Goal: Task Accomplishment & Management: Manage account settings

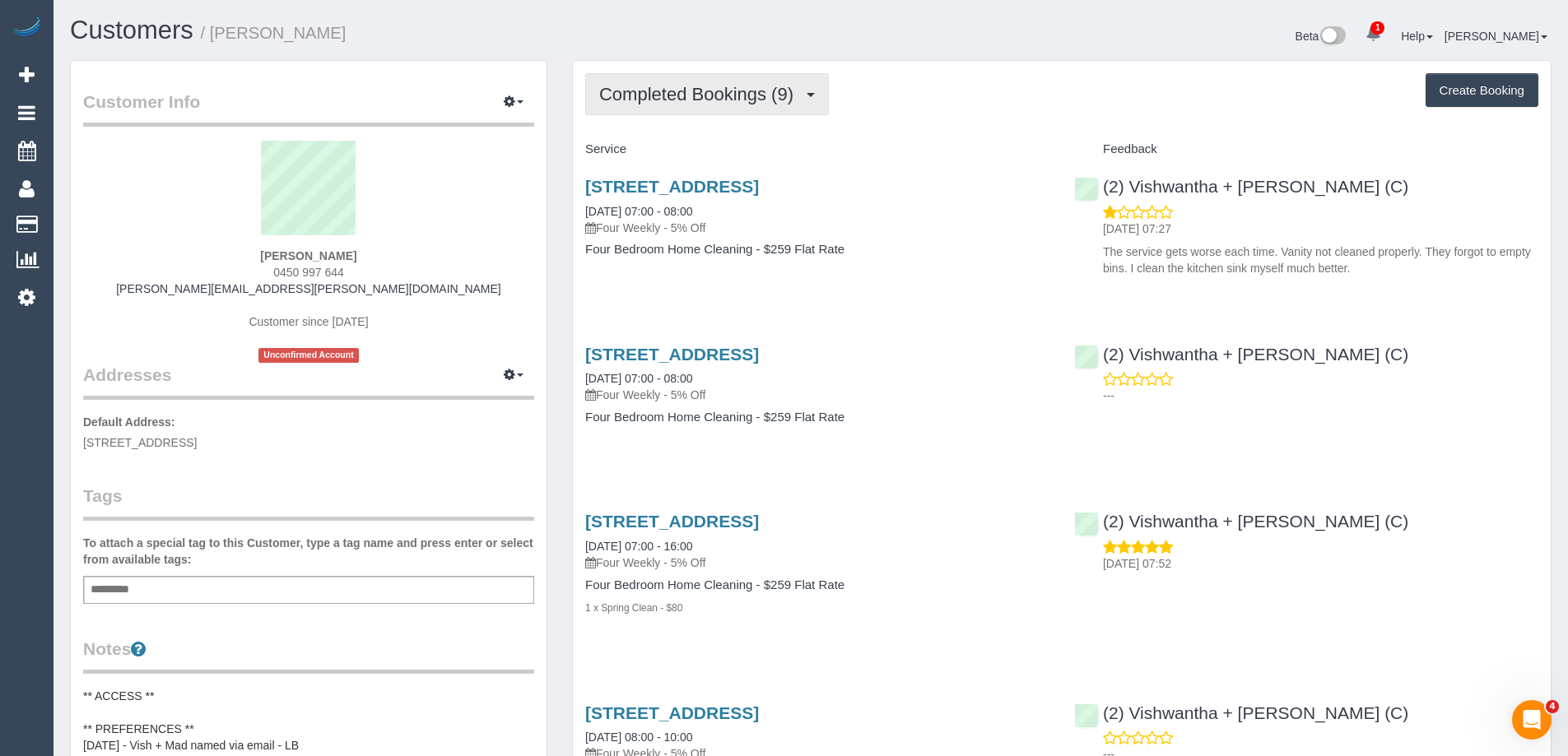
click at [659, 97] on span "Completed Bookings (9)" at bounding box center [700, 94] width 202 height 21
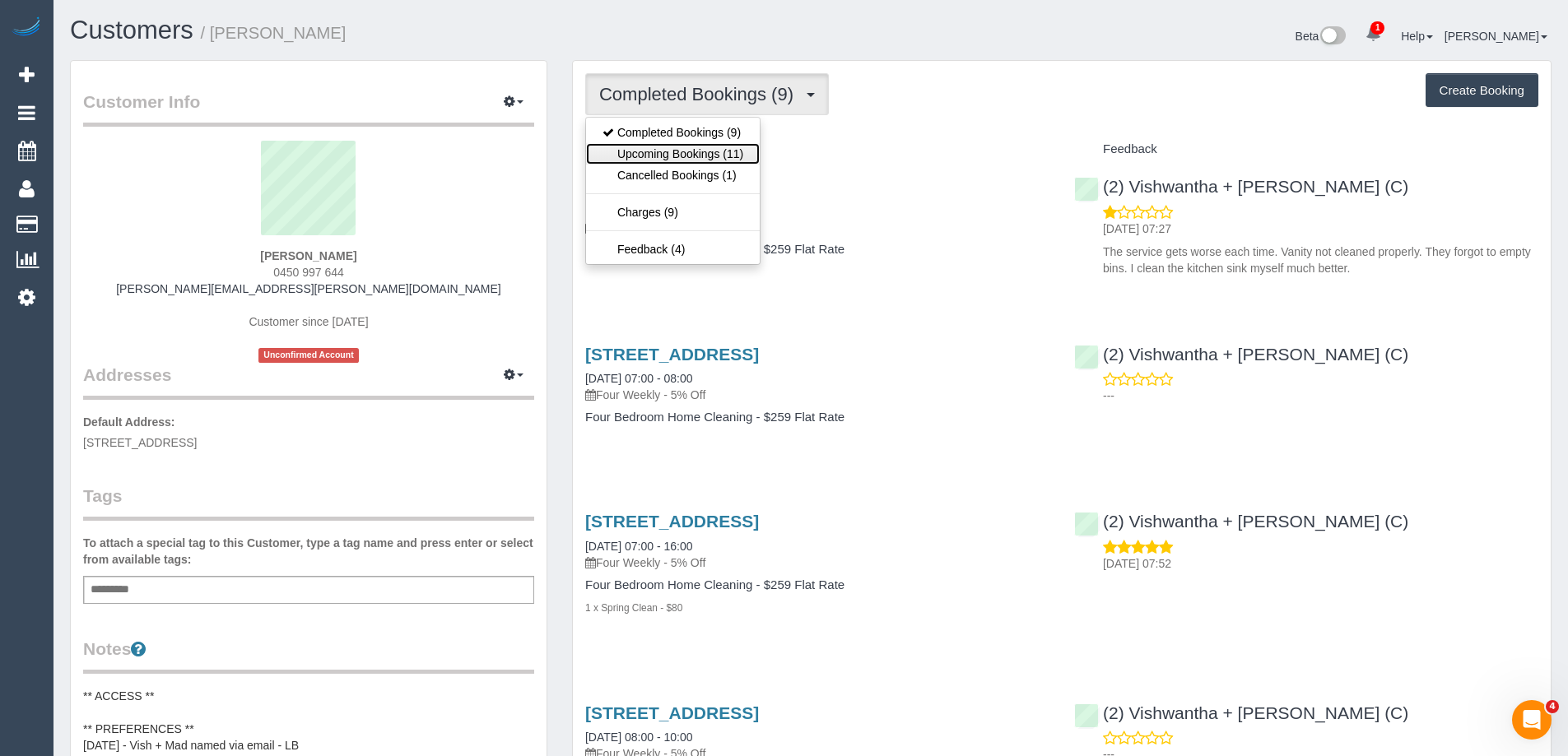
click at [667, 152] on link "Upcoming Bookings (11)" at bounding box center [673, 154] width 174 height 22
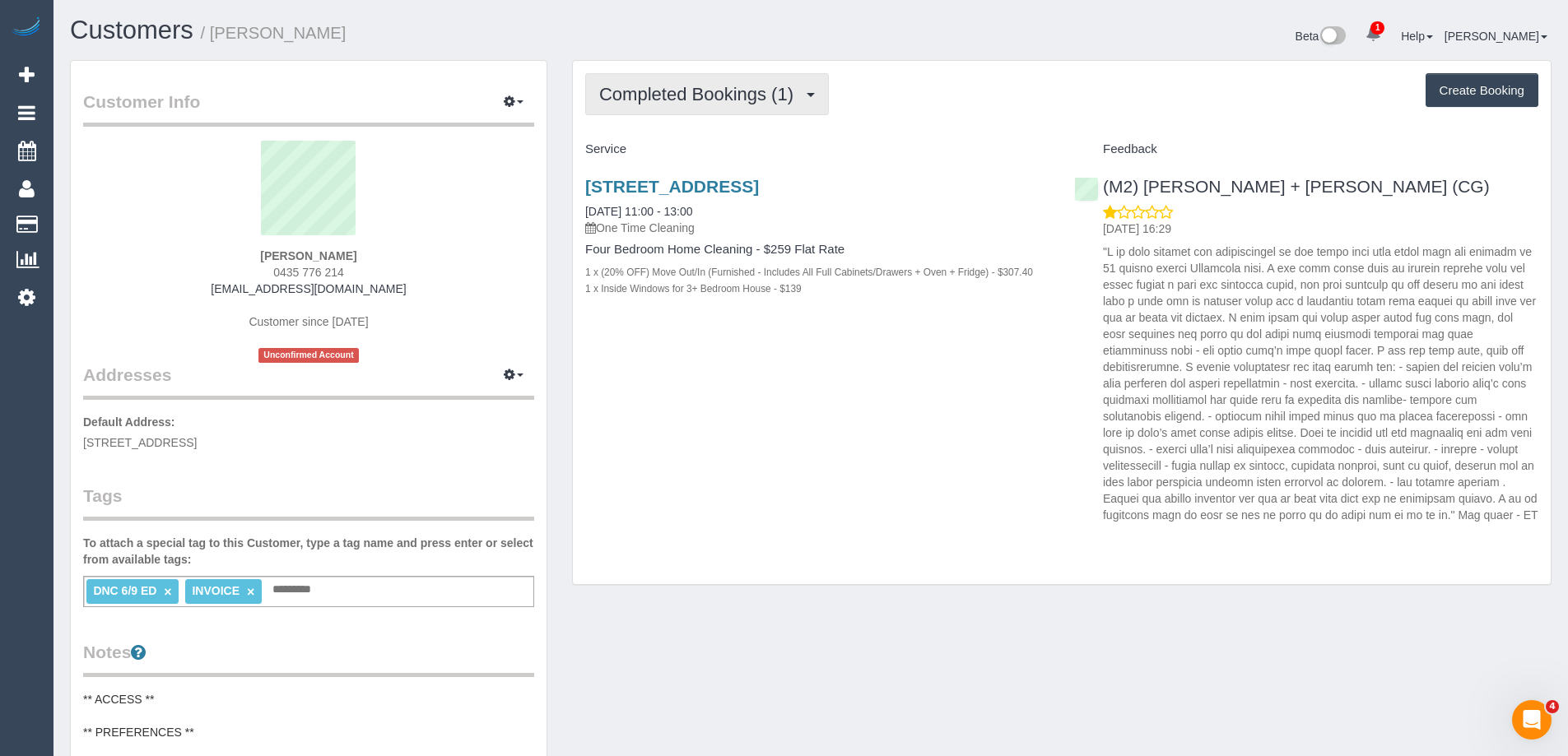
click at [702, 95] on span "Completed Bookings (1)" at bounding box center [700, 94] width 202 height 21
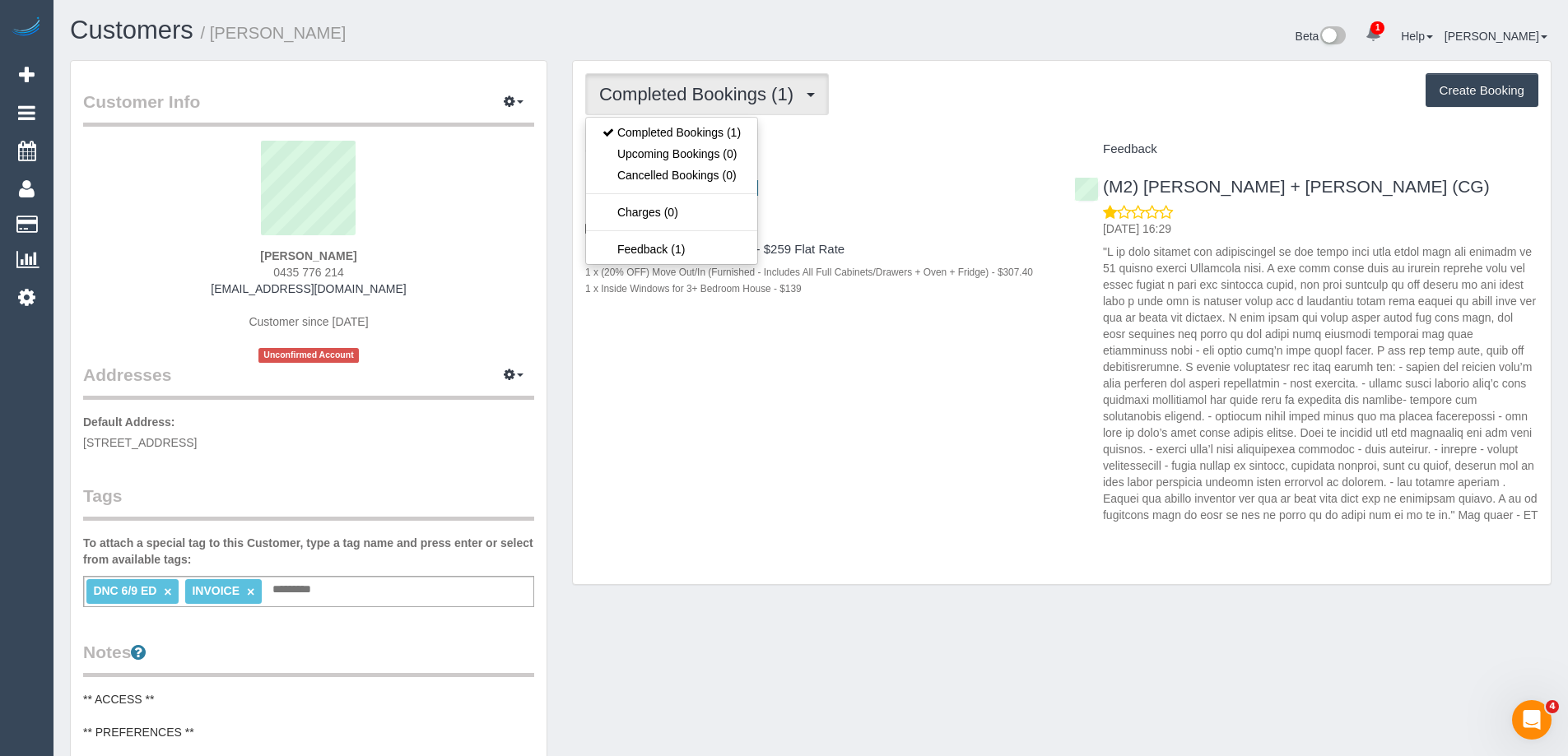
click at [1015, 97] on div "Completed Bookings (1) Completed Bookings (1) Upcoming Bookings (0) Cancelled B…" at bounding box center [1061, 94] width 953 height 42
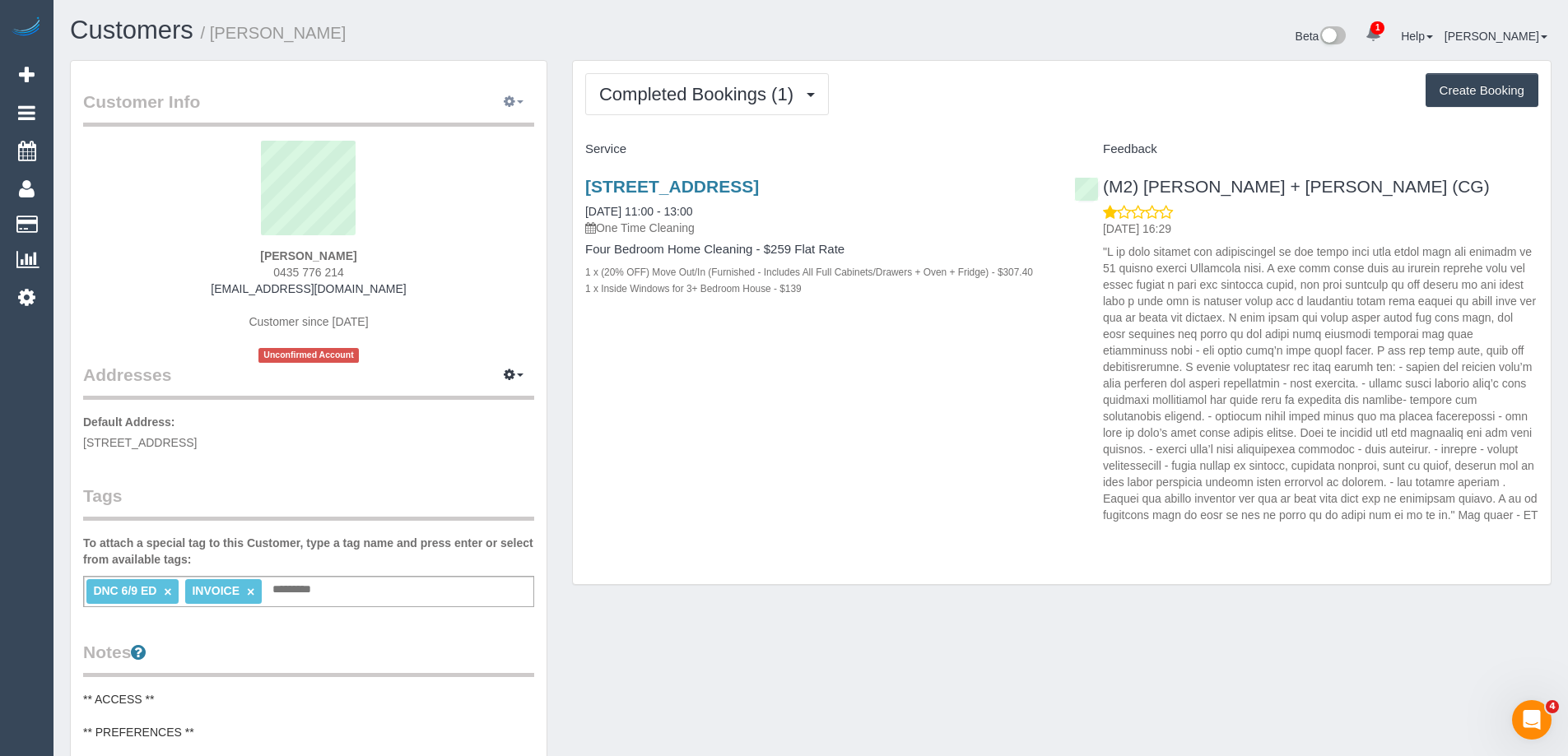
click at [505, 100] on icon "button" at bounding box center [509, 101] width 12 height 10
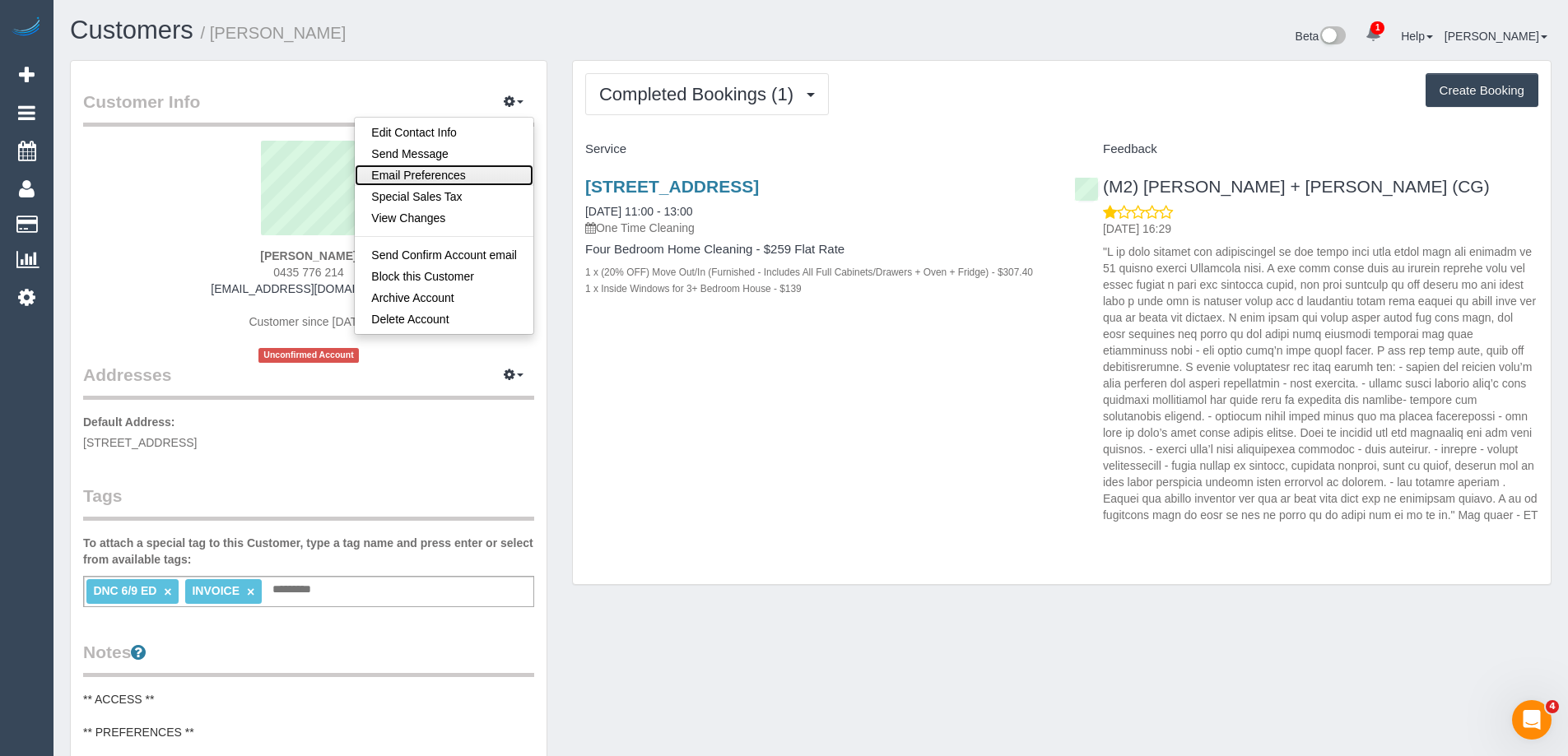
click at [495, 176] on link "Email Preferences" at bounding box center [444, 176] width 179 height 22
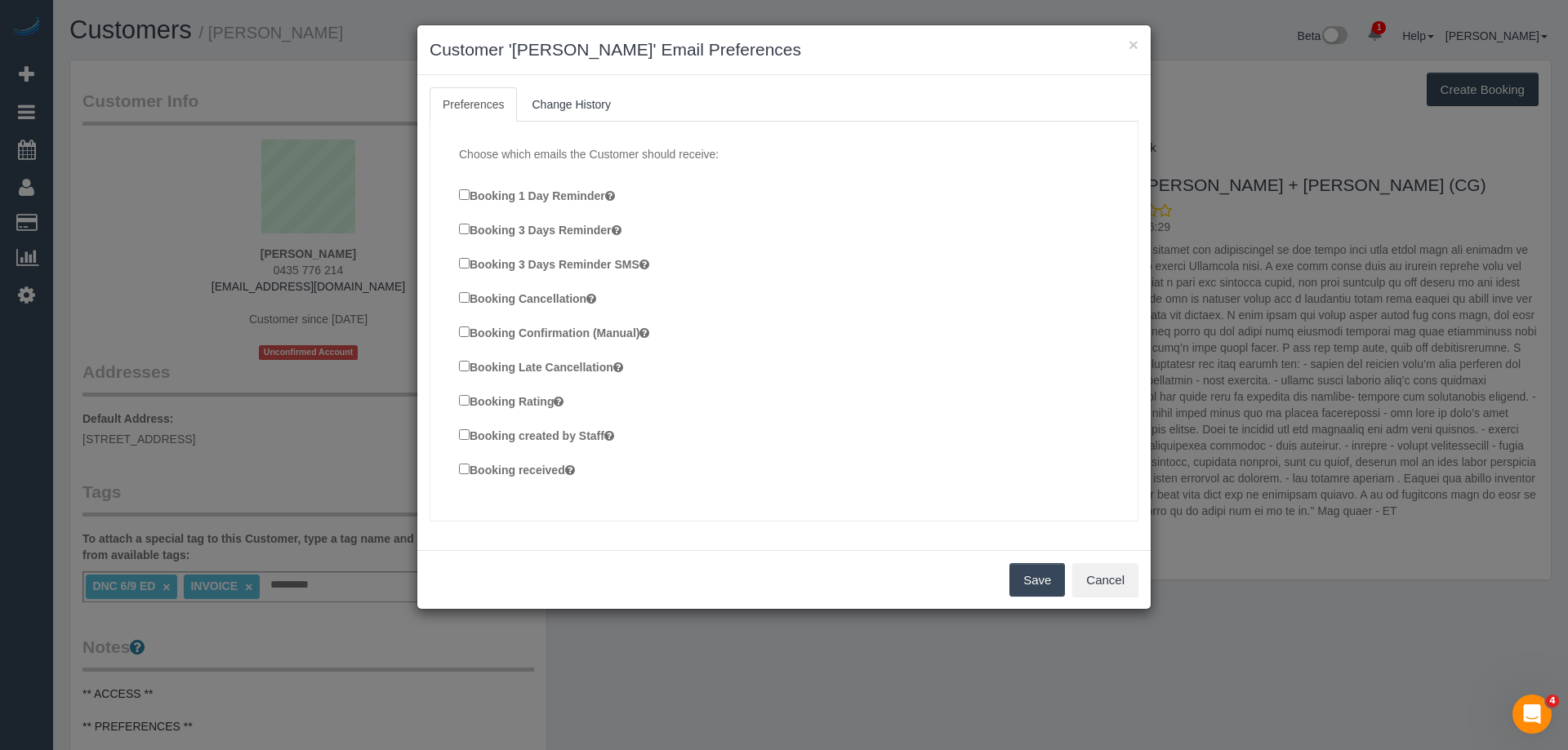
click at [561, 332] on label "Booking Confirmation (Manual)" at bounding box center [554, 333] width 190 height 18
click at [563, 436] on label "Booking created by Staff" at bounding box center [536, 436] width 155 height 18
click at [545, 472] on label "Booking received" at bounding box center [517, 470] width 116 height 18
click at [1027, 577] on button "Save" at bounding box center [1037, 580] width 56 height 34
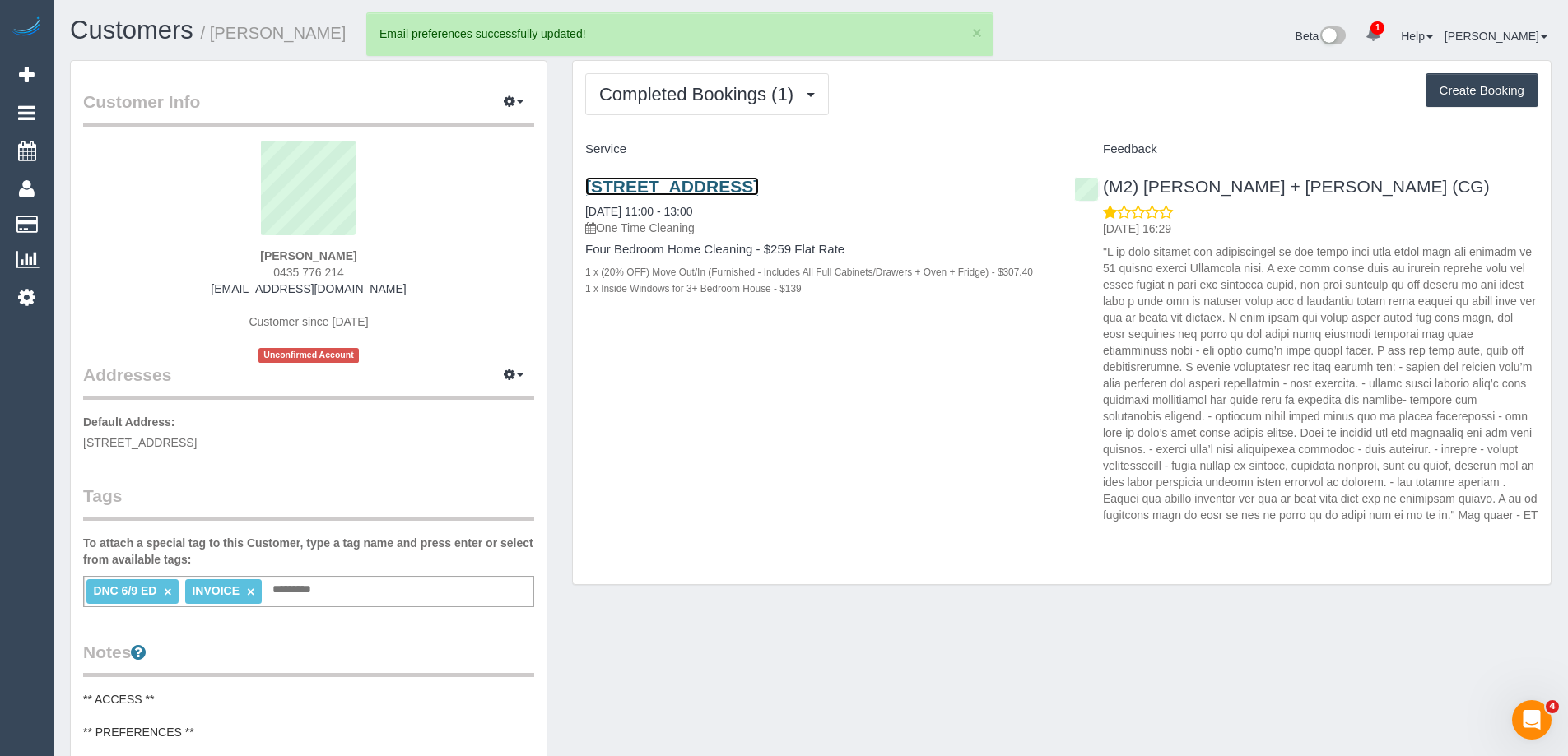
click at [701, 187] on link "87 Barkly Street, Brunswick East, VIC 3057" at bounding box center [672, 186] width 174 height 19
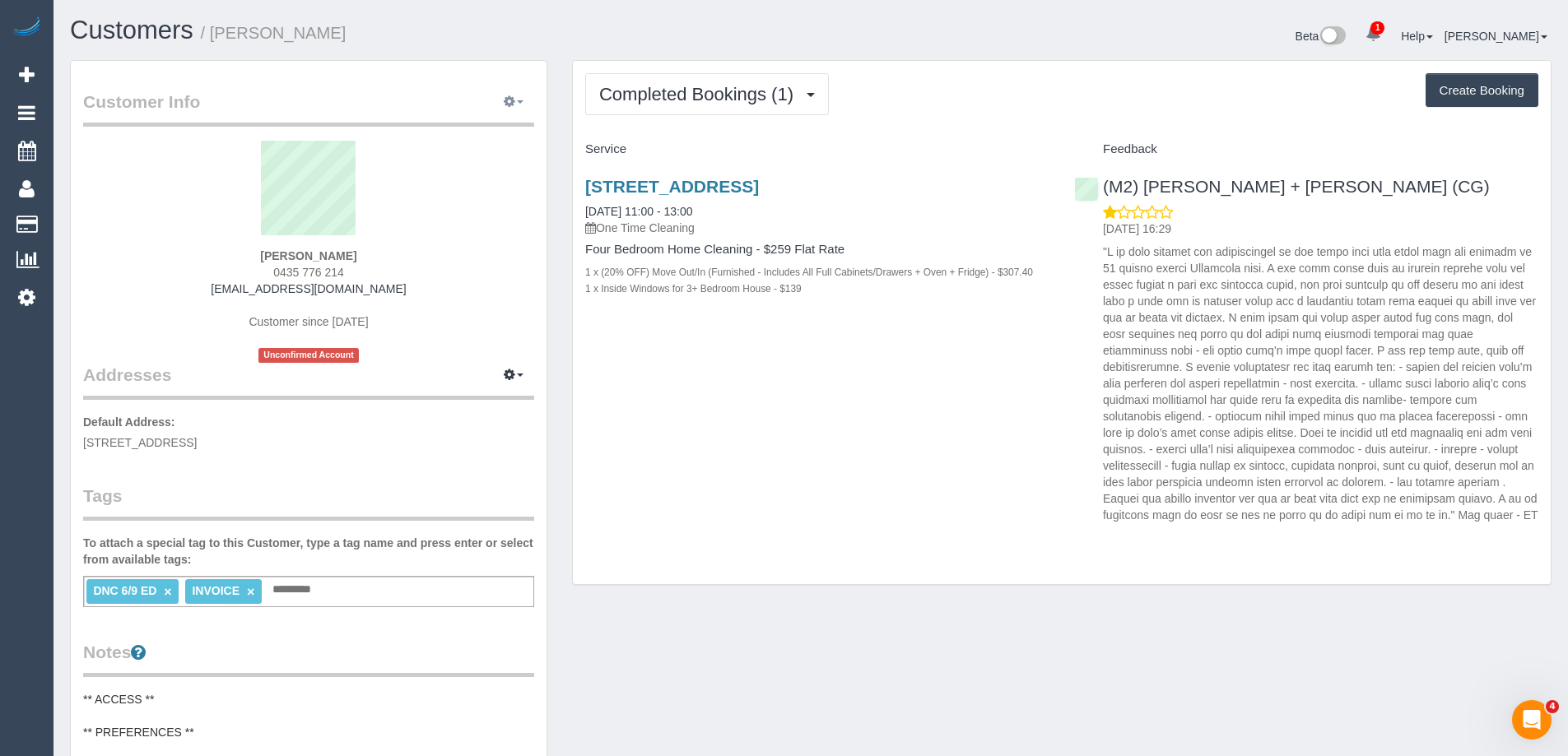
click at [519, 106] on button "button" at bounding box center [513, 102] width 41 height 26
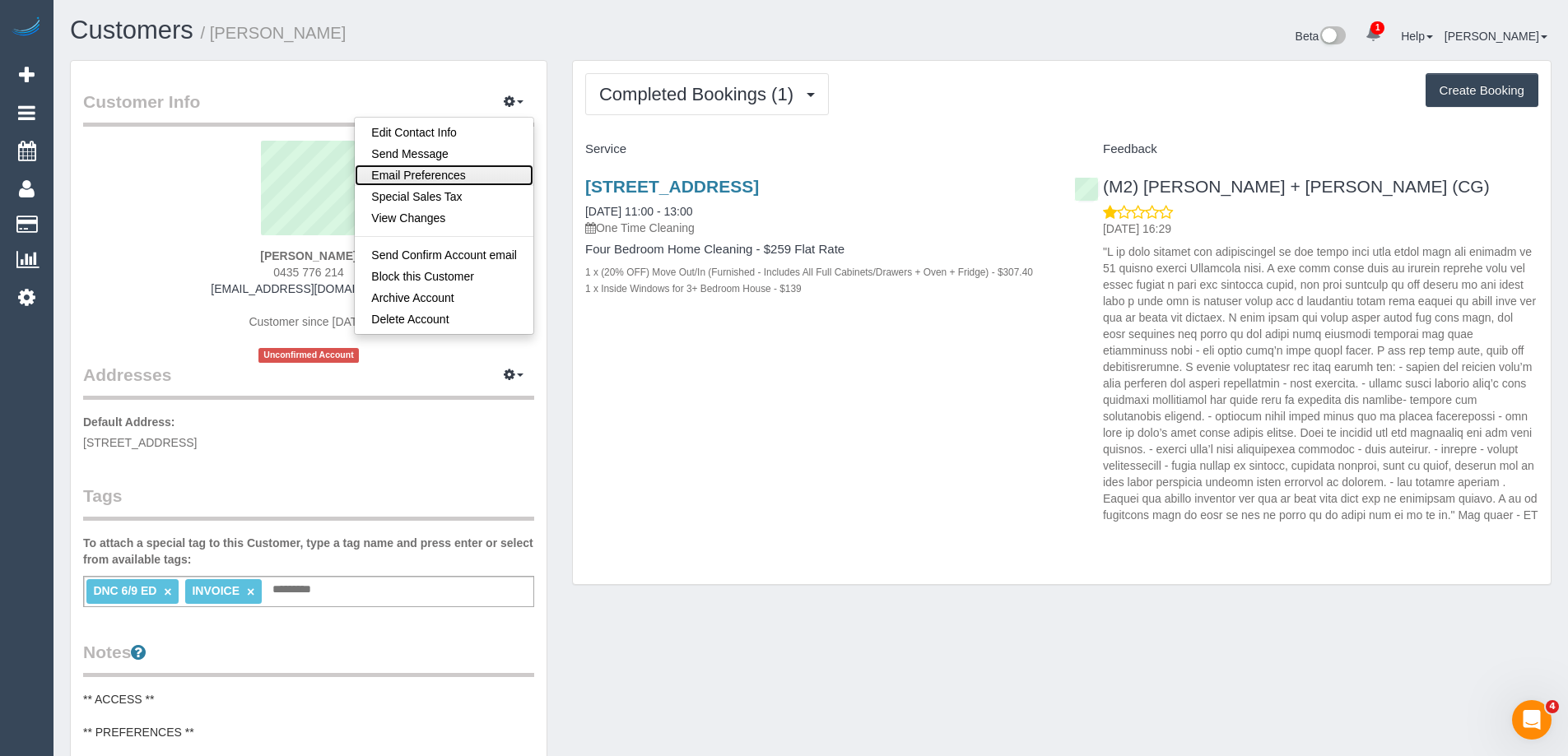
click at [477, 167] on link "Email Preferences" at bounding box center [444, 176] width 179 height 22
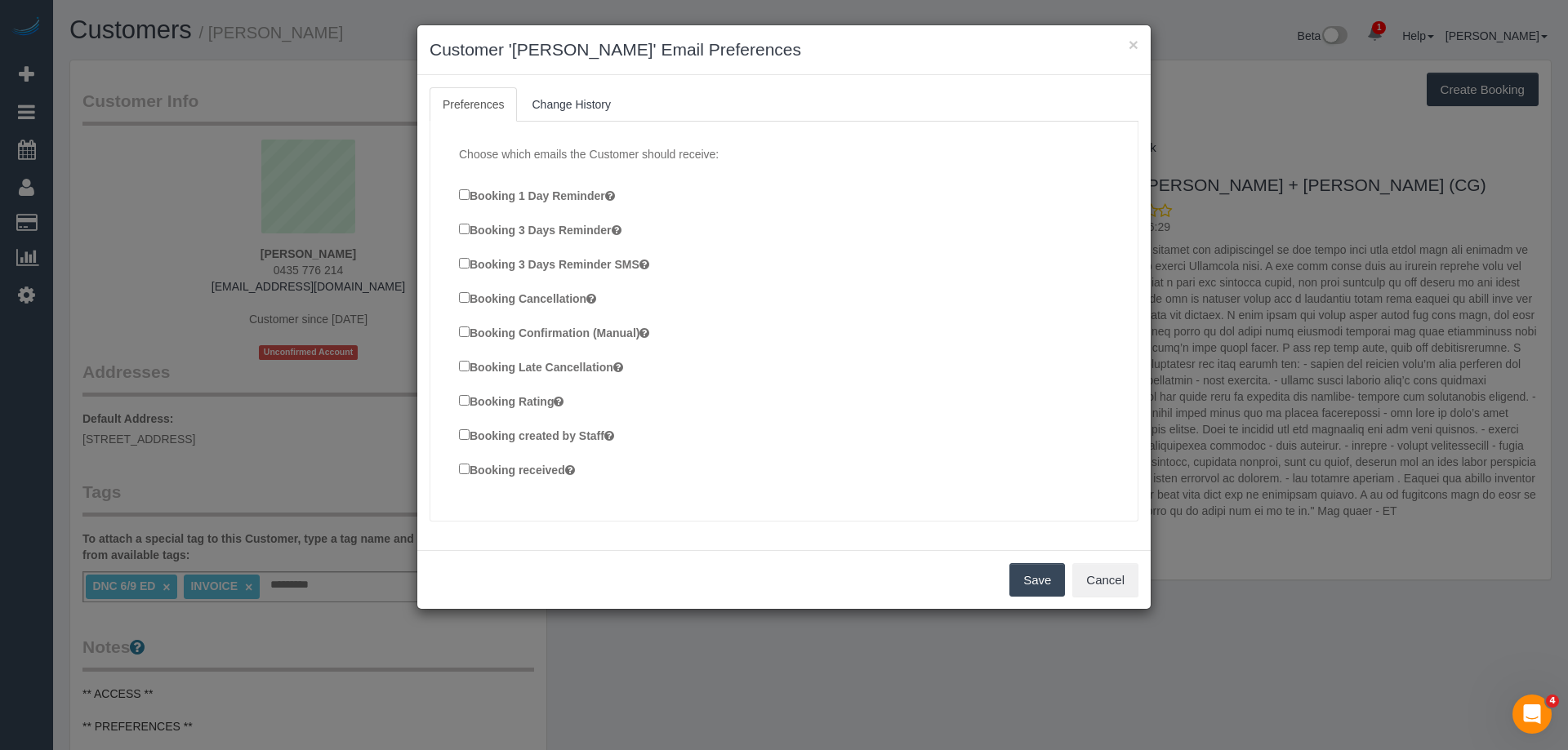
click at [550, 330] on label "Booking Confirmation (Manual)" at bounding box center [554, 333] width 190 height 18
click at [524, 431] on label "Booking created by Staff" at bounding box center [536, 436] width 155 height 18
click at [528, 470] on label "Booking received" at bounding box center [517, 470] width 116 height 18
click at [1033, 576] on button "Save" at bounding box center [1037, 580] width 56 height 34
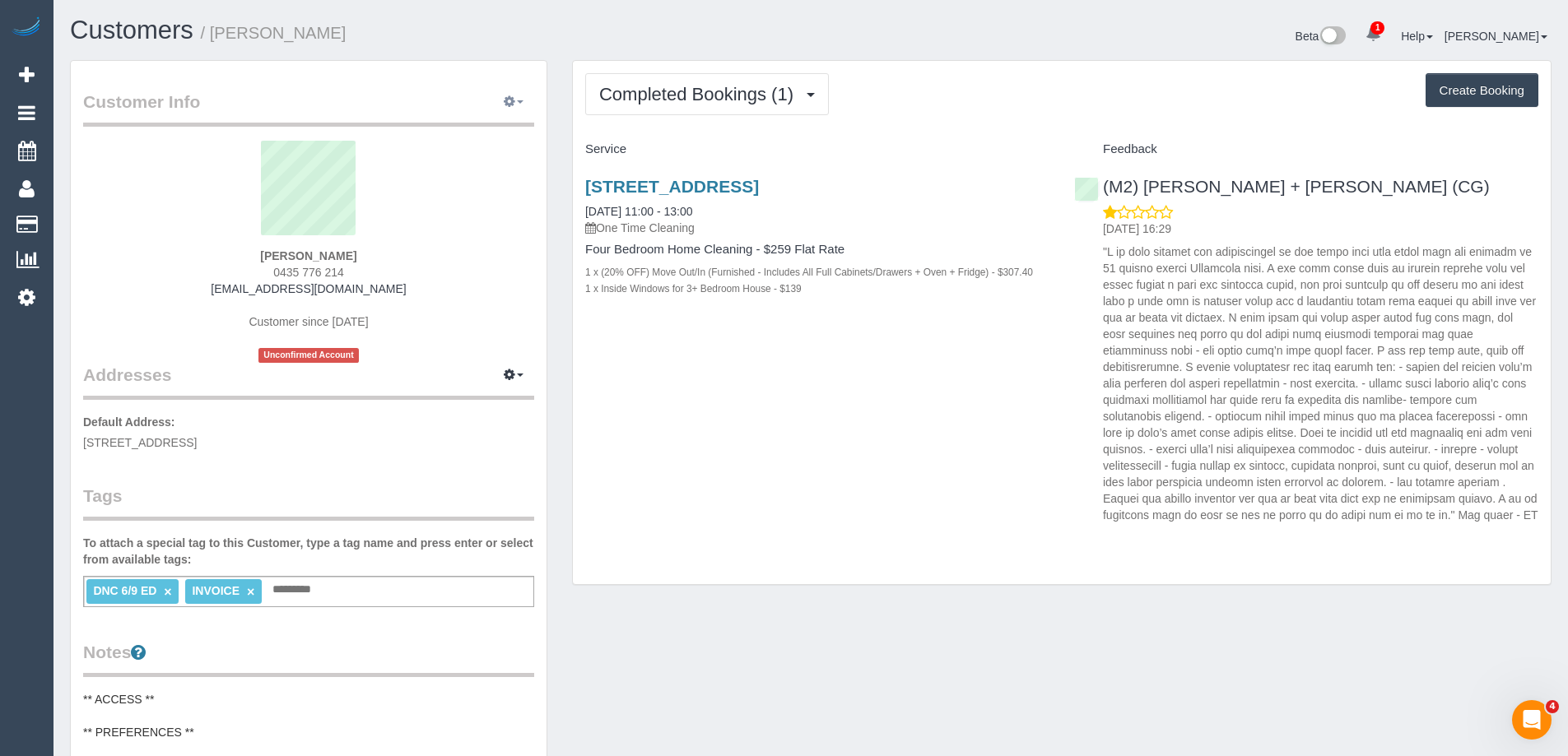
click at [513, 99] on icon "button" at bounding box center [509, 101] width 12 height 10
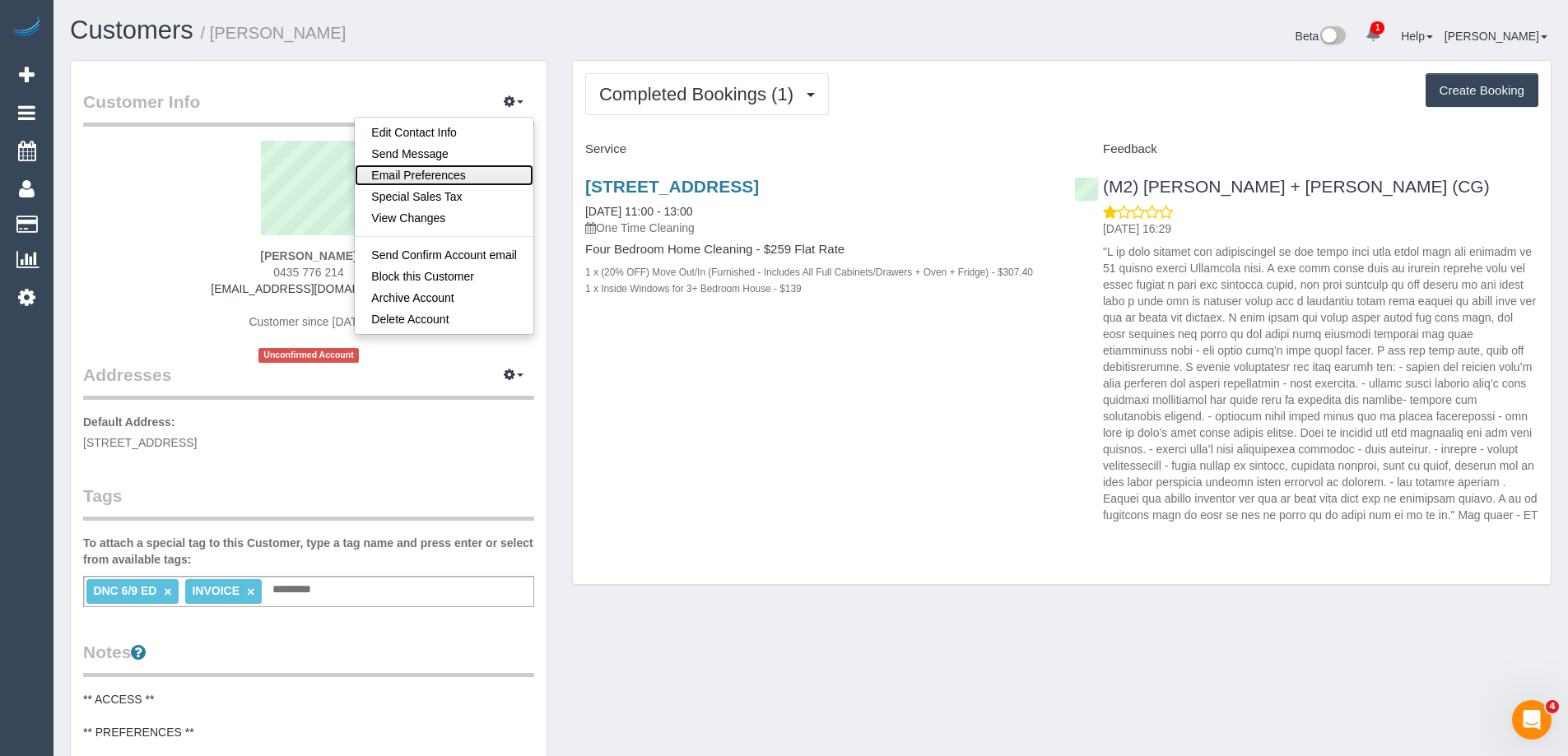
click at [477, 171] on link "Email Preferences" at bounding box center [444, 176] width 179 height 22
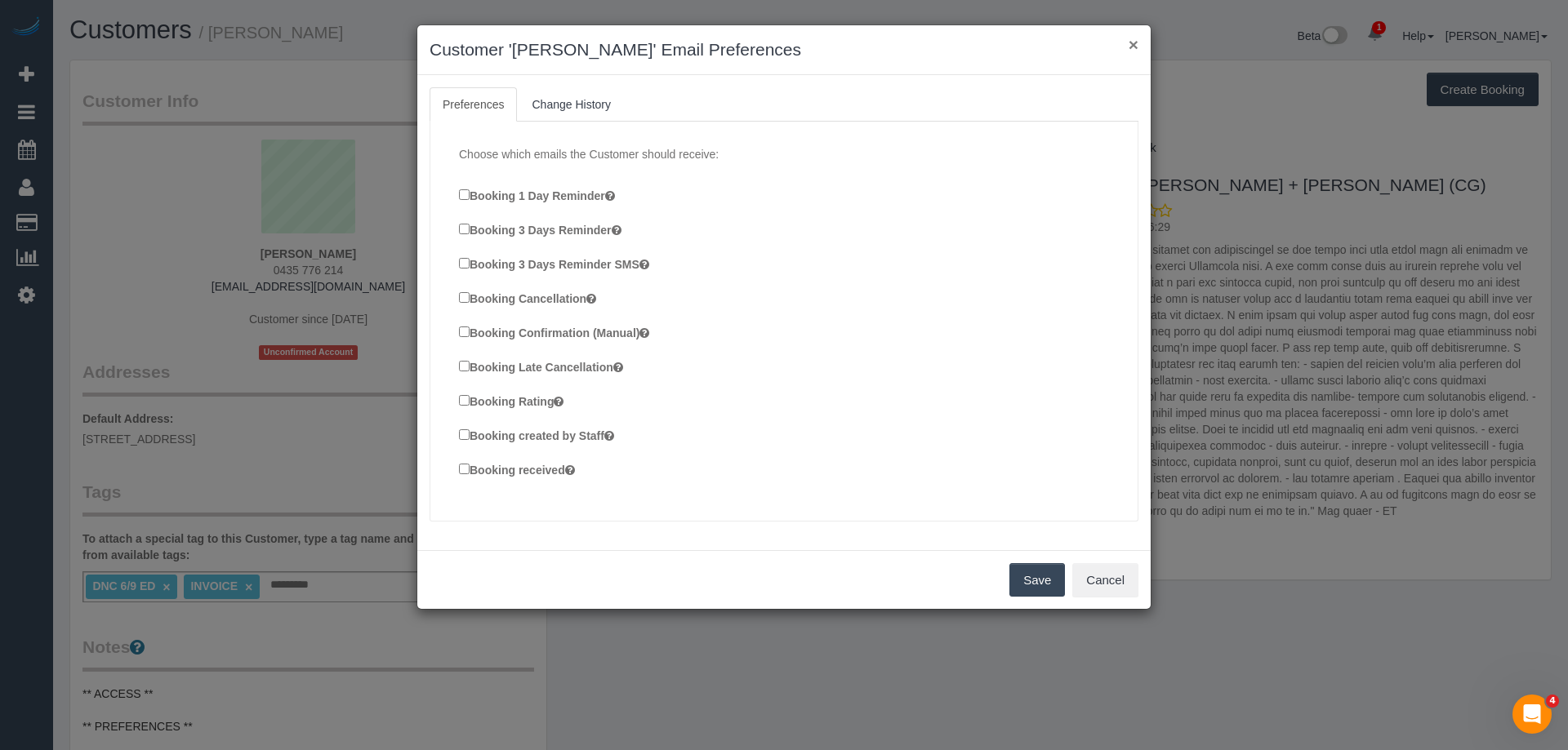
click at [1131, 42] on button "×" at bounding box center [1134, 44] width 10 height 17
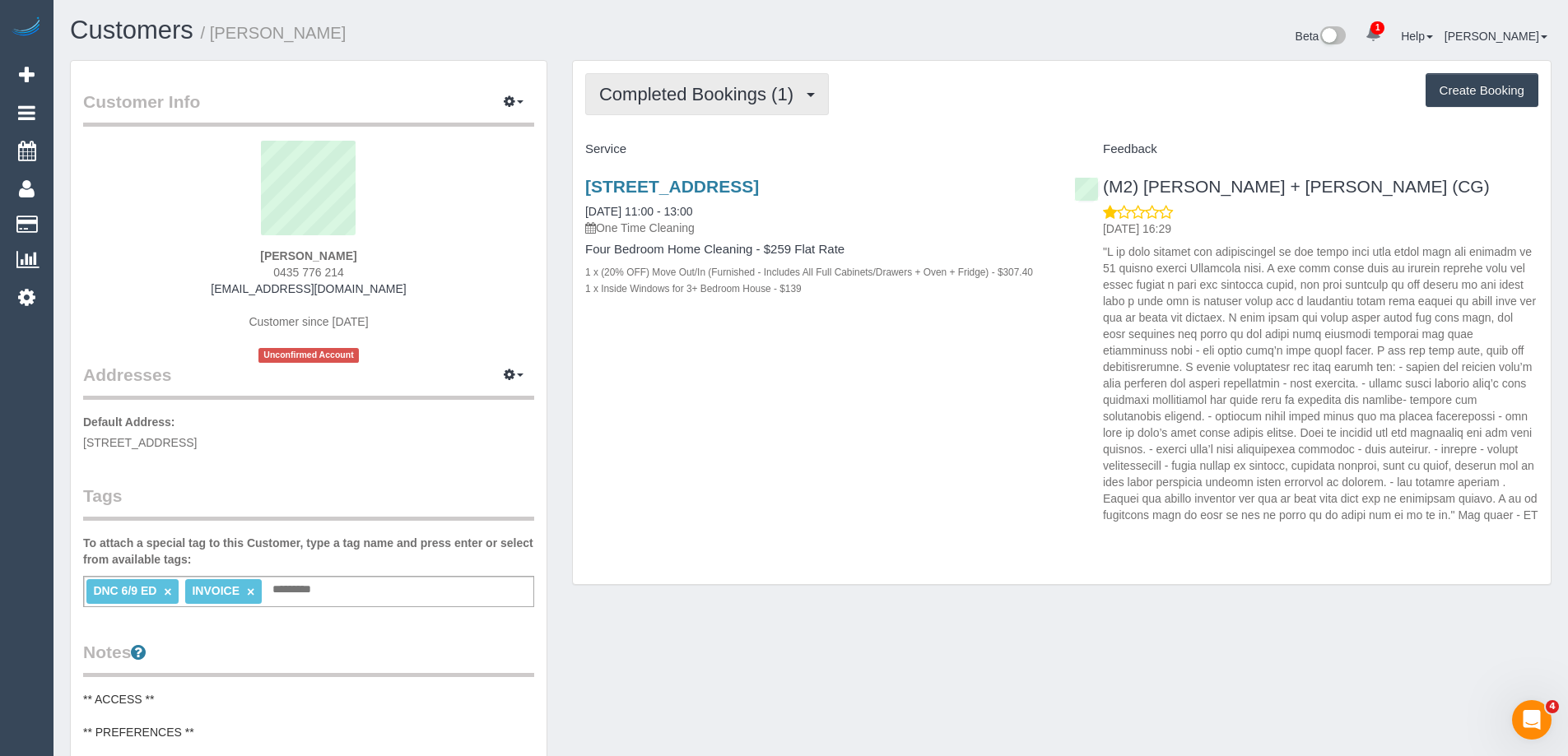
click at [722, 100] on span "Completed Bookings (1)" at bounding box center [700, 94] width 202 height 21
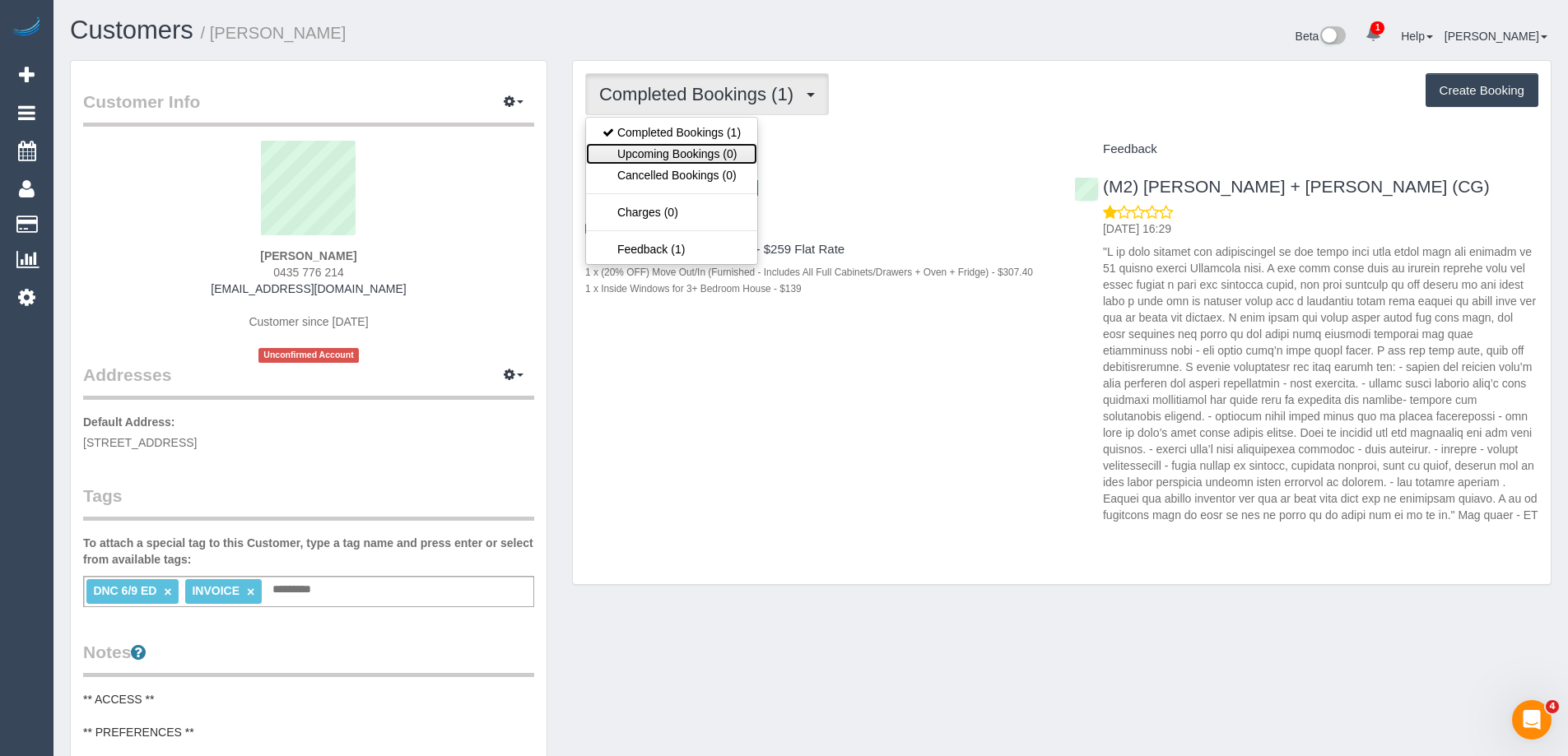
click at [704, 153] on link "Upcoming Bookings (0)" at bounding box center [672, 154] width 171 height 22
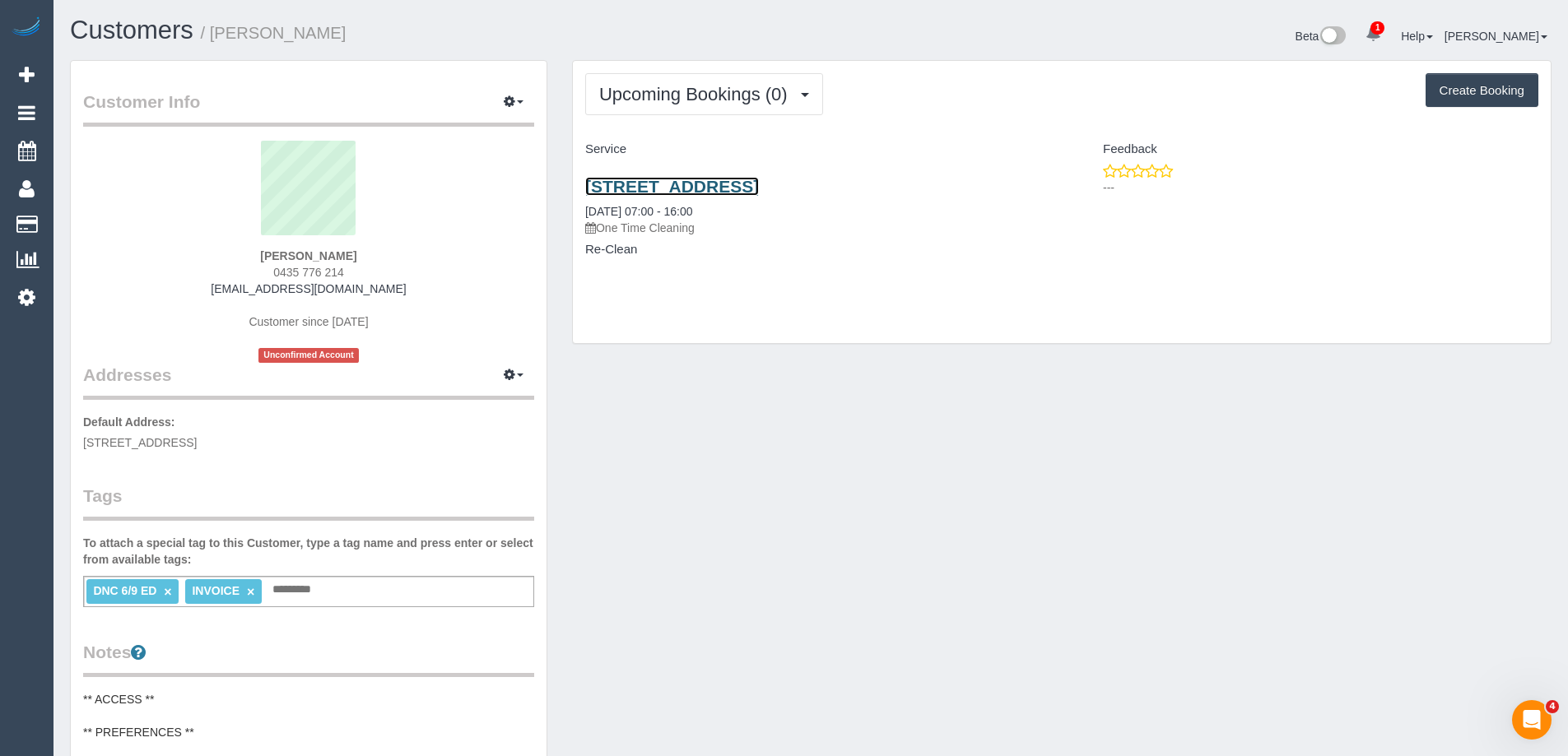
click at [697, 193] on link "87 Barkly Street, Brunswick East, VIC 3057" at bounding box center [672, 186] width 174 height 19
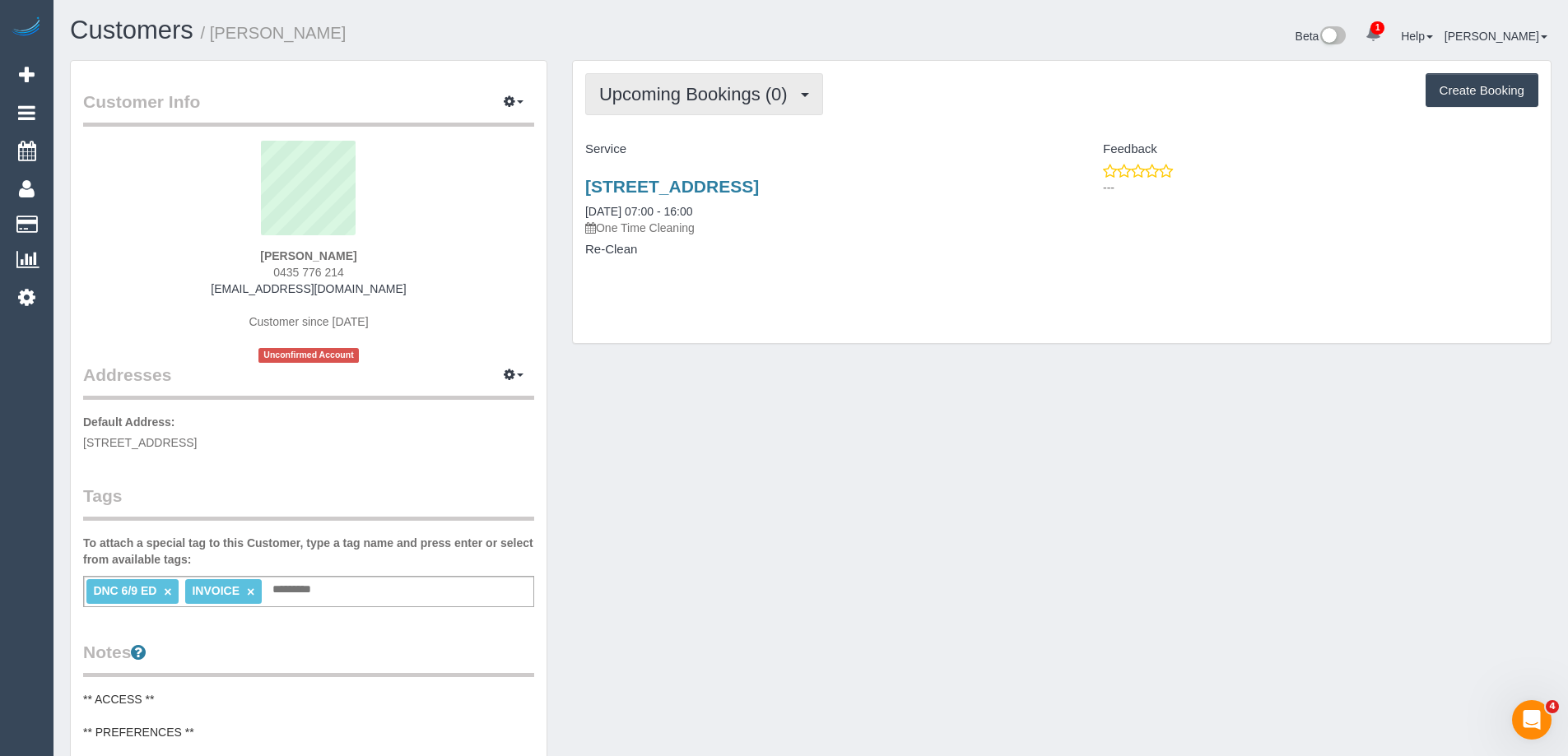
click at [753, 81] on button "Upcoming Bookings (0)" at bounding box center [704, 94] width 237 height 42
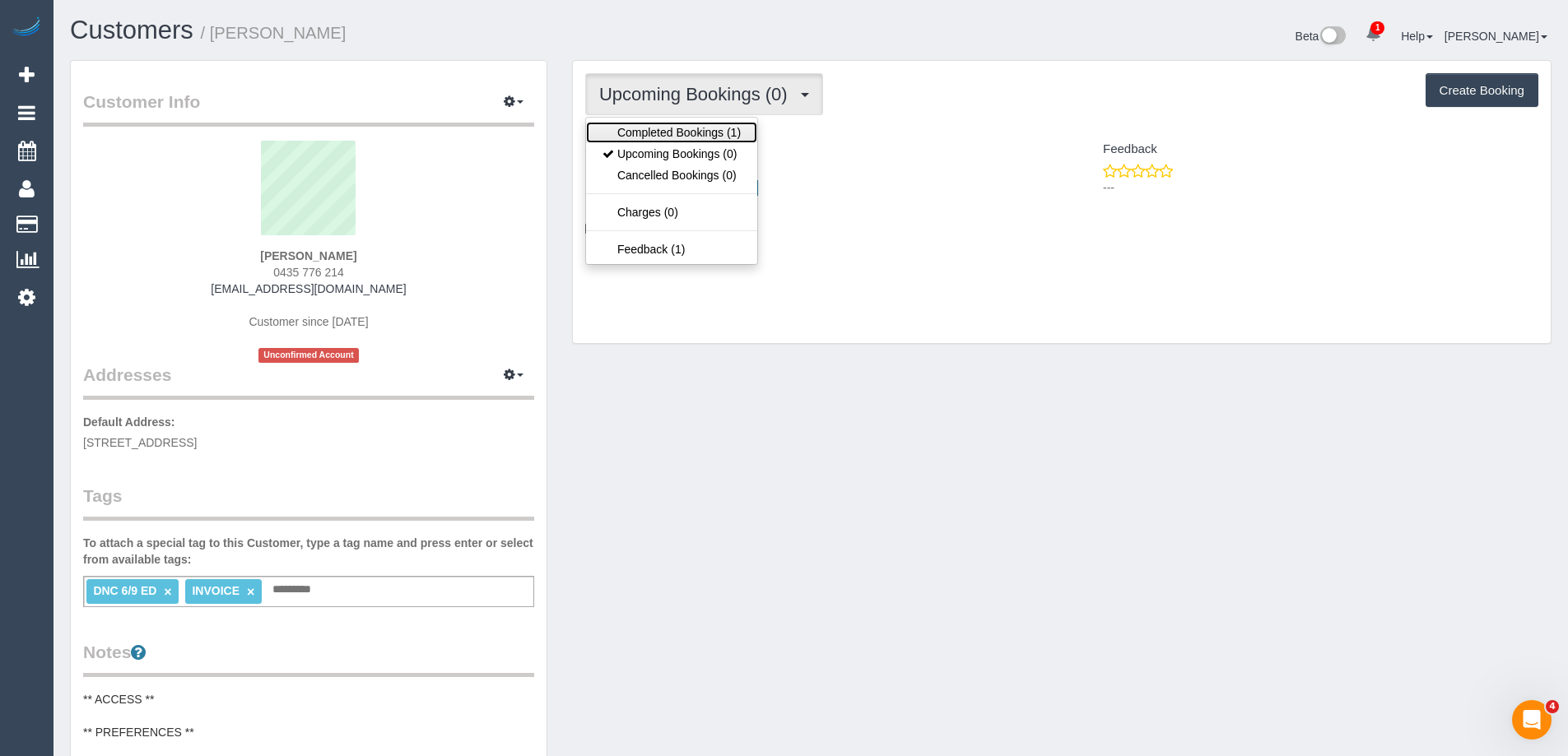
click at [713, 128] on link "Completed Bookings (1)" at bounding box center [672, 133] width 171 height 22
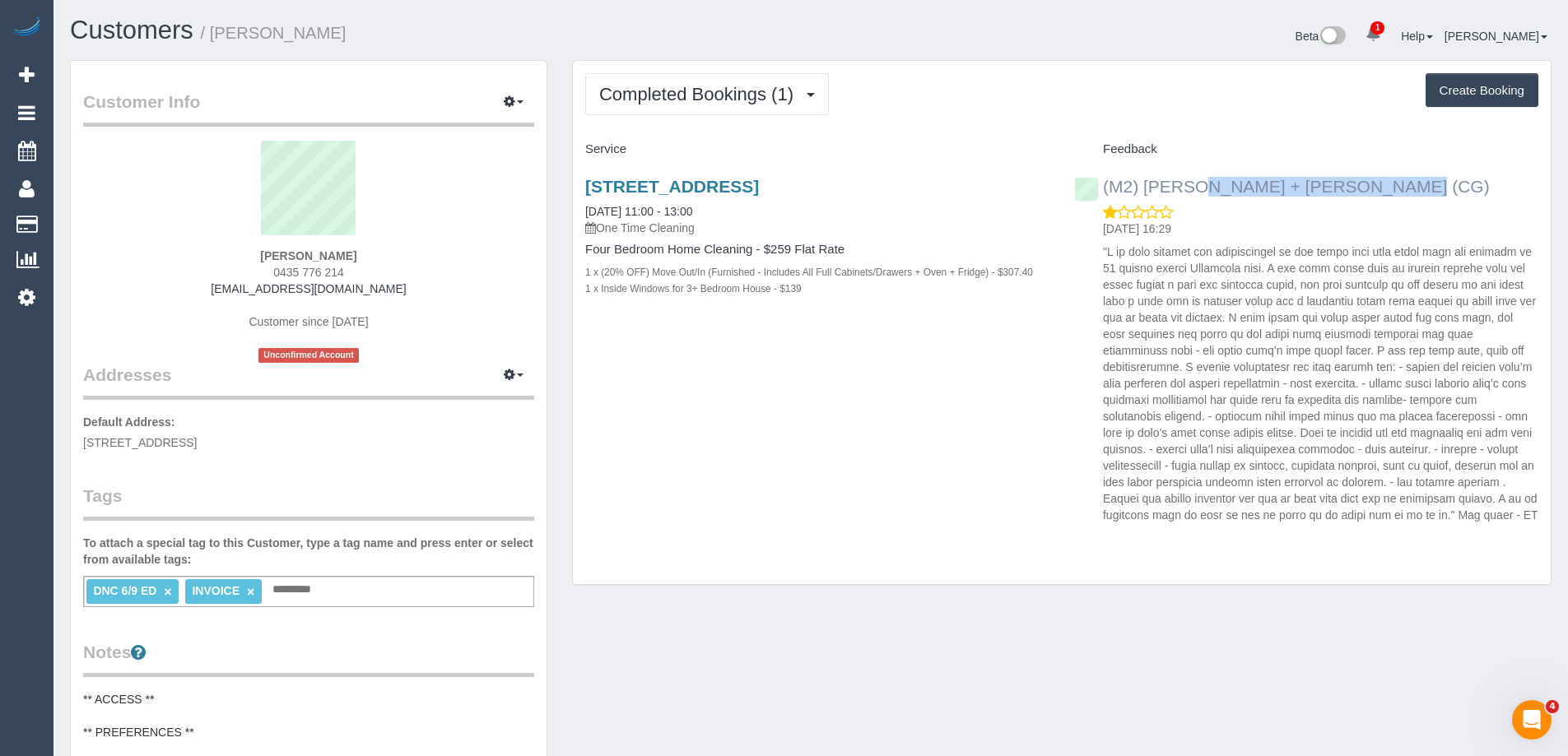
drag, startPoint x: 1306, startPoint y: 186, endPoint x: 1105, endPoint y: 192, distance: 201.1
click at [1105, 192] on div "(M2) Akila + Tehan (CG) 08/09/2025 16:29" at bounding box center [1305, 347] width 488 height 368
copy link "(M2) [PERSON_NAME] + [PERSON_NAME] (CG)"
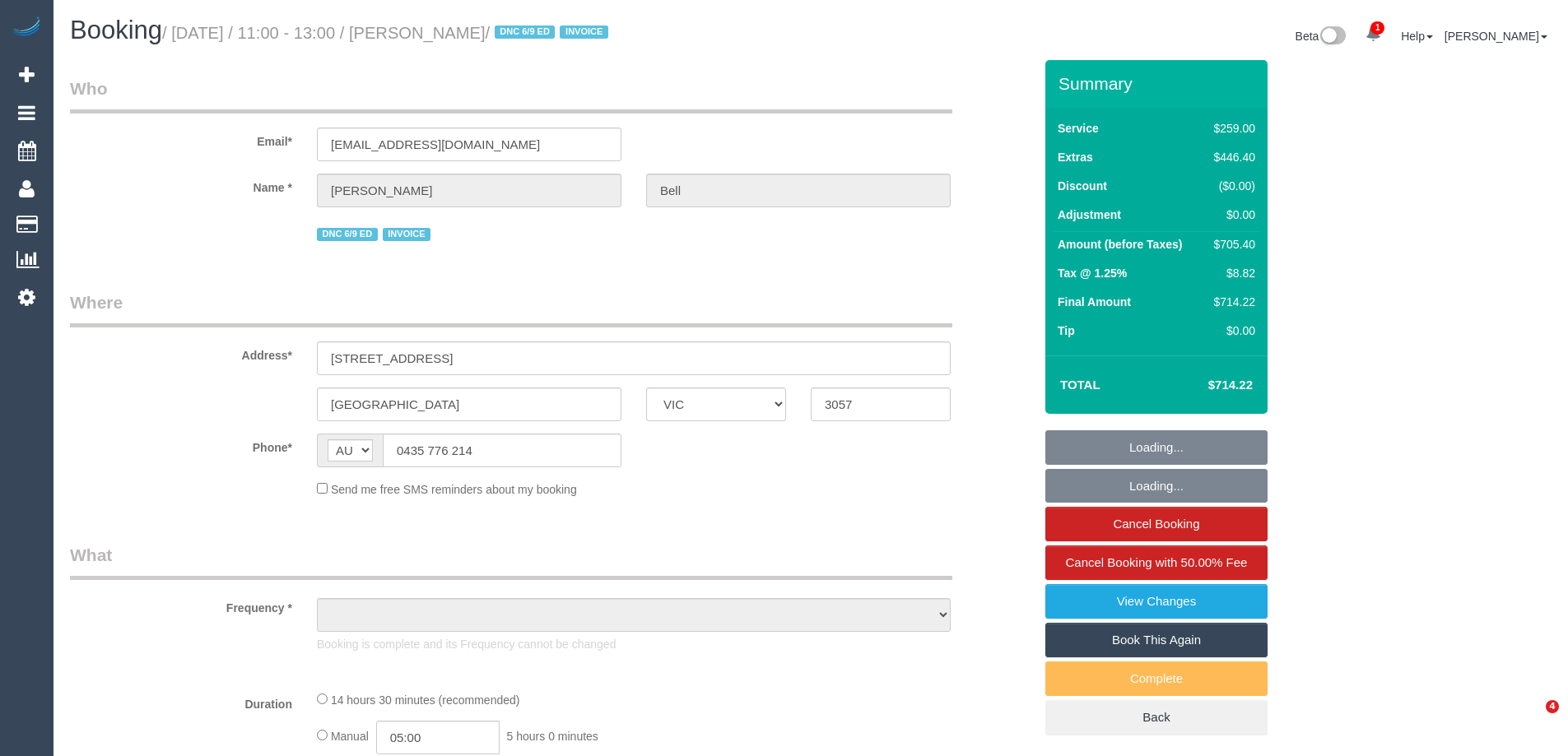
select select "VIC"
select select "object:618"
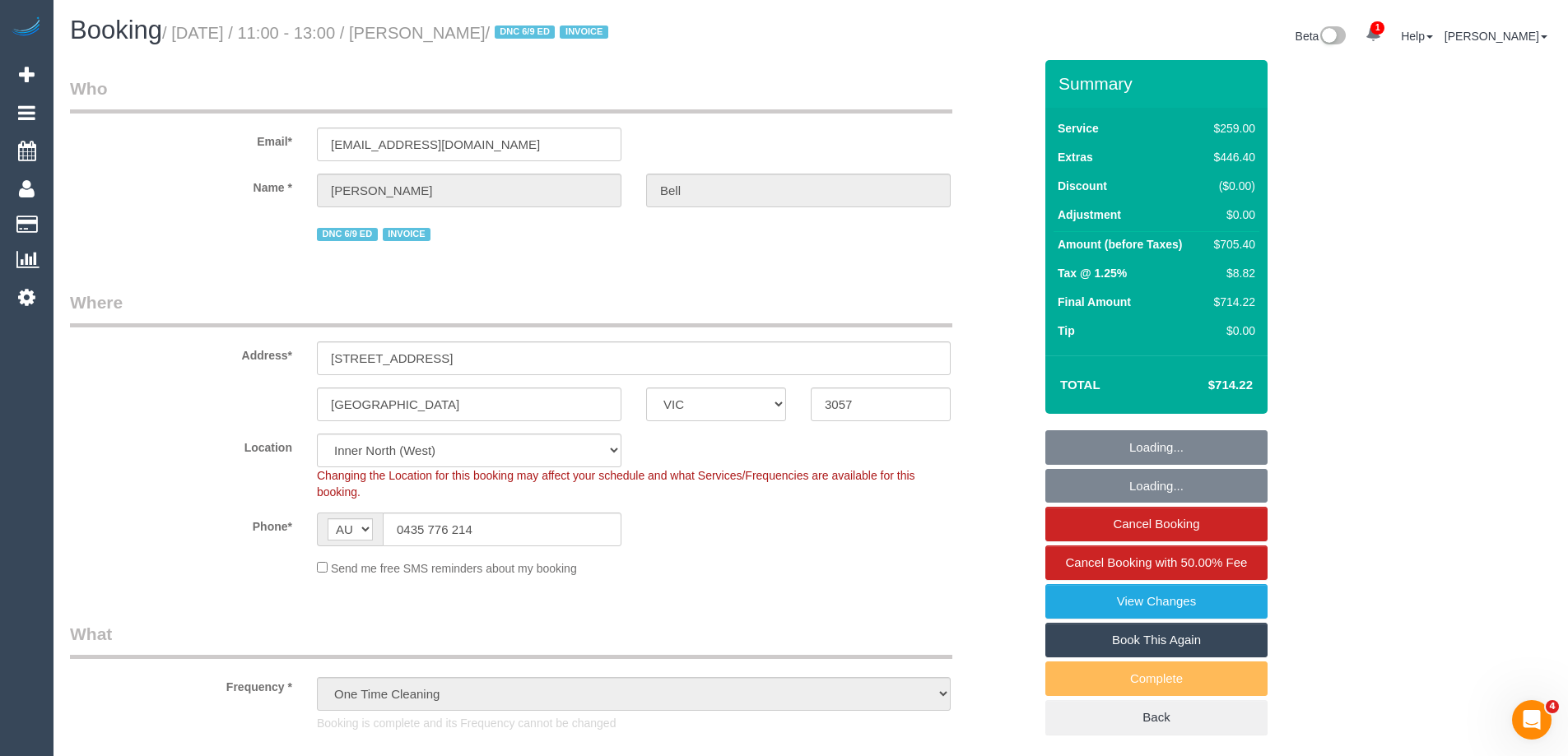
select select "number:28"
select select "number:14"
select select "number:19"
select select "number:36"
select select "object:1766"
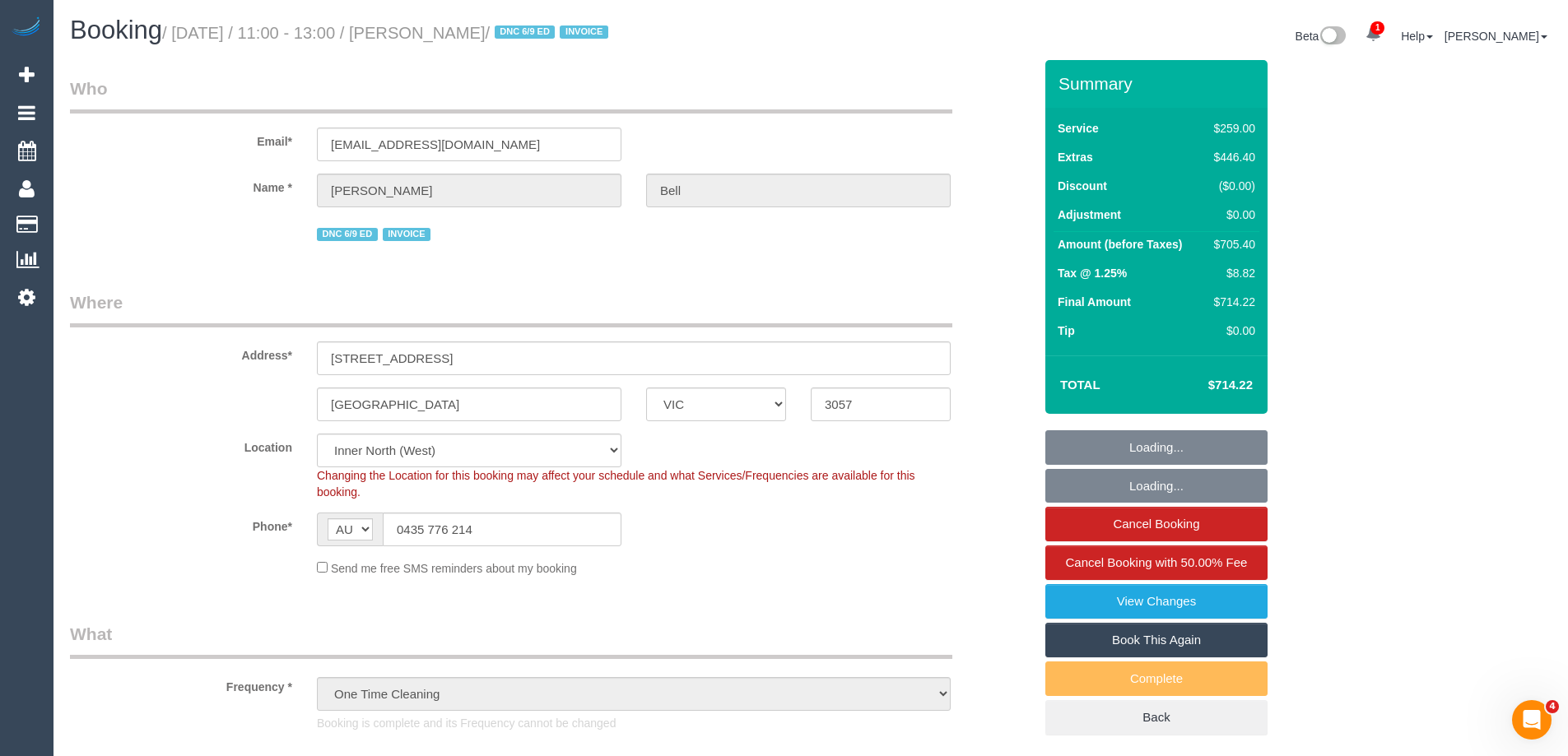
click at [1172, 641] on link "Book This Again" at bounding box center [1157, 640] width 222 height 34
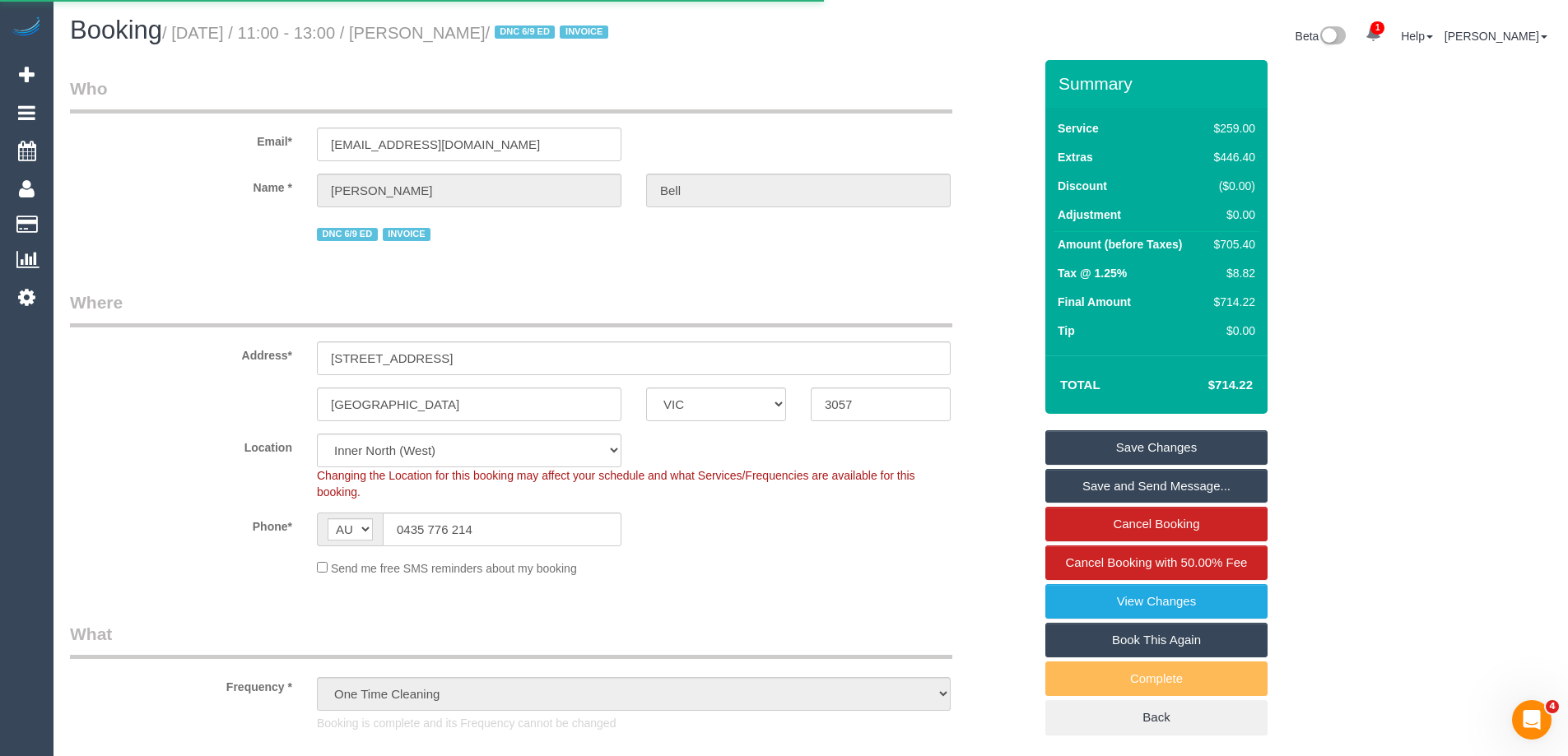
select select "VIC"
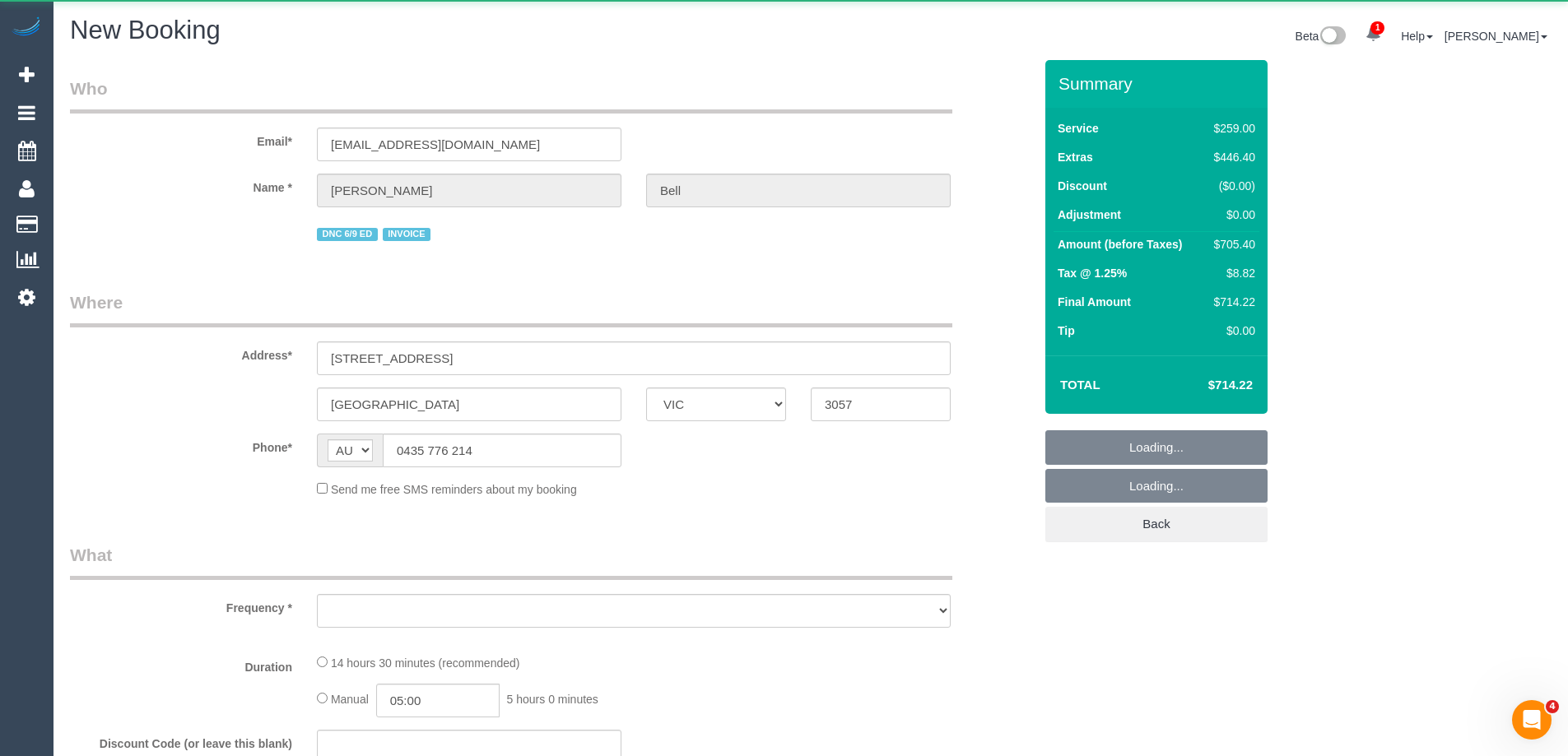
select select "string:stripe"
select select "object:2820"
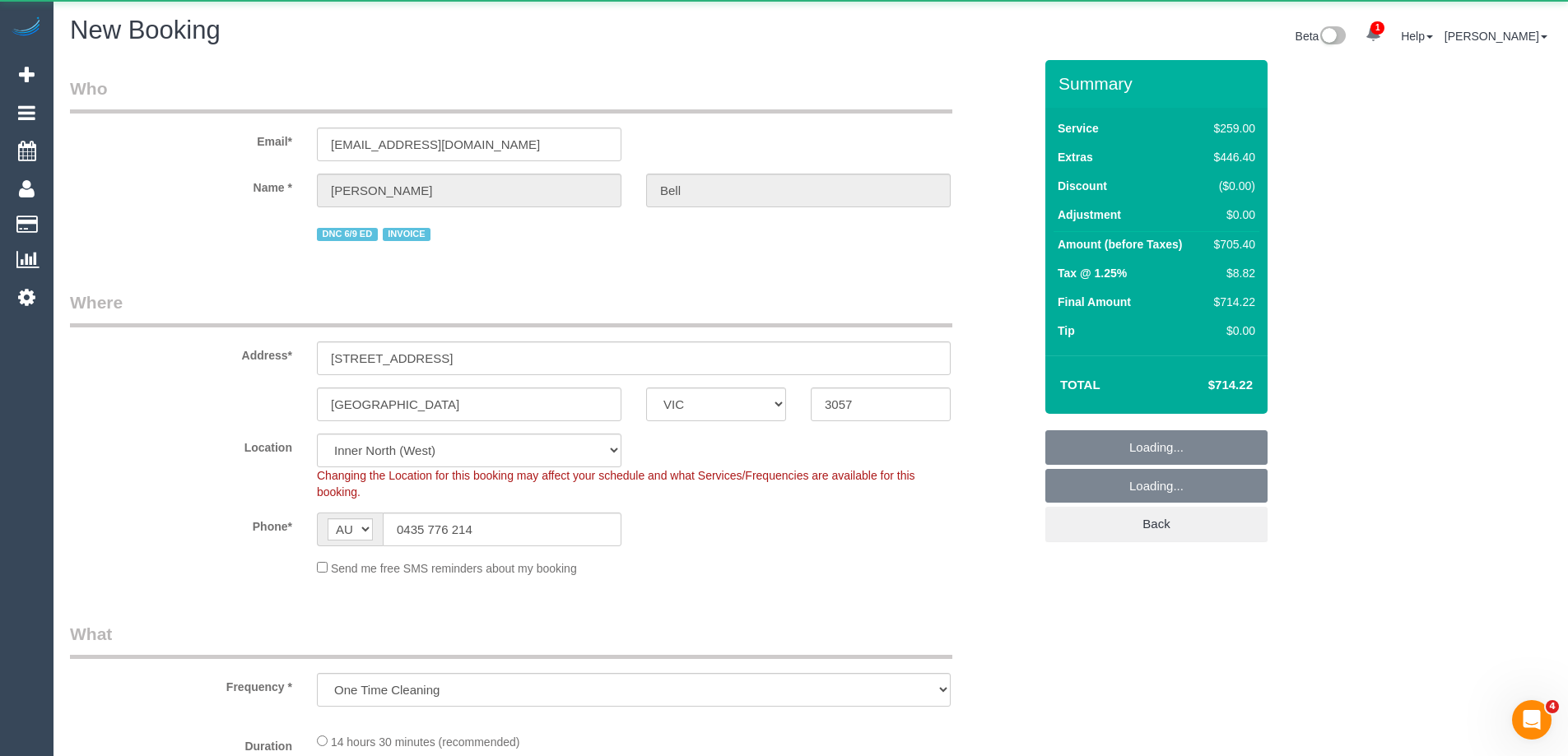
select select "number:28"
select select "number:14"
select select "number:19"
select select "number:36"
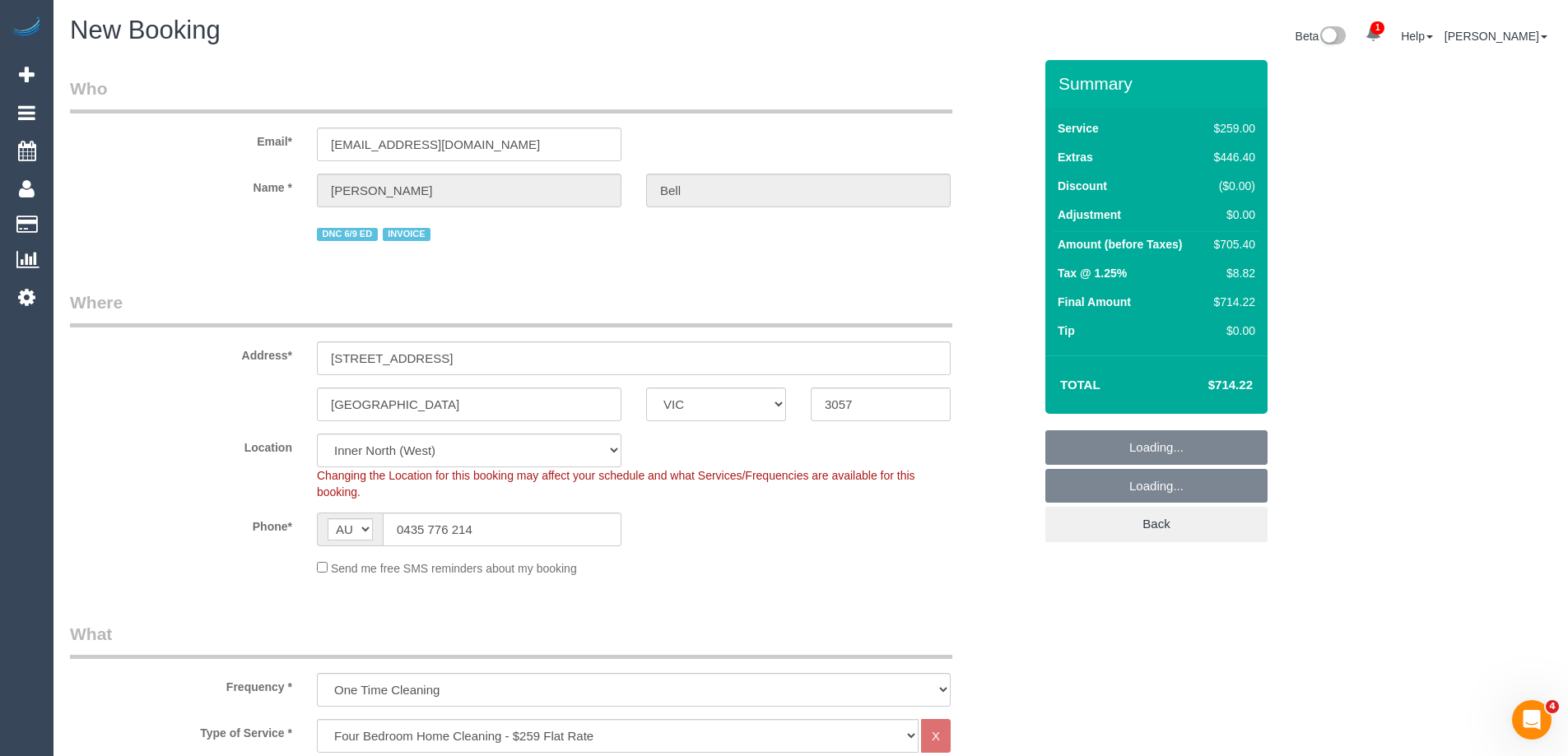
select select "object:3960"
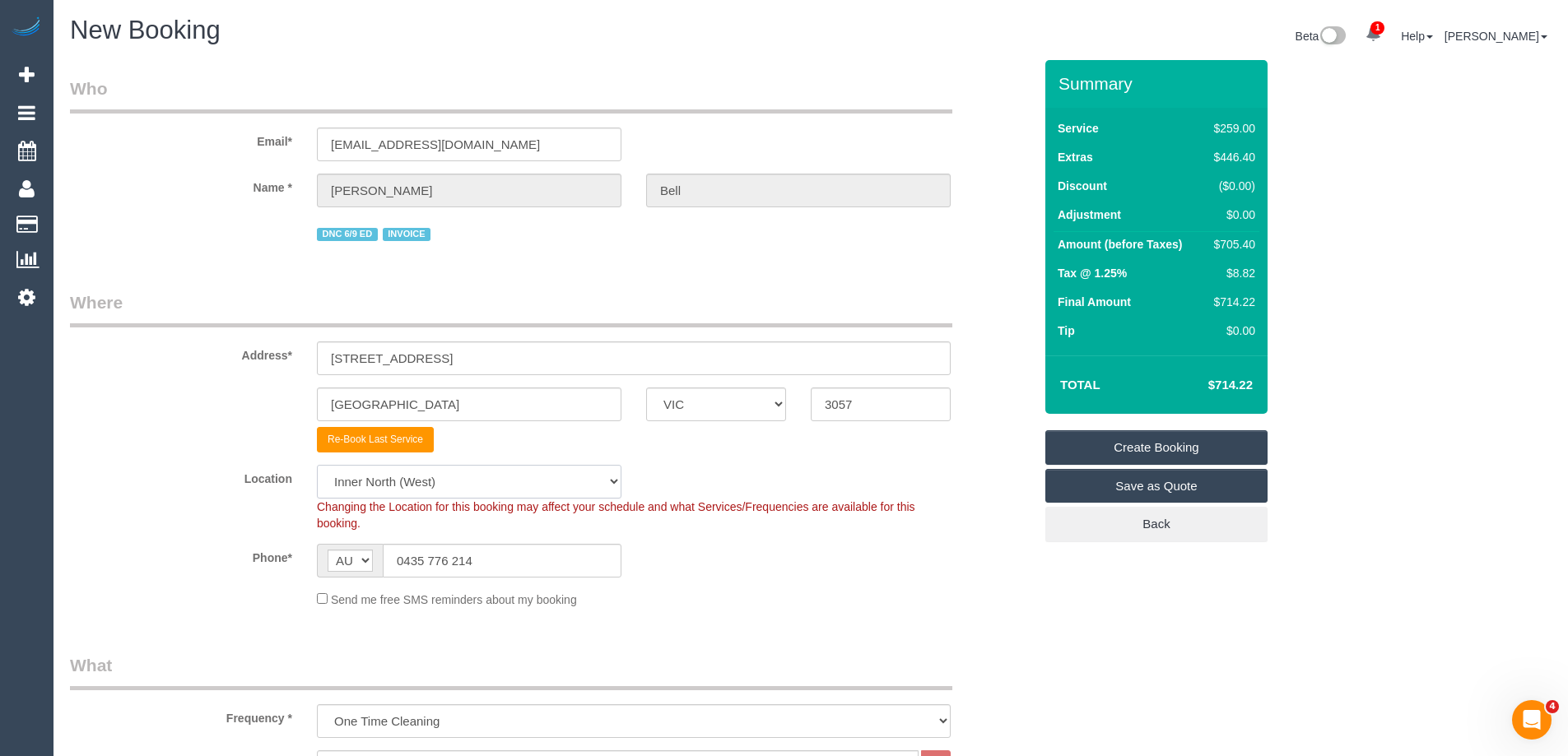
click at [373, 483] on select "Office City East (North) East (South) Inner East Inner North (East) Inner North…" at bounding box center [469, 482] width 304 height 33
select select "50"
click at [317, 465] on select "Office City East (North) East (South) Inner East Inner North (East) Inner North…" at bounding box center [469, 482] width 304 height 33
select select "object:3967"
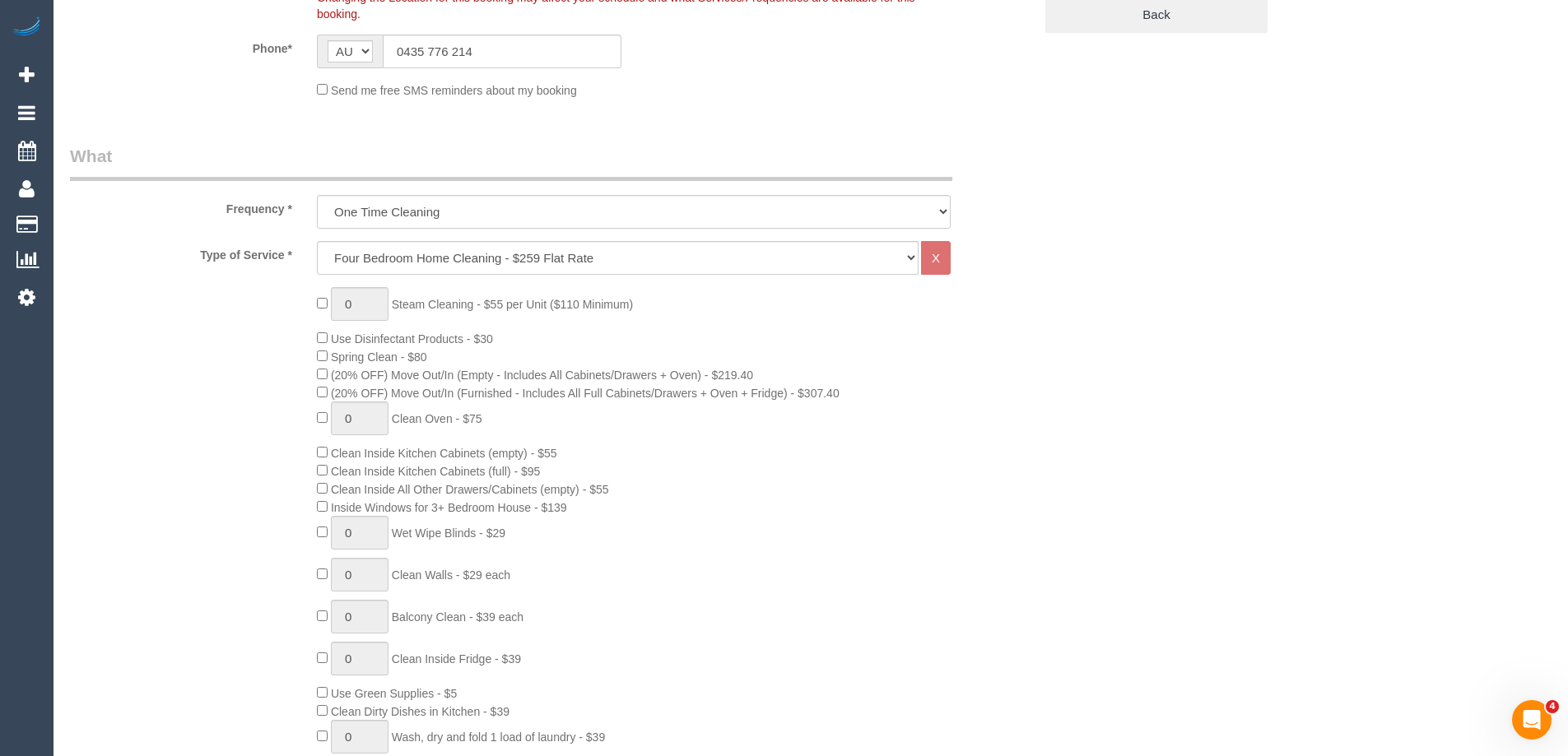
scroll to position [576, 0]
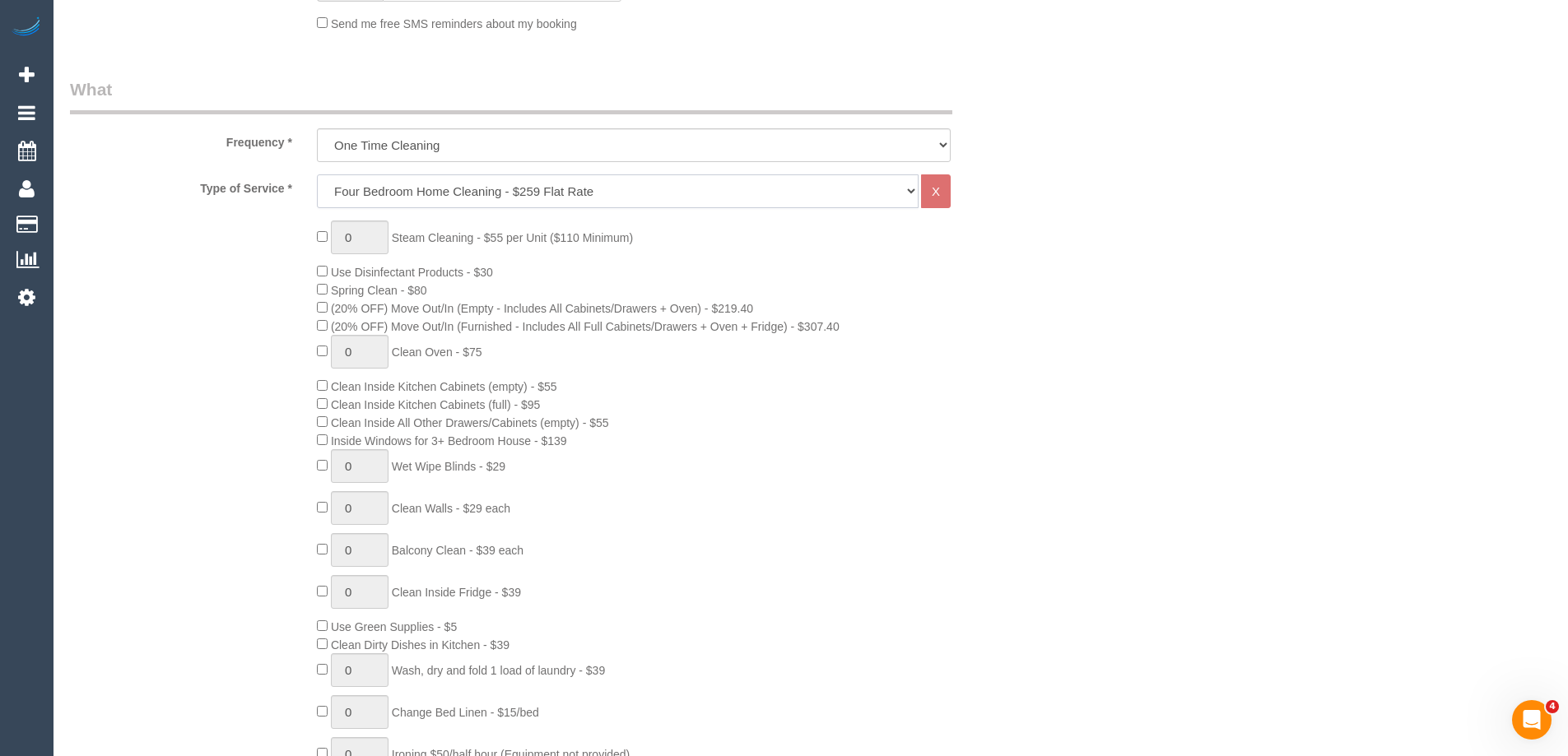
click at [425, 192] on select "Hourly Service - $70/h Hourly Service - $65/h Hourly Service - $60/h Hourly Ser…" at bounding box center [617, 192] width 601 height 33
select select "28"
click at [317, 175] on select "Hourly Service - $70/h Hourly Service - $65/h Hourly Service - $60/h Hourly Ser…" at bounding box center [617, 192] width 601 height 33
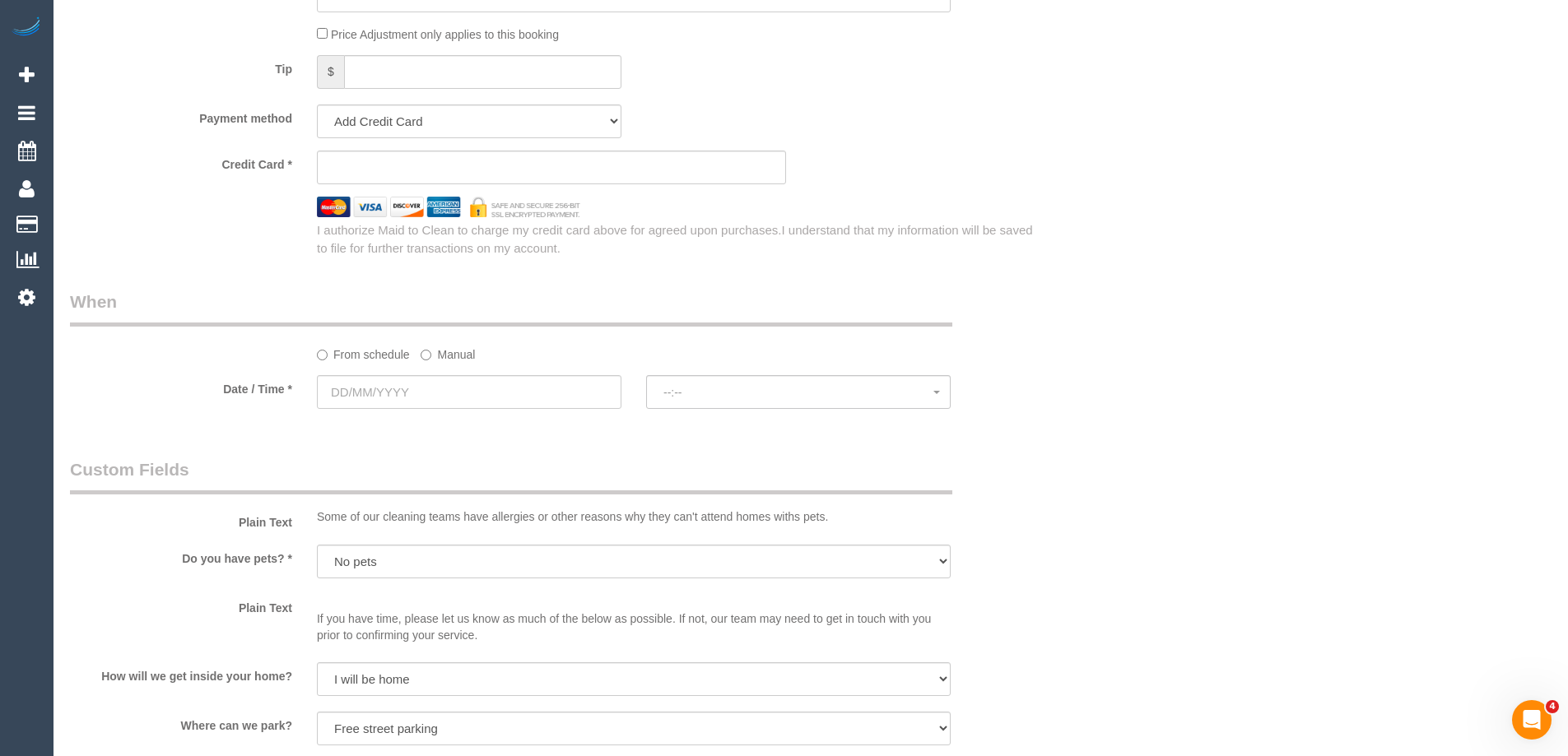
scroll to position [1481, 0]
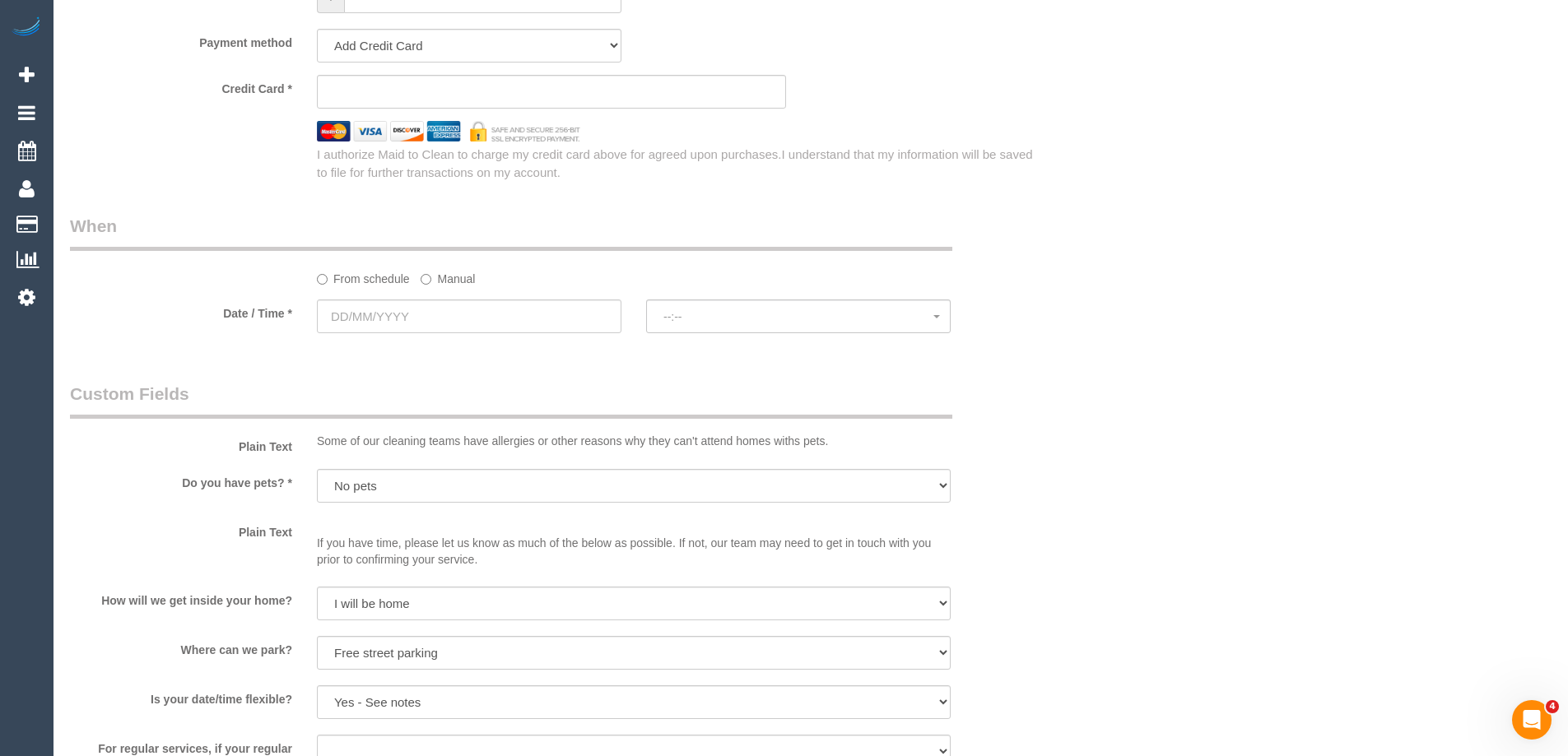
click at [456, 276] on label "Manual" at bounding box center [447, 276] width 54 height 23
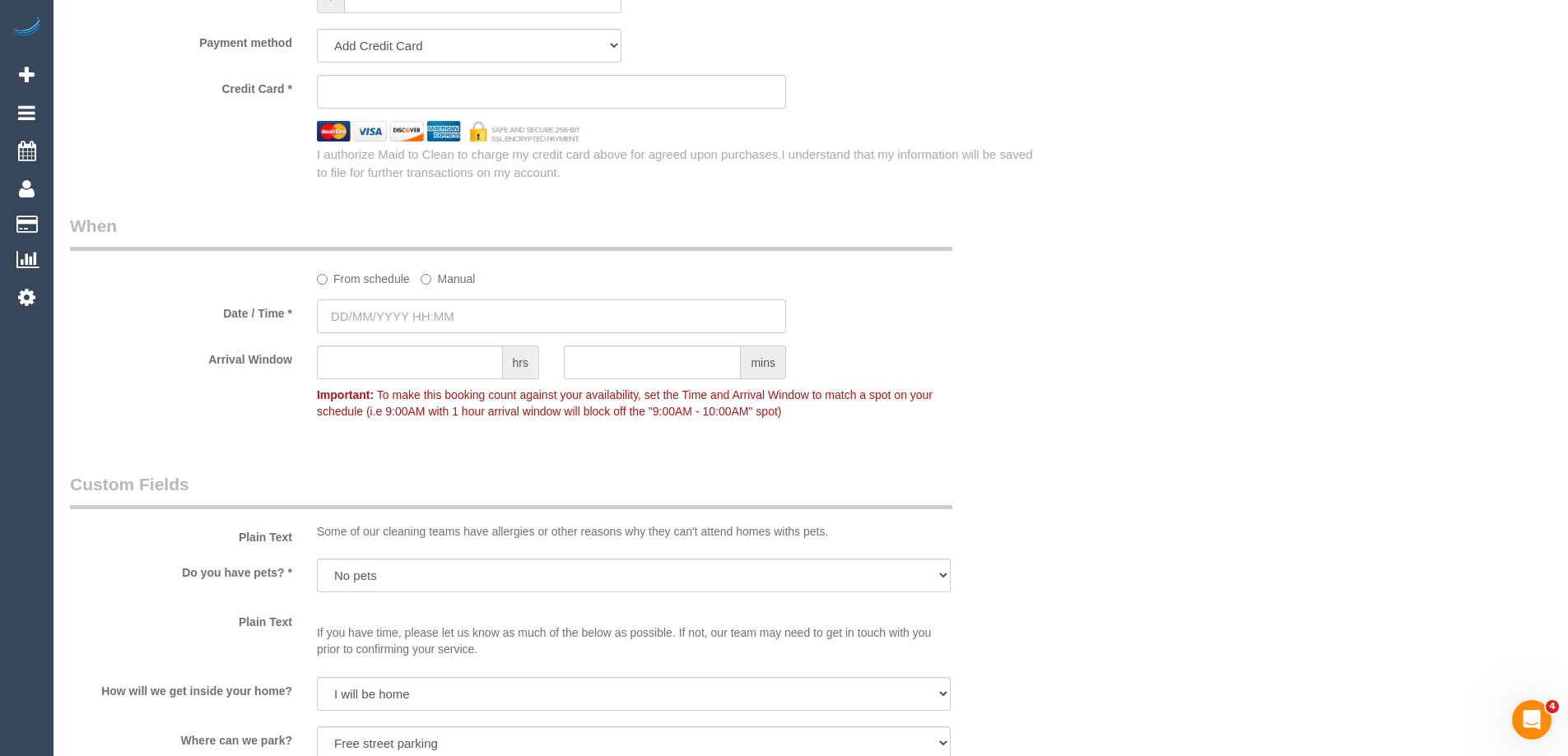
click at [437, 311] on input "text" at bounding box center [551, 316] width 469 height 33
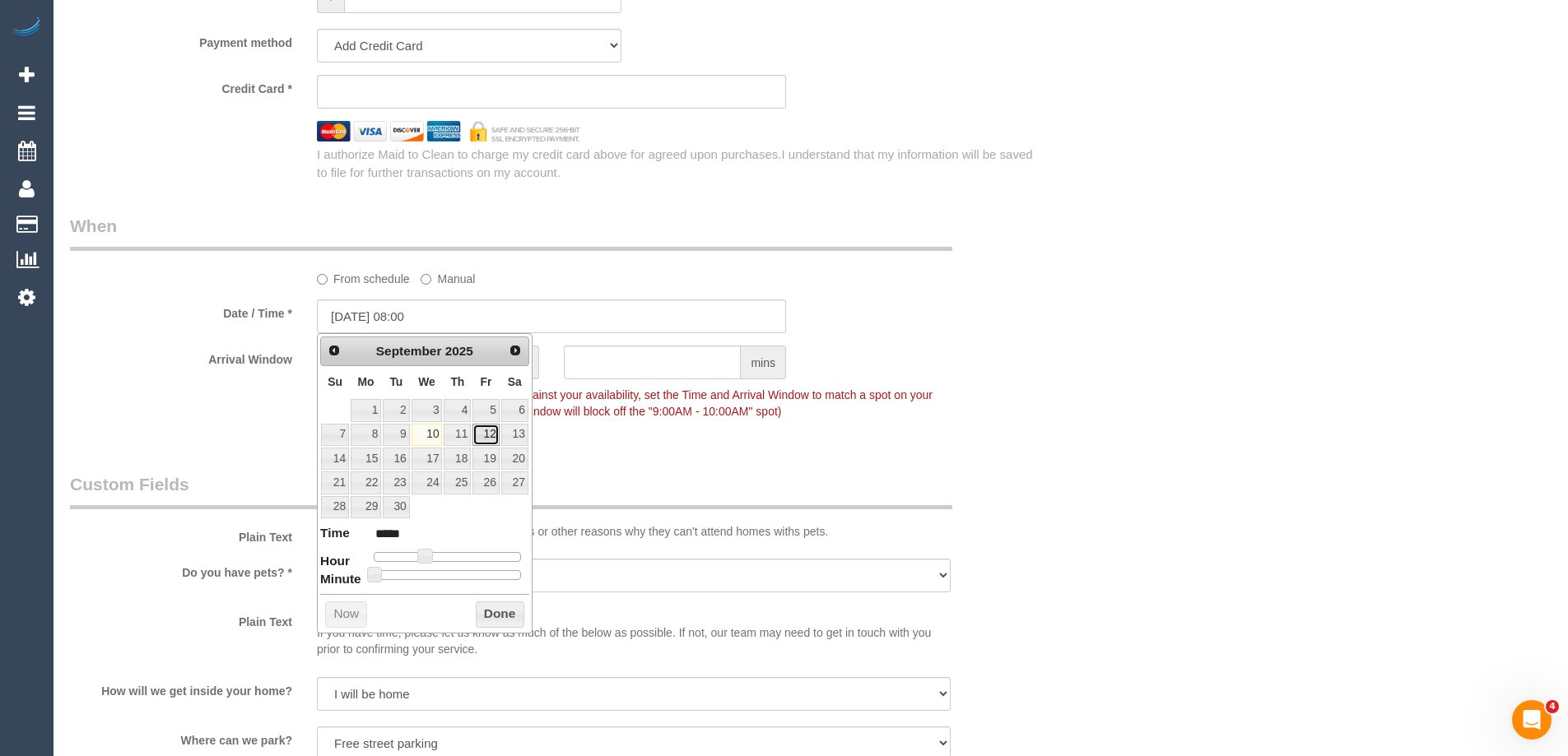
click at [484, 438] on link "12" at bounding box center [485, 435] width 26 height 23
type input "12/09/2025 07:00"
type input "*****"
click at [423, 555] on span at bounding box center [419, 556] width 15 height 15
click at [488, 616] on button "Done" at bounding box center [500, 614] width 49 height 26
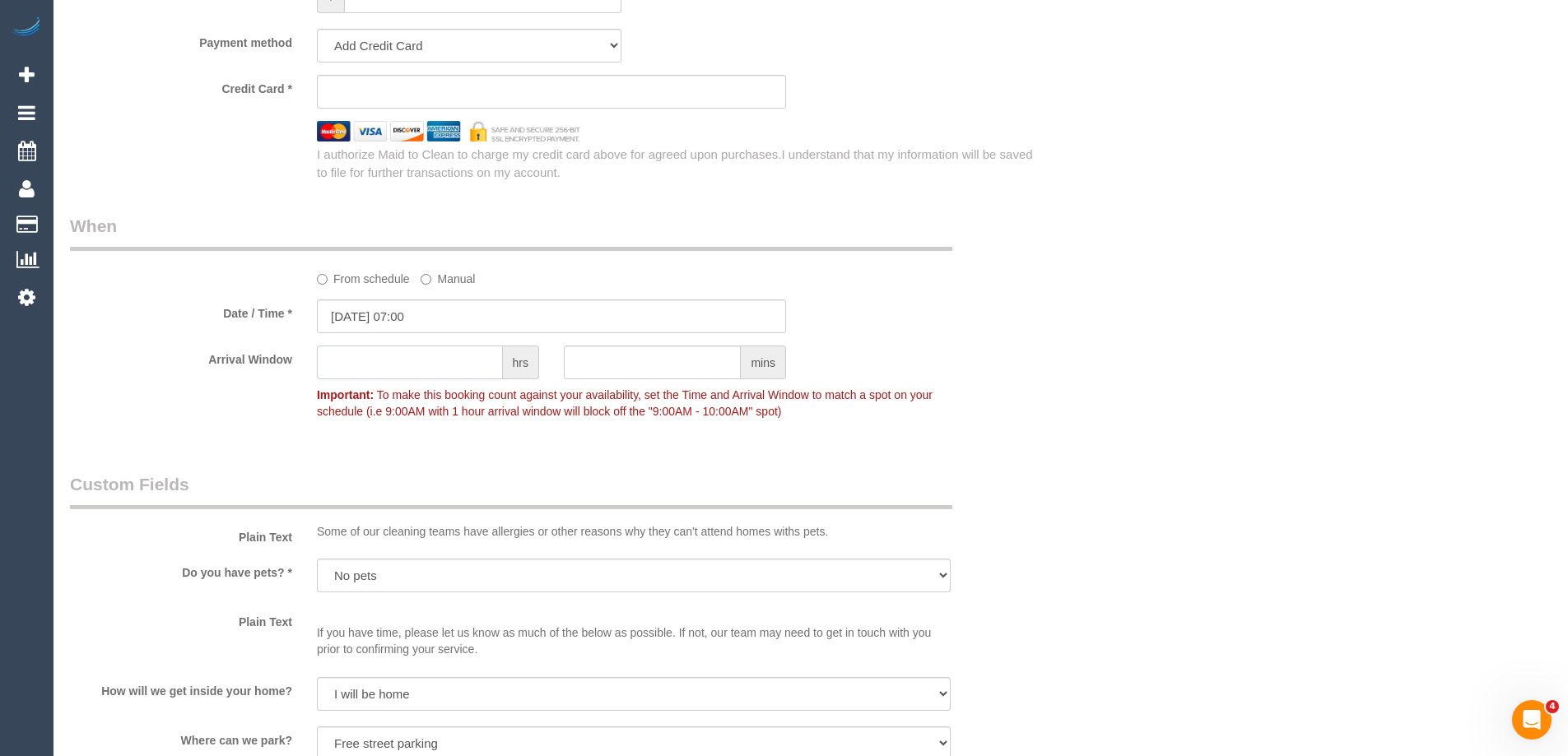
click at [391, 365] on input "text" at bounding box center [410, 362] width 186 height 33
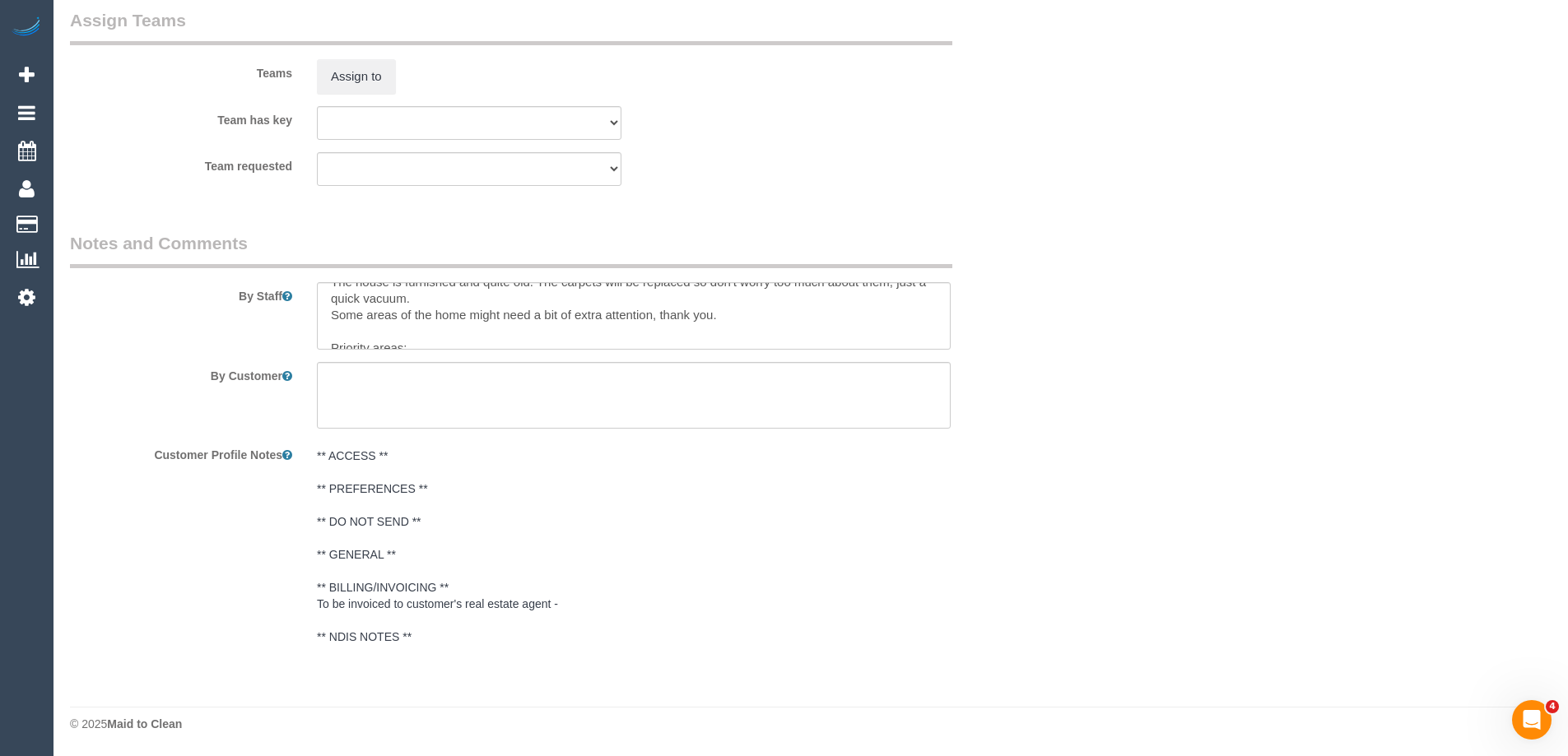
scroll to position [0, 0]
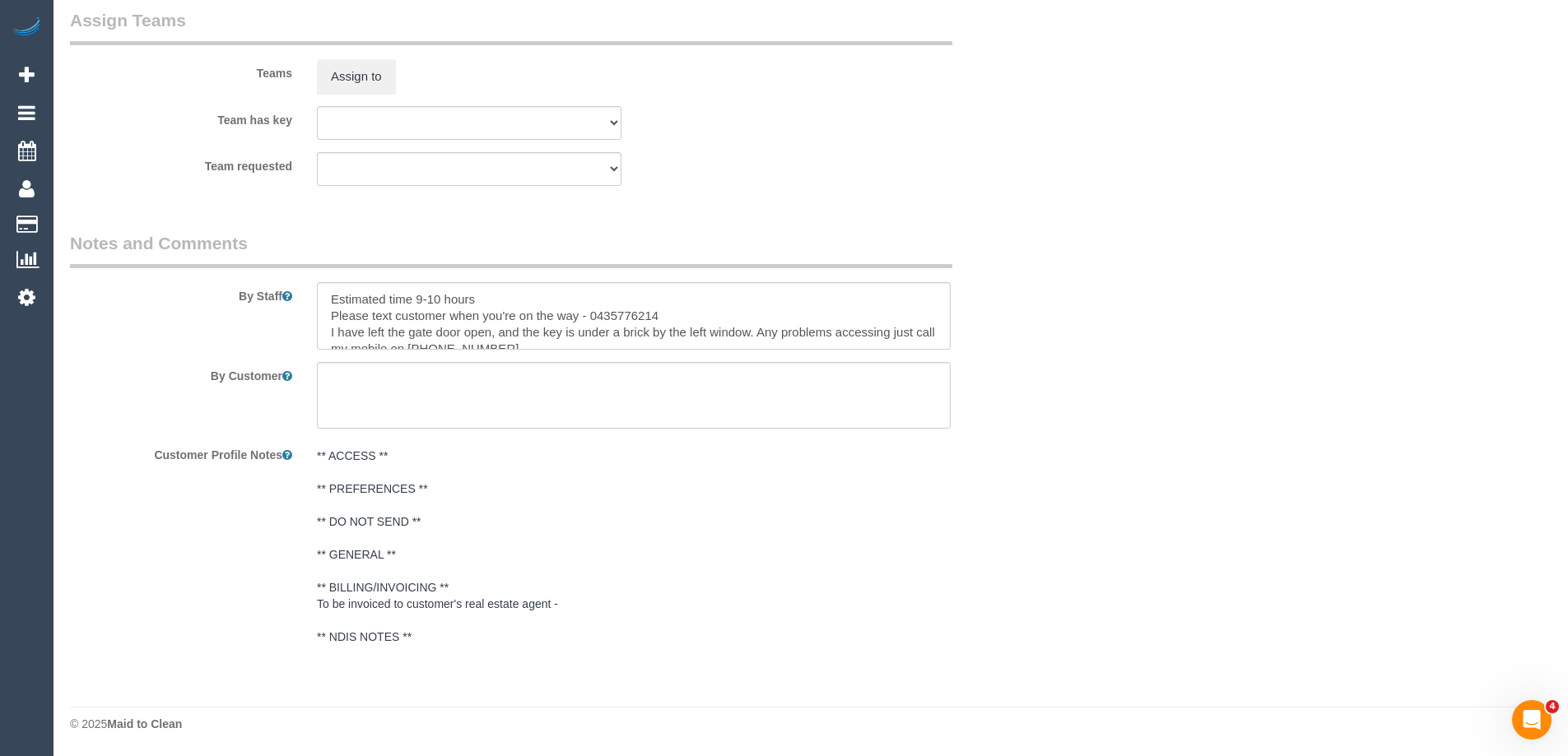
type input "9"
drag, startPoint x: 332, startPoint y: 318, endPoint x: 508, endPoint y: 338, distance: 177.1
click at [508, 338] on textarea at bounding box center [634, 316] width 634 height 68
click at [577, 316] on textarea at bounding box center [634, 316] width 634 height 68
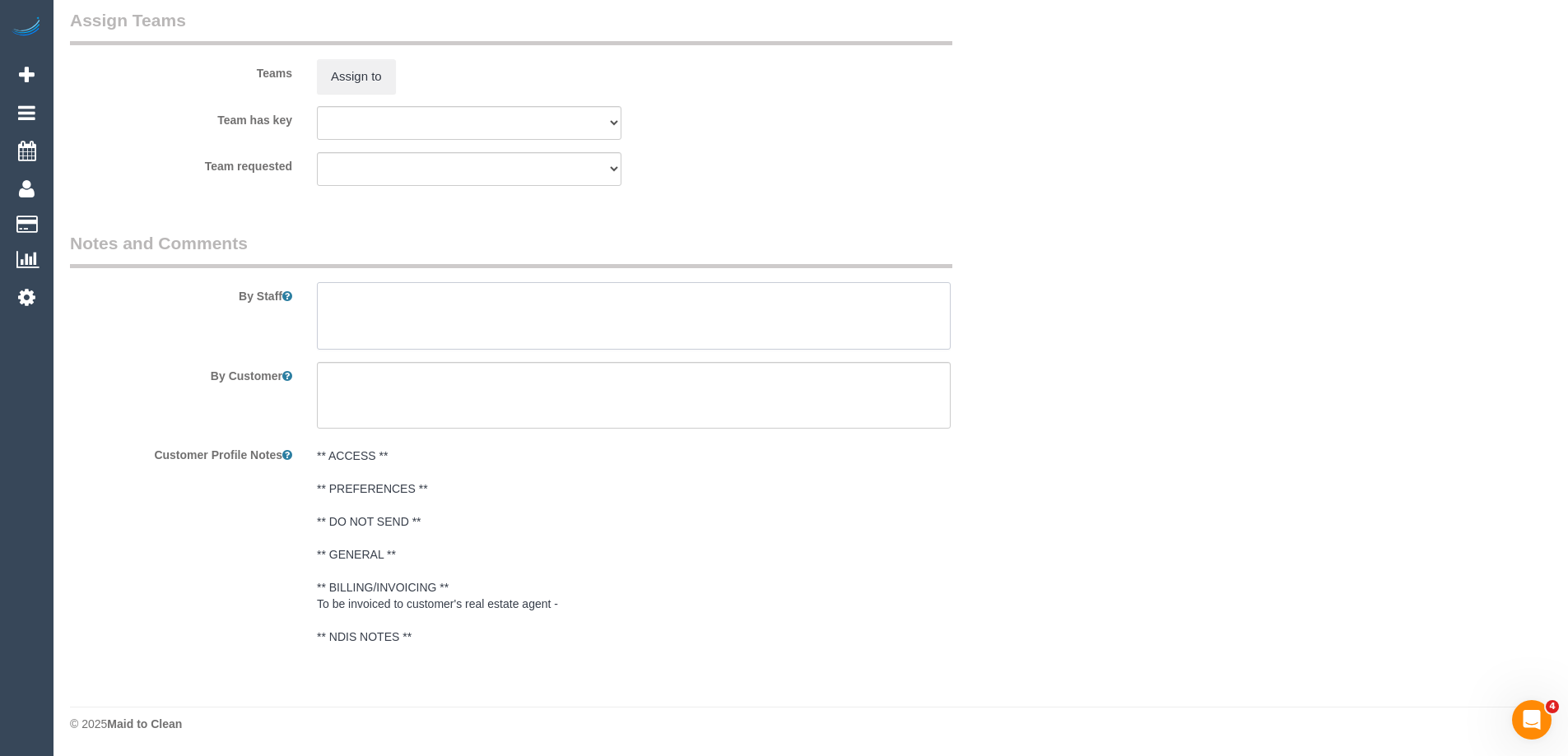
scroll to position [0, 0]
click at [435, 383] on textarea at bounding box center [634, 396] width 634 height 68
paste textarea "Please text customer when you're on the way - 0435776214 I have left the gate d…"
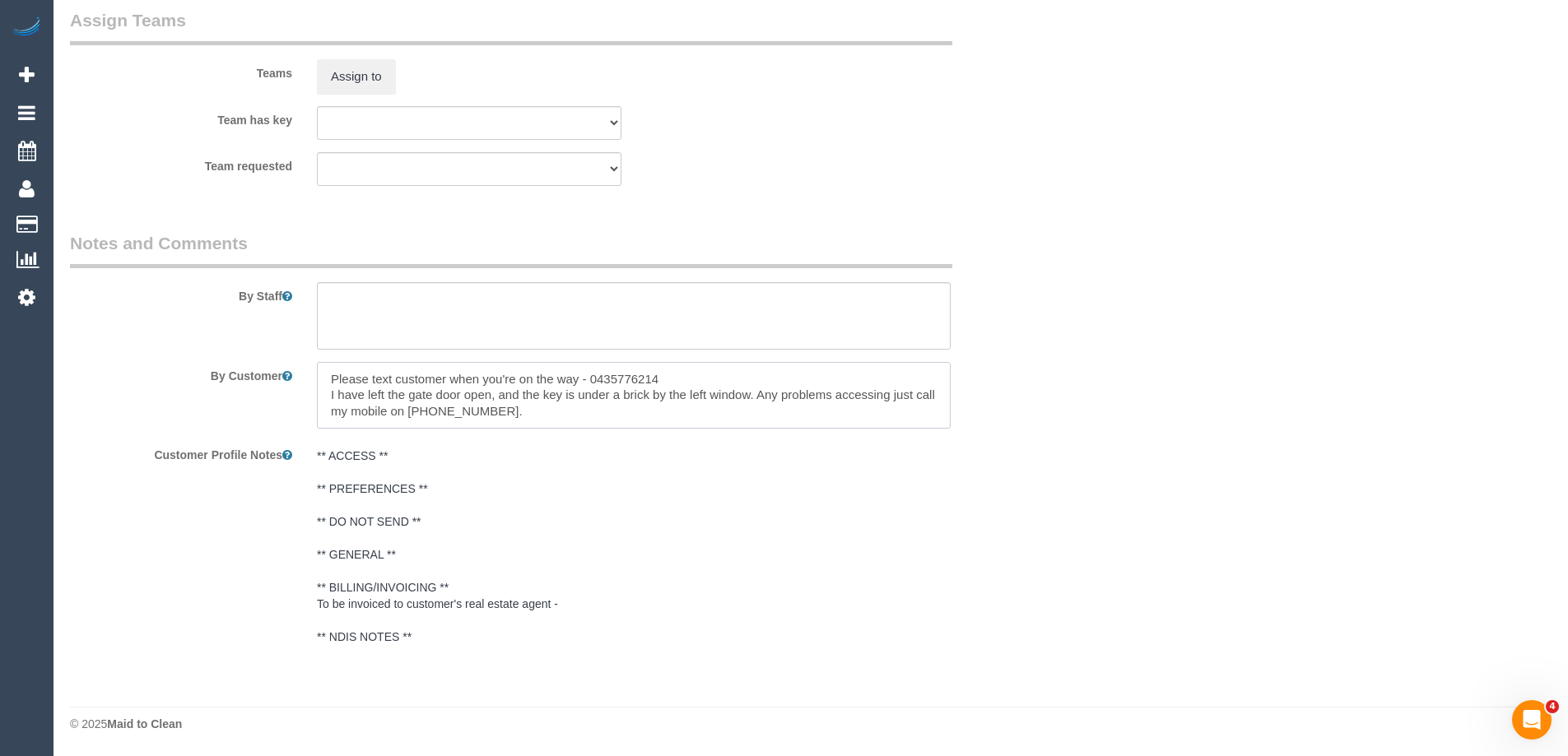
click at [411, 377] on textarea at bounding box center [634, 396] width 634 height 68
type textarea "Please text when you're on the way - 0435776214 I have left the gate door open,…"
click at [444, 308] on textarea at bounding box center [634, 316] width 634 height 68
click at [459, 294] on textarea at bounding box center [634, 316] width 634 height 68
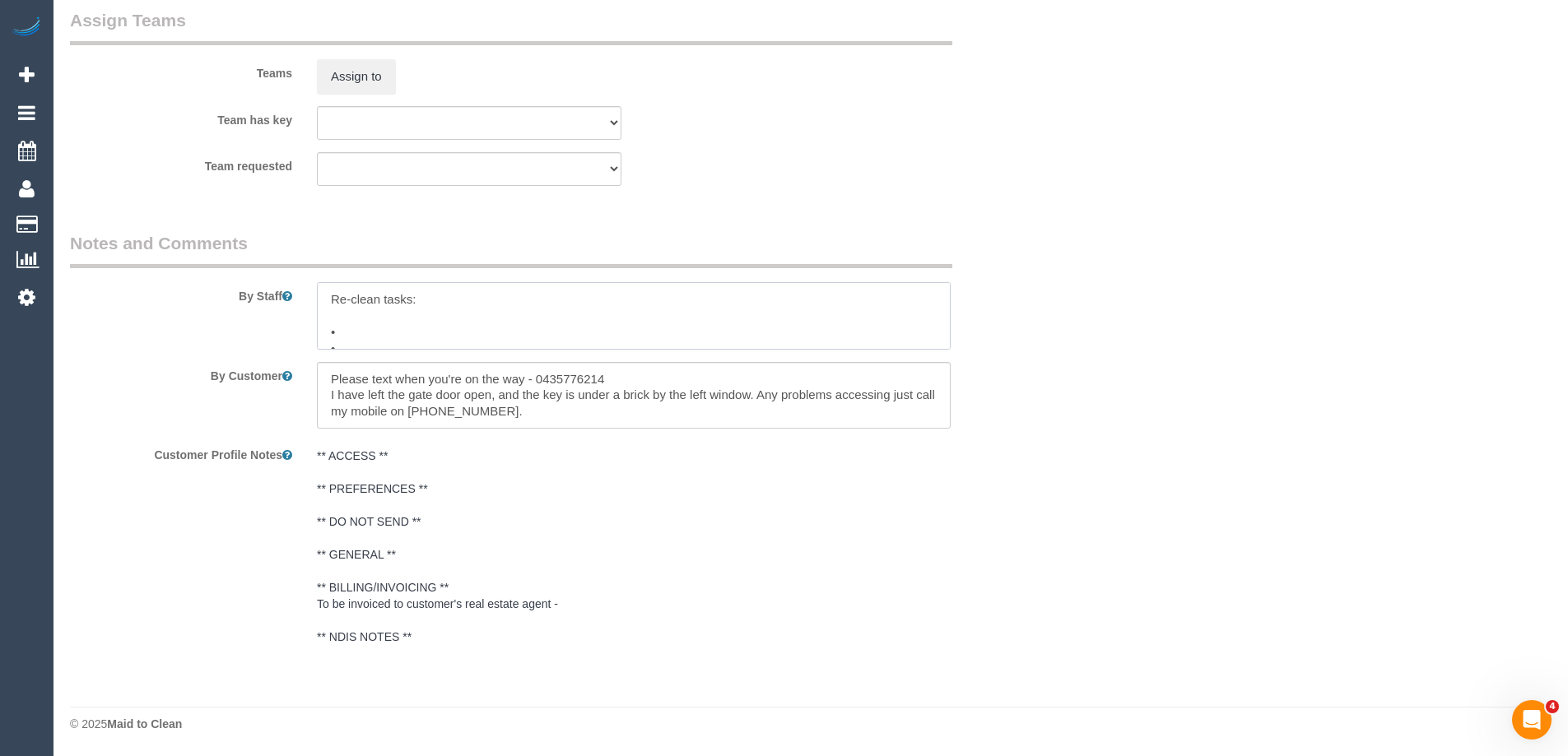
paste textarea "General: Vacuuming and mopping of all floors (including stairs) Bathroom: to be…"
click at [452, 294] on textarea at bounding box center [634, 316] width 634 height 68
click at [334, 321] on textarea at bounding box center [634, 316] width 634 height 68
click at [450, 323] on textarea at bounding box center [634, 316] width 634 height 68
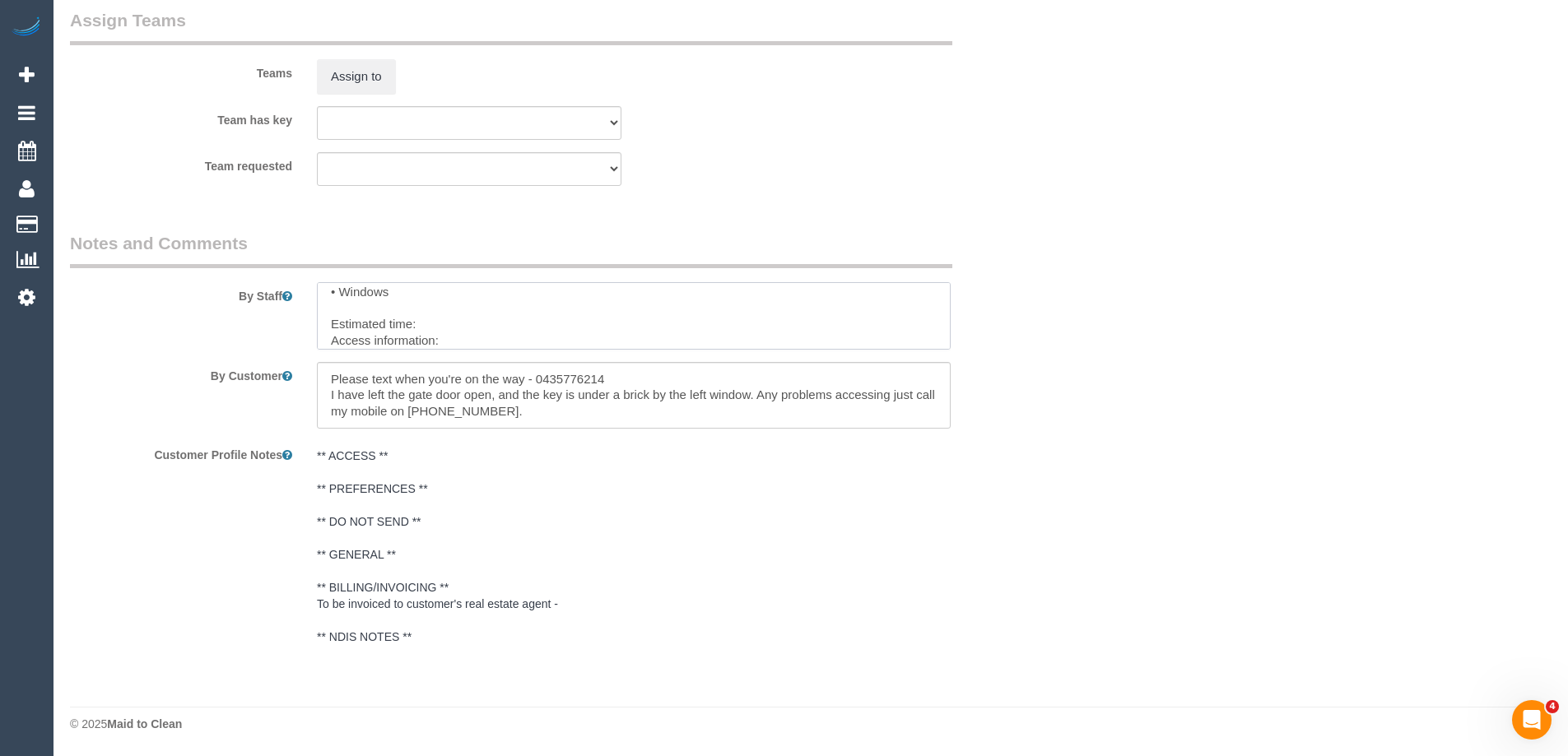
click at [469, 345] on textarea at bounding box center [634, 316] width 634 height 68
click at [470, 340] on textarea at bounding box center [634, 316] width 634 height 68
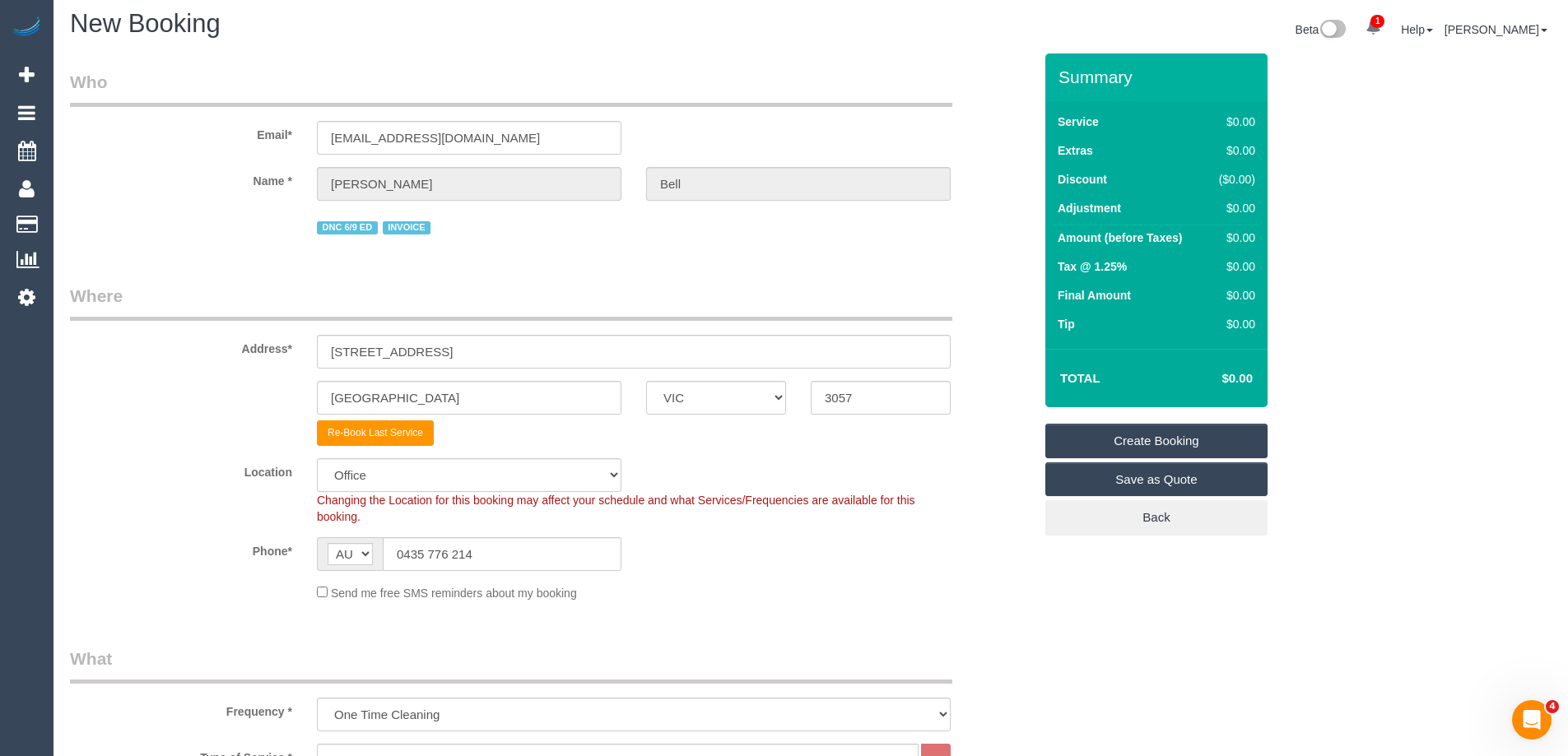
scroll to position [0, 0]
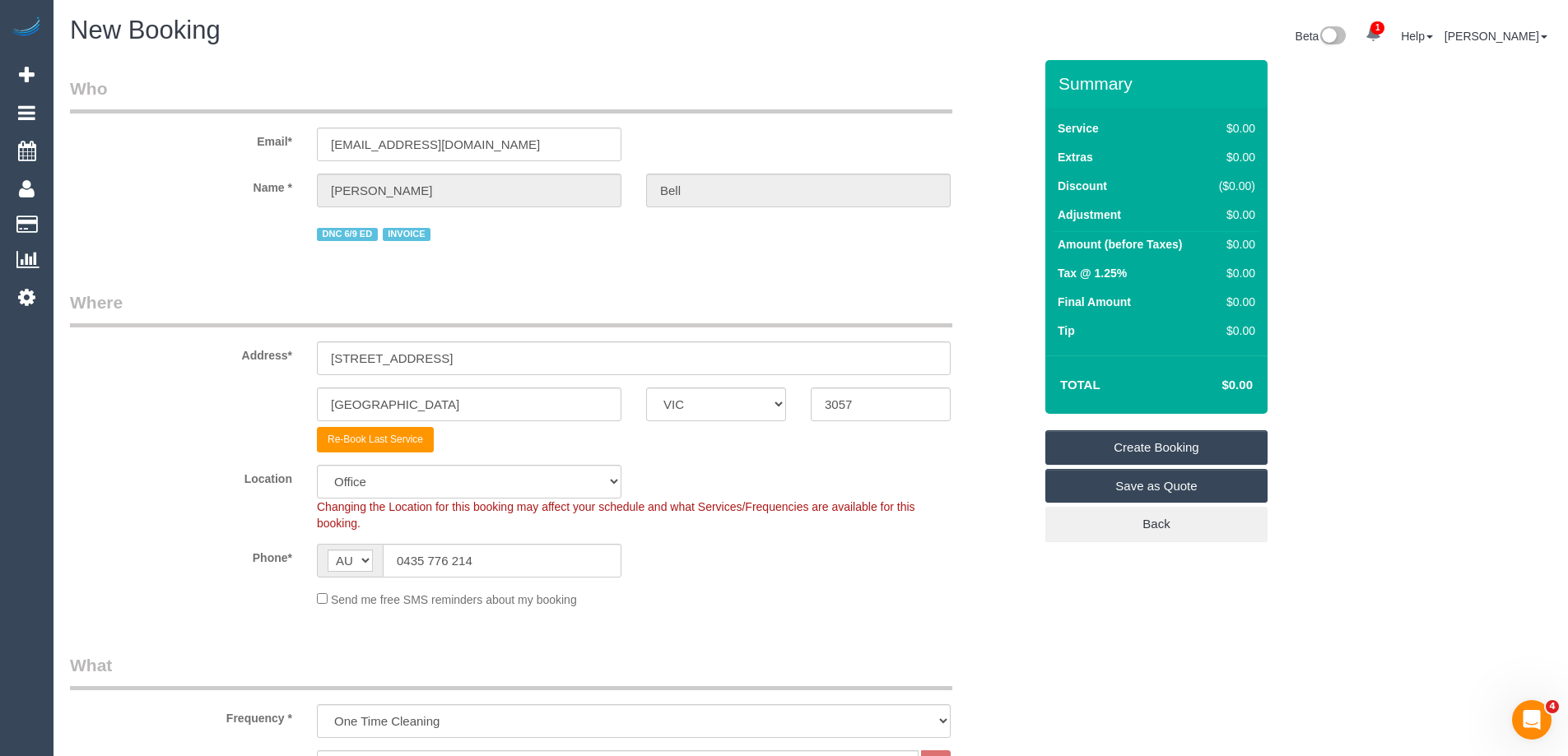
type textarea "Re-clean tasks: General: • Vacuuming and mopping of all floors (including stair…"
click at [1147, 441] on link "Create Booking" at bounding box center [1157, 447] width 222 height 34
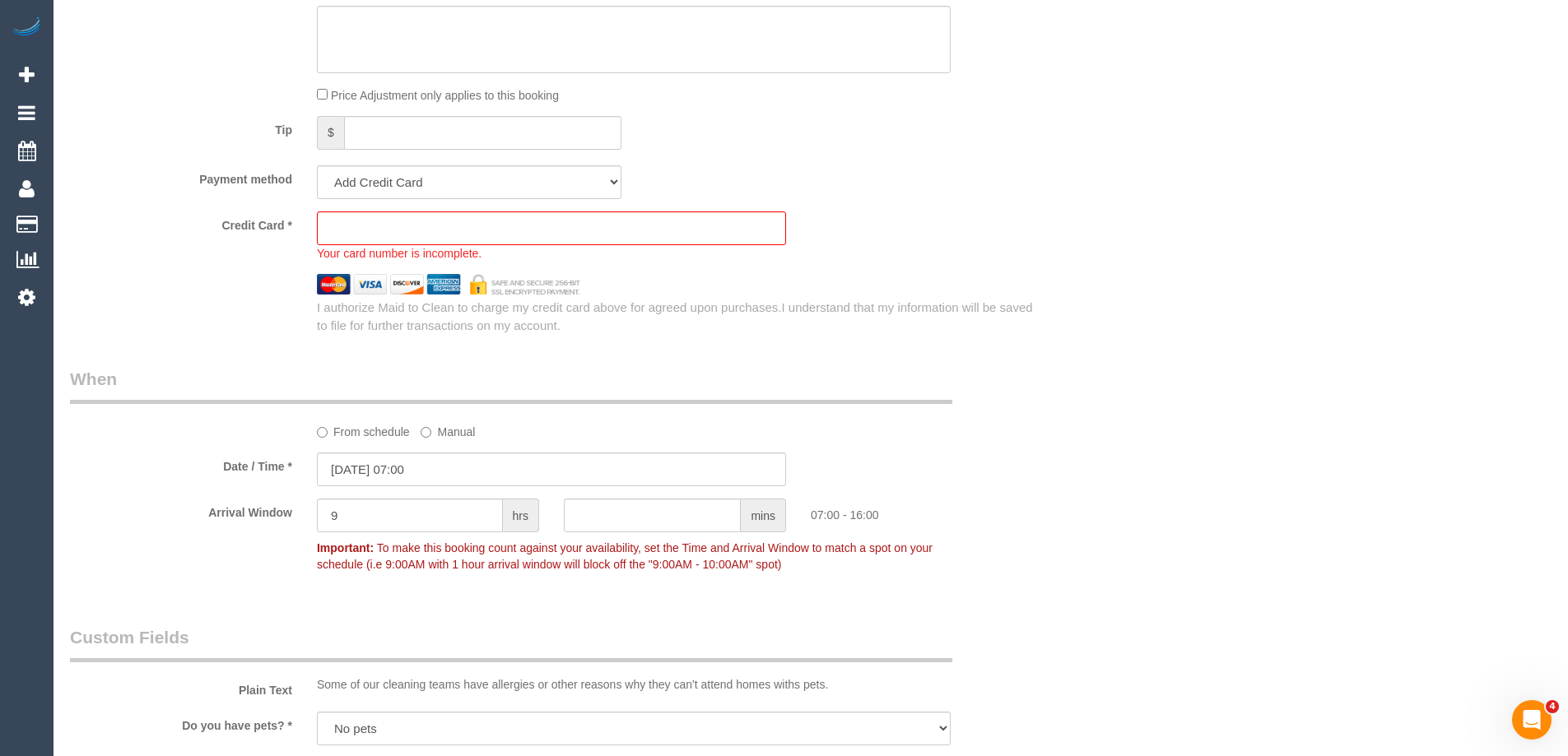
scroll to position [1368, 0]
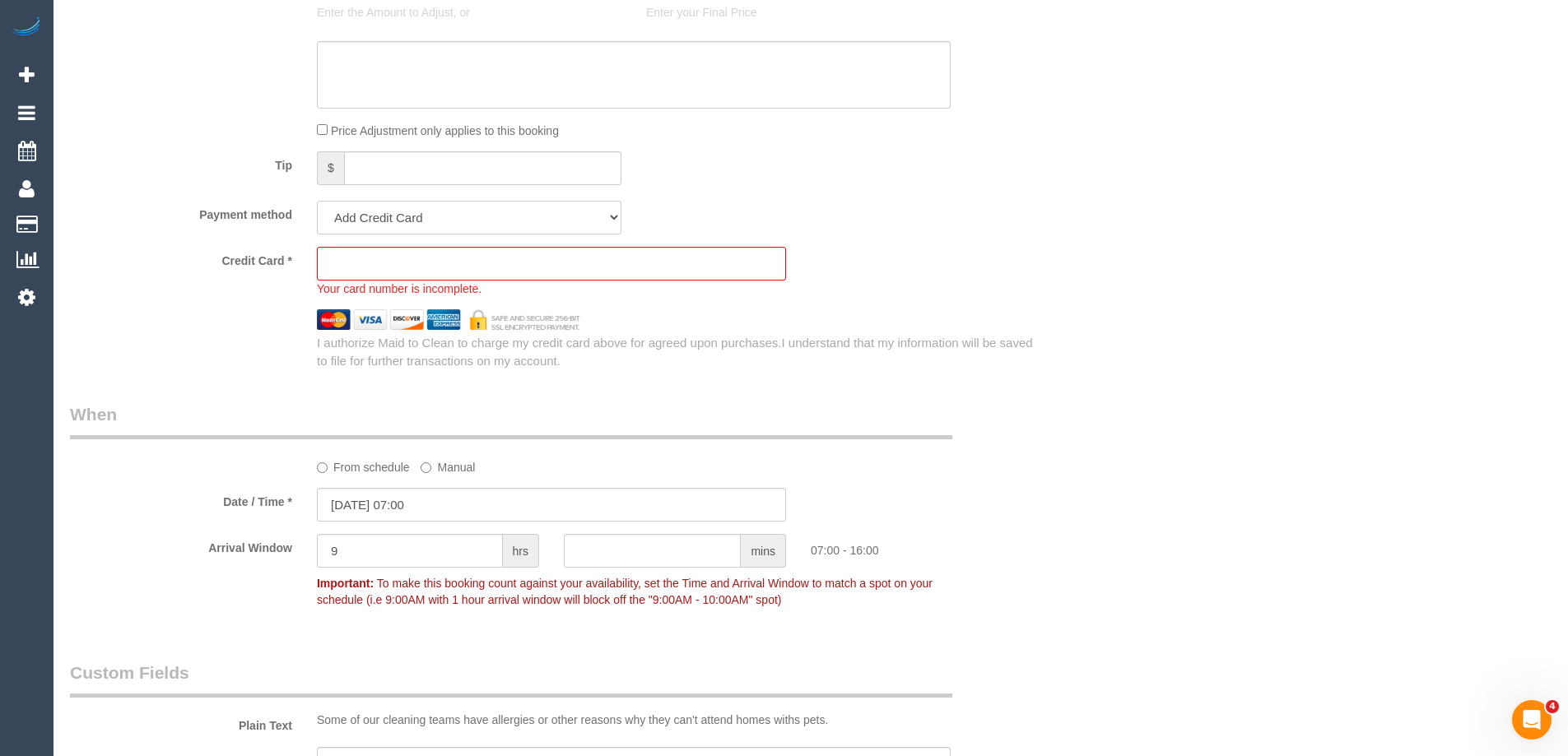
click at [384, 210] on select "Add Credit Card Cash Check Paypal" at bounding box center [469, 217] width 304 height 33
click at [445, 221] on select "Add Credit Card Cash Check Paypal" at bounding box center [469, 217] width 304 height 33
select select "string:check"
click at [317, 201] on select "Add Credit Card Cash Check Paypal" at bounding box center [469, 217] width 304 height 33
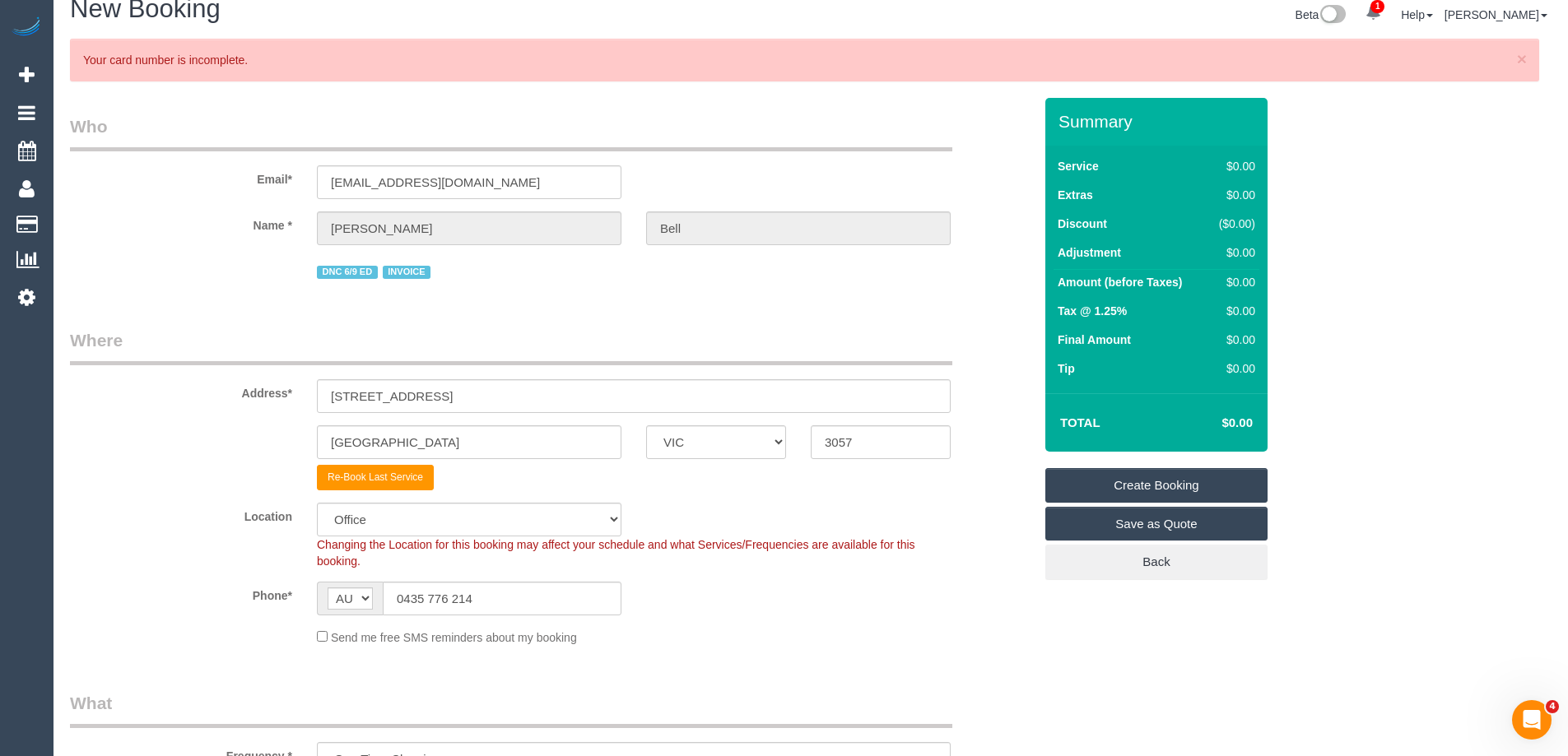
scroll to position [0, 0]
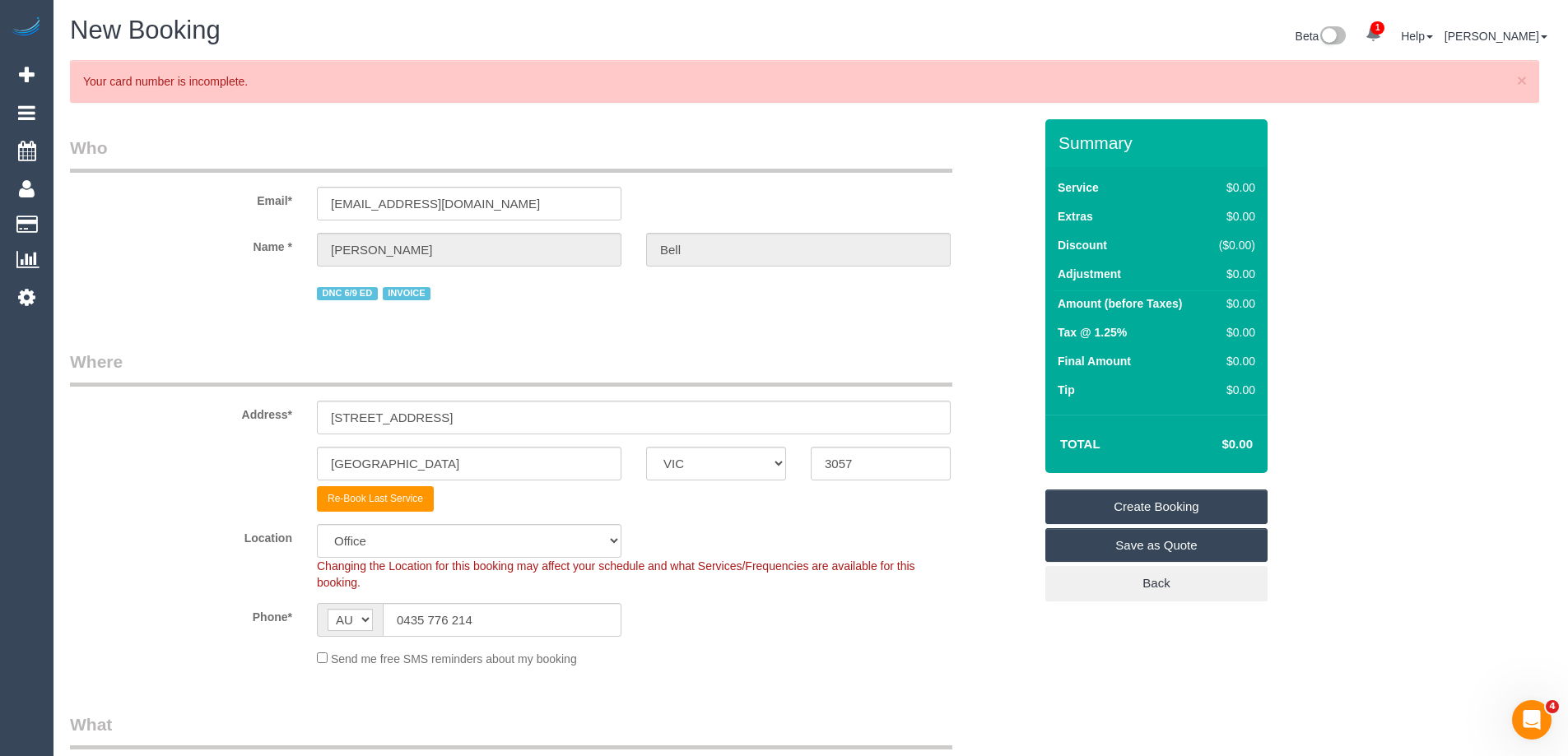
click at [1144, 490] on link "Create Booking" at bounding box center [1157, 506] width 222 height 34
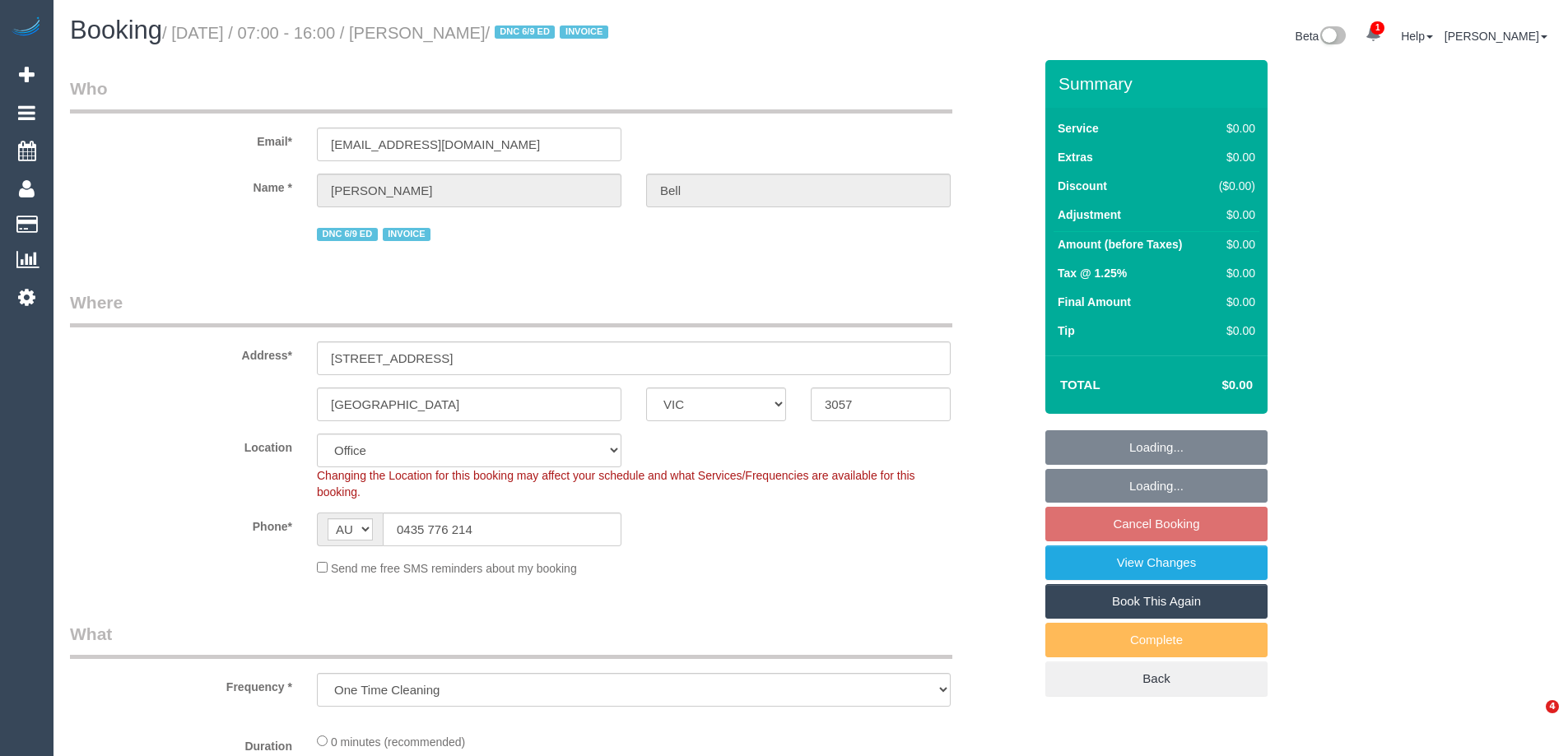
select select "VIC"
select select "number:28"
select select "number:14"
select select "number:19"
select select "number:36"
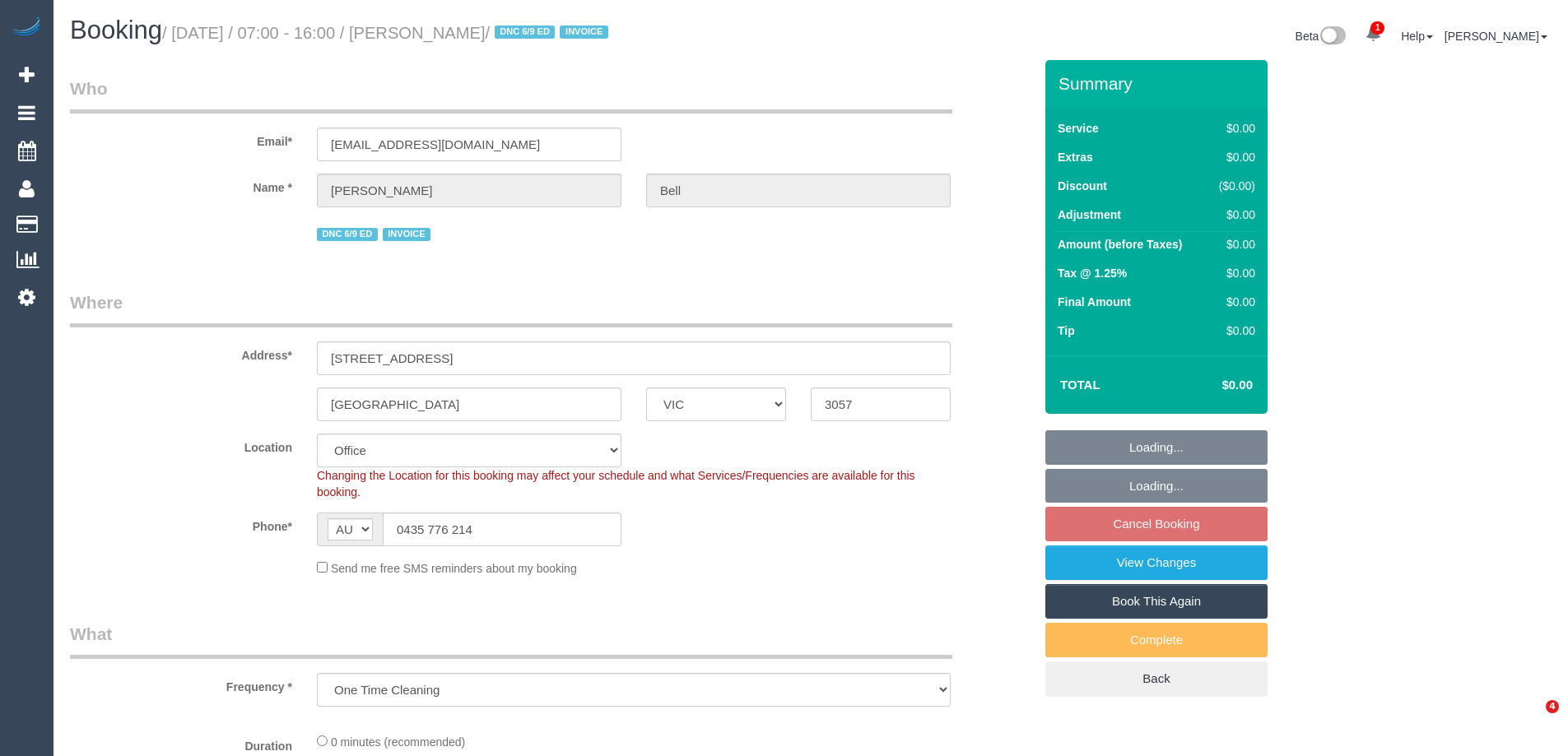
select select "object:681"
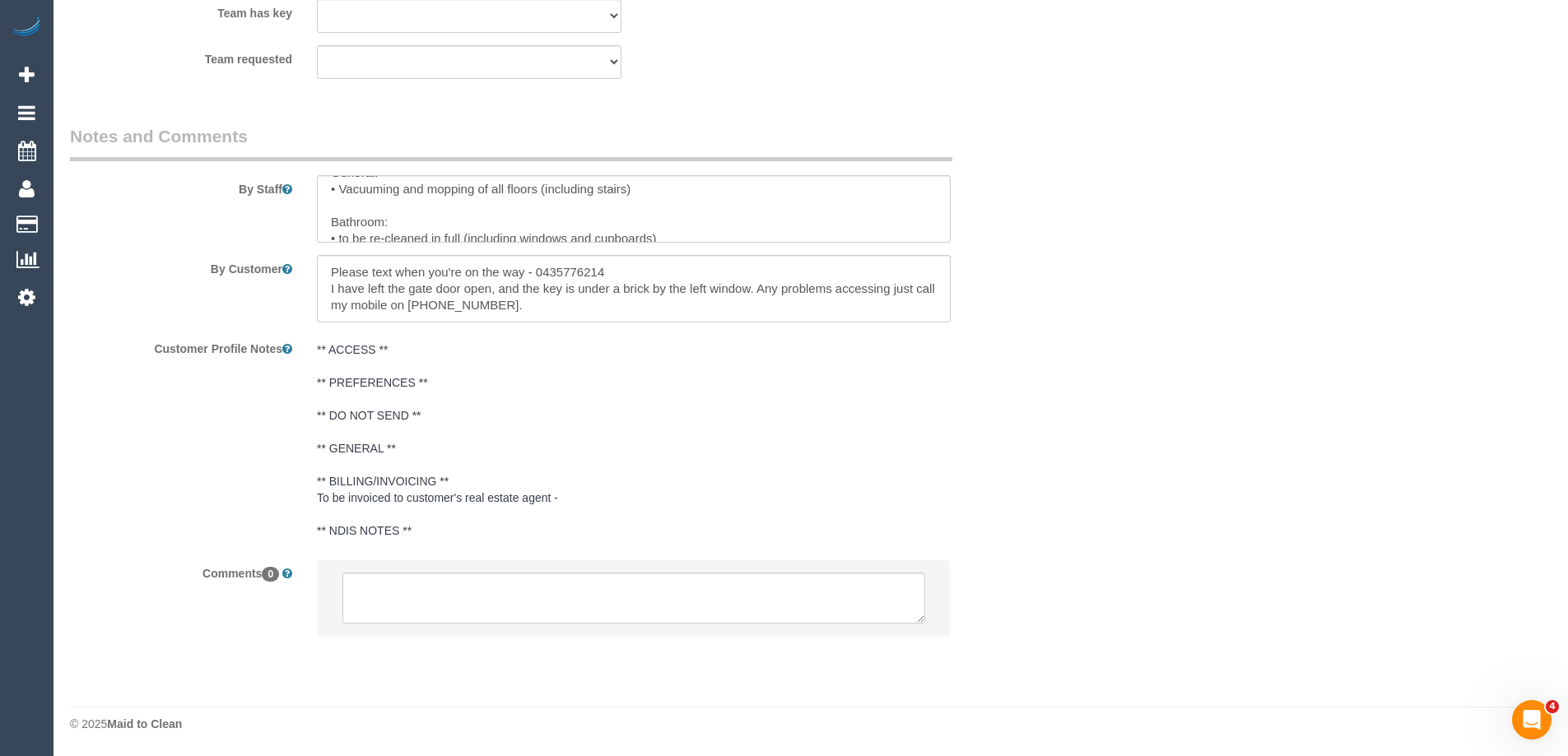
scroll to position [82, 0]
click at [542, 600] on textarea at bounding box center [633, 598] width 583 height 51
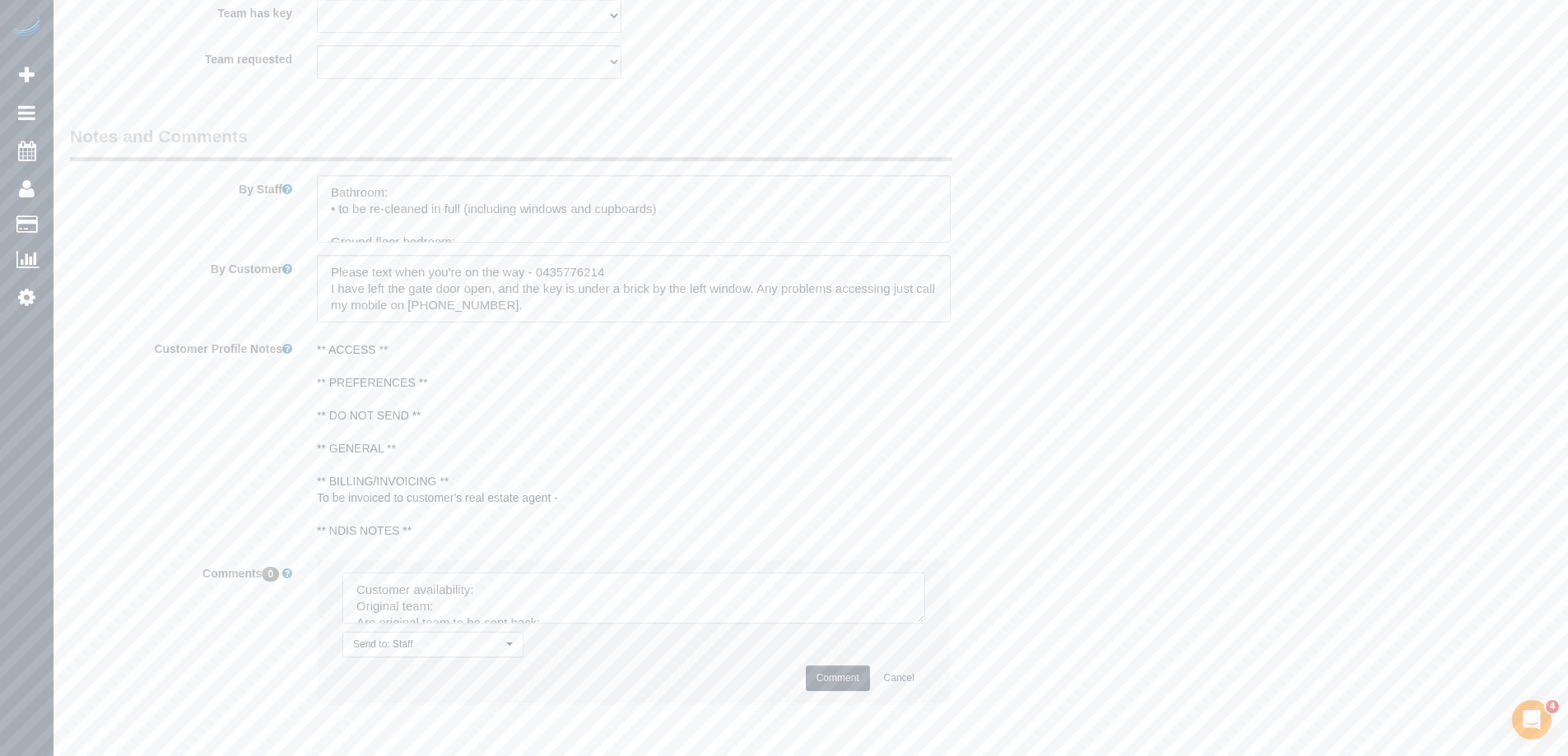
drag, startPoint x: 917, startPoint y: 616, endPoint x: 990, endPoint y: 789, distance: 187.8
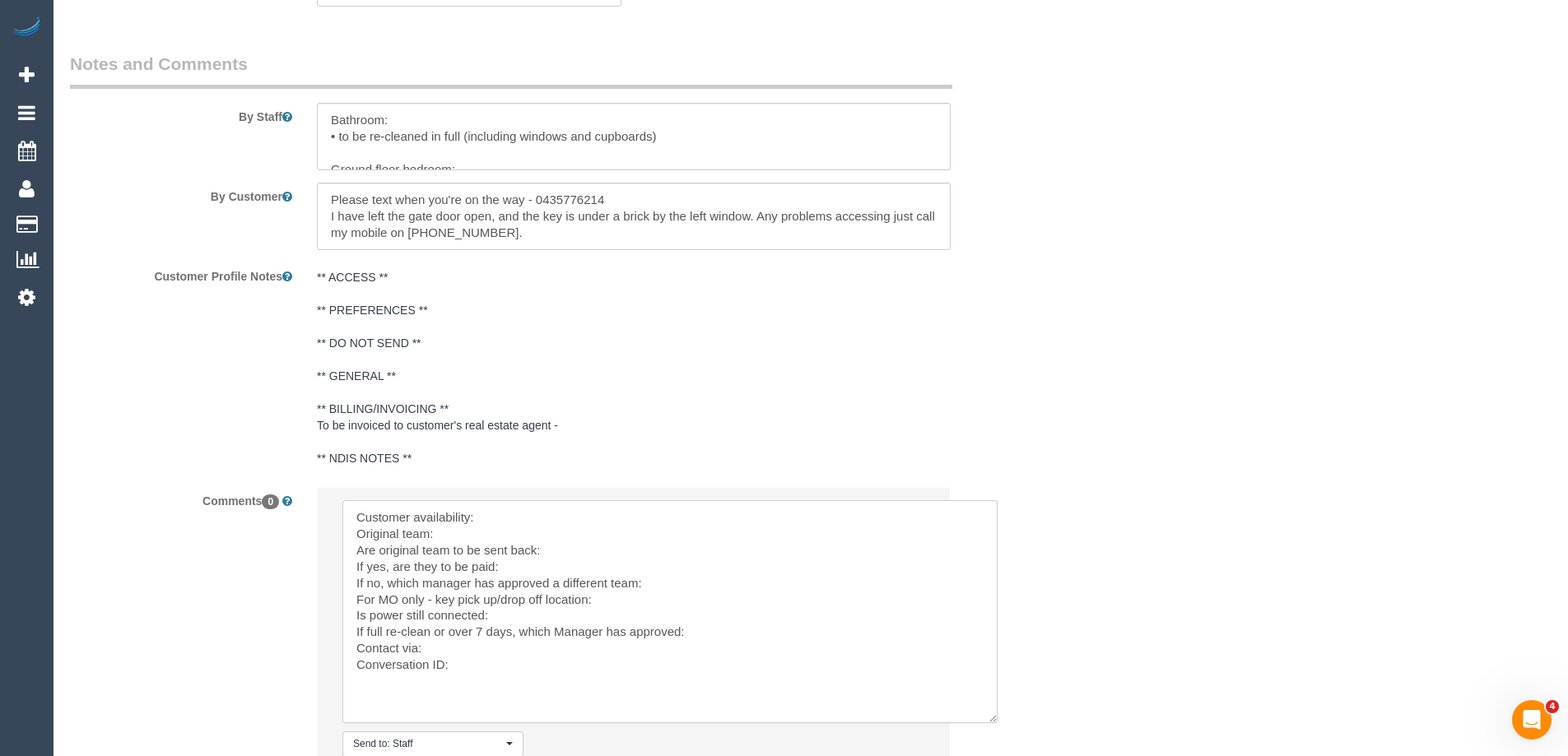
scroll to position [2674, 0]
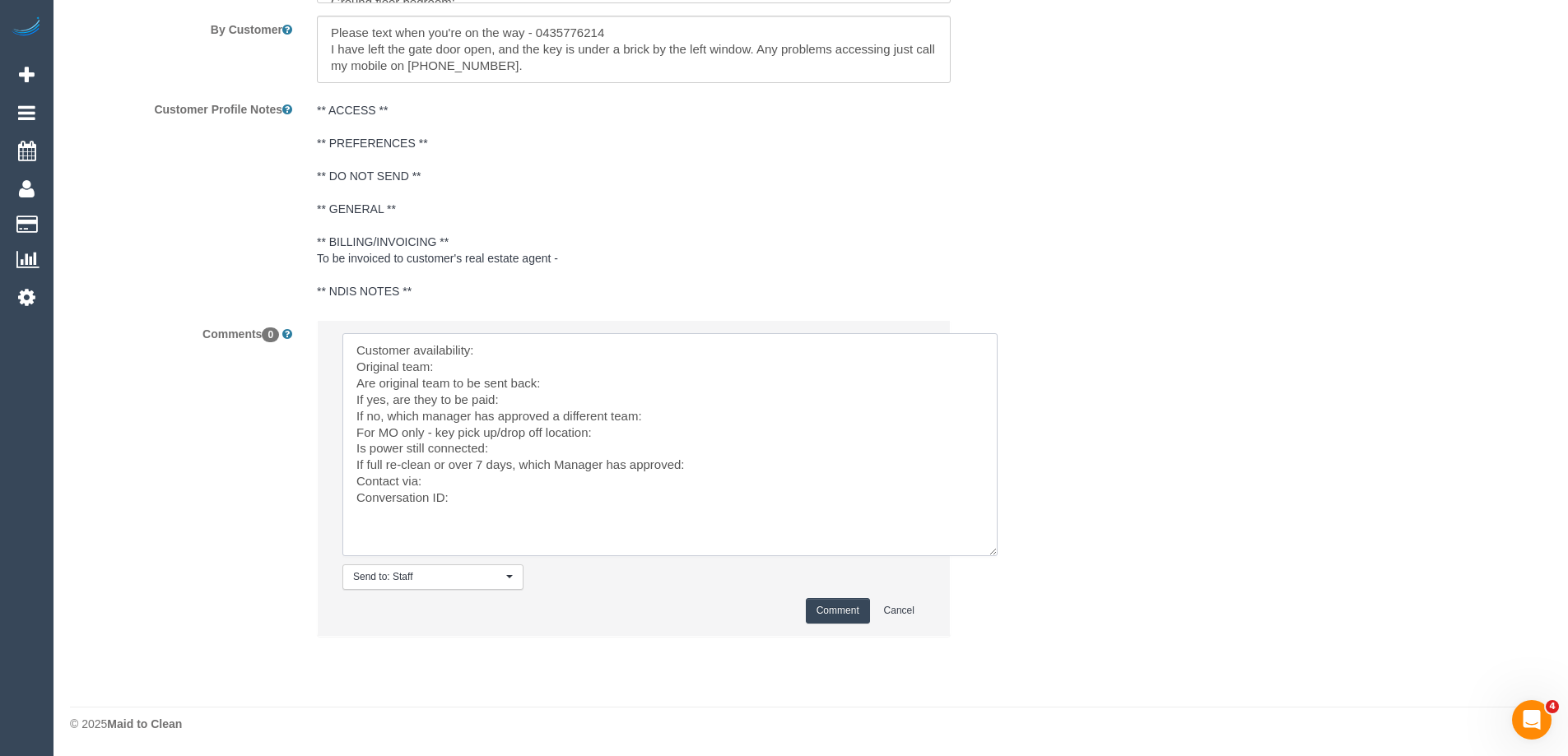
click at [506, 339] on textarea at bounding box center [669, 445] width 655 height 223
click at [454, 361] on textarea at bounding box center [669, 445] width 655 height 223
paste textarea "(M2) Akila + Tehan (CG)"
click at [566, 386] on textarea at bounding box center [669, 445] width 655 height 223
click at [675, 408] on textarea at bounding box center [669, 445] width 655 height 223
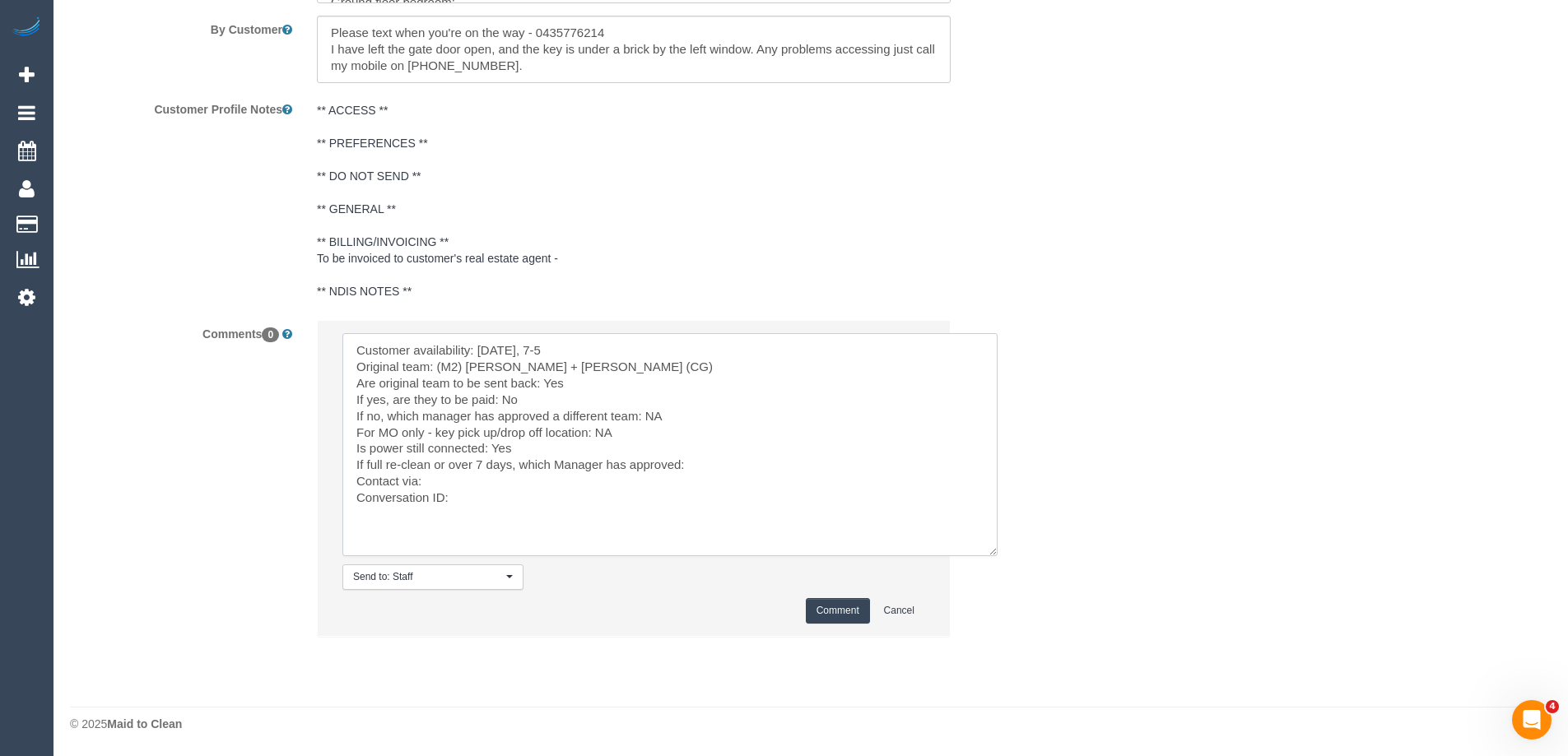
click at [714, 460] on textarea at bounding box center [669, 445] width 655 height 223
click at [537, 500] on textarea at bounding box center [669, 445] width 655 height 223
paste textarea "cnv_qcpo5n3"
type textarea "Customer availability: Fri 12/9, 7-5 Original team: (M2) Akila + Tehan (CG) Are…"
click at [828, 607] on button "Comment" at bounding box center [837, 610] width 64 height 26
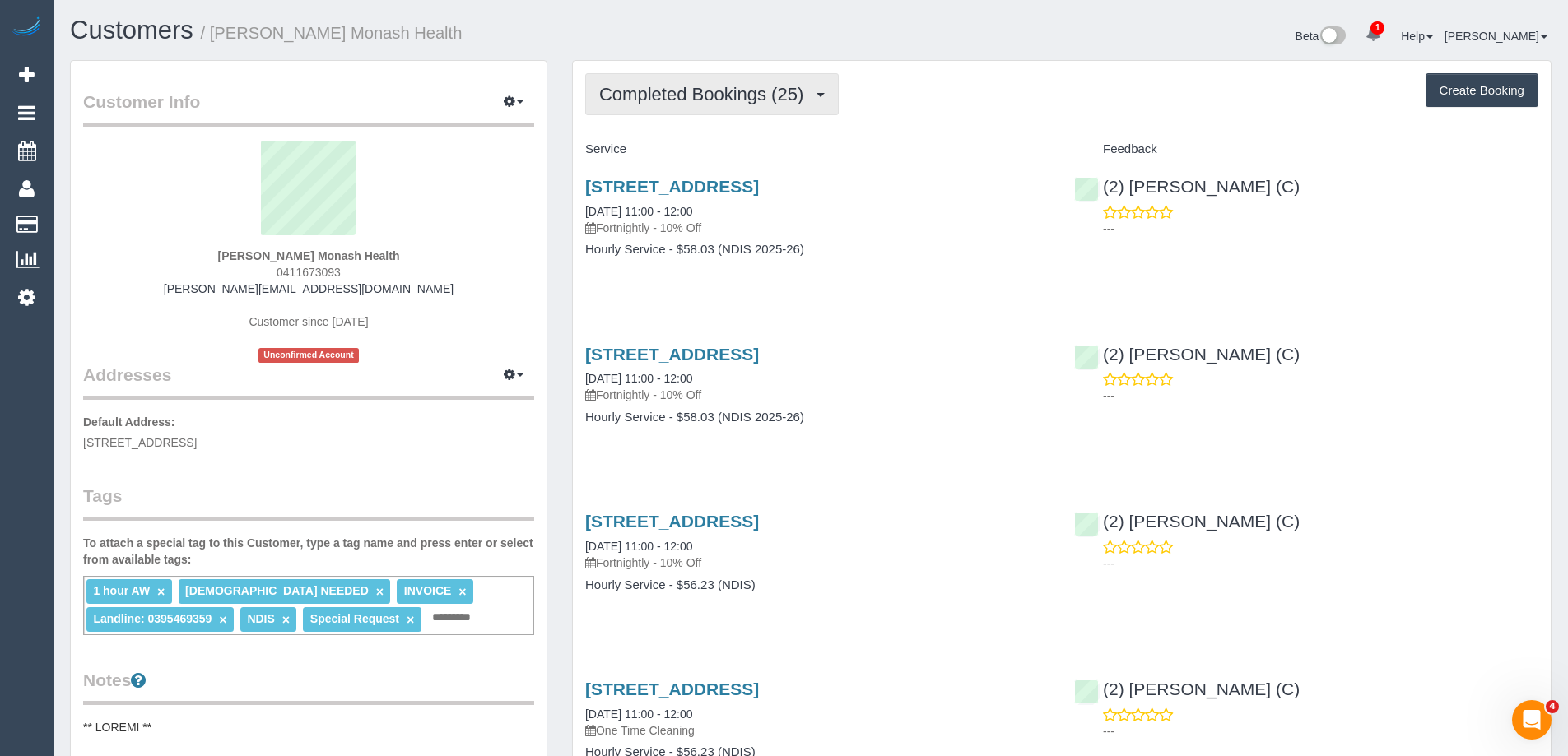
click at [687, 97] on span "Completed Bookings (25)" at bounding box center [705, 94] width 212 height 21
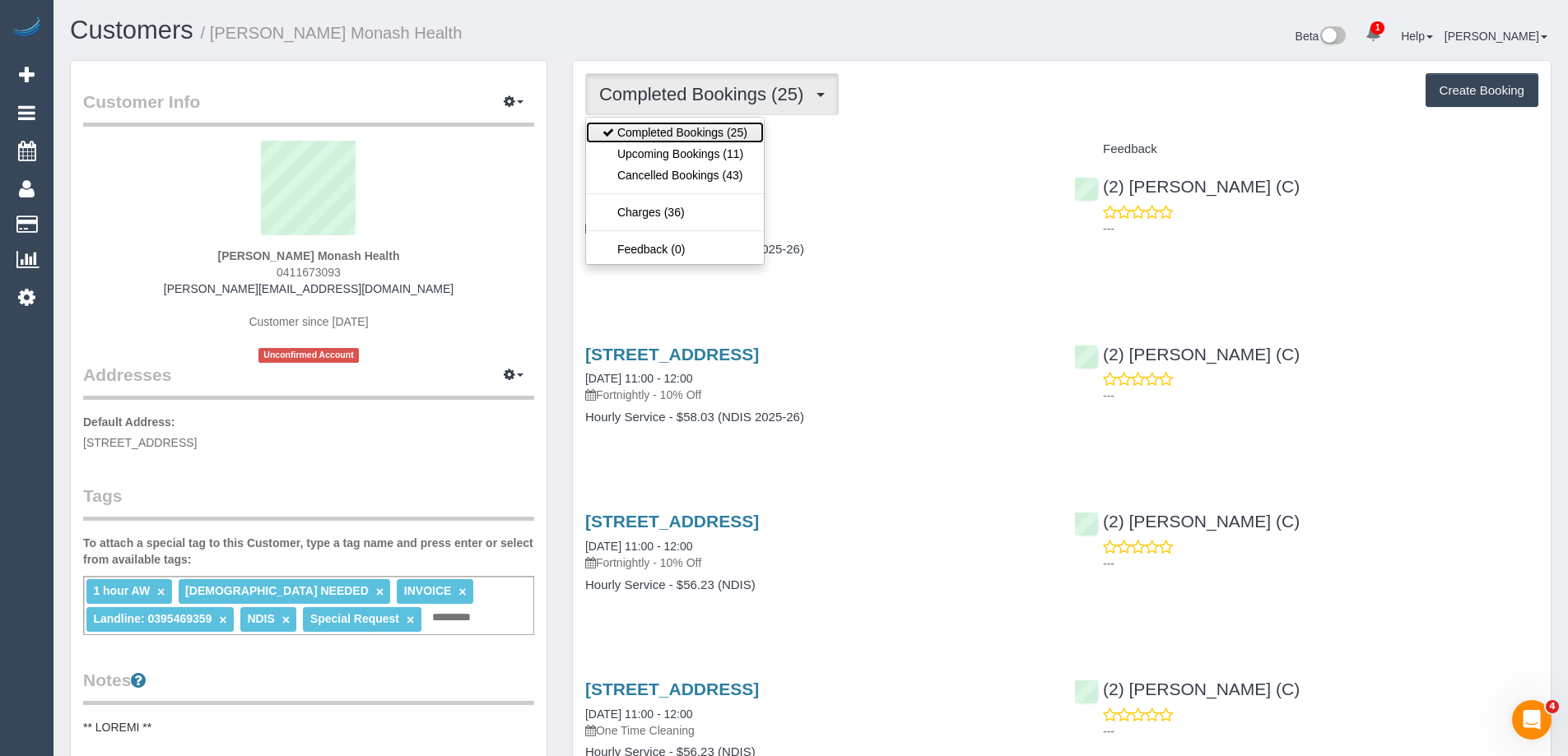
click at [686, 141] on link "Completed Bookings (25)" at bounding box center [675, 133] width 178 height 22
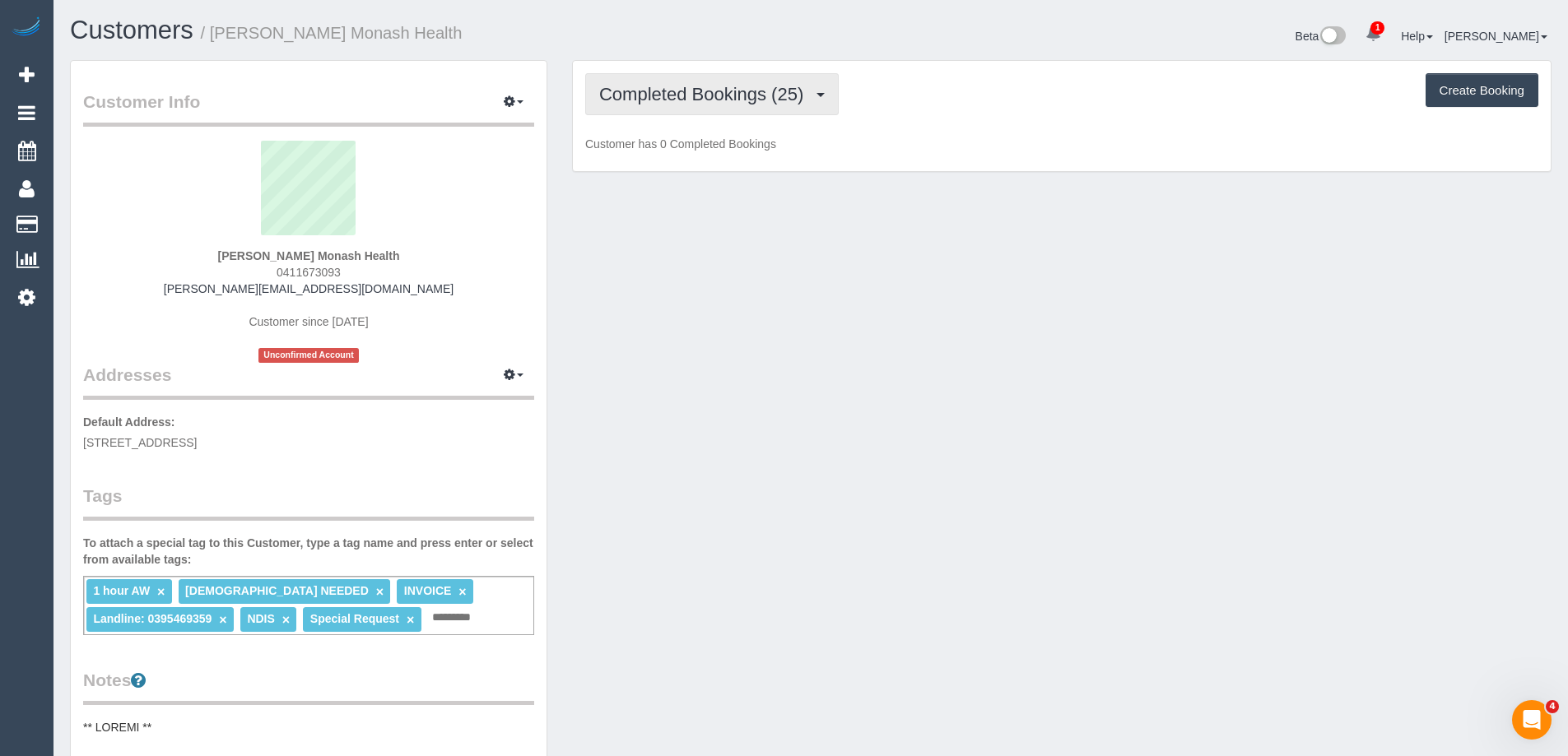
click at [710, 98] on span "Completed Bookings (25)" at bounding box center [705, 94] width 212 height 21
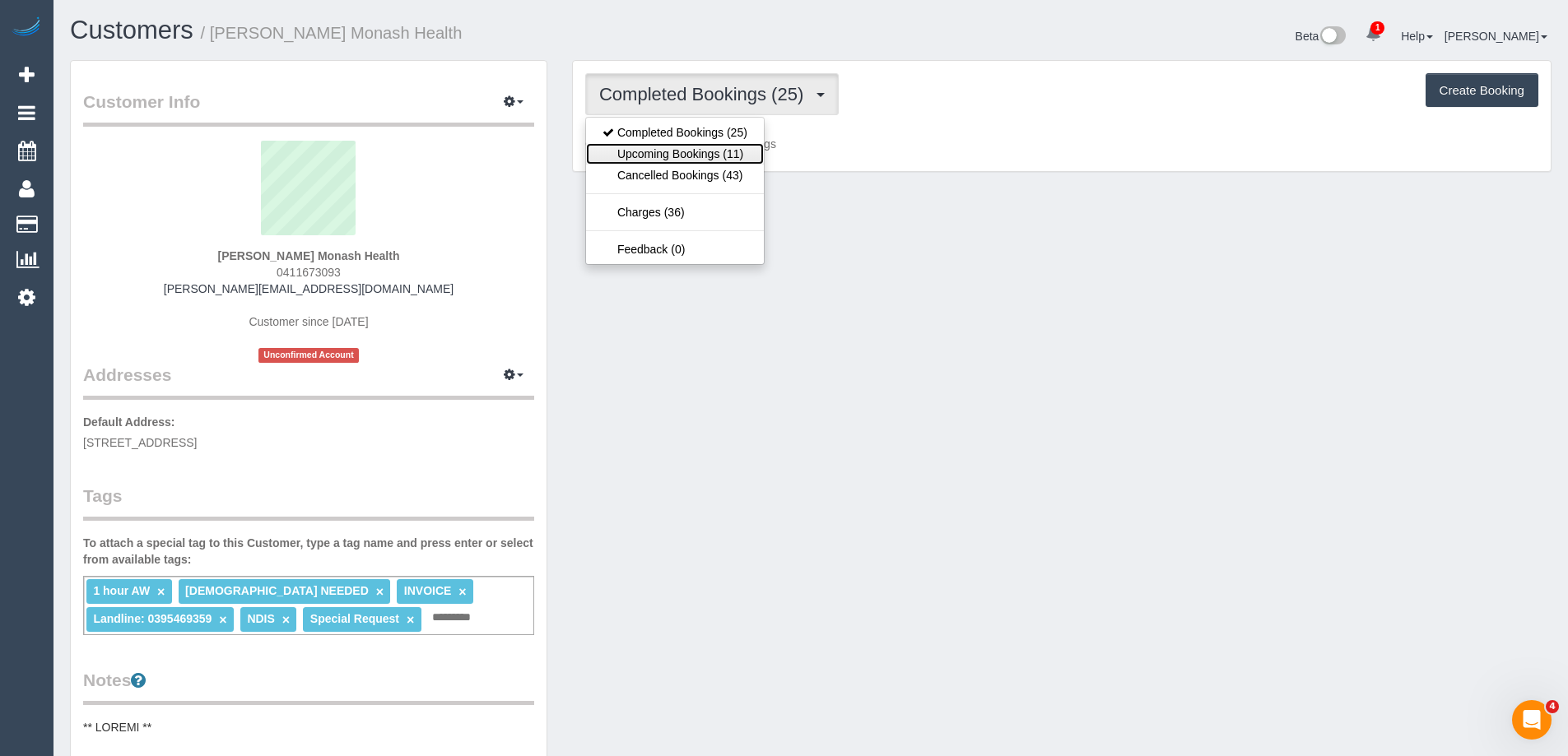
click at [702, 153] on link "Upcoming Bookings (11)" at bounding box center [675, 154] width 178 height 22
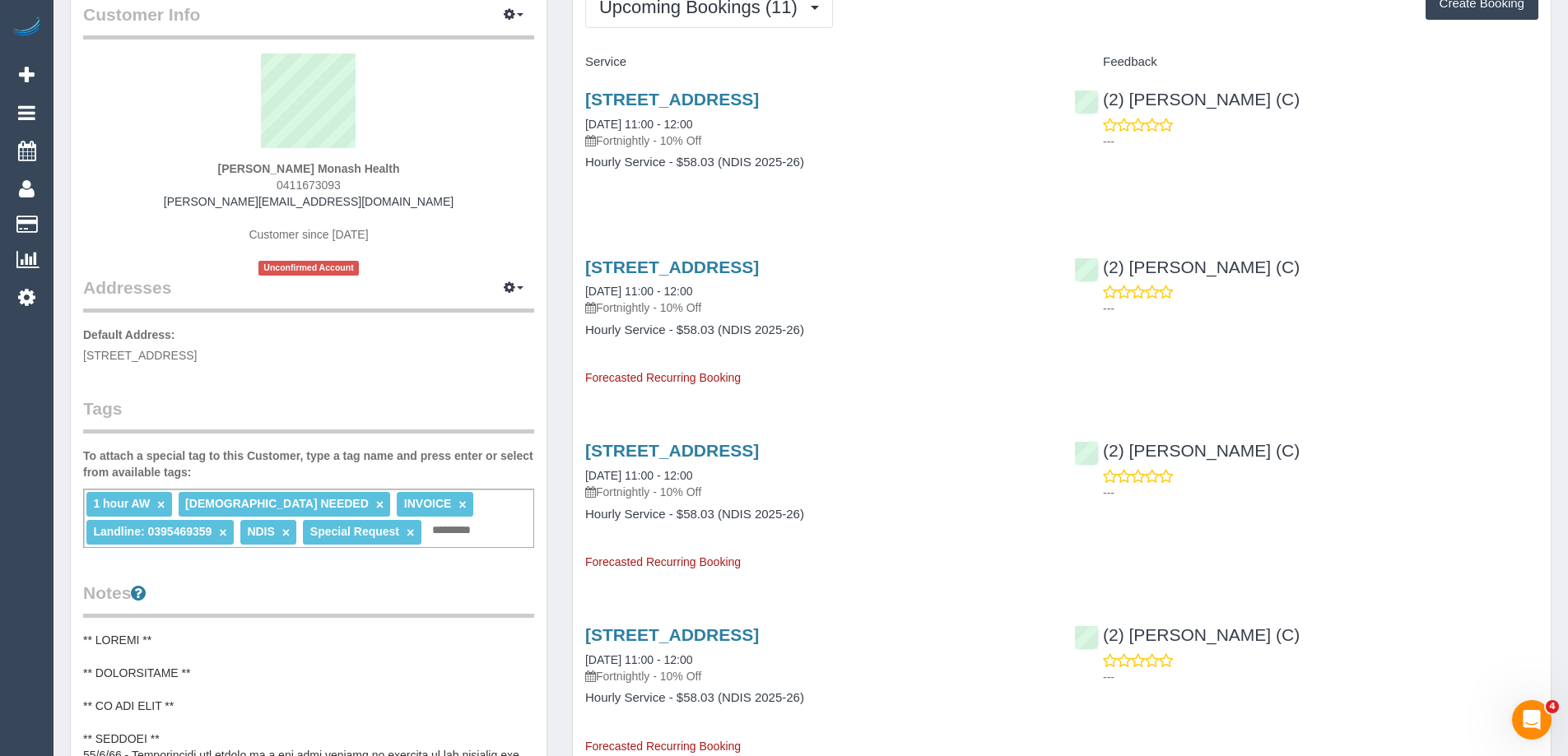
scroll to position [493, 0]
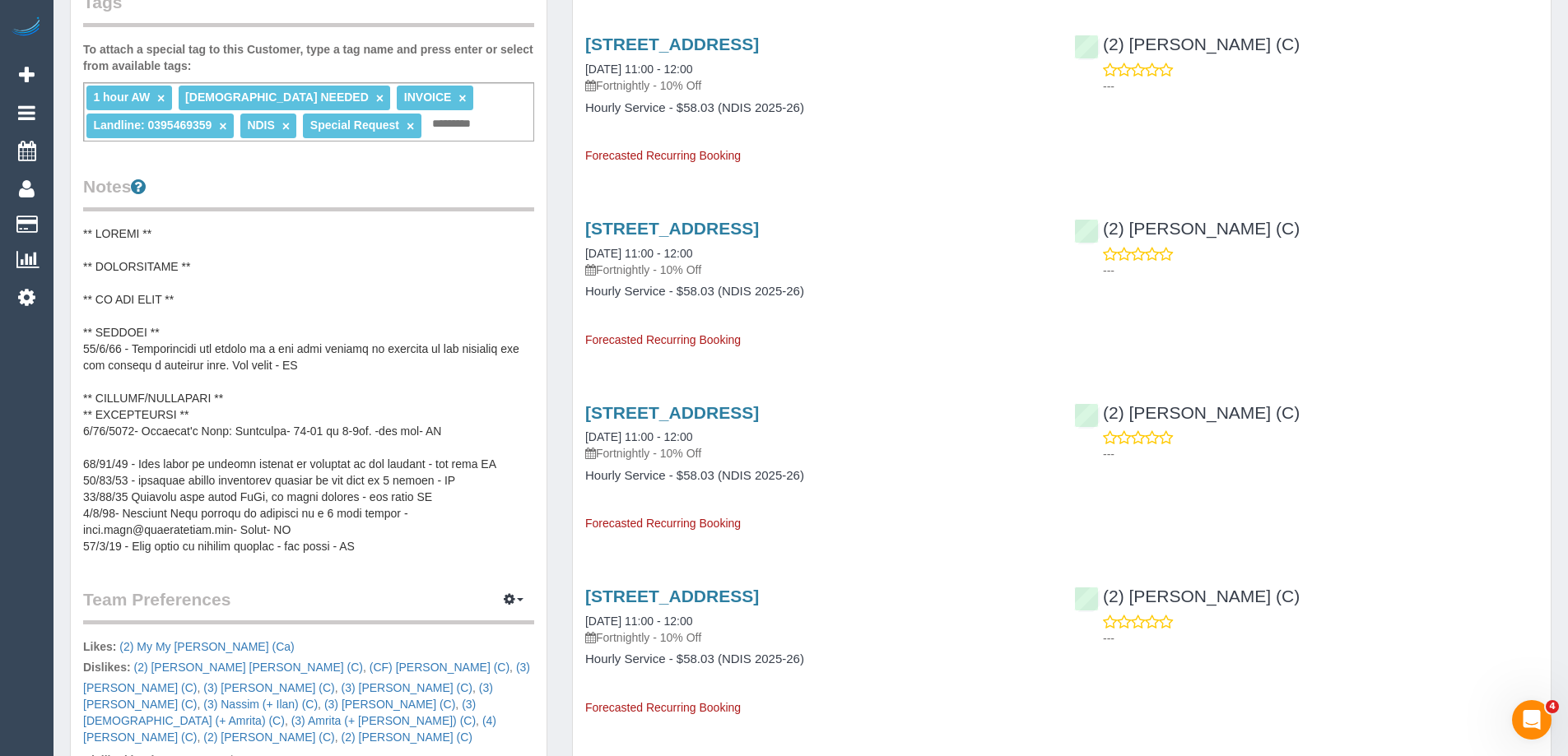
click at [560, 275] on div "Upcoming Bookings (11) Completed Bookings (25) Upcoming Bookings (11) Cancelled…" at bounding box center [1061, 636] width 1004 height 2140
click at [558, 289] on div "Customer Info Edit Contact Info Send Message Email Preferences Special Sales Ta…" at bounding box center [309, 324] width 502 height 1516
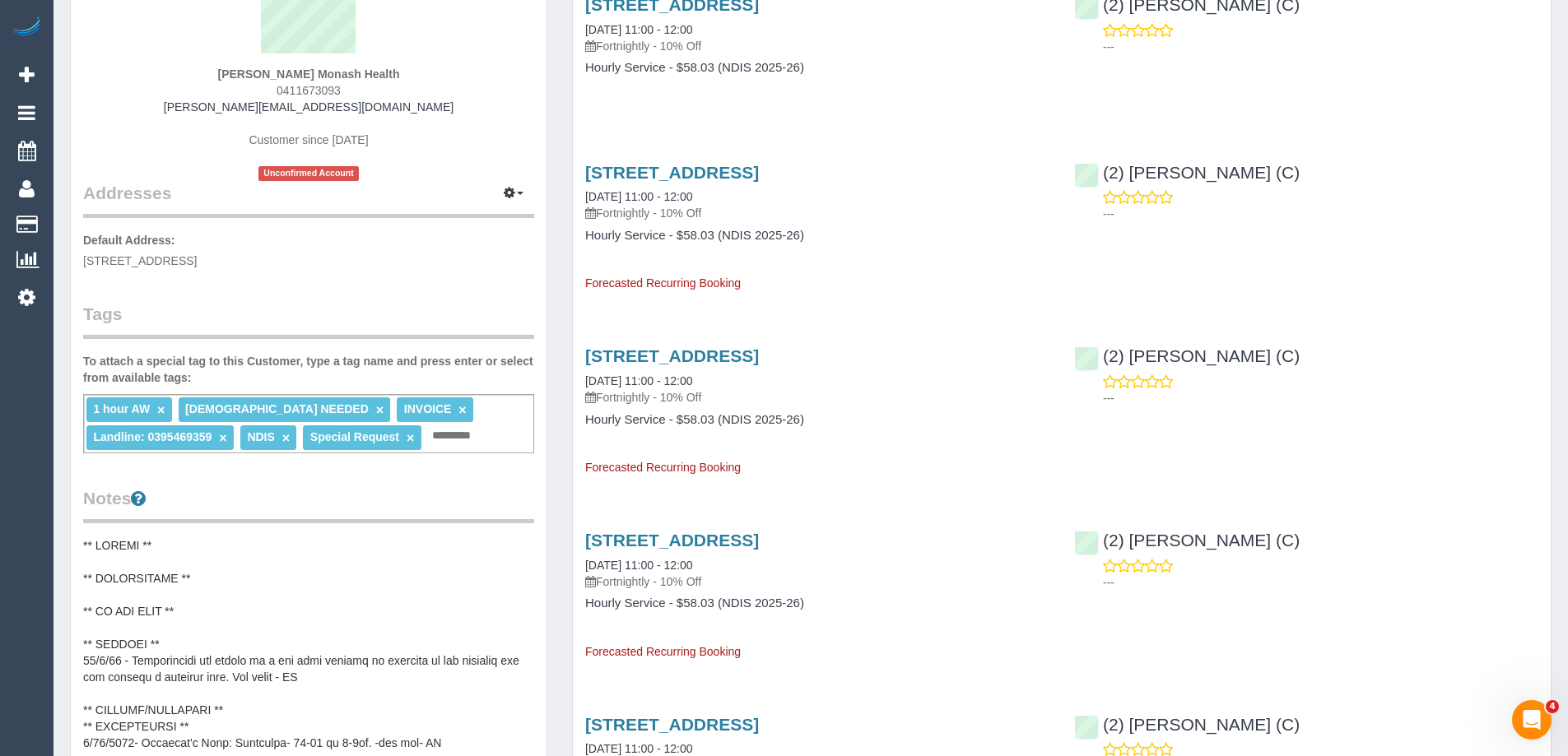
scroll to position [0, 0]
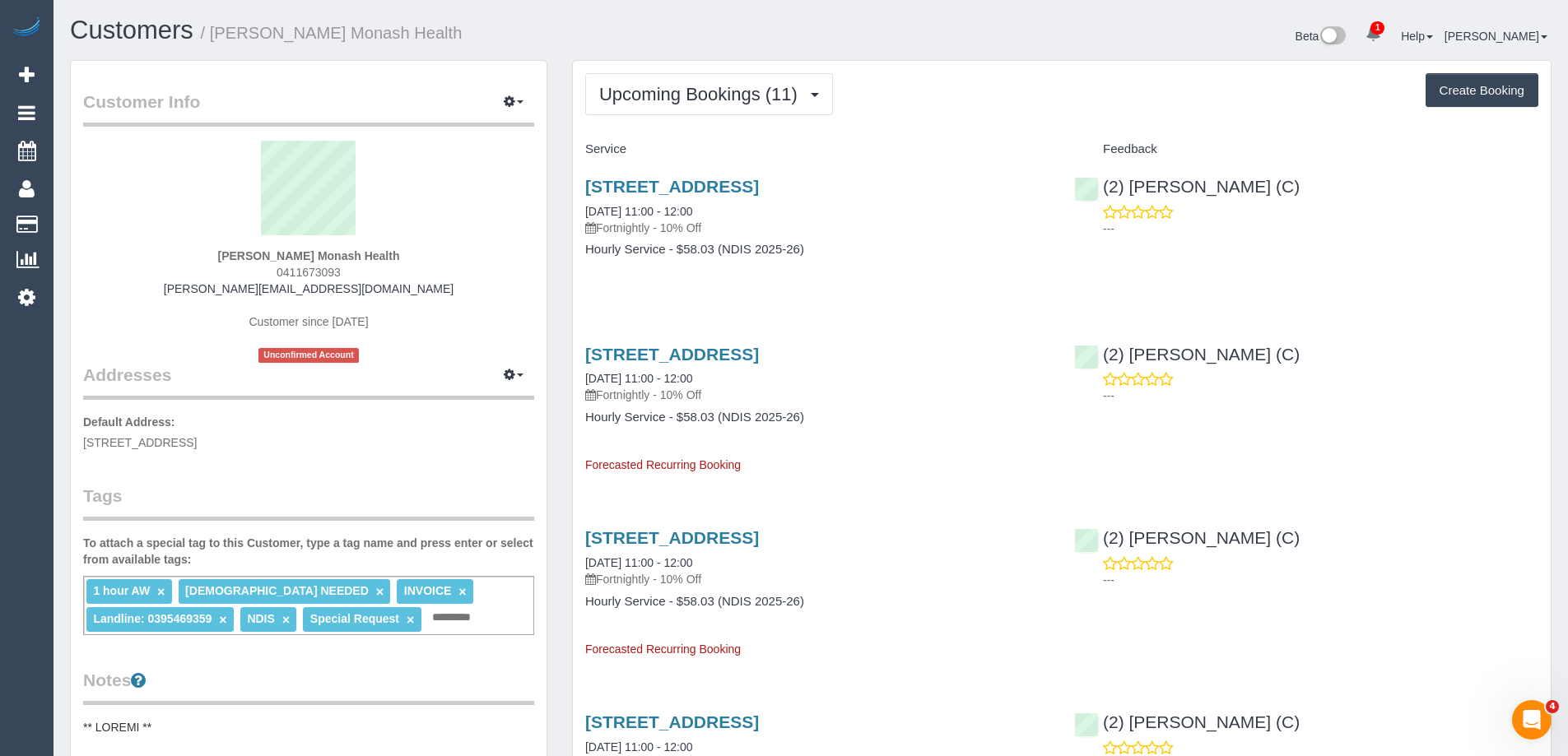
click at [645, 37] on h1 "Customers / [PERSON_NAME] Monash Health" at bounding box center [434, 30] width 728 height 28
click at [515, 96] on button "button" at bounding box center [513, 102] width 41 height 26
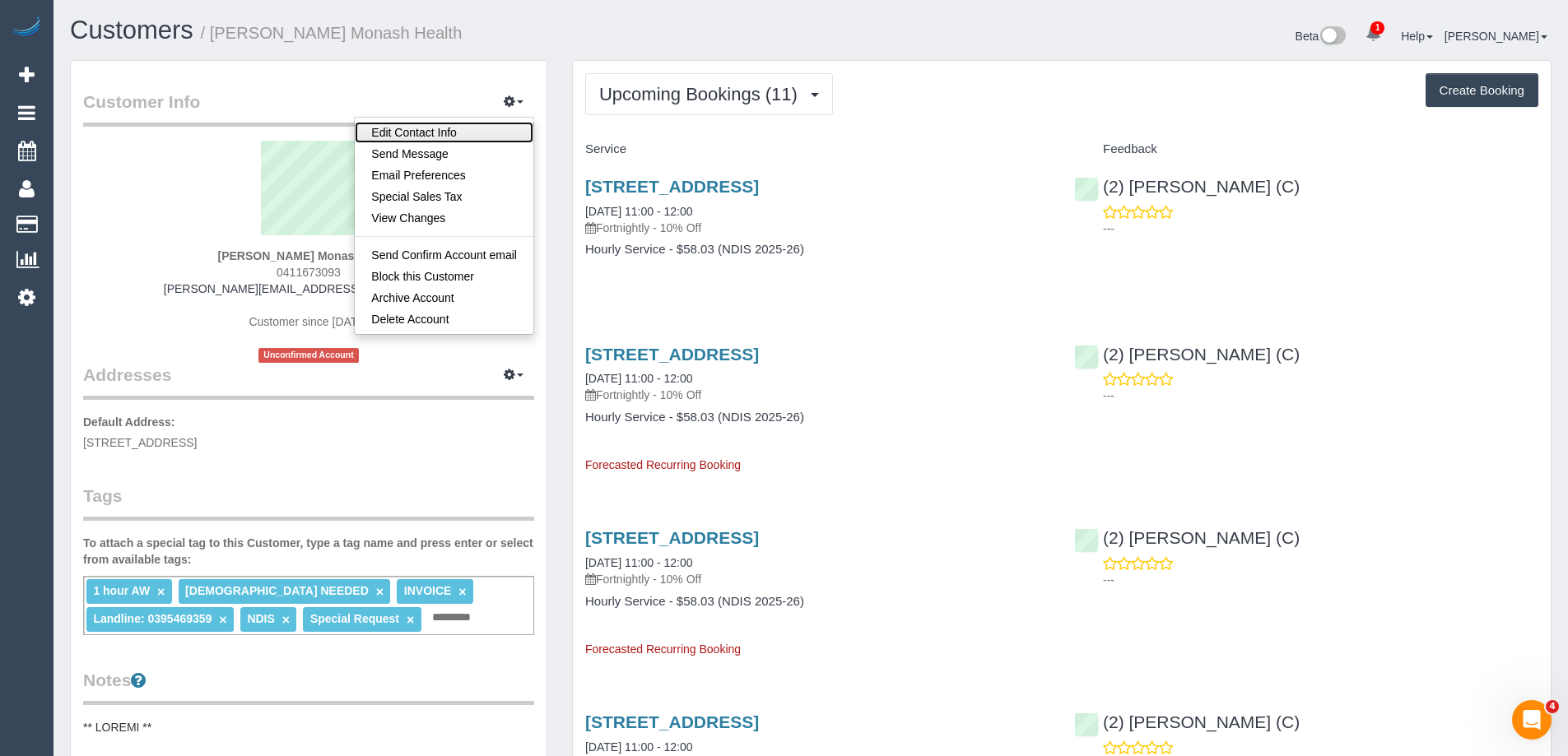
click at [451, 135] on link "Edit Contact Info" at bounding box center [444, 133] width 179 height 22
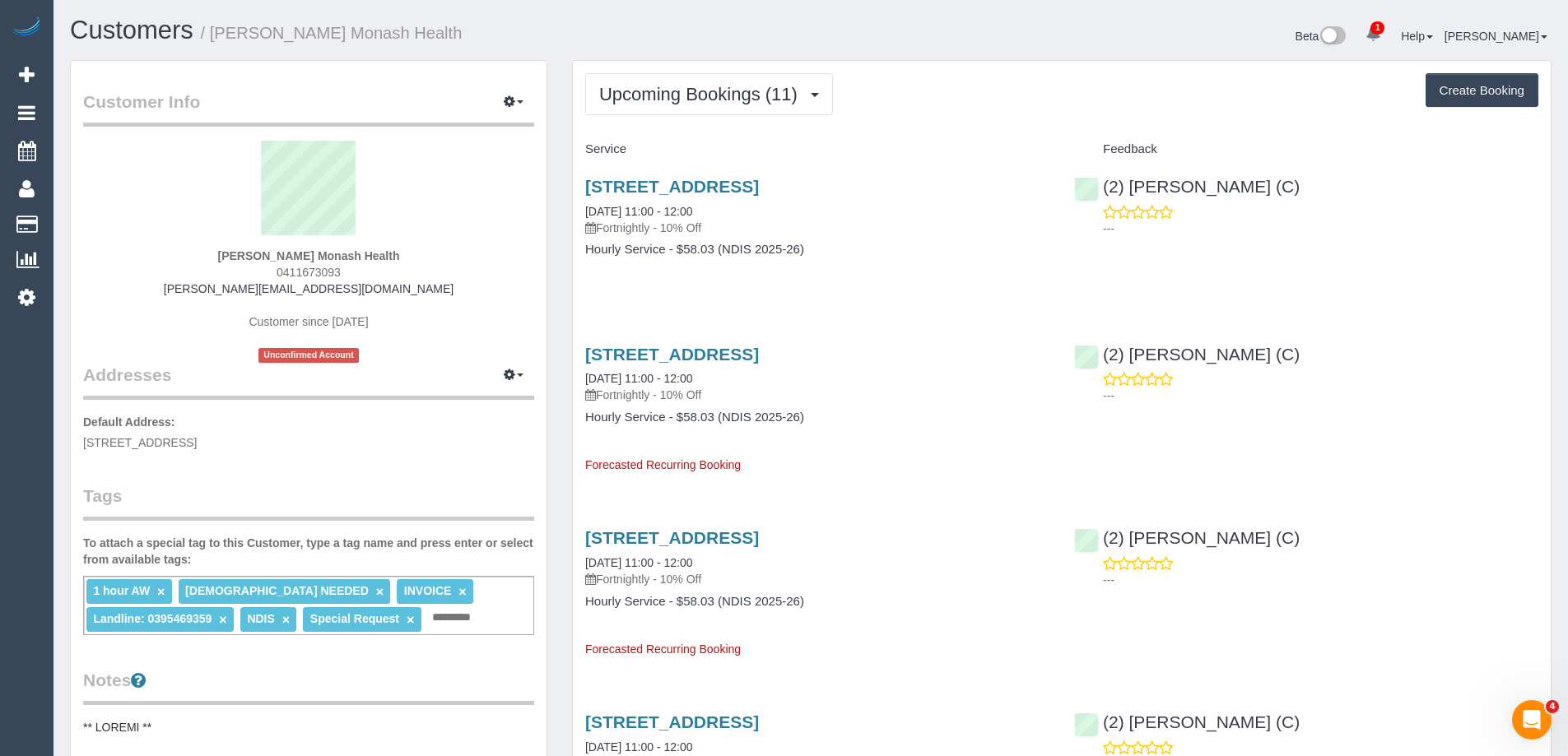
select select "VIC"
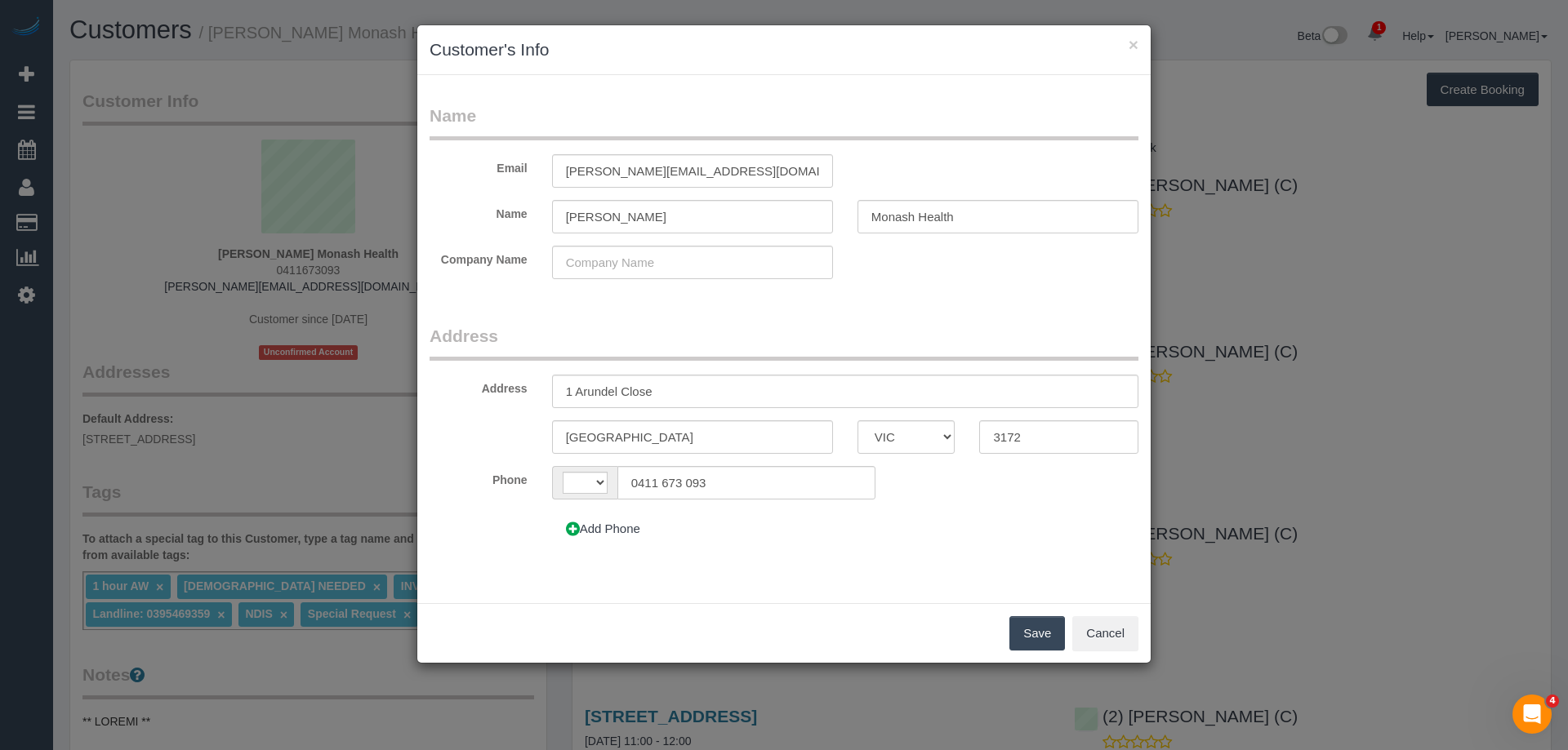
select select "string:AU"
click at [747, 168] on input "[PERSON_NAME][EMAIL_ADDRESS][DOMAIN_NAME]" at bounding box center [692, 171] width 281 height 33
paste input "[EMAIL_ADDRESS][DOMAIN_NAME]"
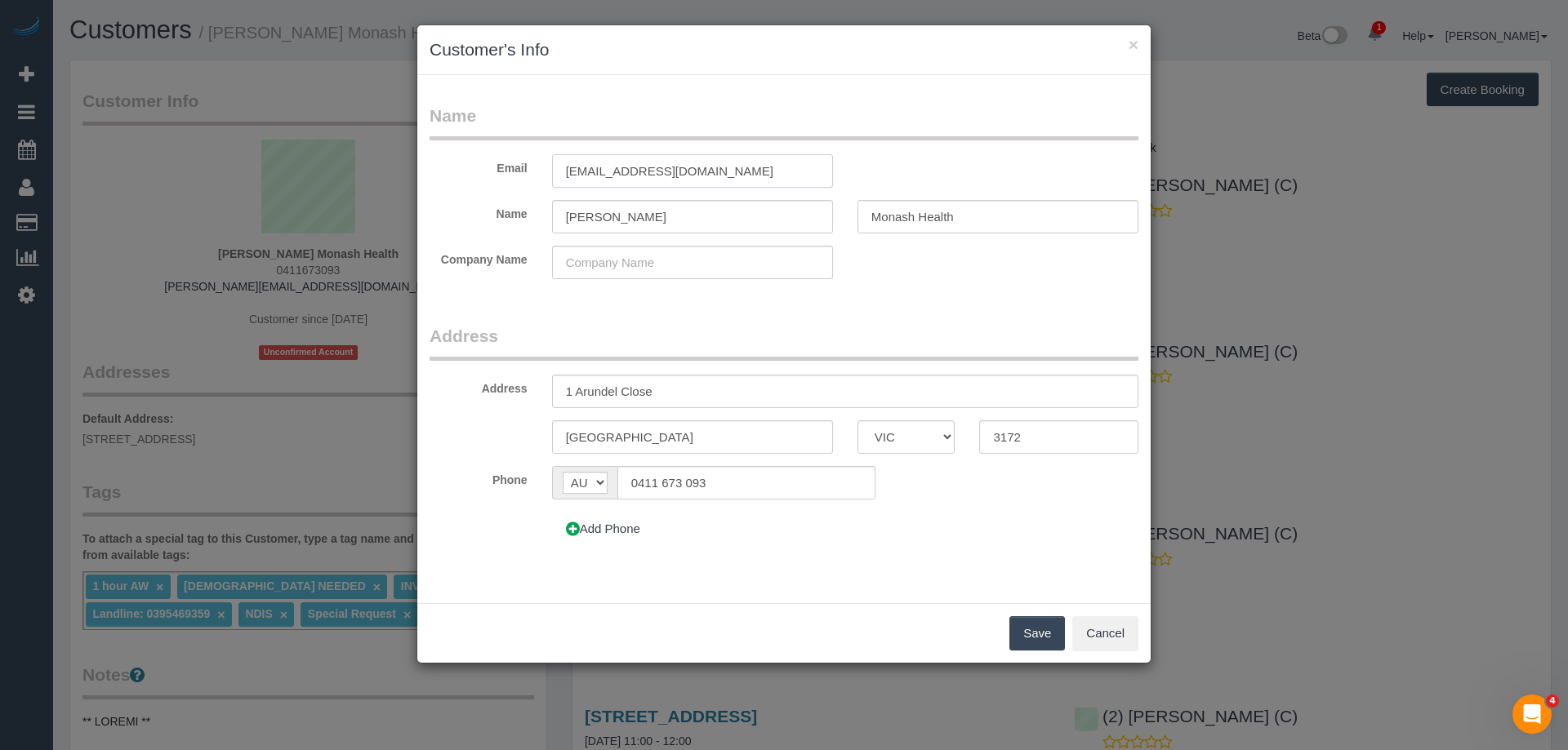
type input "[EMAIL_ADDRESS][DOMAIN_NAME]"
click at [1028, 631] on button "Save" at bounding box center [1037, 633] width 56 height 34
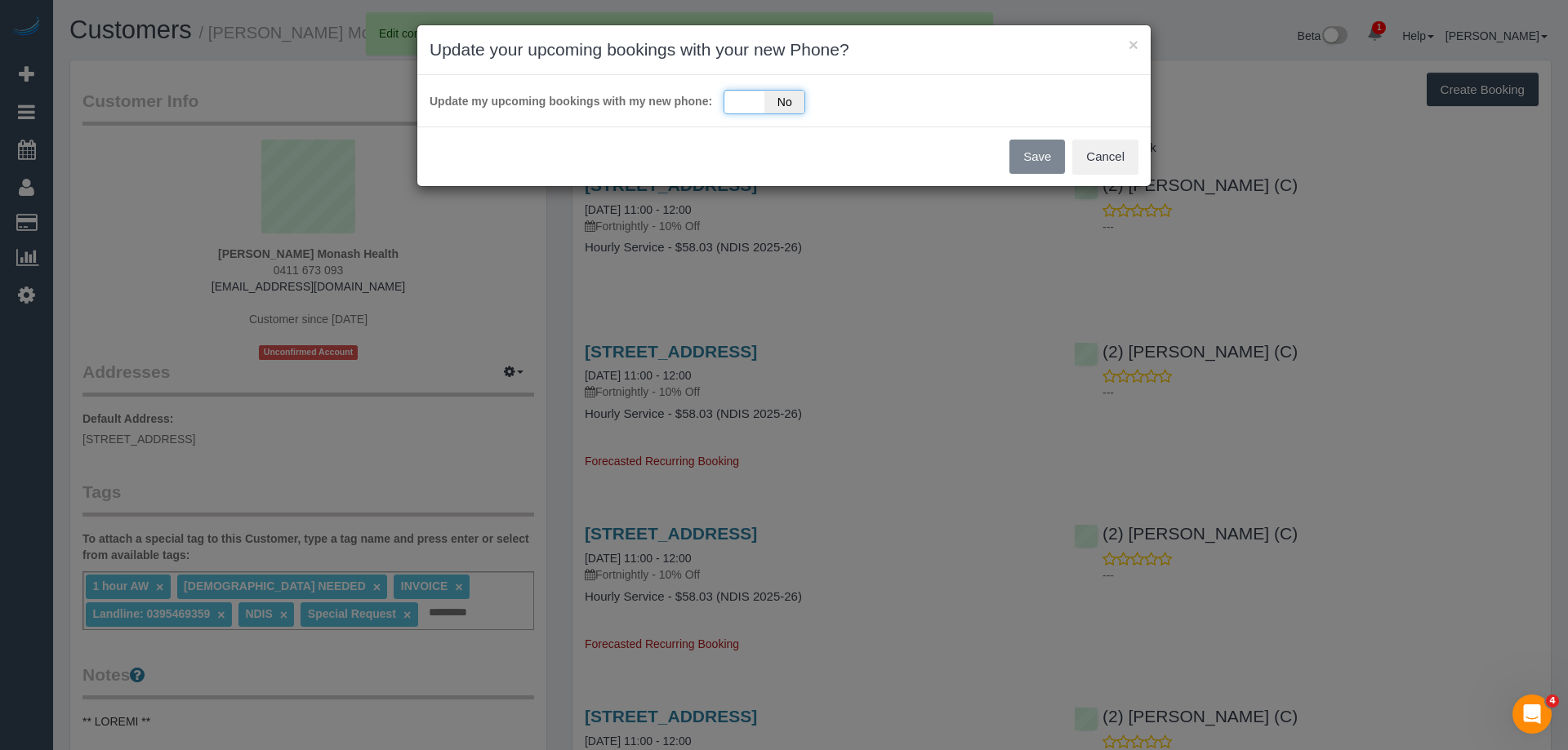
click at [746, 105] on div "Yes No" at bounding box center [764, 102] width 81 height 25
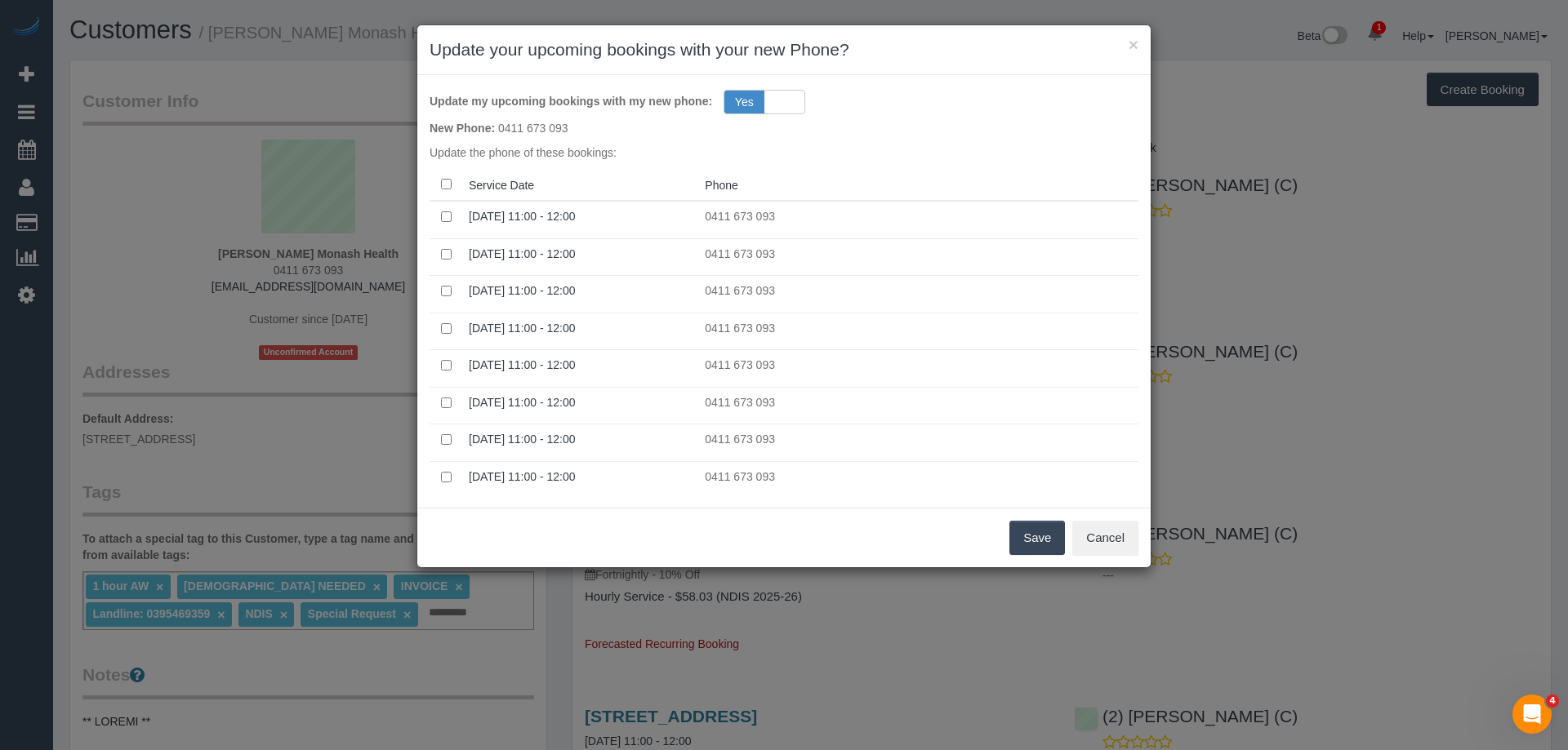
click at [1045, 537] on button "Save" at bounding box center [1037, 538] width 56 height 34
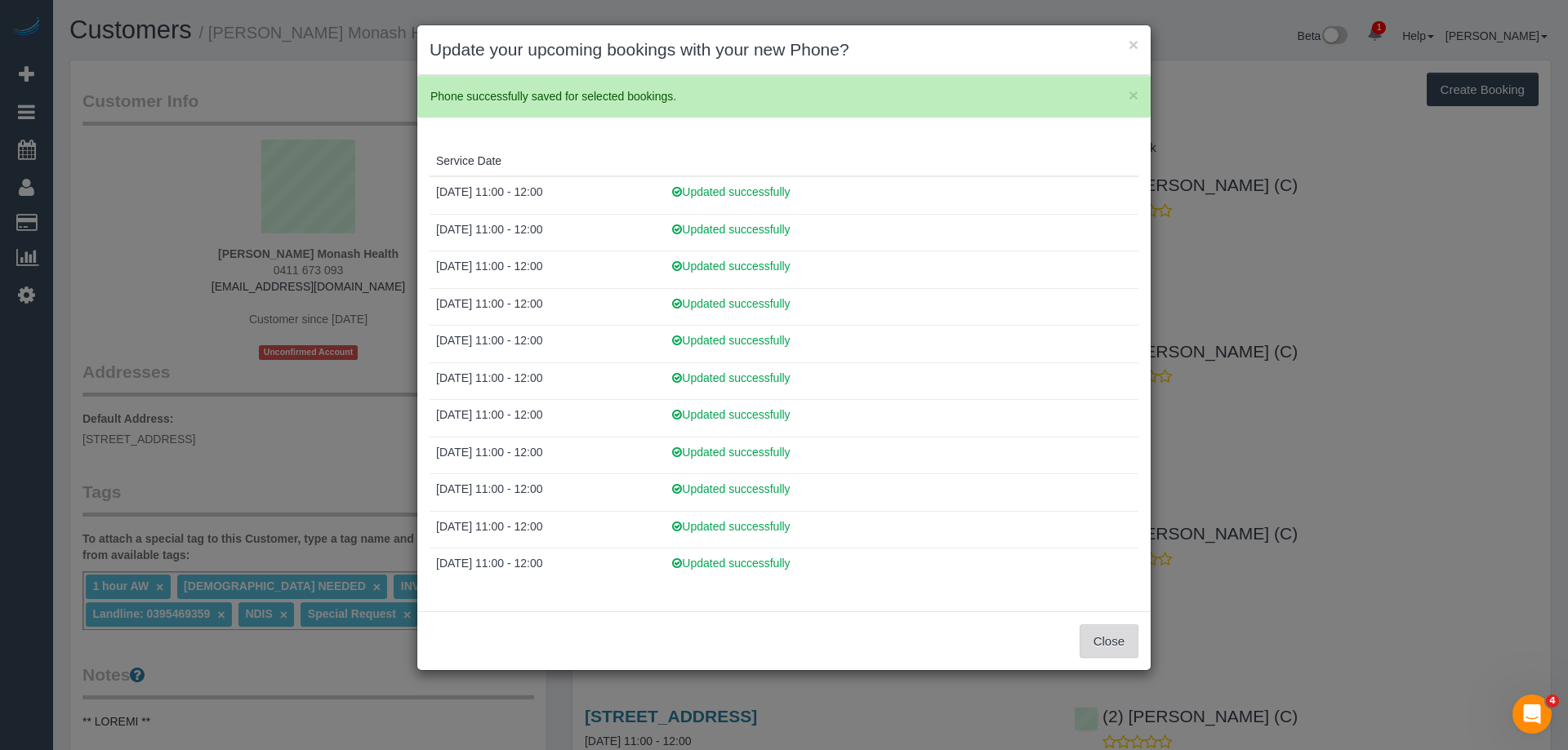
click at [1116, 644] on button "Close" at bounding box center [1109, 641] width 59 height 34
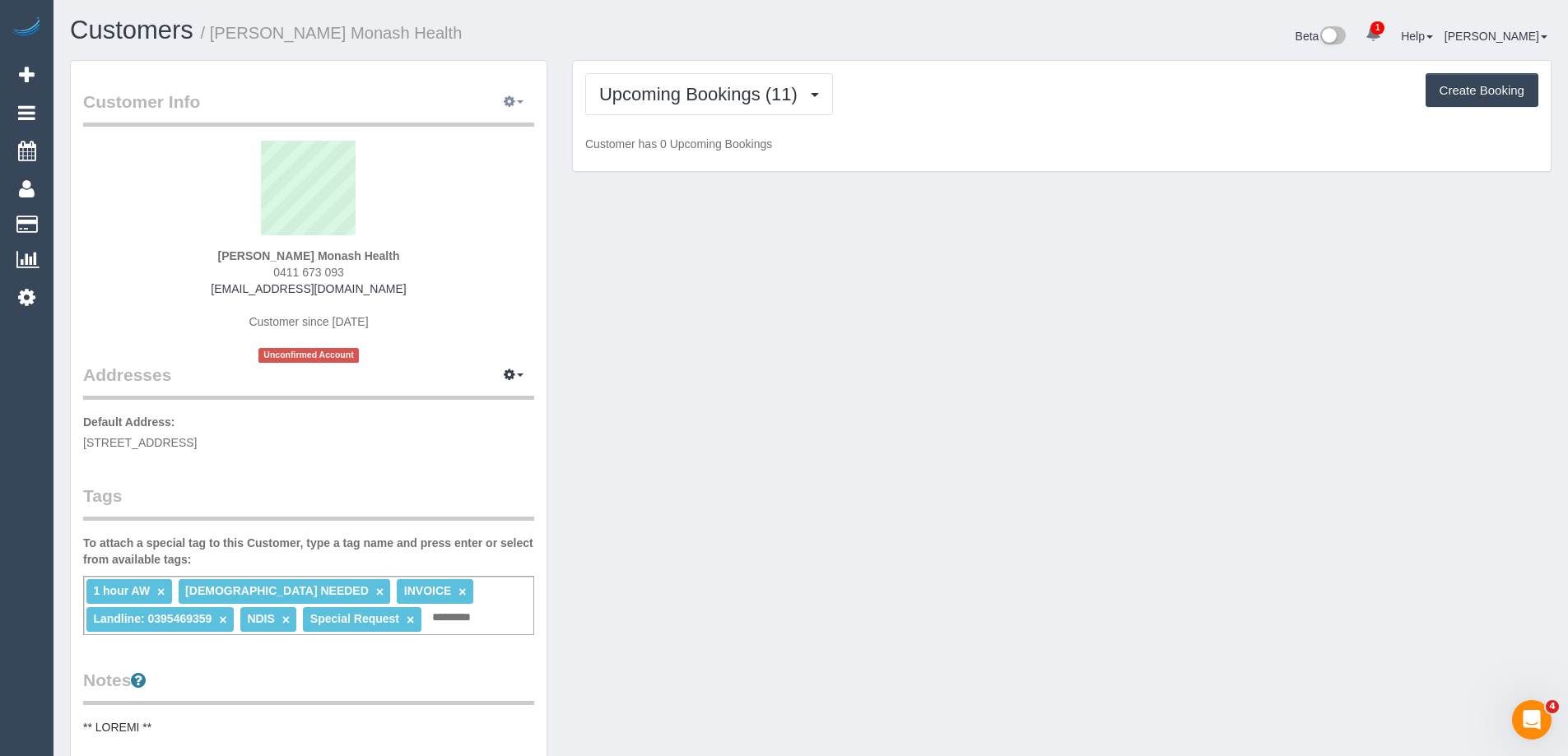
click at [513, 104] on icon "button" at bounding box center [509, 101] width 12 height 10
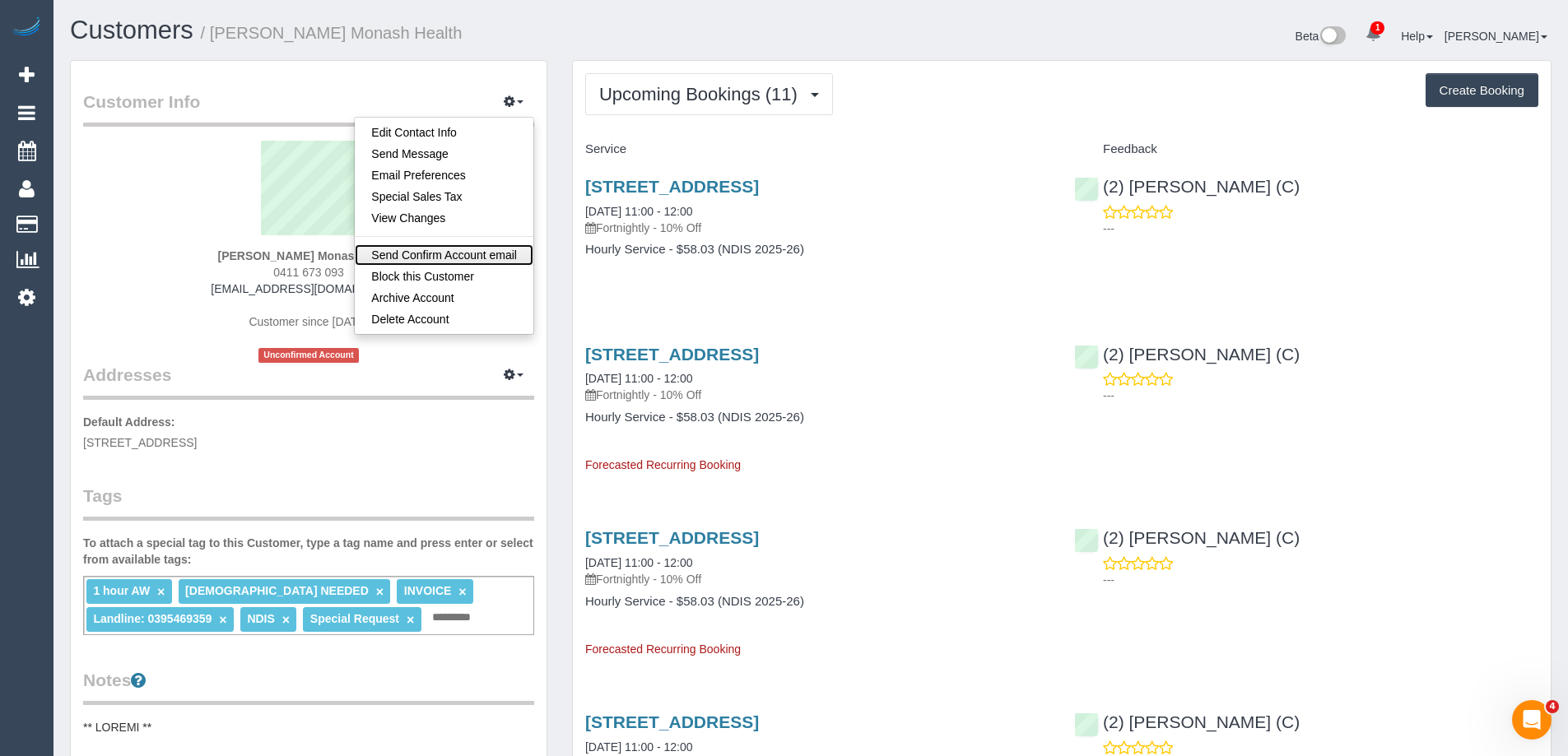
click at [481, 251] on link "Send Confirm Account email" at bounding box center [444, 255] width 179 height 22
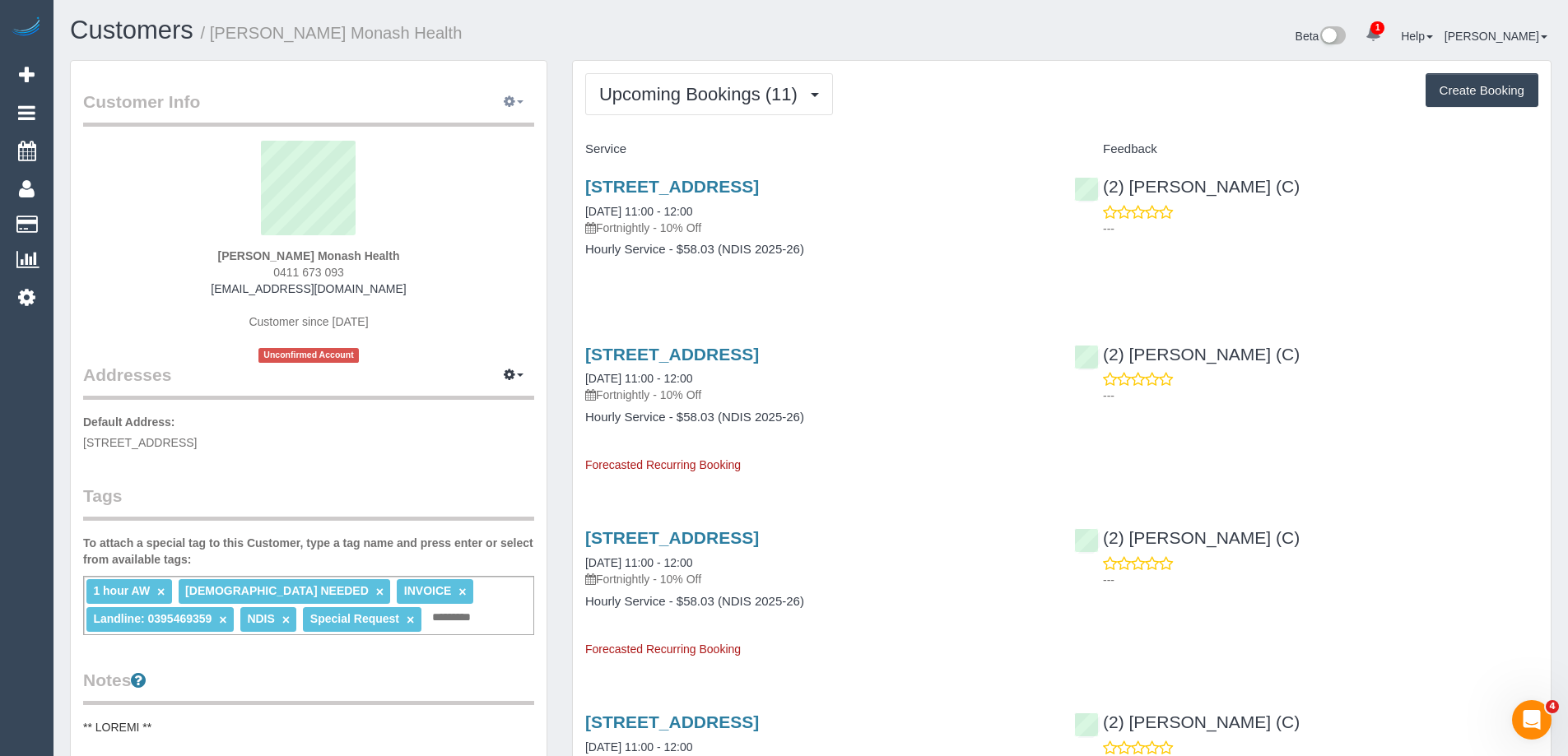
click at [515, 98] on button "button" at bounding box center [513, 102] width 41 height 26
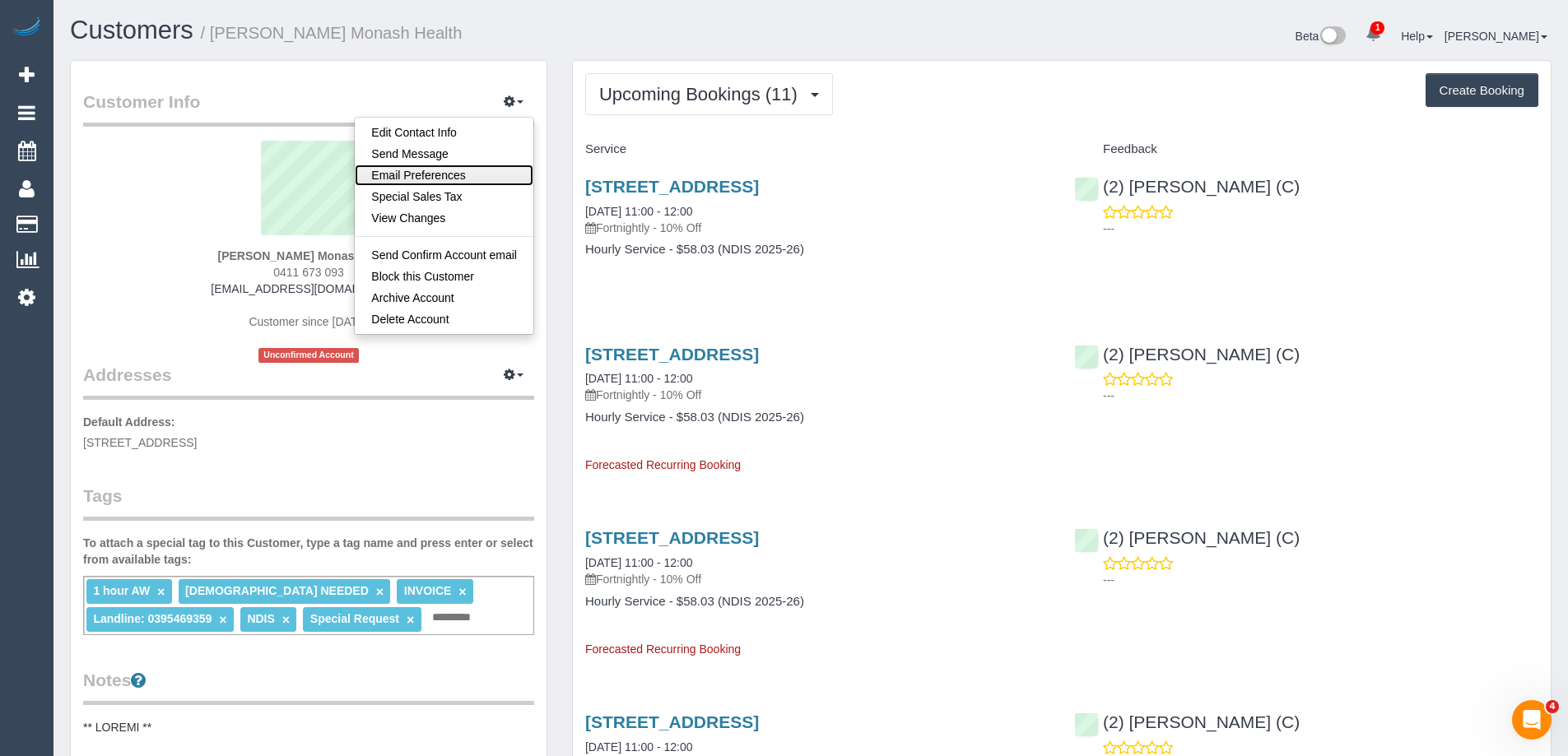
click at [488, 166] on link "Email Preferences" at bounding box center [444, 176] width 179 height 22
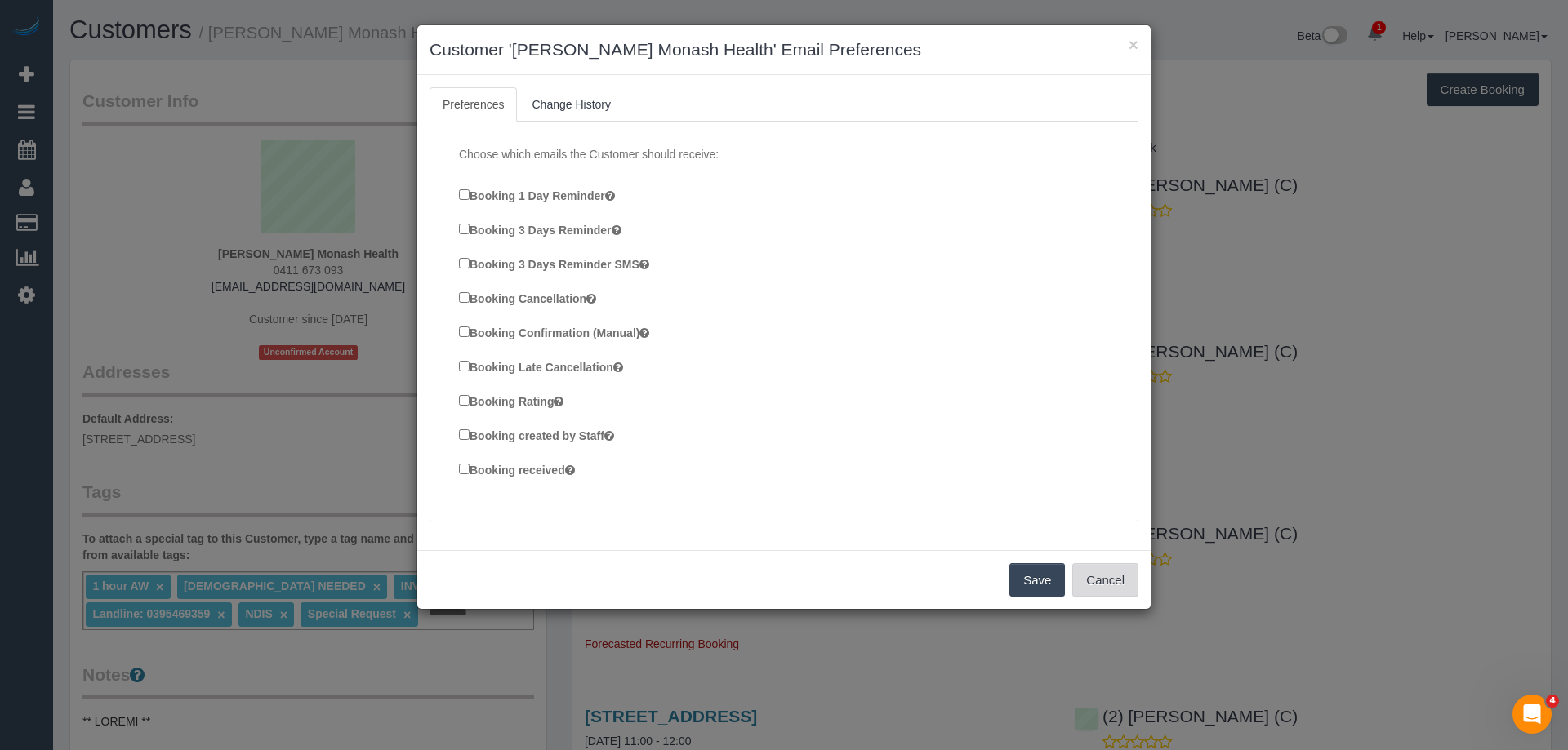
click at [1124, 577] on button "Cancel" at bounding box center [1106, 580] width 66 height 34
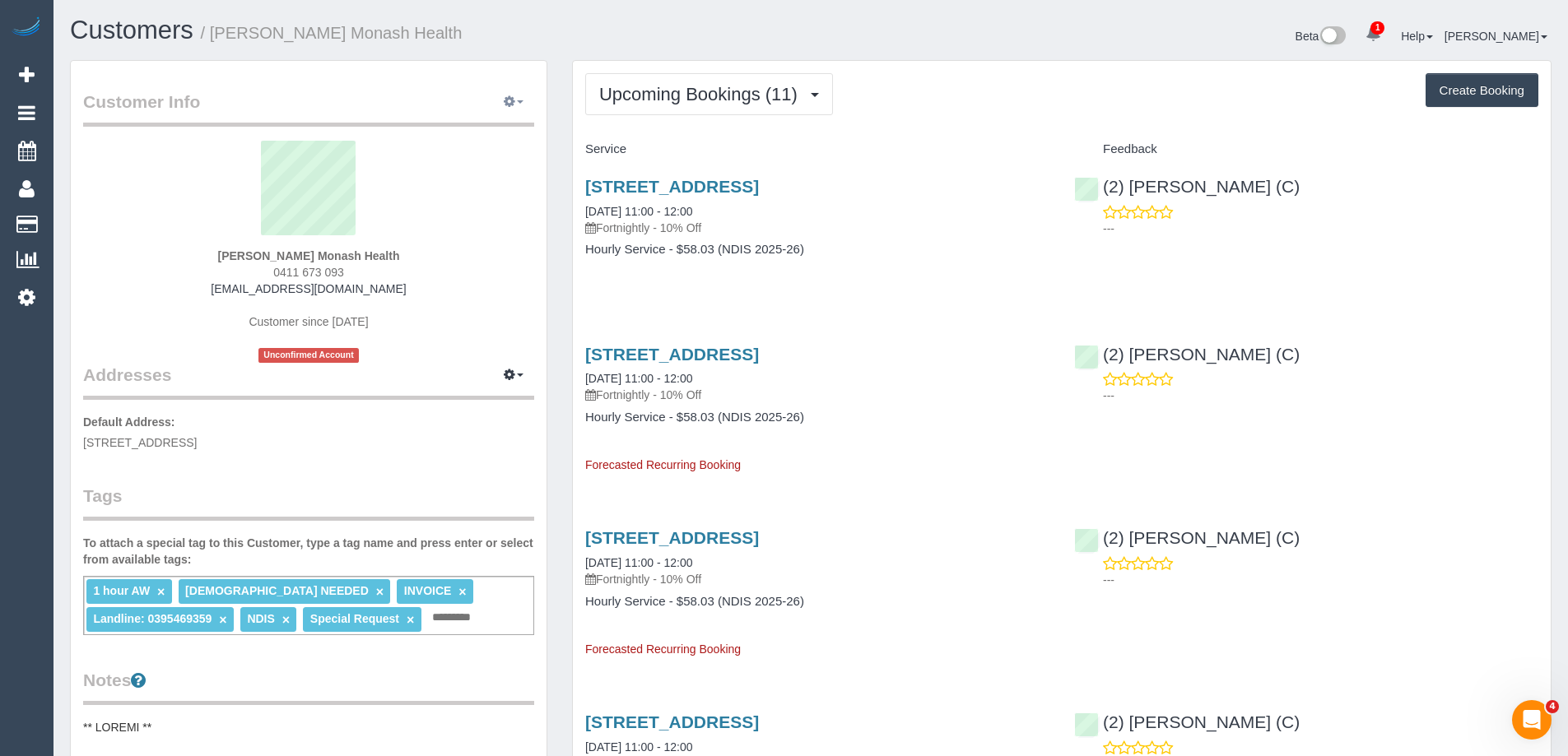
click at [521, 105] on button "button" at bounding box center [513, 102] width 41 height 26
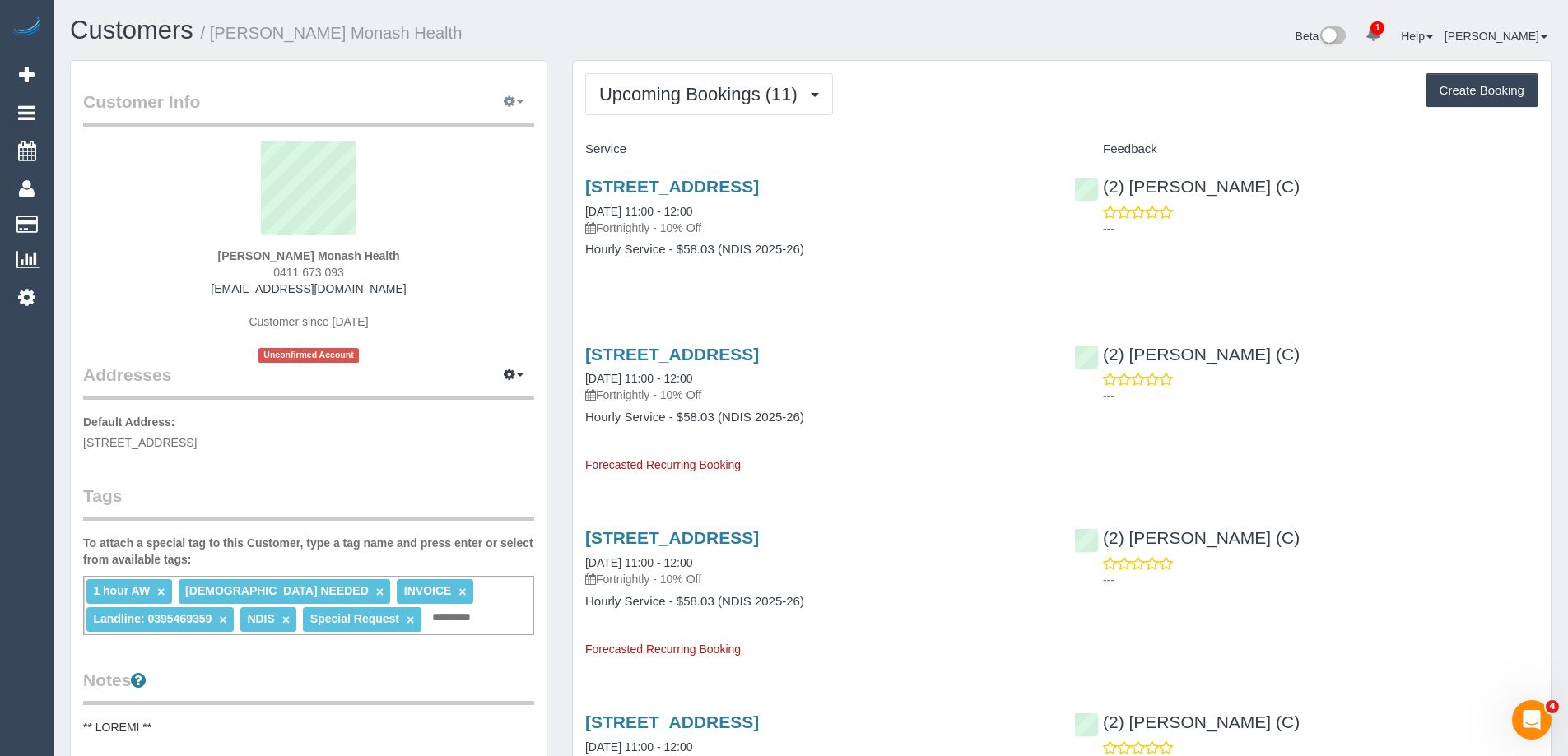
click at [528, 99] on button "button" at bounding box center [513, 102] width 41 height 26
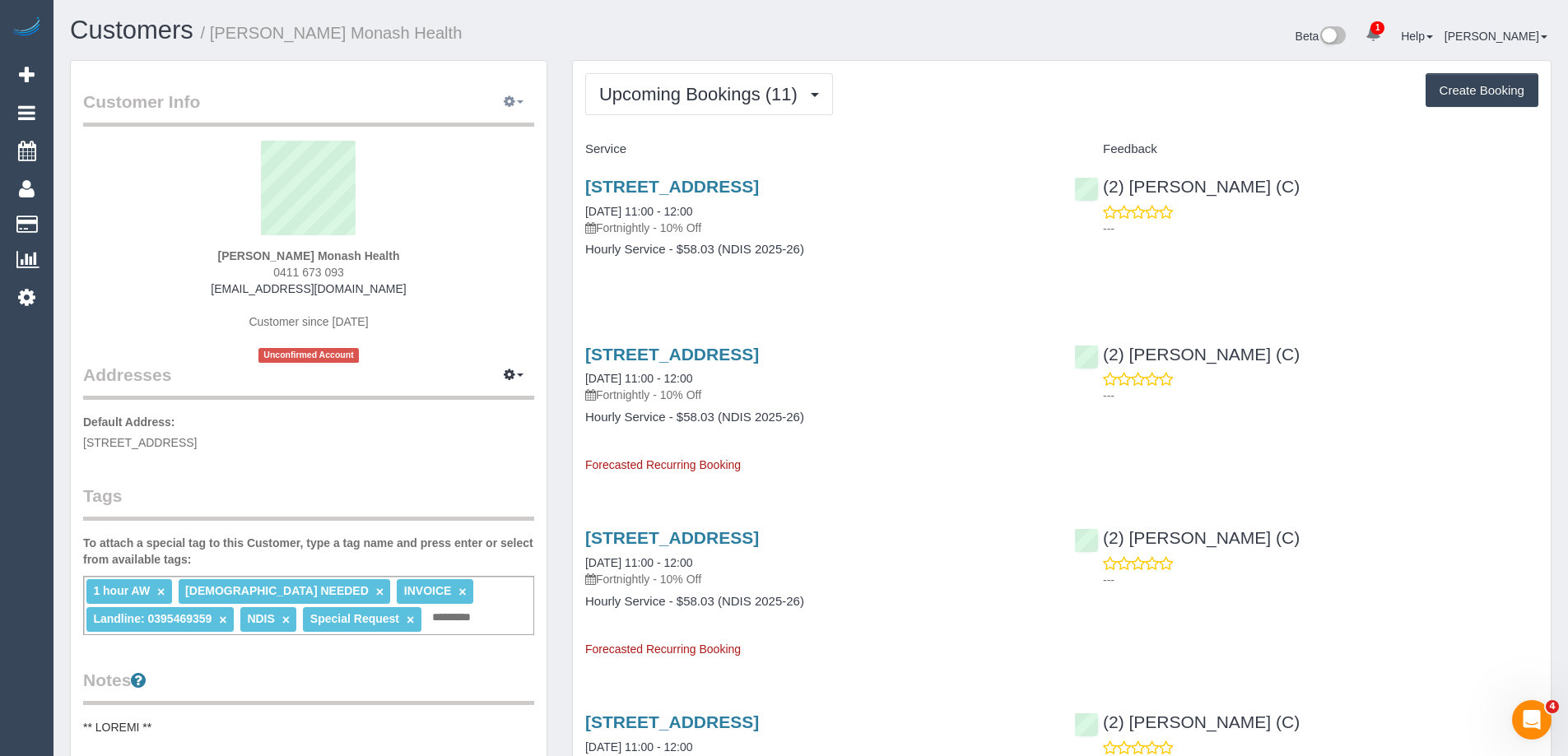
click at [528, 103] on button "button" at bounding box center [513, 102] width 41 height 26
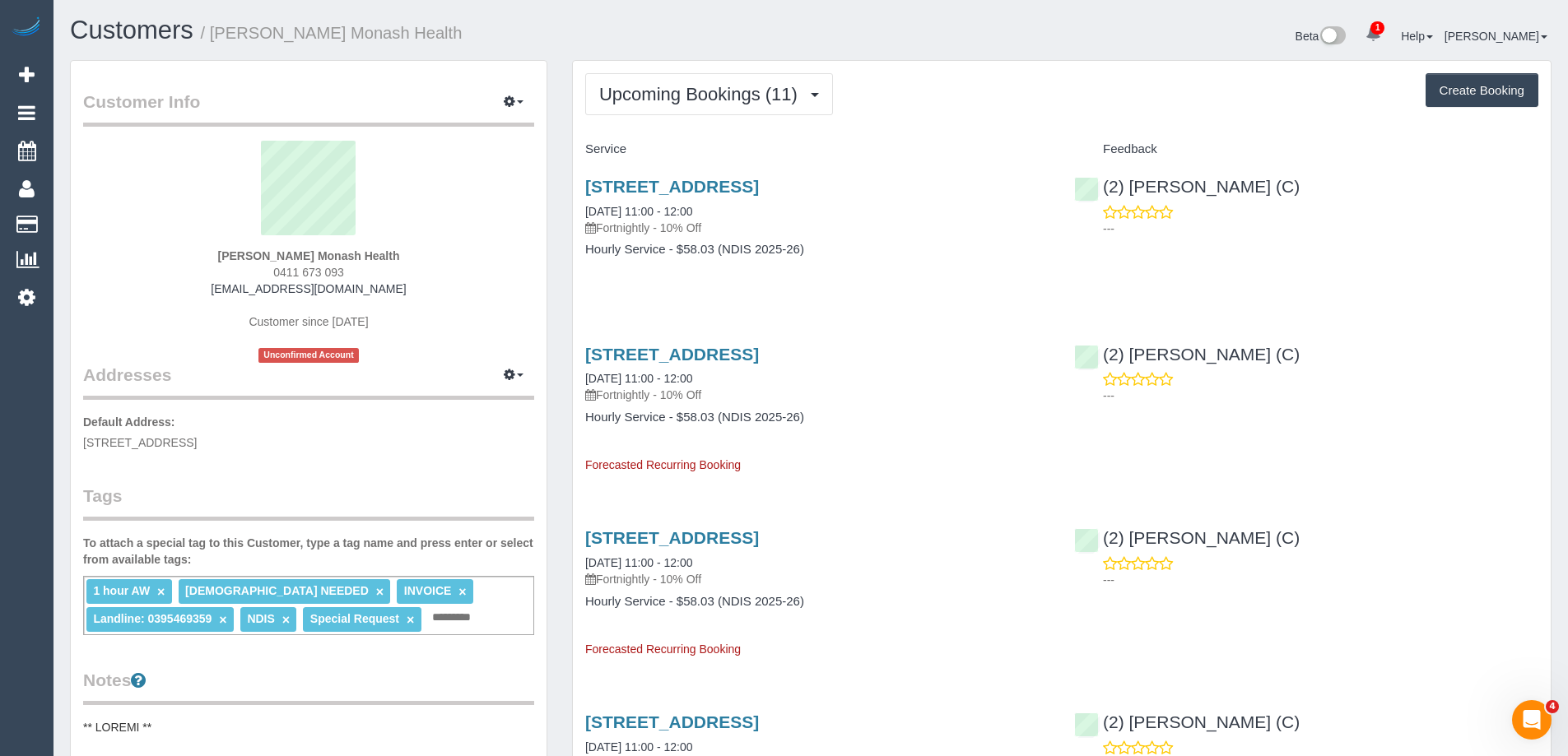
click at [269, 29] on small "/ Catherine Cazaz Monash Health" at bounding box center [331, 33] width 262 height 18
copy small "Catherine"
click at [758, 185] on link "1 Arundel Close, Springvale South, VIC 3172" at bounding box center [672, 186] width 174 height 19
click at [679, 100] on span "Upcoming Bookings (11)" at bounding box center [702, 94] width 207 height 21
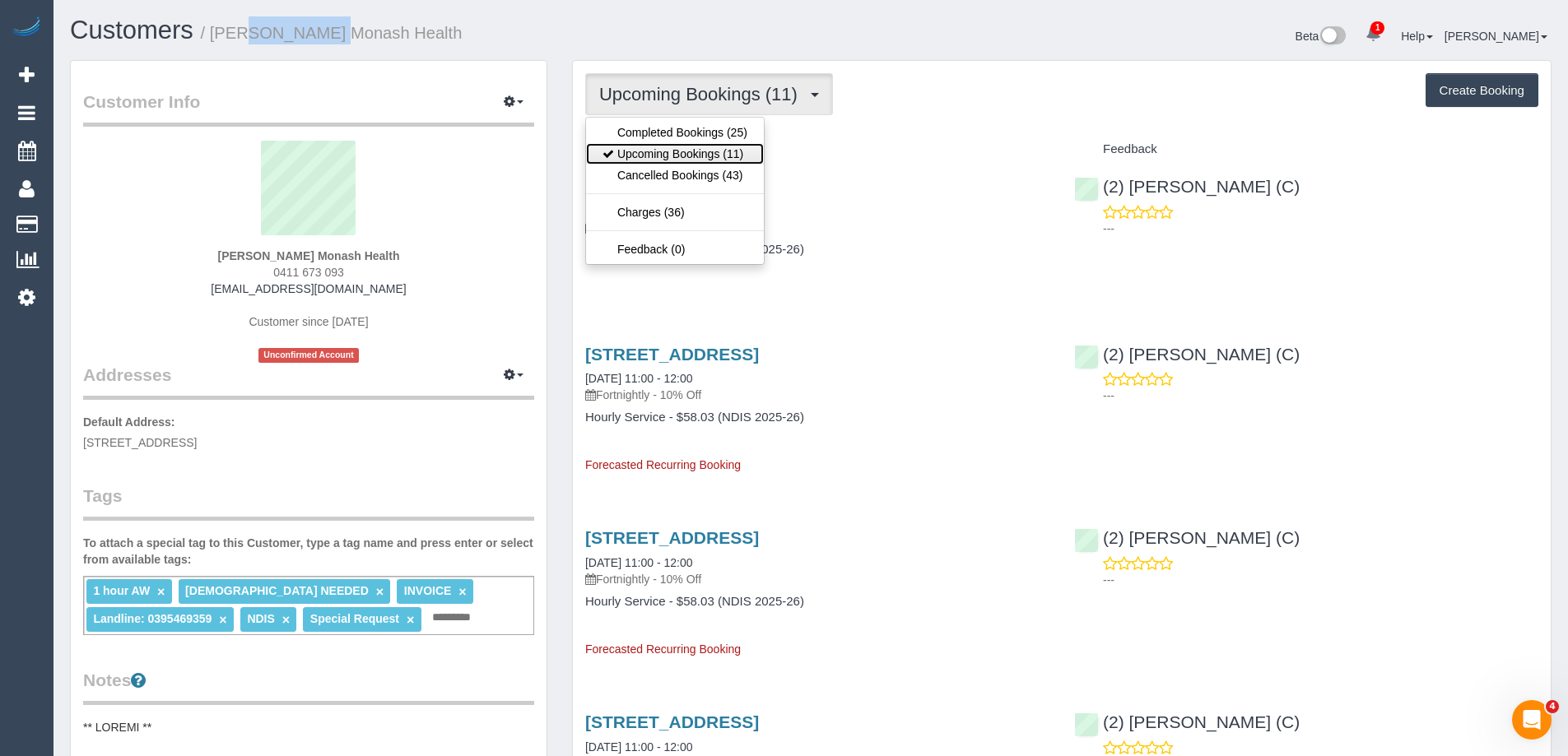
click at [682, 146] on link "Upcoming Bookings (11)" at bounding box center [675, 154] width 178 height 22
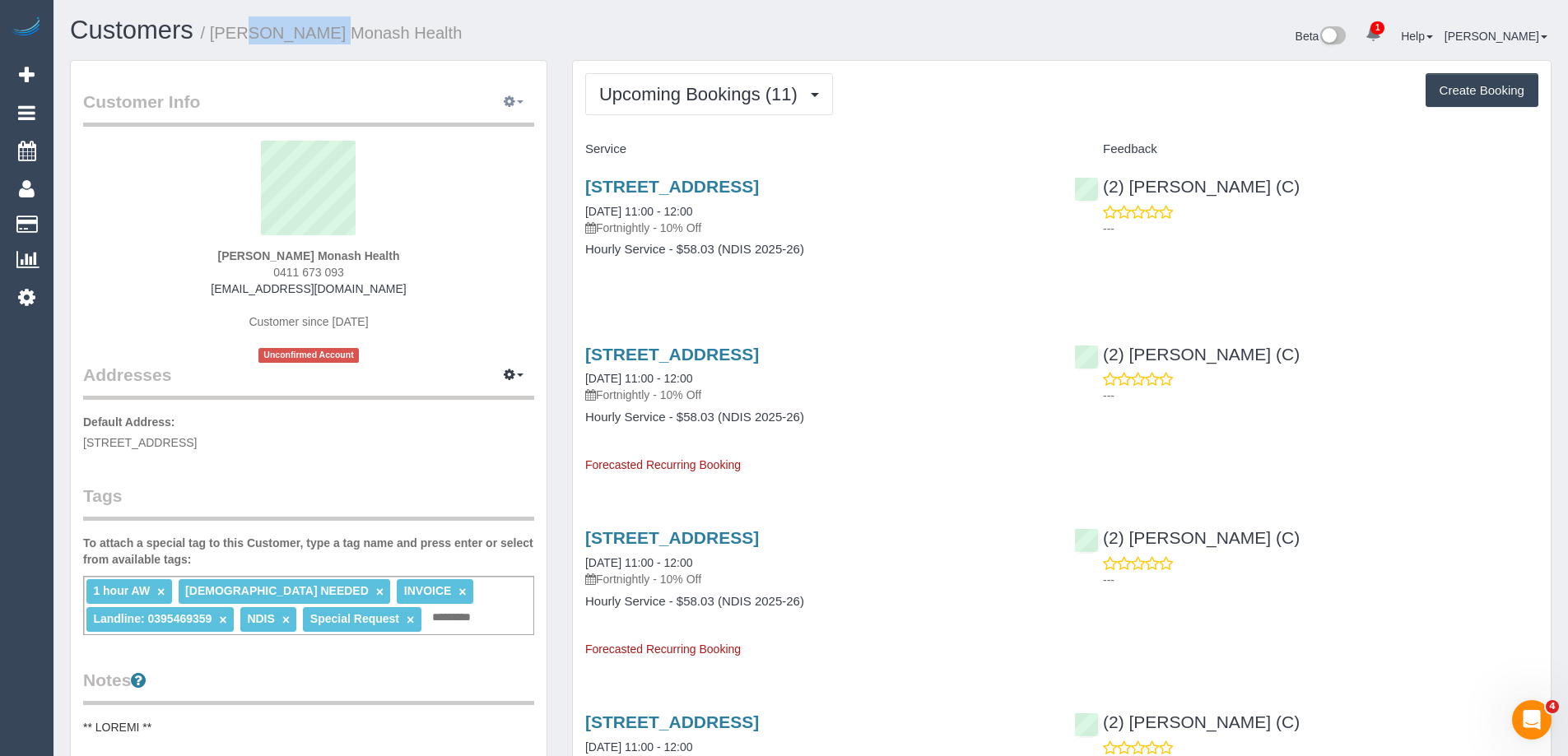
click at [517, 110] on button "button" at bounding box center [513, 102] width 41 height 26
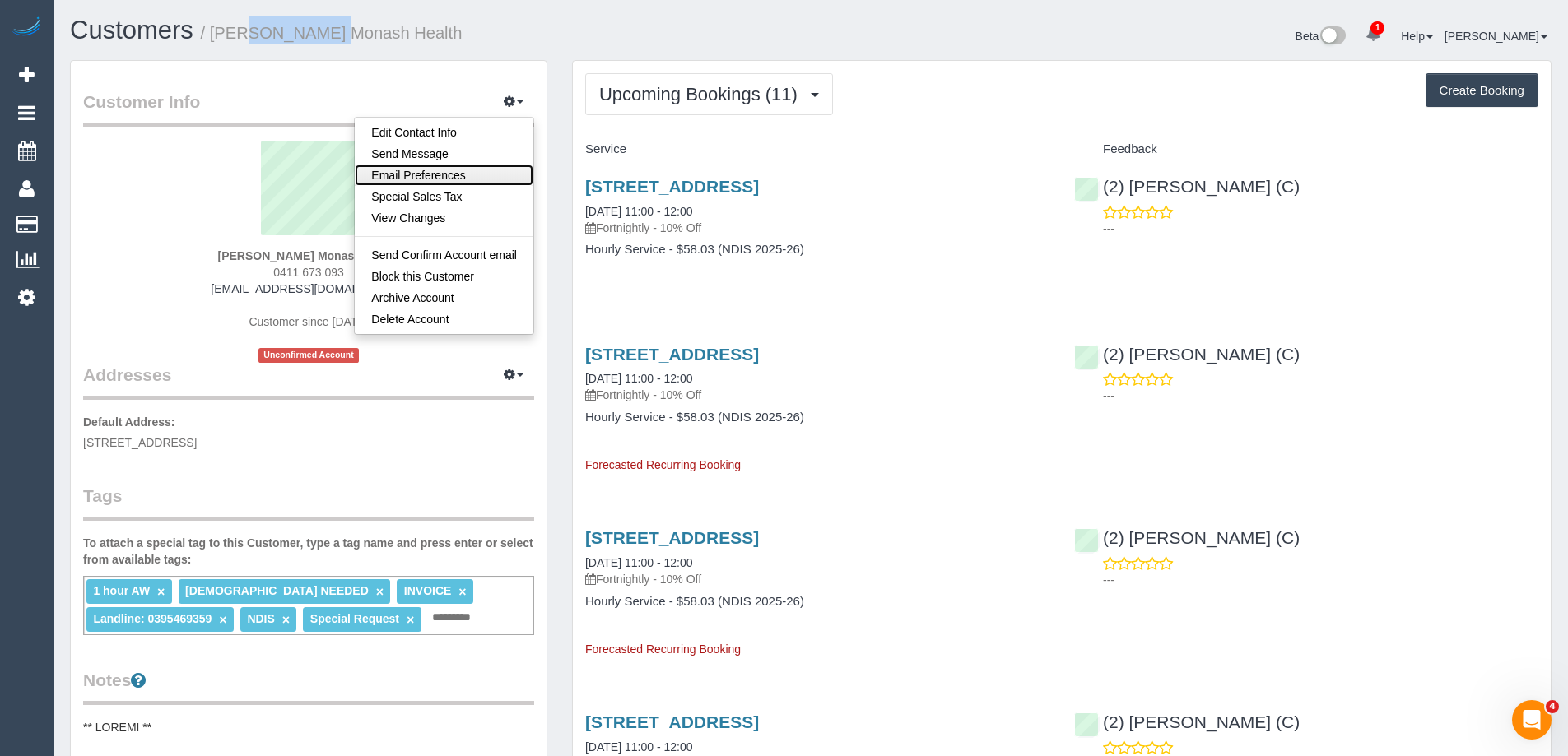
click at [478, 167] on link "Email Preferences" at bounding box center [444, 176] width 179 height 22
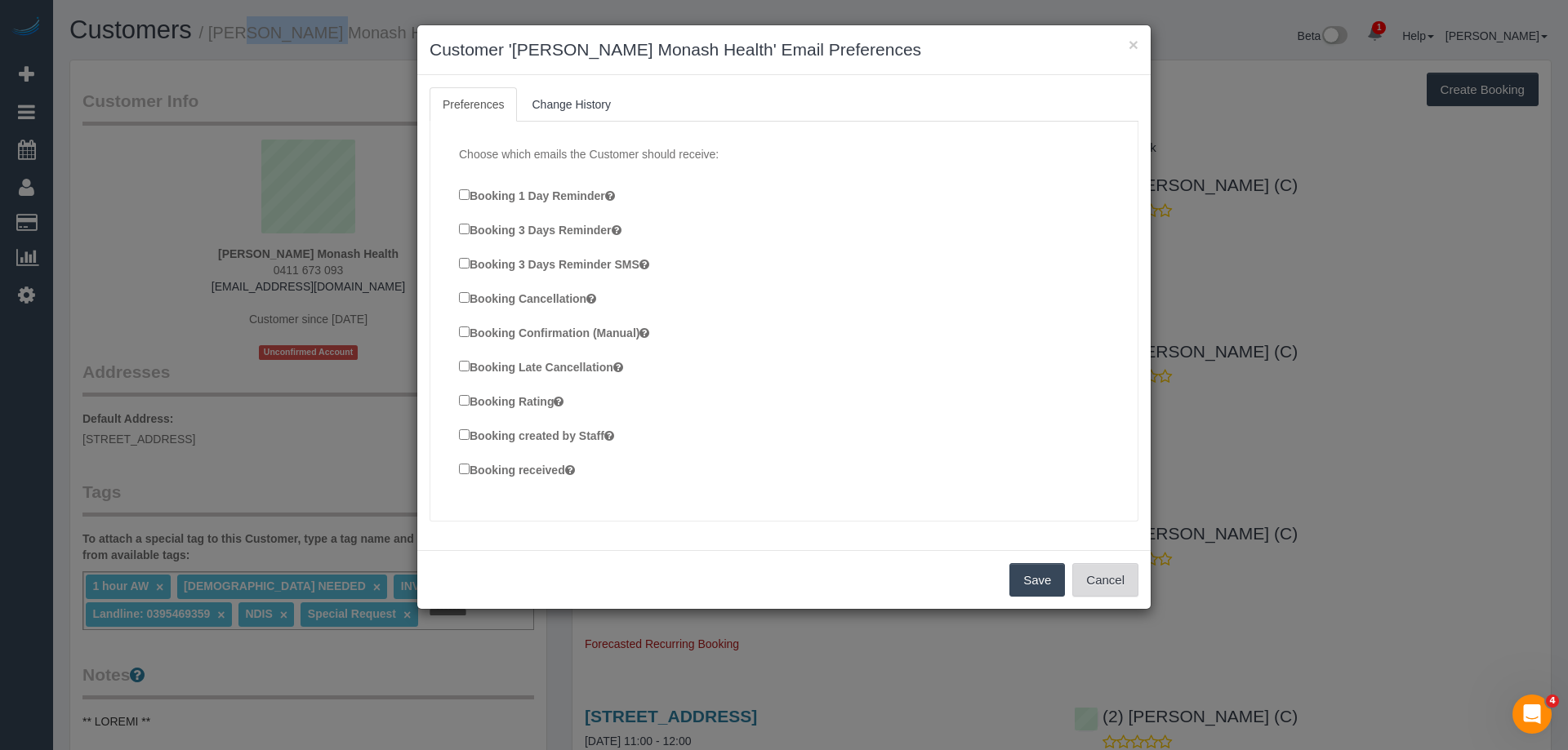
click at [1102, 570] on button "Cancel" at bounding box center [1106, 580] width 66 height 34
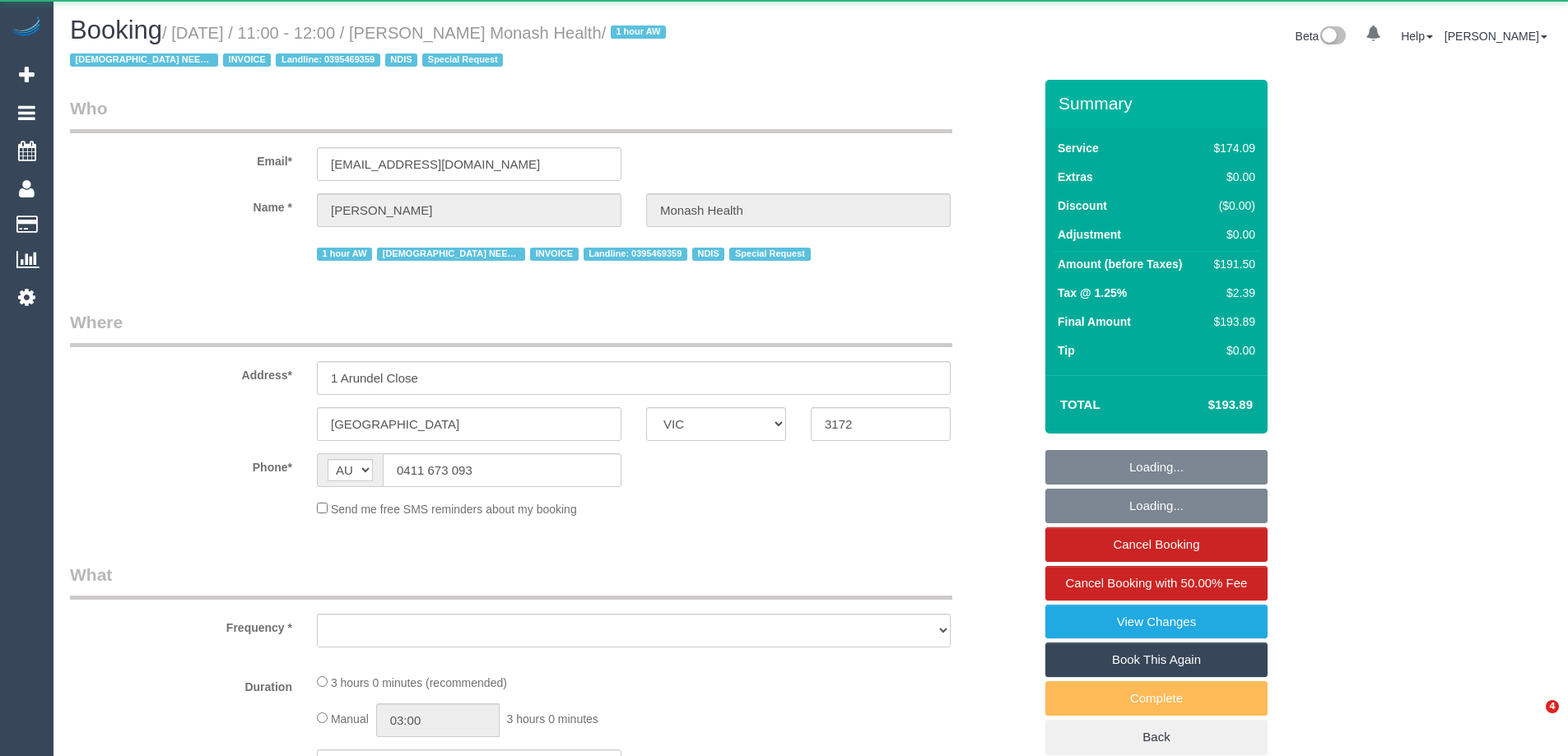
select select "VIC"
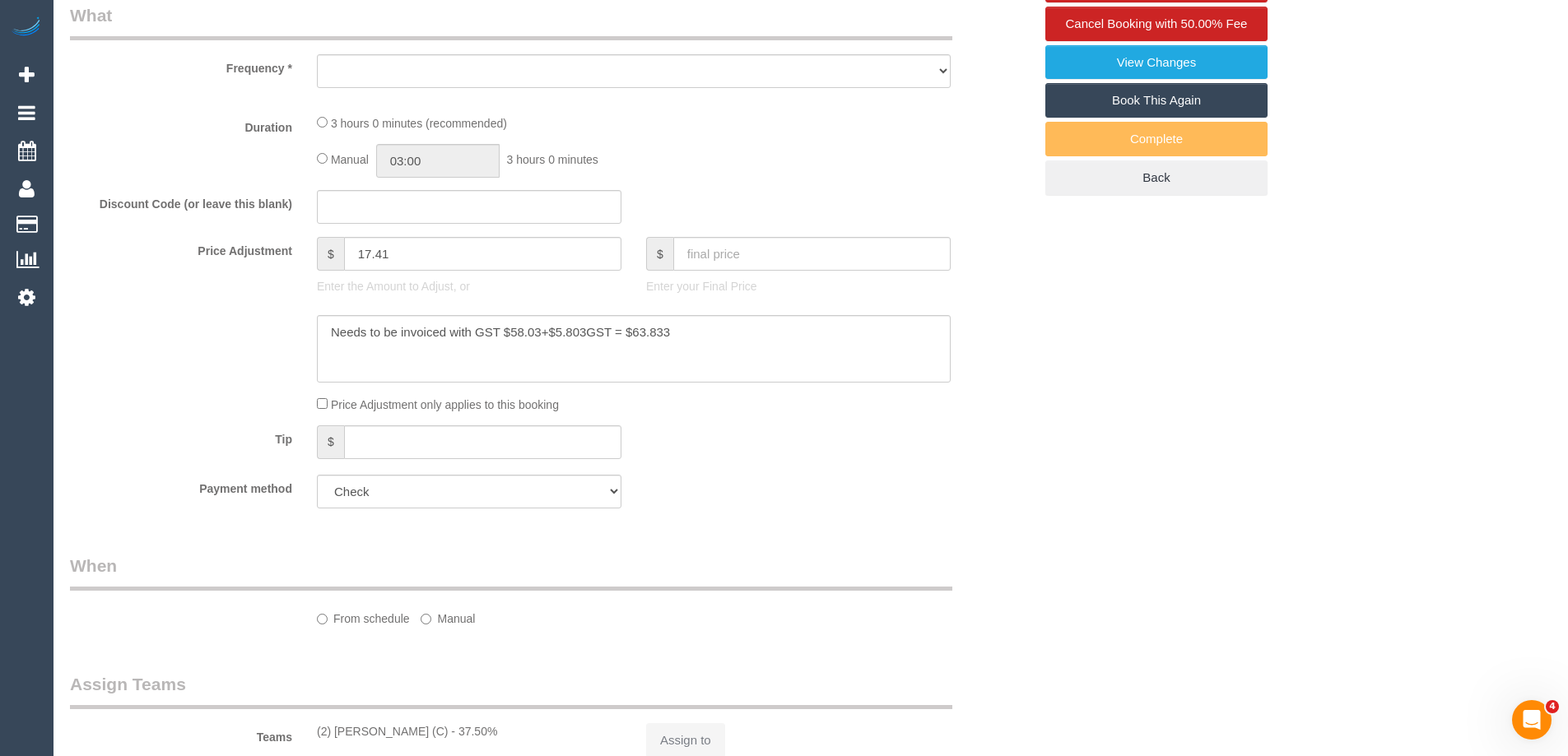
select select "object:547"
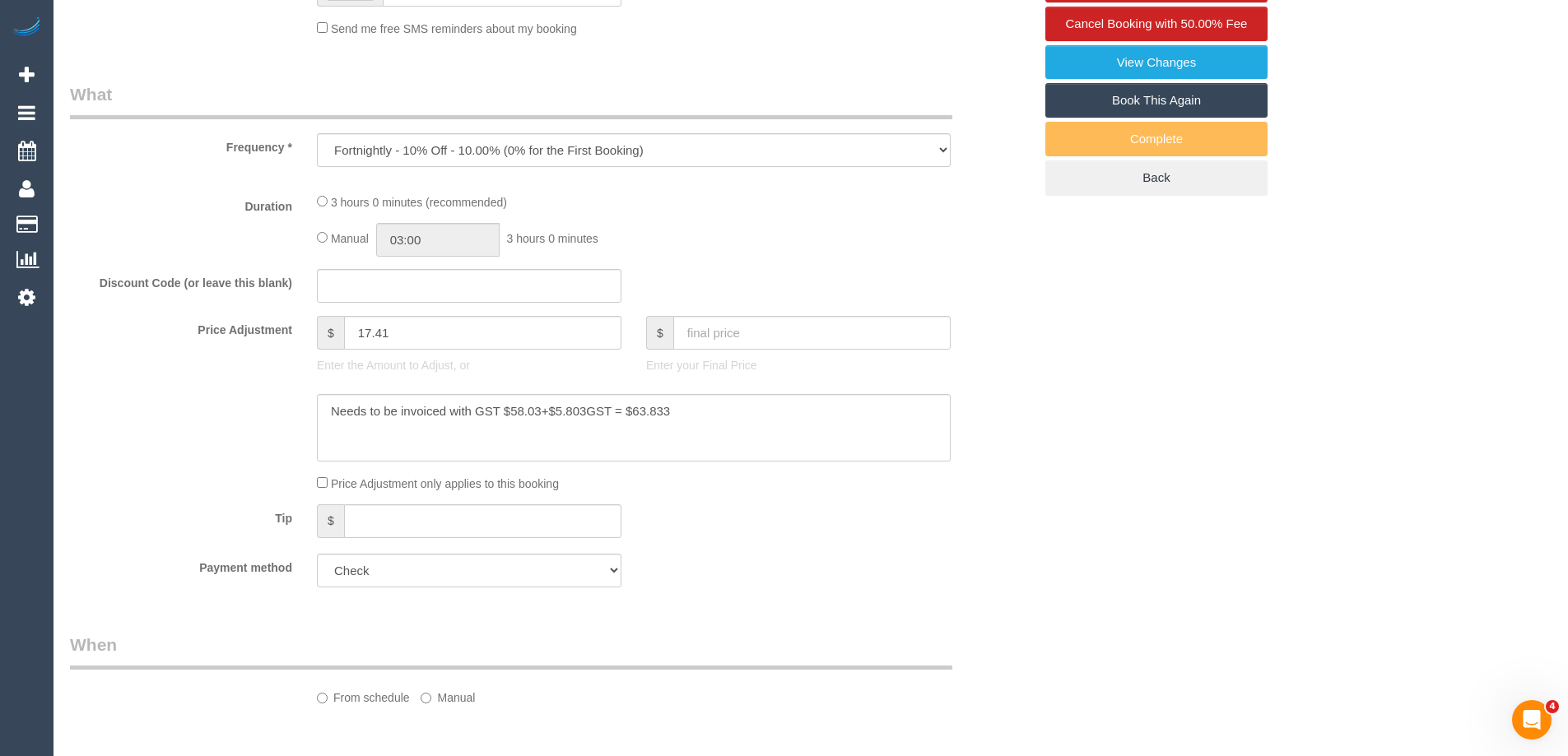
scroll to position [576, 0]
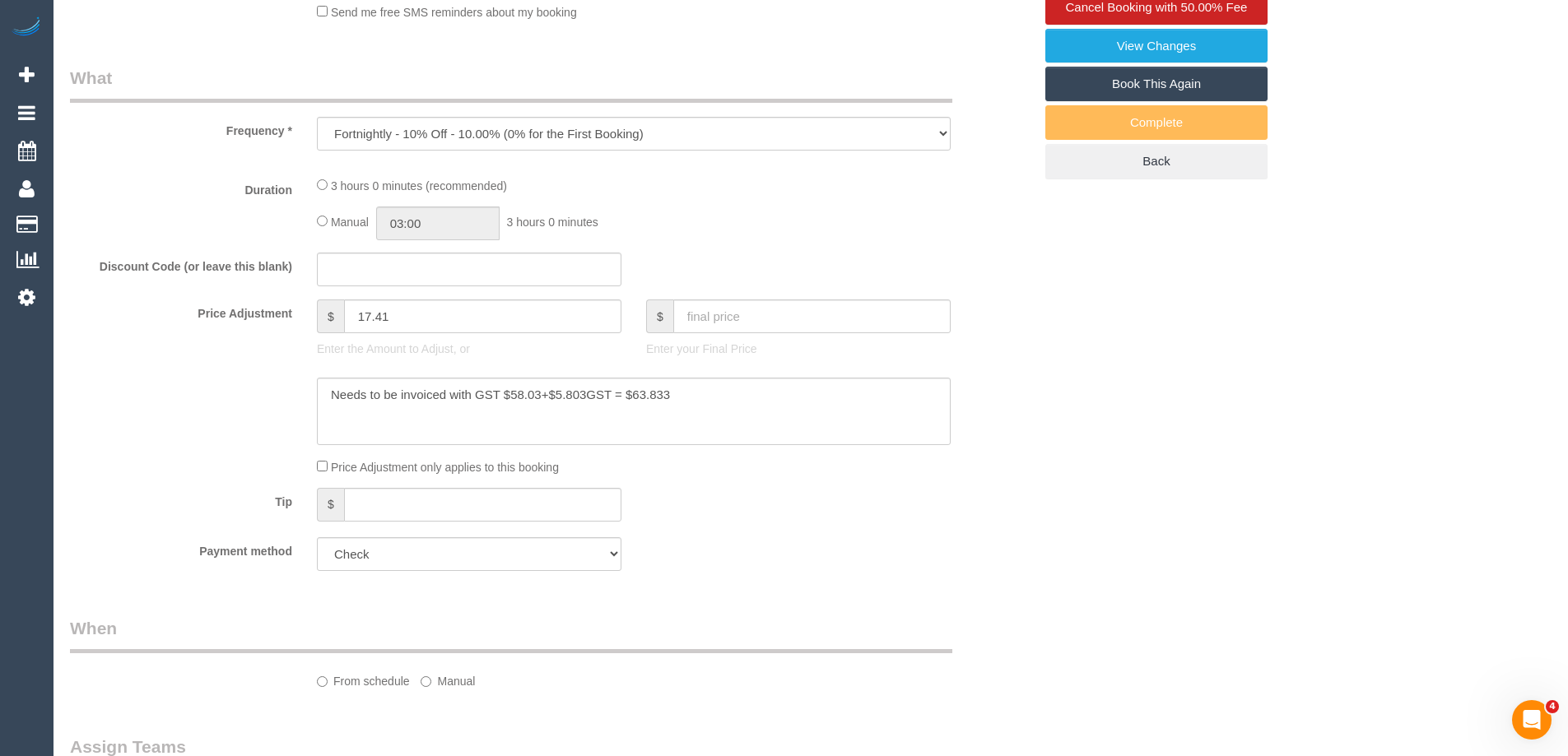
select select "180"
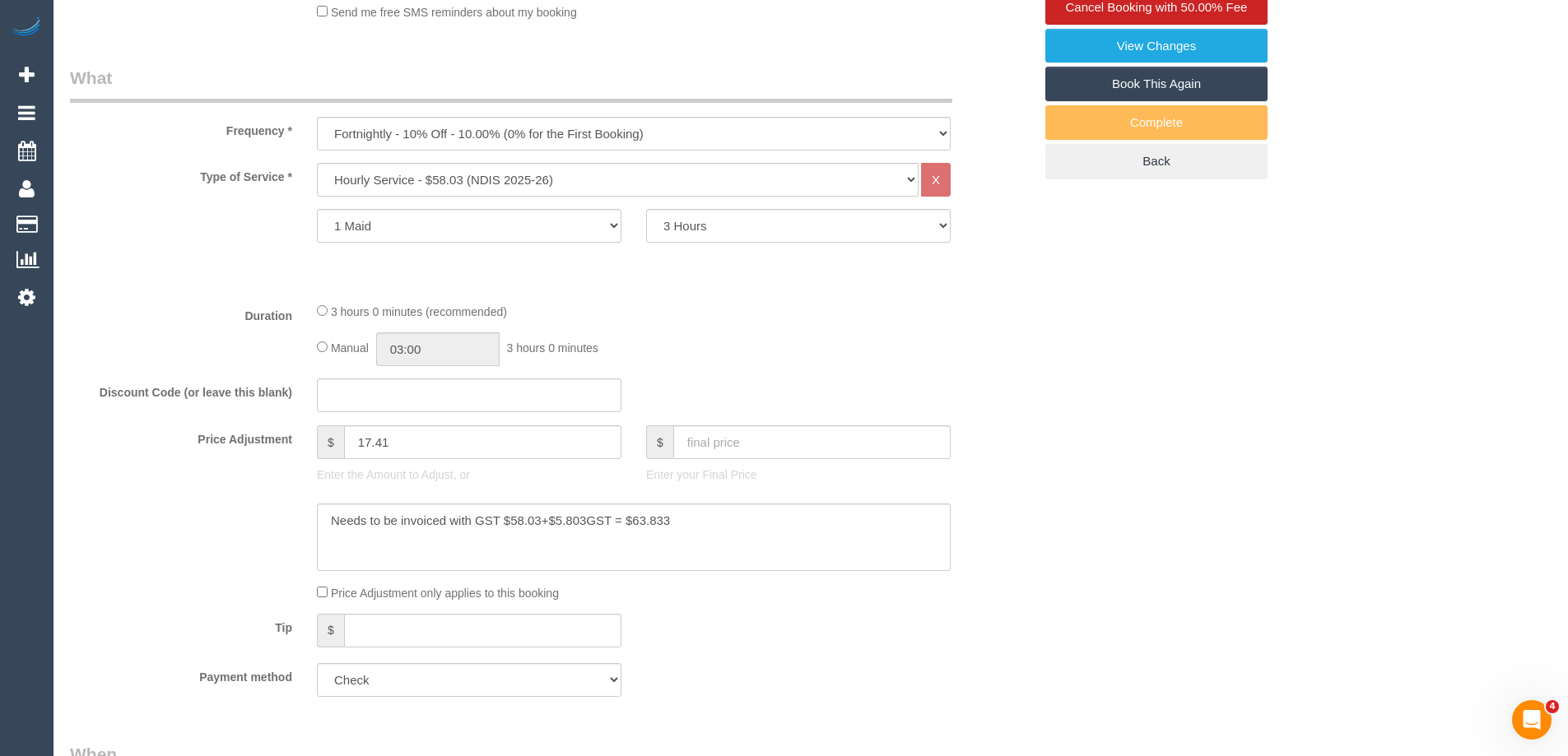
select select "object:757"
select select "number:28"
select select "number:14"
select select "number:19"
select select "number:23"
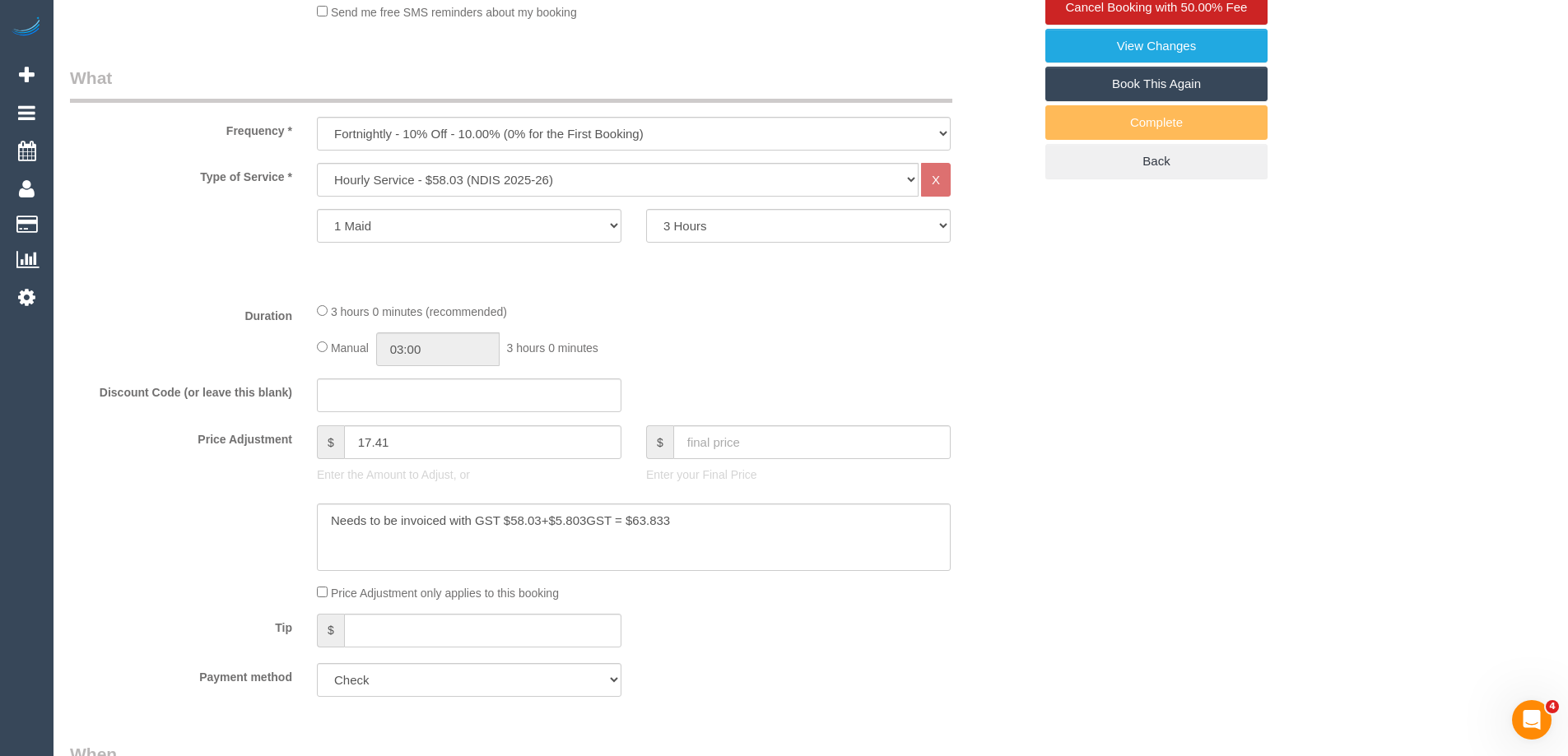
select select "number:35"
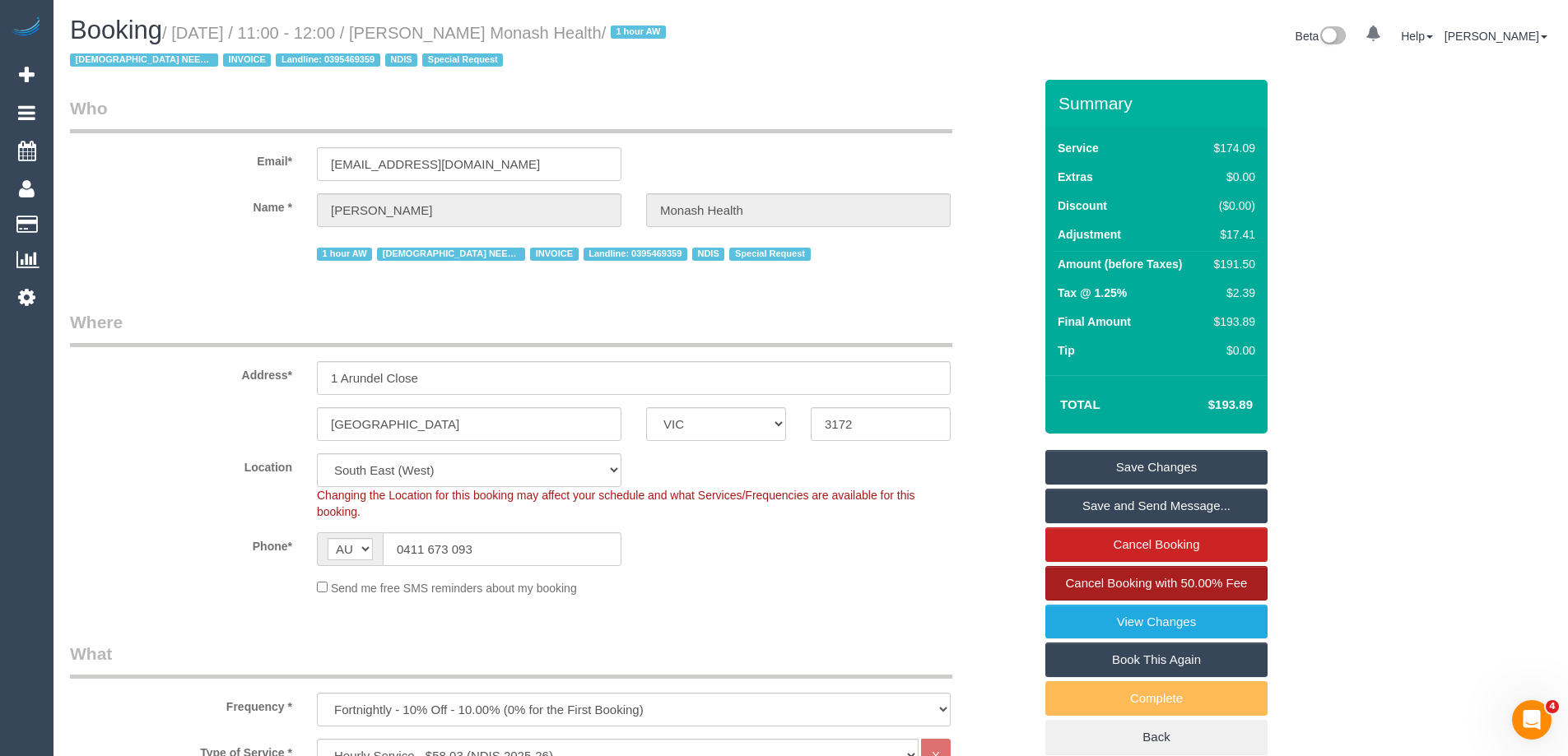
click at [1132, 585] on span "Cancel Booking with 50.00% Fee" at bounding box center [1156, 583] width 181 height 14
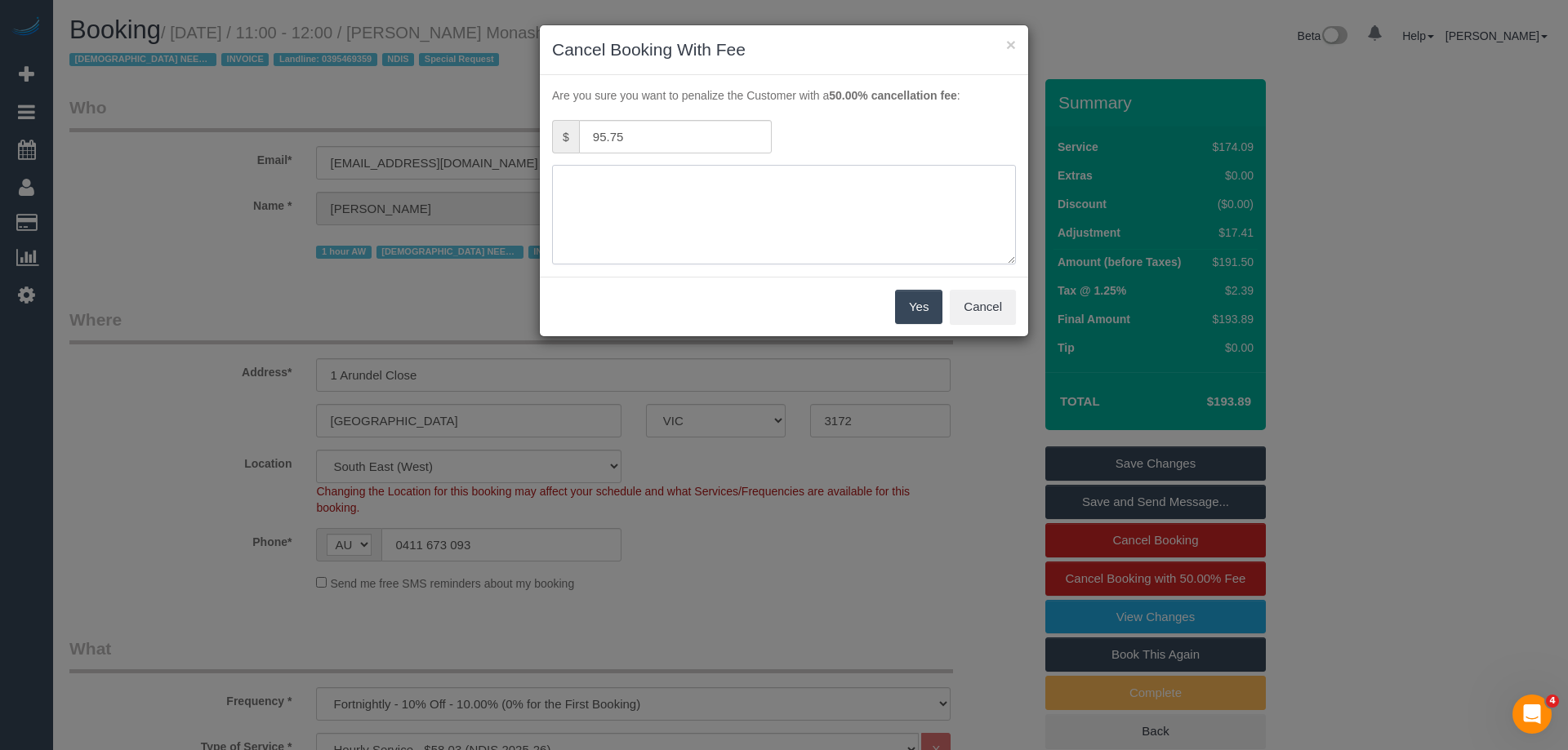
click at [778, 222] on textarea at bounding box center [784, 215] width 464 height 100
type textarea "Not able to have the service today. Via text and phone - ED"
click at [917, 304] on button "Yes" at bounding box center [918, 306] width 47 height 34
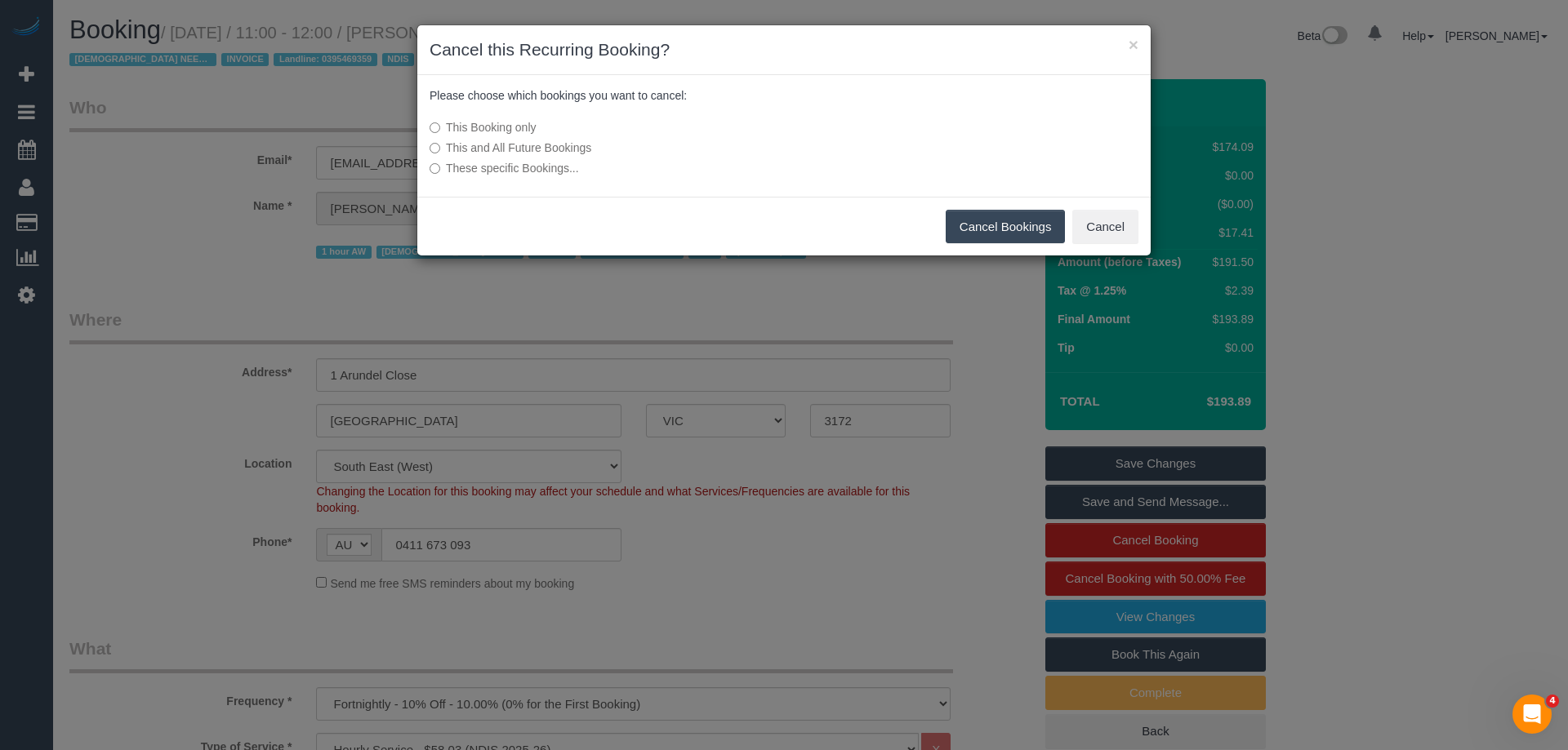
click at [1005, 222] on button "Cancel Bookings" at bounding box center [1005, 226] width 120 height 34
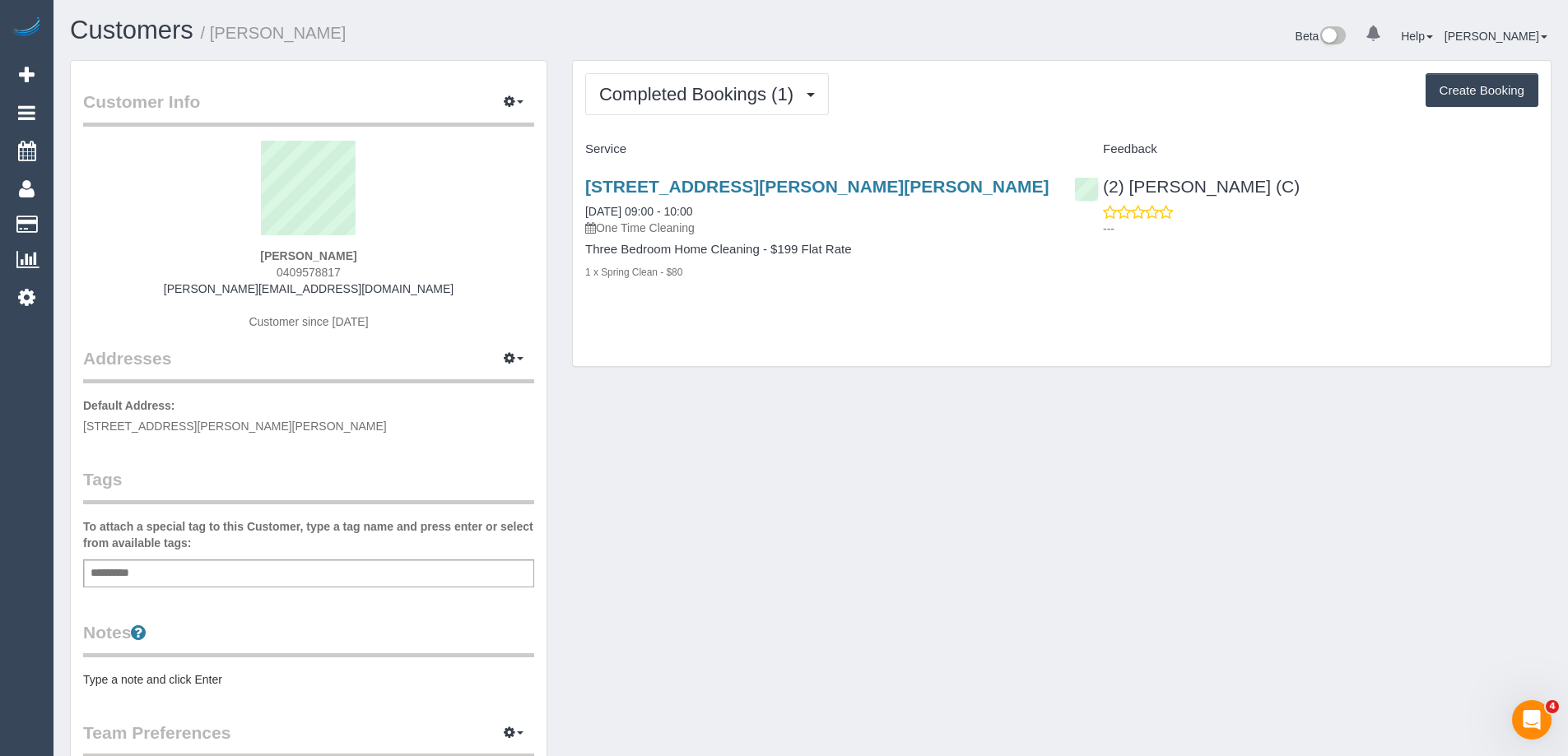
scroll to position [82, 0]
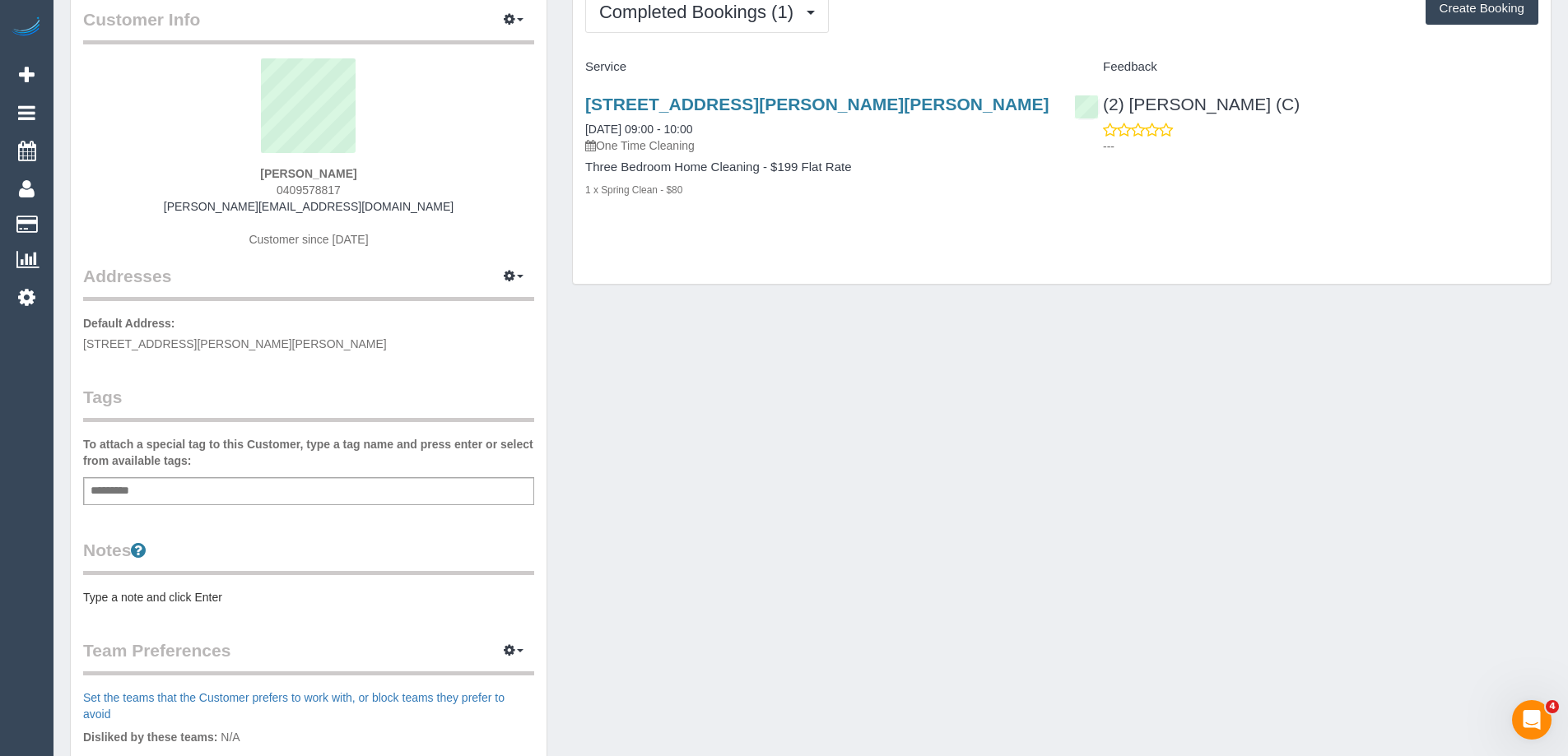
click at [148, 594] on pre "Type a note and click Enter" at bounding box center [308, 598] width 451 height 17
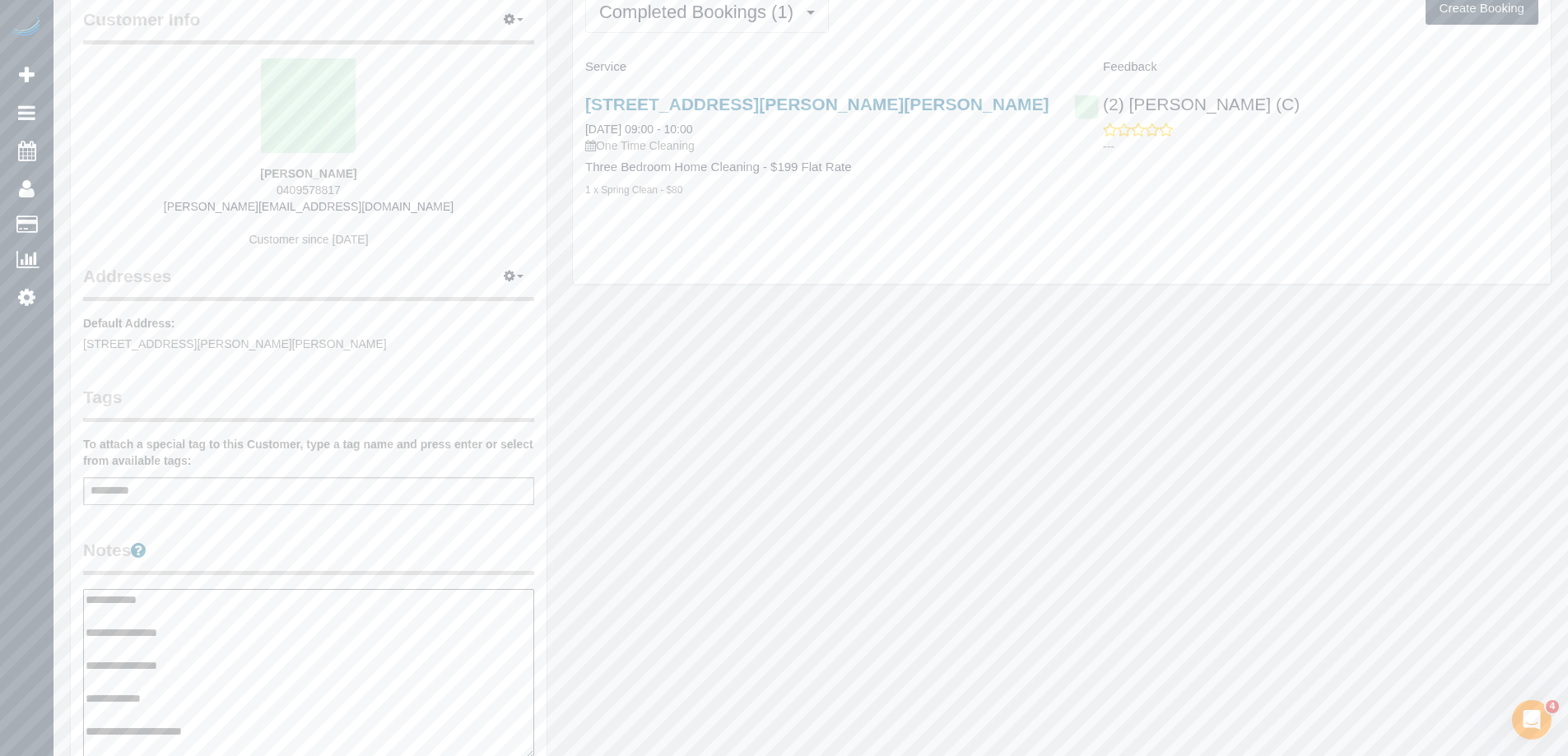
type textarea "**********"
click at [296, 548] on legend "Notes" at bounding box center [308, 557] width 451 height 37
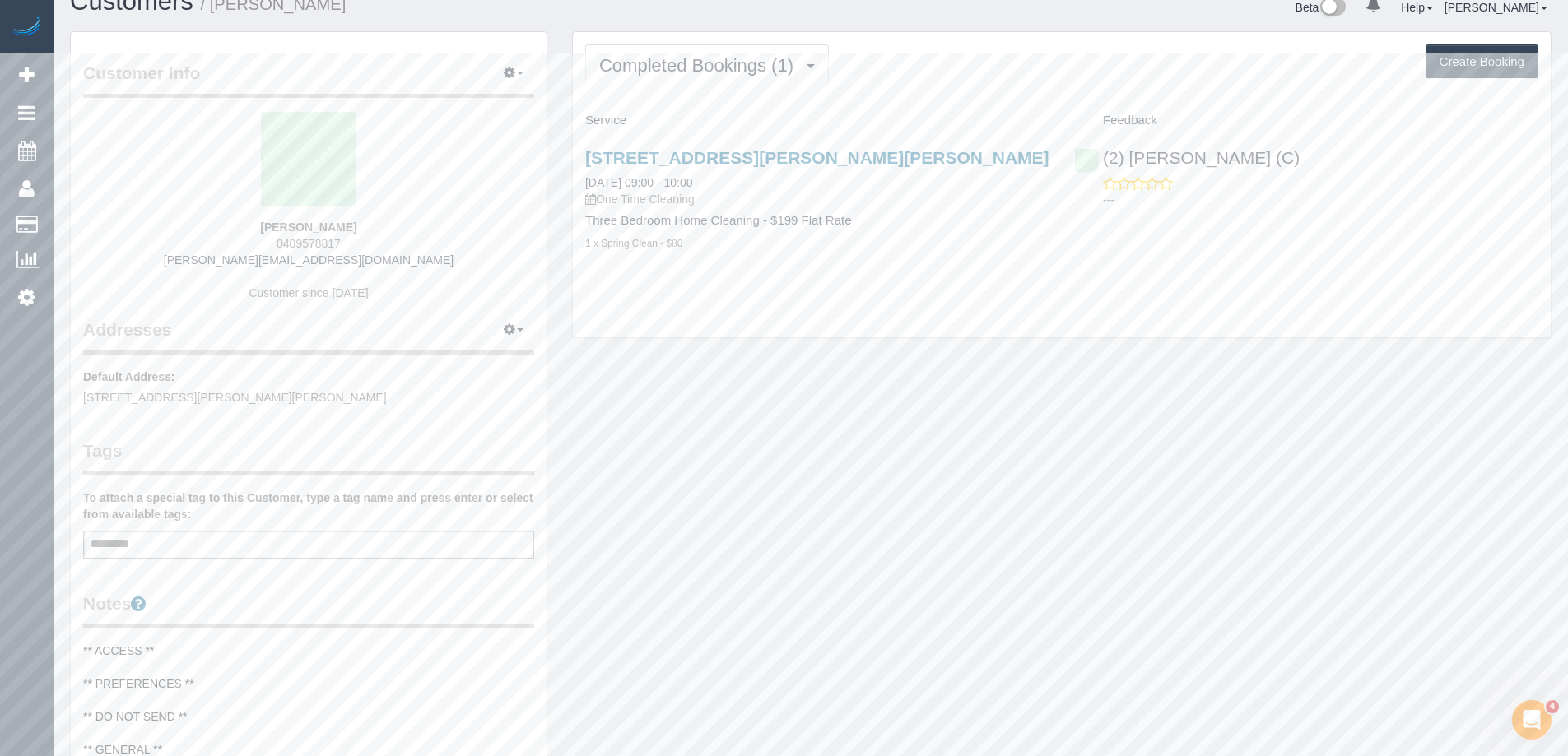
scroll to position [0, 0]
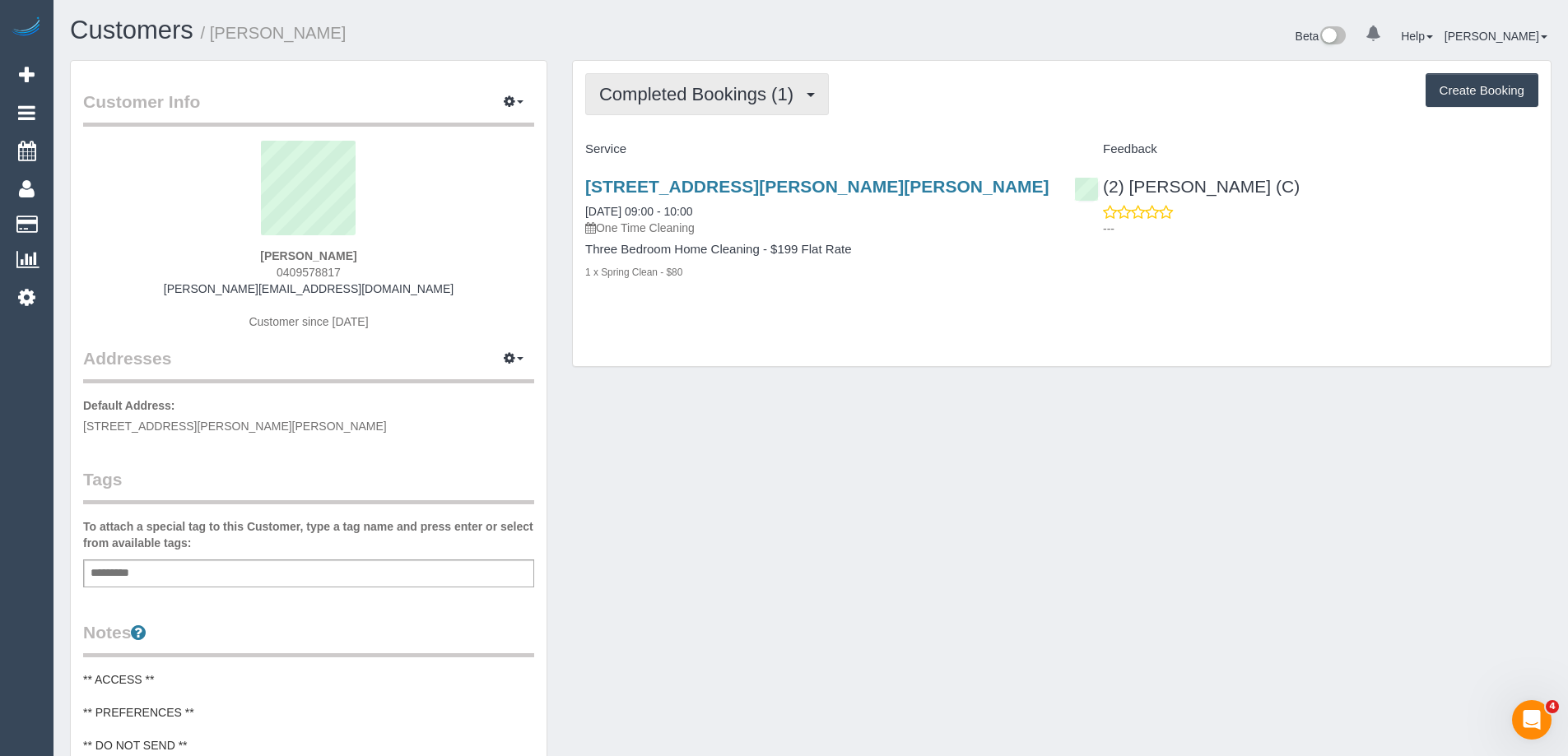
click at [712, 94] on span "Completed Bookings (1)" at bounding box center [700, 94] width 202 height 21
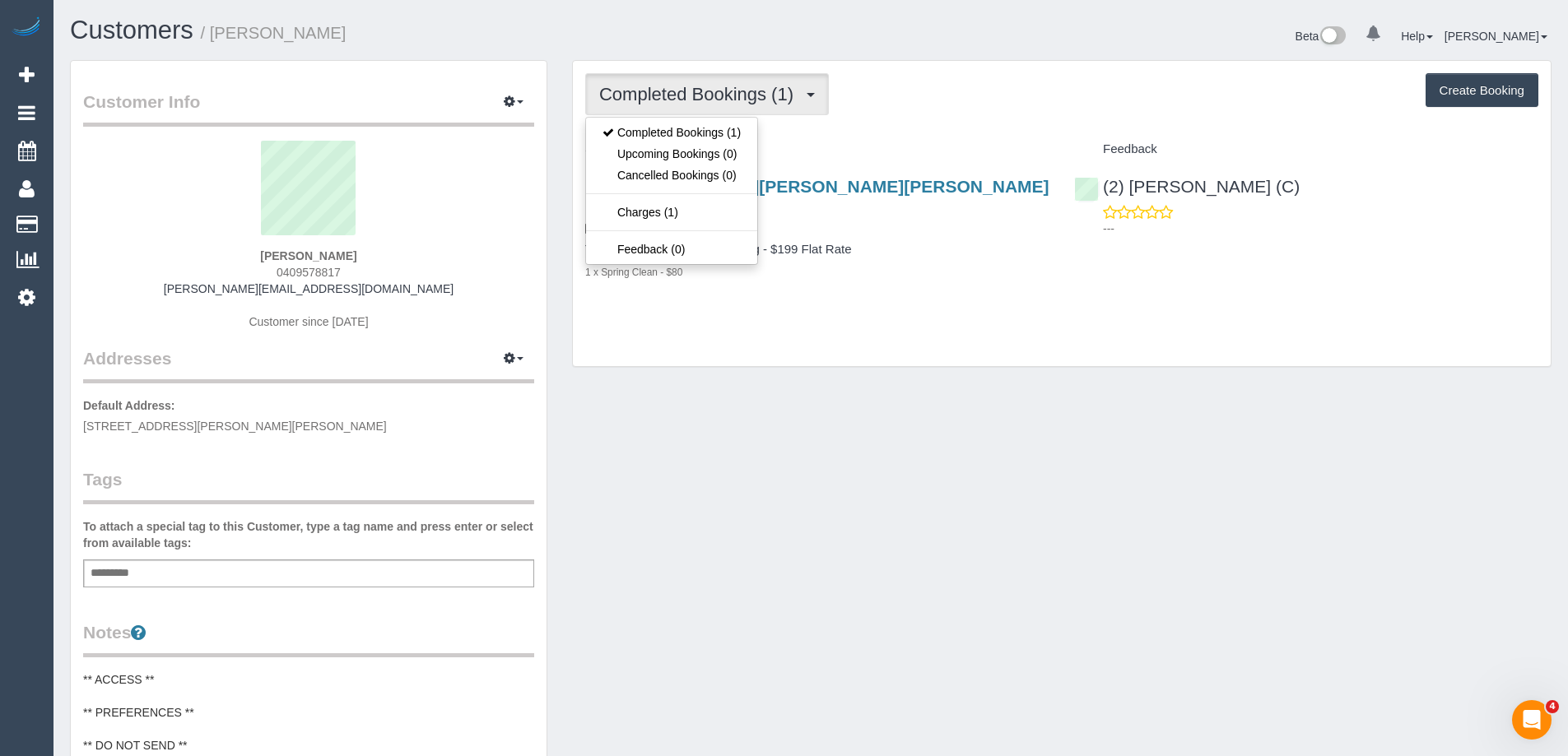
click at [968, 108] on div "Completed Bookings (1) Completed Bookings (1) Upcoming Bookings (0) Cancelled B…" at bounding box center [1061, 94] width 953 height 42
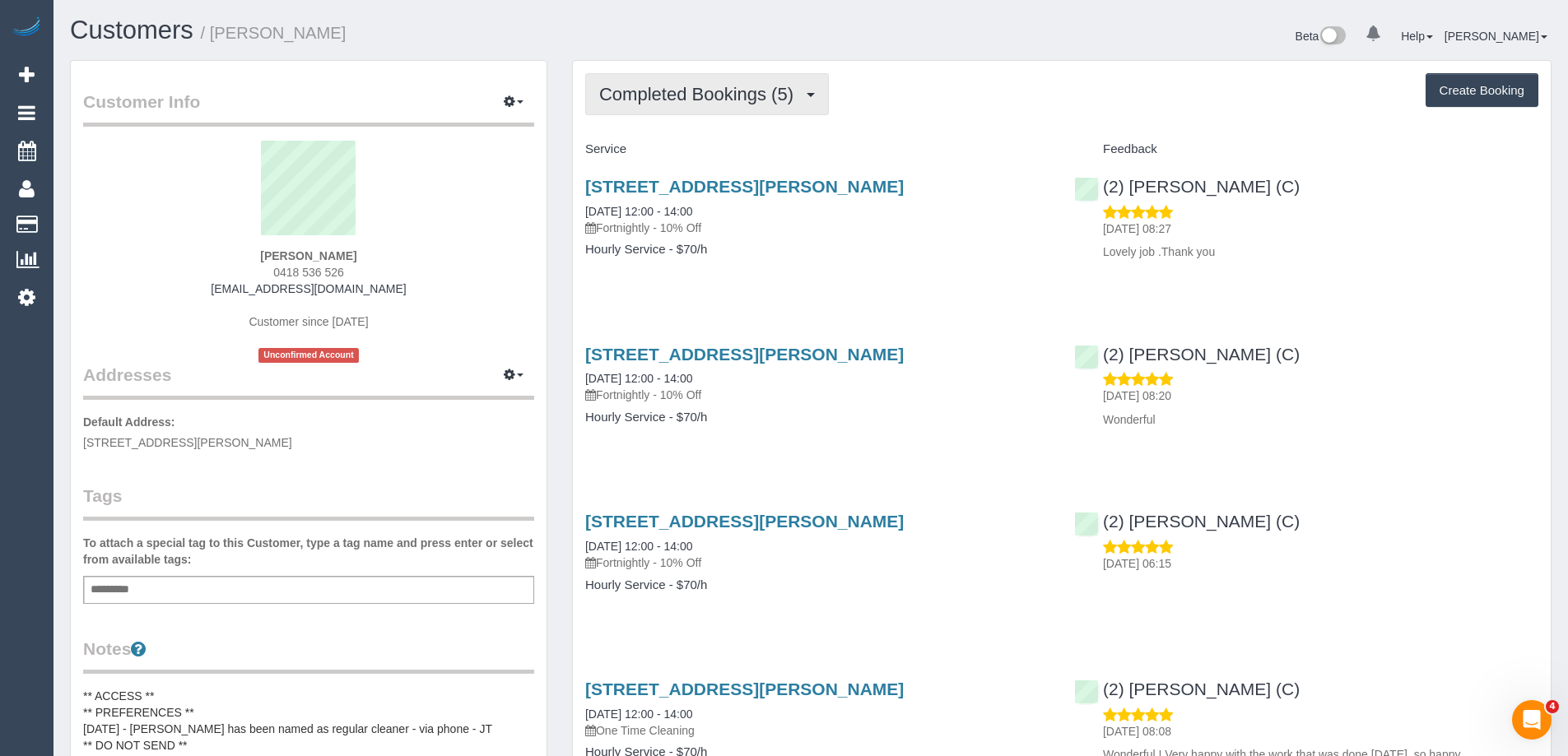
click at [673, 105] on button "Completed Bookings (5)" at bounding box center [707, 94] width 243 height 42
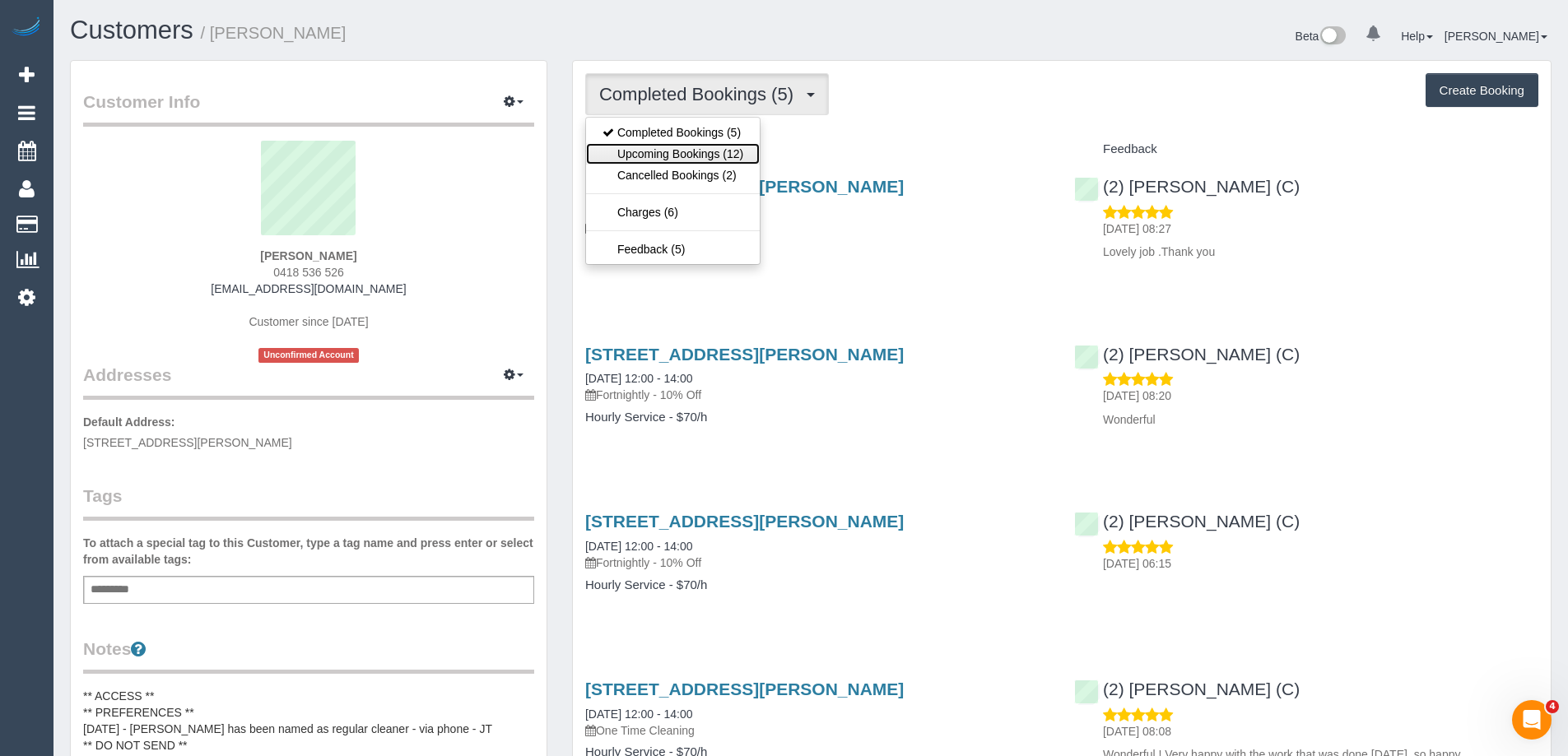
click at [696, 153] on link "Upcoming Bookings (12)" at bounding box center [673, 154] width 174 height 22
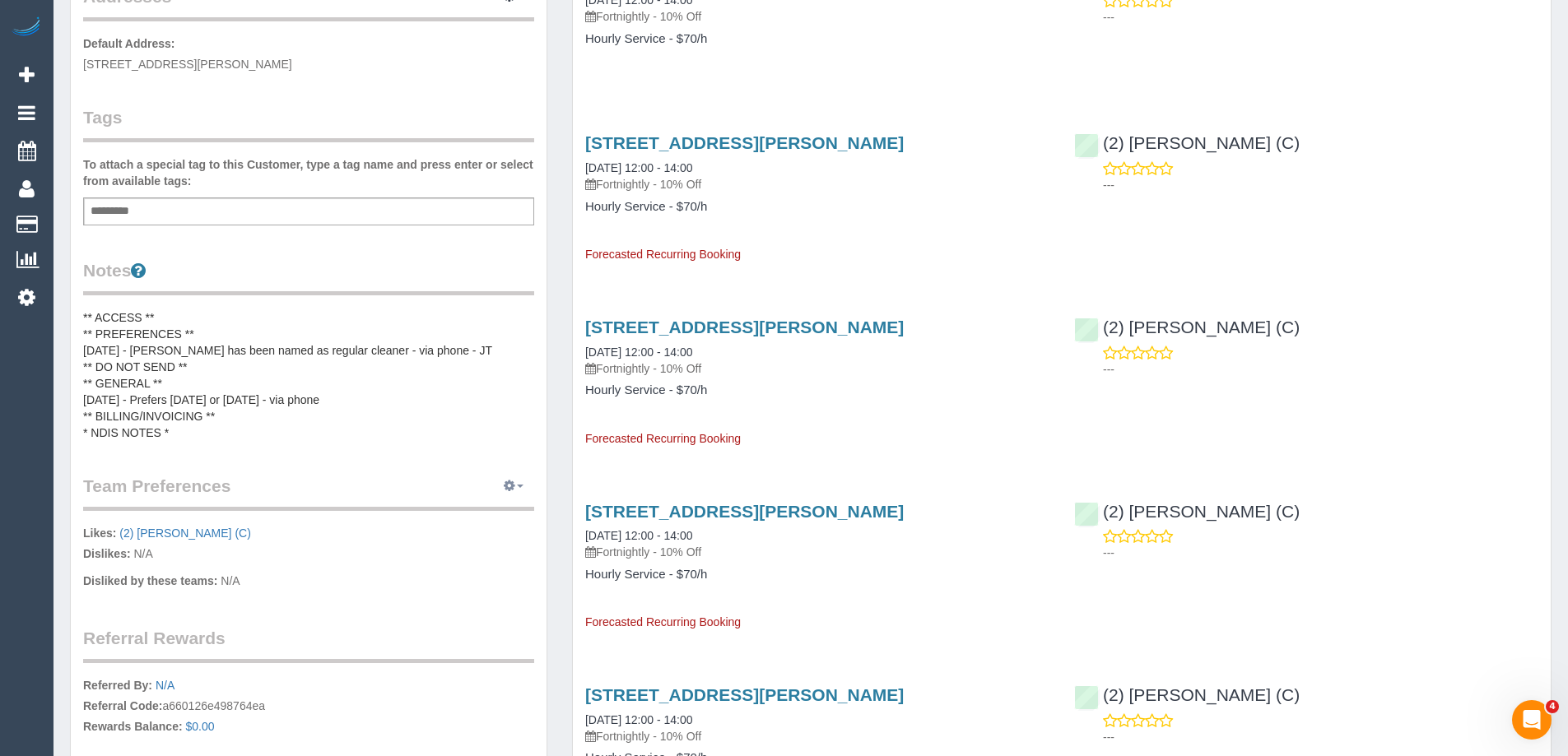
scroll to position [411, 0]
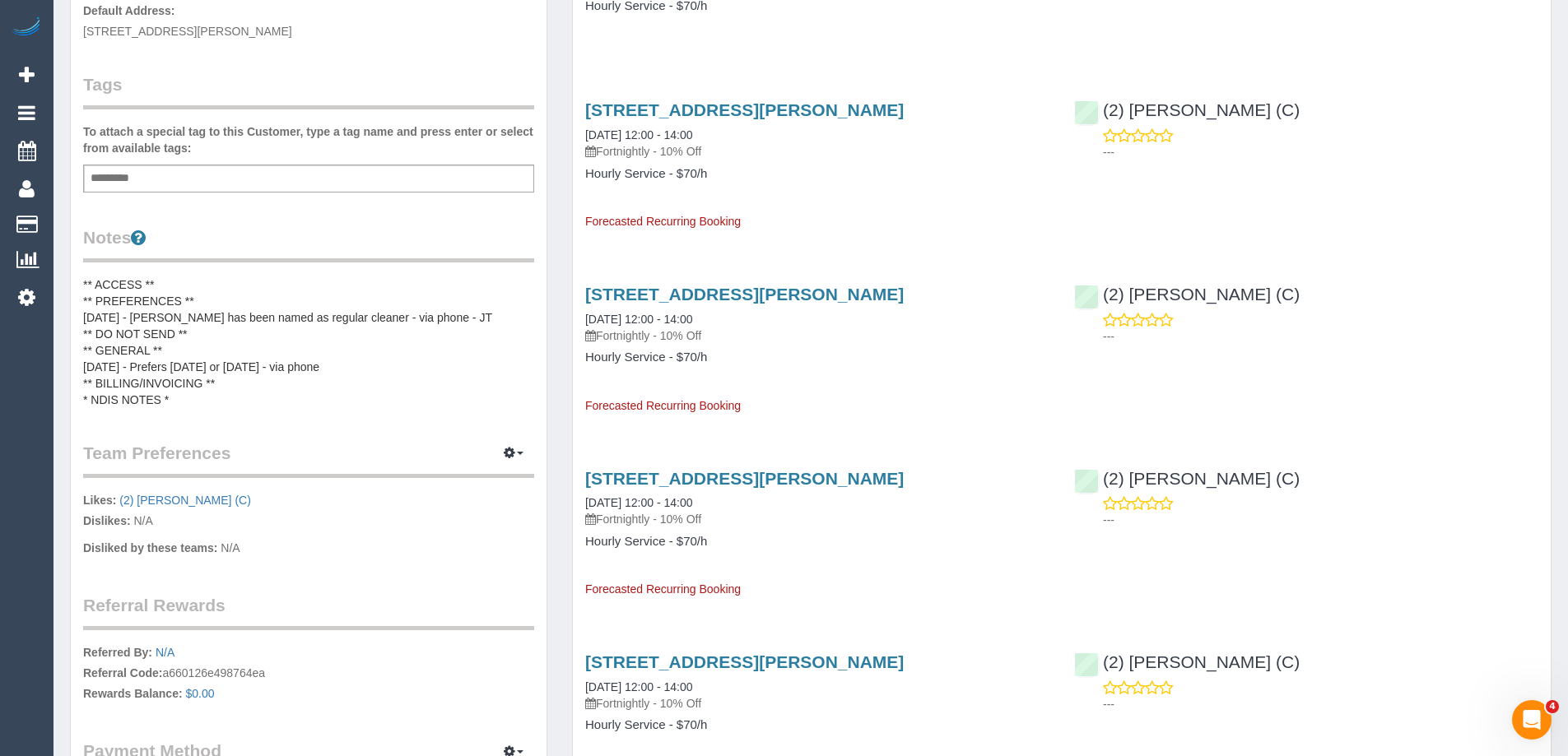
click at [288, 380] on pre "** ACCESS ** ** PREFERENCES ** 25/06/25 - Priyanshi has been named as regular c…" at bounding box center [308, 342] width 451 height 131
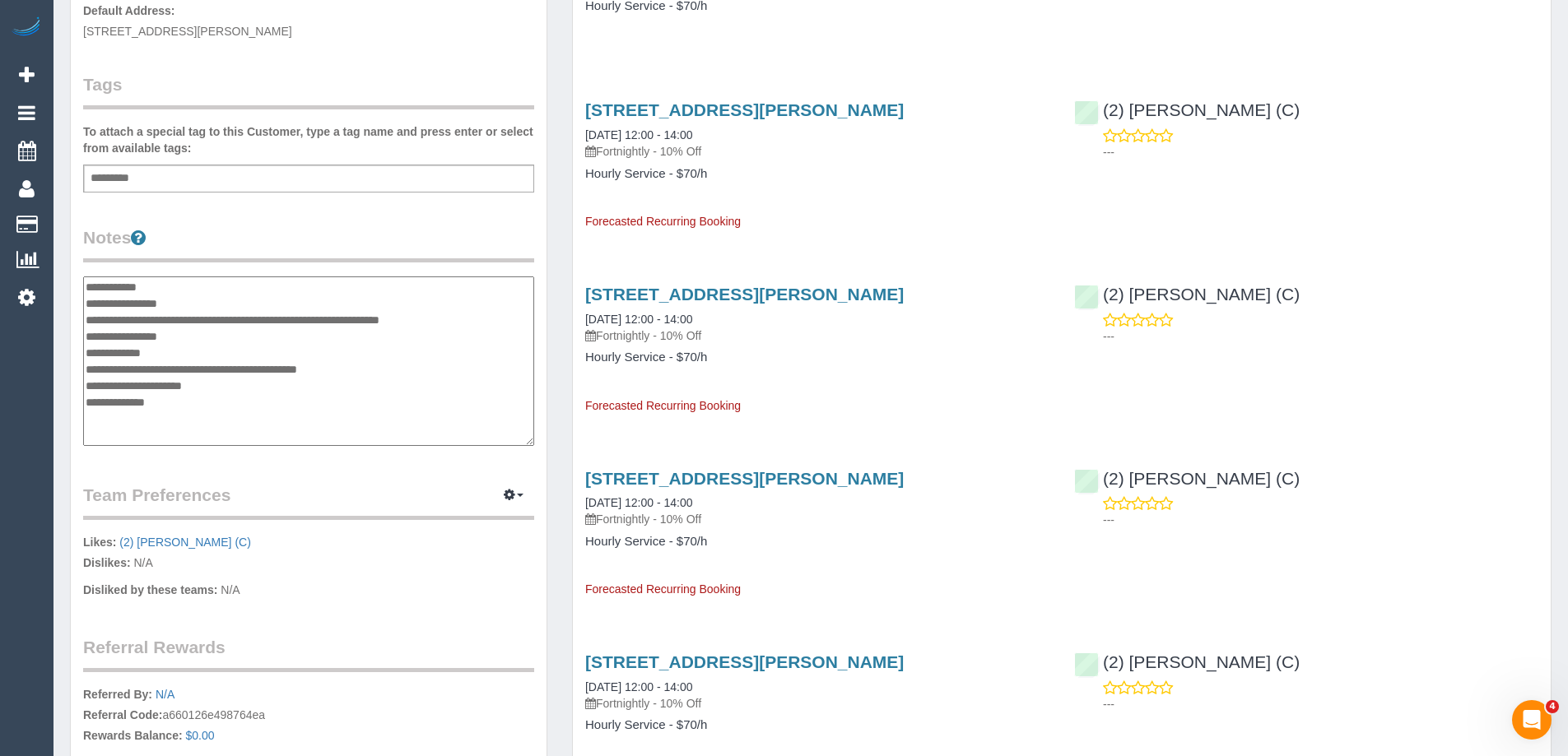
click at [196, 287] on textarea "**********" at bounding box center [308, 361] width 451 height 170
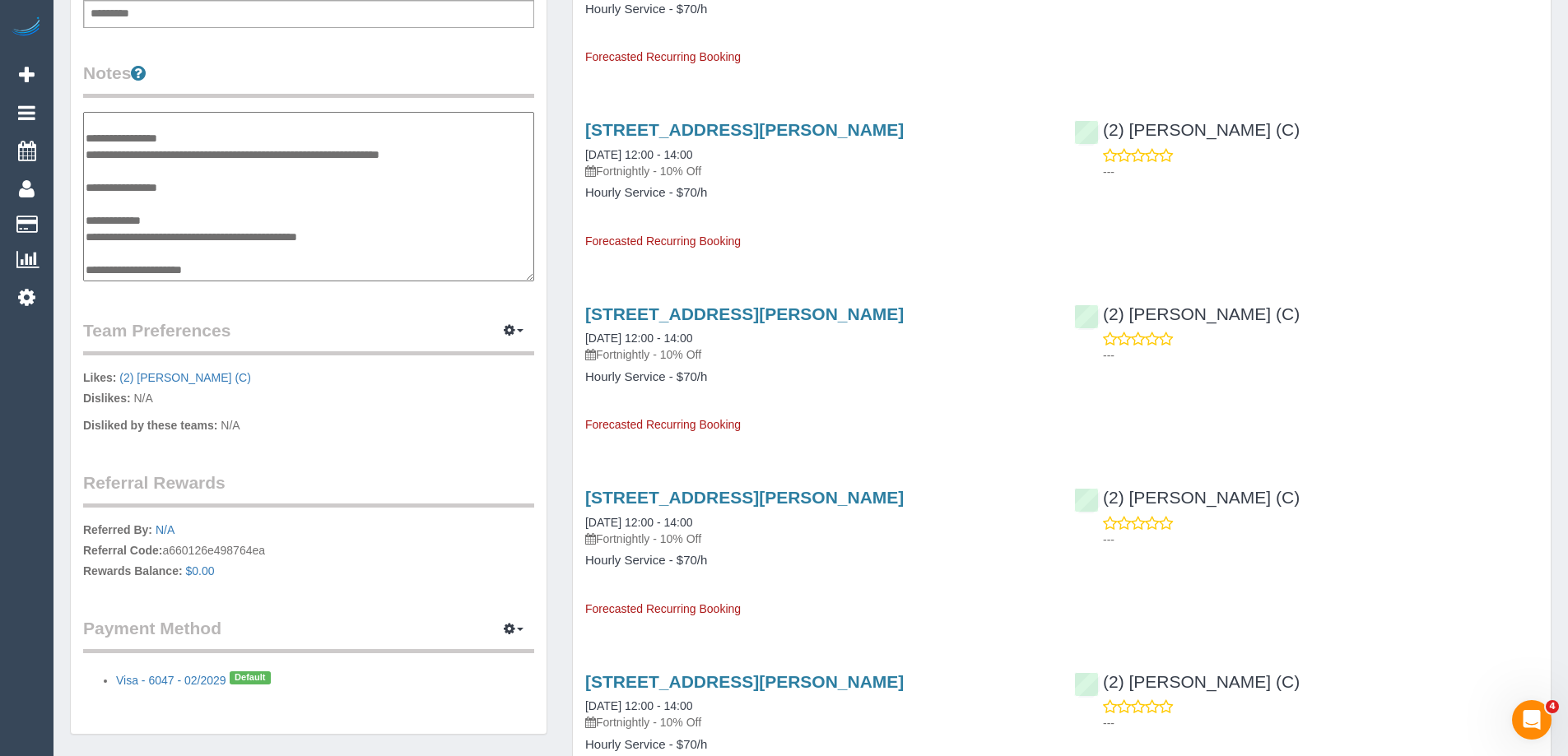
scroll to position [33, 0]
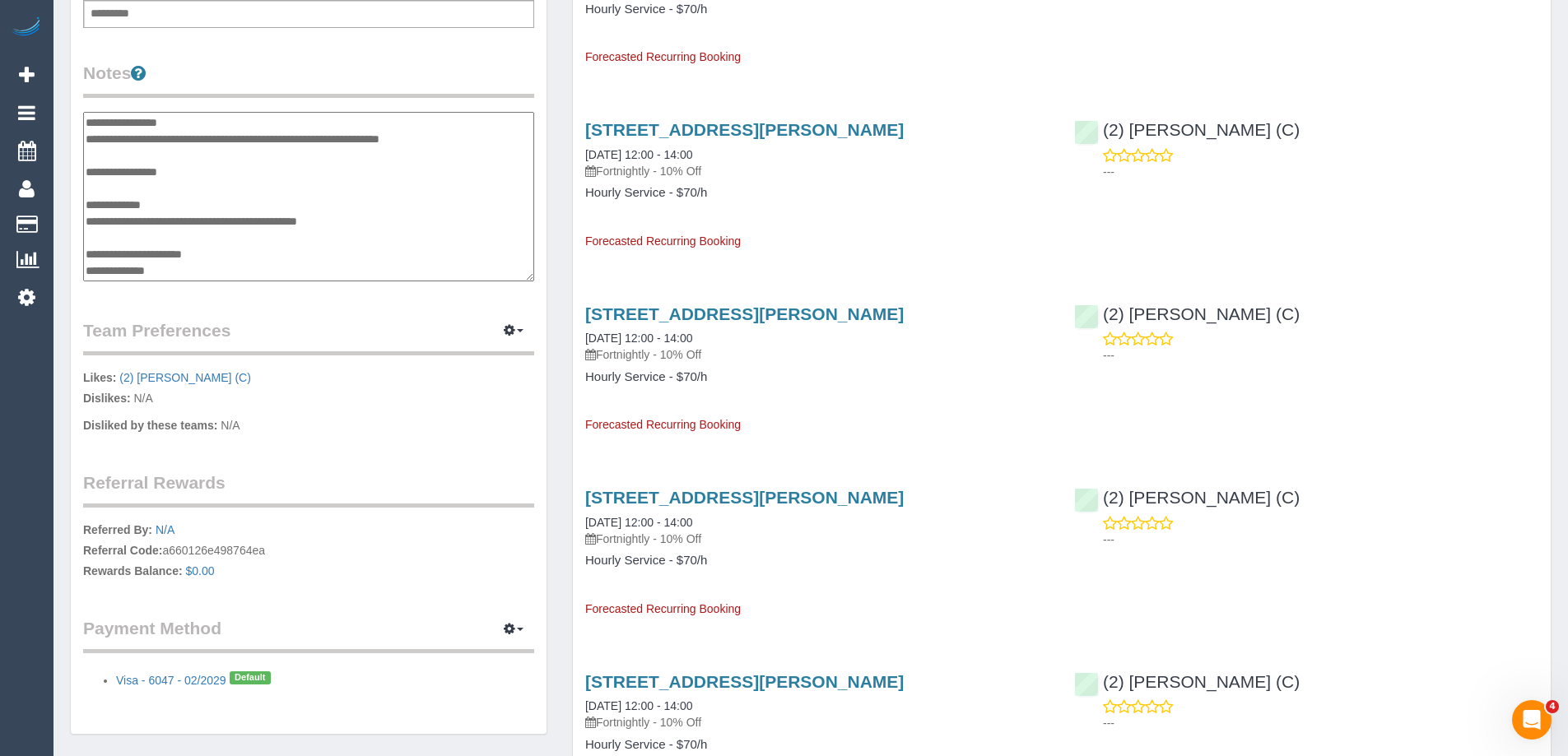
click at [169, 267] on textarea "**********" at bounding box center [308, 197] width 451 height 170
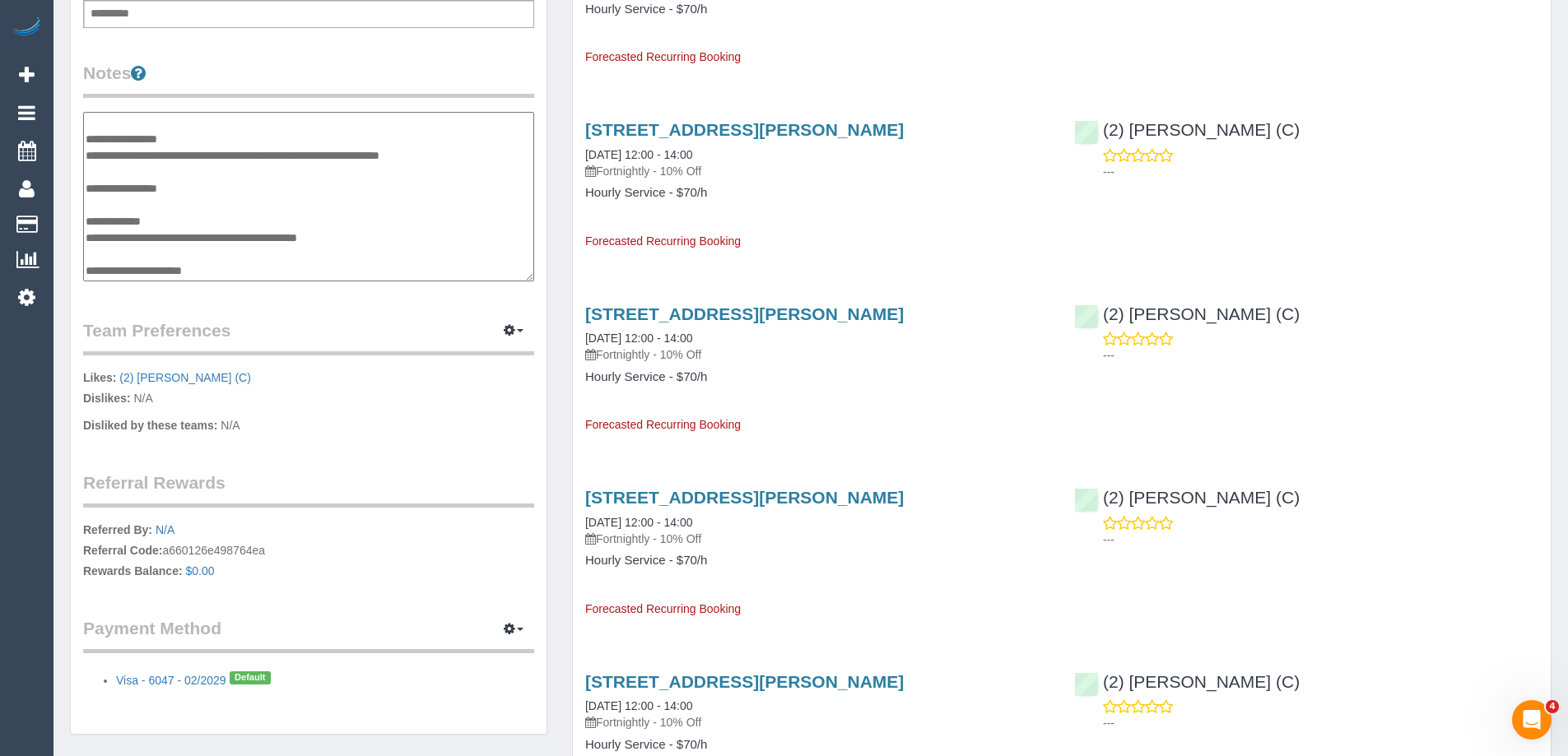
scroll to position [17, 0]
click at [296, 217] on textarea "**********" at bounding box center [308, 197] width 451 height 170
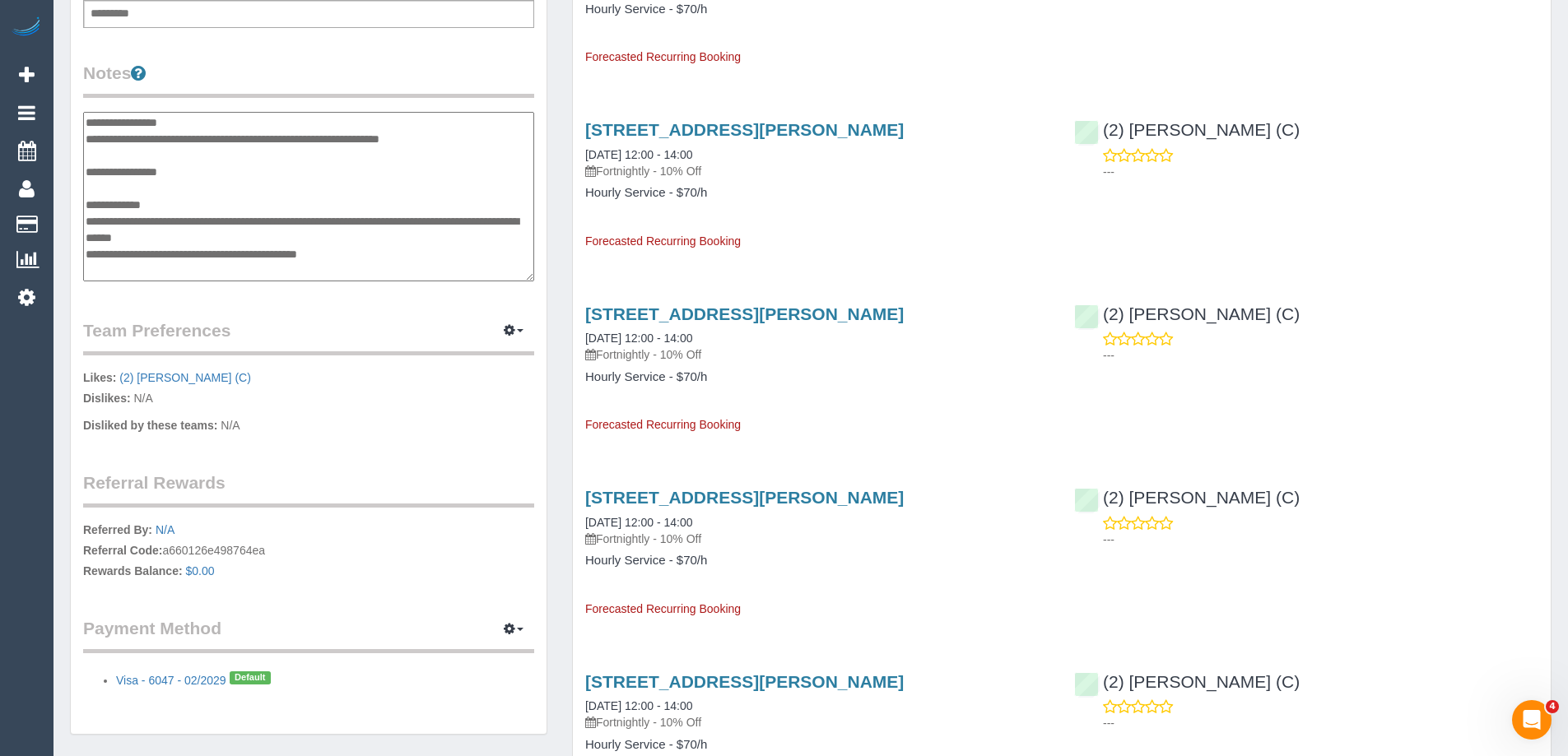
click at [263, 253] on textarea "**********" at bounding box center [308, 197] width 451 height 170
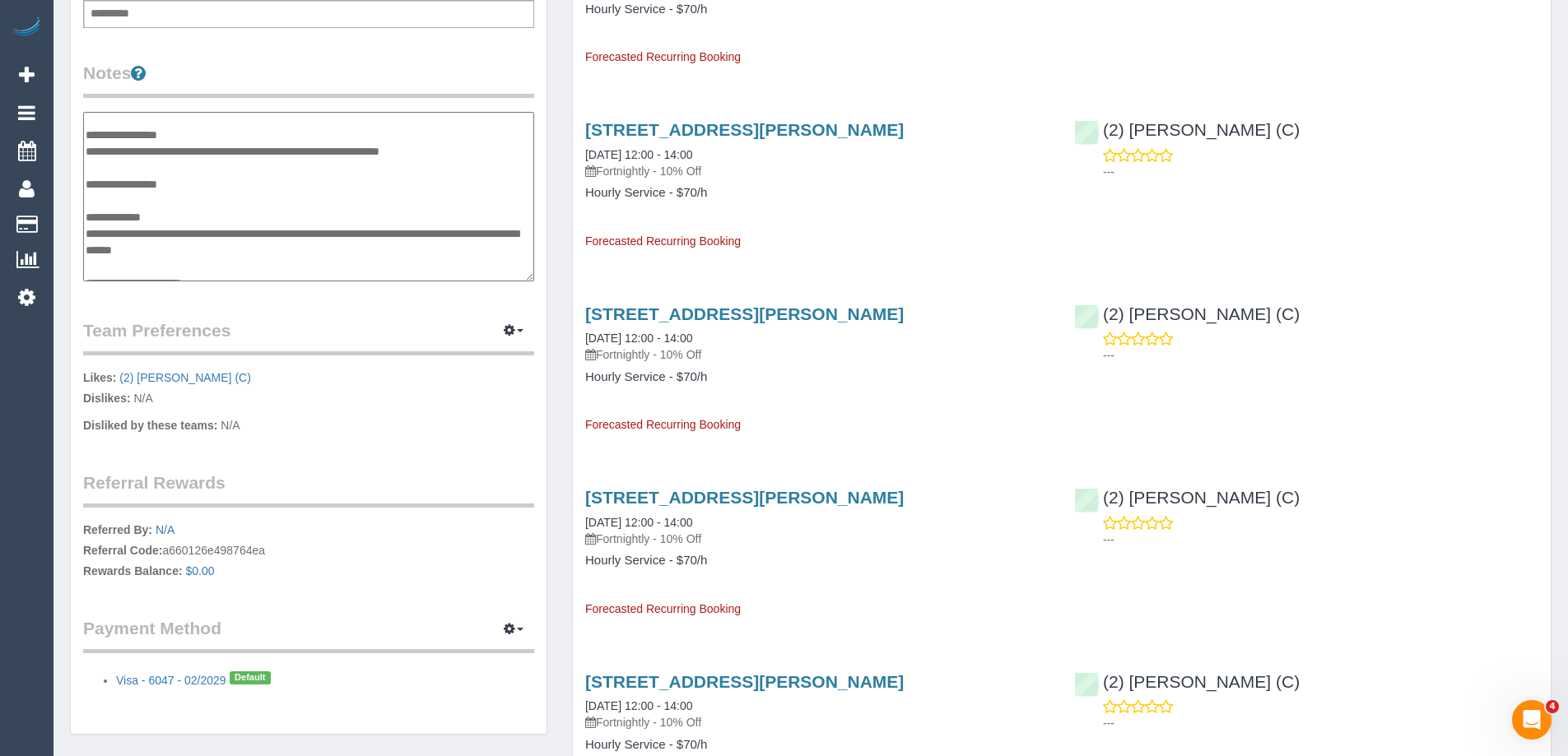
scroll to position [0, 0]
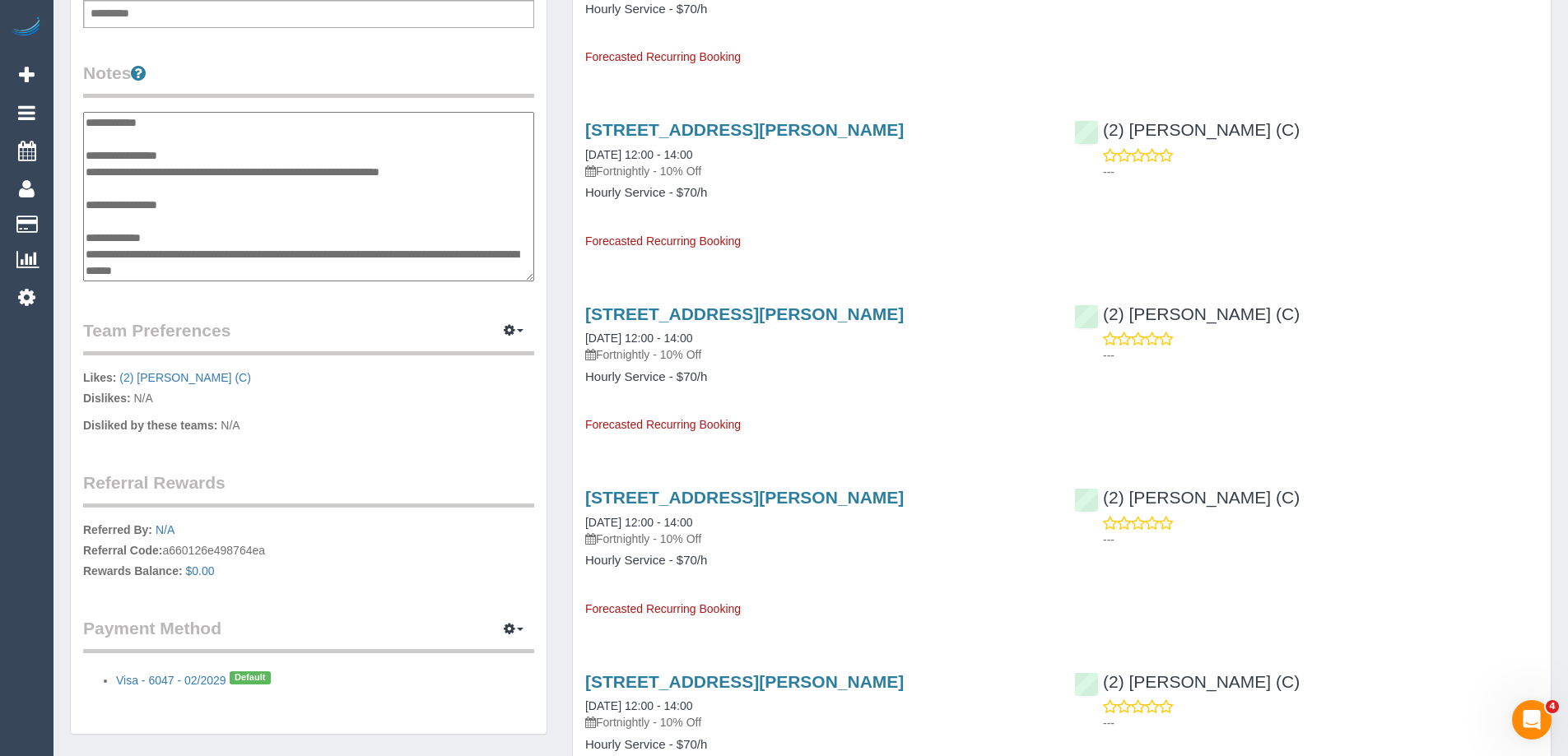
click at [159, 181] on textarea "**********" at bounding box center [308, 197] width 451 height 170
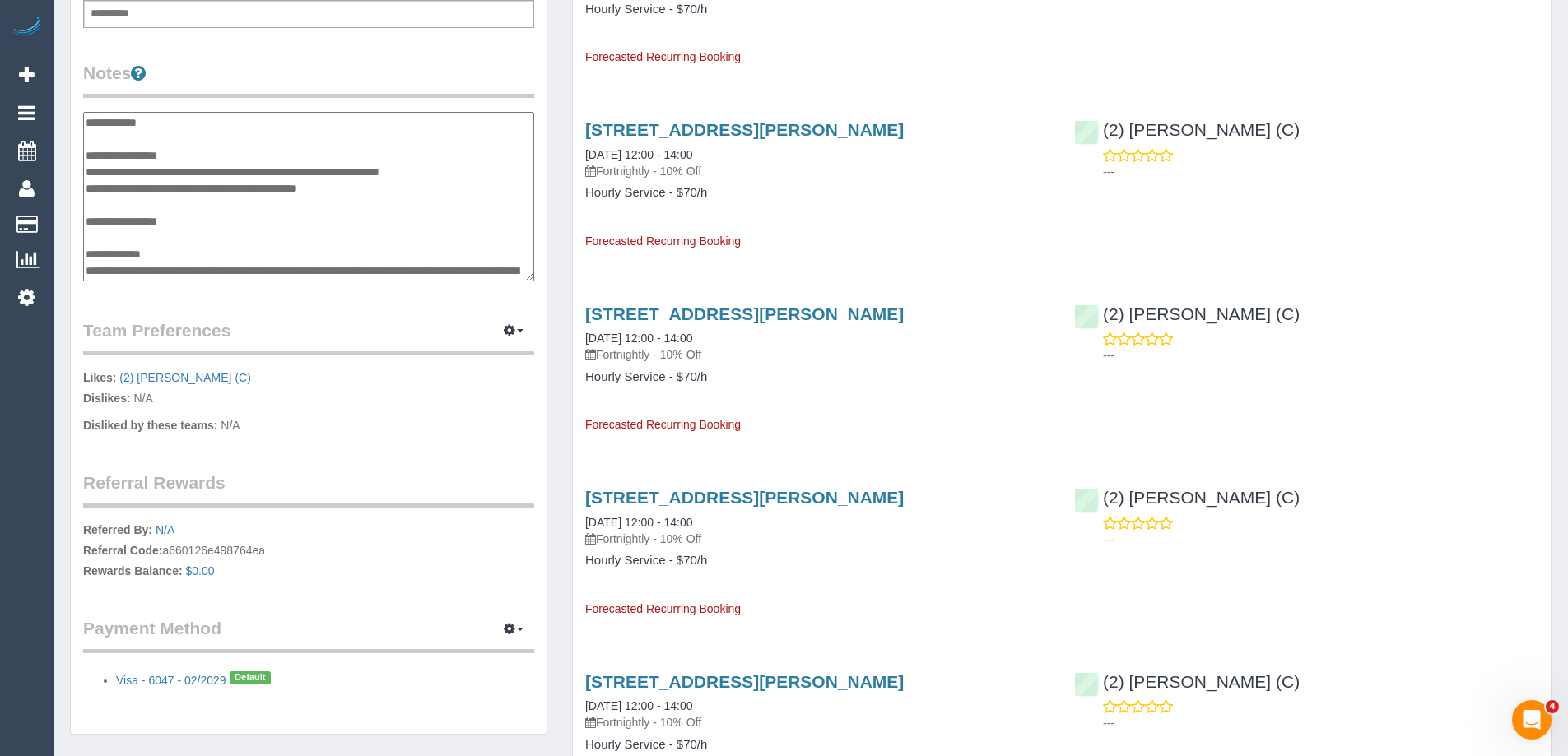
click at [197, 172] on textarea "**********" at bounding box center [308, 197] width 451 height 170
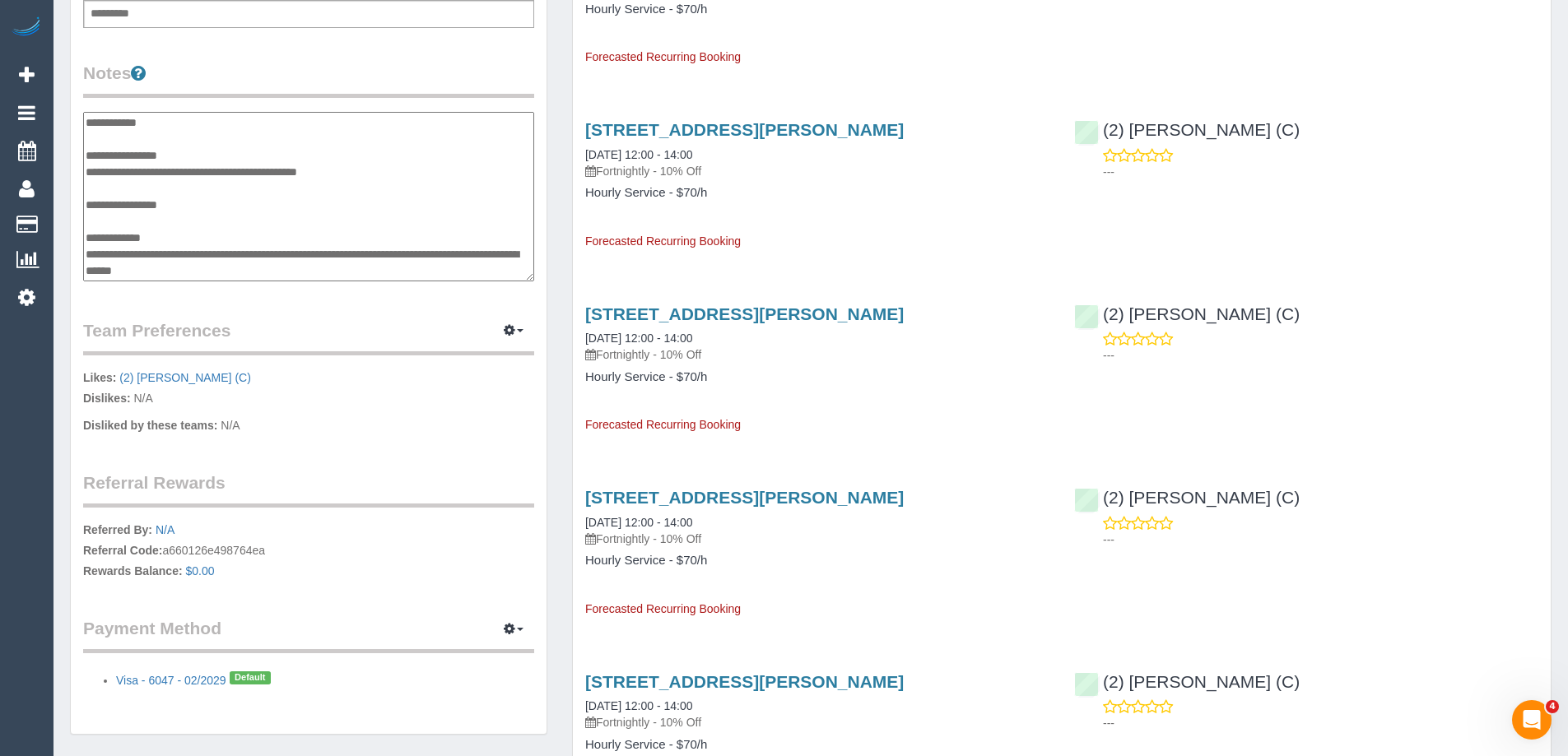
scroll to position [33, 0]
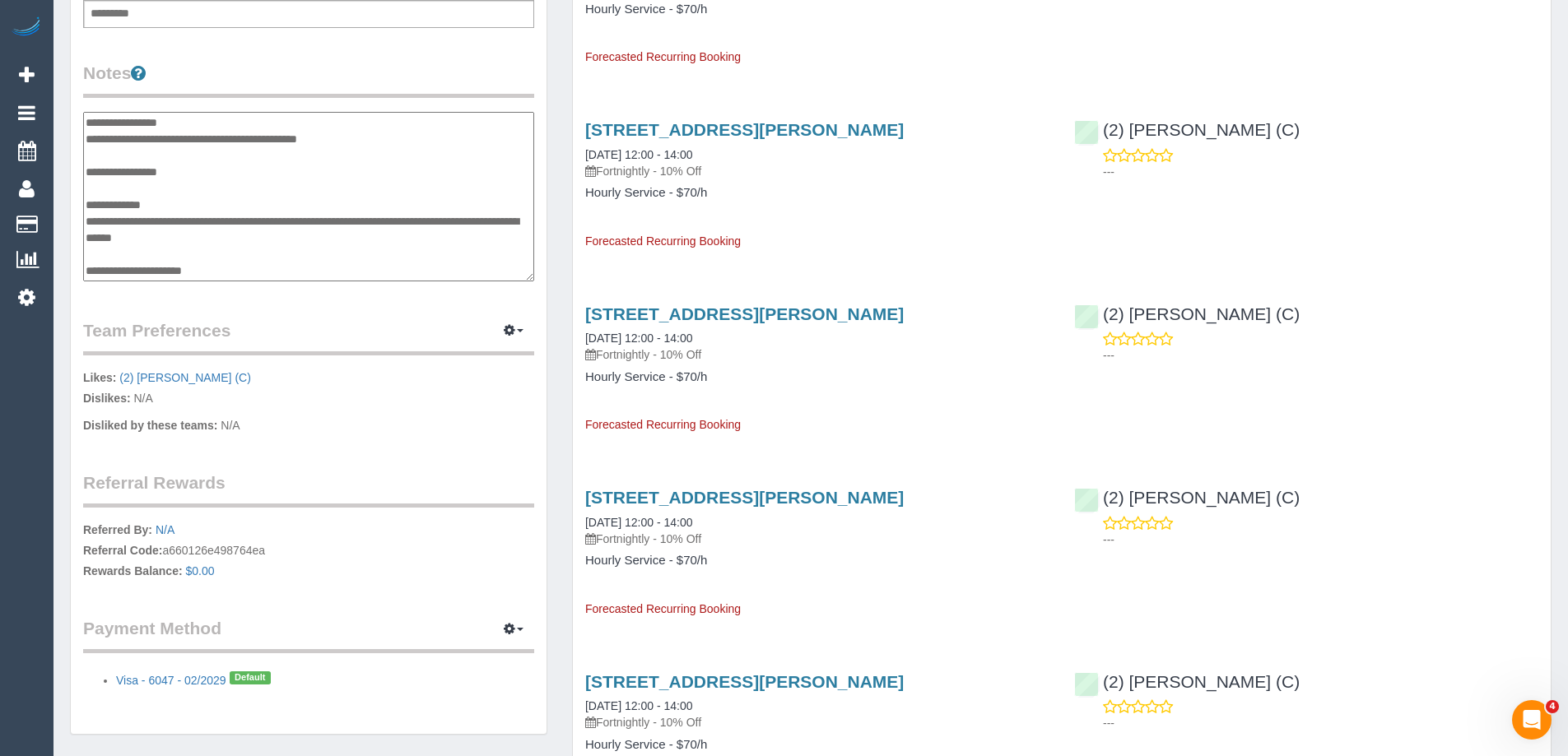
click at [204, 248] on textarea "**********" at bounding box center [308, 197] width 451 height 170
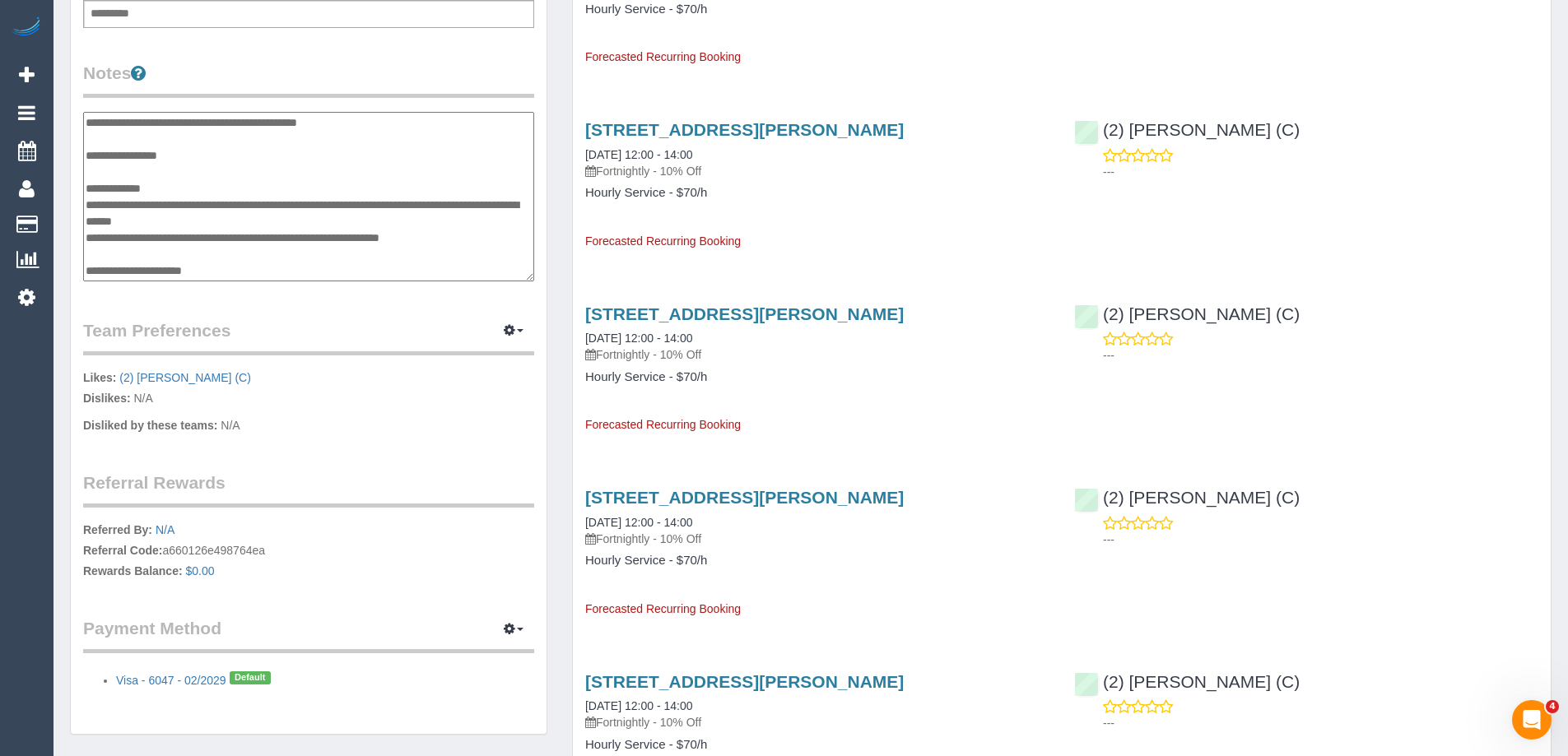
scroll to position [0, 0]
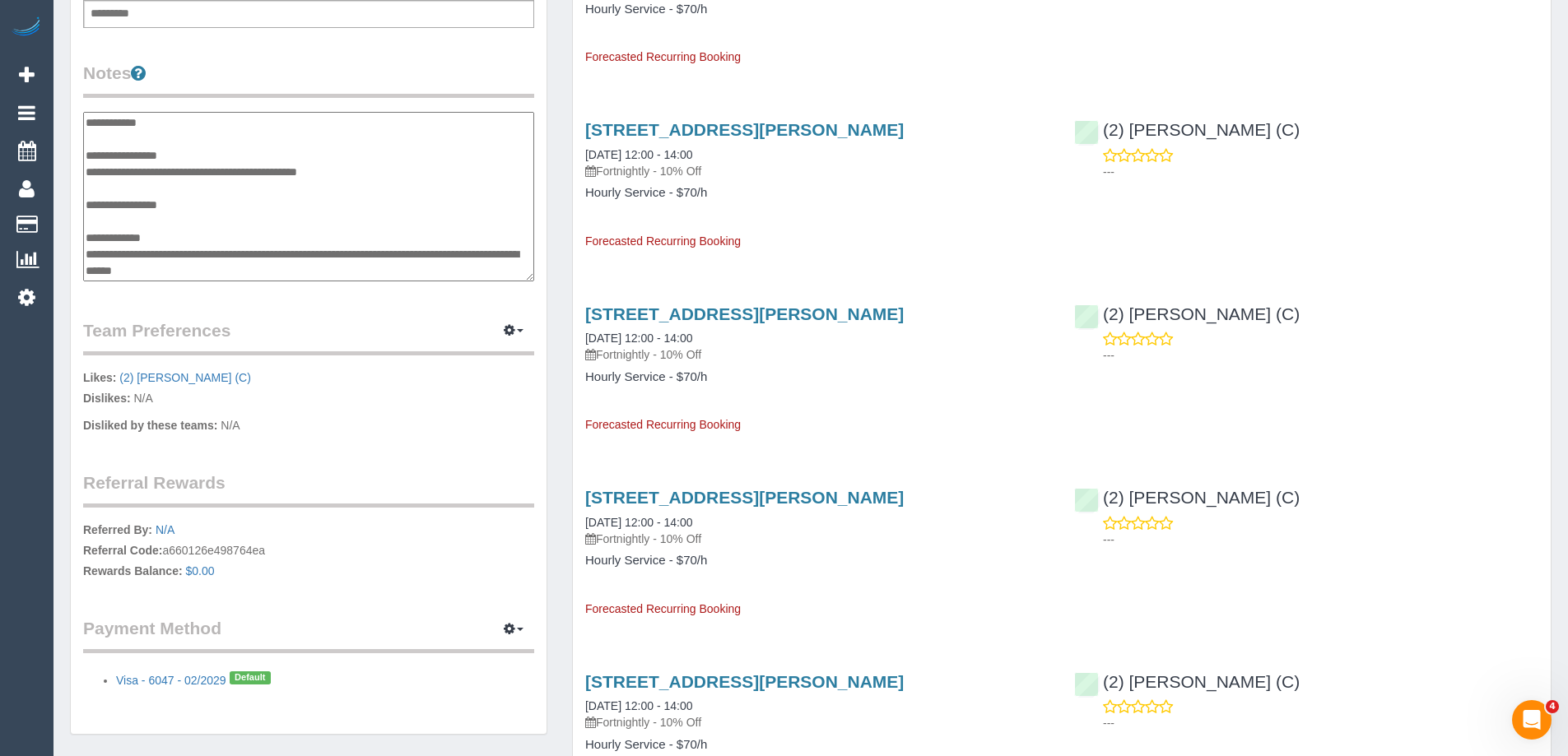
type textarea "**********"
click at [304, 54] on div "Customer Info Edit Contact Info Send Message Email Preferences Special Sales Ta…" at bounding box center [309, 110] width 476 height 1250
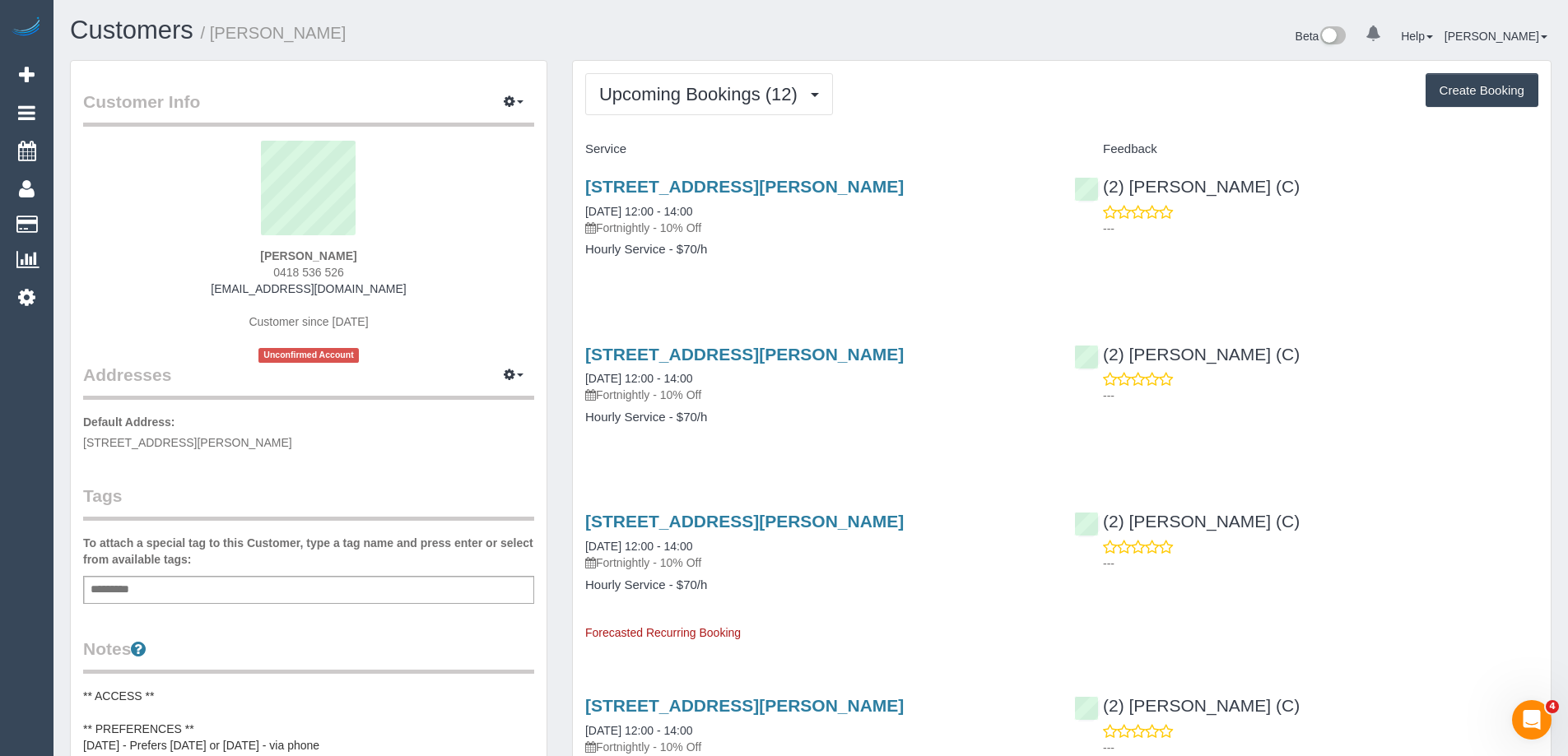
drag, startPoint x: 959, startPoint y: 367, endPoint x: 1062, endPoint y: 378, distance: 103.6
click at [1051, 376] on div "9 Kymme Court, Glen Waverley, VIC 3150 24/09/2025 12:00 - 14:00 Fortnightly - 1…" at bounding box center [817, 395] width 488 height 127
click at [418, 44] on h1 "Customers / Margaret Stephens" at bounding box center [434, 30] width 728 height 28
click at [222, 27] on small "/ Margaret Stephens" at bounding box center [273, 33] width 146 height 18
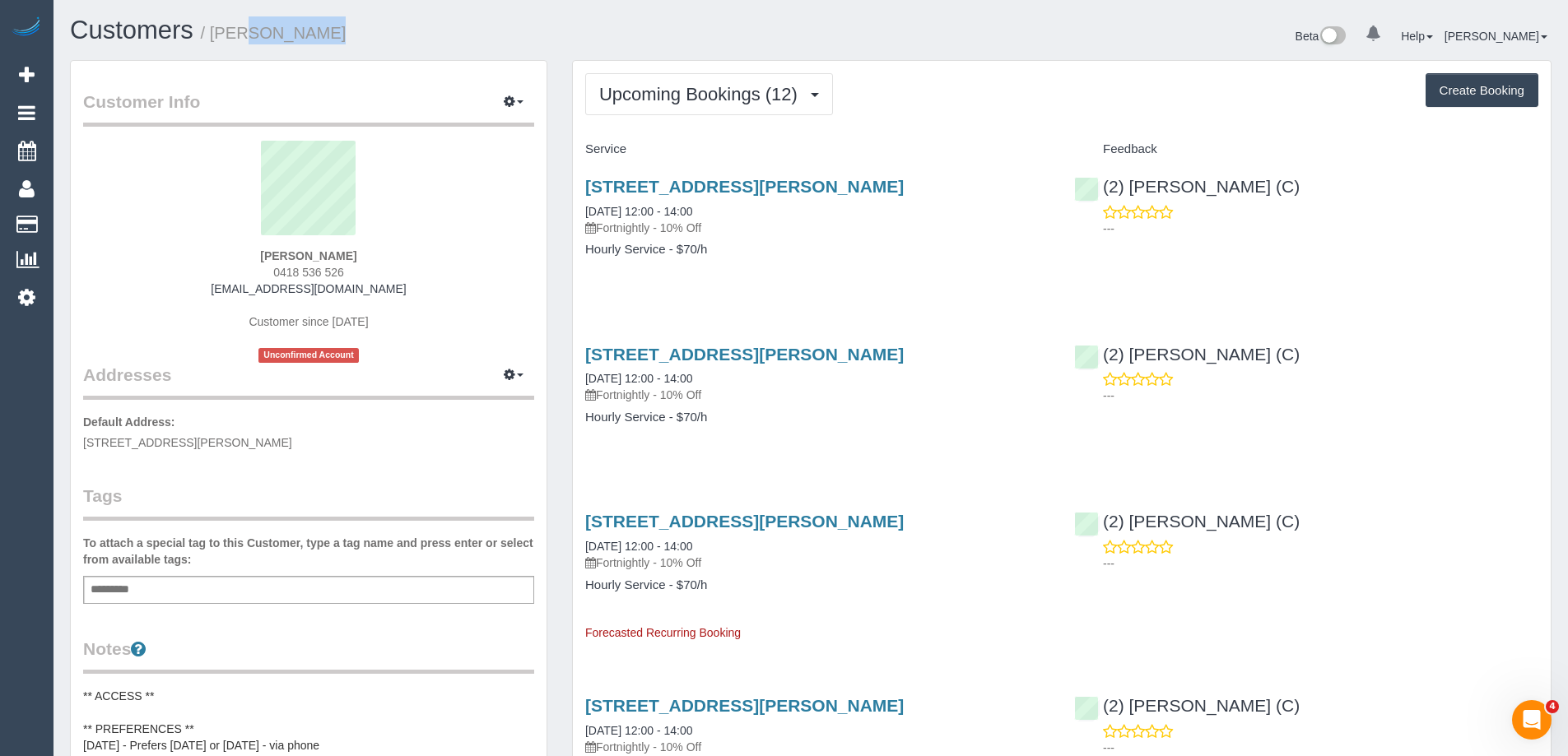
copy small "Margaret"
click at [852, 188] on link "9 Kymme Court, Glen Waverley, VIC 3150" at bounding box center [744, 186] width 319 height 19
click at [693, 86] on span "Upcoming Bookings (12)" at bounding box center [702, 94] width 207 height 21
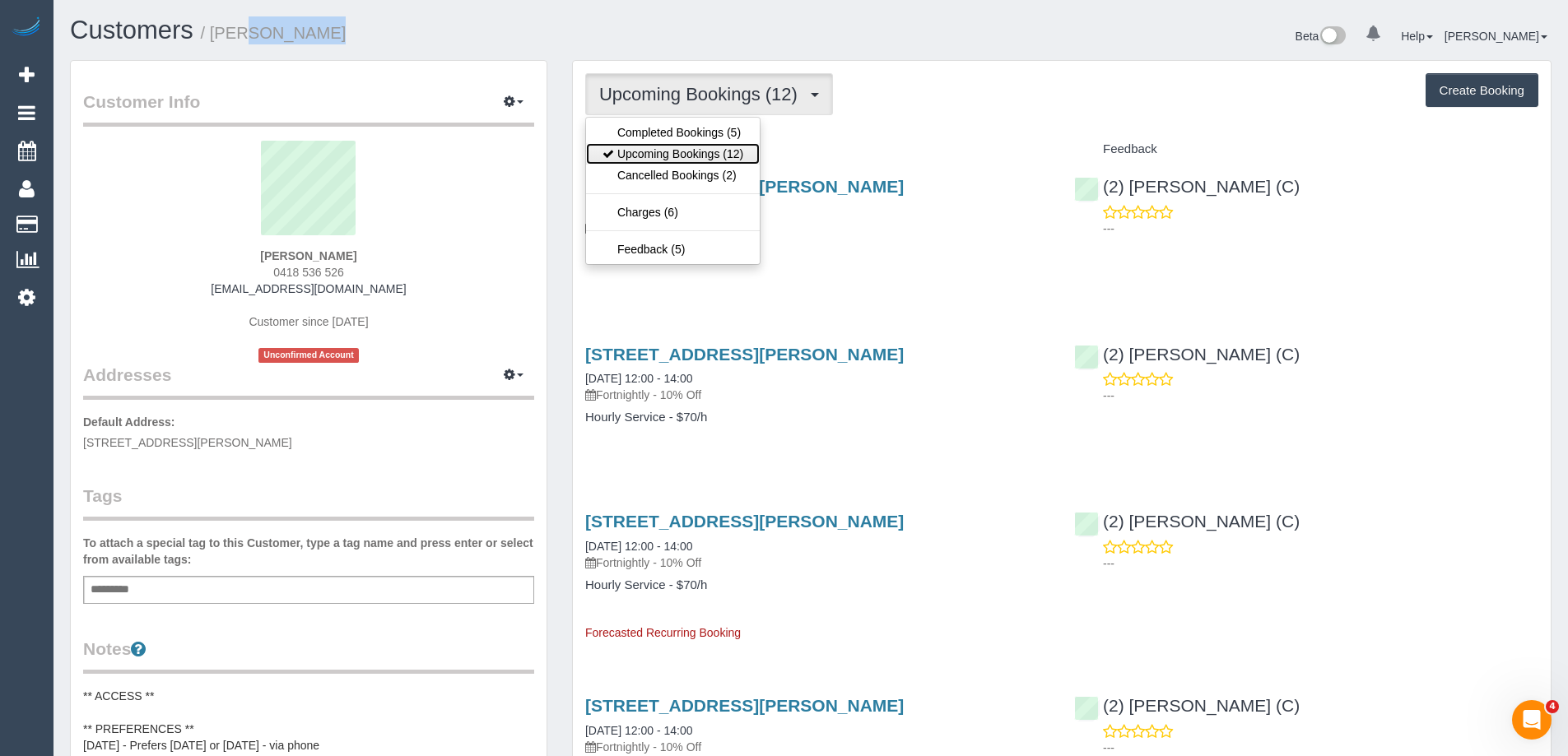
click at [671, 149] on link "Upcoming Bookings (12)" at bounding box center [673, 154] width 174 height 22
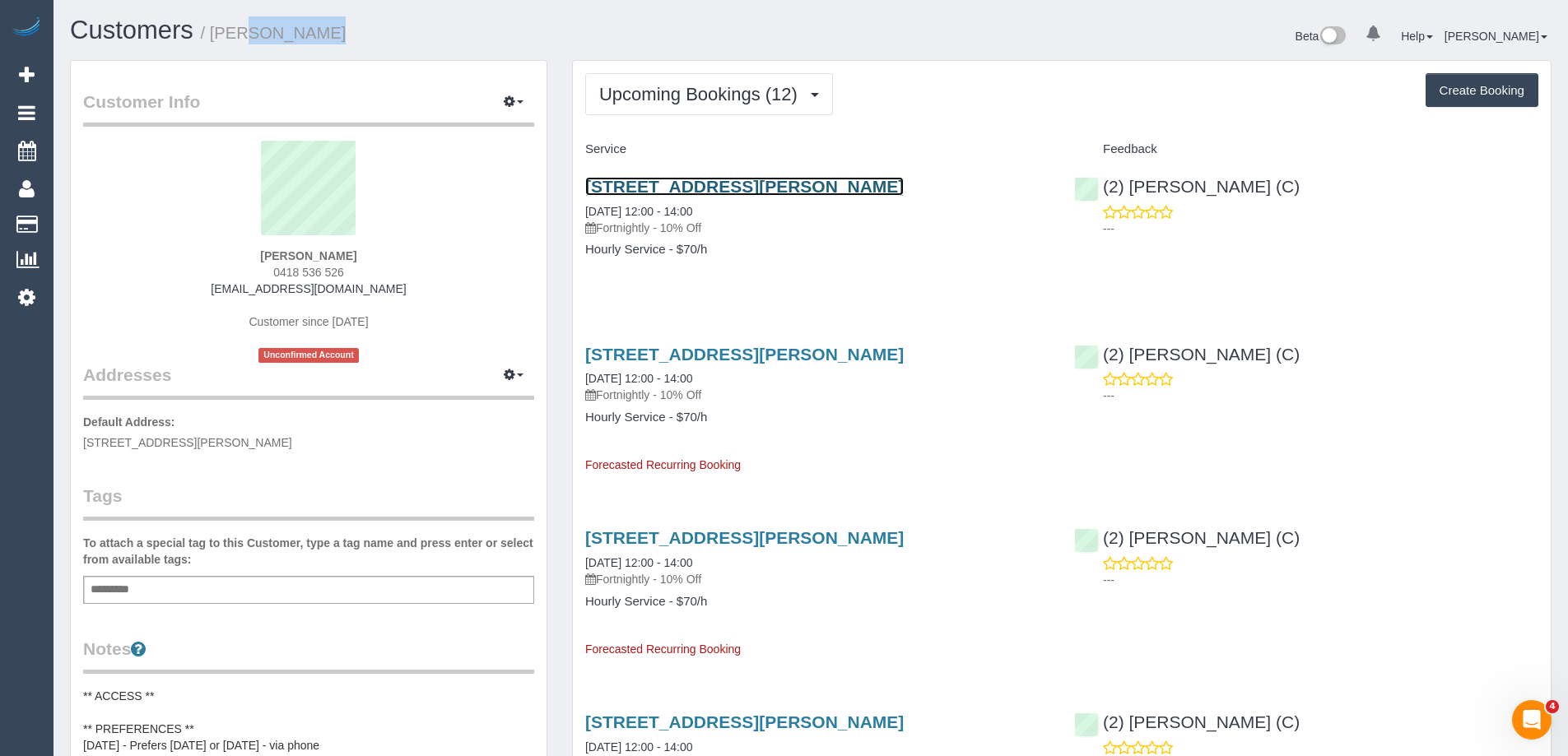
click at [753, 182] on link "9 Kymme Court, Glen Waverley, VIC 3150" at bounding box center [744, 186] width 319 height 19
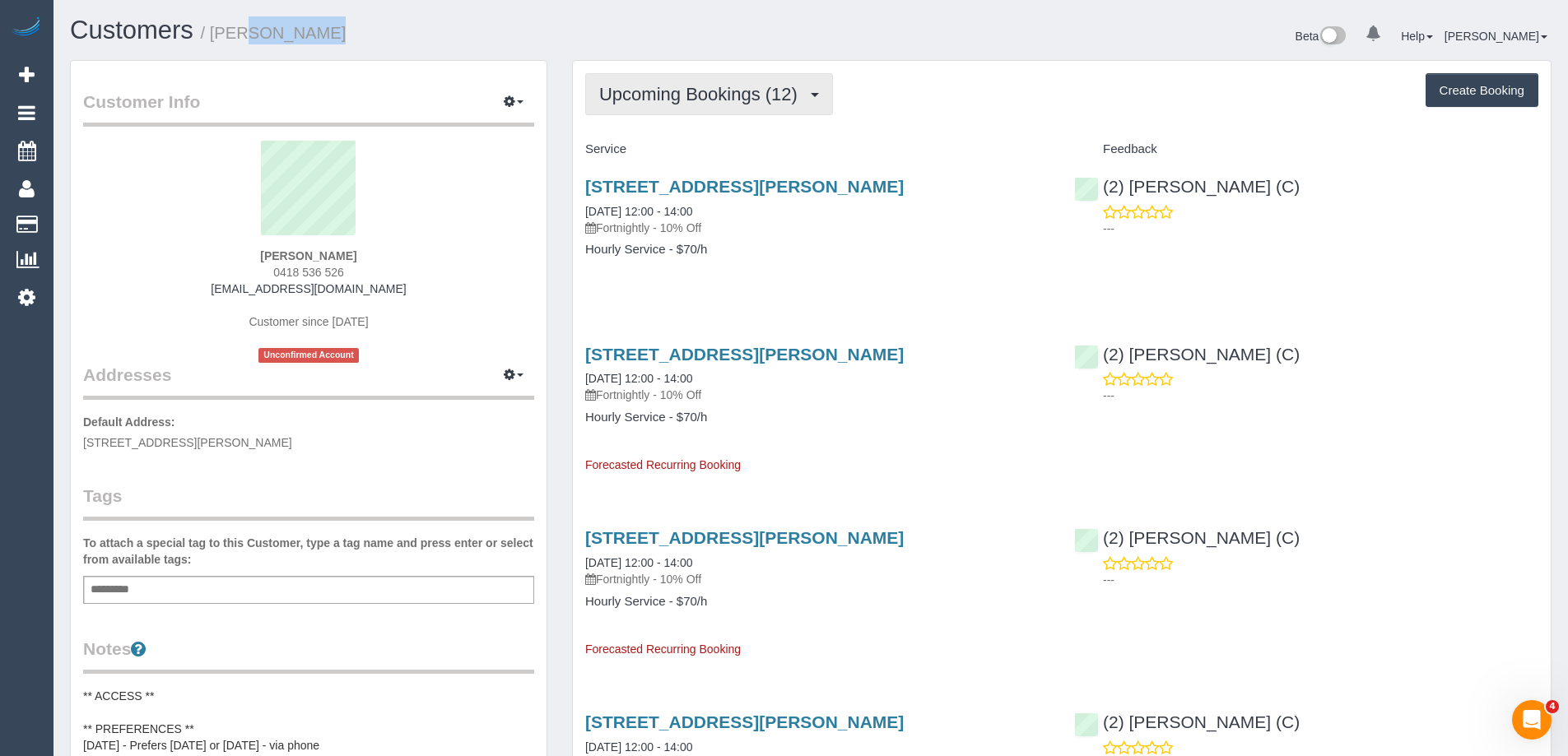
click at [728, 86] on span "Upcoming Bookings (12)" at bounding box center [702, 94] width 207 height 21
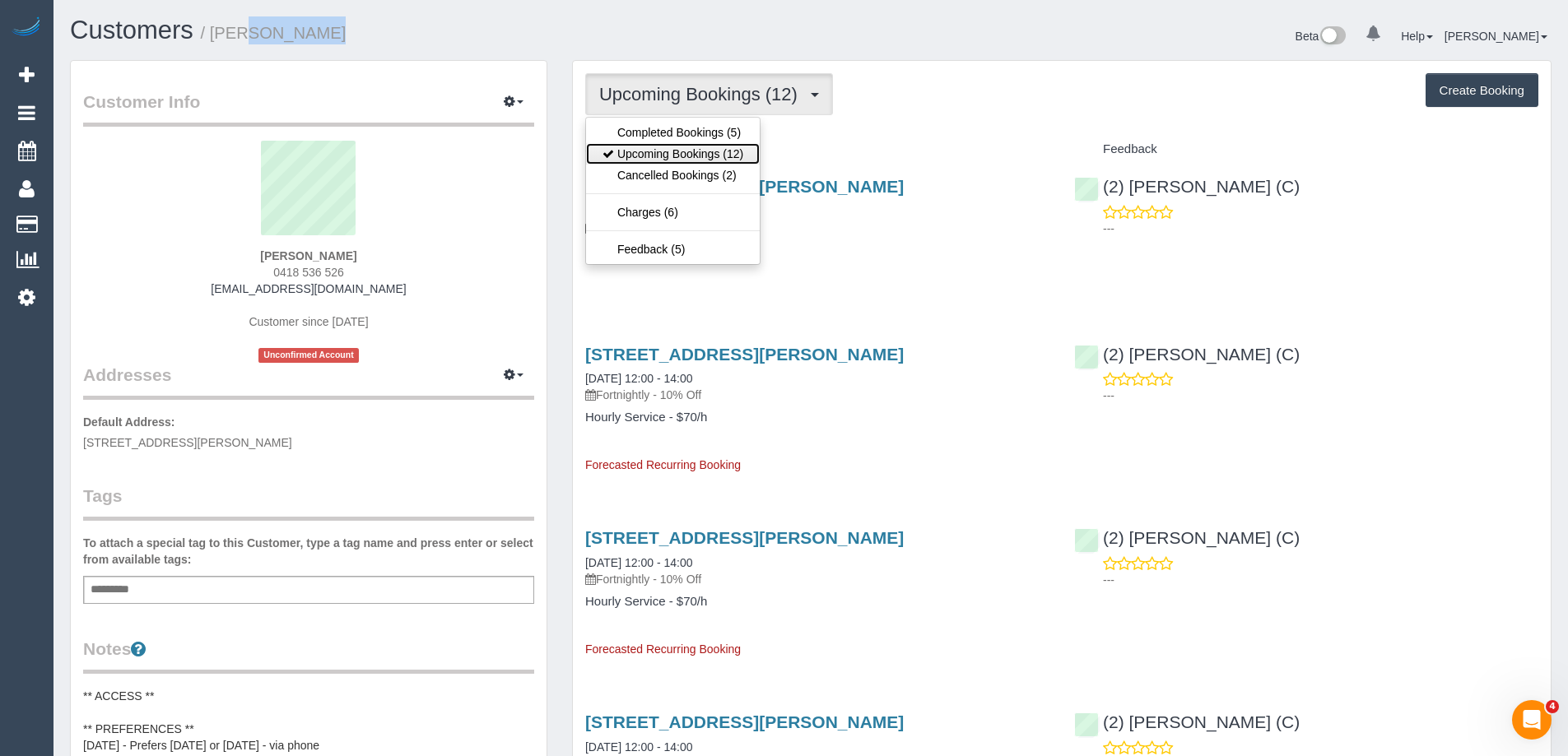
click at [697, 159] on link "Upcoming Bookings (12)" at bounding box center [673, 154] width 174 height 22
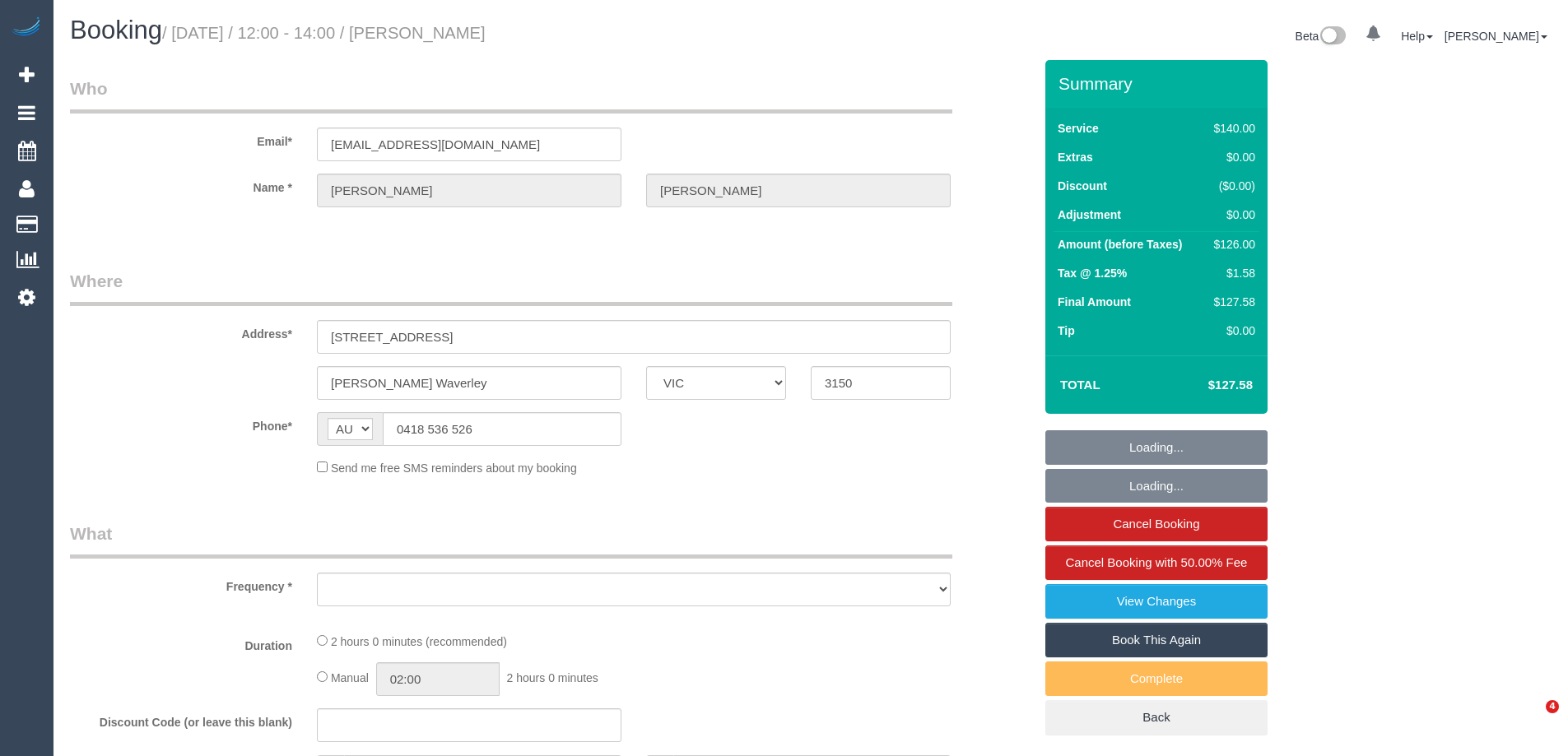
select select "VIC"
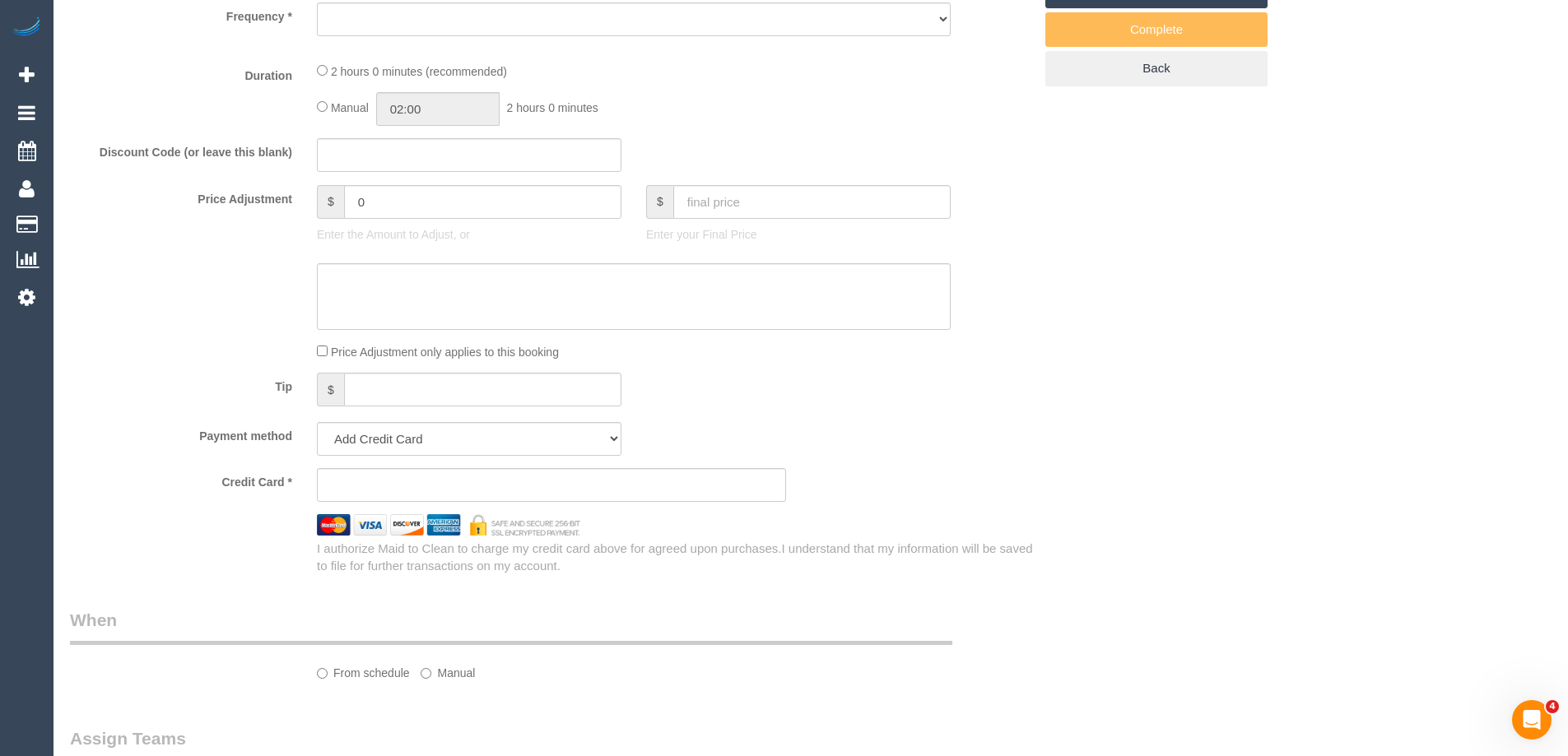
select select "object:719"
select select "string:stripe-pm_1RUOCr2GScqysDRV7JegQ2WE"
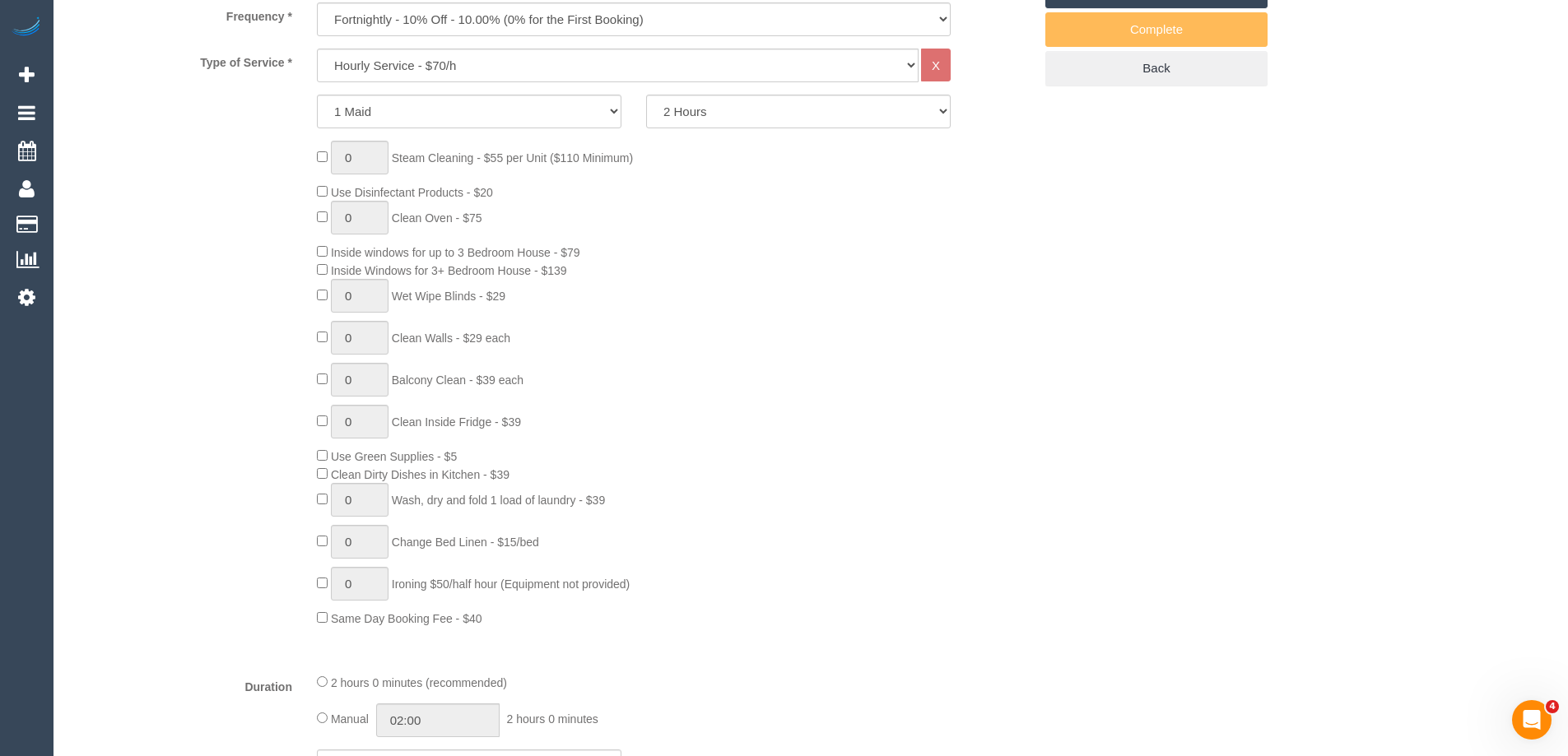
scroll to position [658, 0]
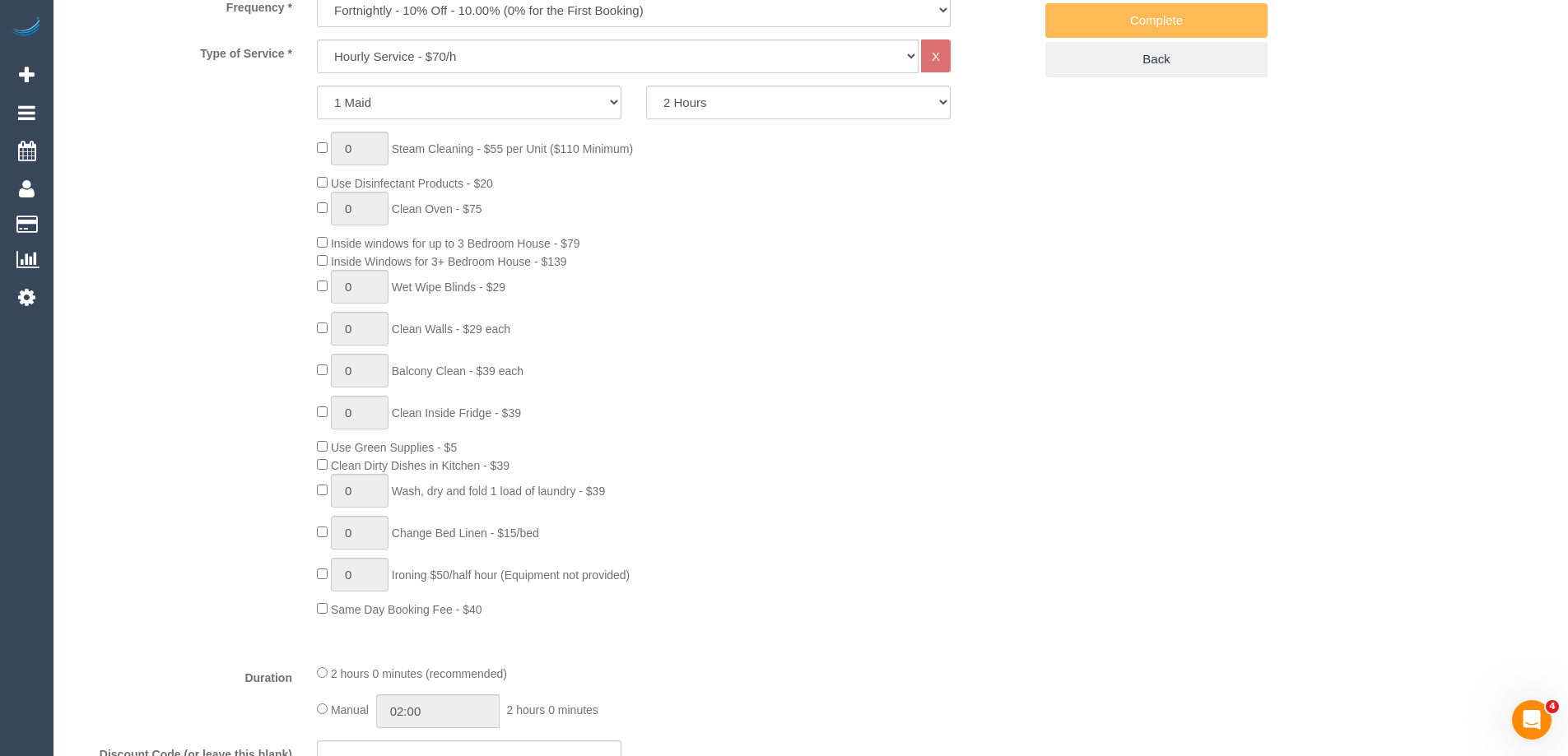
select select "object:870"
select select "number:27"
select select "number:14"
select select "number:19"
select select "number:22"
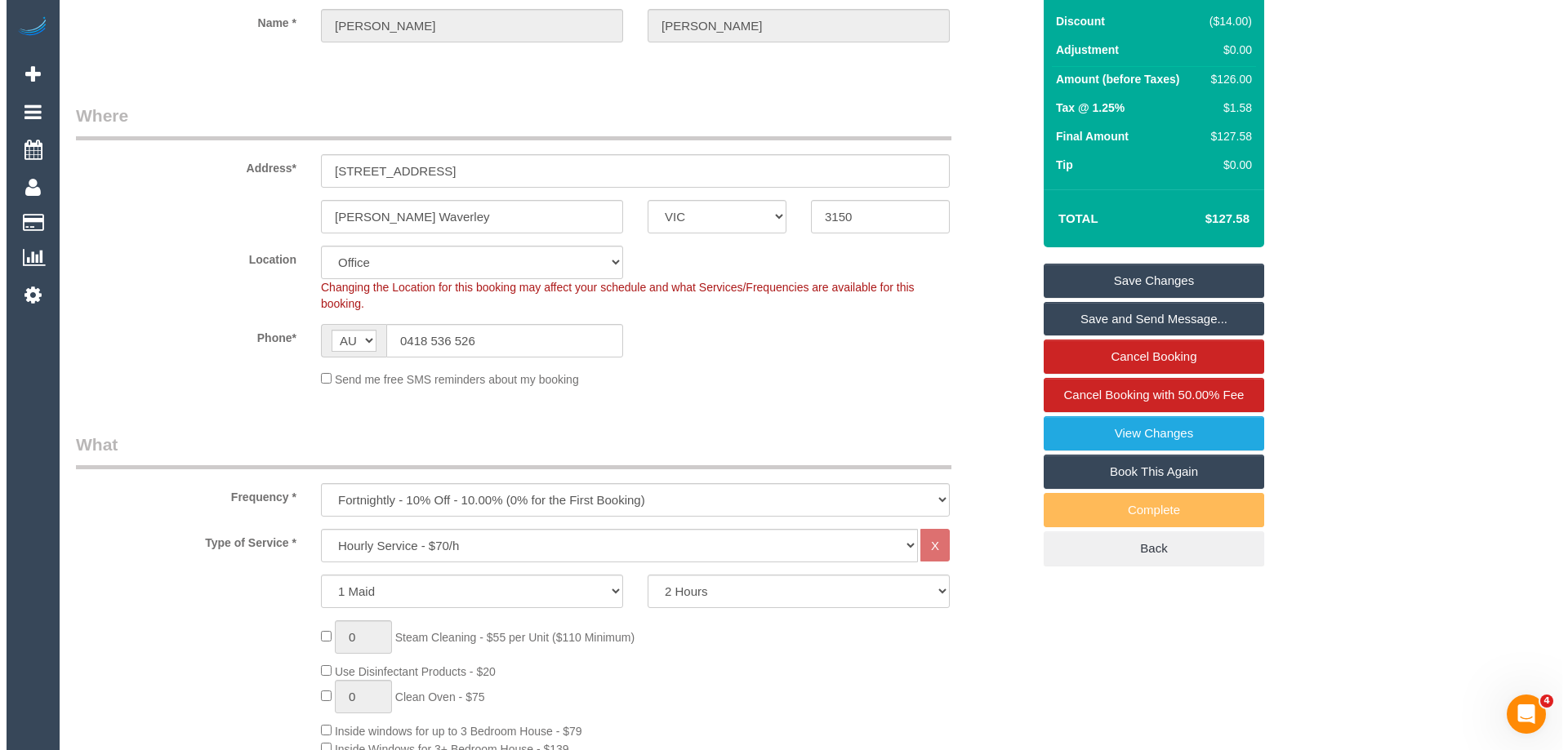
scroll to position [0, 0]
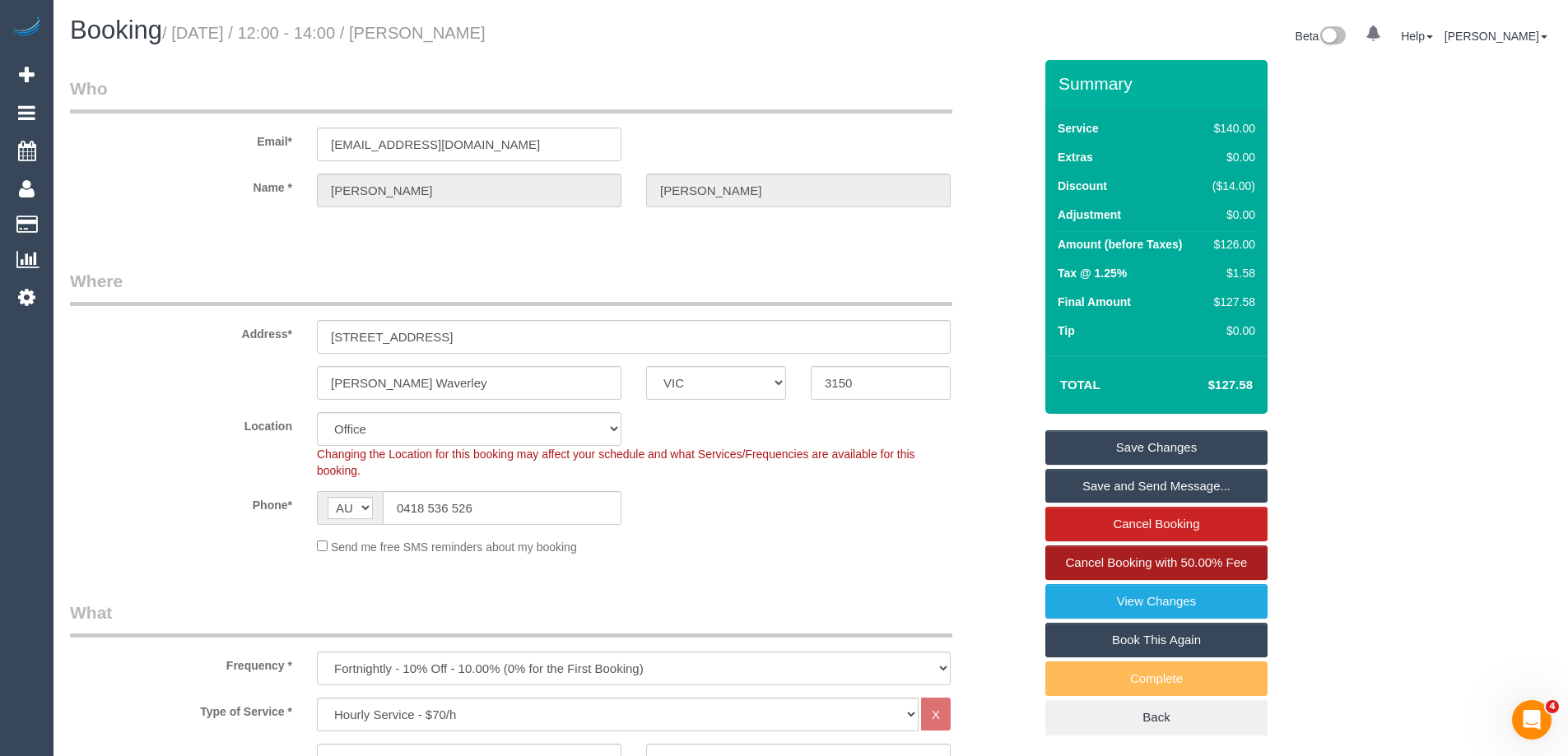
click at [1233, 562] on span "Cancel Booking with 50.00% Fee" at bounding box center [1156, 562] width 181 height 14
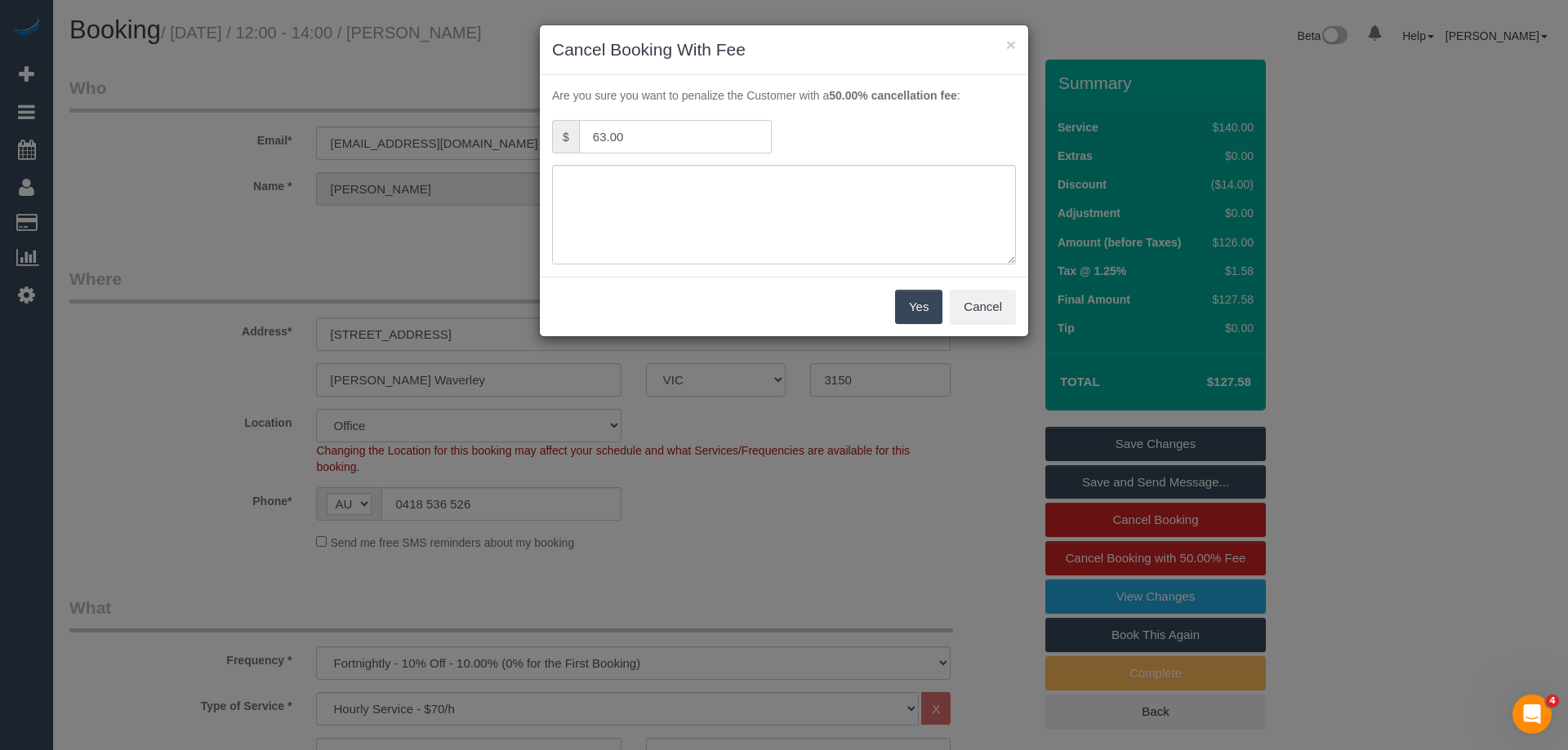
click at [671, 141] on input "63.00" at bounding box center [676, 137] width 193 height 33
click at [998, 315] on button "Cancel" at bounding box center [983, 306] width 66 height 34
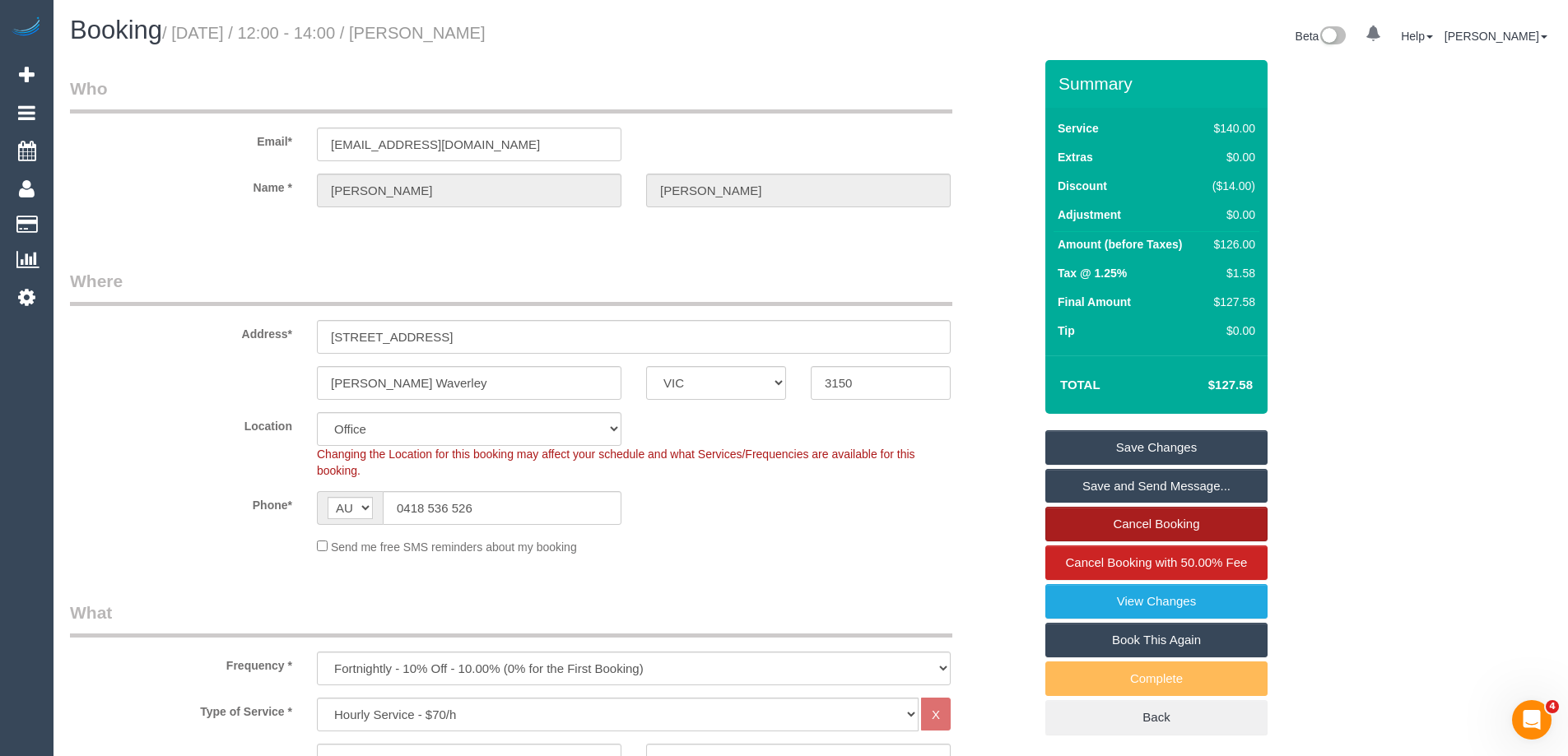
click at [1184, 524] on link "Cancel Booking" at bounding box center [1157, 524] width 222 height 34
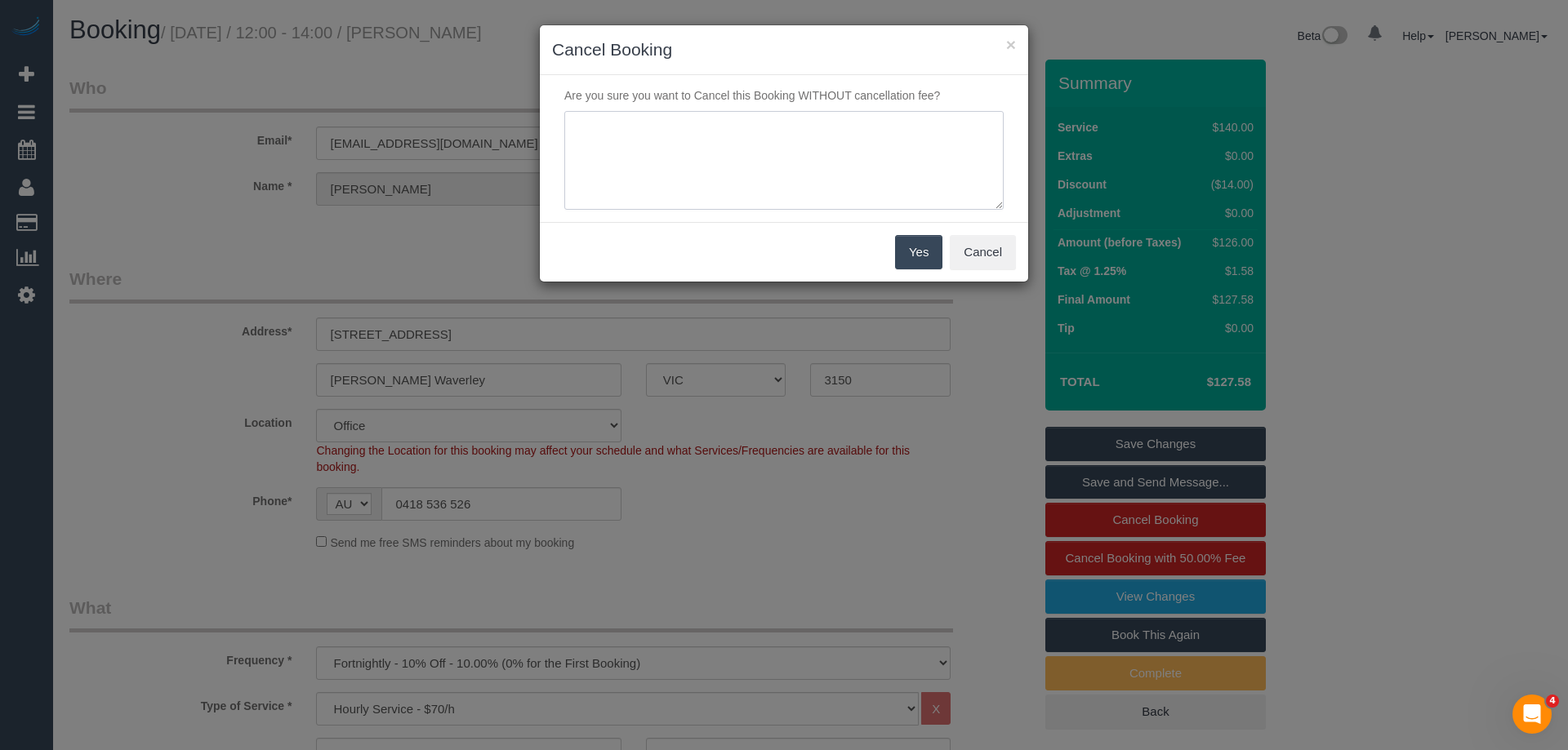
click at [811, 168] on textarea at bounding box center [784, 161] width 439 height 100
type textarea "I"
type textarea "Customer in hospital. Daughter-in-law called. Via phone - ED"
click at [922, 253] on button "Yes" at bounding box center [918, 251] width 47 height 34
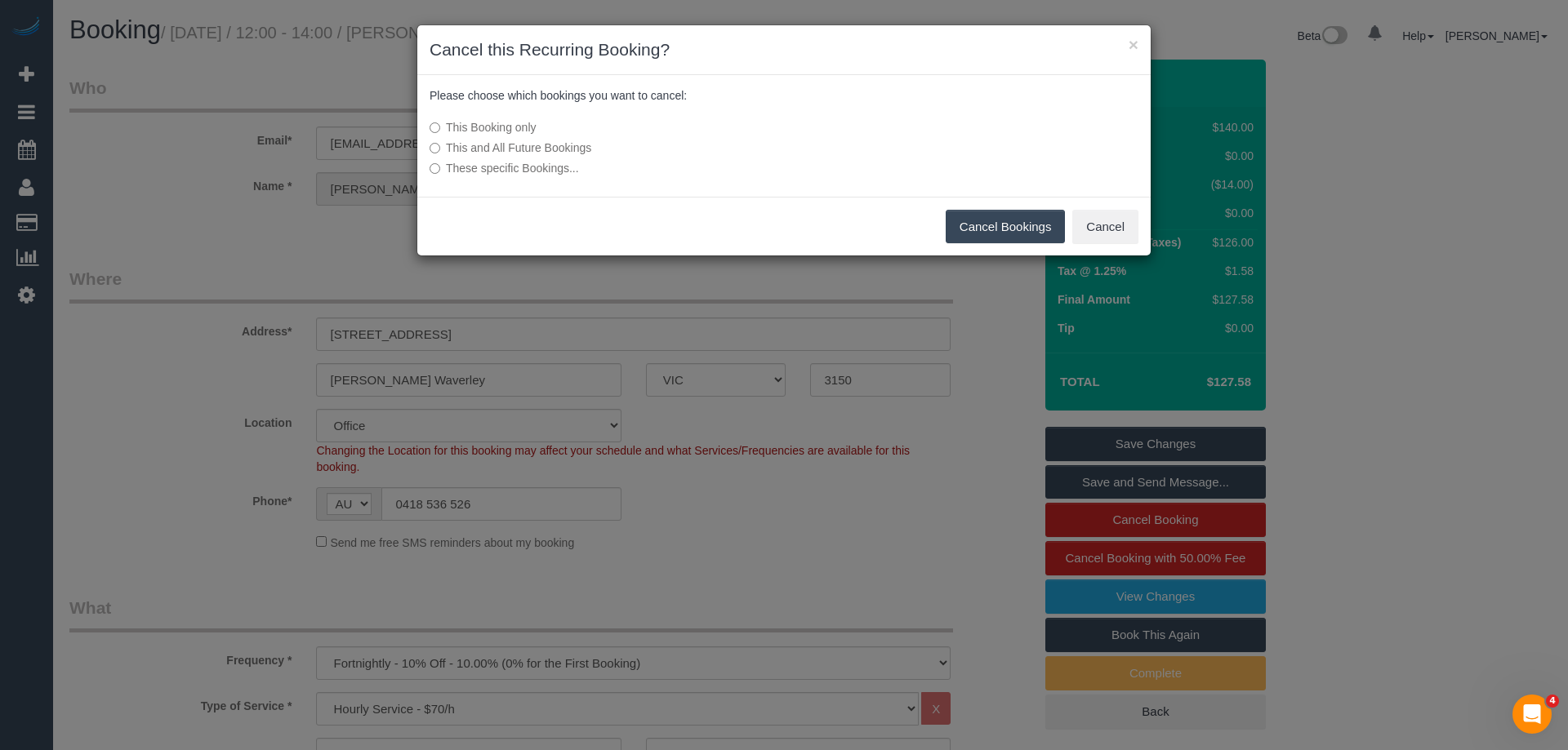
click at [1037, 217] on button "Cancel Bookings" at bounding box center [1005, 226] width 120 height 34
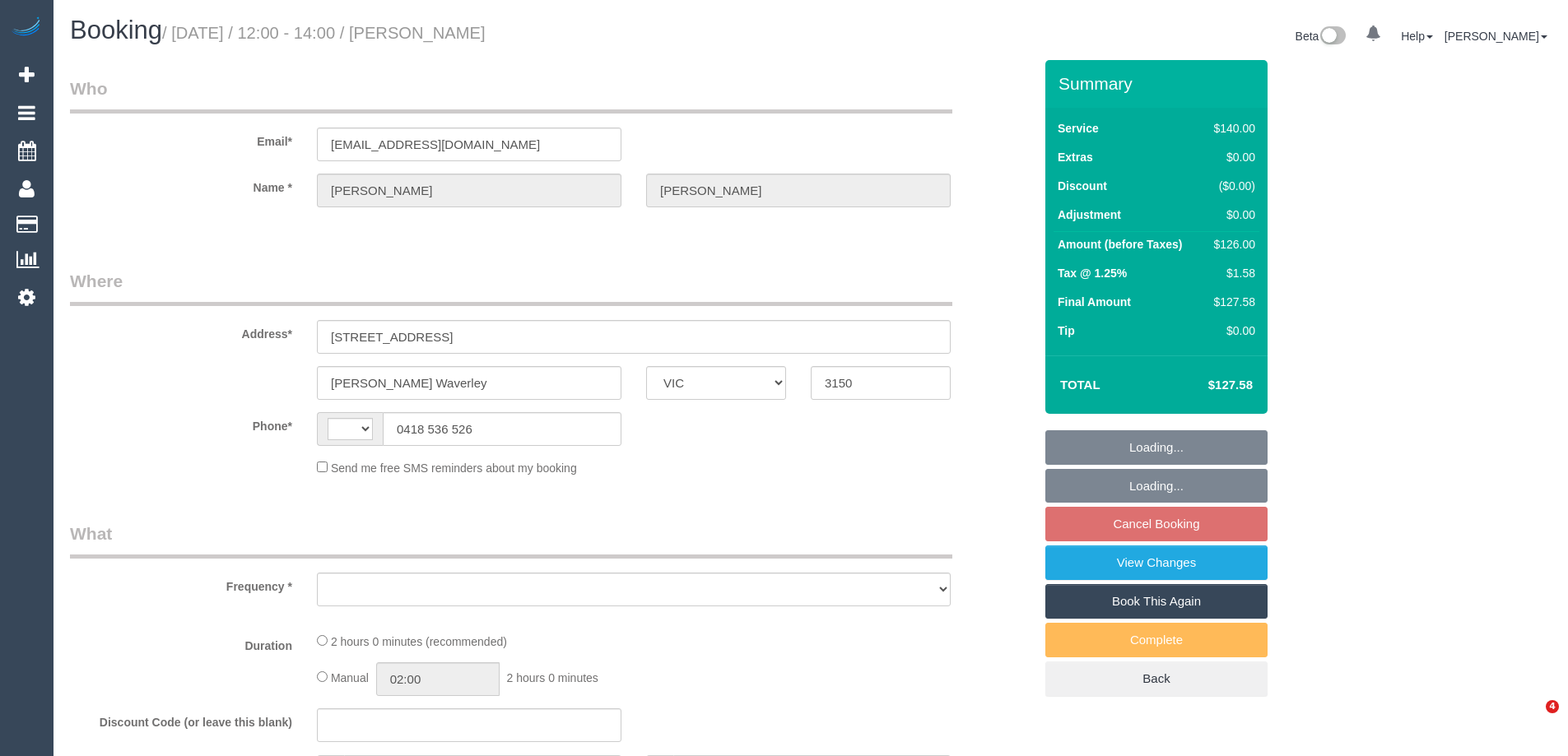
select select "VIC"
select select "string:AU"
select select "object:528"
select select "string:stripe-pm_1RUOCr2GScqysDRV7JegQ2WE"
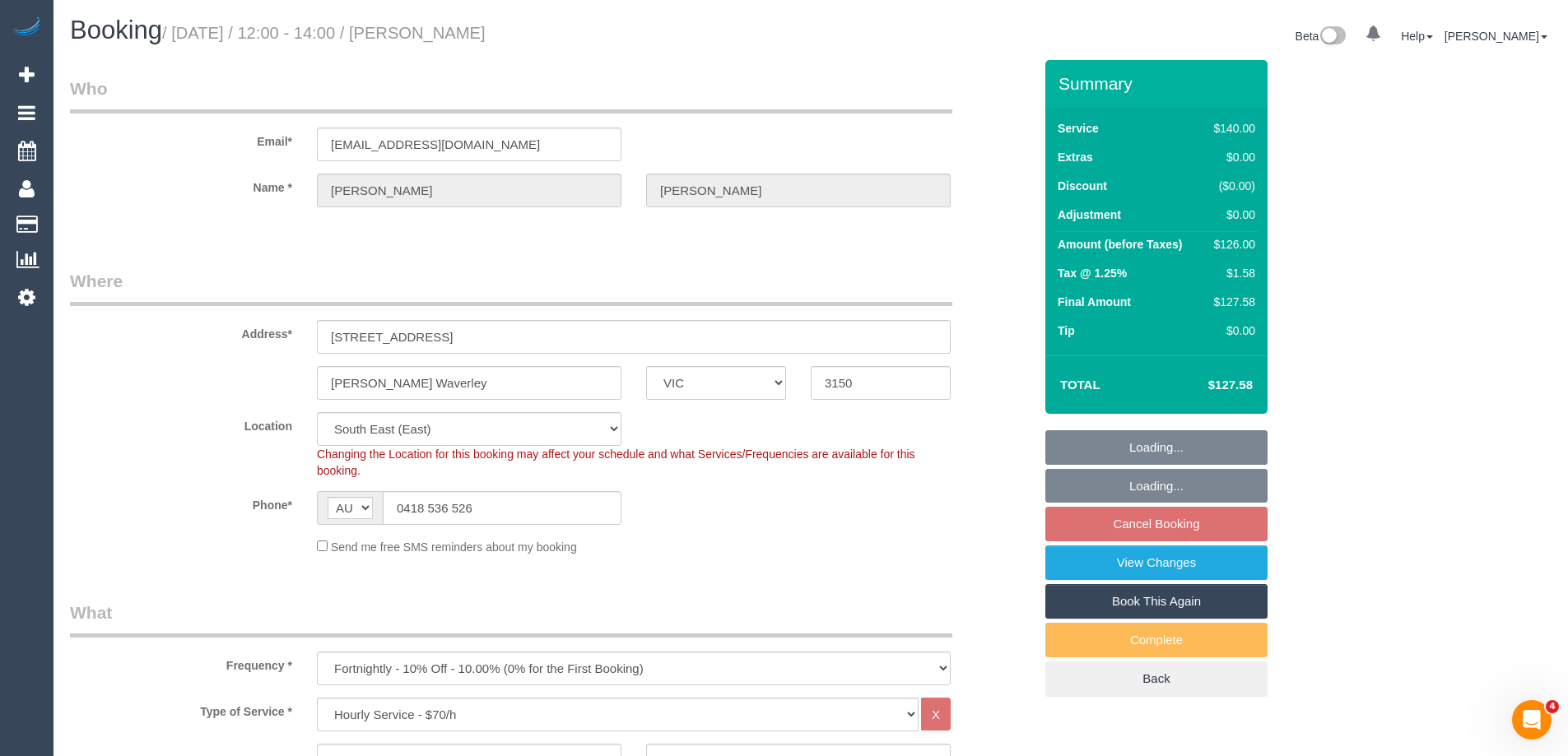
select select "number:27"
select select "number:14"
select select "number:19"
select select "number:22"
select select "object:1358"
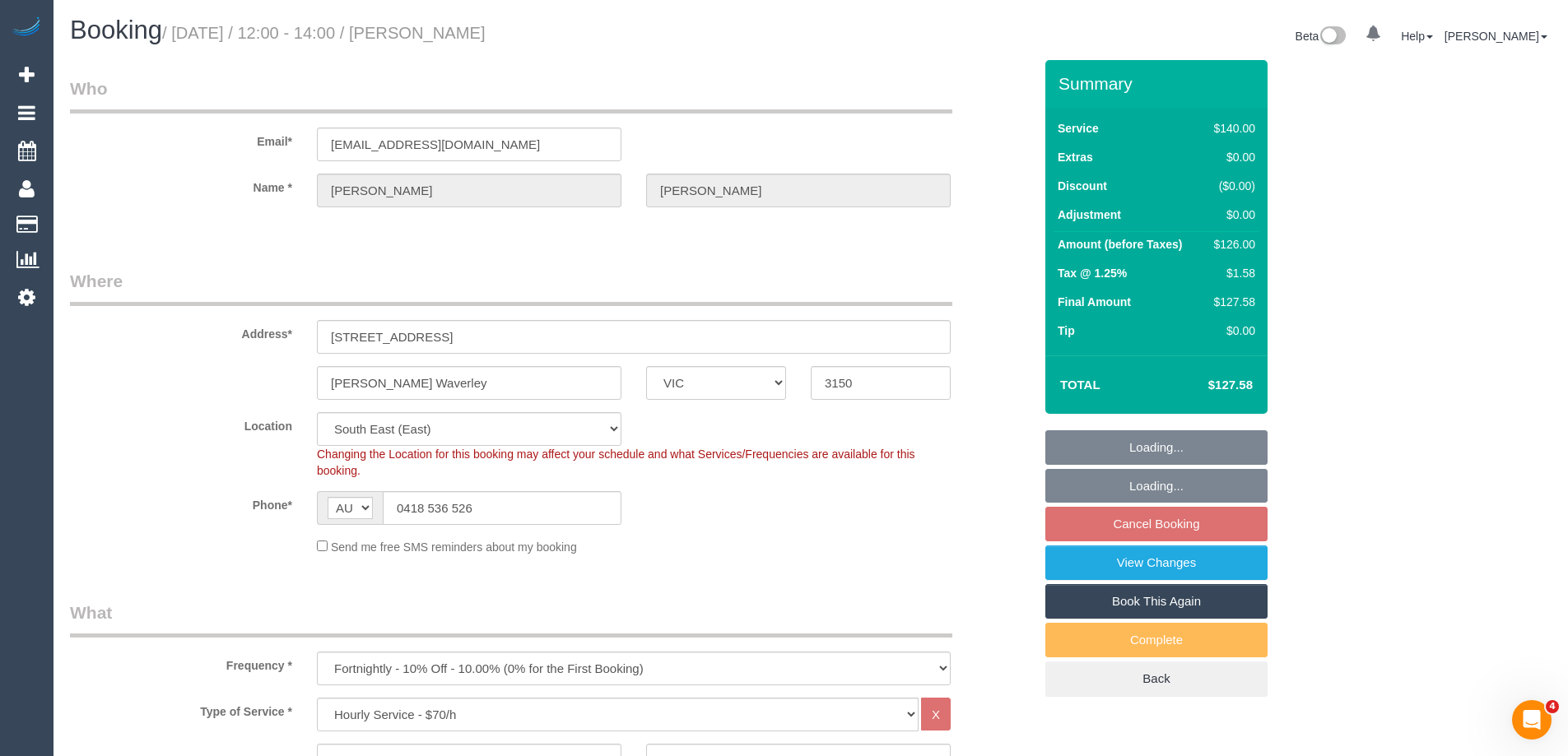
select select "spot4"
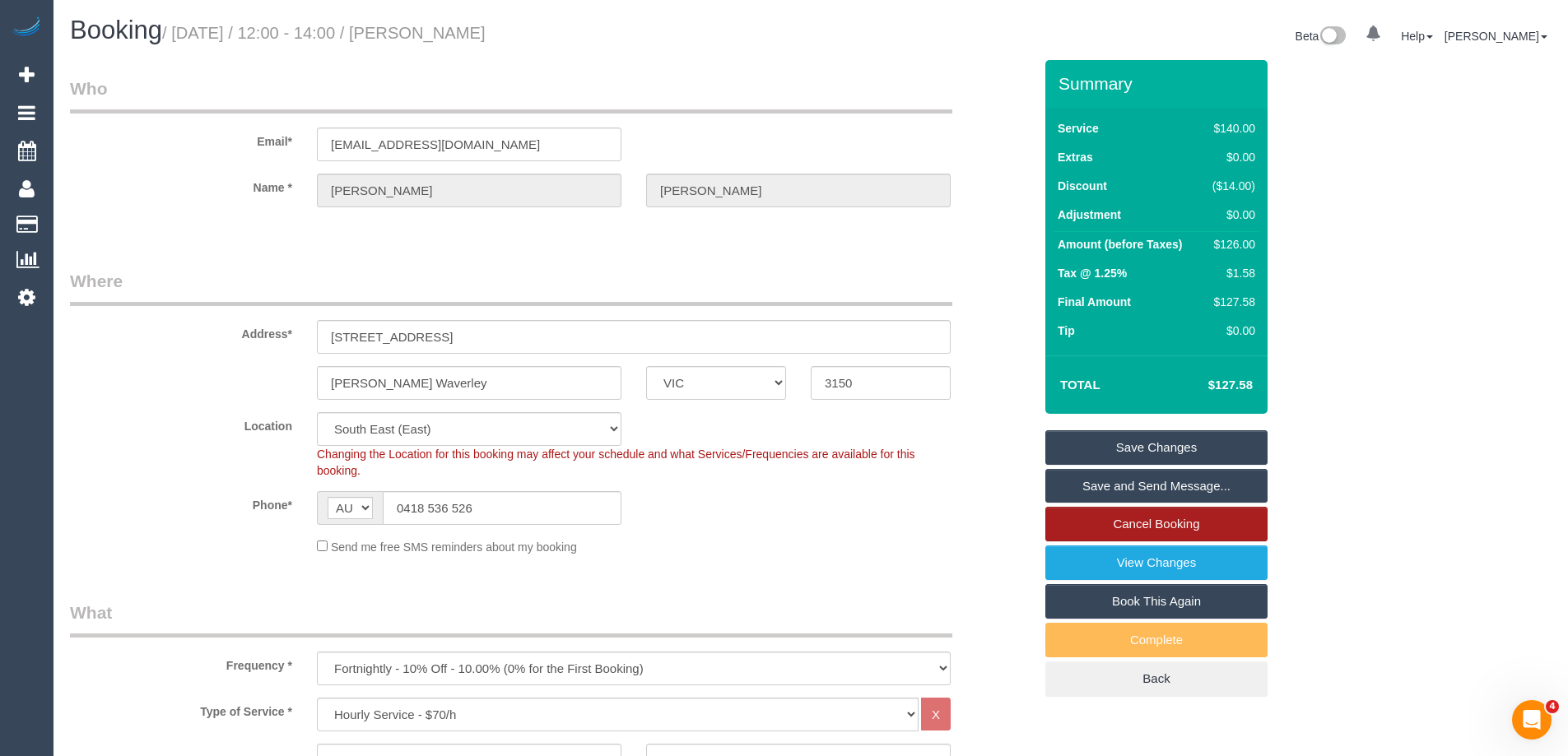
click at [1136, 524] on link "Cancel Booking" at bounding box center [1157, 524] width 222 height 34
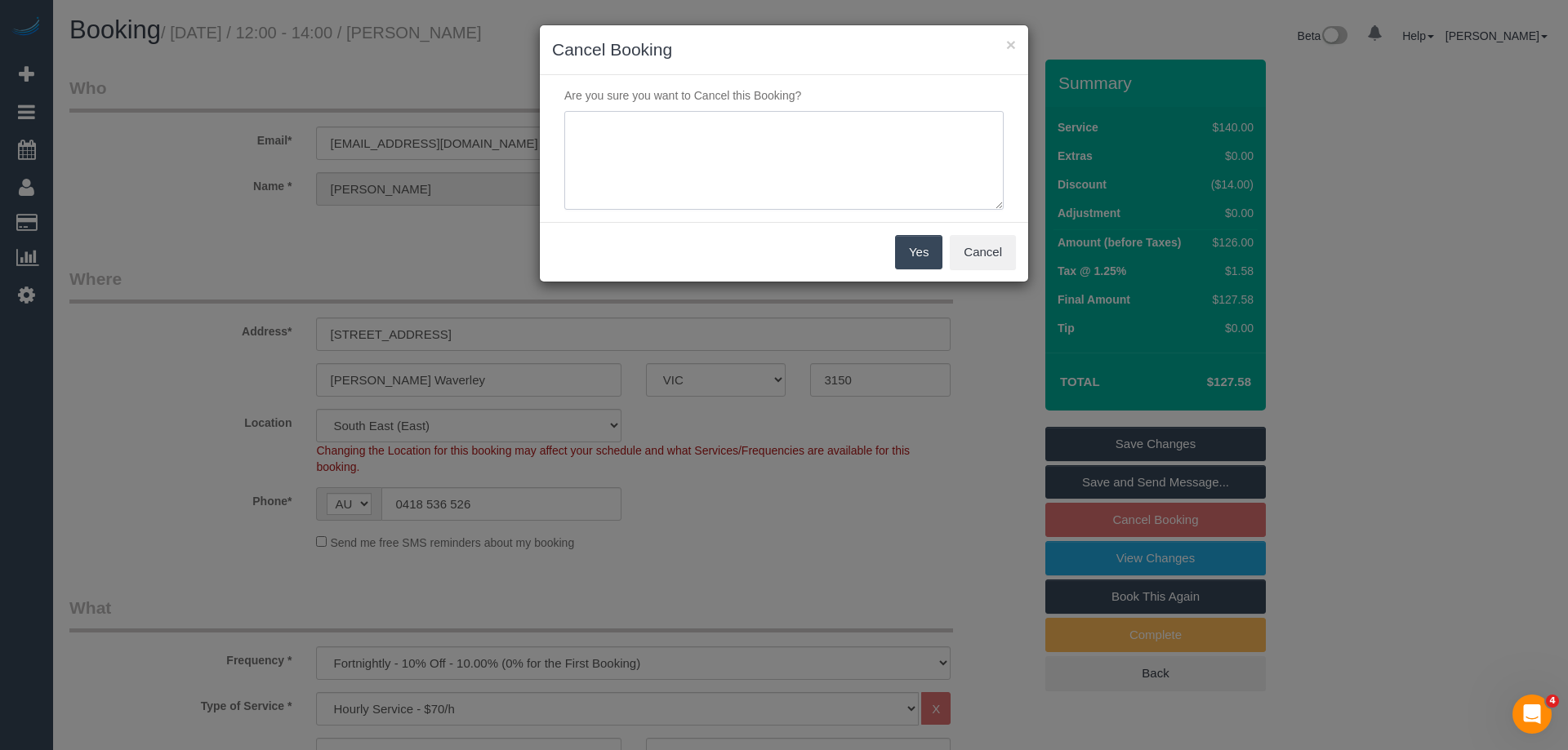
click at [720, 188] on textarea at bounding box center [784, 161] width 439 height 100
type textarea "Unsure if she will be home from hospital by this date. Via phone (with [PERSON_…"
click at [918, 248] on button "Yes" at bounding box center [918, 251] width 47 height 34
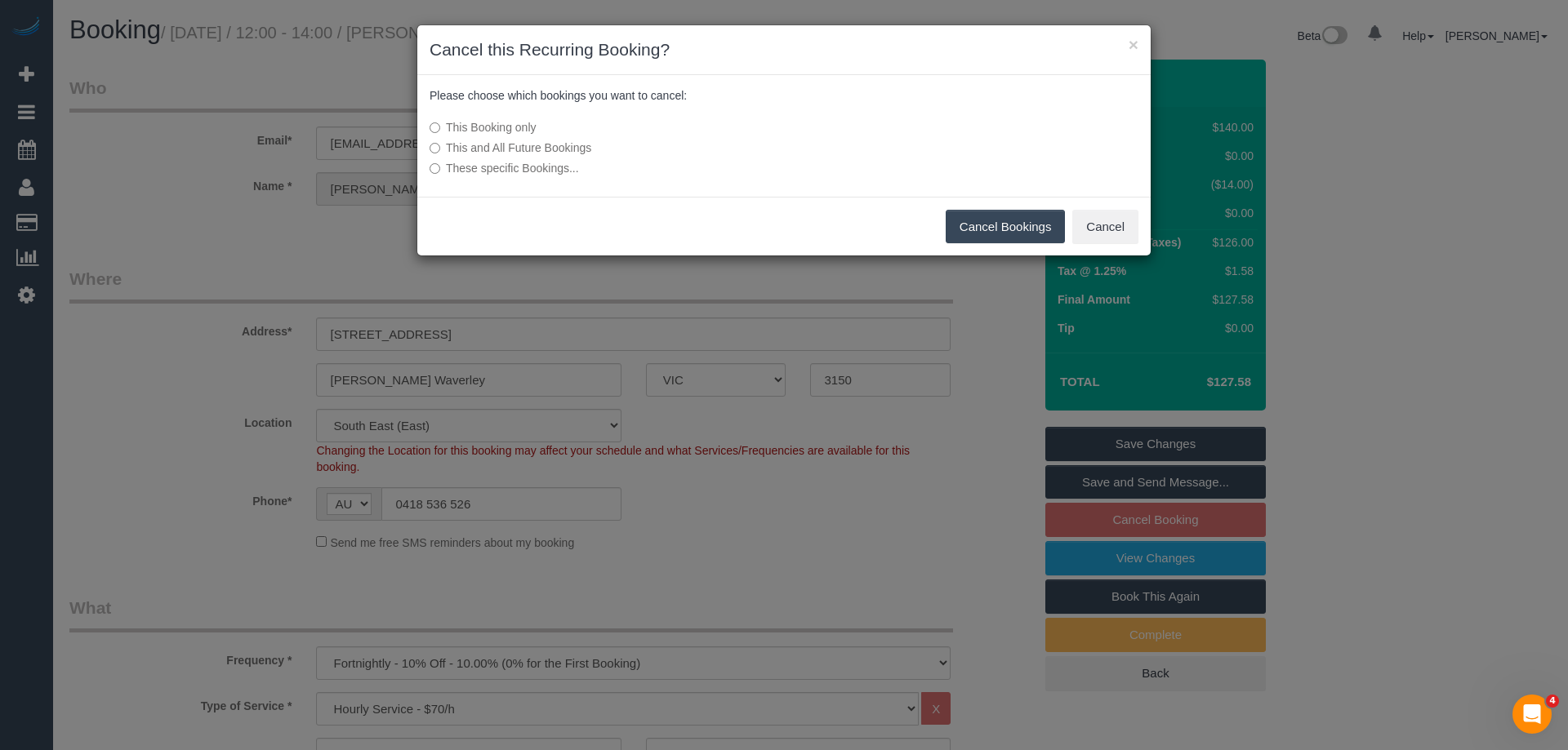
click at [1005, 227] on button "Cancel Bookings" at bounding box center [1005, 226] width 120 height 34
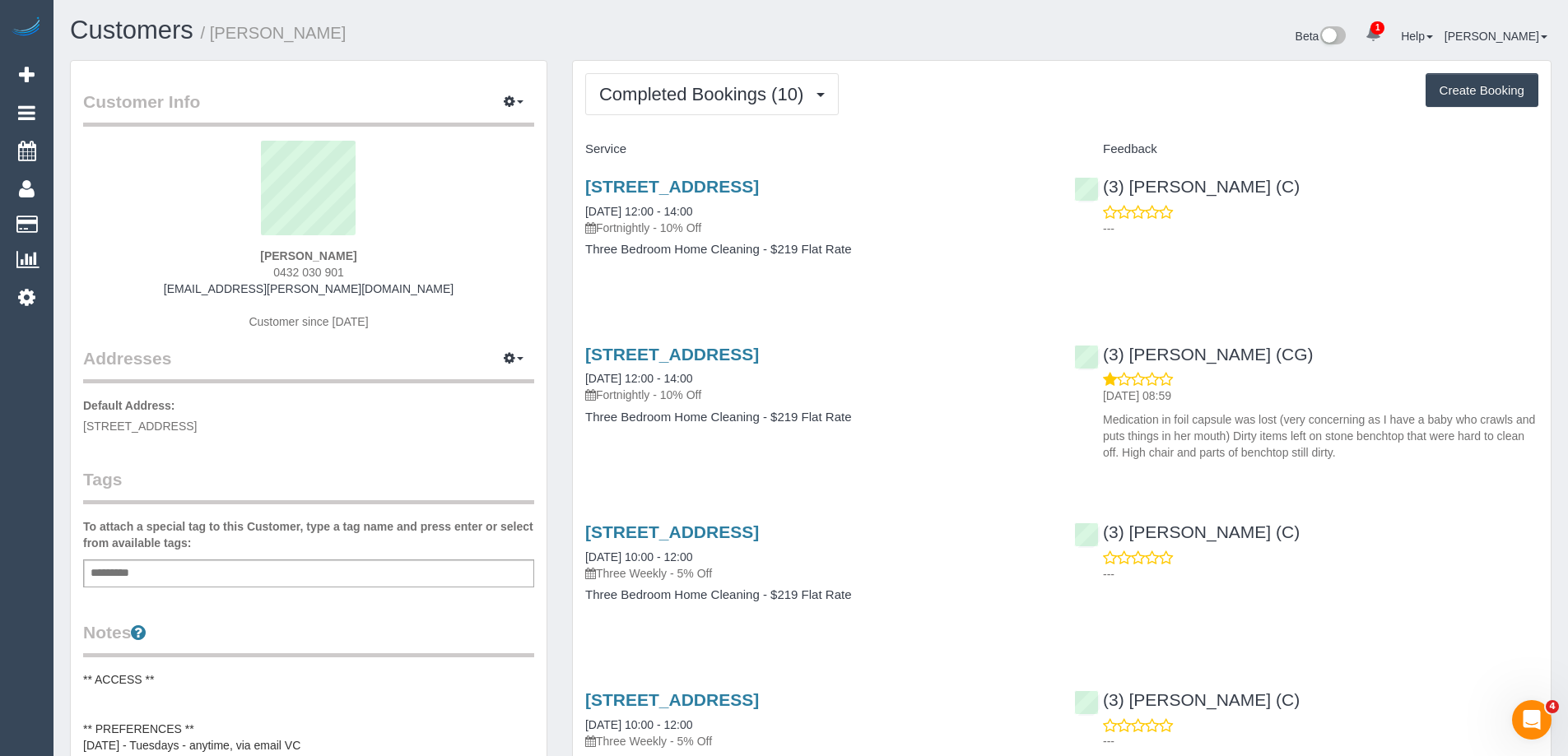
click at [362, 571] on div "Add a tag" at bounding box center [308, 573] width 451 height 28
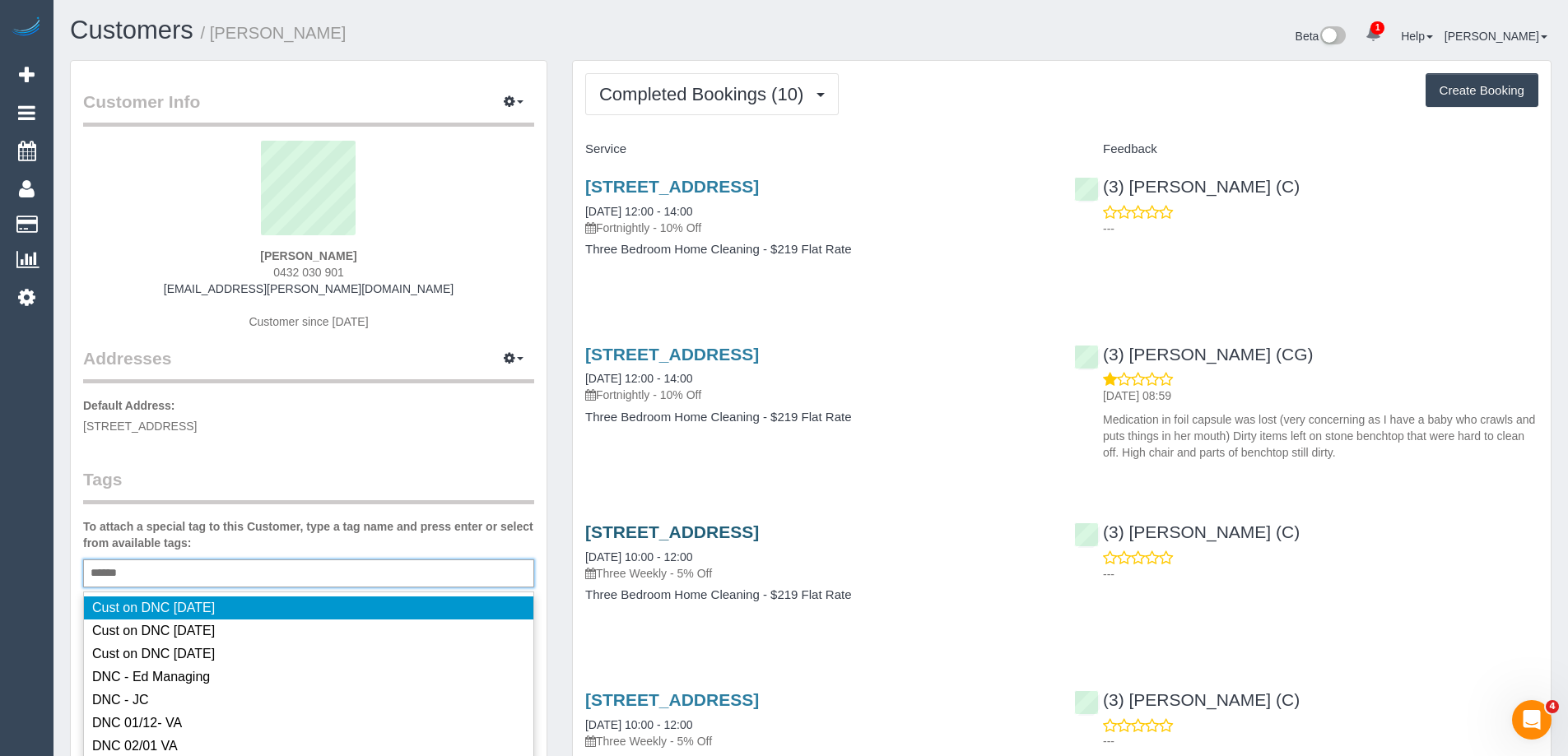
type input "*******"
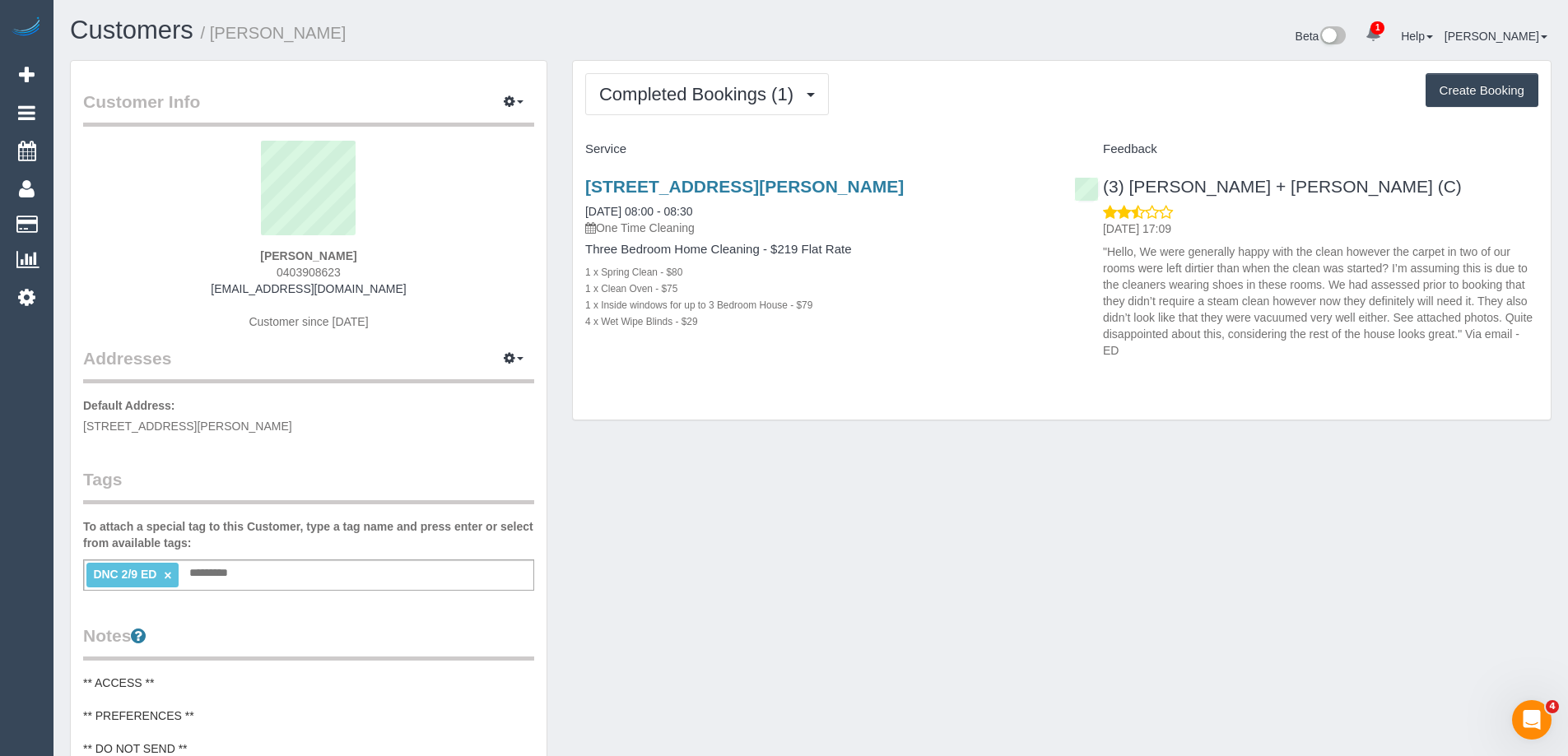
click at [316, 269] on span "0403908623" at bounding box center [309, 273] width 64 height 13
copy span "0403908623"
click at [957, 96] on div "Completed Bookings (1) Completed Bookings (1) Upcoming Bookings (0) Cancelled B…" at bounding box center [1061, 94] width 953 height 42
click at [965, 51] on div "Beta 1 Your Notifications You have 0 alerts × You have 1 to charge for [DATE] H…" at bounding box center [1187, 38] width 753 height 43
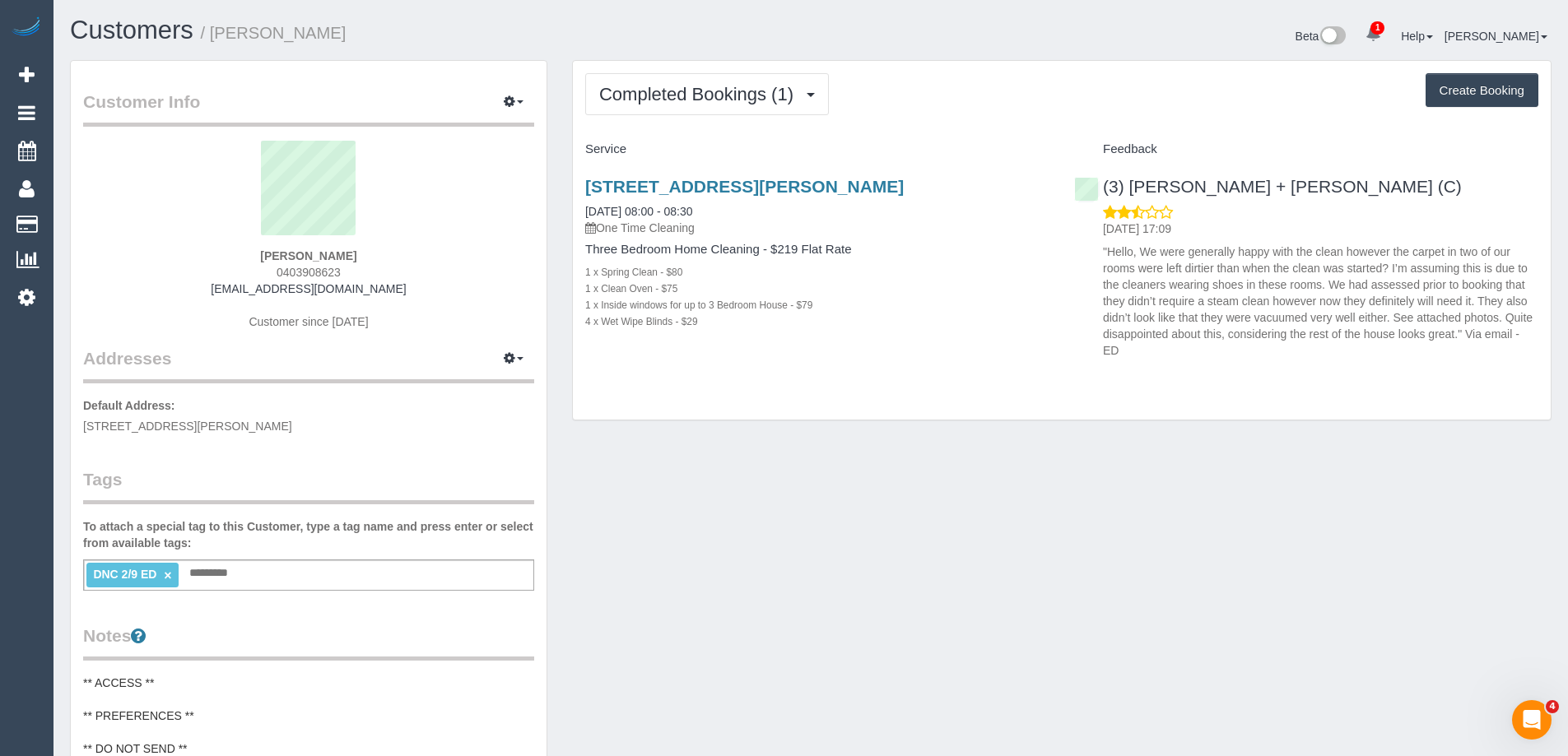
click at [552, 89] on div "Customer Info Edit Contact Info Send Message Email Preferences Special Sales Ta…" at bounding box center [309, 671] width 502 height 1221
click at [258, 28] on small "/ [PERSON_NAME]" at bounding box center [273, 33] width 146 height 18
copy small "[PERSON_NAME]"
click at [406, 20] on h1 "Customers / [PERSON_NAME]" at bounding box center [434, 30] width 728 height 28
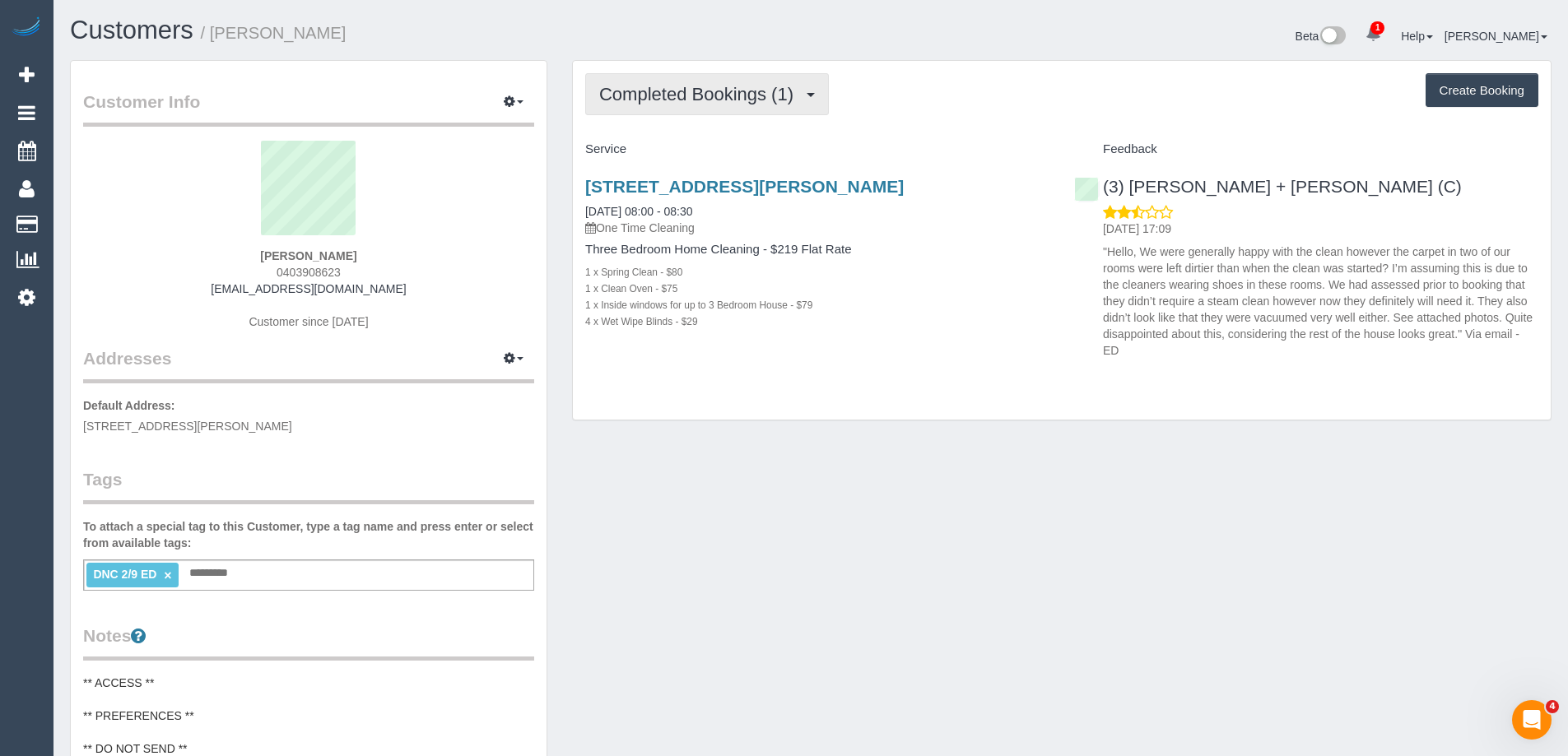
click at [663, 96] on span "Completed Bookings (1)" at bounding box center [700, 94] width 202 height 21
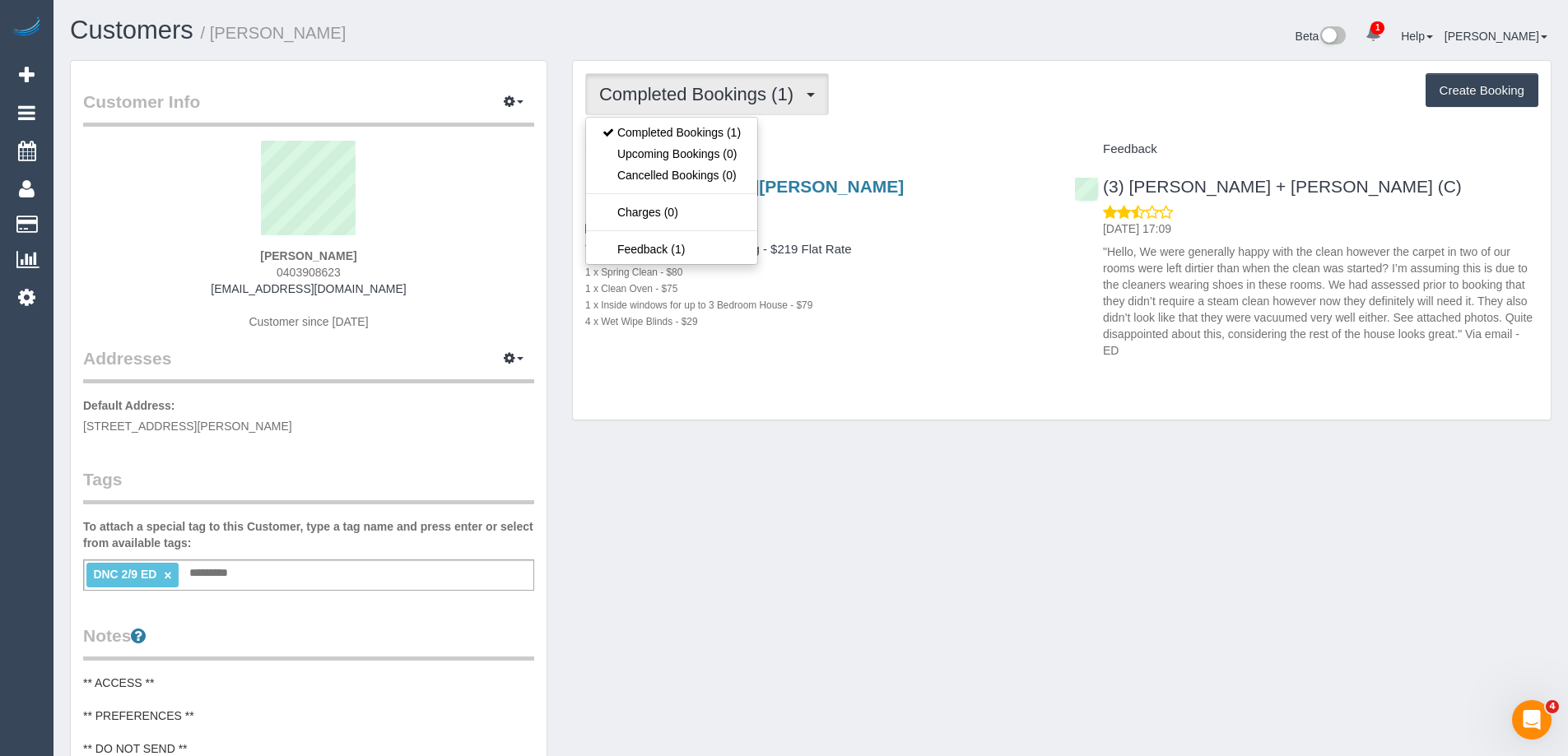
click at [1065, 69] on div "Completed Bookings (1) Completed Bookings (1) Upcoming Bookings (0) Cancelled B…" at bounding box center [1061, 240] width 978 height 359
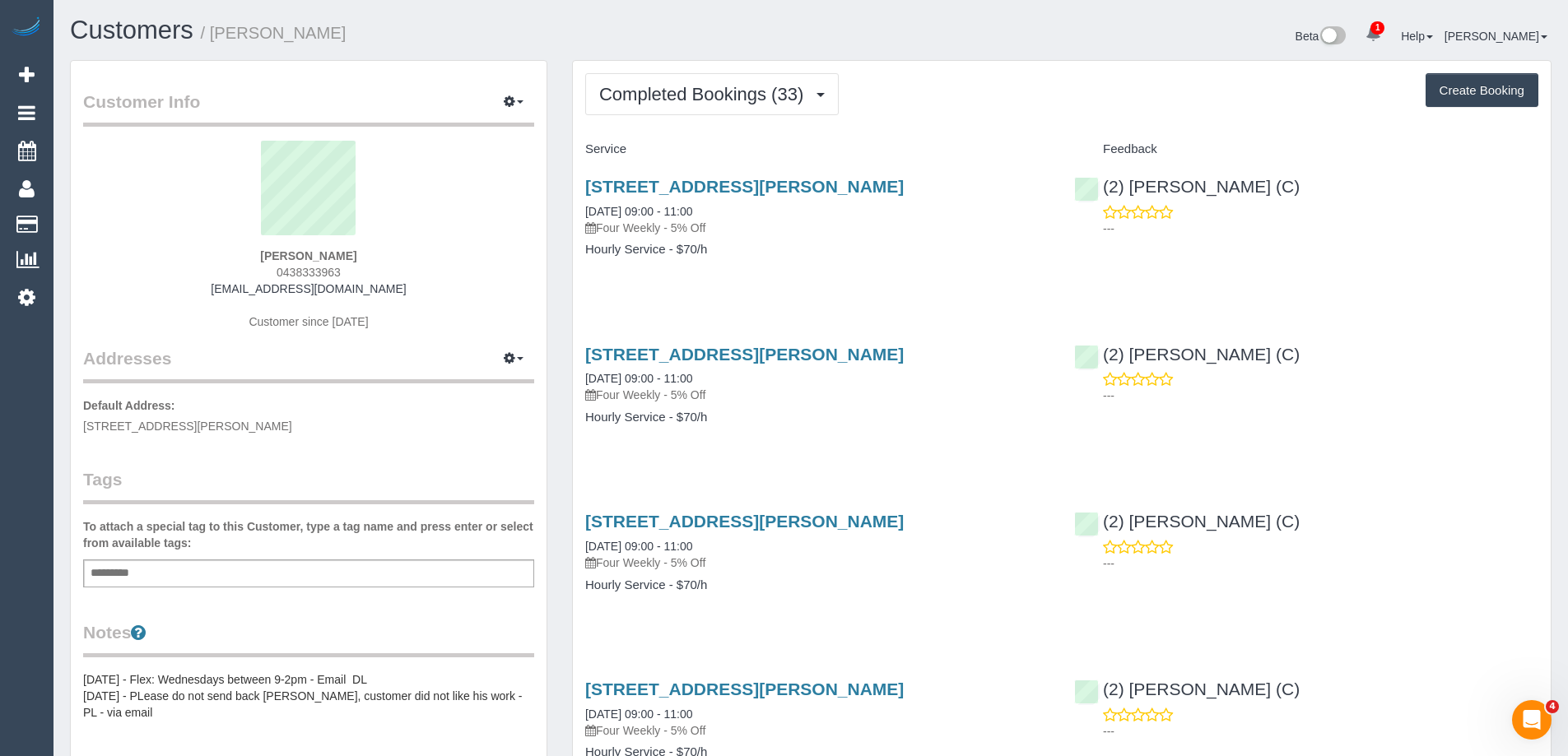
scroll to position [4439, 1568]
click at [687, 94] on span "Completed Bookings (33)" at bounding box center [705, 94] width 212 height 21
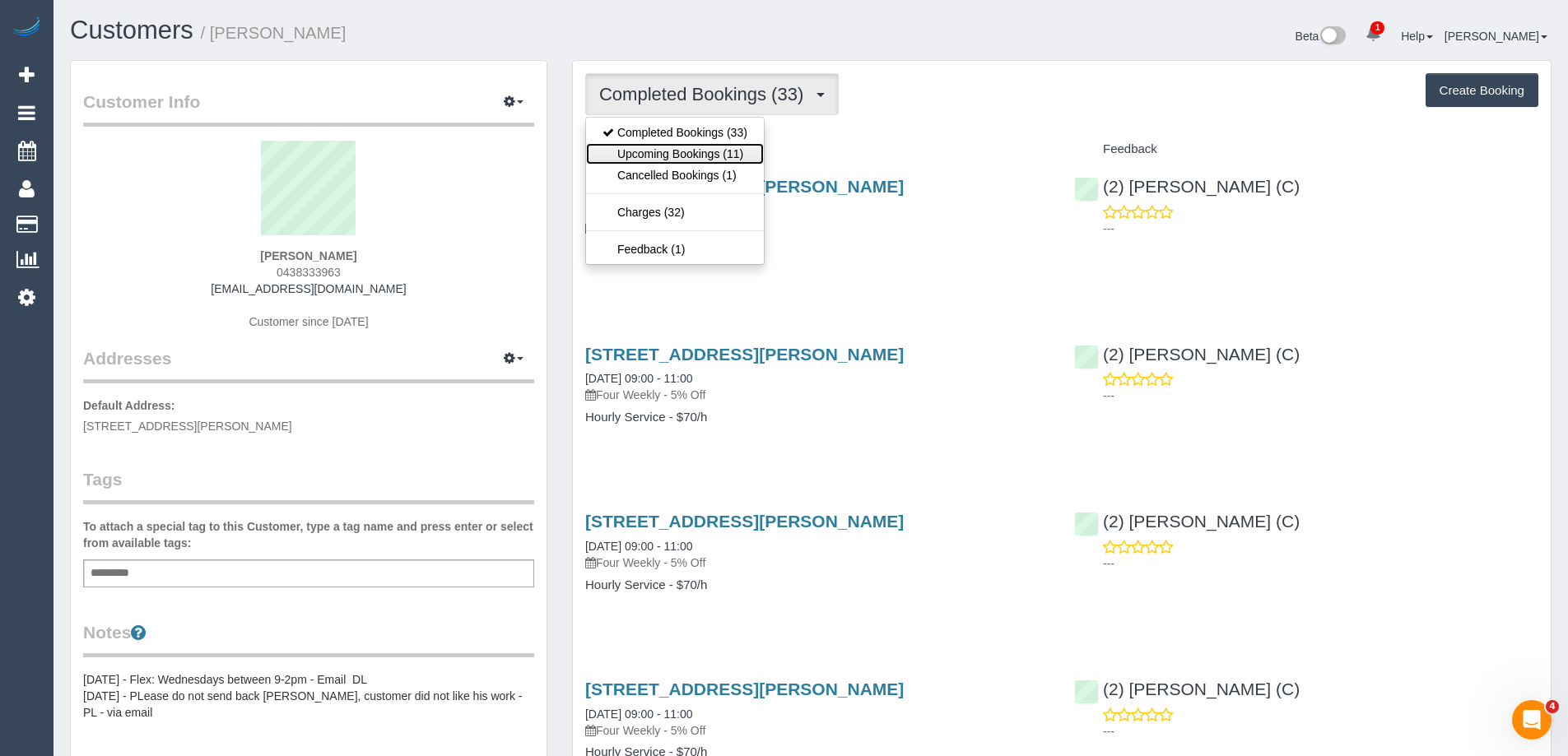
click at [687, 151] on link "Upcoming Bookings (11)" at bounding box center [675, 154] width 178 height 22
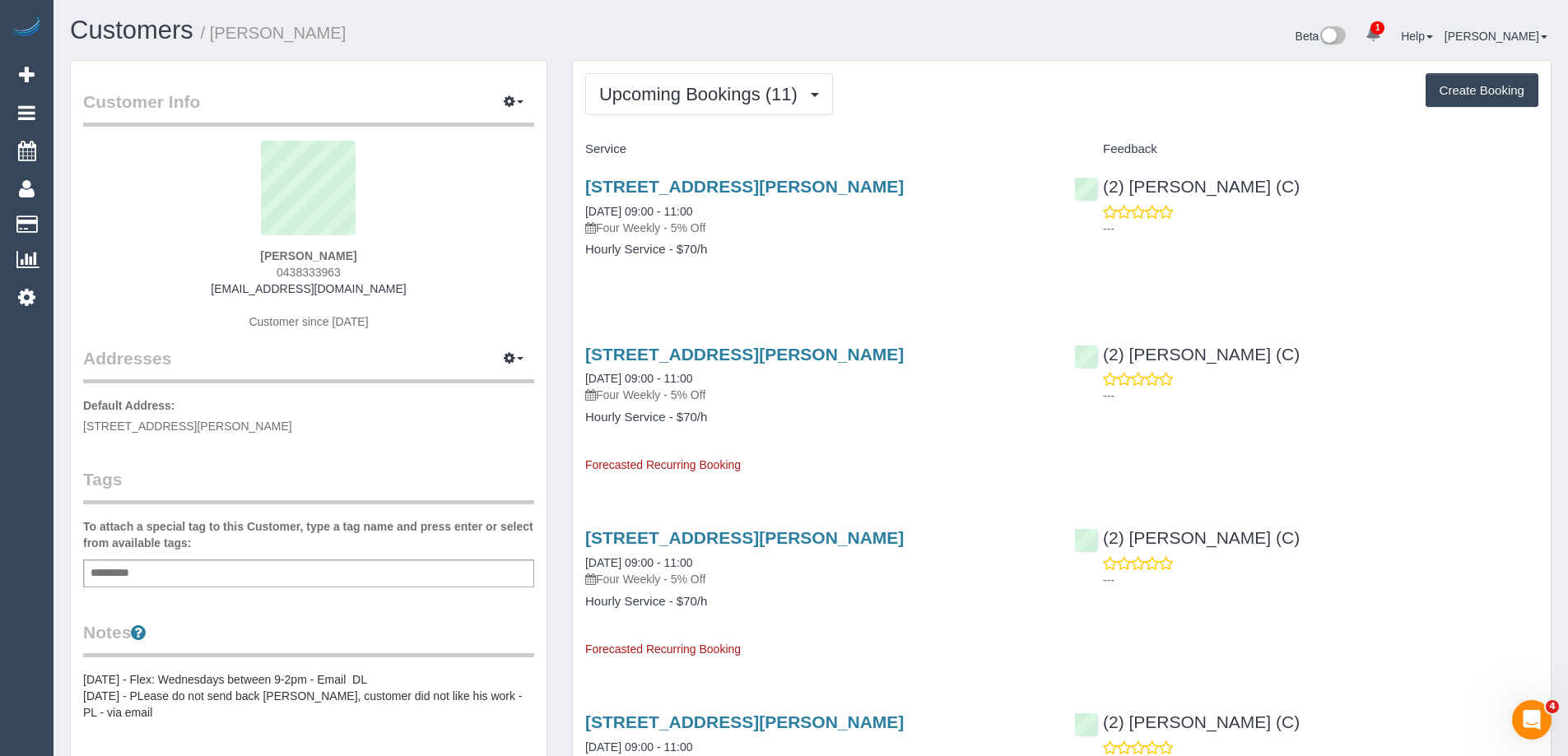
scroll to position [2258, 1568]
click at [778, 360] on link "[STREET_ADDRESS][PERSON_NAME]" at bounding box center [744, 354] width 319 height 19
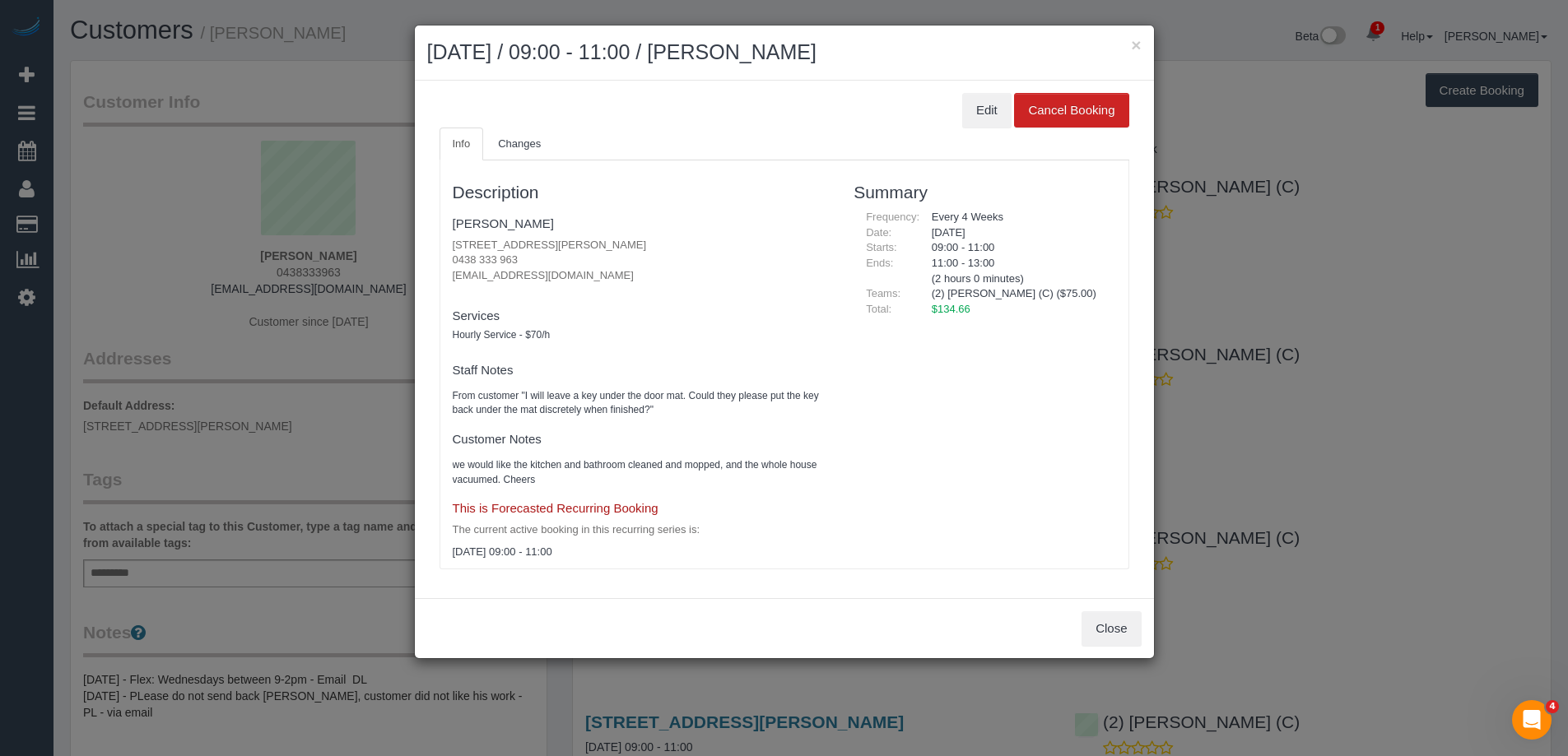
scroll to position [2258, 1580]
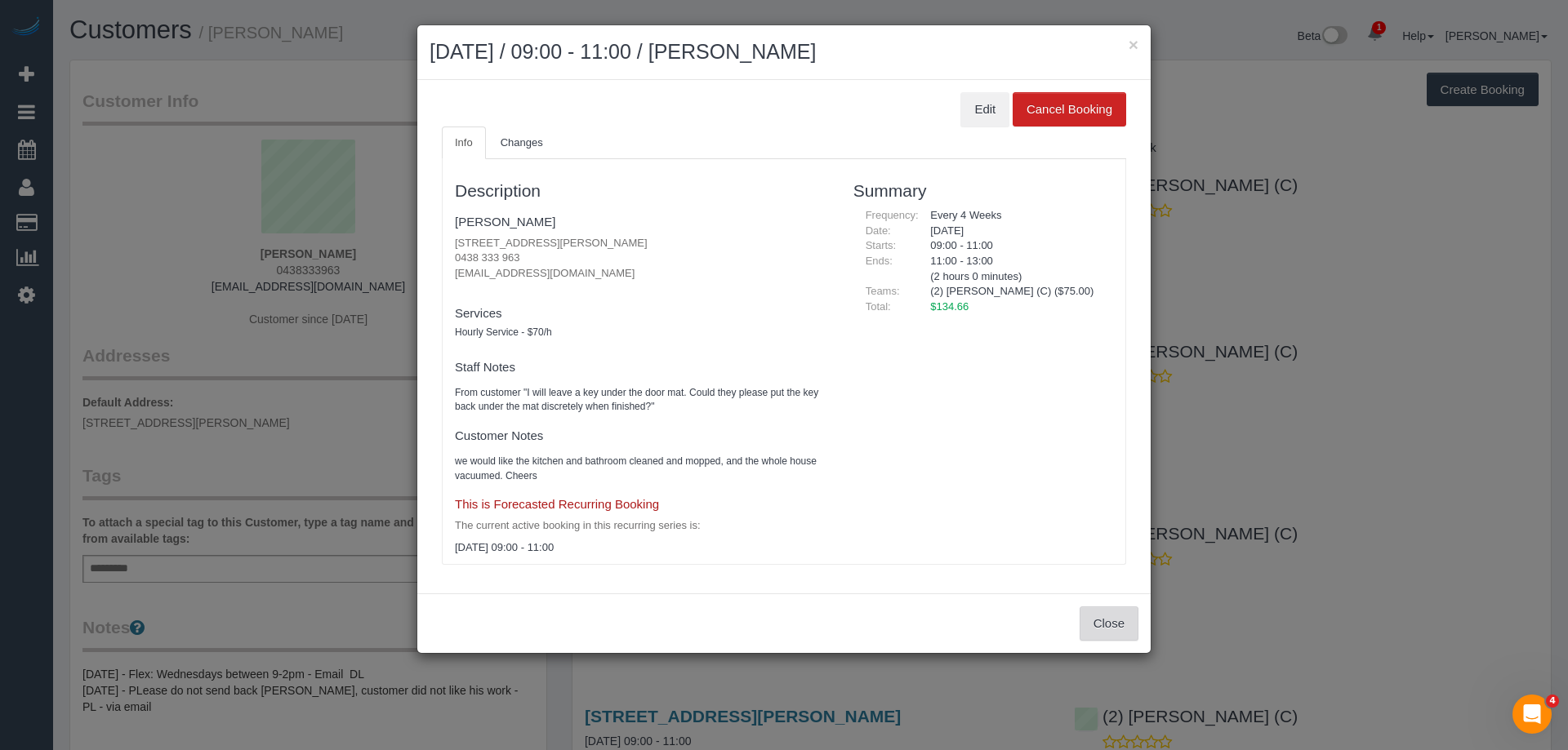
click at [1104, 615] on button "Close" at bounding box center [1109, 623] width 59 height 34
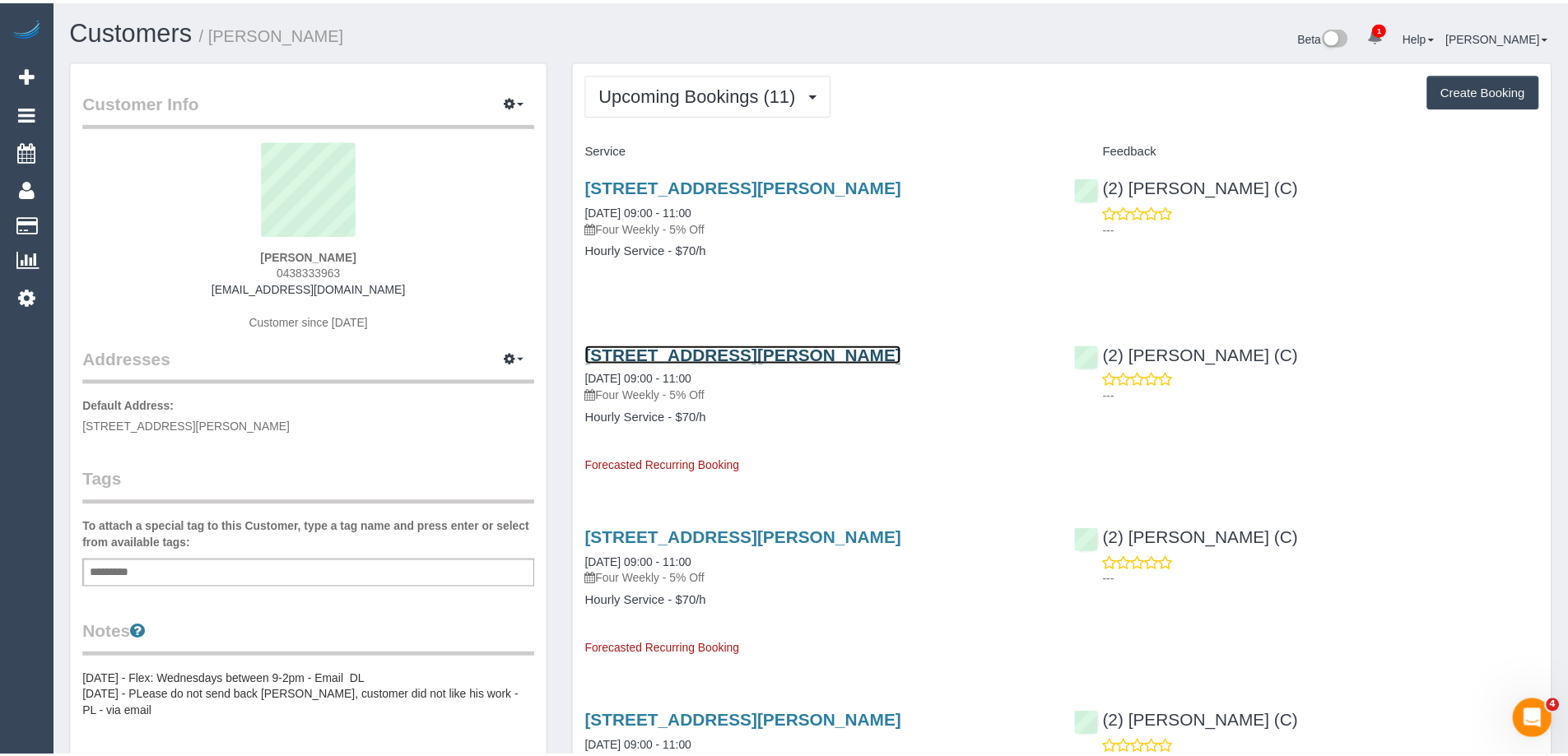
scroll to position [80031, 80721]
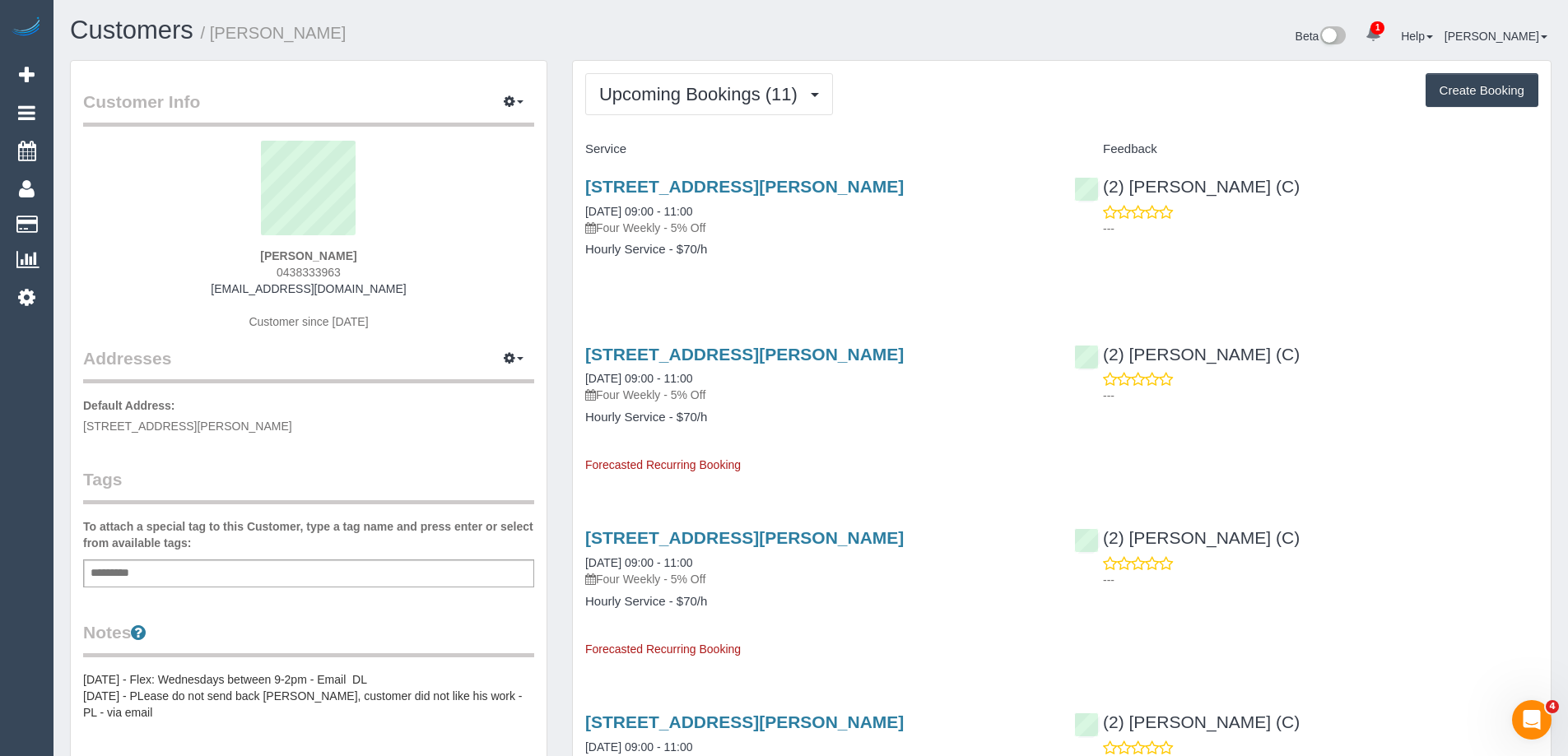
drag, startPoint x: 754, startPoint y: 192, endPoint x: 570, endPoint y: 179, distance: 184.5
copy link "[STREET_ADDRESS][PERSON_NAME]"
click at [958, 105] on div "Upcoming Bookings (11) Completed Bookings (33) Upcoming Bookings (11) Cancelled…" at bounding box center [1061, 94] width 953 height 42
click at [311, 270] on span "0438333963" at bounding box center [309, 273] width 64 height 13
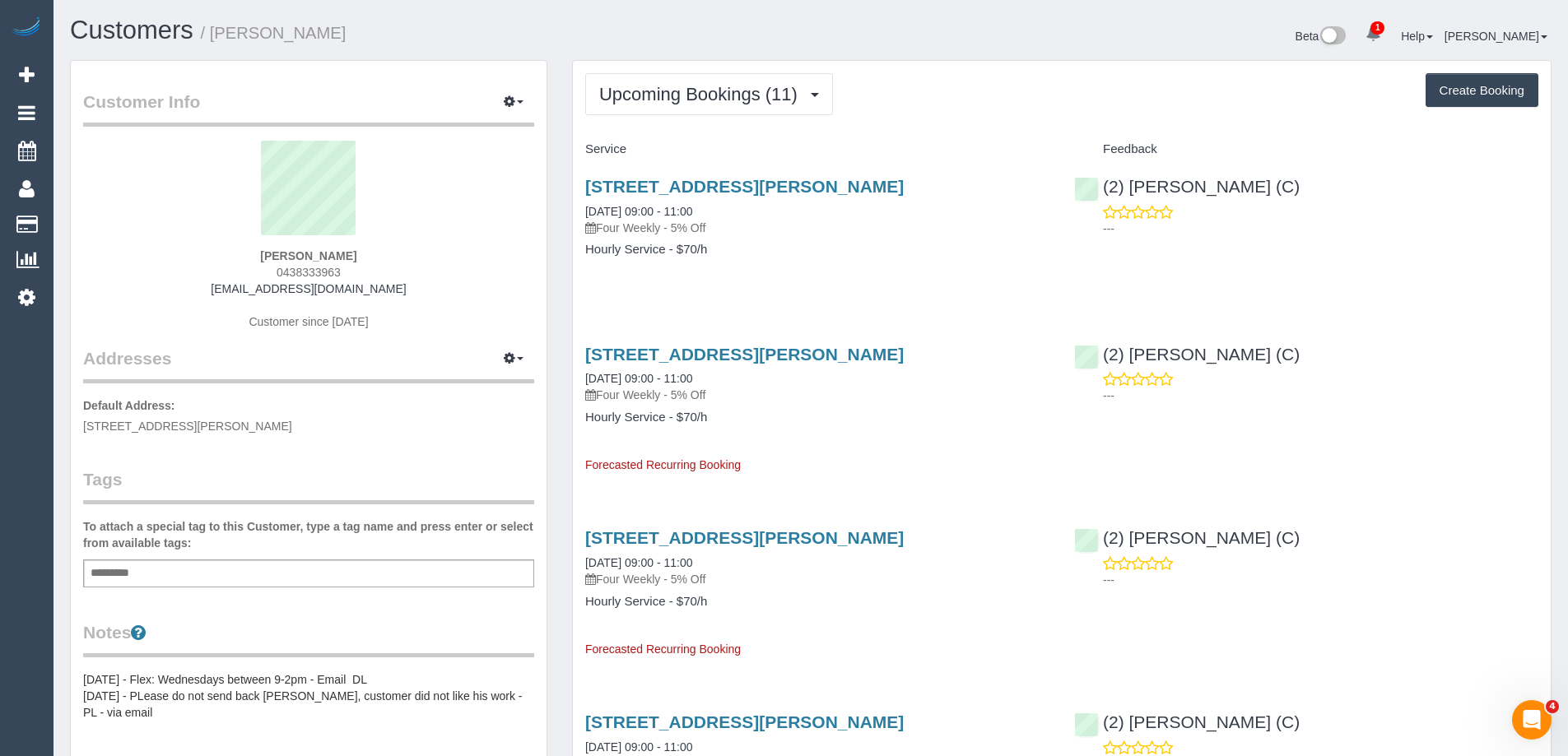
click at [311, 270] on span "0438333963" at bounding box center [309, 273] width 64 height 13
copy span "0438333963"
click at [326, 276] on span "0438333963" at bounding box center [309, 273] width 64 height 13
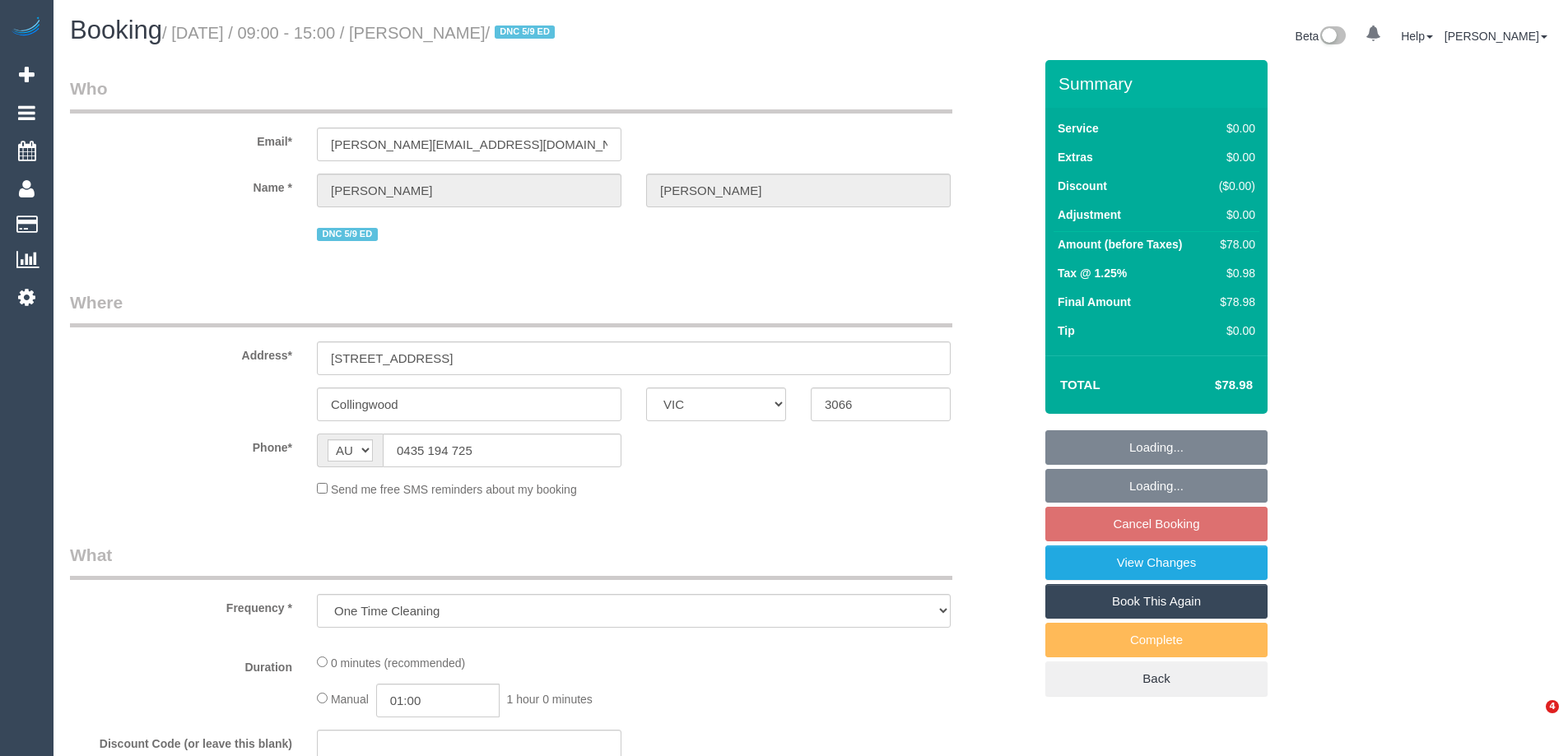
select select "VIC"
select select "string:stripe-pm_1RzVew2GScqysDRVmMYs0cBa"
select select "number:29"
select select "number:14"
select select "number:19"
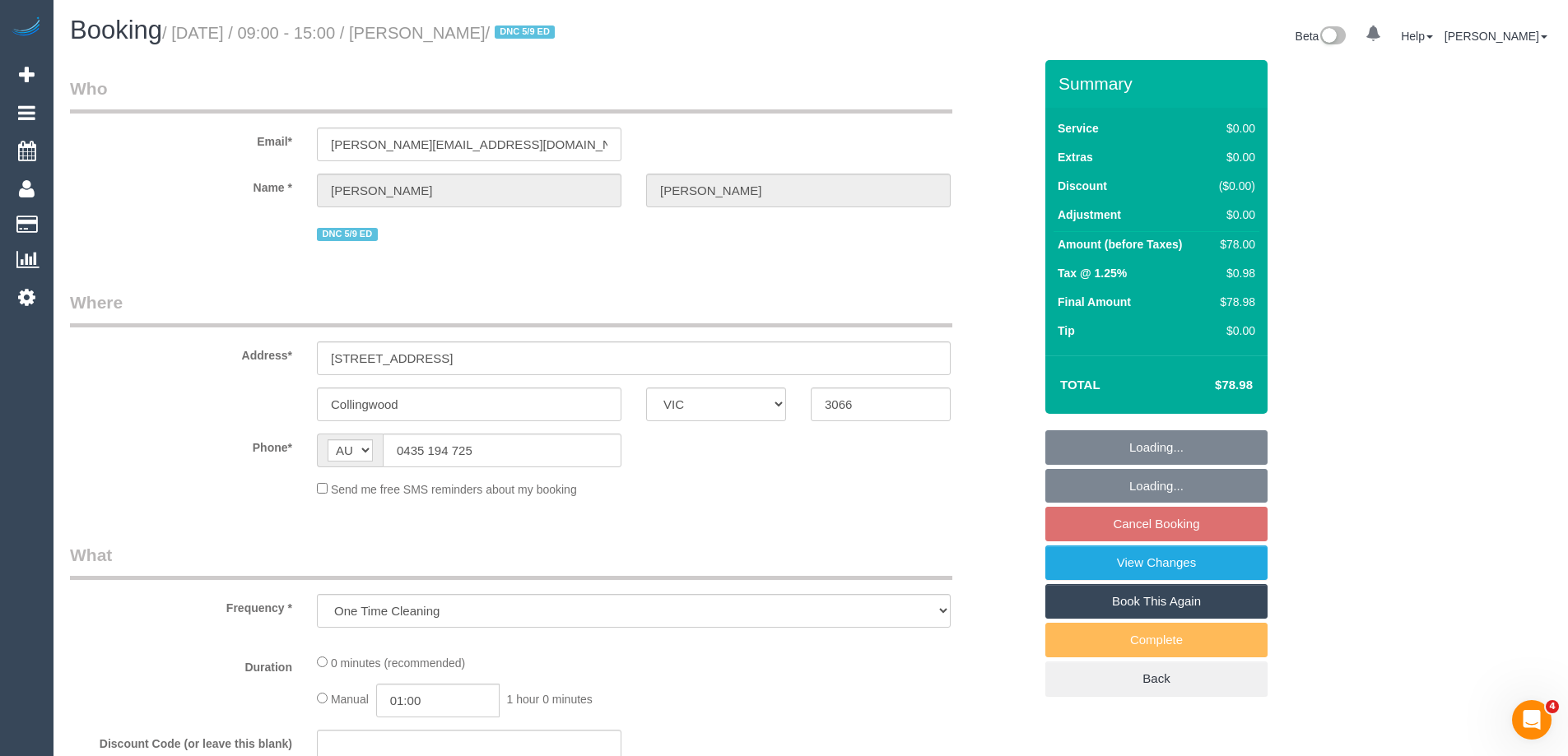
select select "number:25"
select select "number:26"
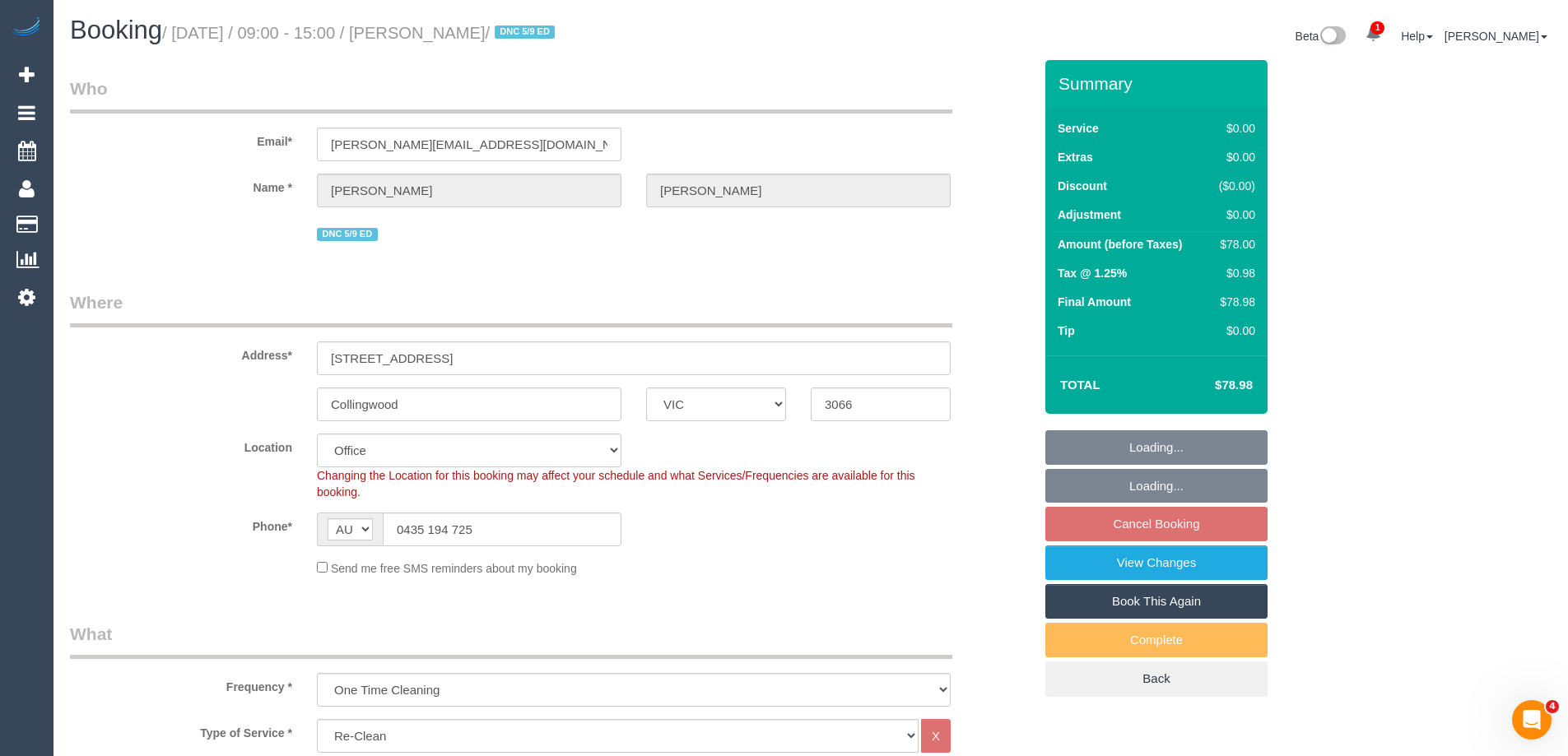
select select "object:2094"
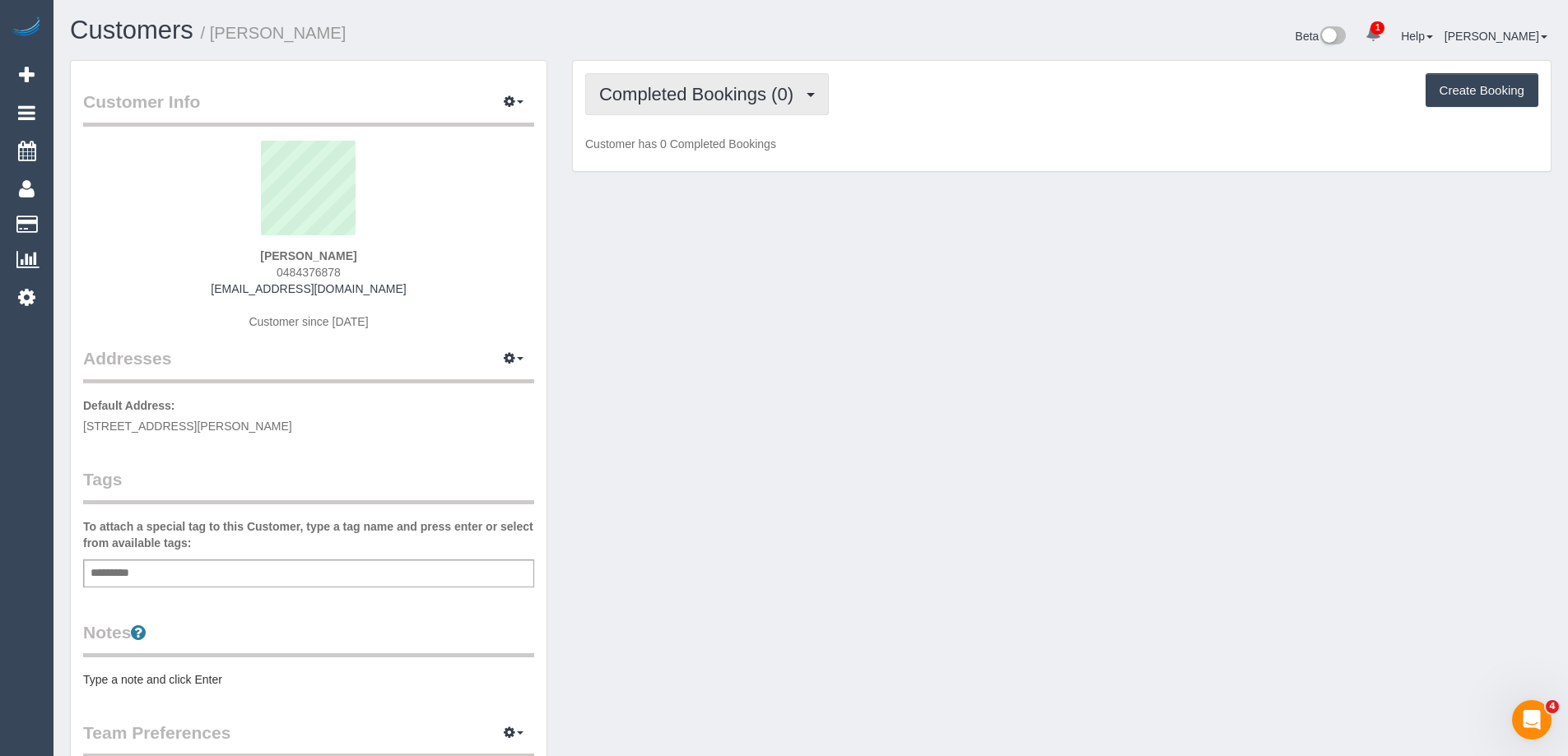
scroll to position [1204, 1568]
click at [745, 101] on span "Completed Bookings (0)" at bounding box center [700, 94] width 202 height 21
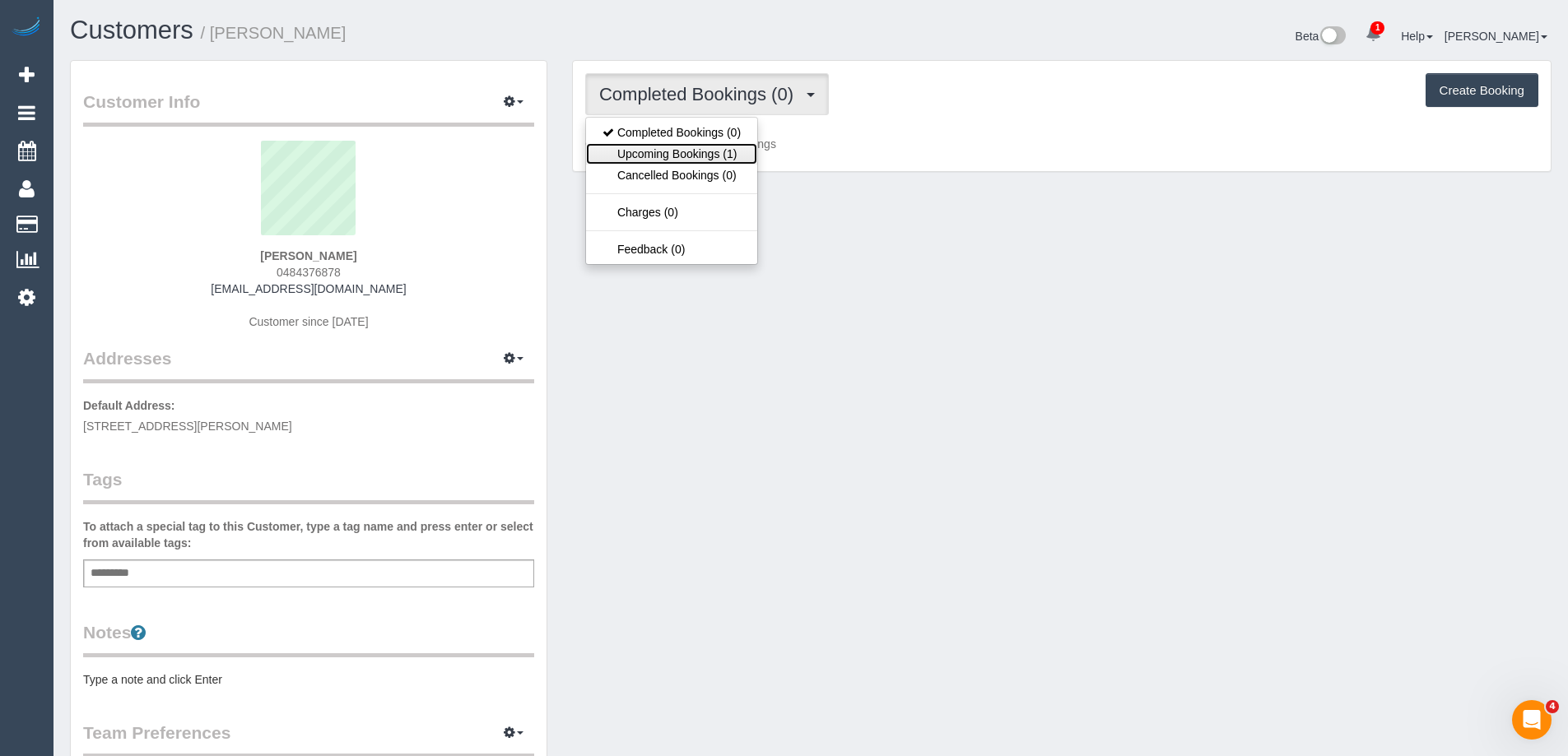
click at [738, 162] on link "Upcoming Bookings (1)" at bounding box center [672, 154] width 171 height 22
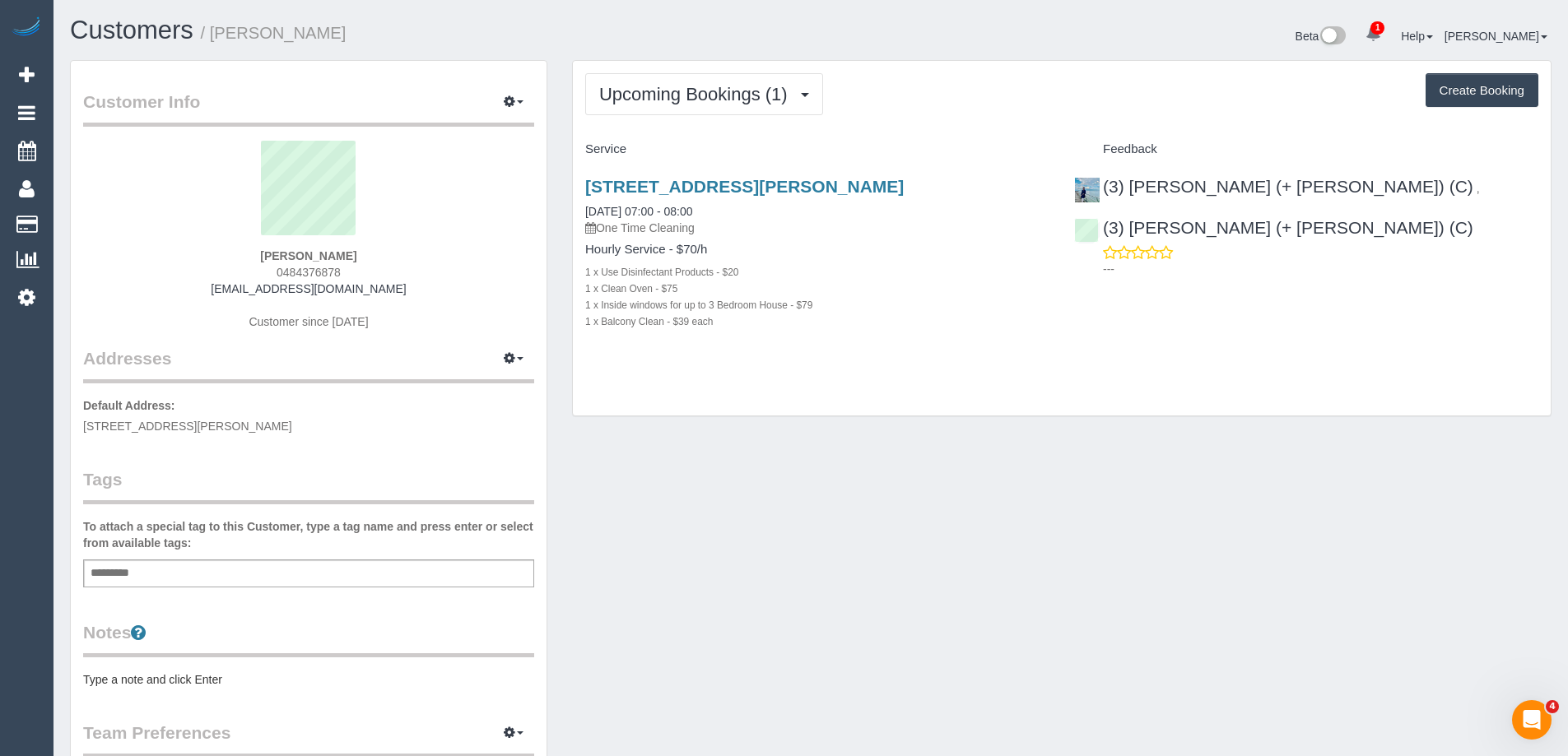
click at [251, 682] on pre "Type a note and click Enter" at bounding box center [308, 680] width 451 height 17
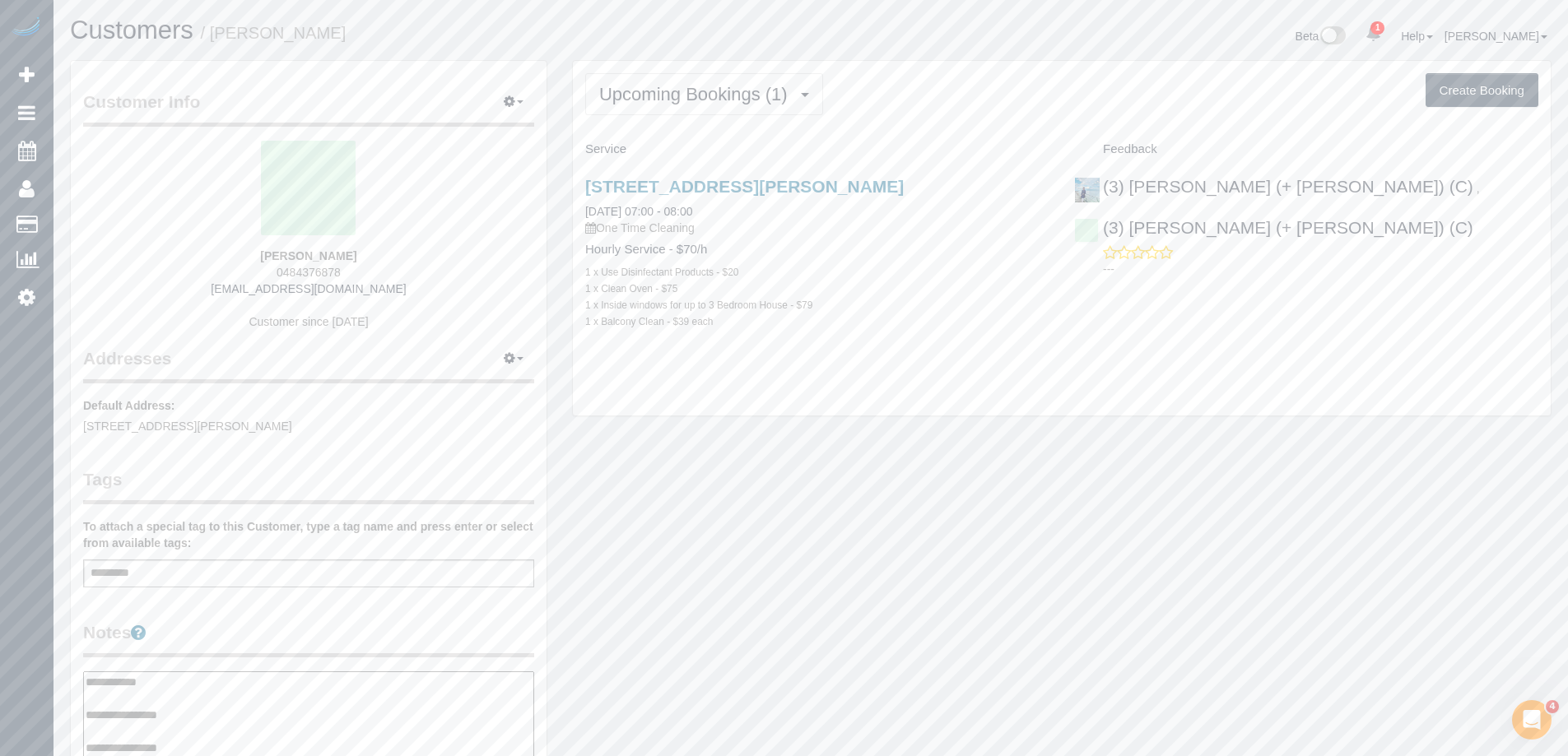
type textarea "**********"
click at [294, 629] on legend "Notes" at bounding box center [308, 639] width 451 height 37
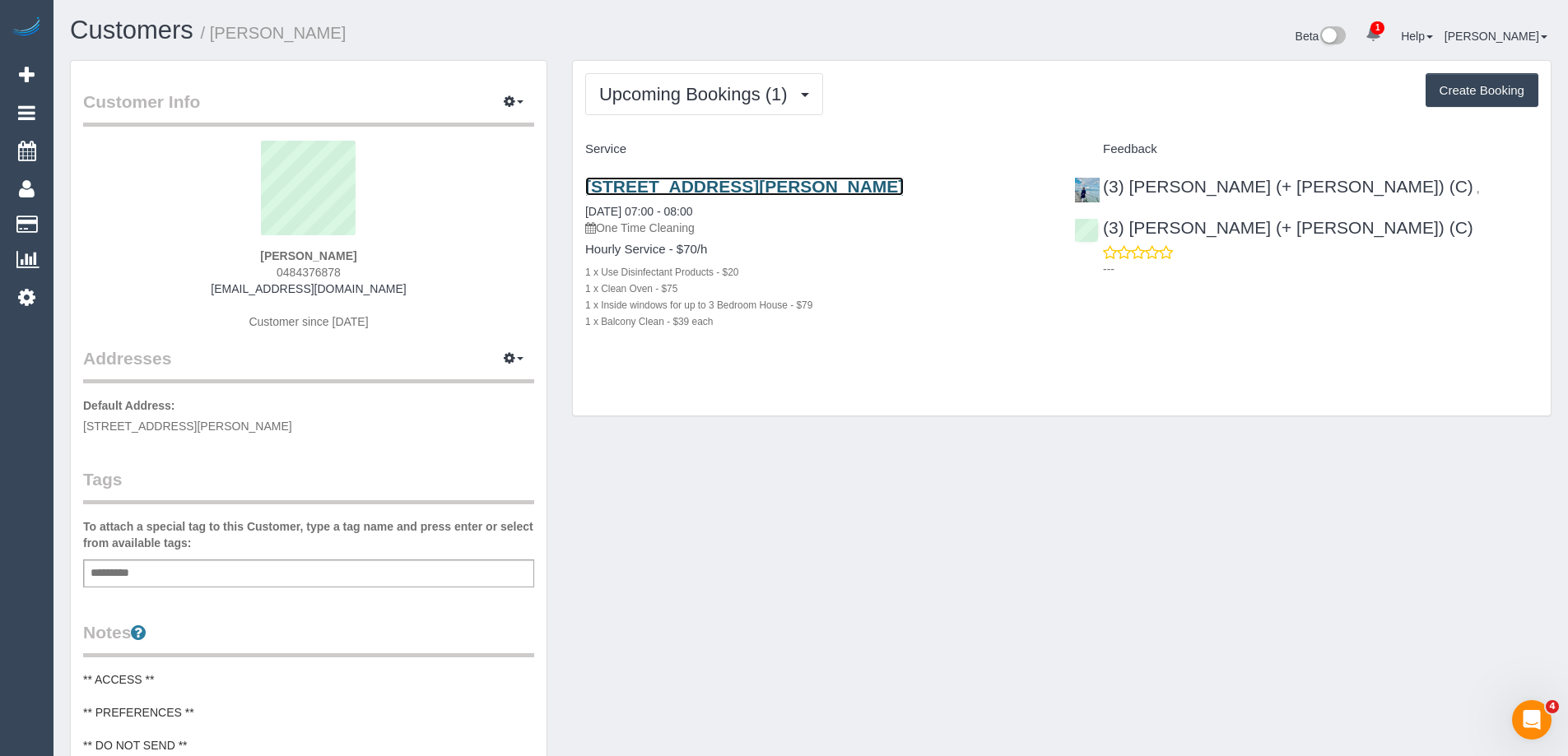
click at [851, 185] on link "28 Bradshaw Street, Essendon, VIC 3040" at bounding box center [744, 186] width 319 height 19
click at [297, 267] on span "0484376878" at bounding box center [309, 273] width 64 height 13
copy span "0484376878"
click at [927, 70] on div "Upcoming Bookings (1) Completed Bookings (0) Upcoming Bookings (1) Cancelled Bo…" at bounding box center [1061, 238] width 978 height 355
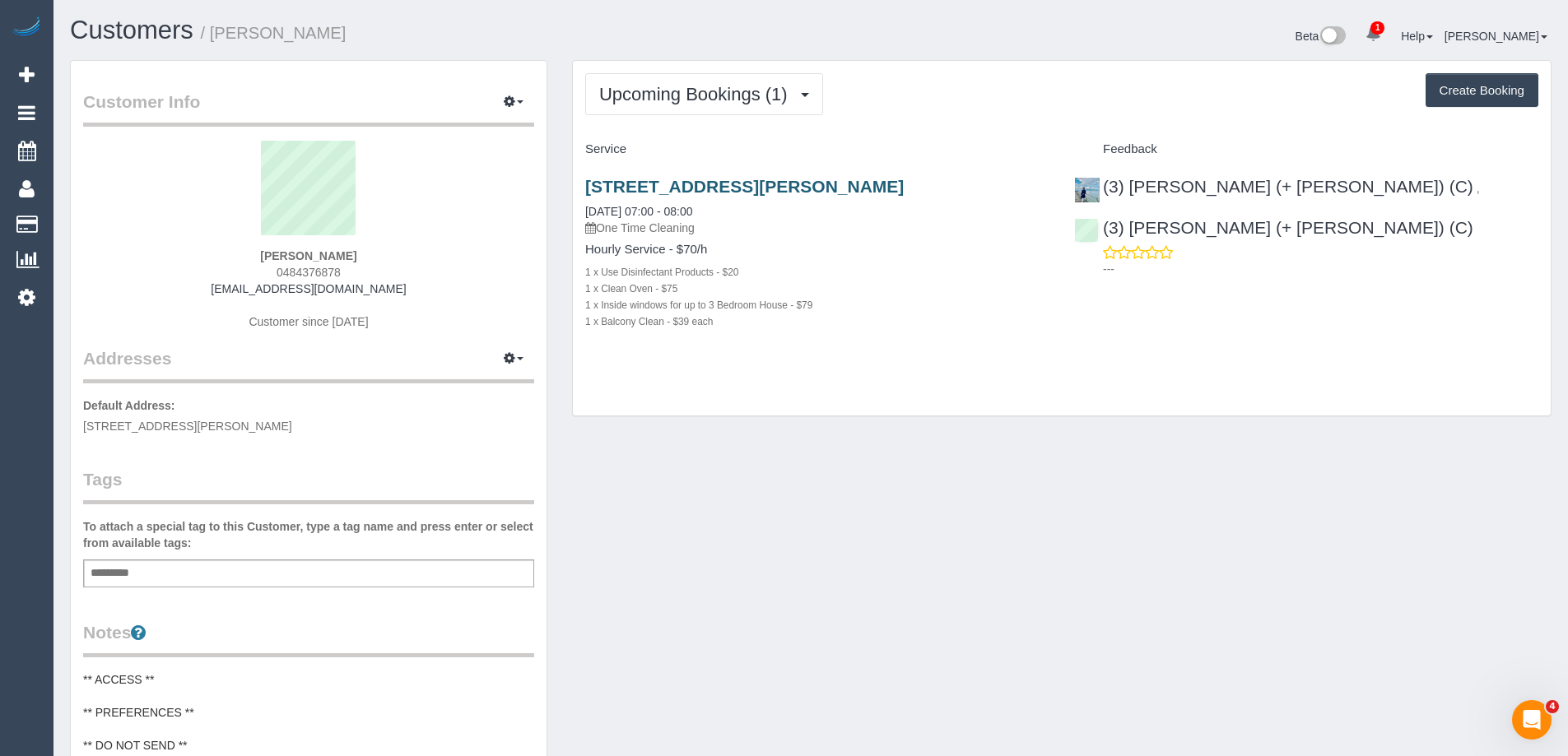
copy link "28 Bradshaw Street, Essendon, VIC 3040"
drag, startPoint x: 897, startPoint y: 193, endPoint x: 586, endPoint y: 192, distance: 311.0
click at [586, 192] on h3 "28 Bradshaw Street, Essendon, VIC 3040" at bounding box center [817, 186] width 464 height 19
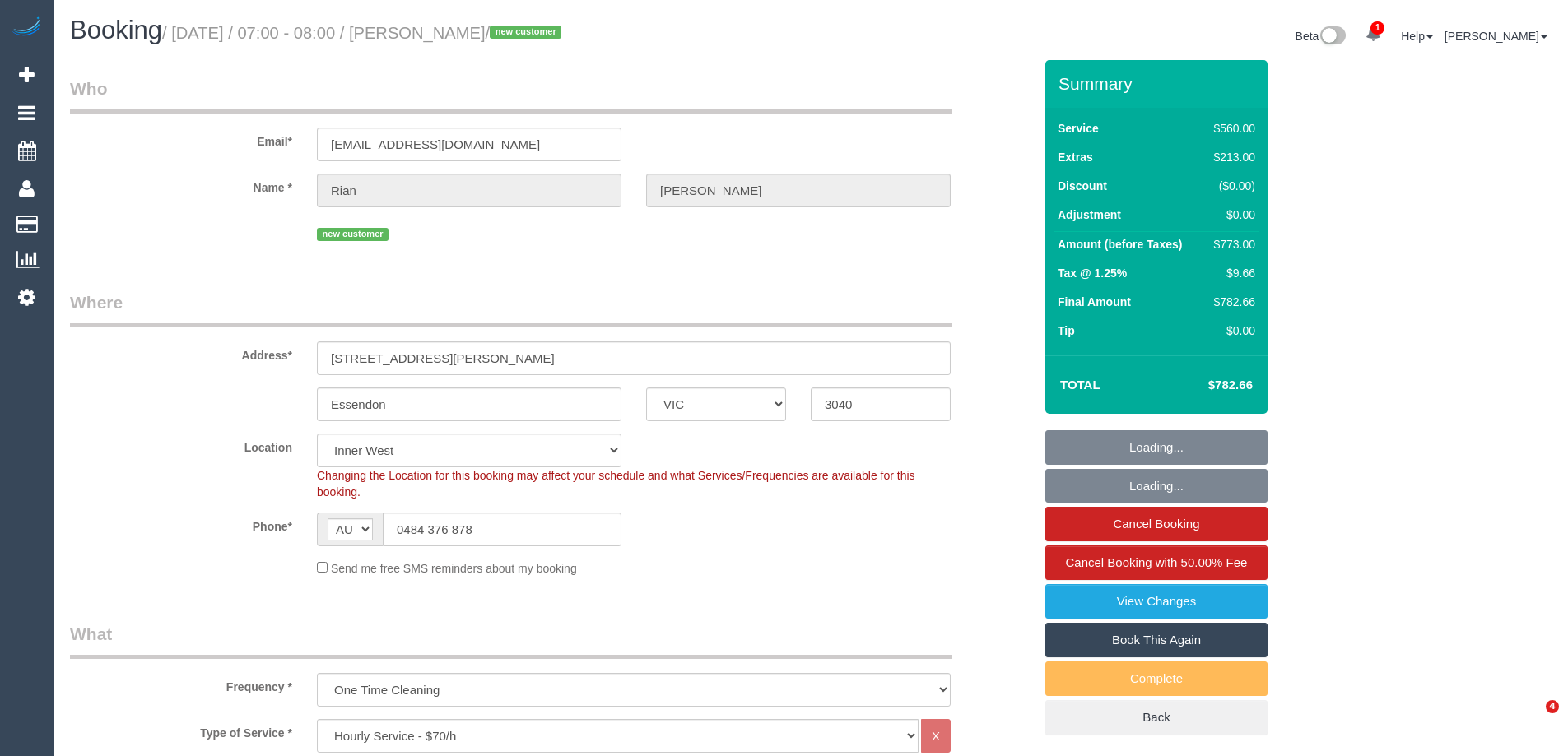
select select "VIC"
select select "480"
select select "number:28"
select select "number:14"
select select "number:19"
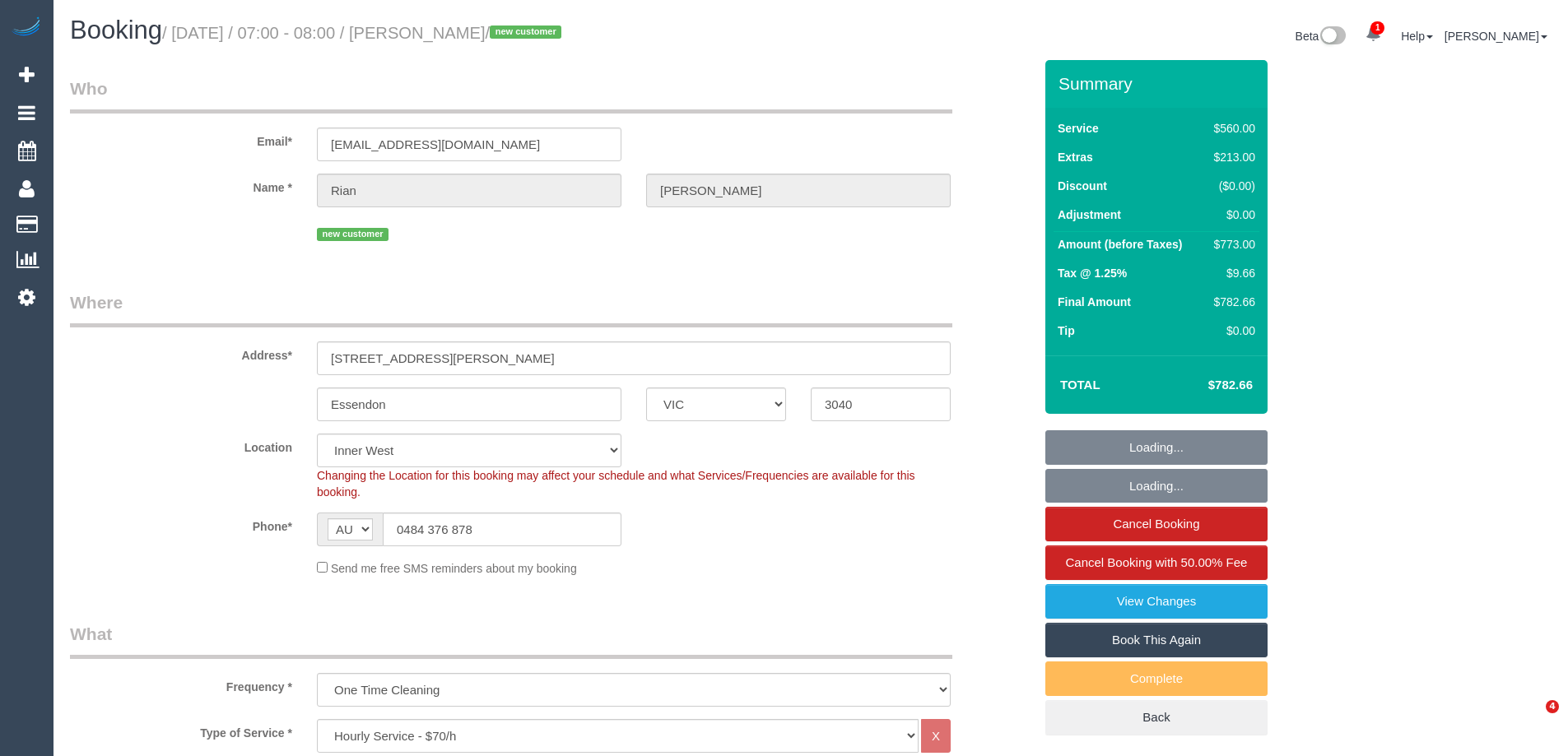
select select "number:24"
select select "number:34"
select select "number:12"
select select "spot1"
select select "object:876"
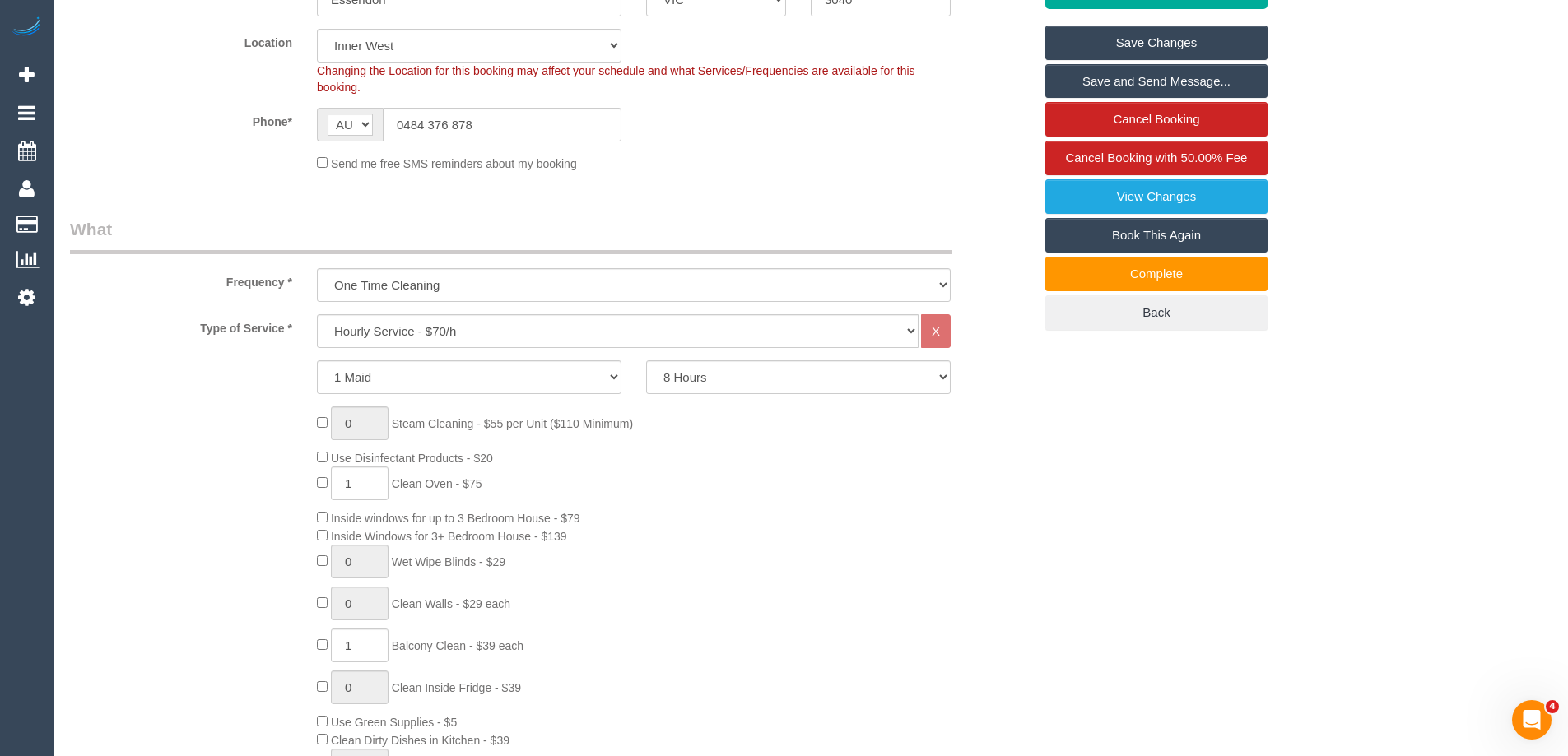
scroll to position [217, 0]
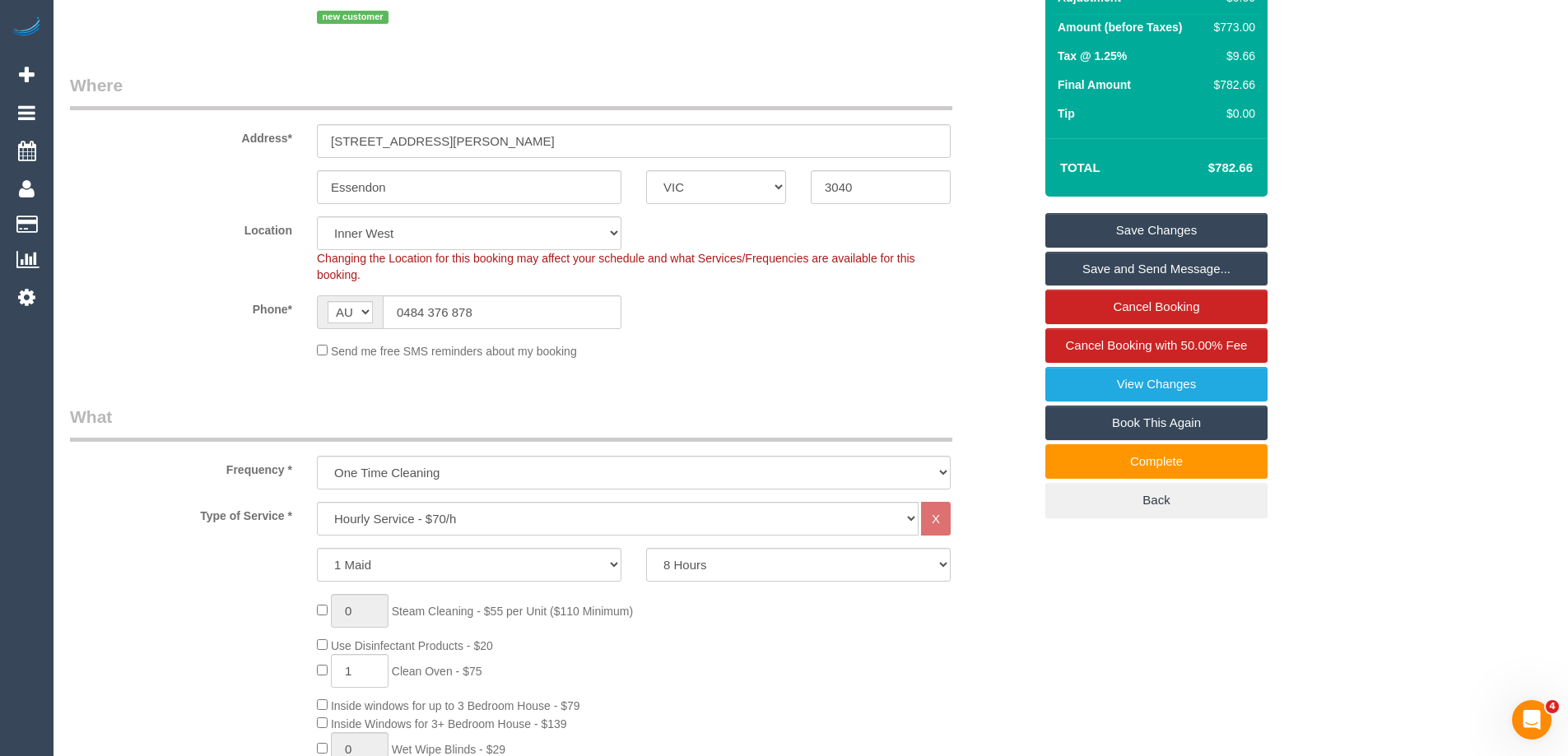
click at [985, 241] on div "Location [GEOGRAPHIC_DATA] (North) East (South) [GEOGRAPHIC_DATA] (East) [GEOGR…" at bounding box center [551, 250] width 988 height 67
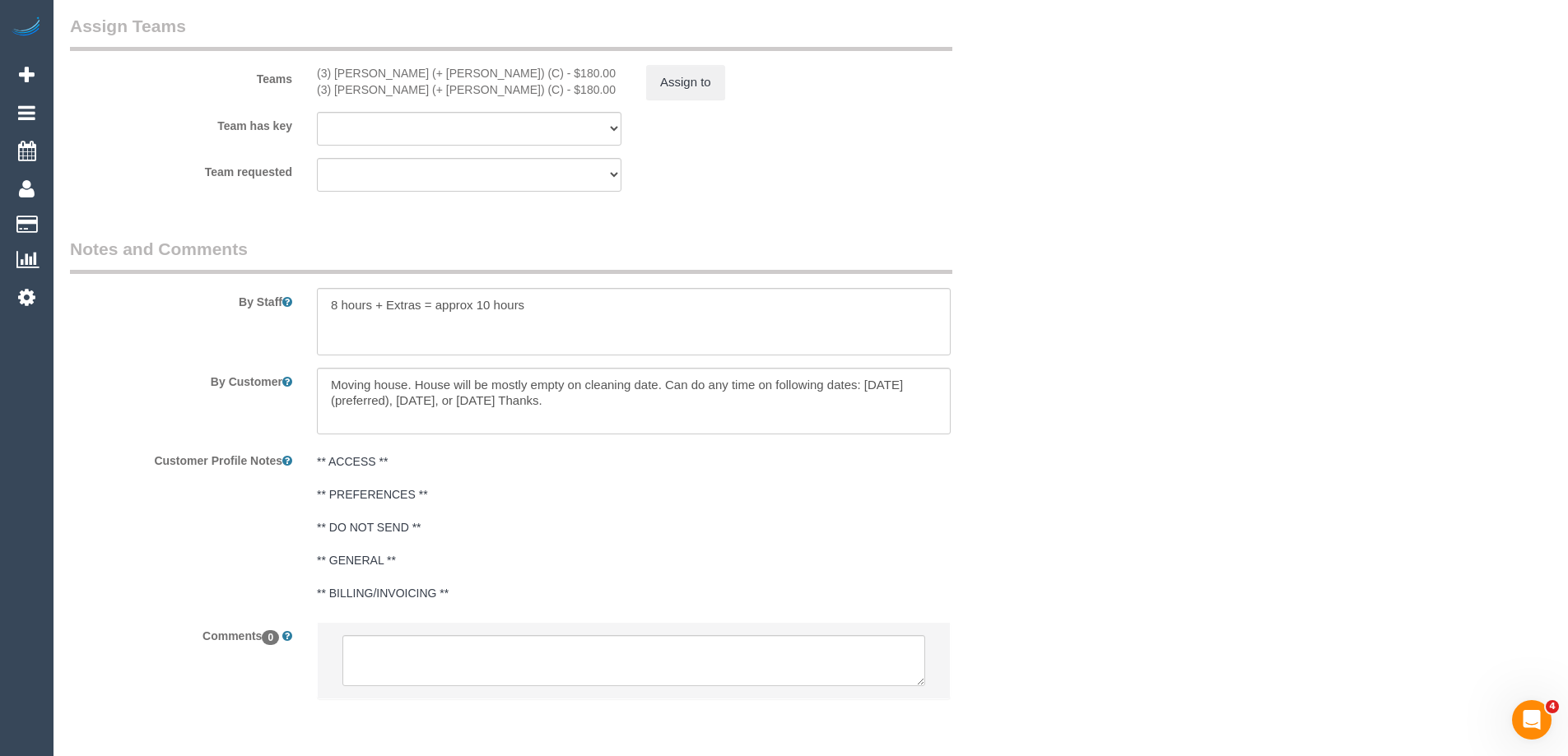
scroll to position [2521, 0]
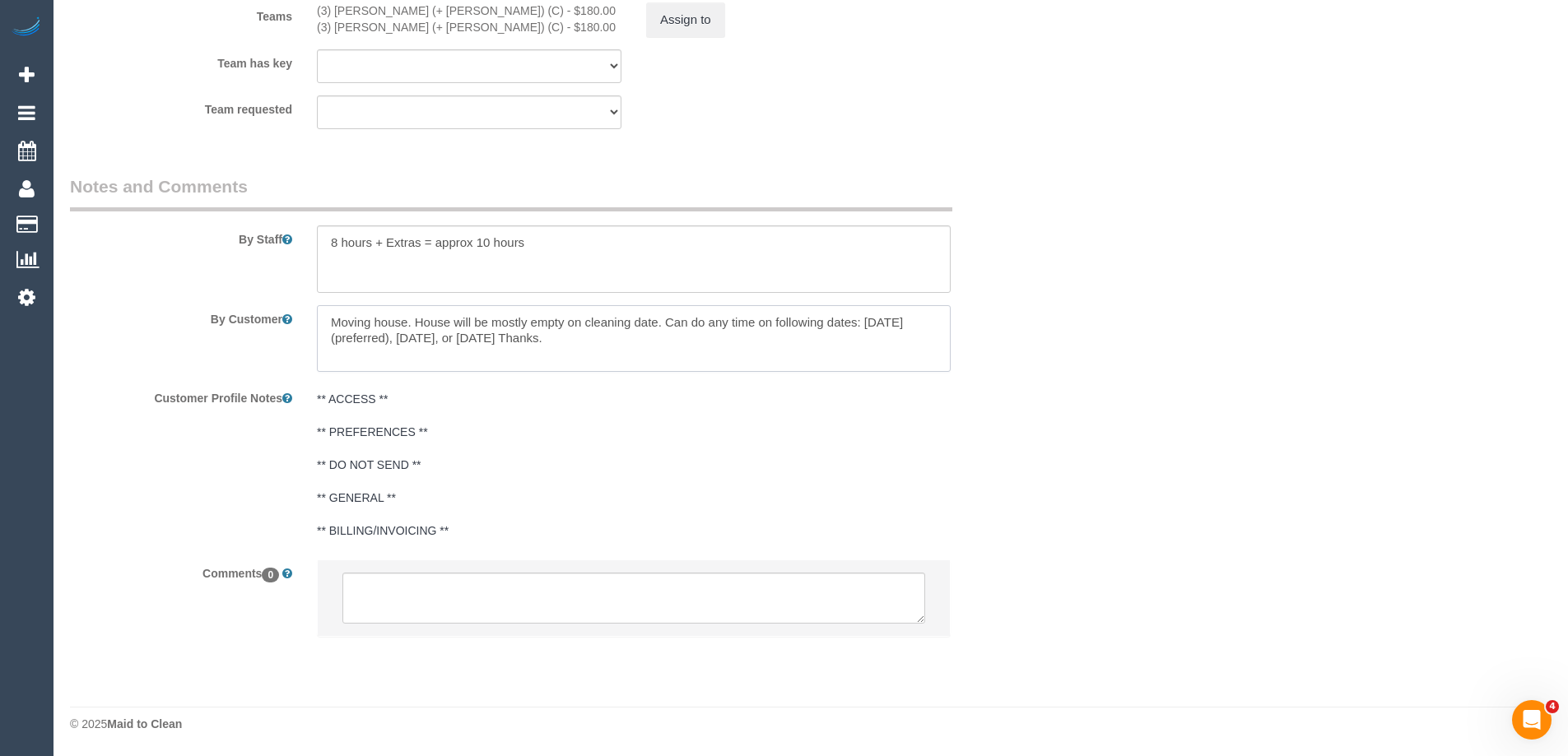
click at [611, 325] on textarea at bounding box center [634, 339] width 634 height 68
click at [644, 344] on textarea at bounding box center [634, 339] width 634 height 68
click at [538, 241] on textarea at bounding box center [634, 259] width 634 height 68
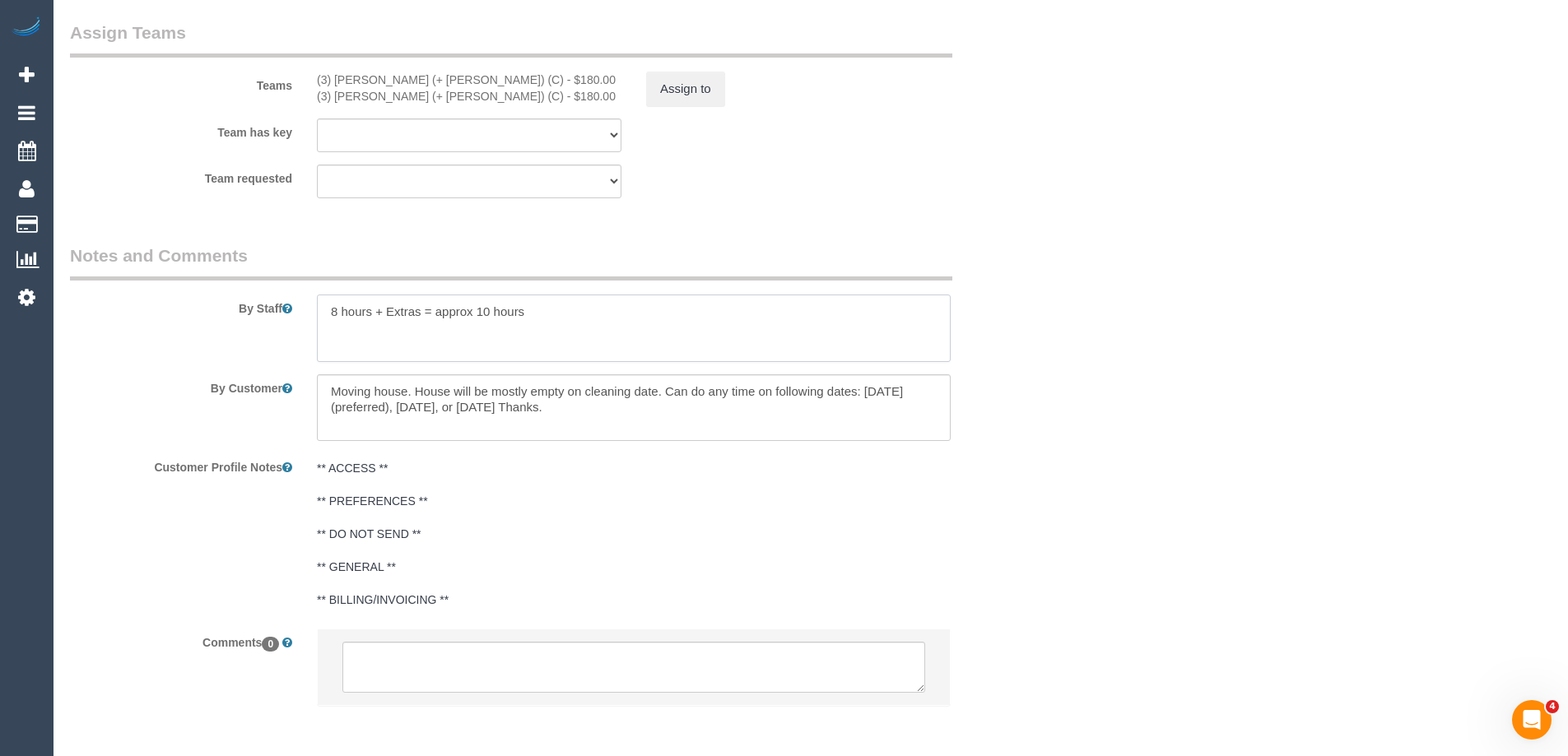
scroll to position [2275, 0]
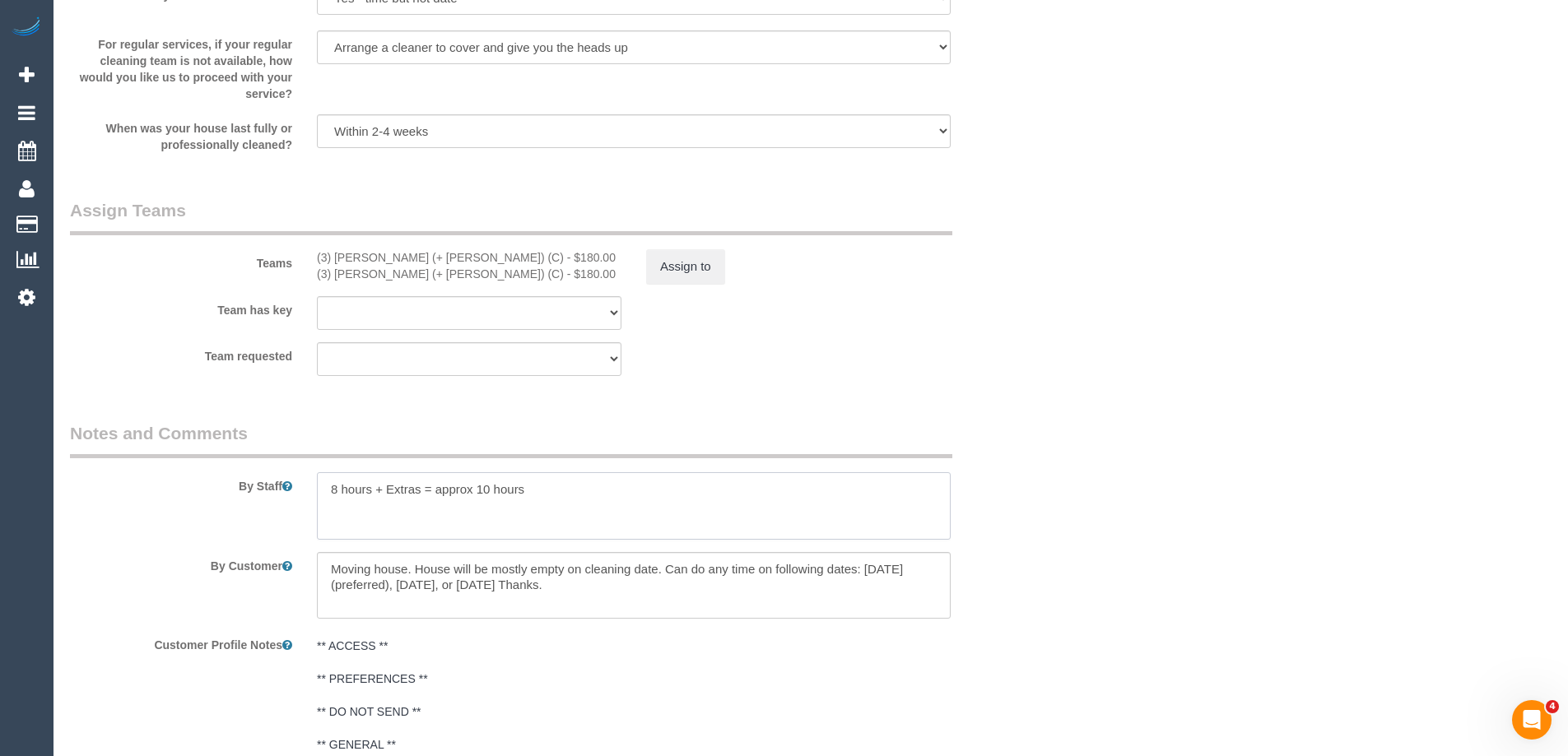
click at [471, 488] on textarea at bounding box center [634, 506] width 634 height 68
click at [656, 493] on textarea at bounding box center [634, 506] width 634 height 68
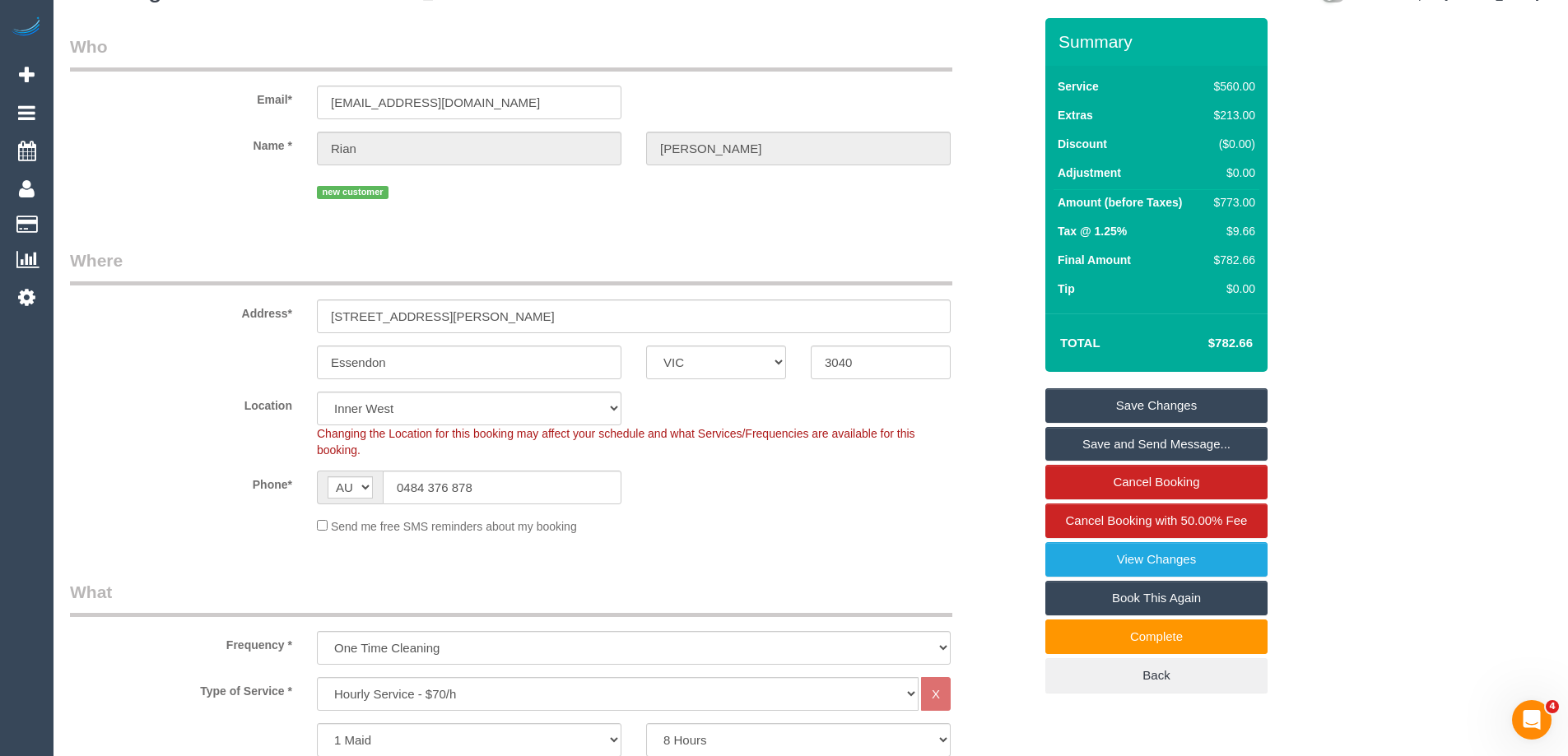
scroll to position [0, 0]
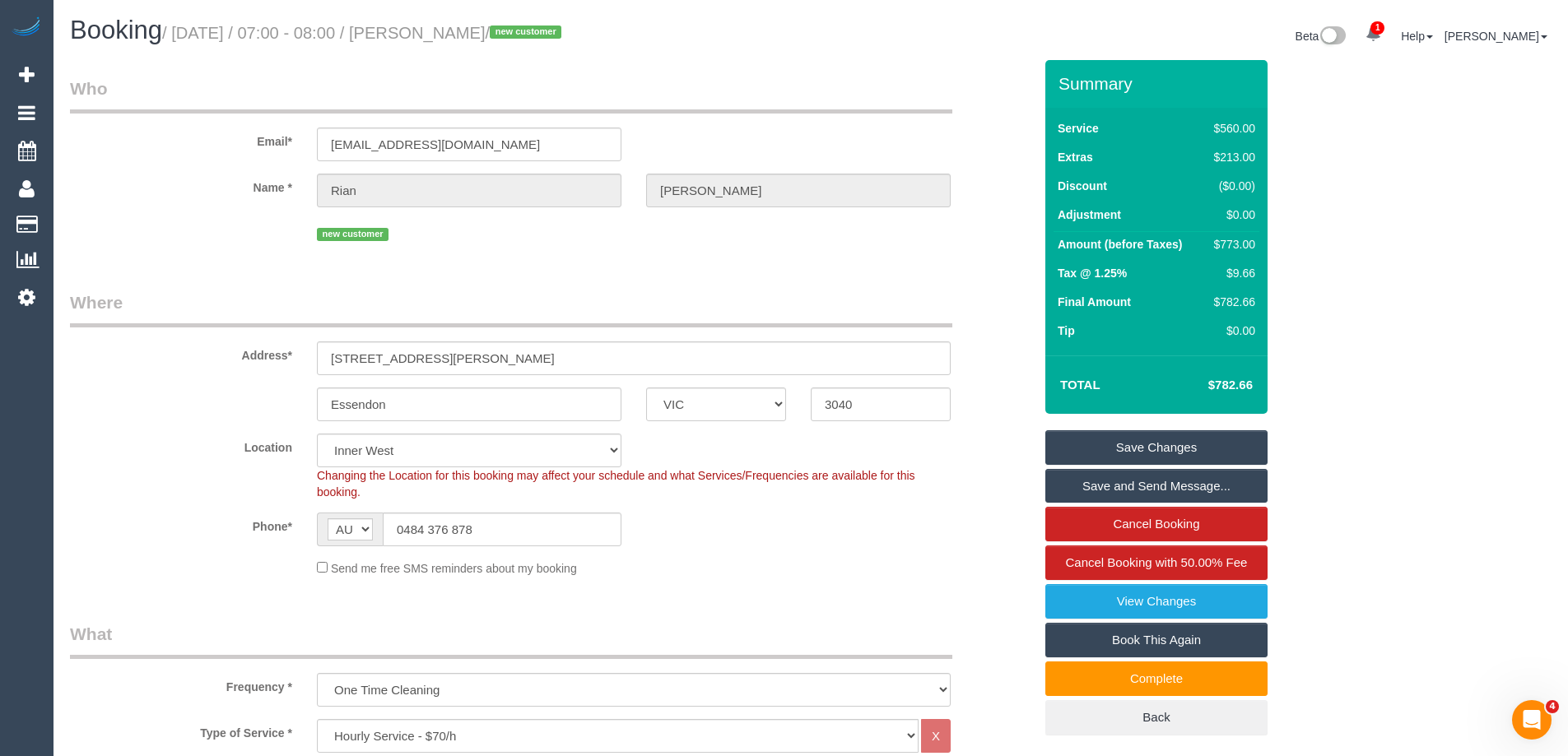
click at [1234, 386] on h4 "$782.66" at bounding box center [1205, 386] width 94 height 14
copy h4 "782.66"
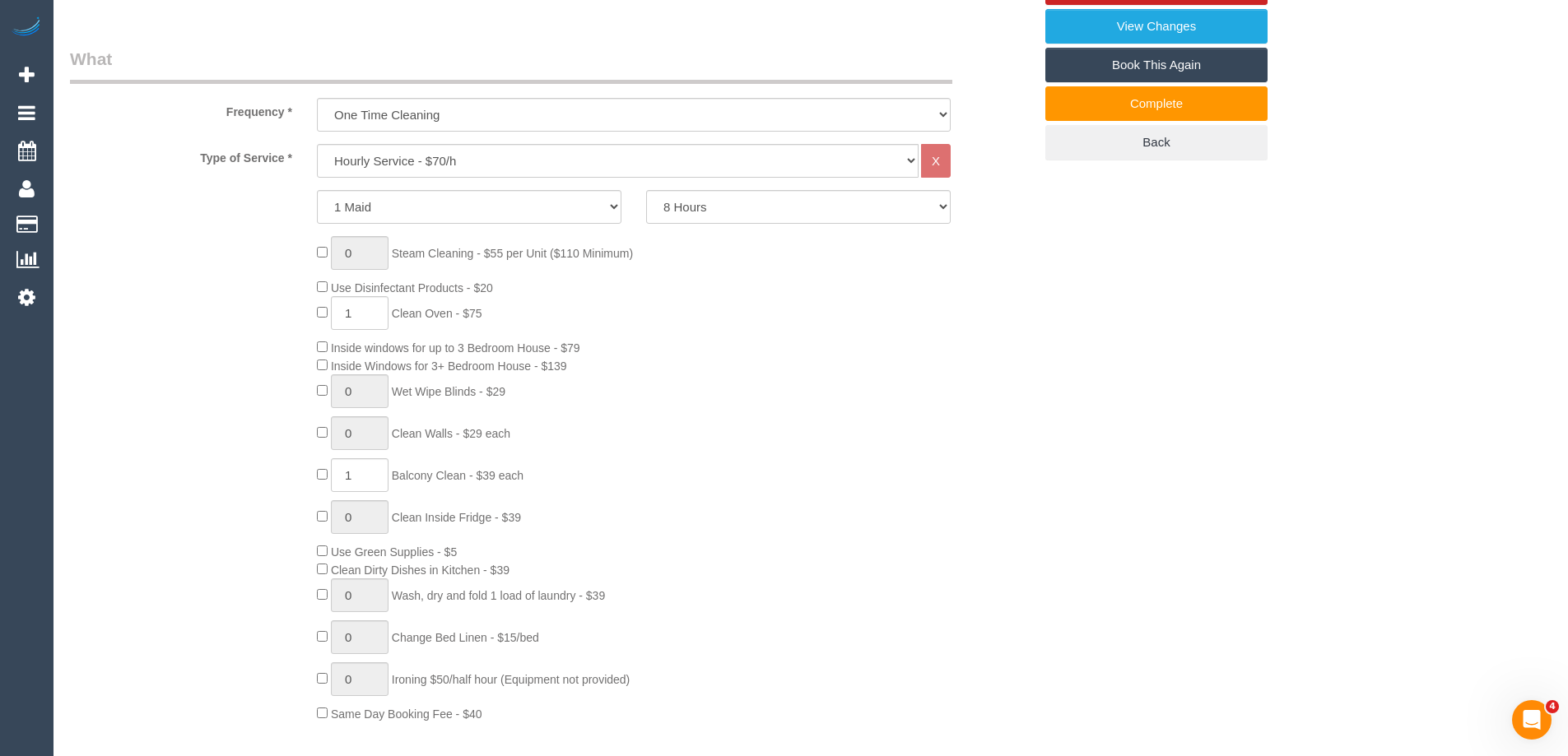
scroll to position [576, 0]
click at [475, 283] on span "Use Disinfectant Products - $20" at bounding box center [412, 288] width 162 height 13
copy span "Use Disinfectant Products - $20"
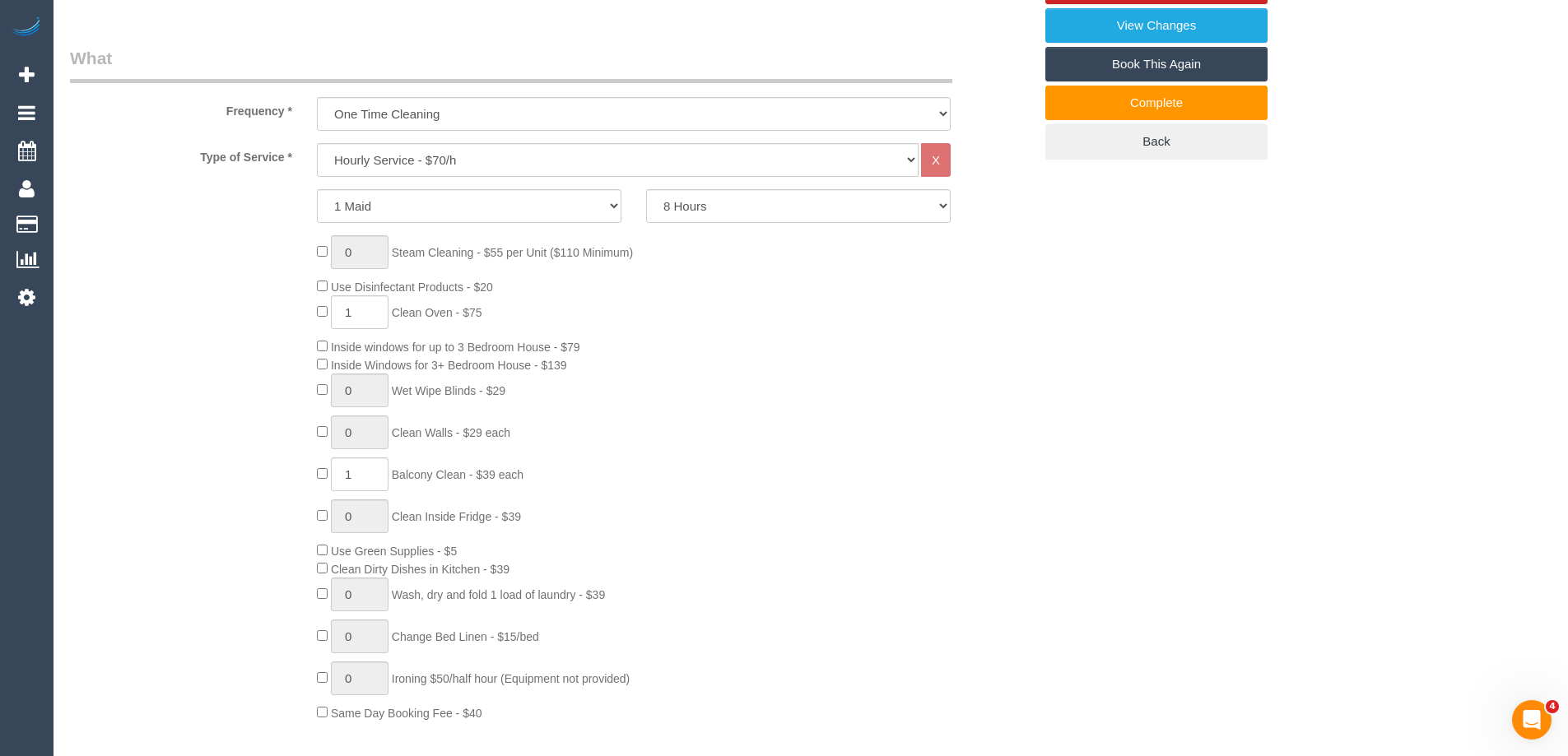
click at [430, 310] on span "Clean Oven - $75" at bounding box center [437, 313] width 90 height 13
copy span "Clean Oven - $75"
click at [509, 350] on span "Inside windows for up to 3 Bedroom House - $79" at bounding box center [456, 347] width 249 height 13
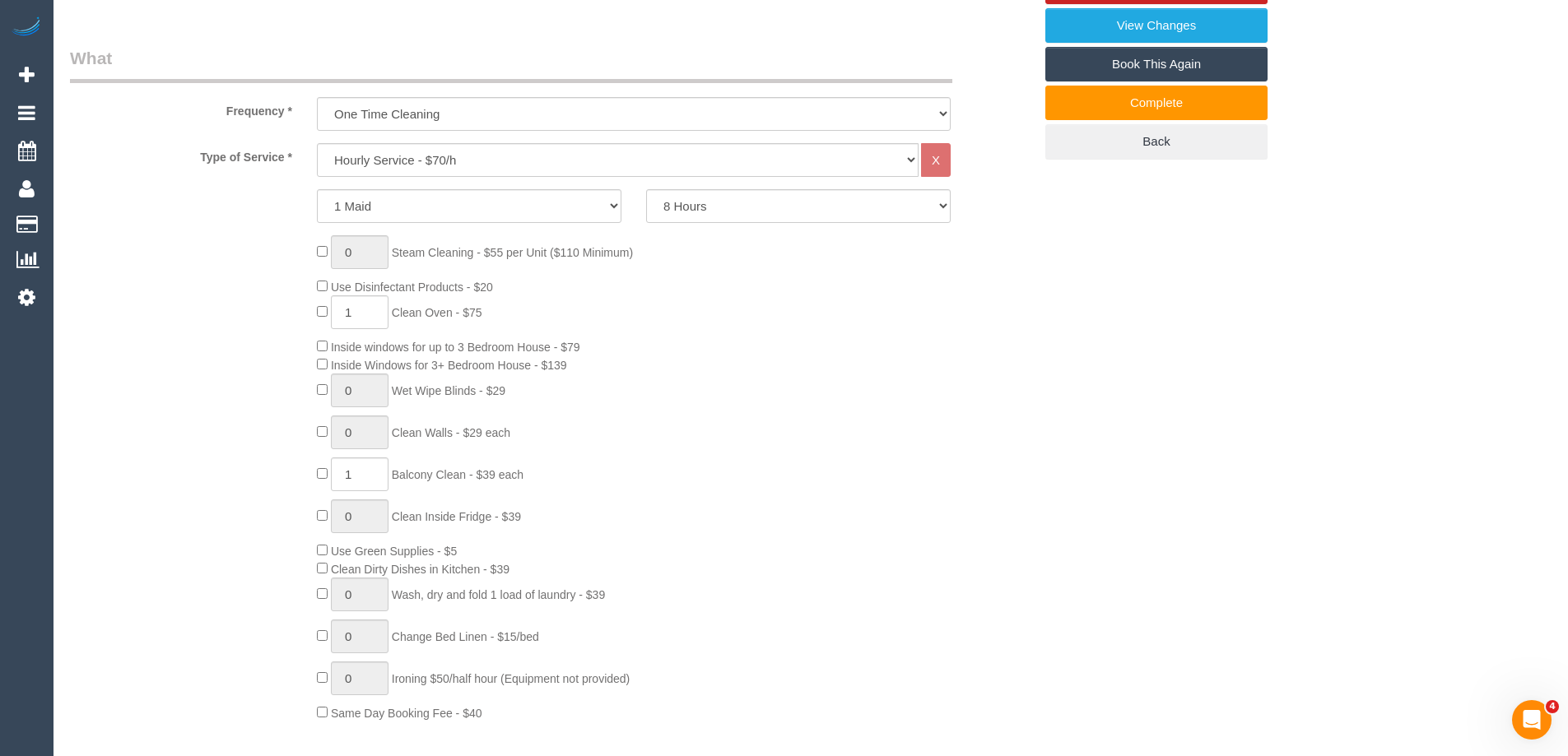
click at [509, 350] on span "Inside windows for up to 3 Bedroom House - $79" at bounding box center [456, 347] width 249 height 13
copy span "Inside windows for up to 3 Bedroom House - $79"
click at [504, 462] on div "0 Steam Cleaning - $55 per Unit ($110 Minimum) Use Disinfectant Products - $20 …" at bounding box center [675, 478] width 741 height 487
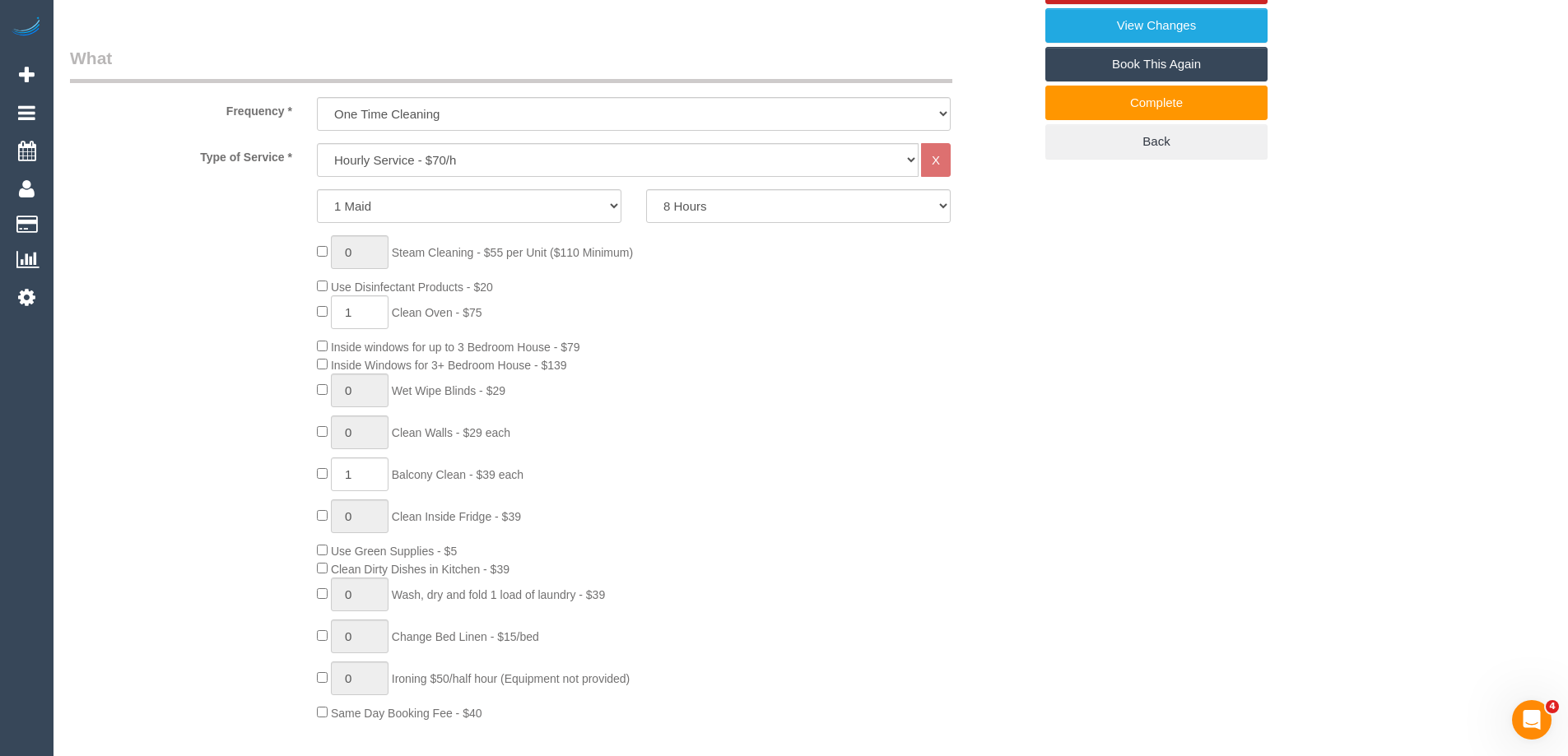
click at [498, 473] on span "Balcony Clean - $39 each" at bounding box center [457, 475] width 131 height 13
copy span "Balcony Clean - $39 each"
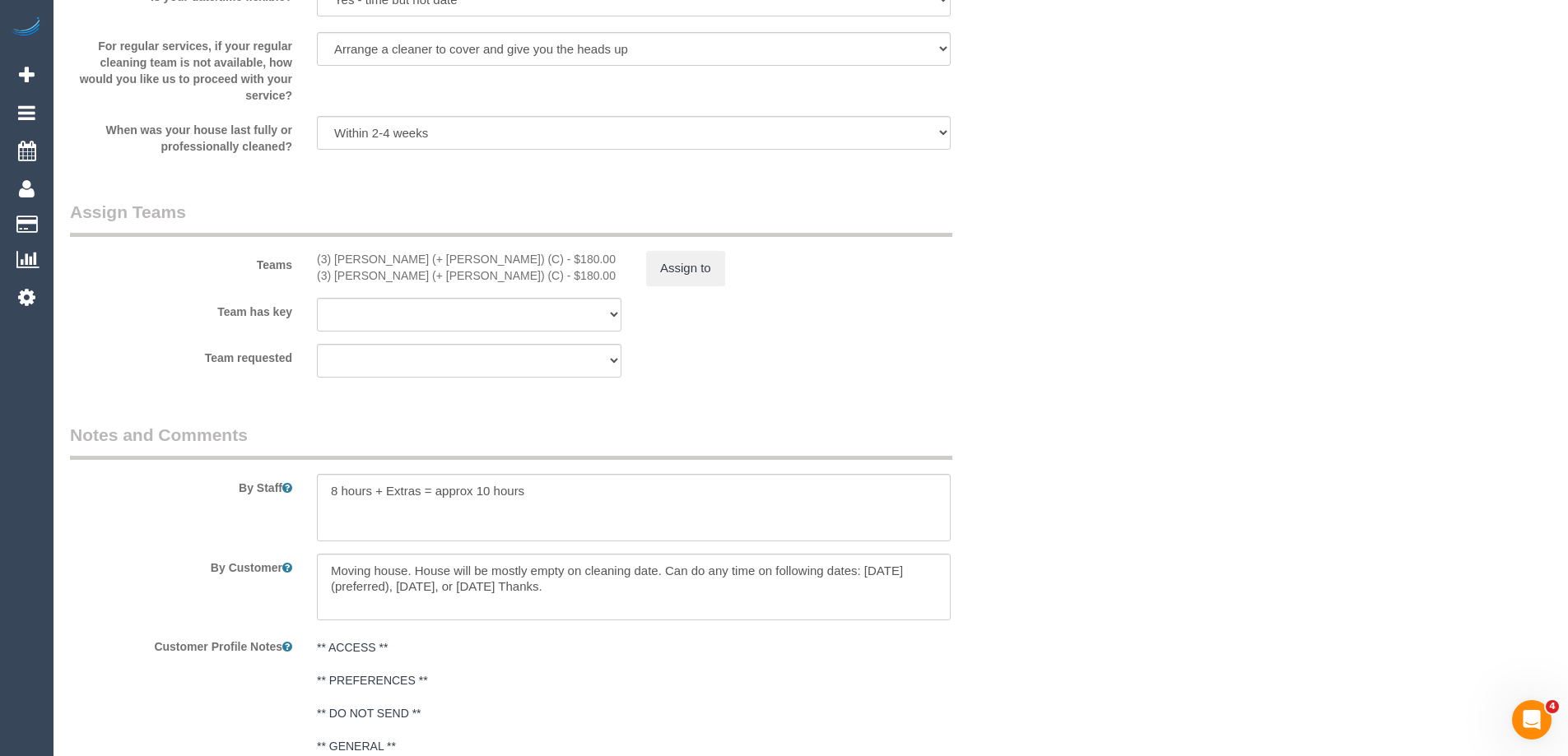
scroll to position [2387, 0]
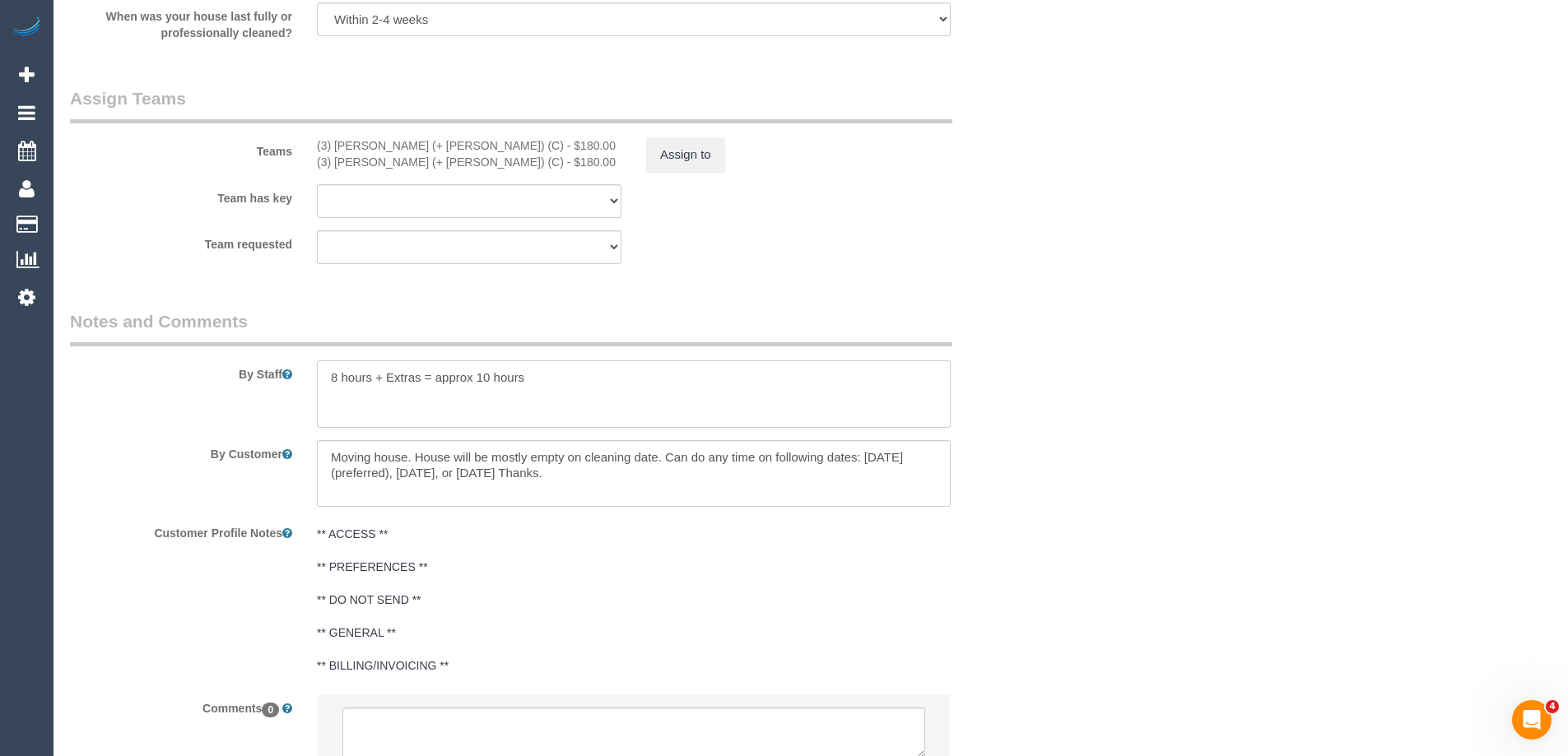
click at [552, 374] on textarea at bounding box center [634, 394] width 634 height 68
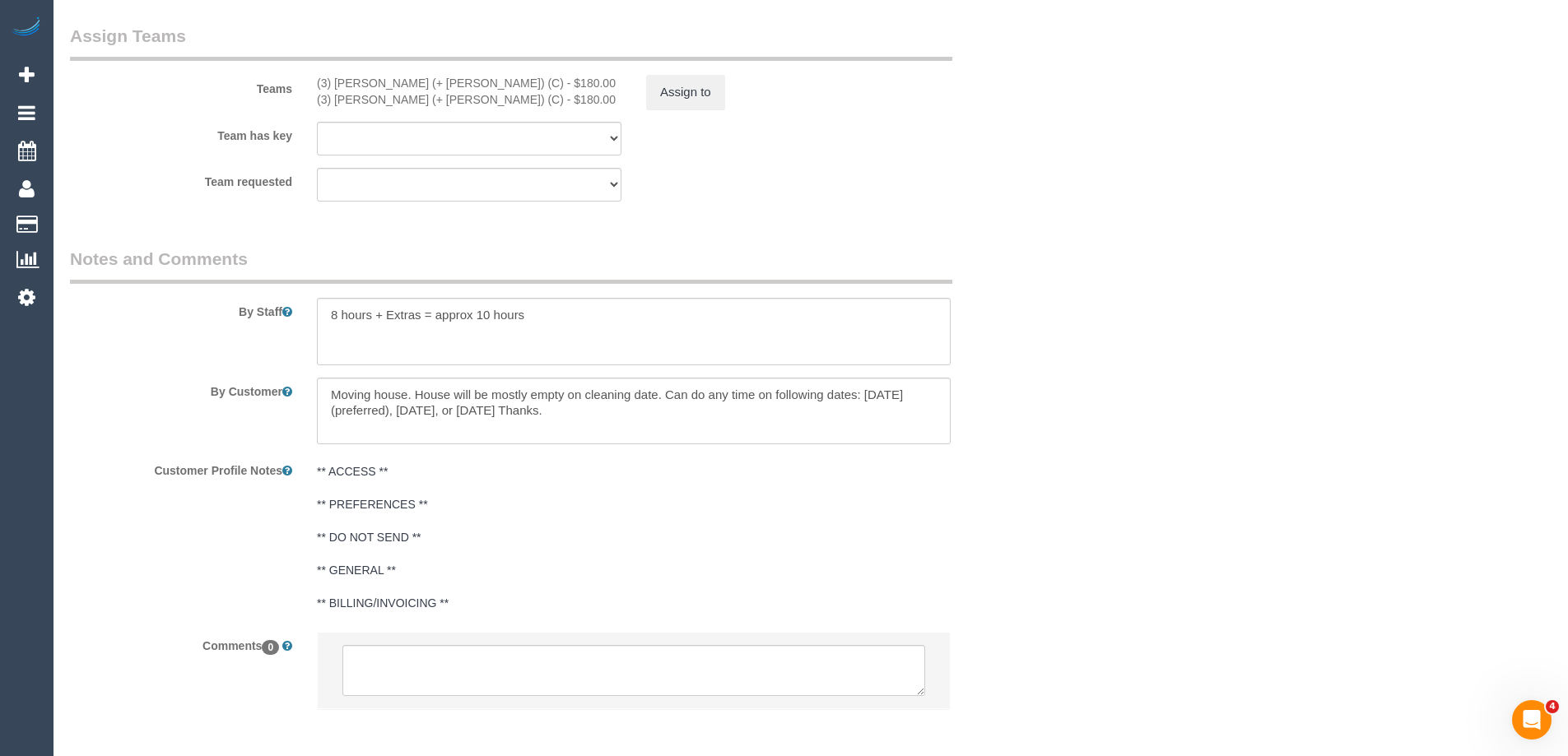
scroll to position [2275, 0]
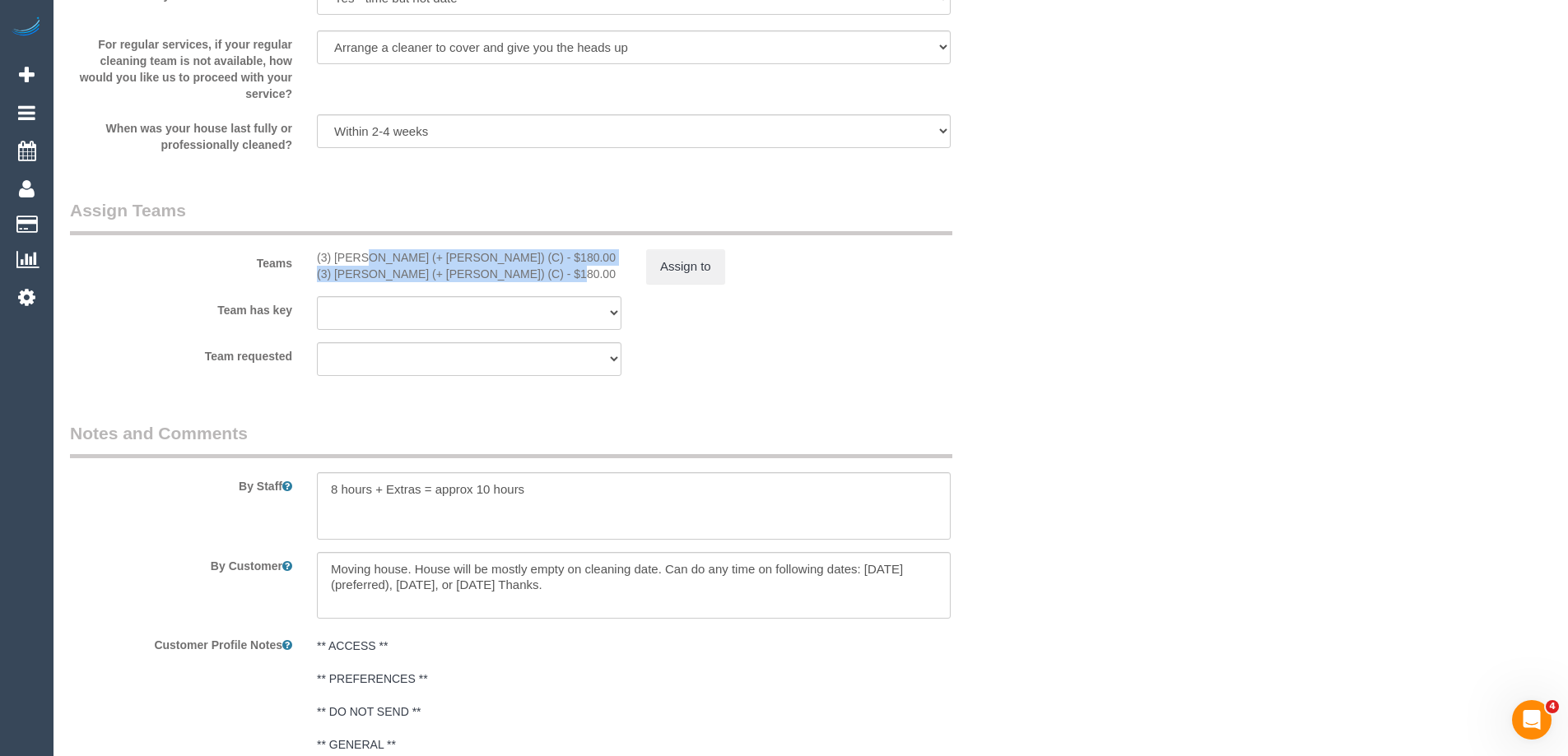
copy div "(3) Arifin (+ Fatema) (C) - $180.00 (3) Fatema (+ Arifin) (C) - $180.00"
drag, startPoint x: 498, startPoint y: 277, endPoint x: 313, endPoint y: 248, distance: 187.3
click at [313, 249] on div "(3) Arifin (+ Fatema) (C) - $180.00 (3) Fatema (+ Arifin) (C) - $180.00" at bounding box center [469, 265] width 329 height 33
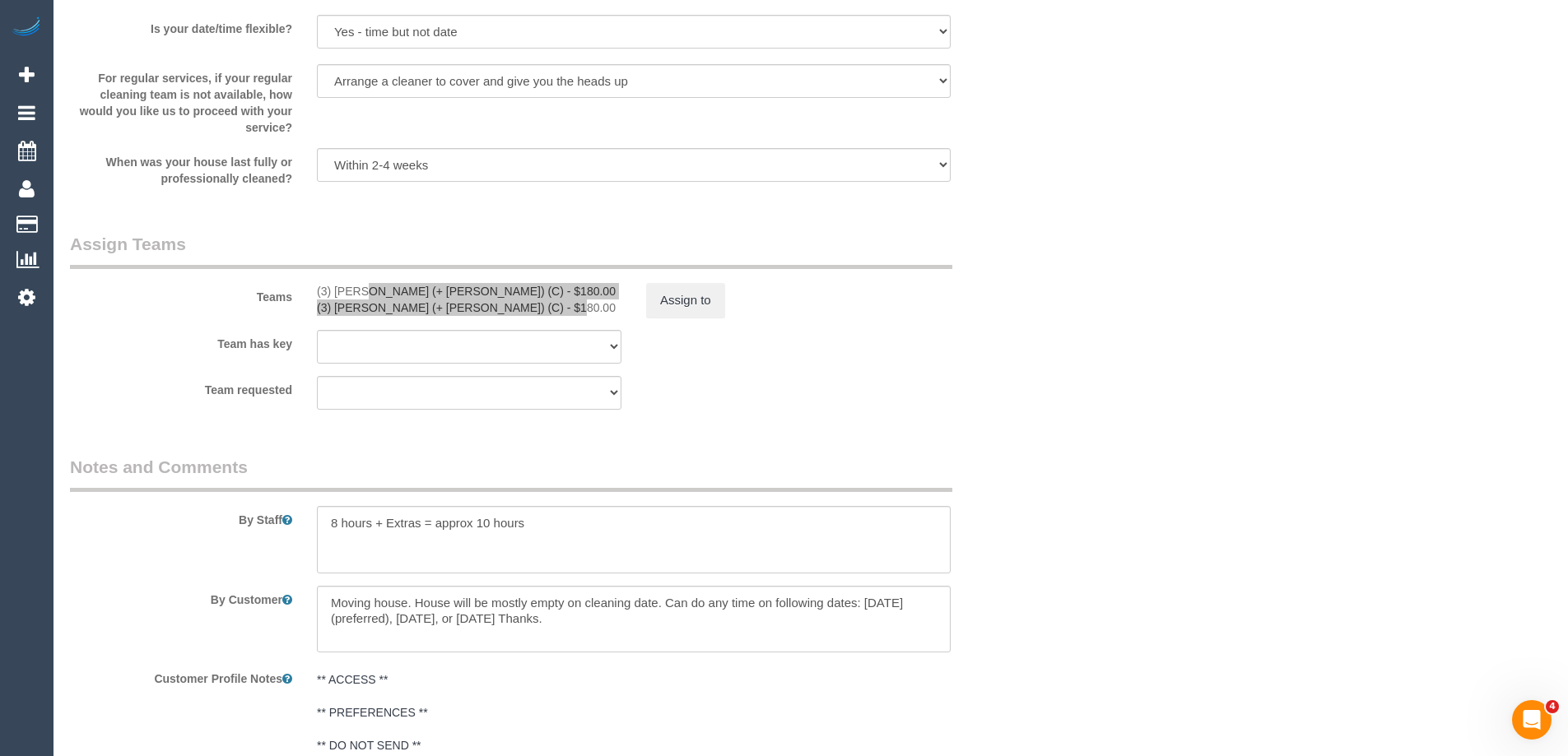
scroll to position [2439, 0]
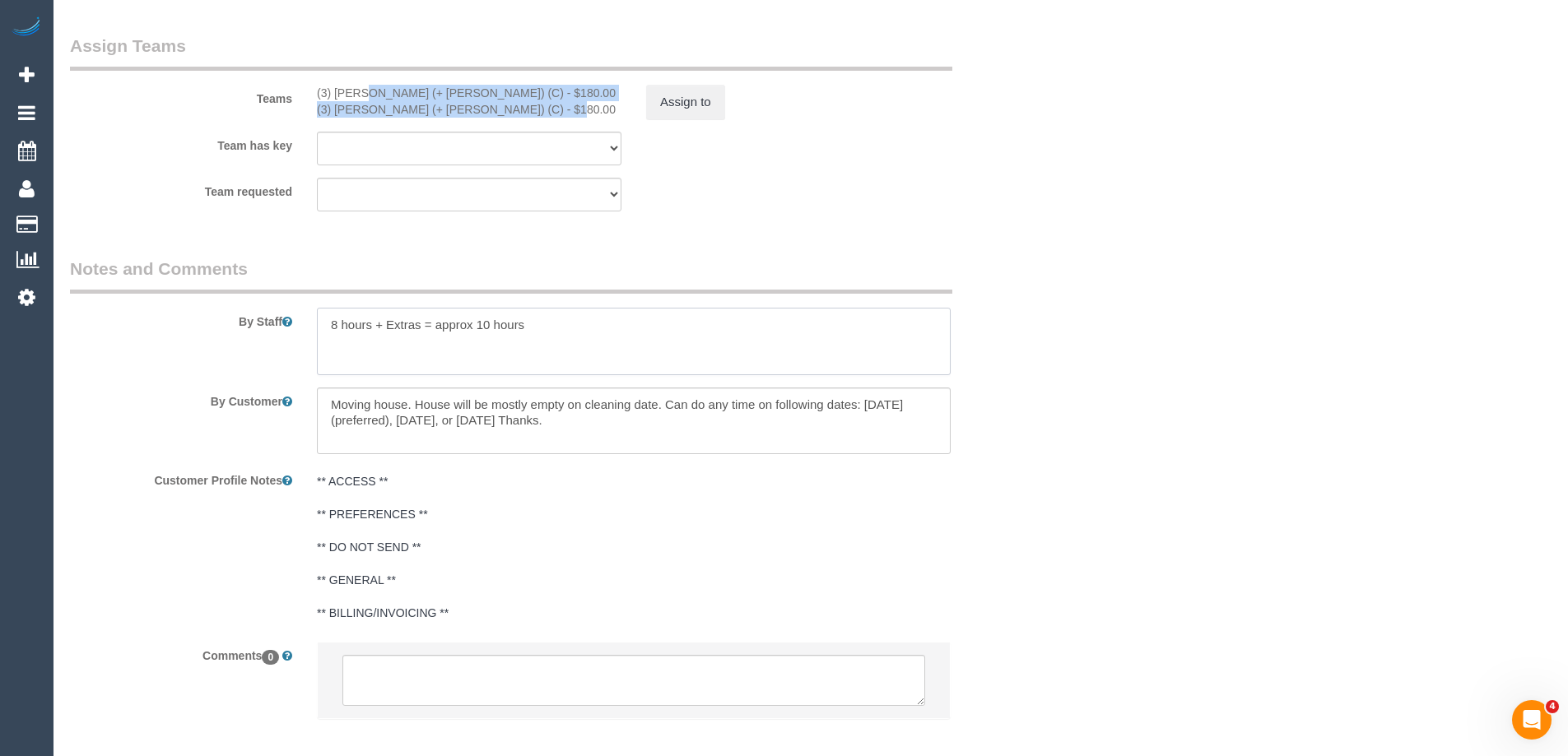
click at [499, 314] on textarea at bounding box center [634, 341] width 634 height 68
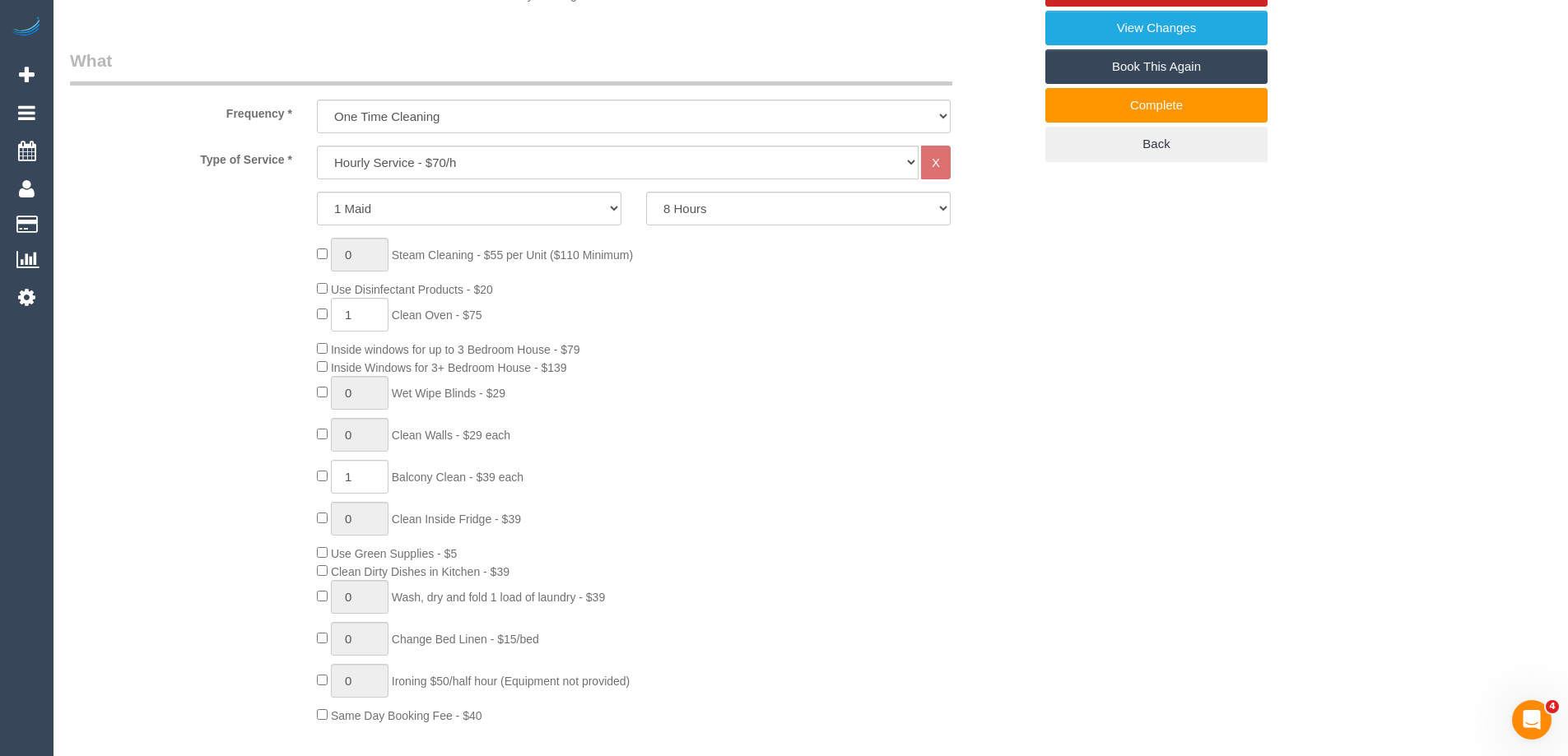
scroll to position [546, 0]
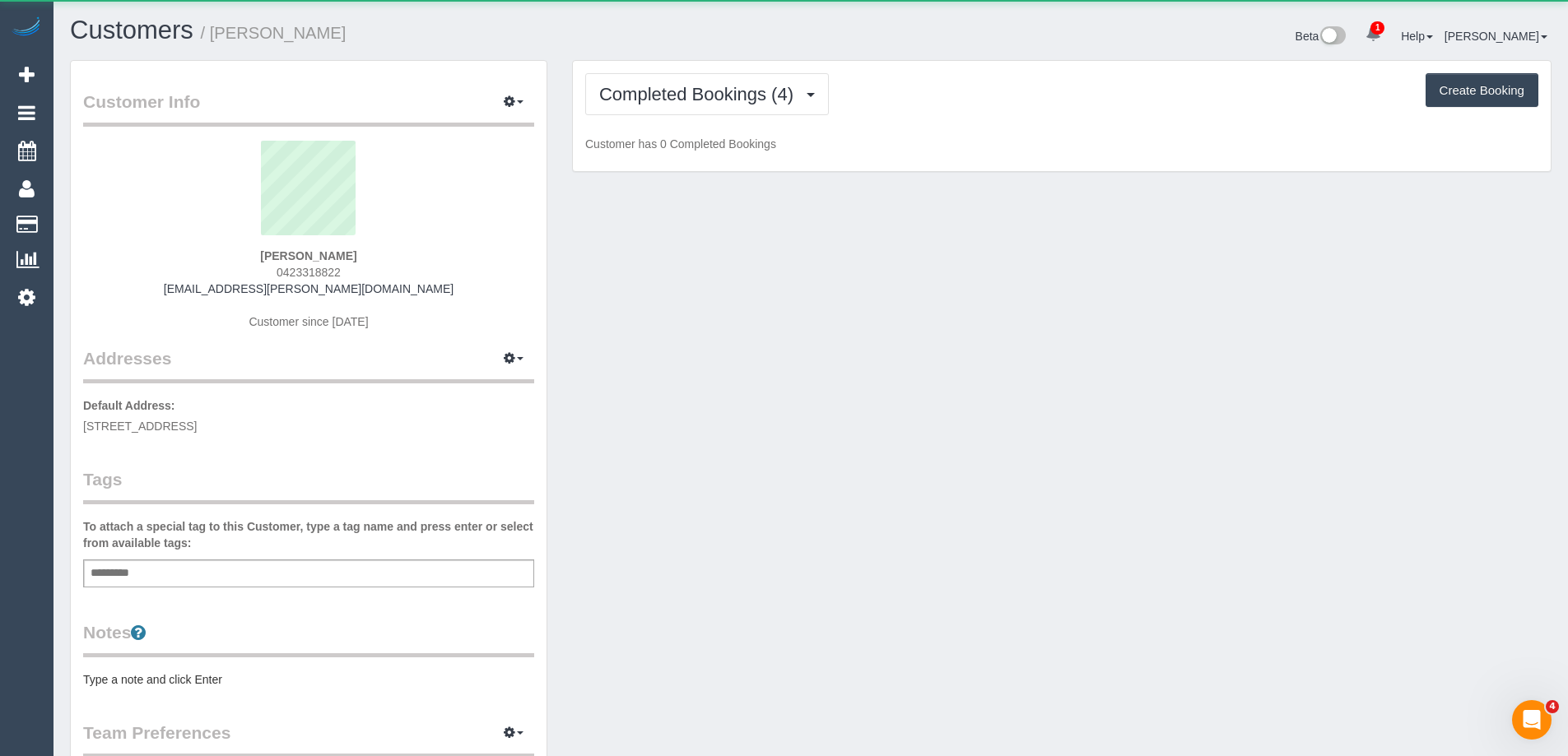
scroll to position [1204, 1568]
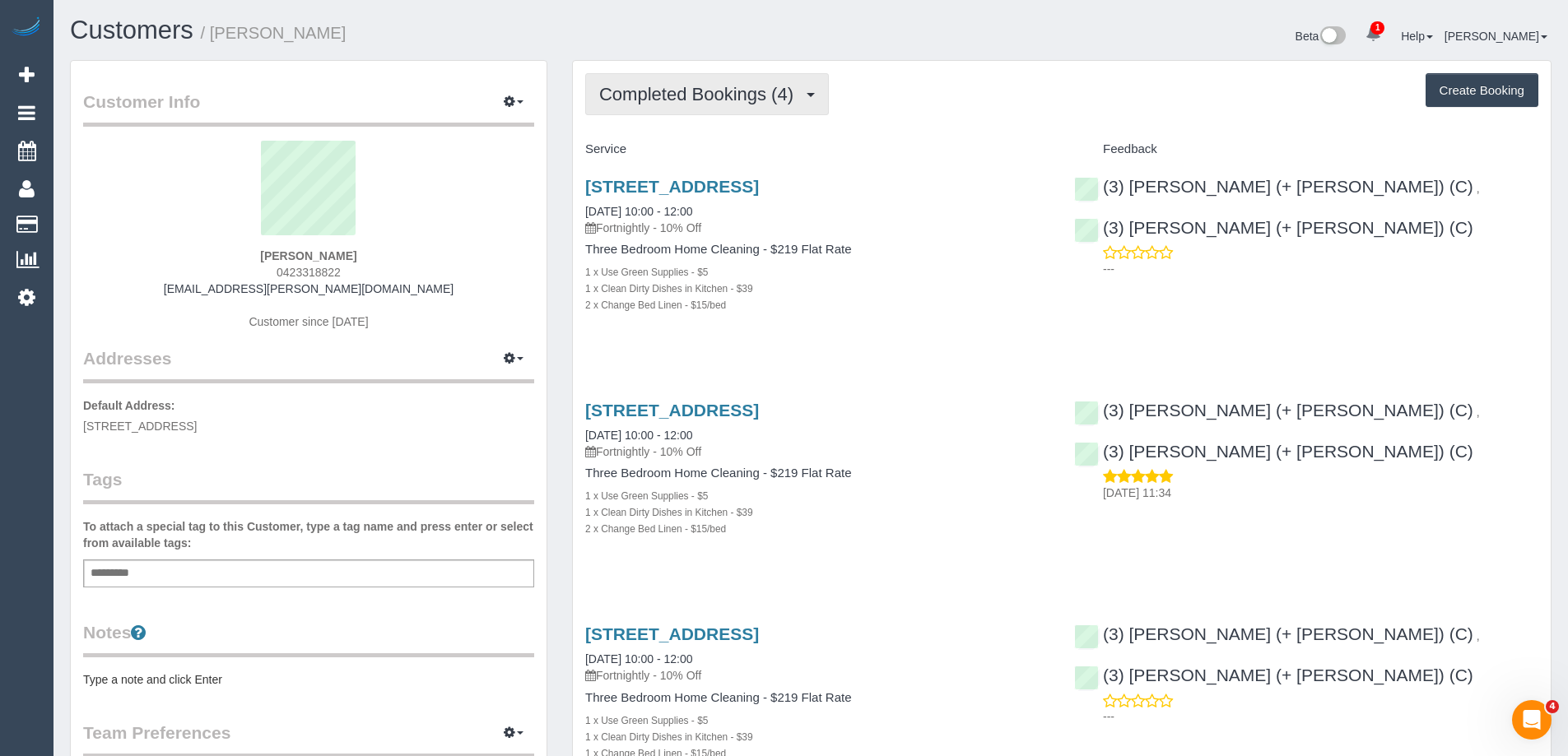
click at [657, 84] on span "Completed Bookings (4)" at bounding box center [700, 94] width 202 height 21
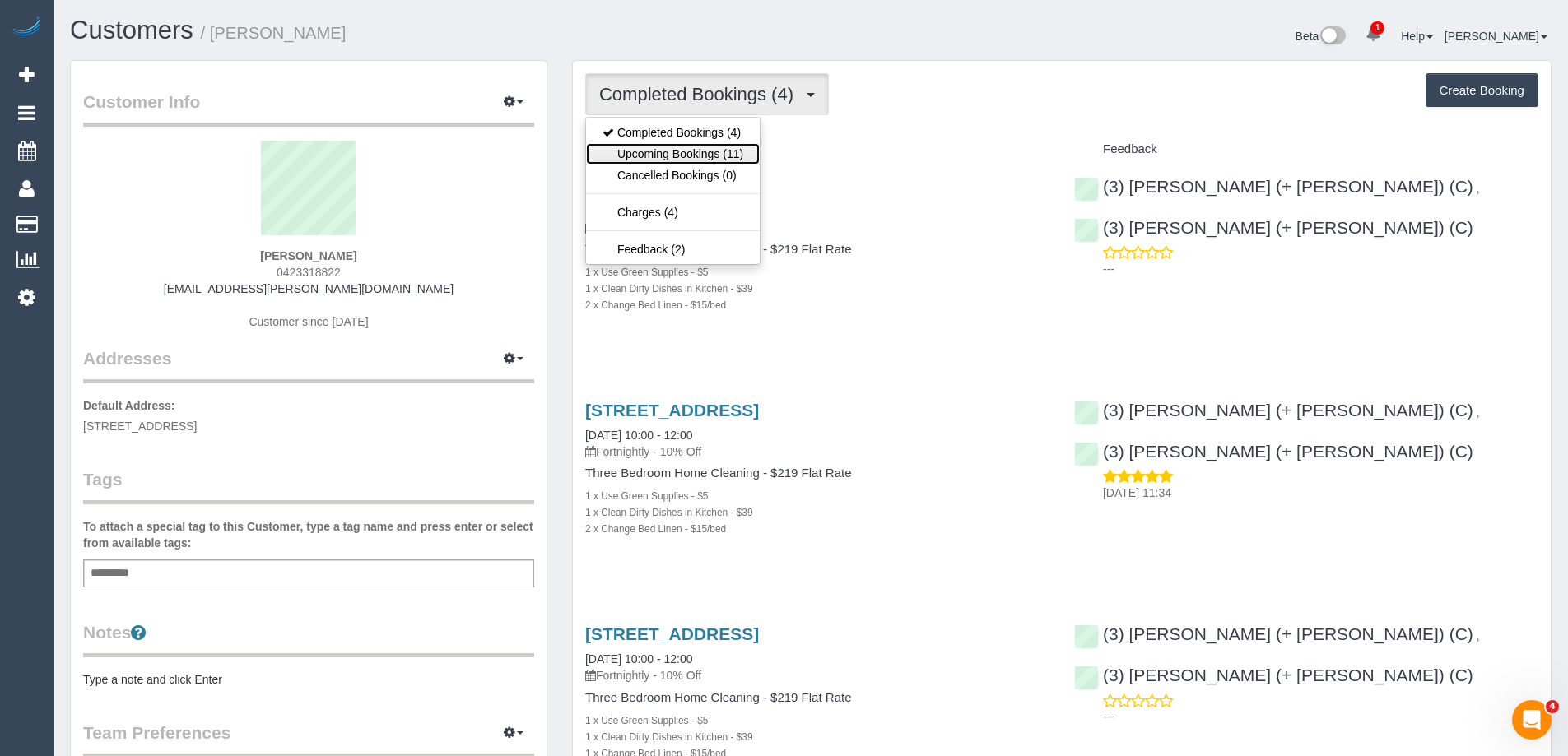
click at [666, 149] on link "Upcoming Bookings (11)" at bounding box center [673, 154] width 174 height 22
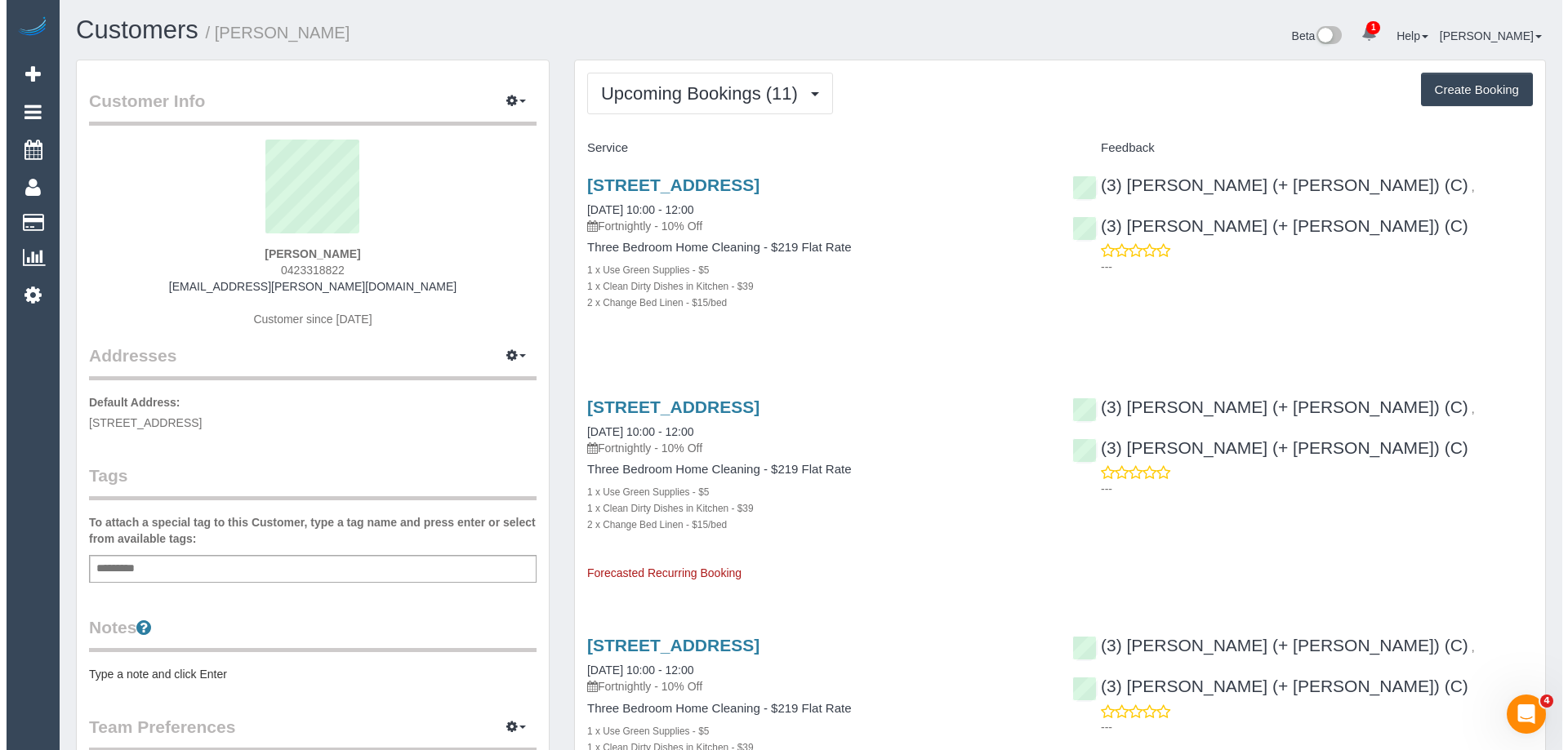
scroll to position [2856, 1556]
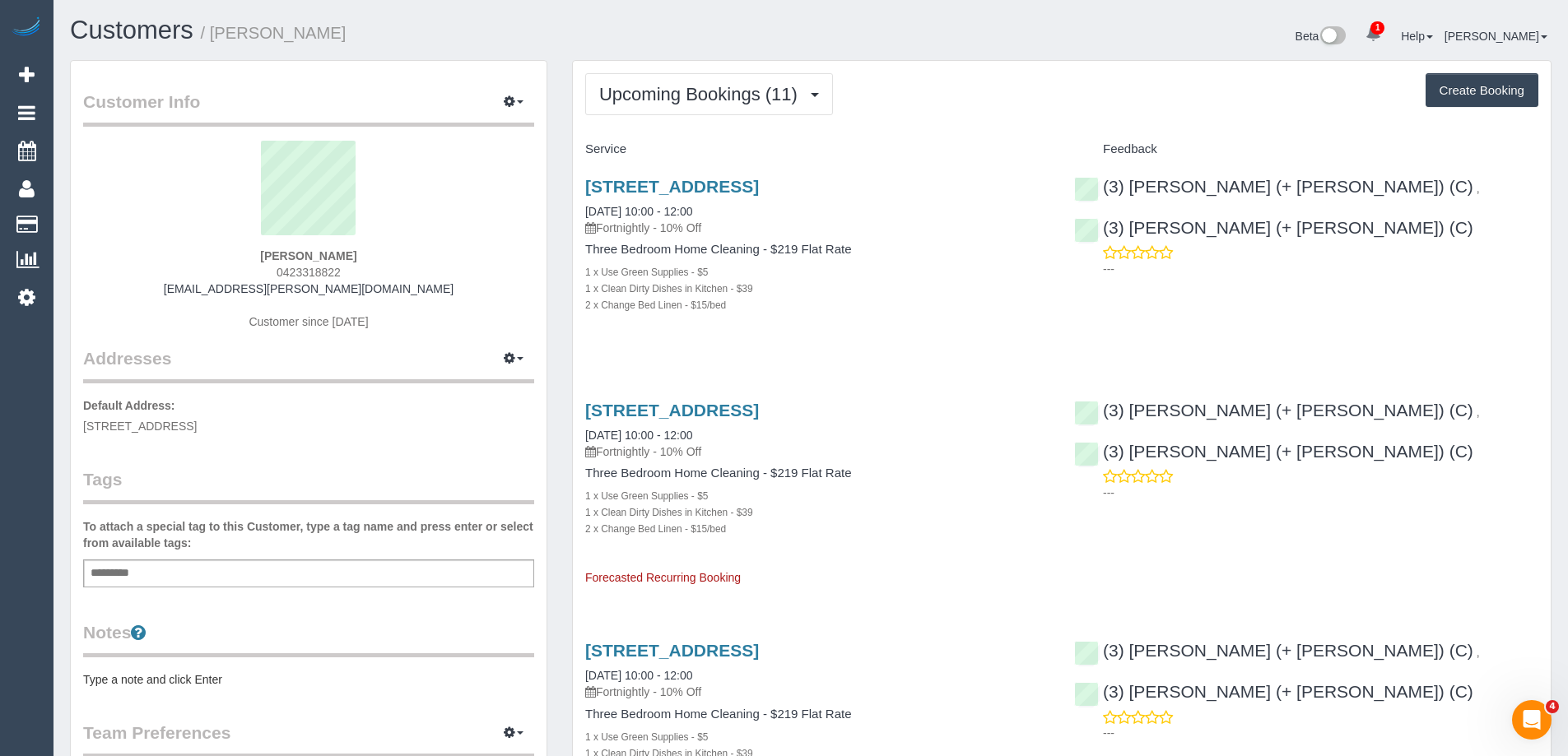
click at [190, 674] on pre "Type a note and click Enter" at bounding box center [308, 680] width 451 height 17
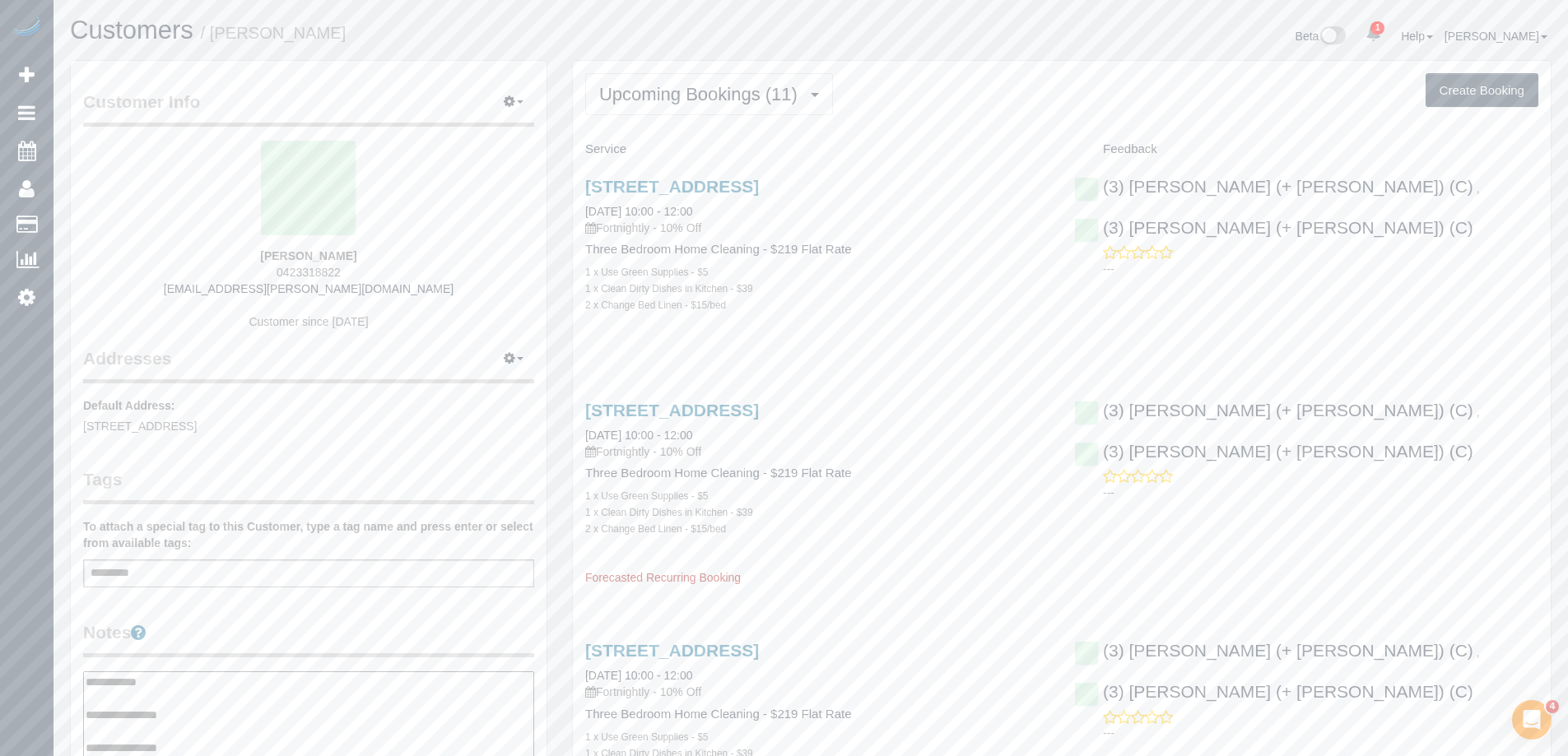
type textarea "**********"
click at [291, 626] on legend "Notes" at bounding box center [308, 639] width 451 height 37
click at [758, 404] on link "10 Hopetoun Crescent, Coburg North, VIC 3058" at bounding box center [672, 410] width 174 height 19
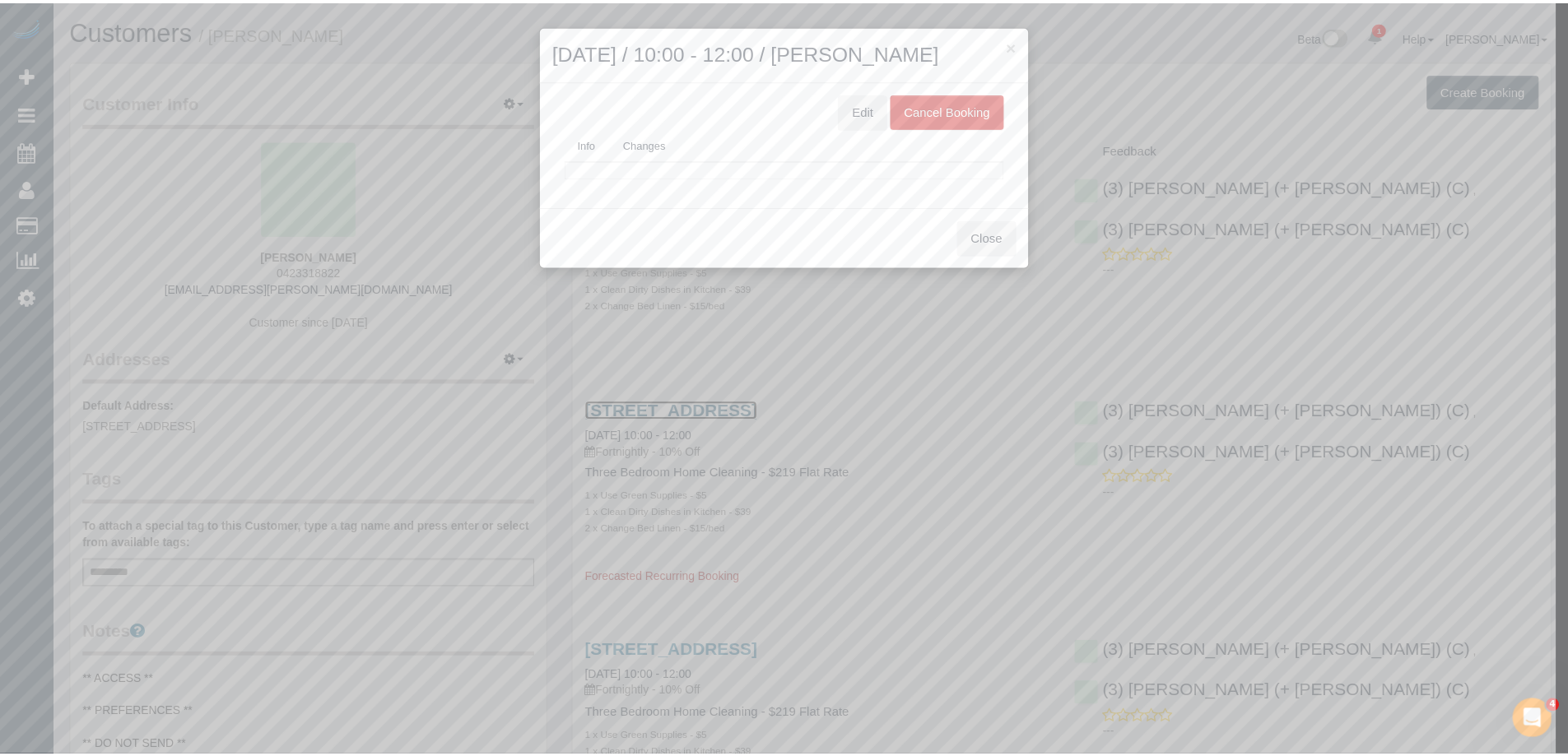
scroll to position [2878, 1580]
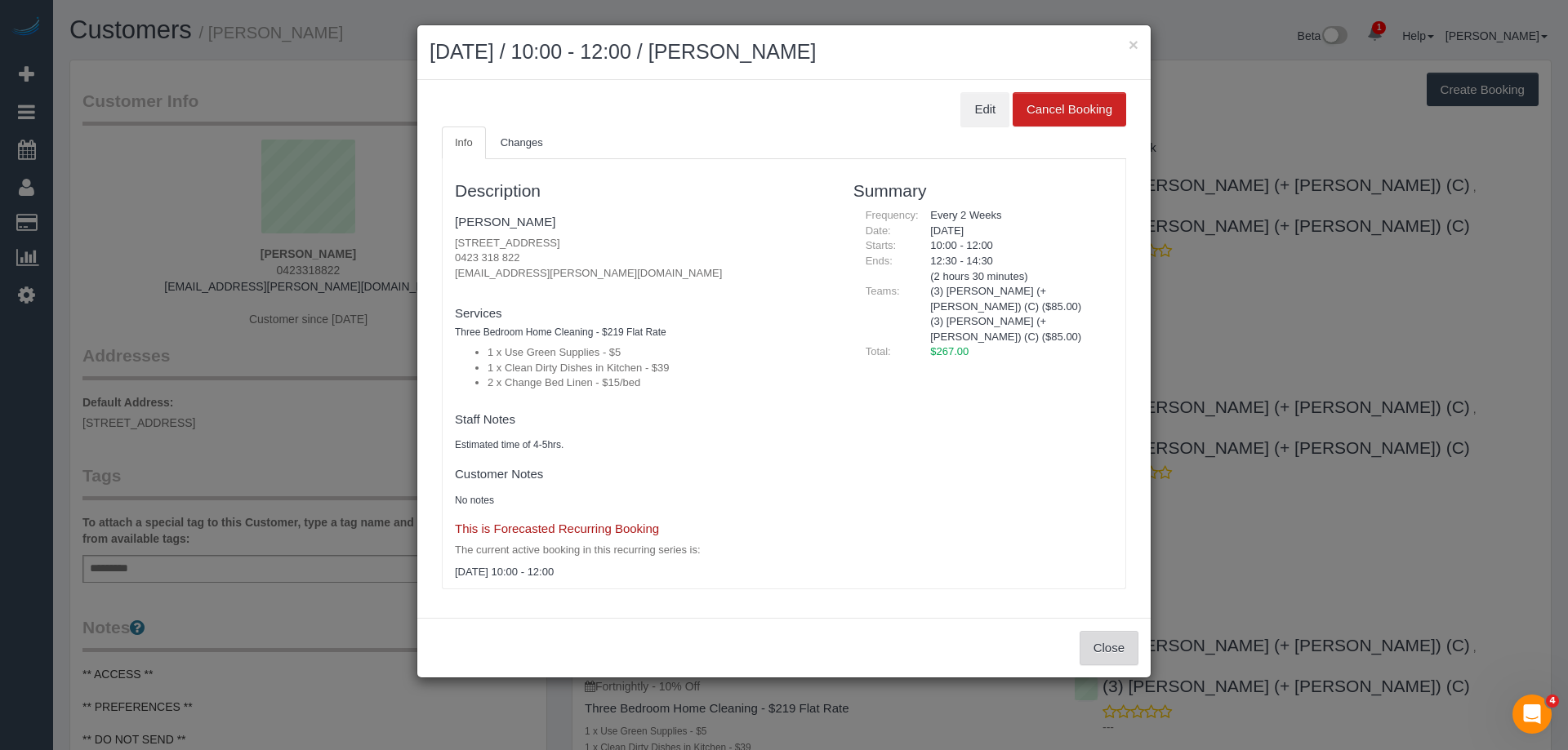
click at [1097, 639] on button "Close" at bounding box center [1109, 648] width 59 height 34
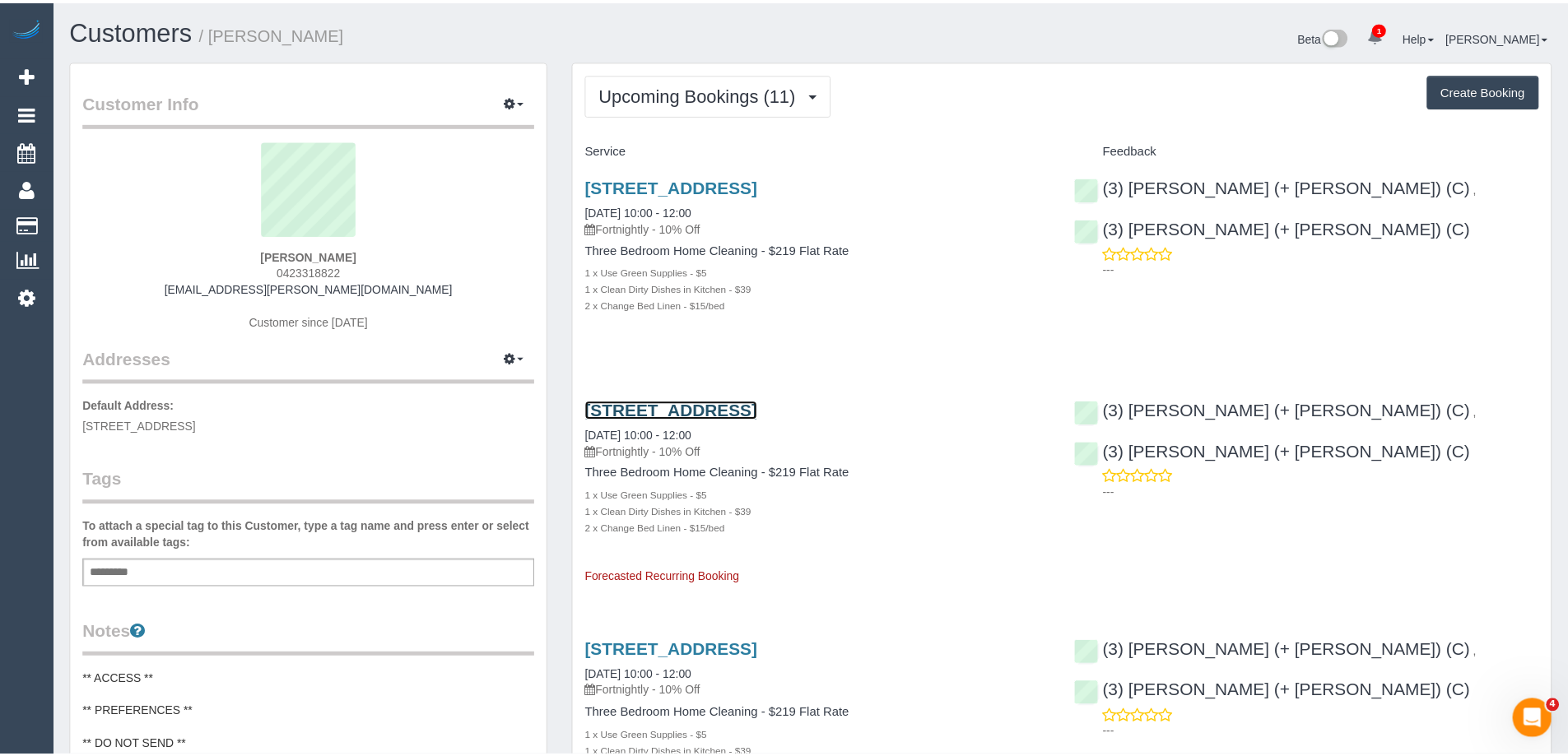
scroll to position [79412, 80721]
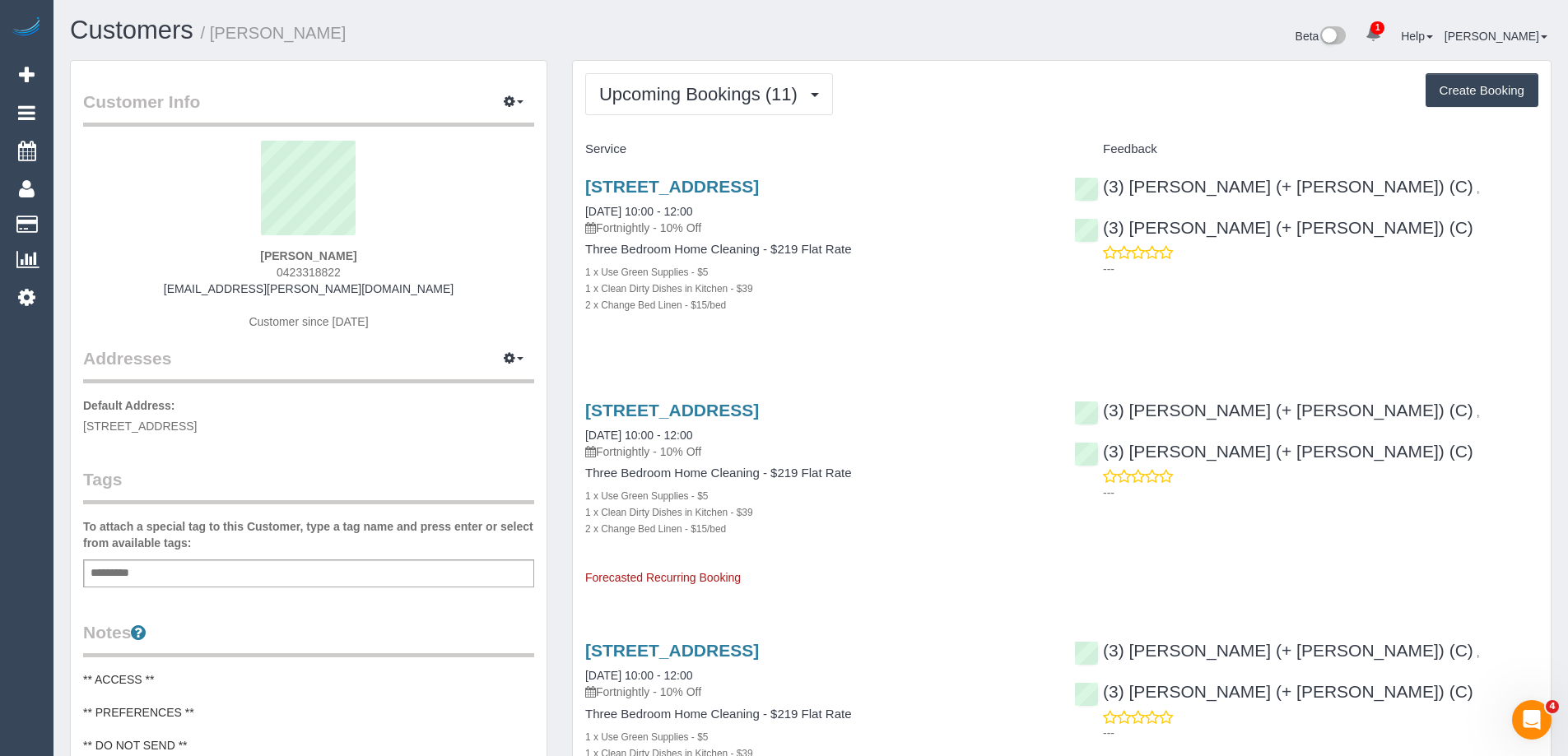
drag, startPoint x: 368, startPoint y: 258, endPoint x: 242, endPoint y: 257, distance: 126.0
click at [242, 257] on div "Adriana Mackay 0423318822 adriana.l.mackay@gmail.com Customer since 2025" at bounding box center [308, 243] width 451 height 206
copy strong "Adriana Mackay"
click at [468, 248] on div "Adriana Mackay 0423318822 adriana.l.mackay@gmail.com Customer since 2025" at bounding box center [308, 243] width 451 height 206
click at [308, 268] on span "0423318822" at bounding box center [309, 273] width 64 height 13
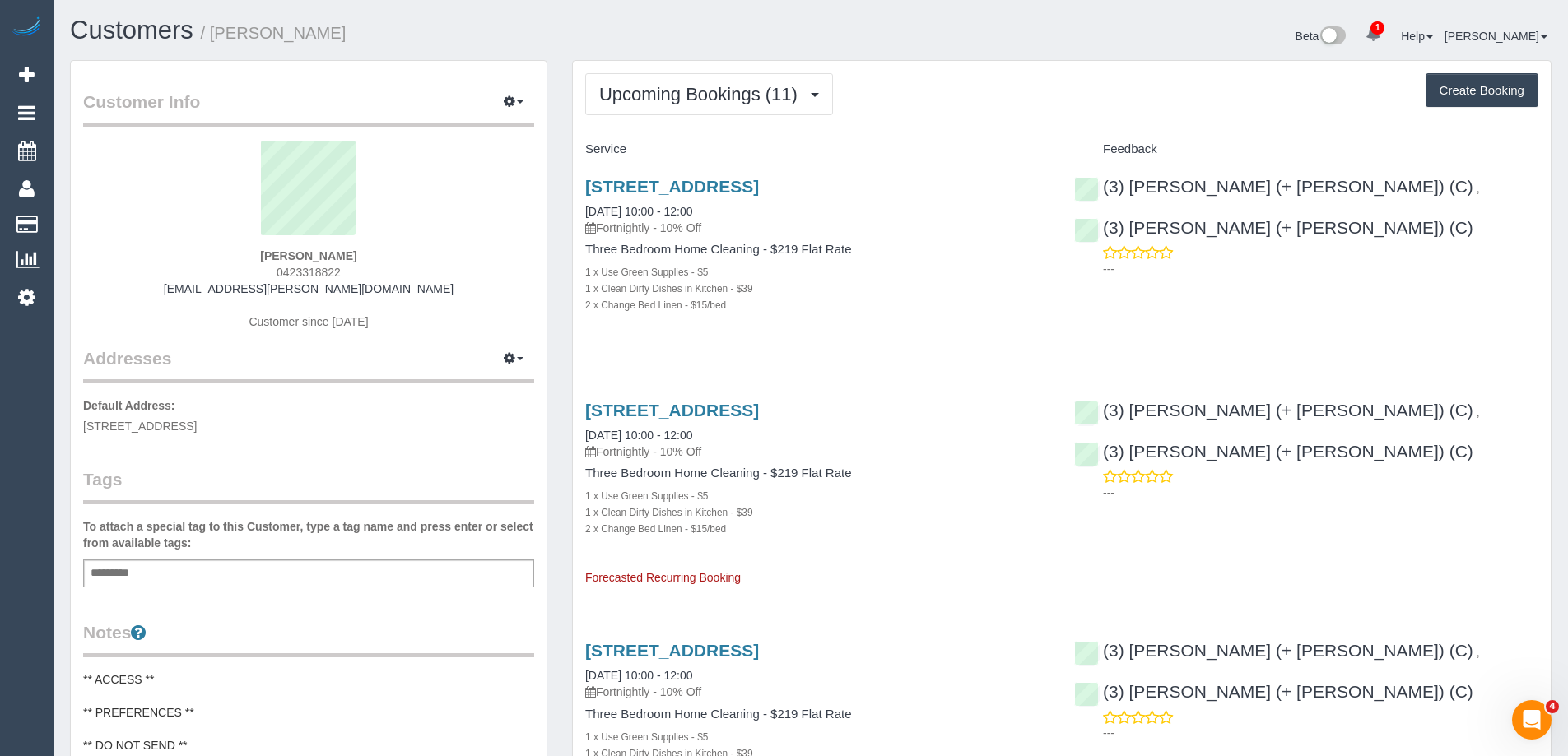
click at [308, 268] on span "0423318822" at bounding box center [309, 273] width 64 height 13
copy span "0423318822"
click at [317, 272] on span "0423318822" at bounding box center [309, 273] width 64 height 13
click at [294, 273] on span "0423318822" at bounding box center [309, 273] width 64 height 13
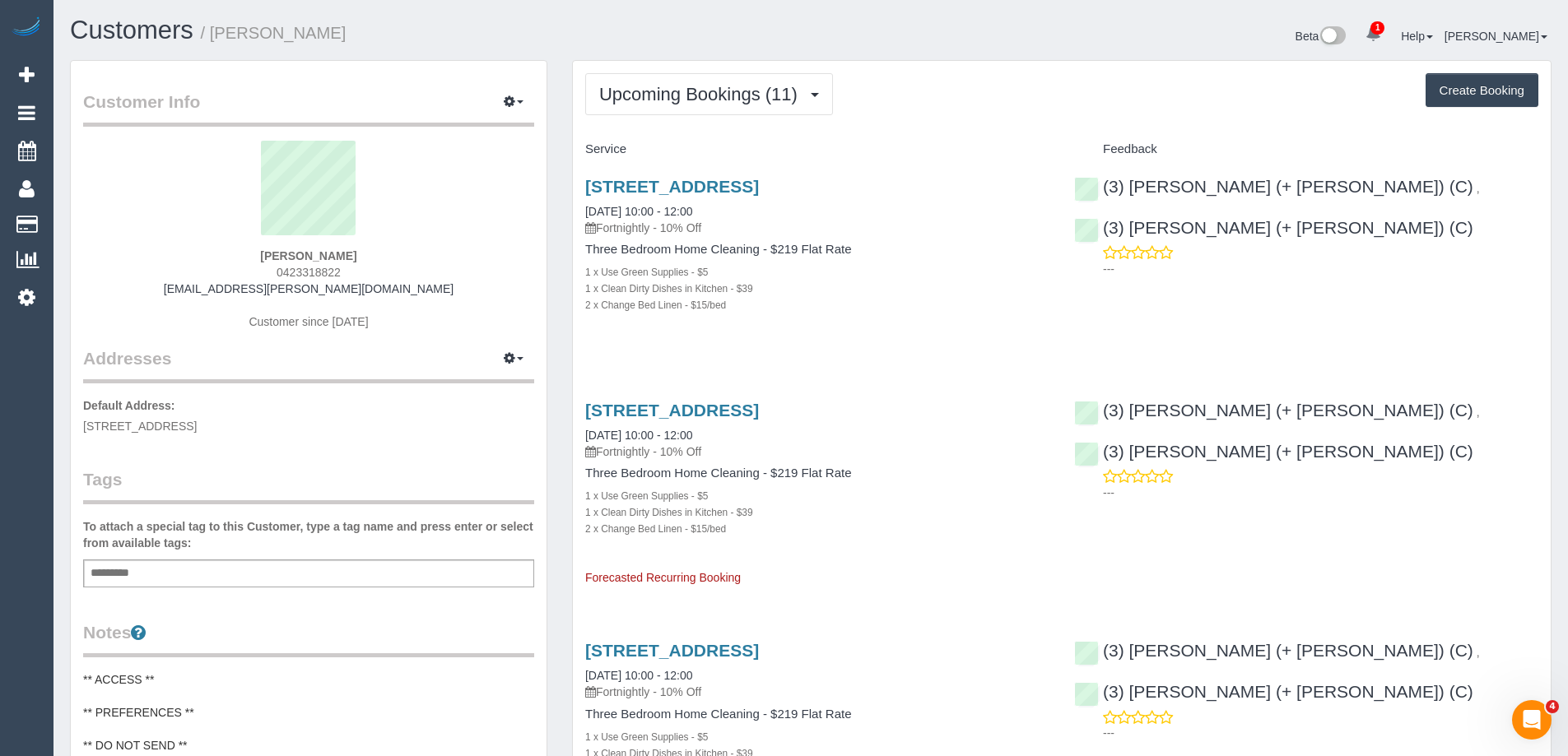
click at [294, 273] on span "0423318822" at bounding box center [309, 273] width 64 height 13
drag, startPoint x: 1548, startPoint y: 266, endPoint x: 1566, endPoint y: 280, distance: 22.8
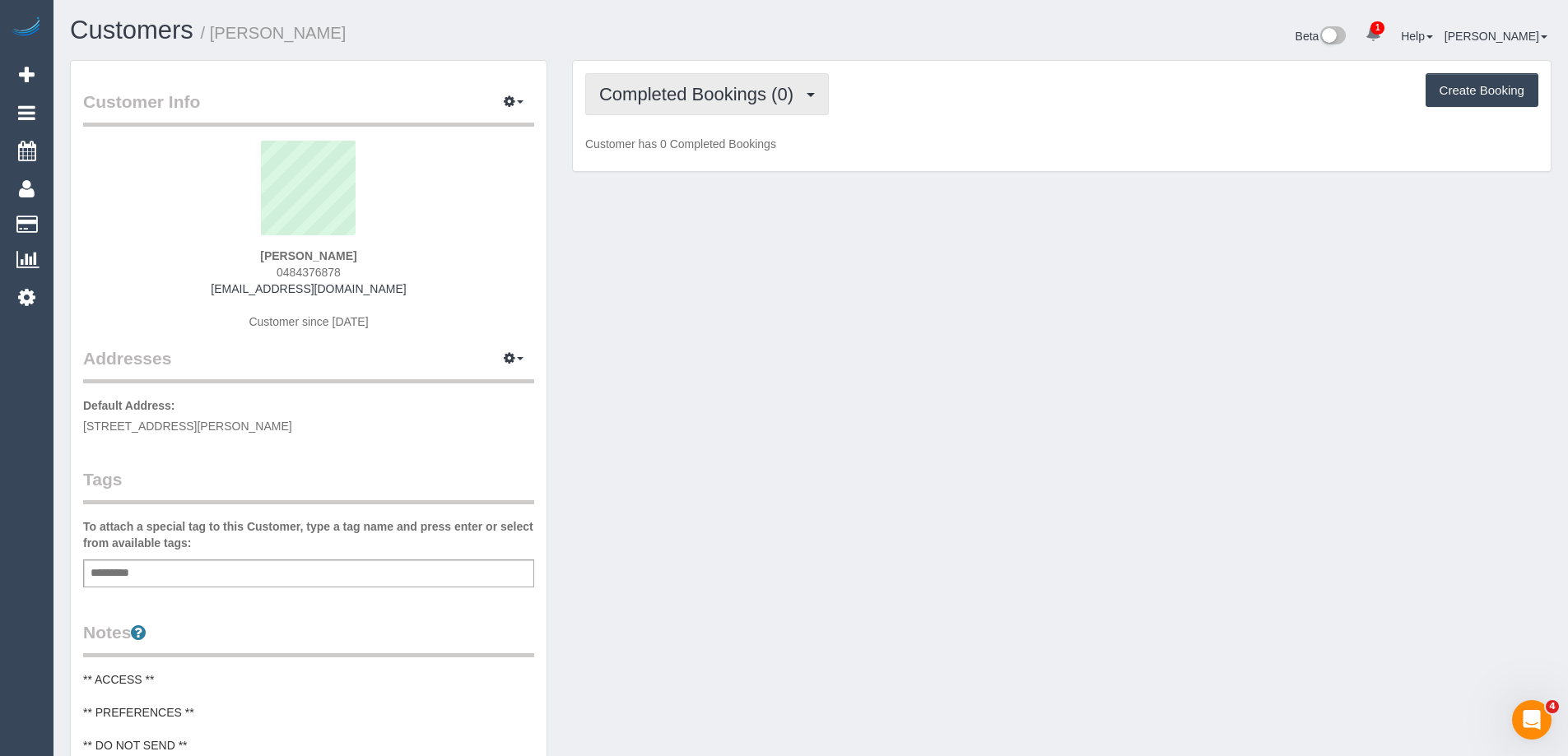
scroll to position [1336, 1568]
click at [740, 93] on span "Completed Bookings (0)" at bounding box center [700, 94] width 202 height 21
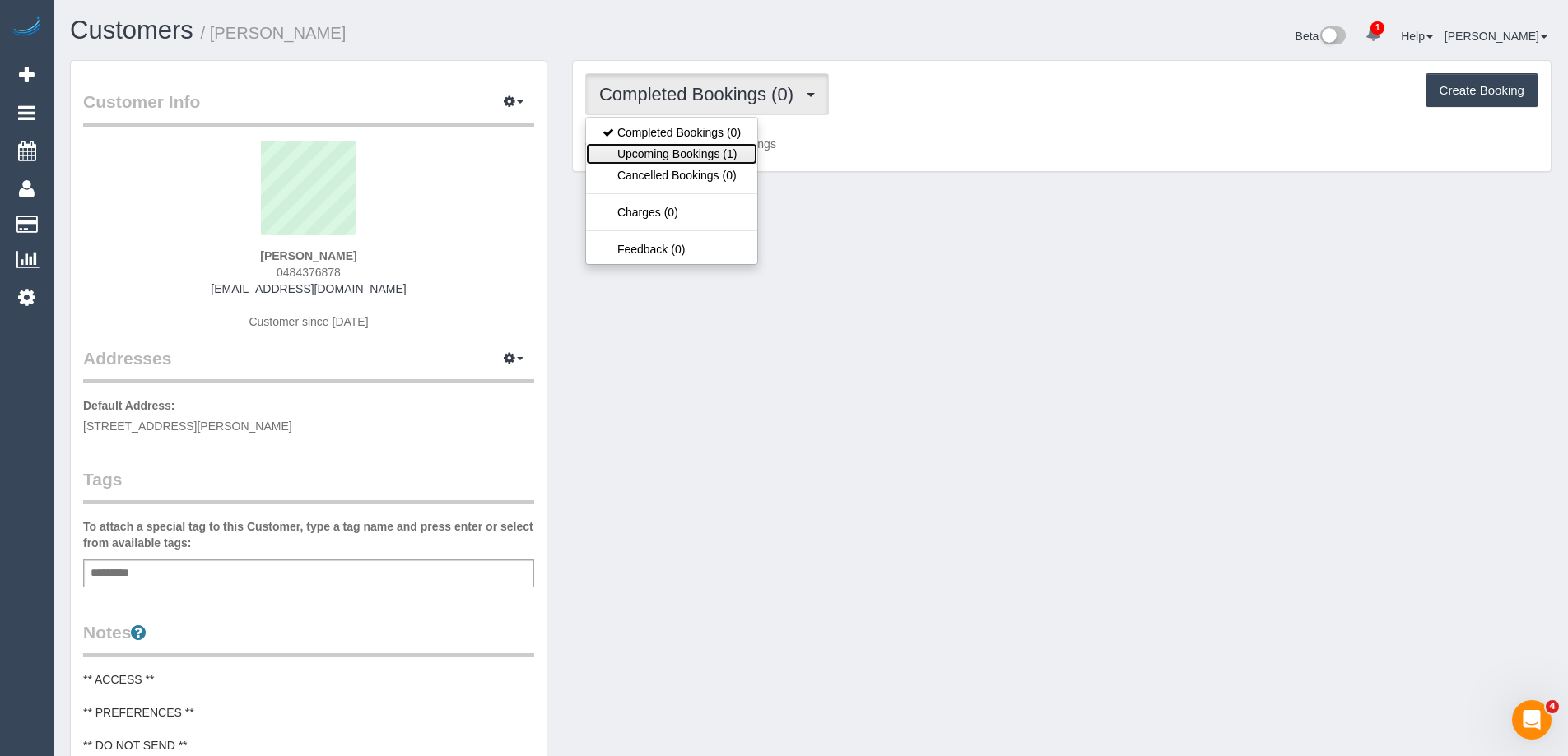
click at [738, 146] on link "Upcoming Bookings (1)" at bounding box center [672, 154] width 171 height 22
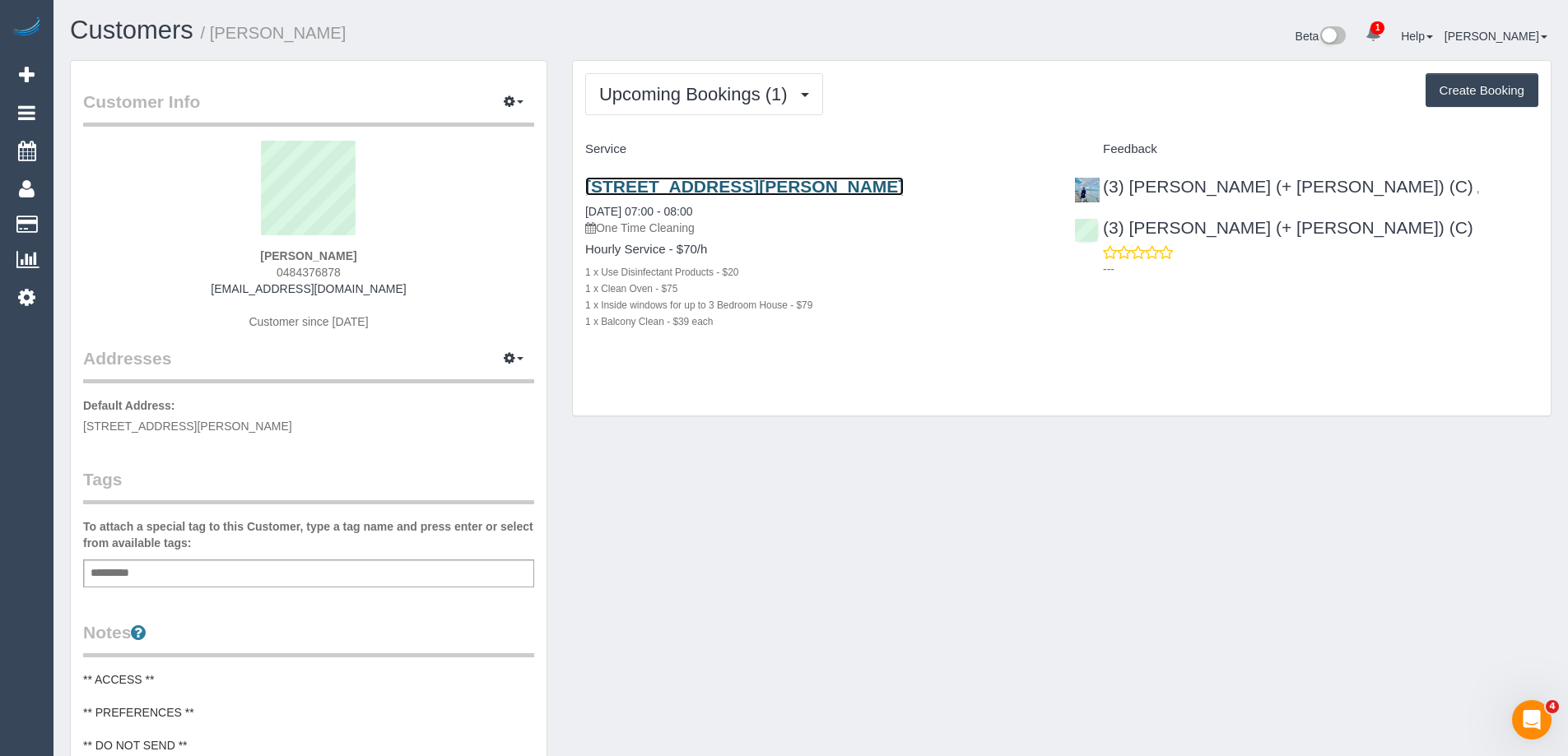
click at [768, 185] on link "[STREET_ADDRESS][PERSON_NAME]" at bounding box center [744, 186] width 319 height 19
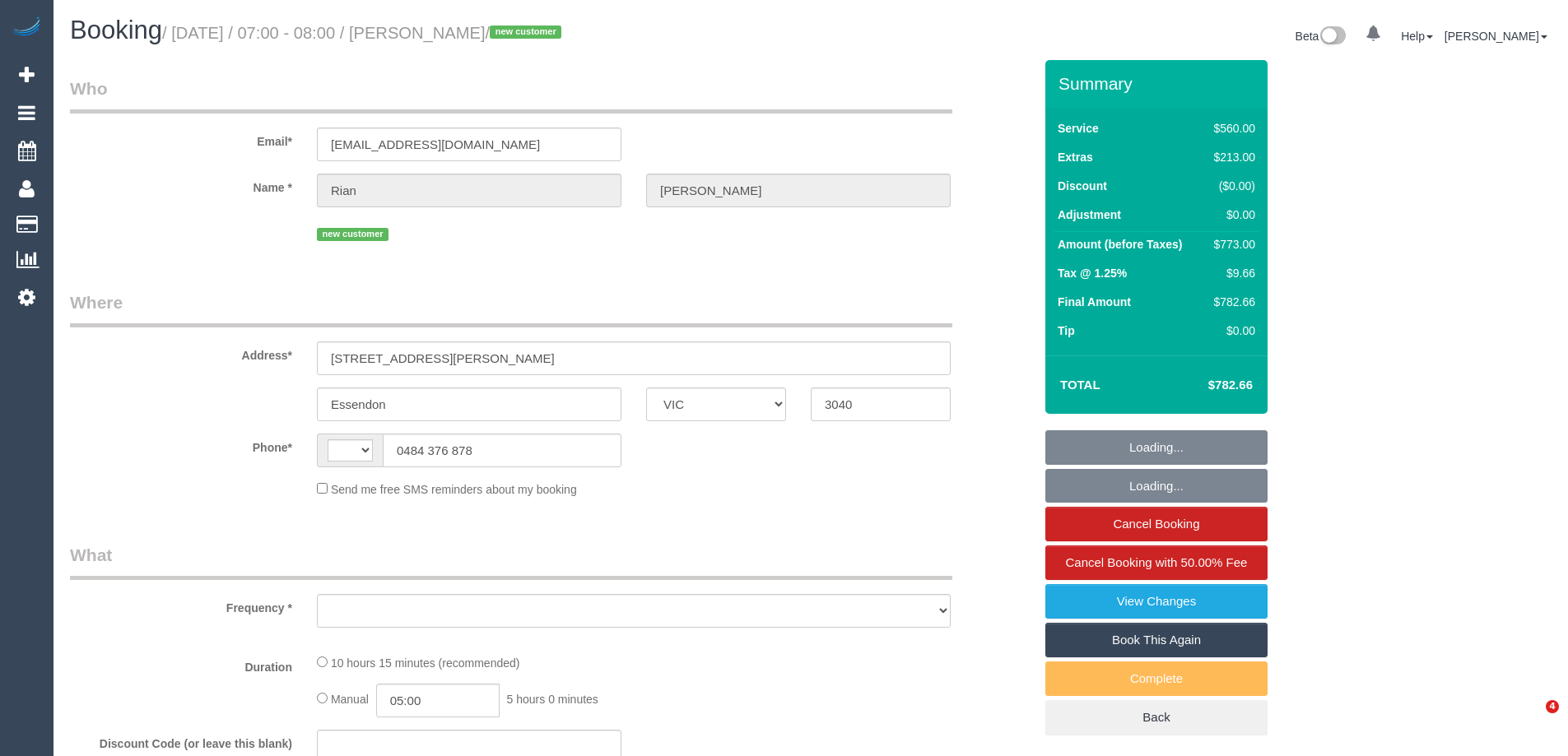
select select "VIC"
select select "string:AU"
select select "object:554"
select select "string:stripe-pm_1S3r5t2GScqysDRVk4aoNLIR"
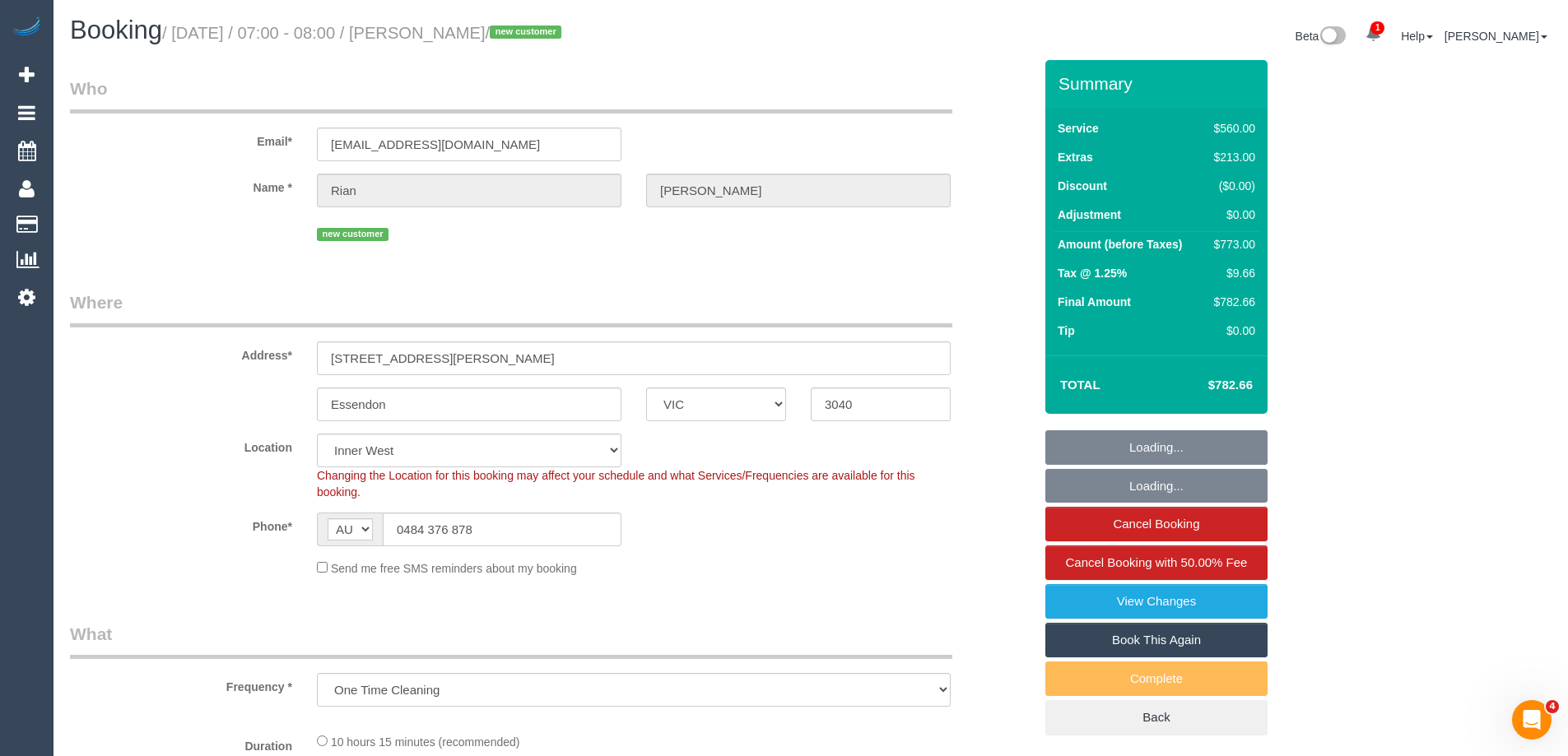
select select "480"
select select "number:28"
select select "number:14"
select select "number:19"
select select "number:24"
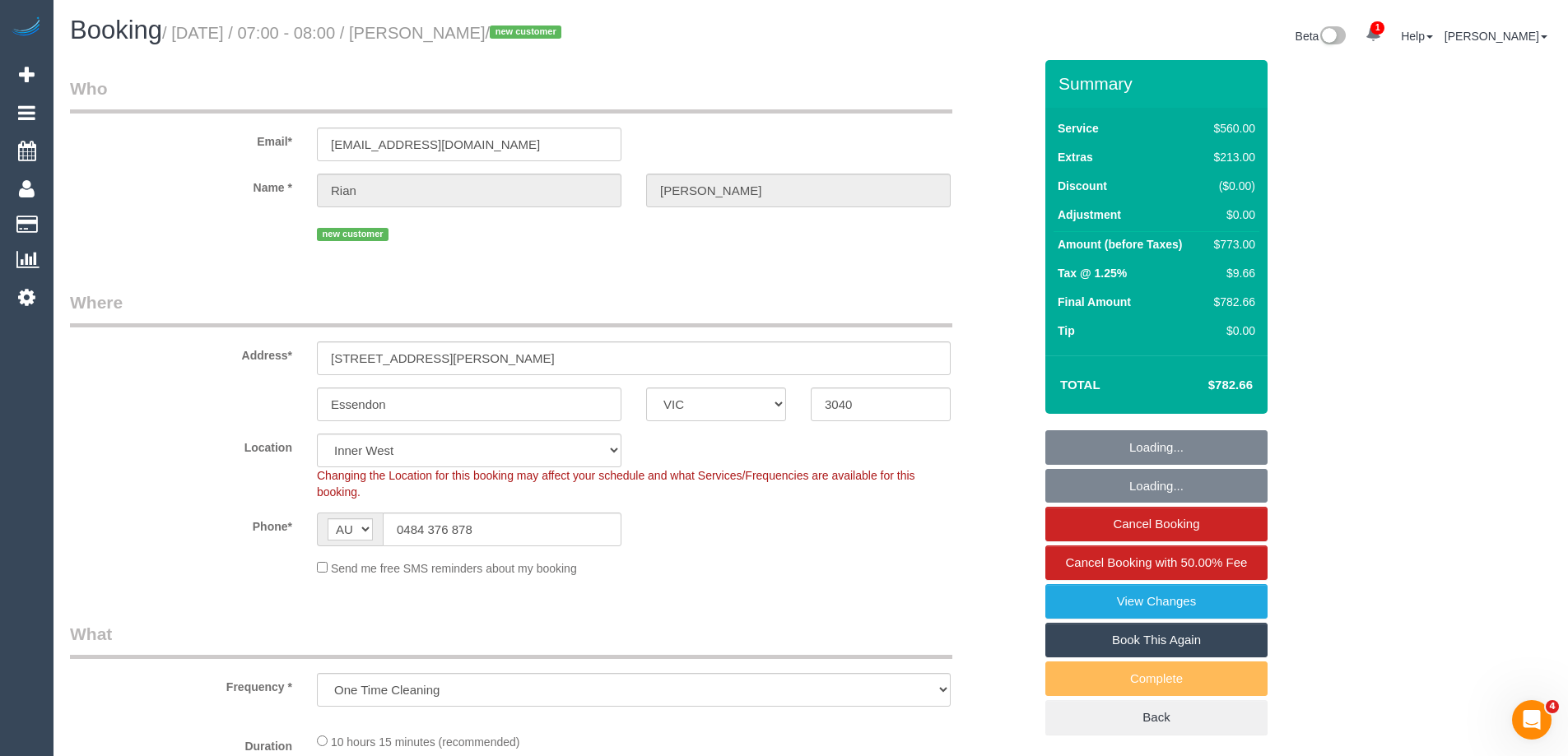
select select "number:34"
select select "number:12"
select select "object:1556"
select select "spot1"
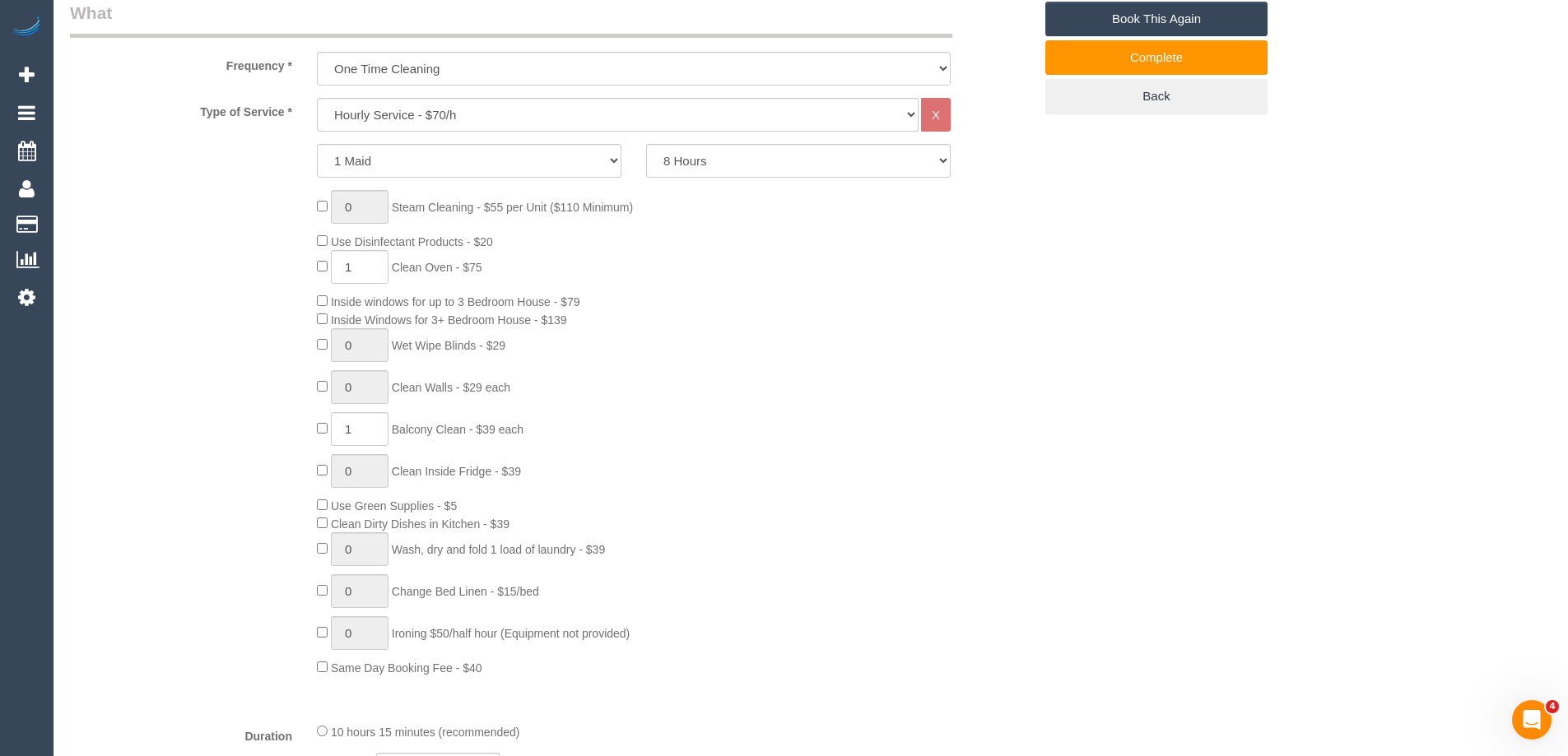
scroll to position [658, 0]
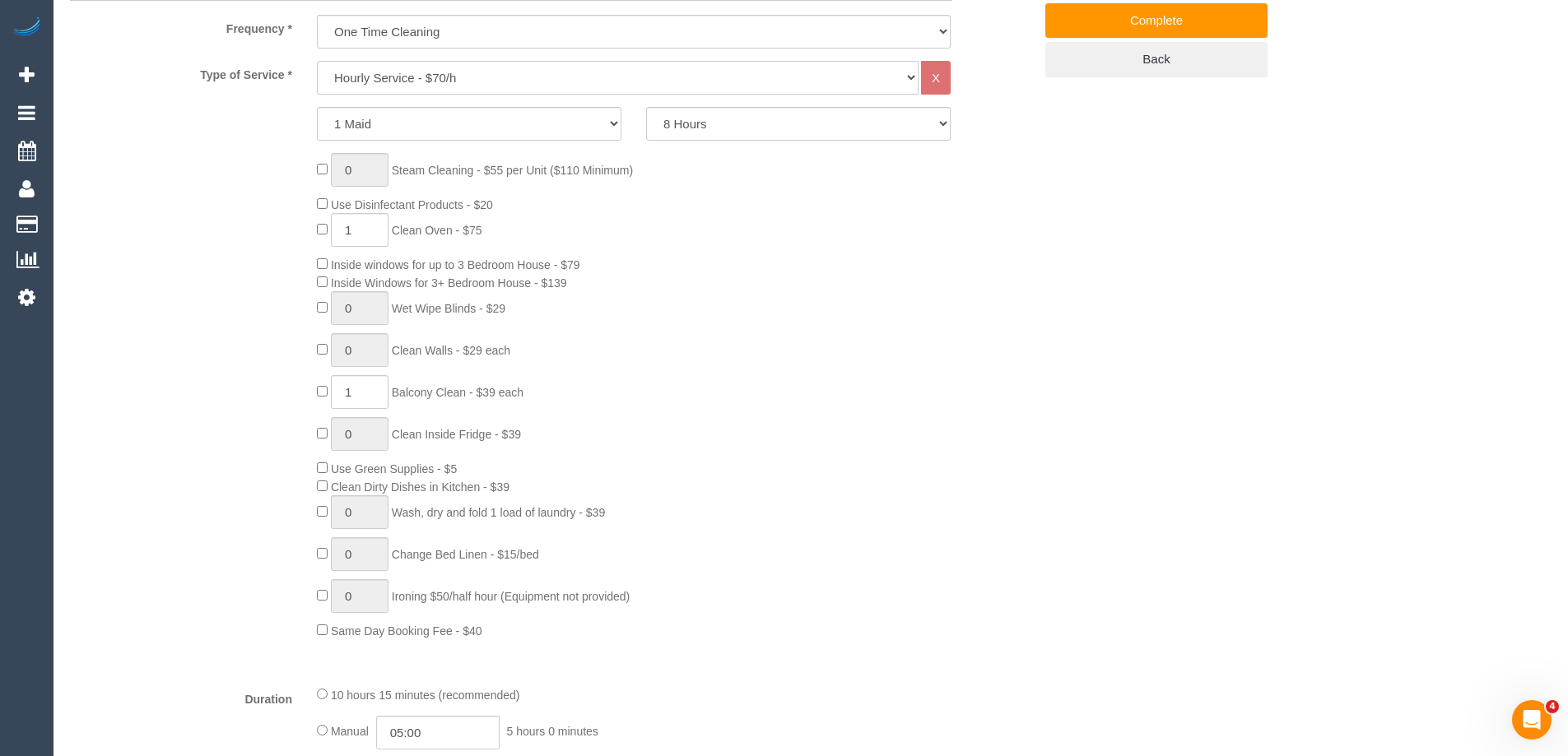
click at [492, 67] on select "Hourly Service - $70/h Hourly Service - $65/h Hourly Service - $60/h Hourly Ser…" at bounding box center [617, 78] width 601 height 33
select select "212"
click at [317, 61] on select "Hourly Service - $70/h Hourly Service - $65/h Hourly Service - $60/h Hourly Ser…" at bounding box center [617, 78] width 601 height 33
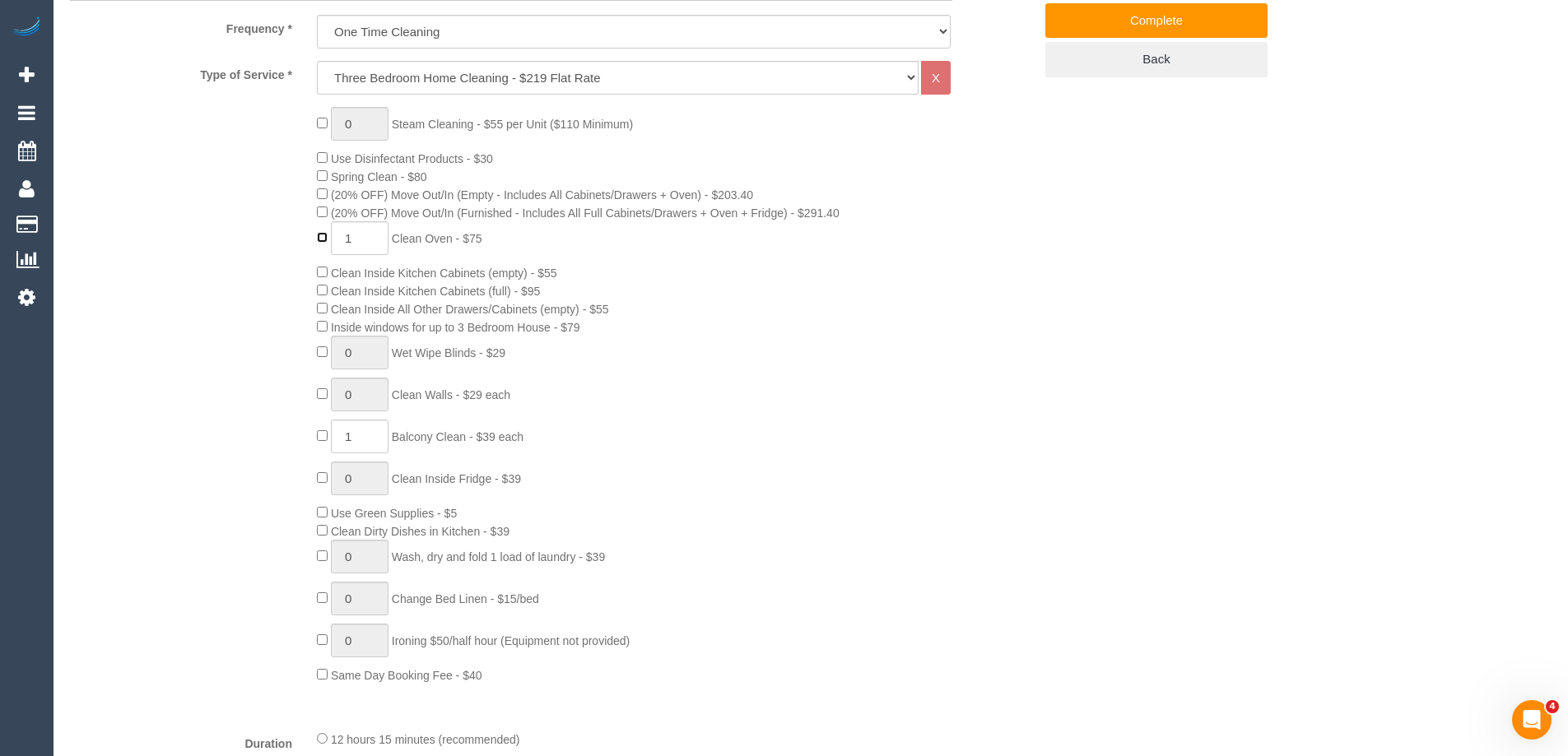
type input "0"
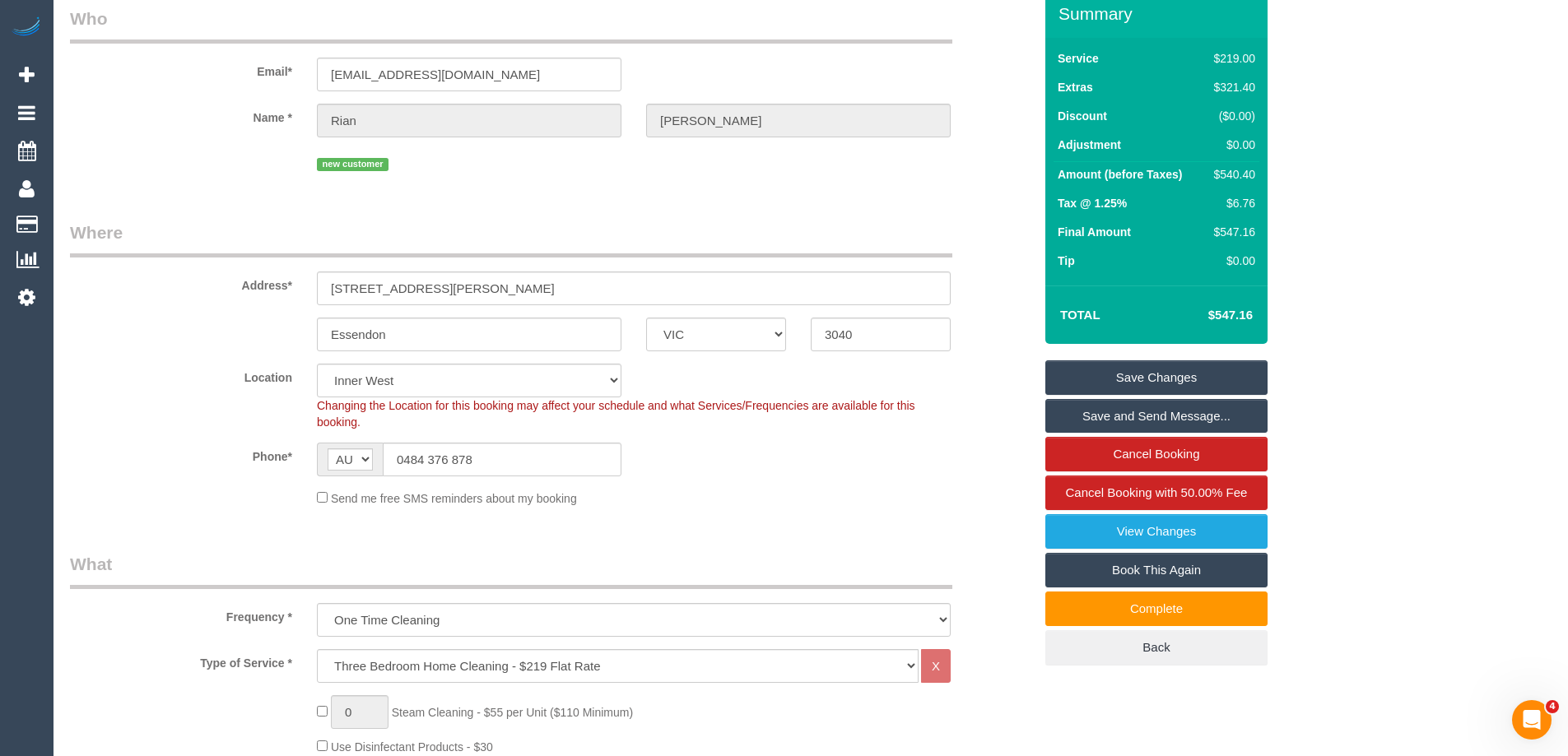
scroll to position [0, 0]
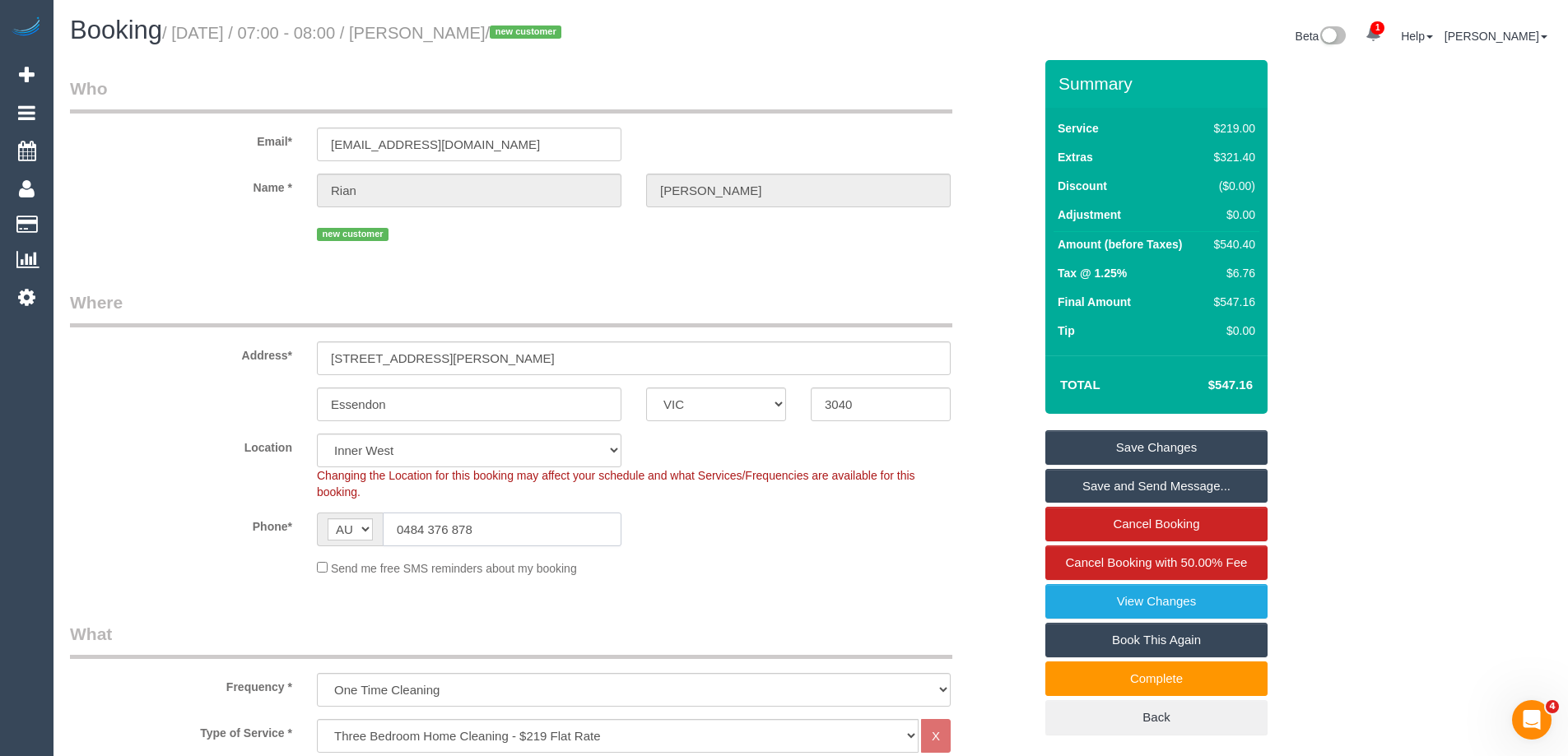
click at [471, 534] on input "0484 376 878" at bounding box center [502, 529] width 238 height 33
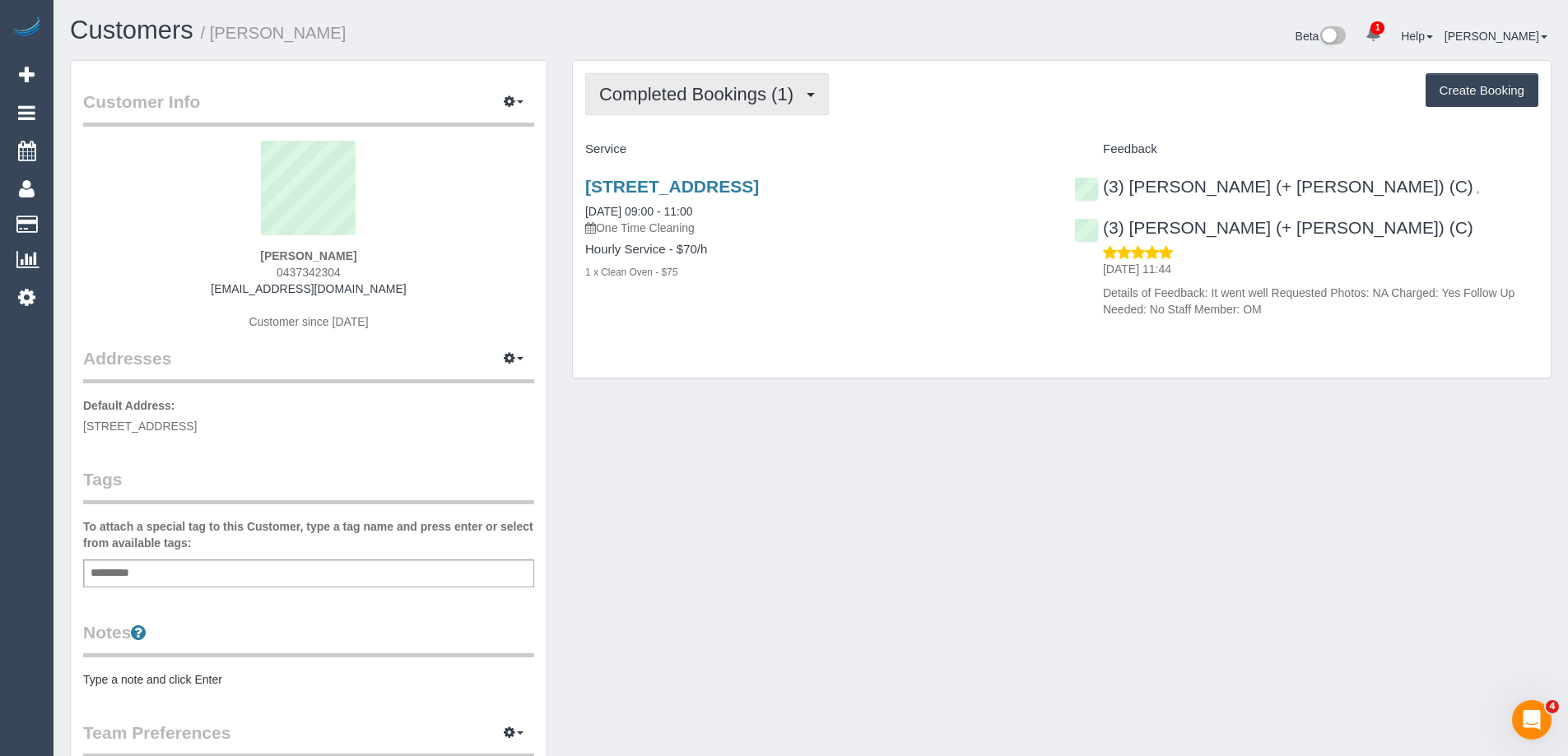
click at [670, 94] on span "Completed Bookings (1)" at bounding box center [700, 94] width 202 height 21
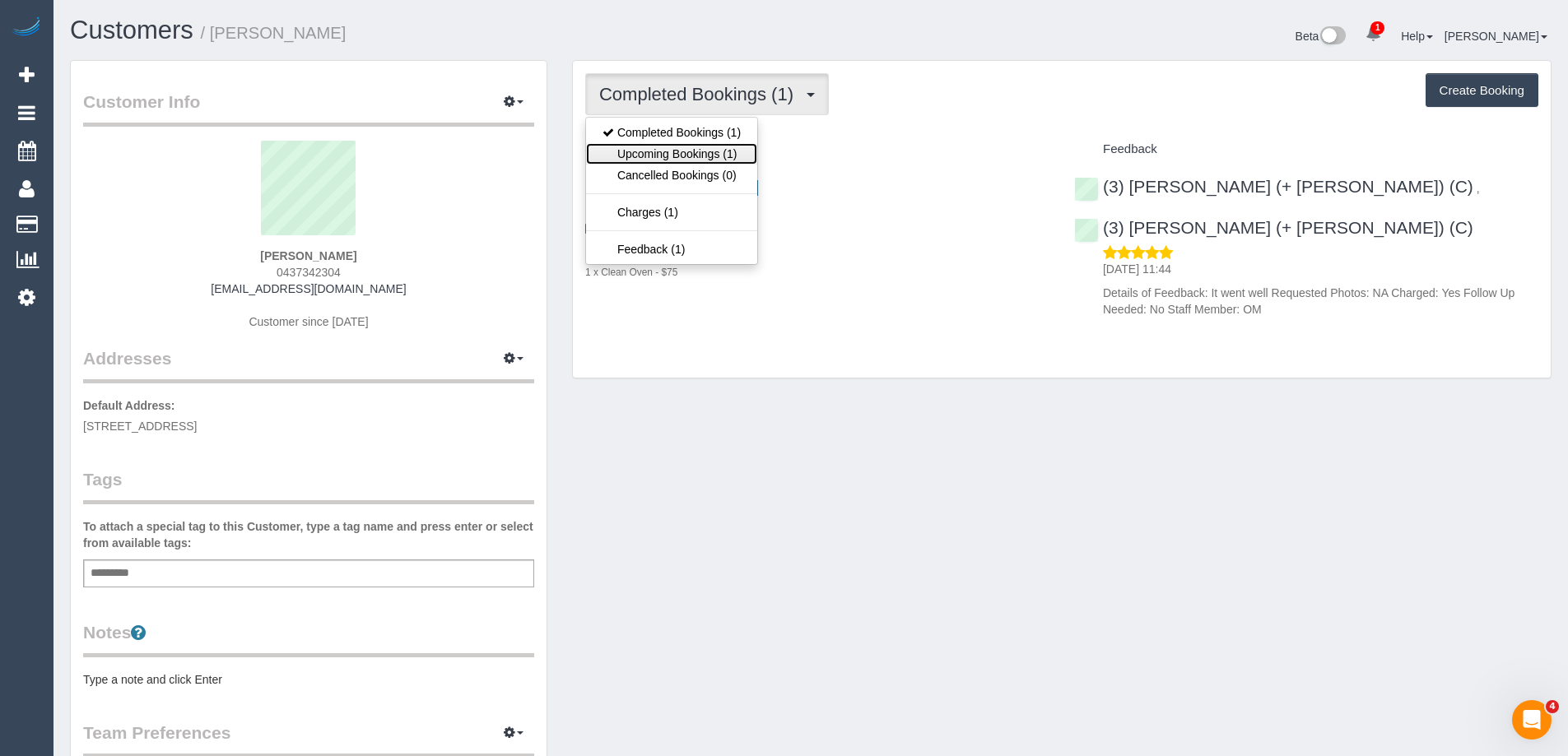
click at [674, 146] on link "Upcoming Bookings (1)" at bounding box center [672, 154] width 171 height 22
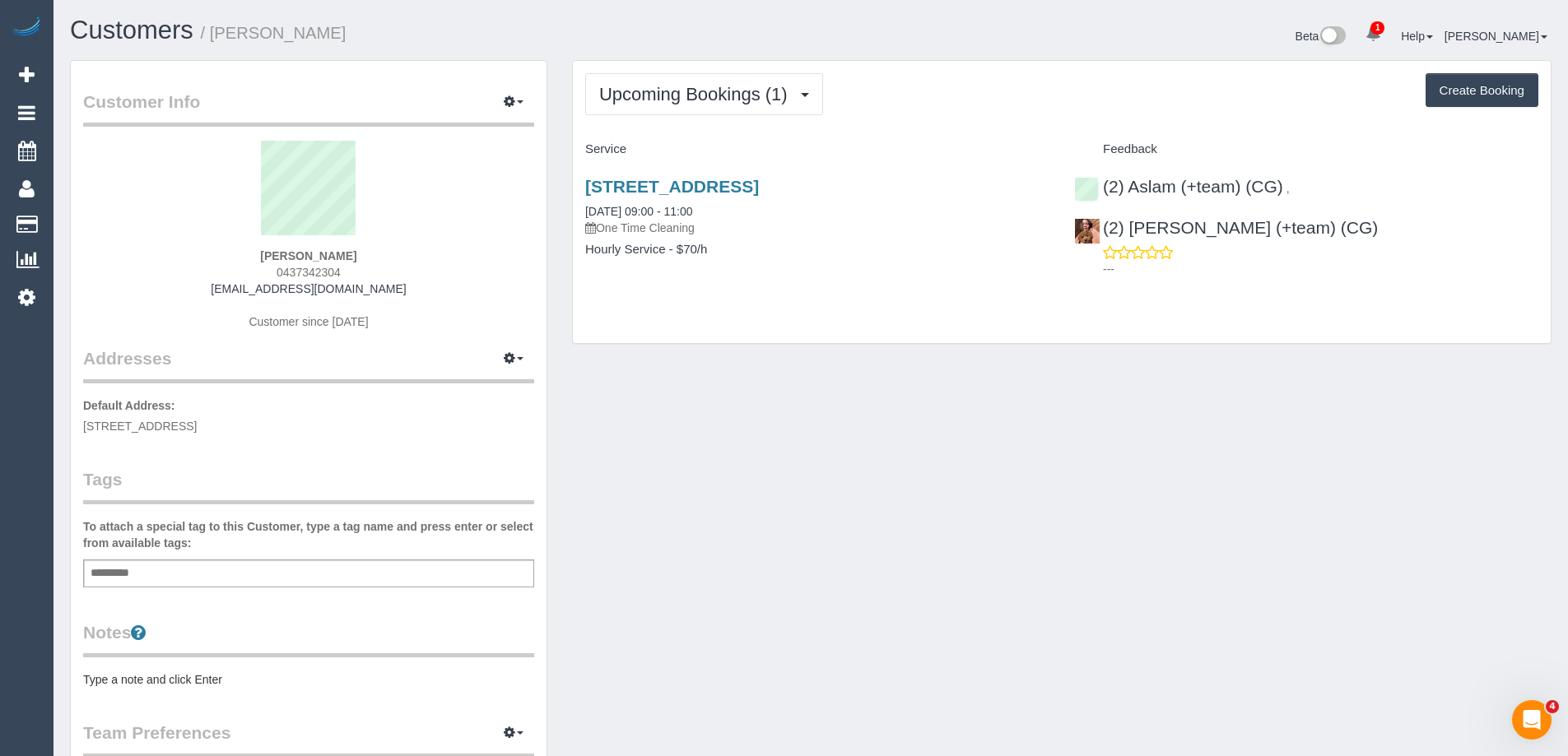
click at [203, 678] on pre "Type a note and click Enter" at bounding box center [308, 680] width 451 height 17
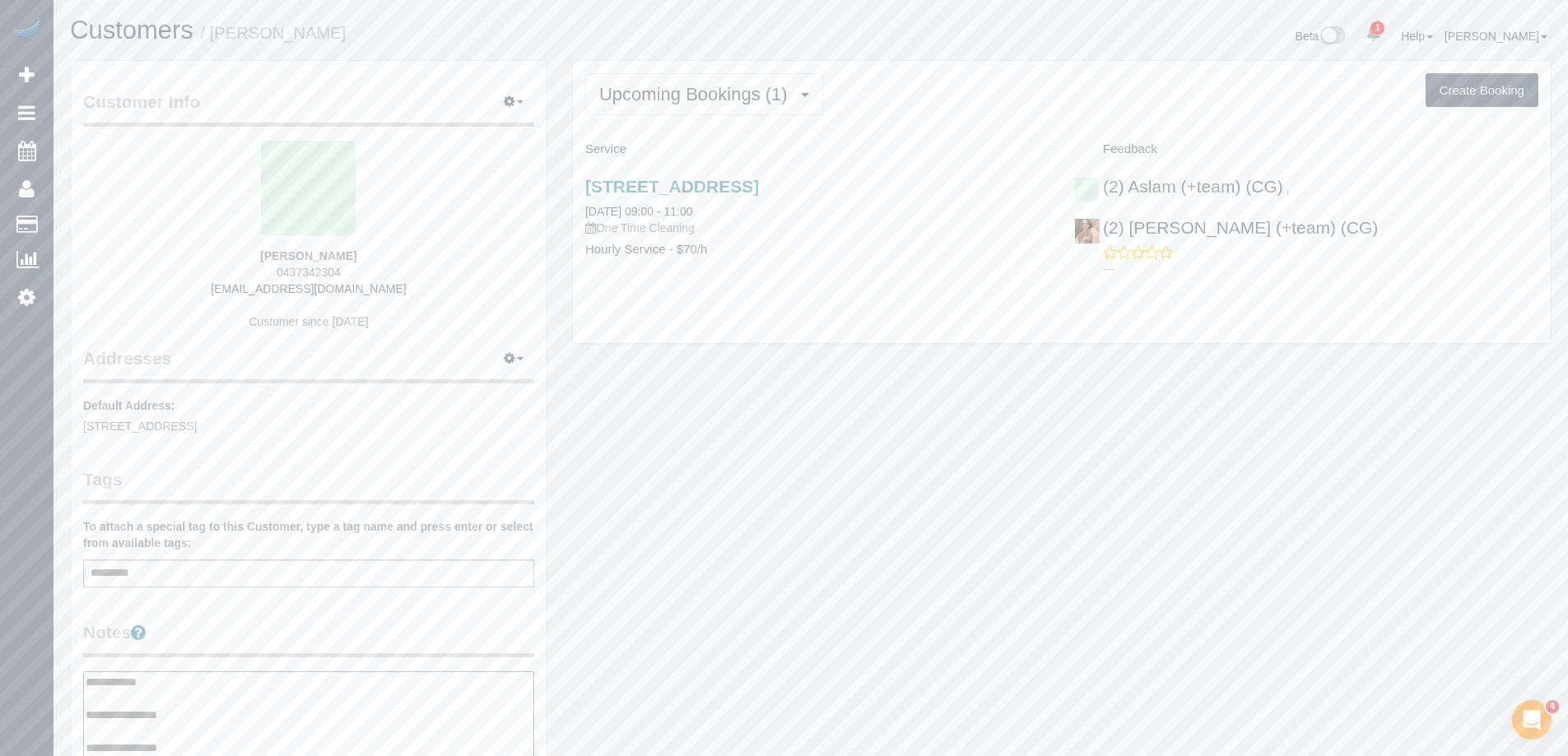
type textarea "**********"
click at [260, 621] on legend "Notes" at bounding box center [308, 639] width 451 height 37
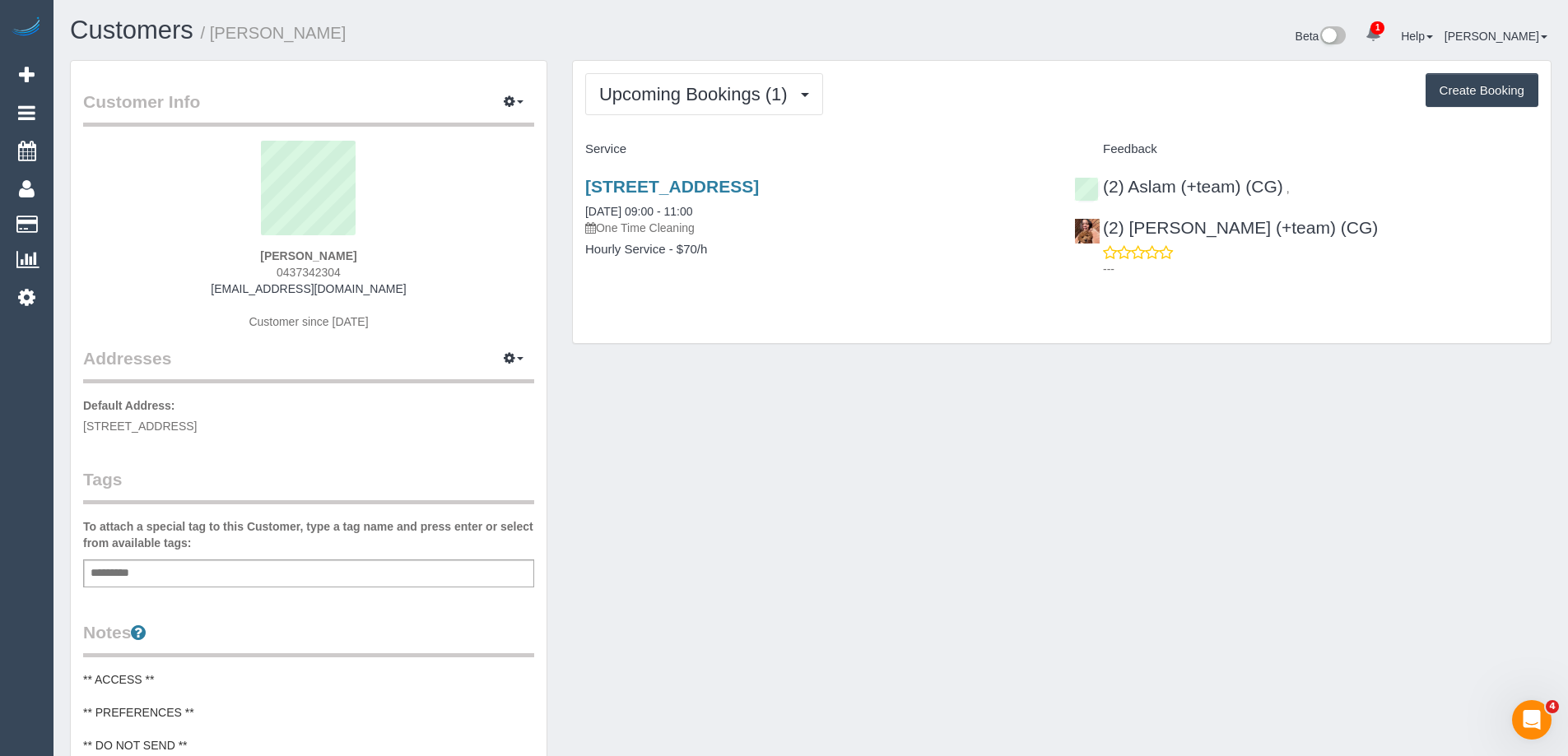
drag, startPoint x: 333, startPoint y: 28, endPoint x: 217, endPoint y: 27, distance: 116.0
click at [217, 27] on h1 "Customers / [PERSON_NAME]" at bounding box center [434, 30] width 728 height 28
copy small "[PERSON_NAME]"
click at [1214, 186] on link "(2) Aslam (+team) (CG)" at bounding box center [1178, 186] width 209 height 19
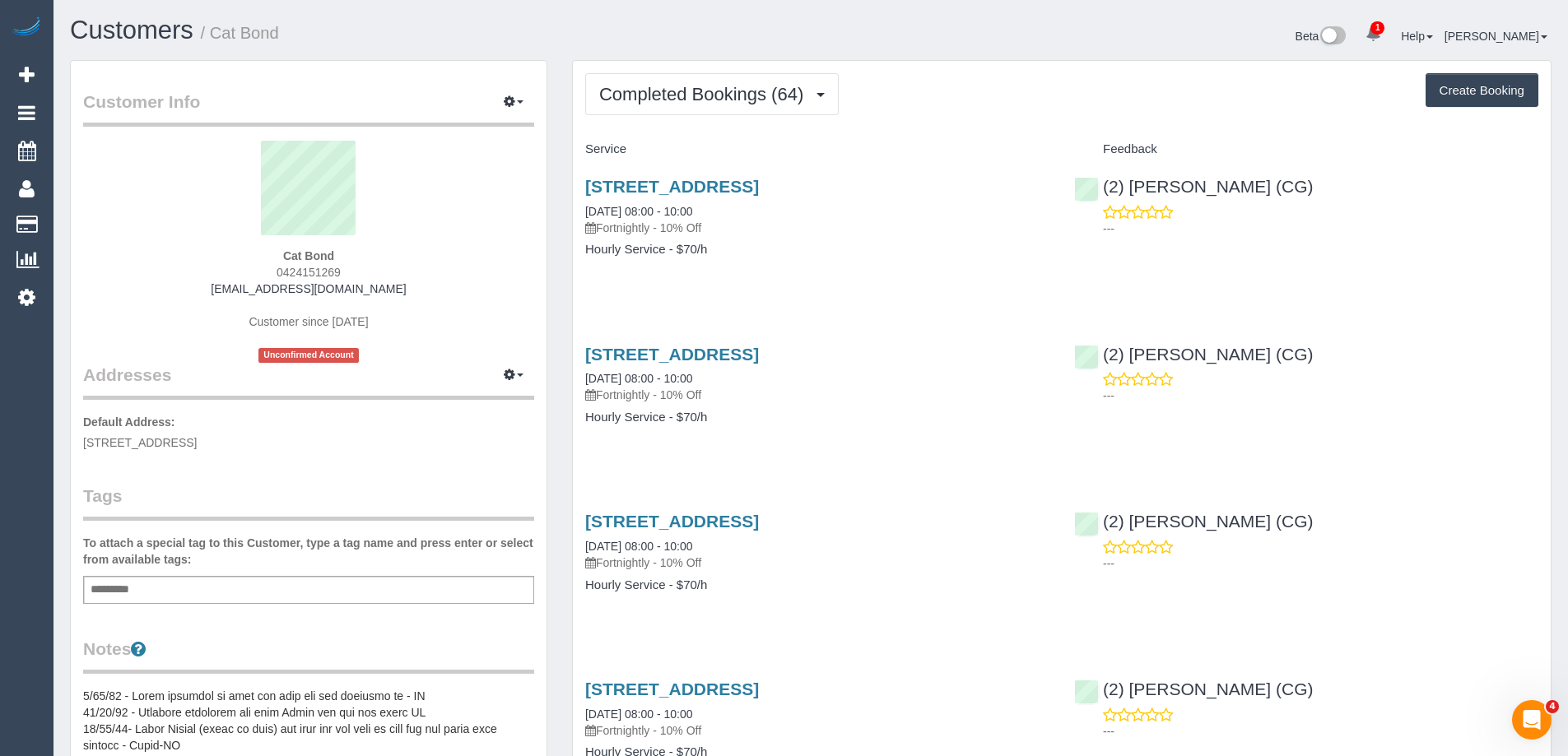
scroll to position [4466, 1568]
click at [732, 97] on span "Completed Bookings (64)" at bounding box center [705, 94] width 212 height 21
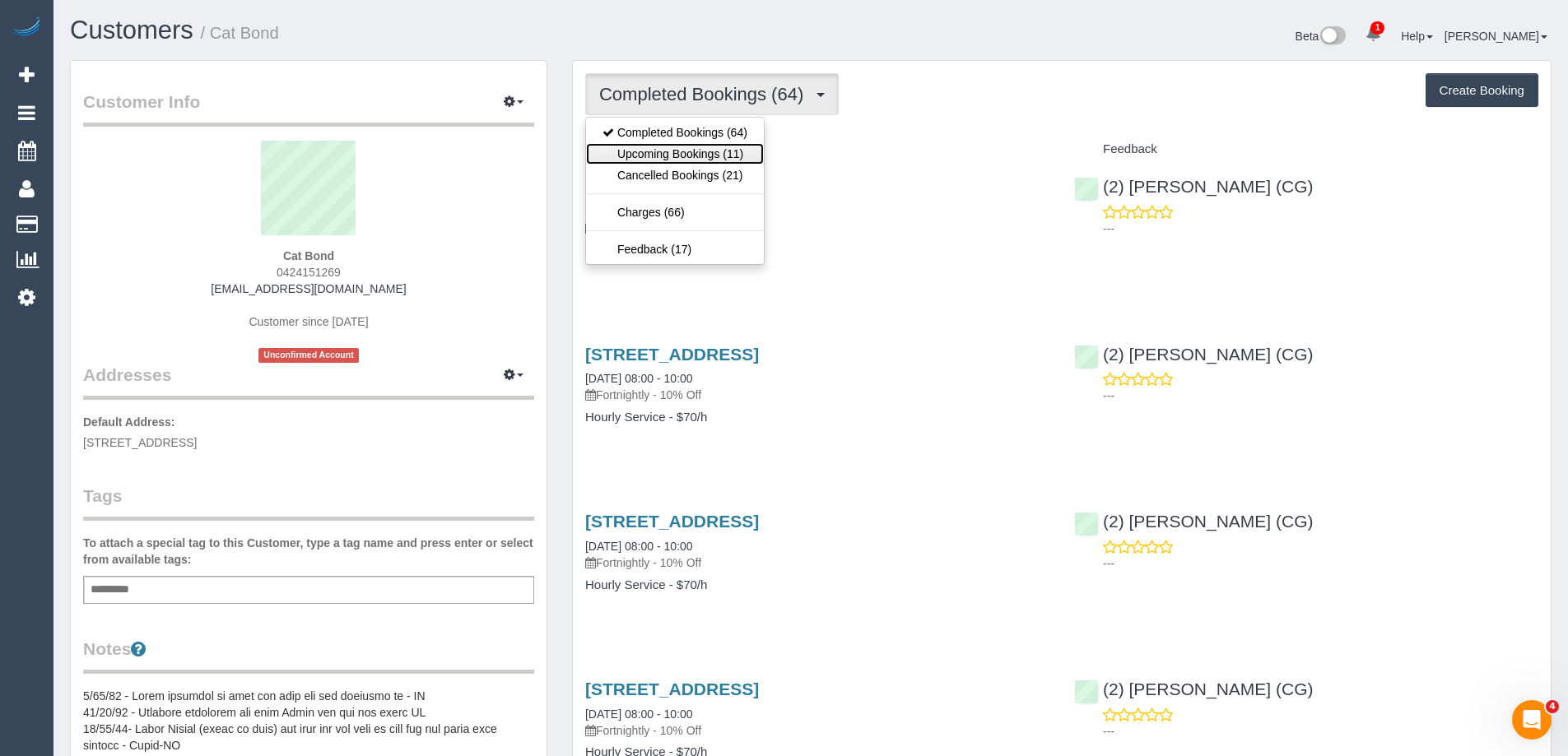
click at [730, 152] on link "Upcoming Bookings (11)" at bounding box center [675, 154] width 178 height 22
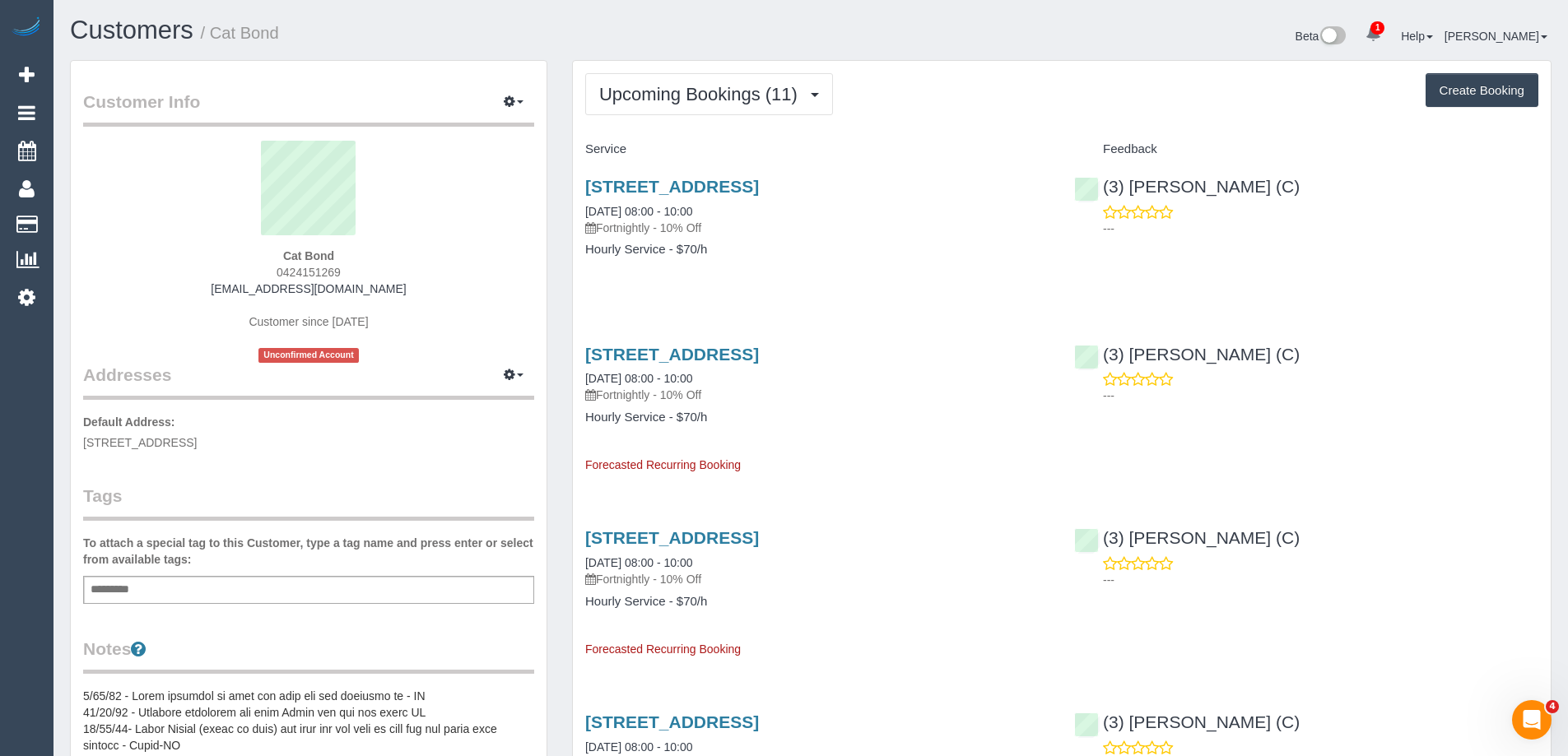
scroll to position [2258, 1568]
click at [758, 357] on link "84 Cowper Street, Footscray, VIC 3011" at bounding box center [672, 354] width 174 height 19
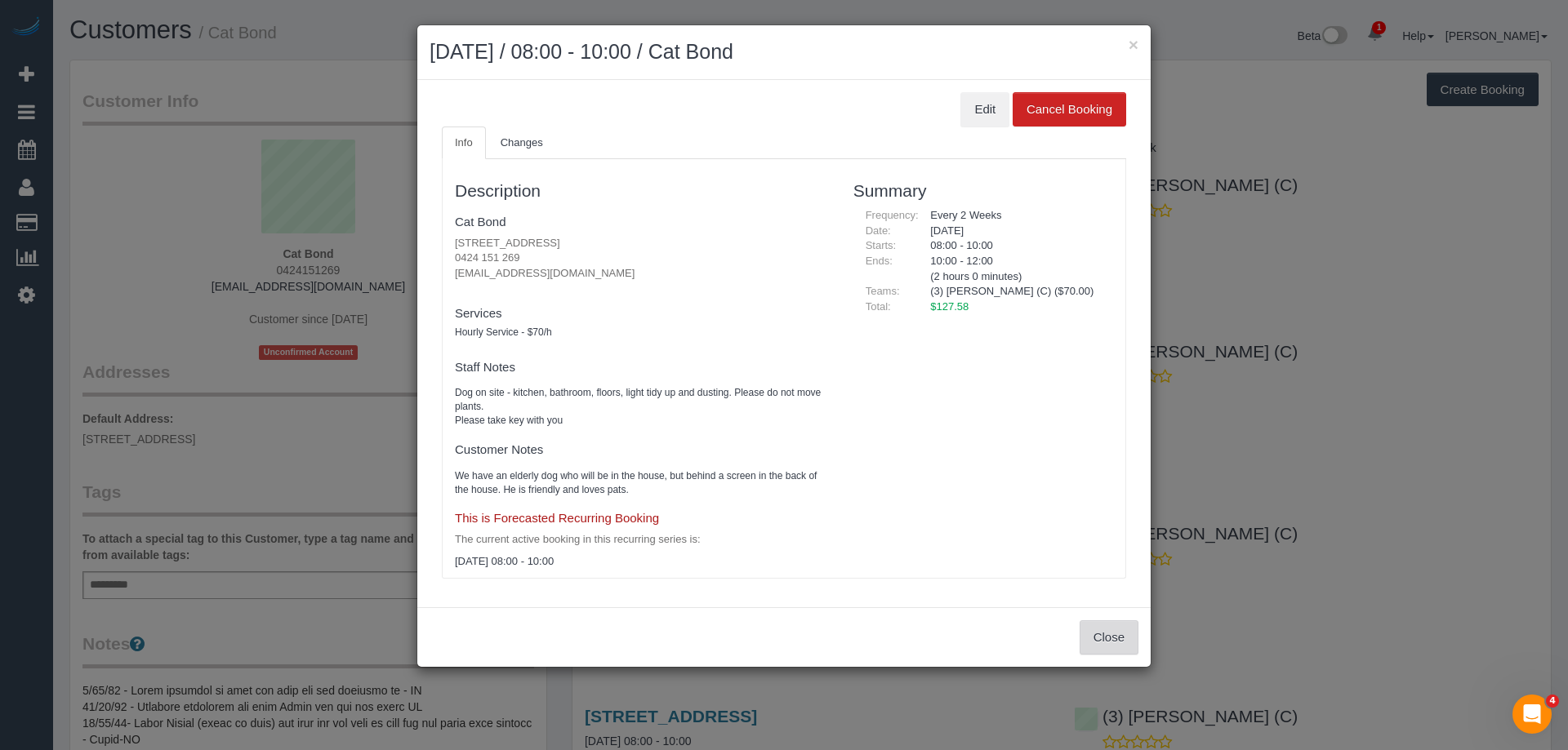
click at [1111, 631] on button "Close" at bounding box center [1109, 637] width 59 height 34
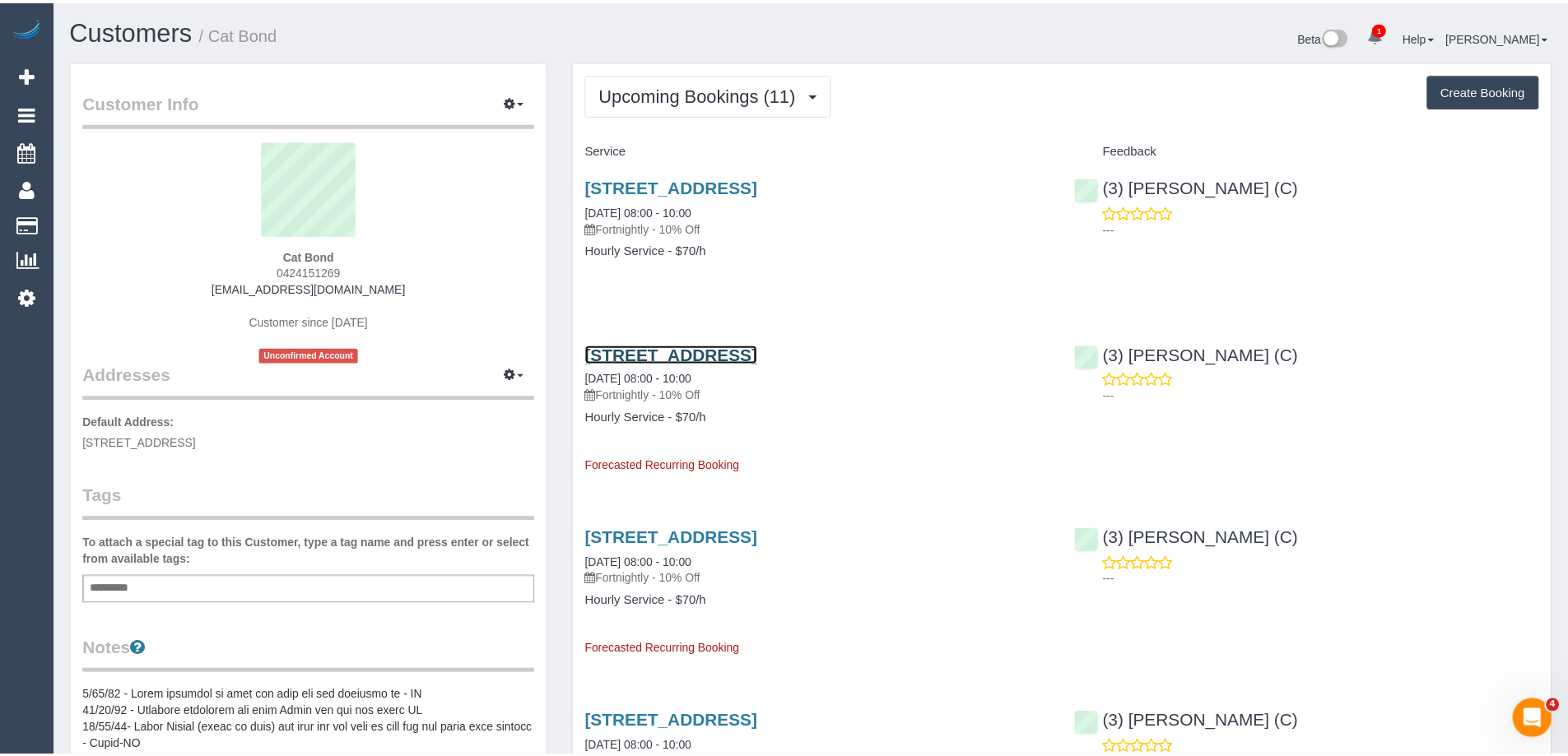
scroll to position [80031, 80721]
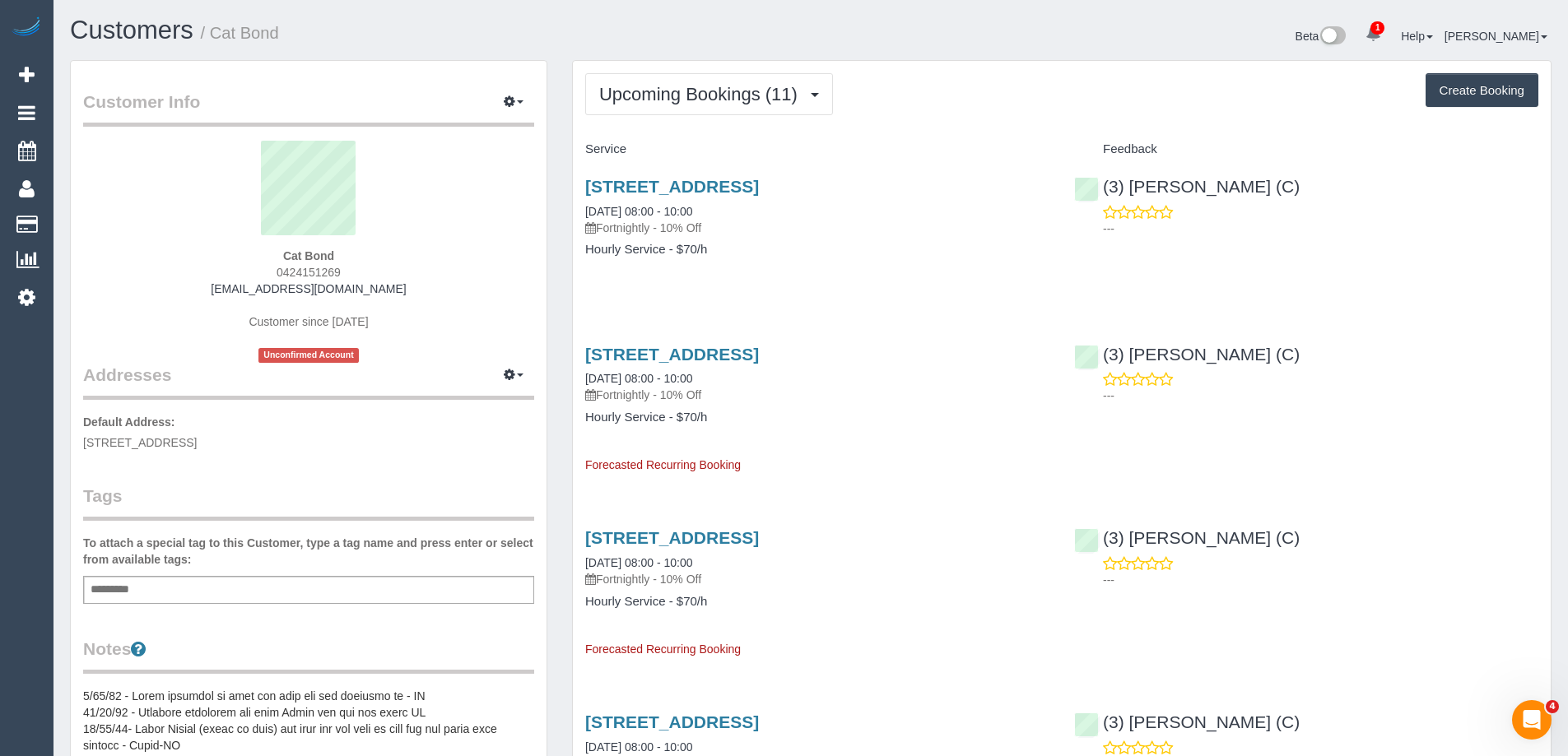
drag, startPoint x: 263, startPoint y: 43, endPoint x: 213, endPoint y: 38, distance: 50.2
click at [213, 38] on h1 "Customers / Cat Bond" at bounding box center [434, 30] width 728 height 28
copy small "Cat Bond"
click at [672, 184] on link "84 Cowper Street, Footscray, VIC 3011" at bounding box center [672, 186] width 174 height 19
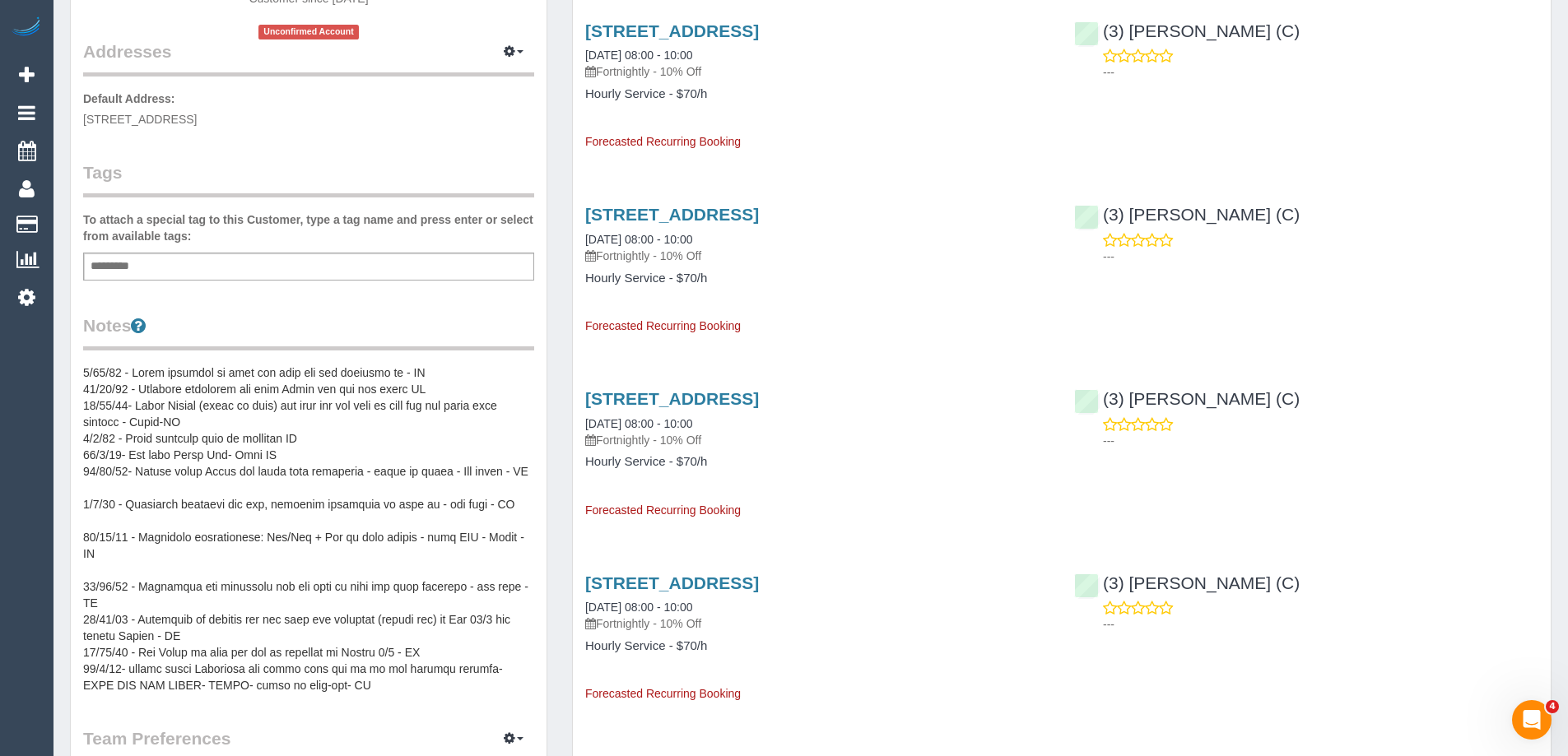
scroll to position [329, 0]
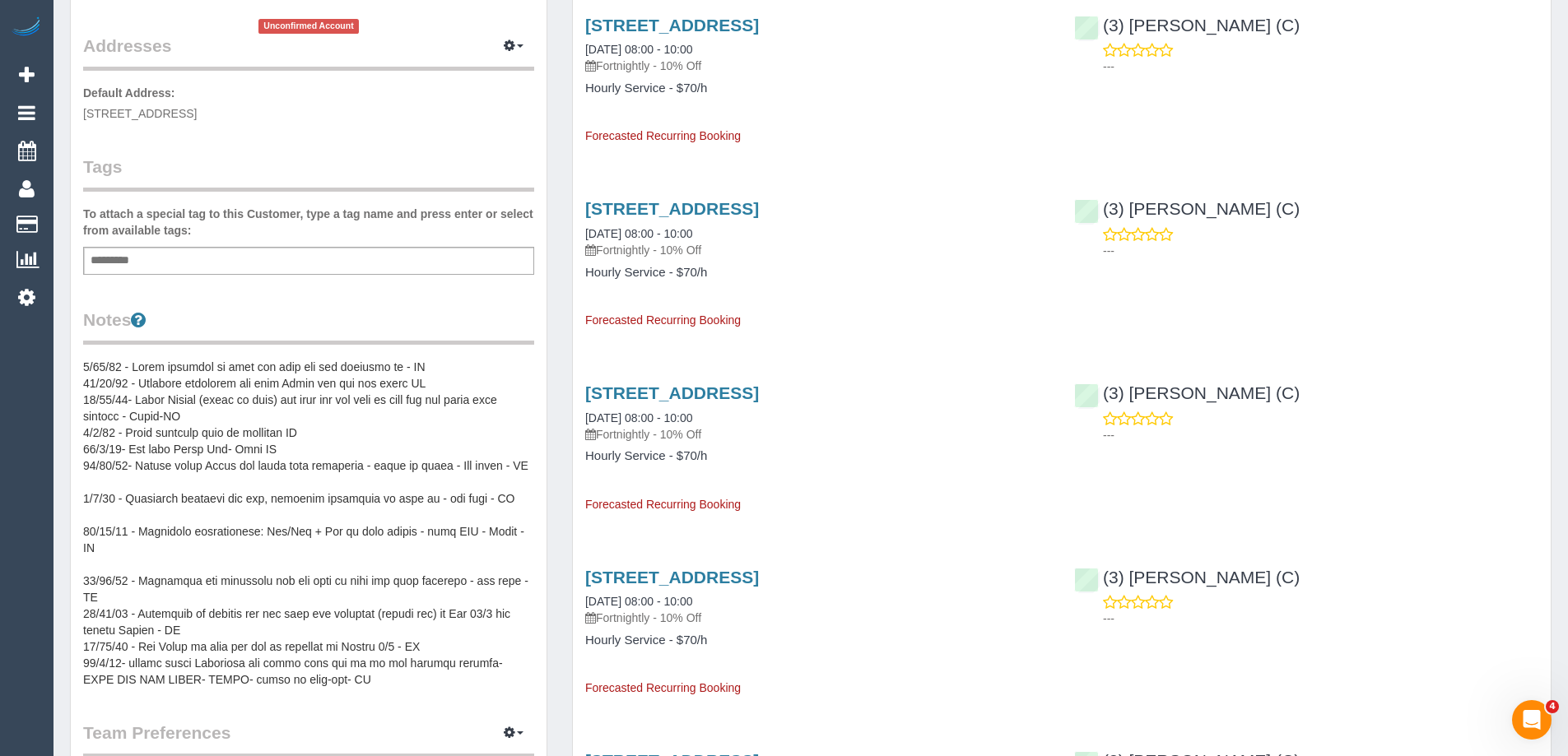
click at [162, 424] on pre at bounding box center [308, 524] width 451 height 329
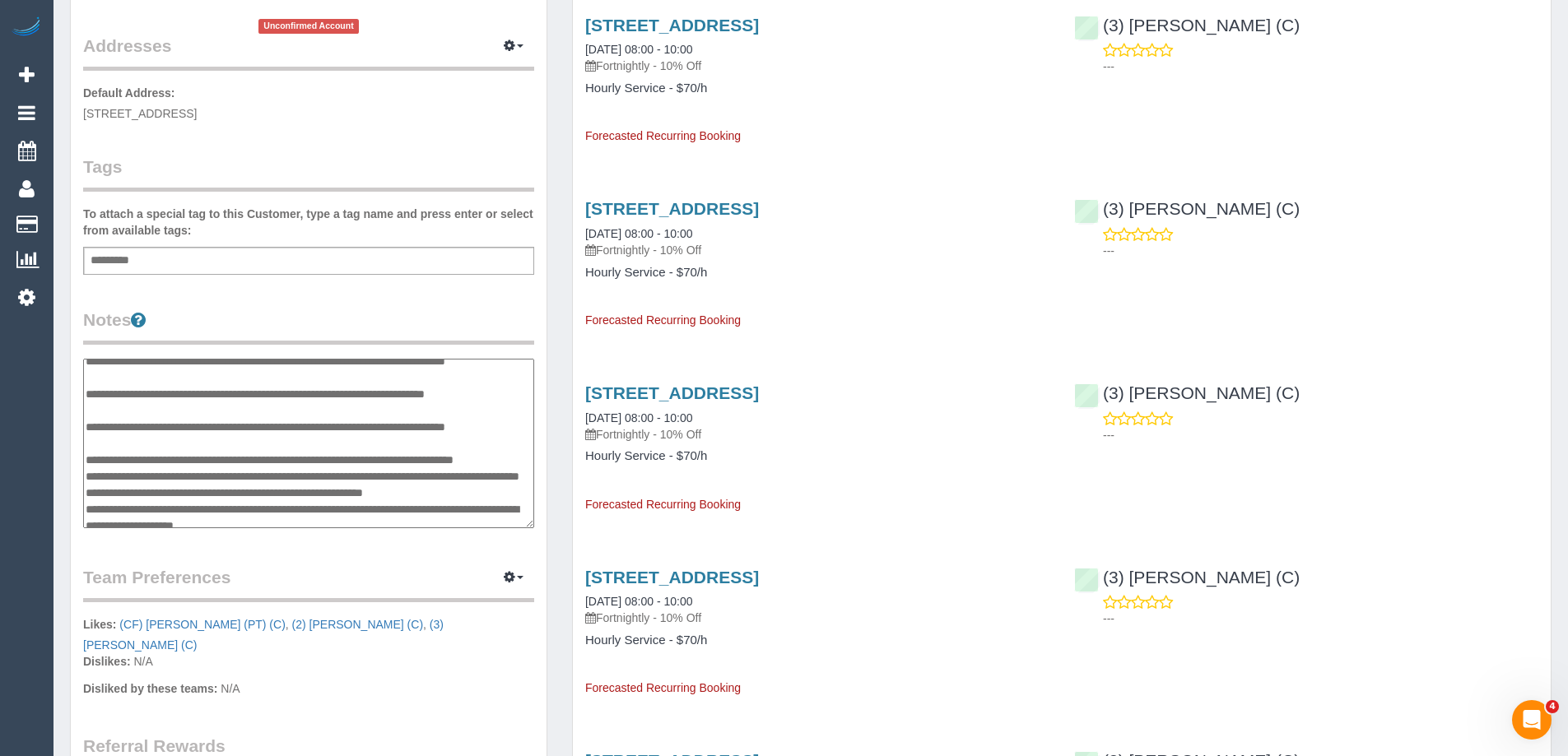
scroll to position [0, 0]
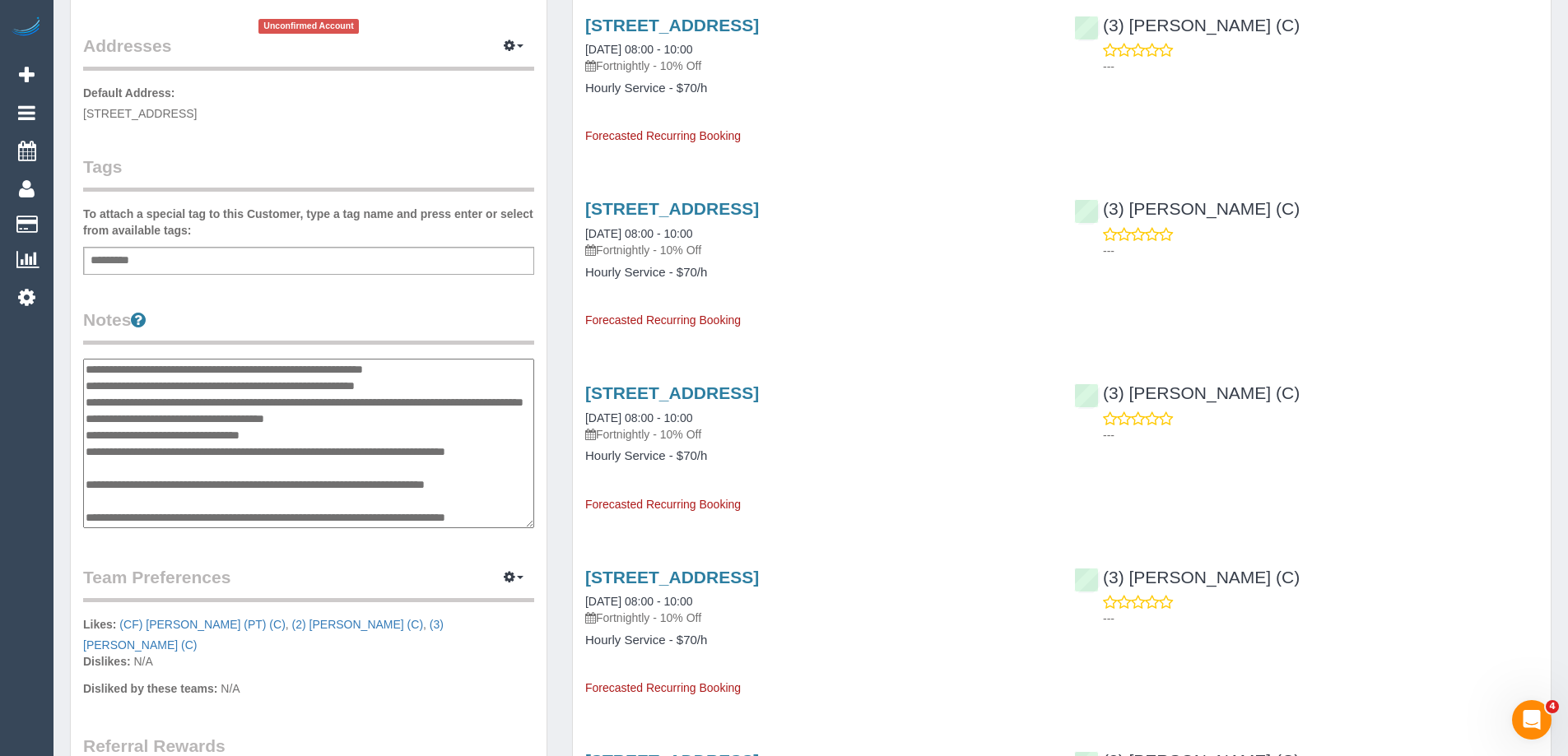
click at [91, 367] on textarea at bounding box center [308, 443] width 451 height 170
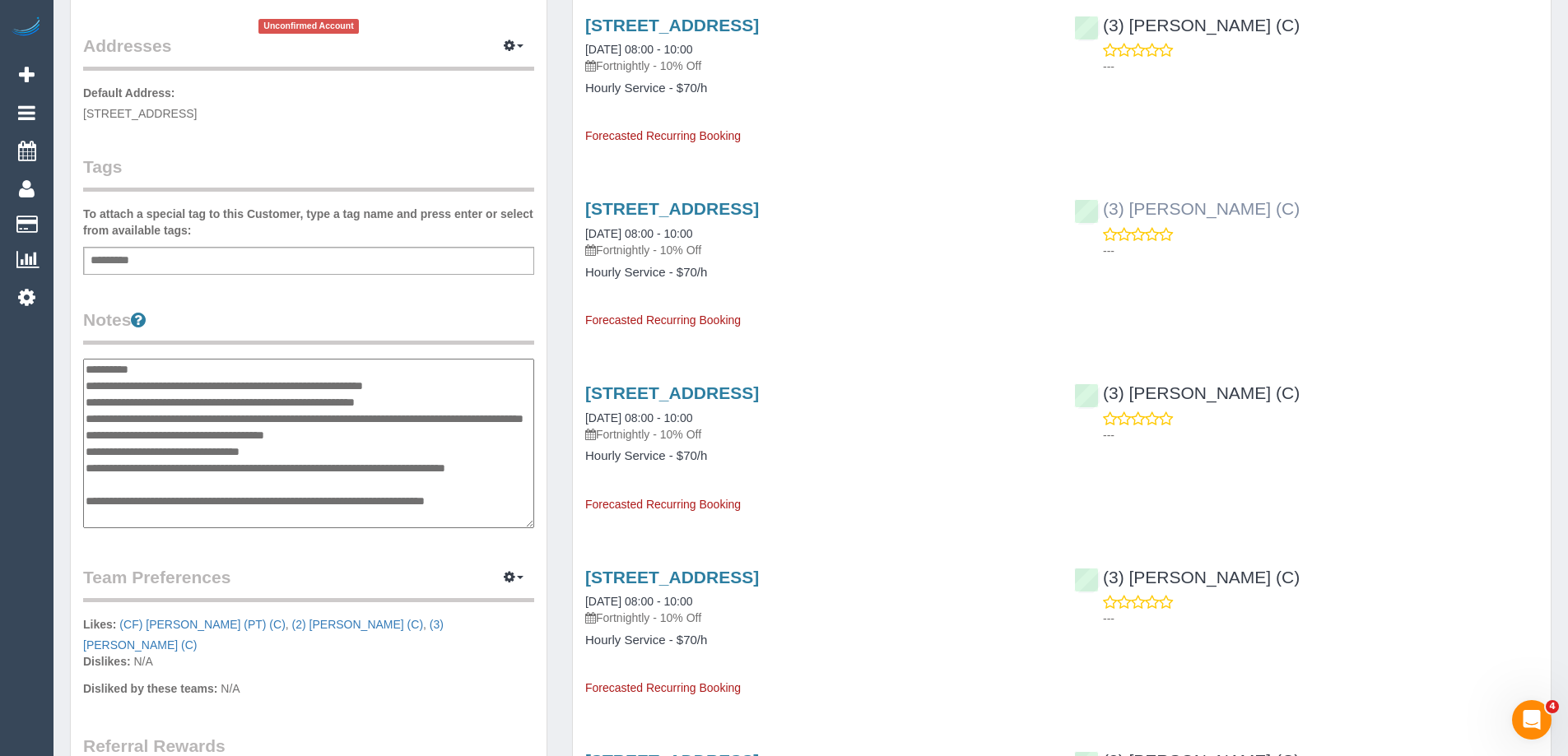
type textarea "**********"
drag, startPoint x: 1241, startPoint y: 203, endPoint x: 1132, endPoint y: 202, distance: 109.0
click at [1132, 202] on div "(3) Lilian Placido (C) ---" at bounding box center [1305, 225] width 488 height 80
copy link "Lilian Placido (C)"
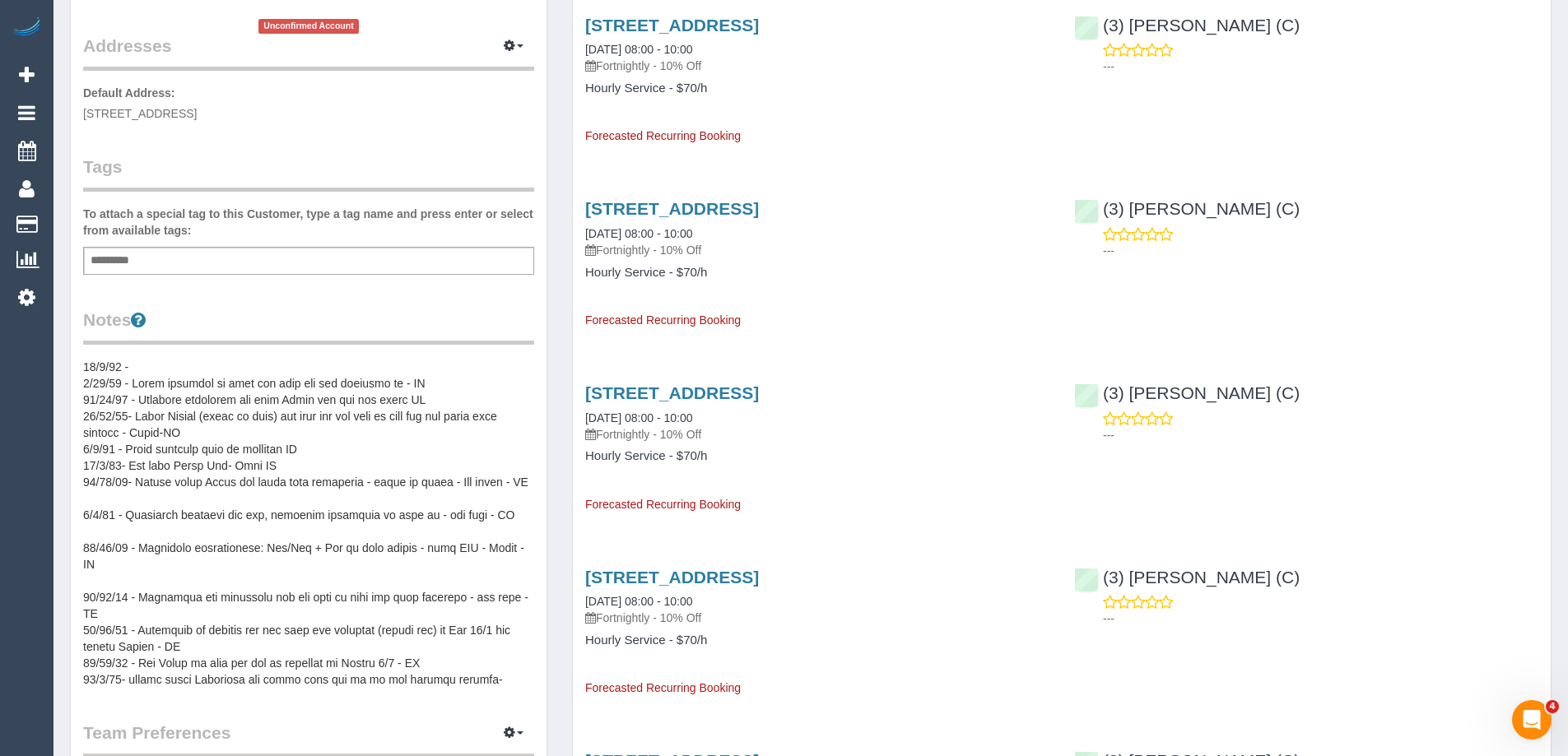
click at [214, 360] on pre at bounding box center [308, 524] width 451 height 329
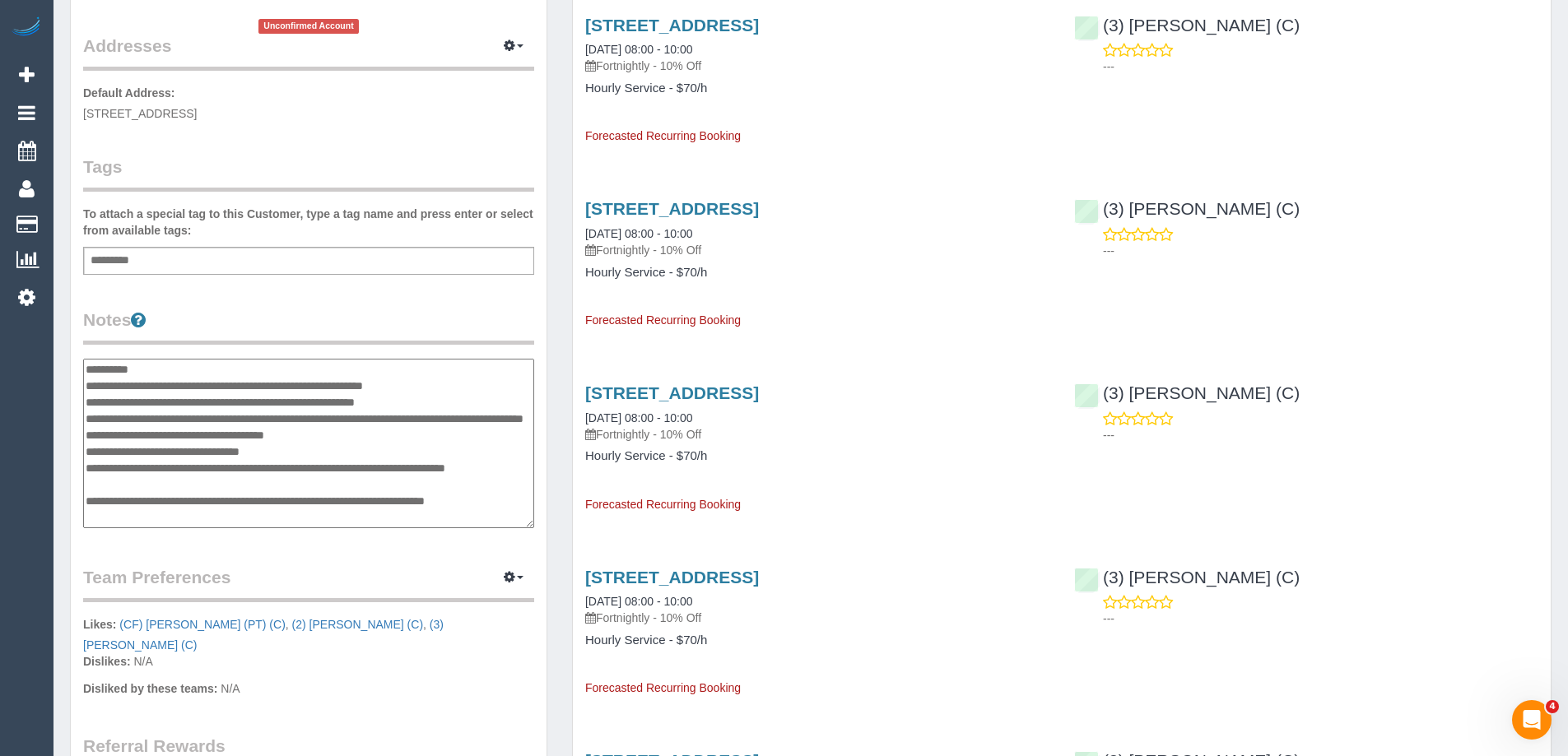
click at [192, 373] on textarea at bounding box center [308, 443] width 451 height 170
click at [207, 365] on textarea at bounding box center [308, 443] width 451 height 170
type textarea "**********"
click at [404, 298] on div "Customer Info Edit Contact Info Send Message Email Preferences Special Sales Ta…" at bounding box center [309, 365] width 476 height 1266
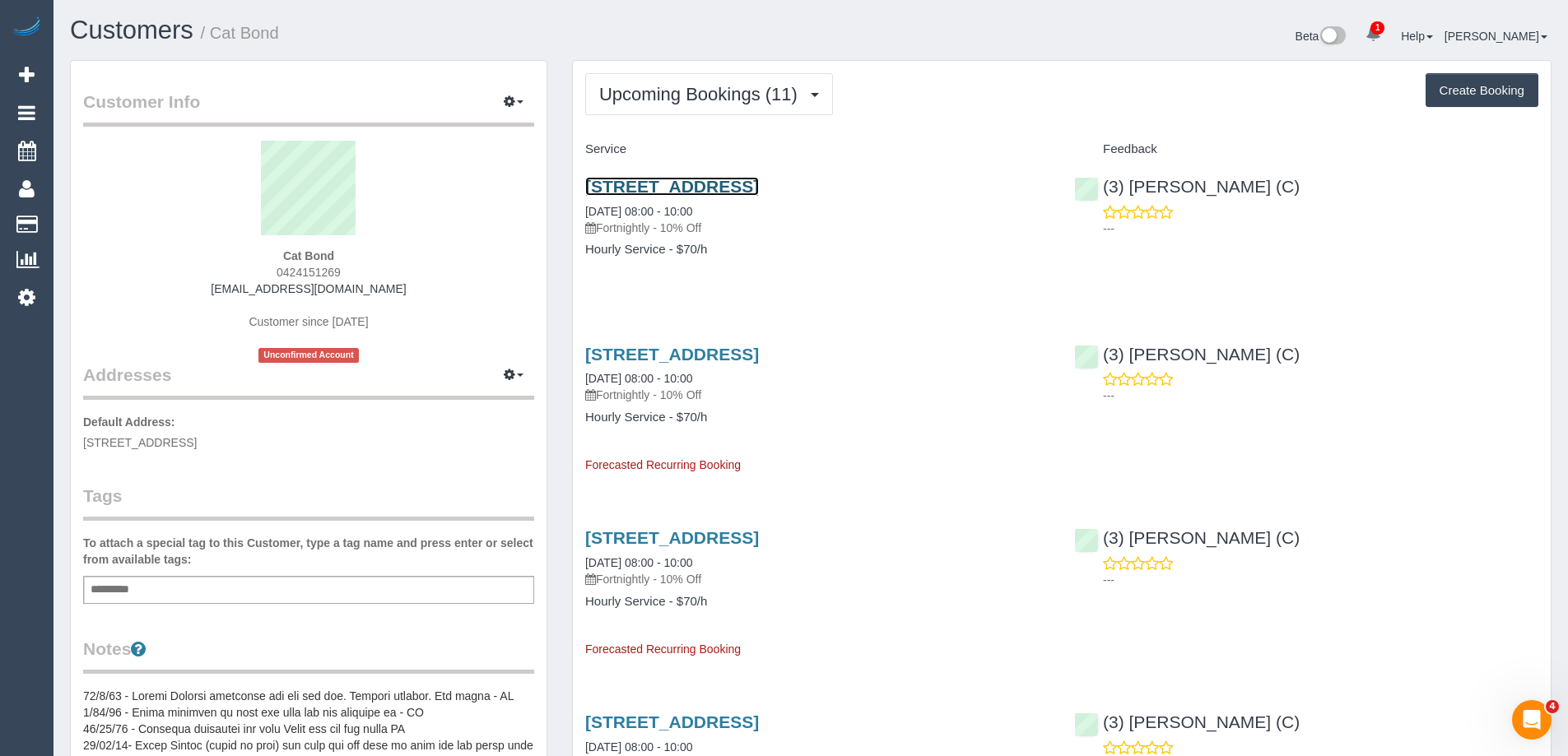
click at [687, 188] on link "84 Cowper Street, Footscray, VIC 3011" at bounding box center [672, 186] width 174 height 19
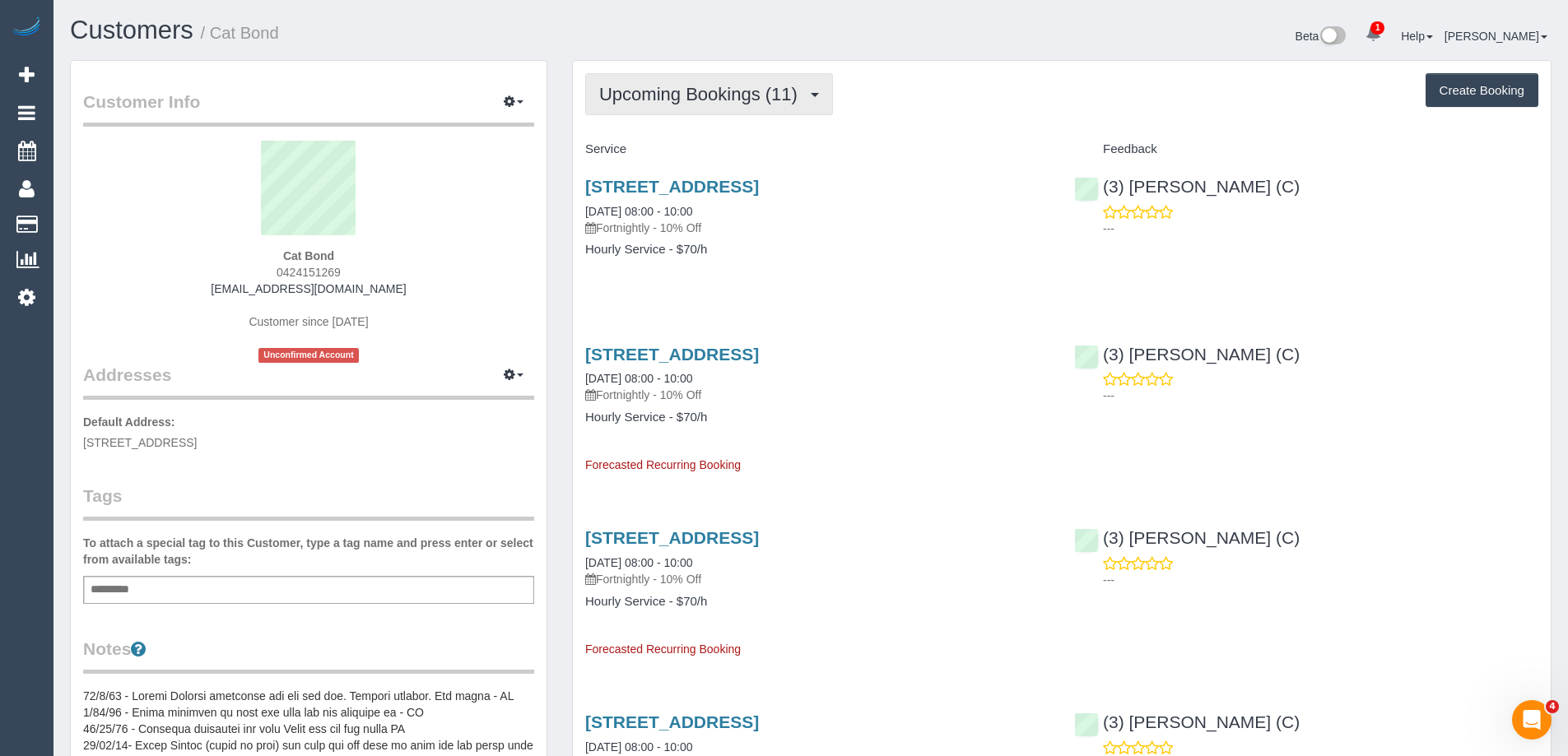
click at [722, 96] on span "Upcoming Bookings (11)" at bounding box center [702, 94] width 207 height 21
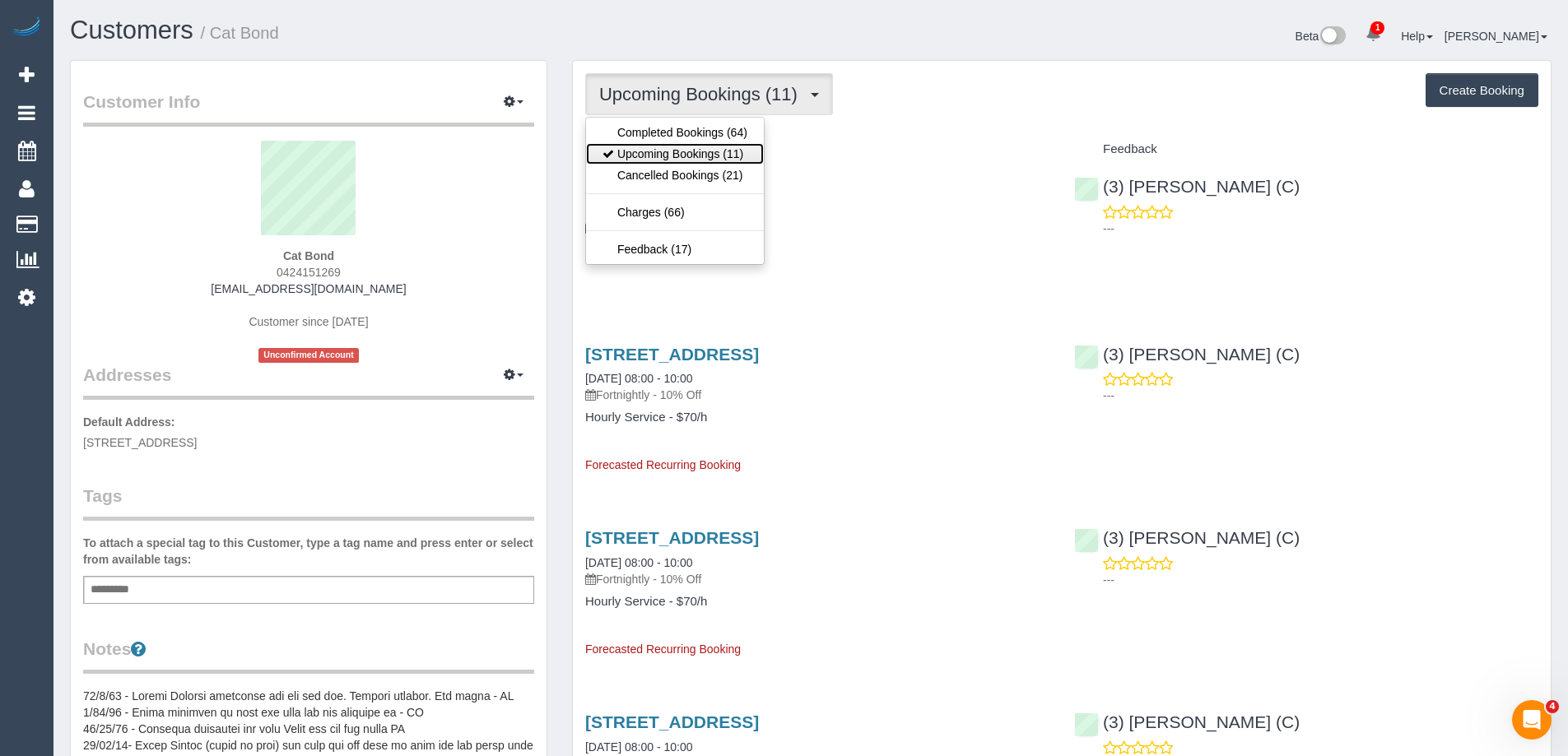
click at [722, 151] on link "Upcoming Bookings (11)" at bounding box center [675, 154] width 178 height 22
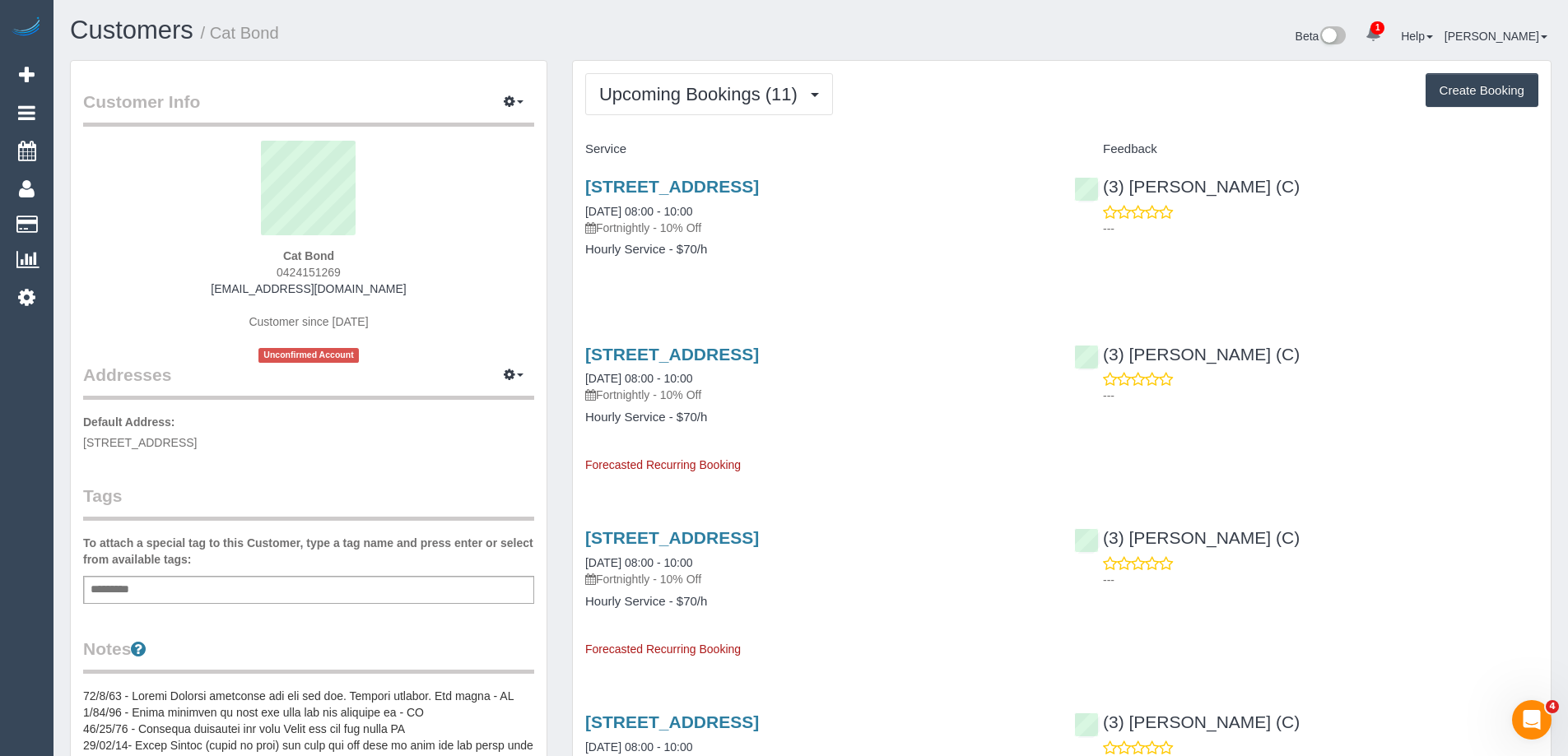
scroll to position [2258, 1568]
click at [758, 357] on link "84 Cowper Street, Footscray, VIC 3011" at bounding box center [672, 354] width 174 height 19
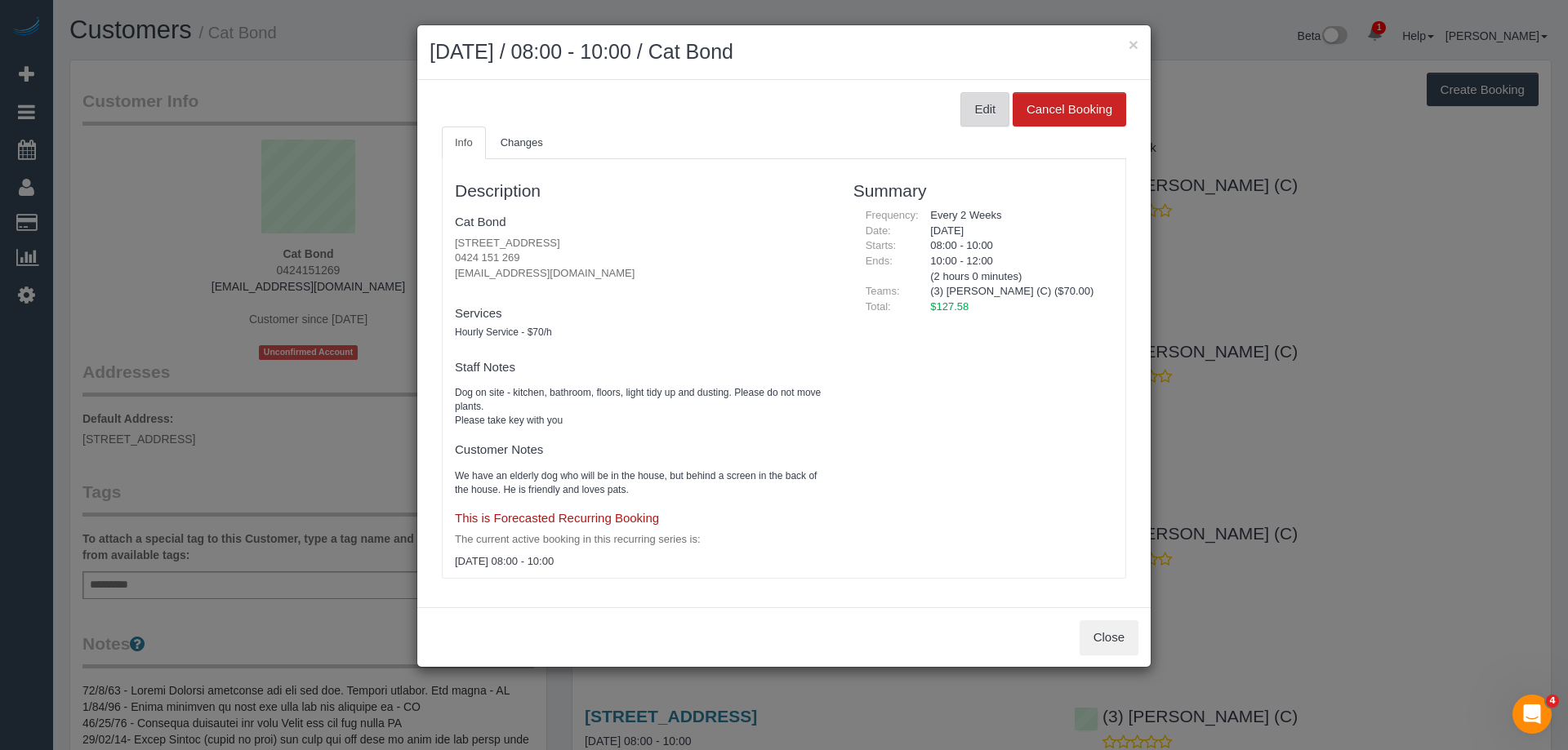
click at [970, 110] on button "Edit" at bounding box center [984, 109] width 49 height 34
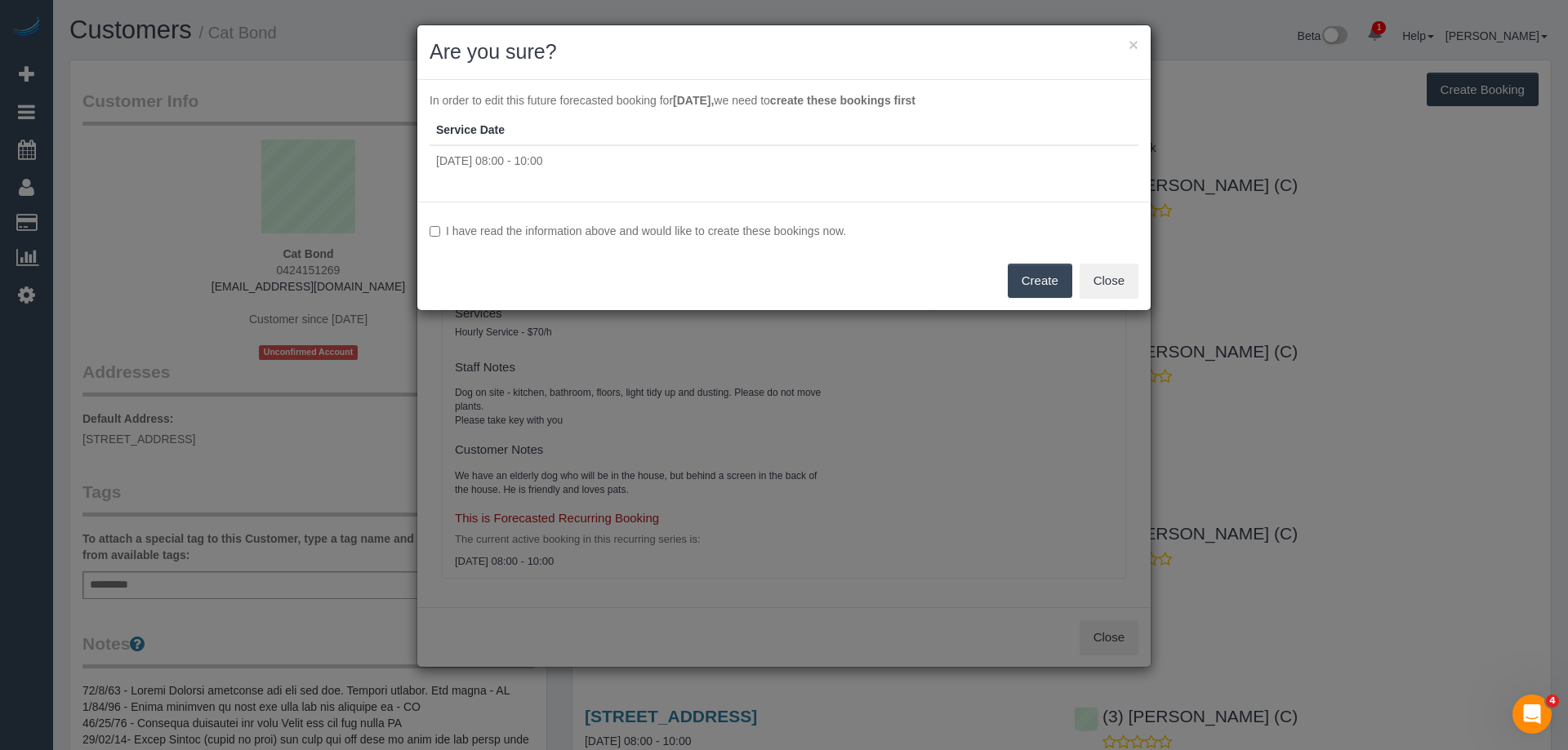
click at [764, 228] on label "I have read the information above and would like to create these bookings now." at bounding box center [784, 231] width 709 height 17
click at [1024, 269] on button "Create" at bounding box center [1040, 280] width 65 height 34
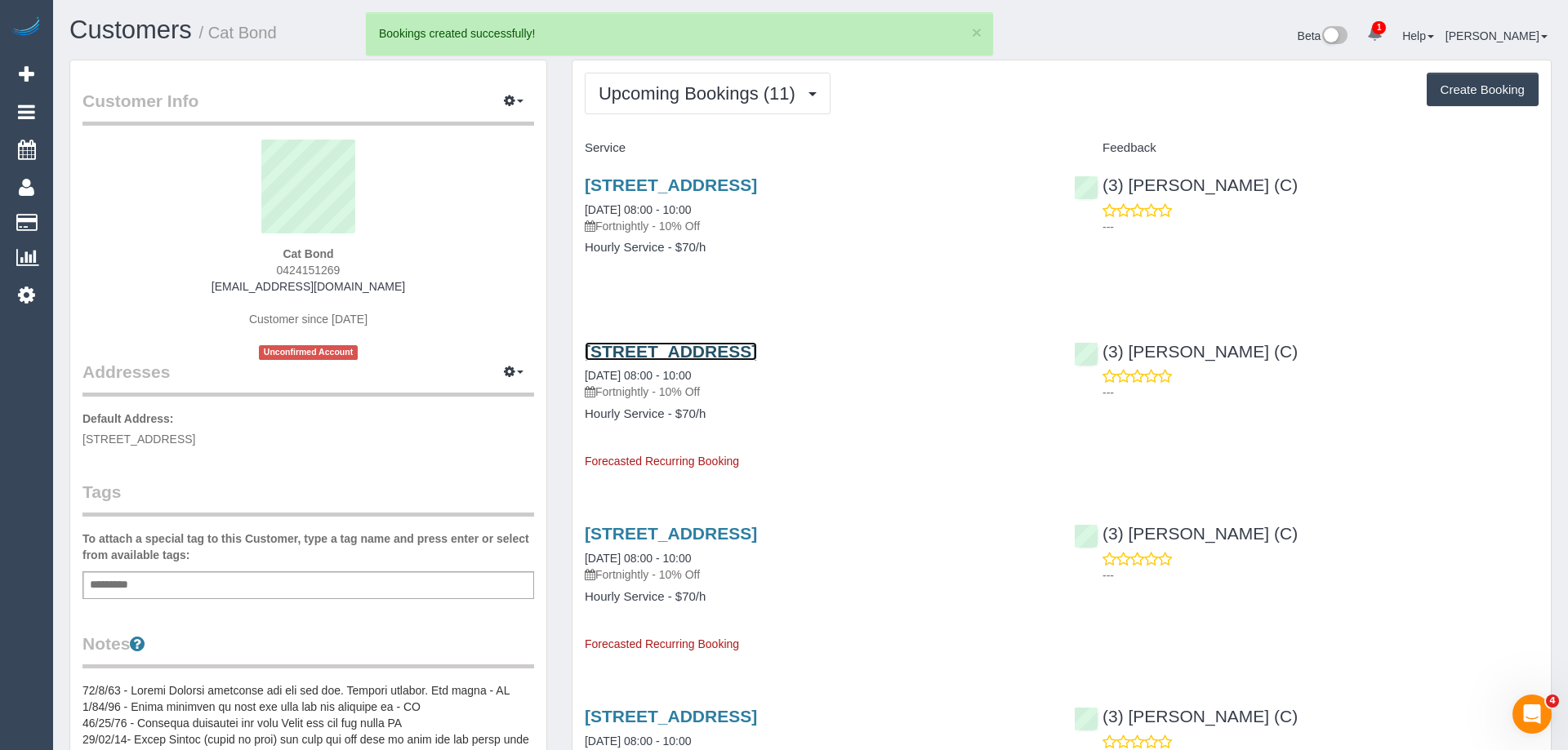
scroll to position [79396, 80122]
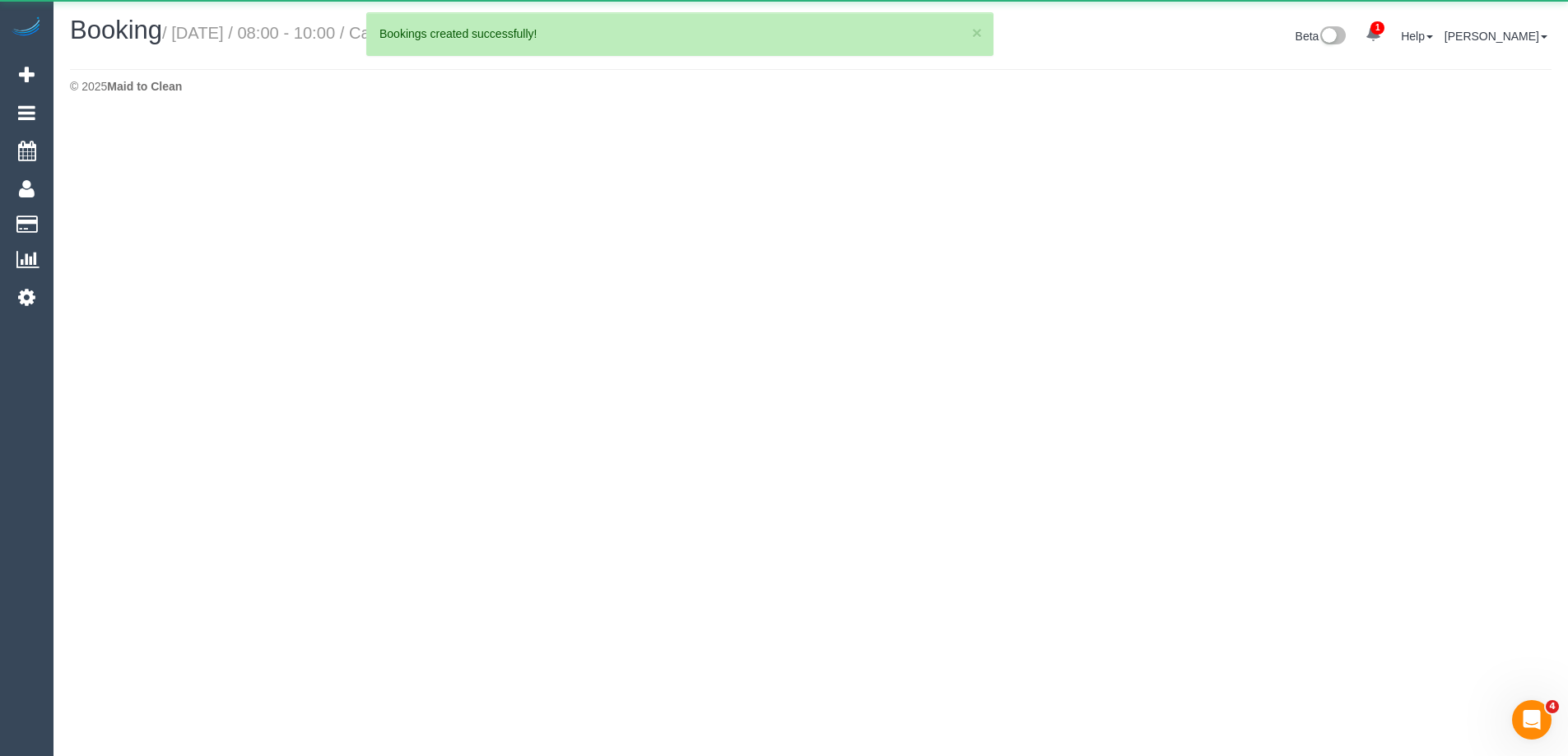
scroll to position [118, 1580]
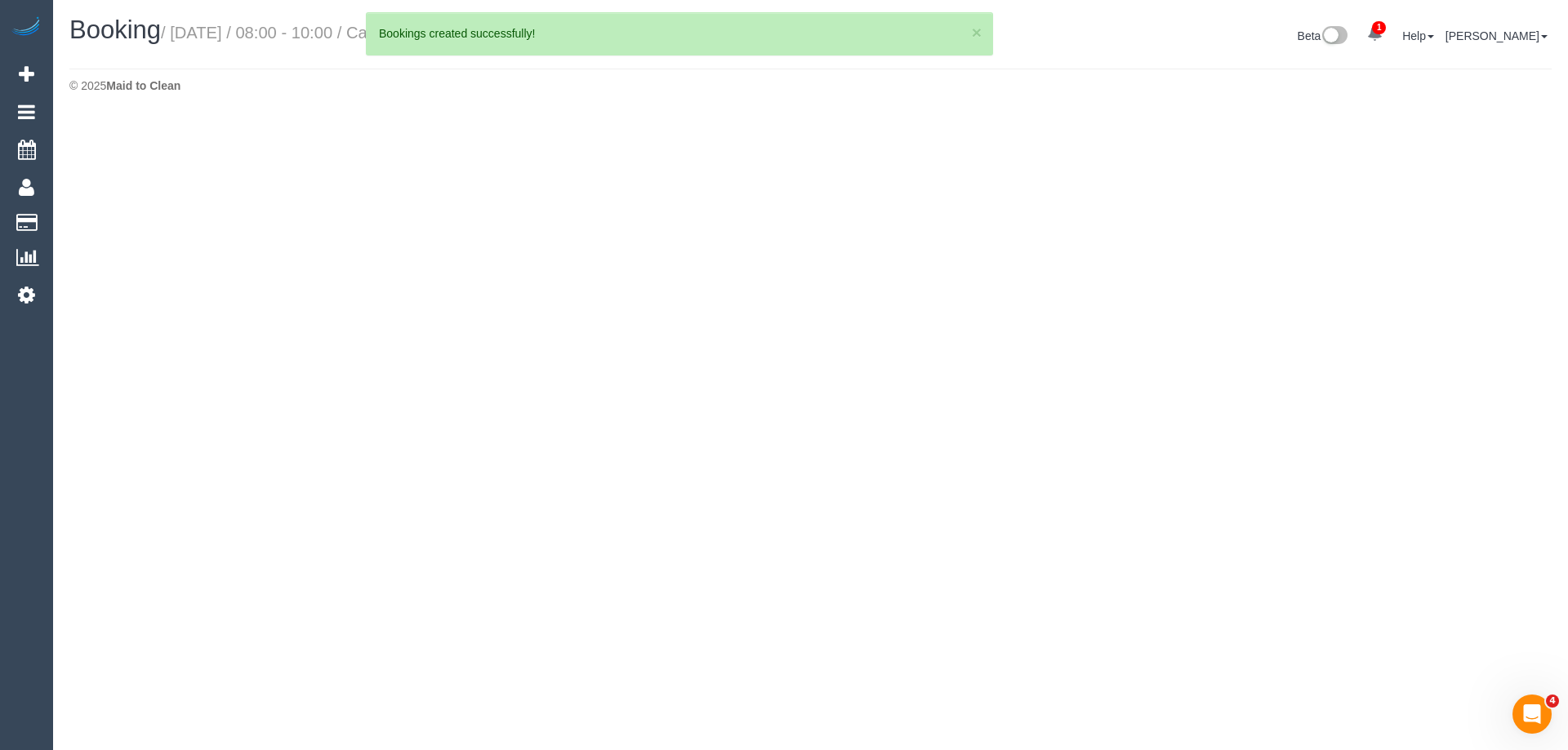
select select "VIC"
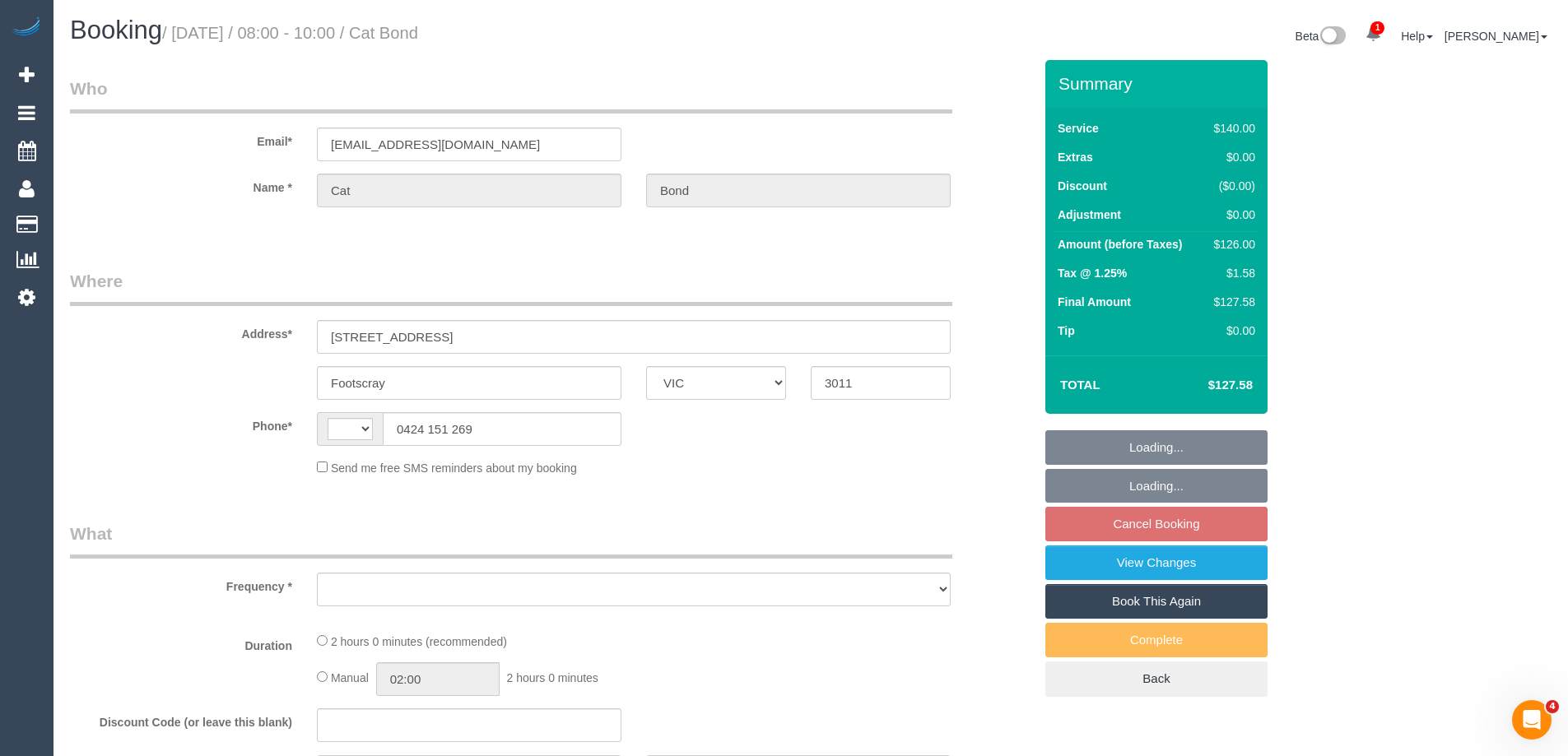
scroll to position [2834, 1568]
select select "string:stripe-pm_1Kqq4U2GScqysDRVmawTZbD2"
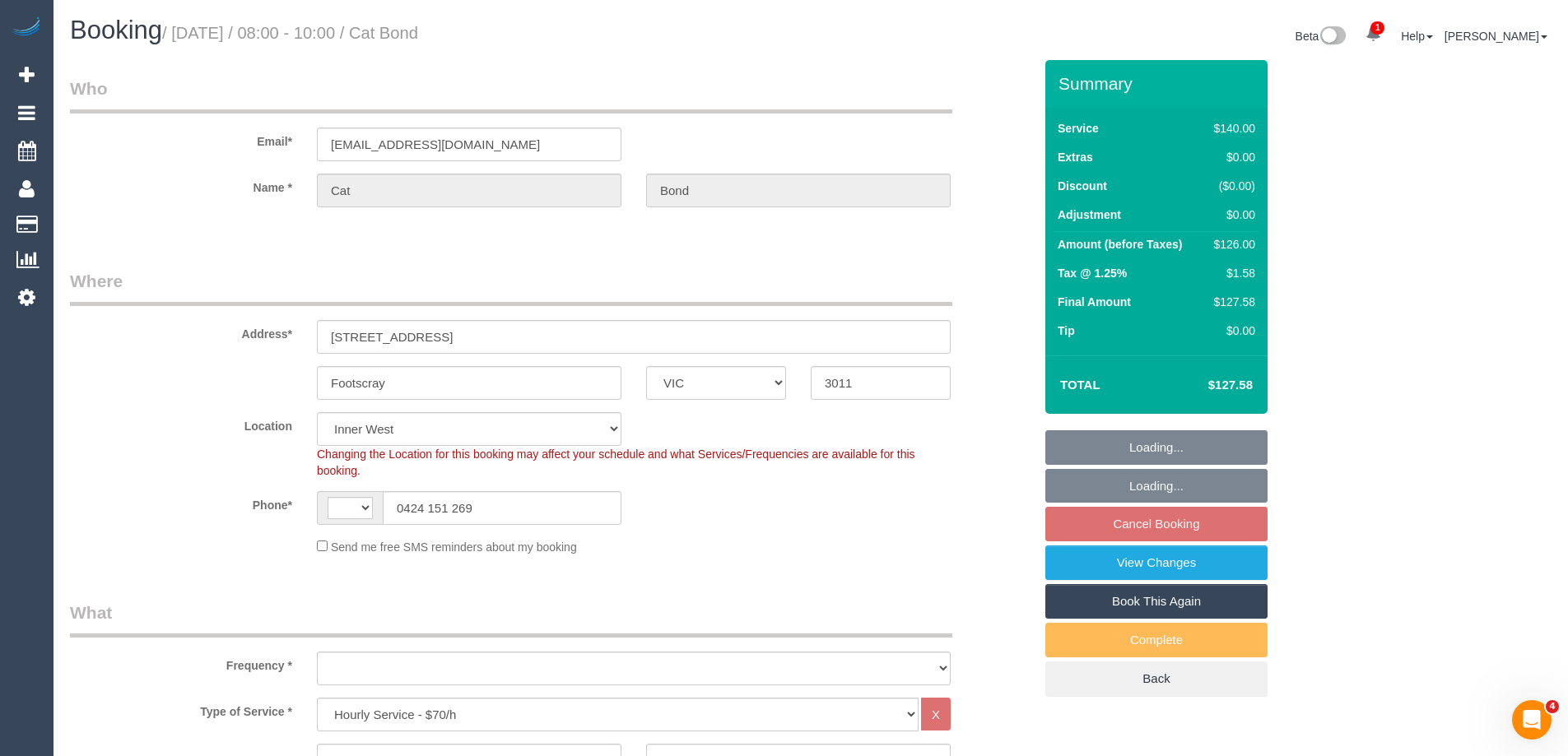
select select "string:AU"
select select "object:5075"
select select "107069"
select select "number:27"
select select "number:14"
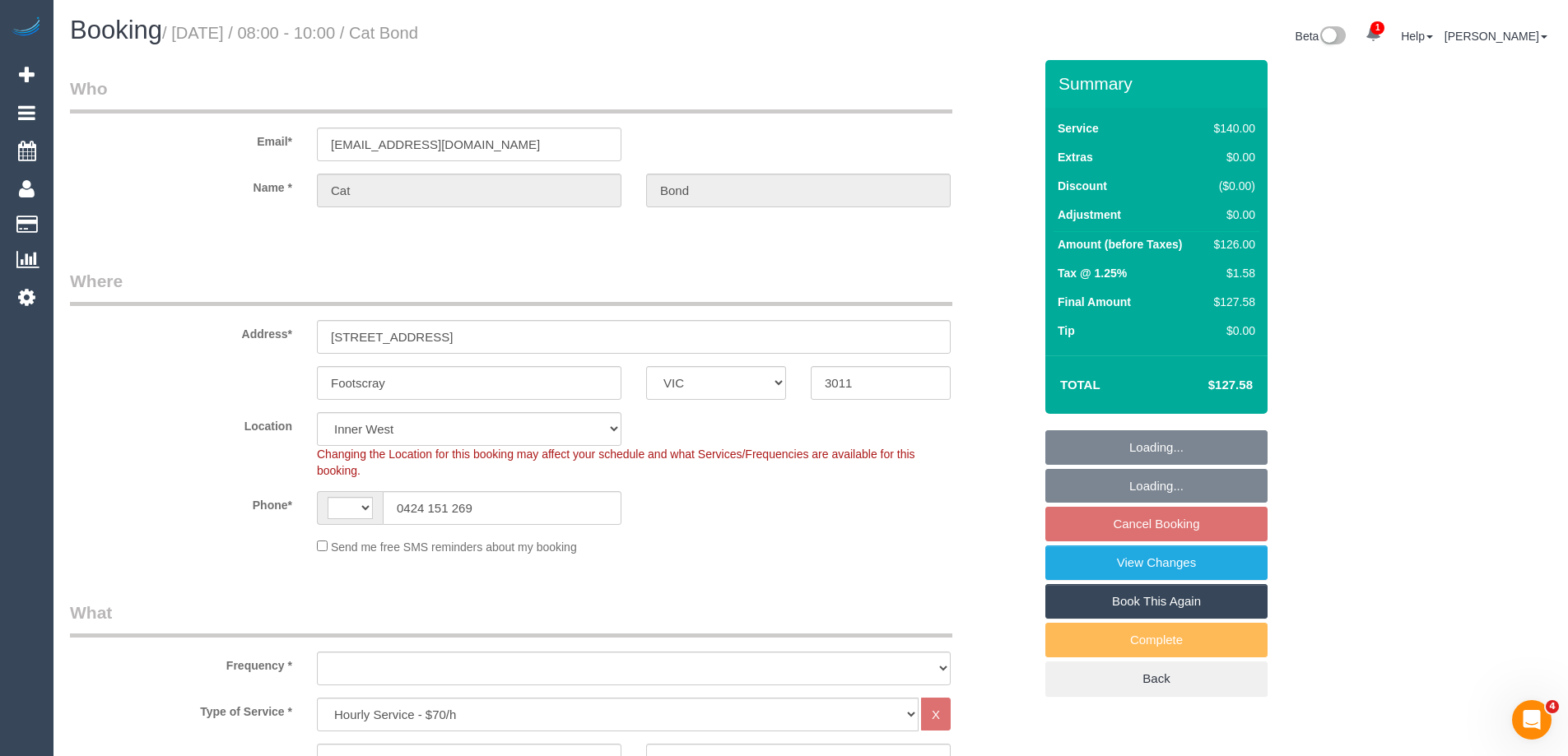
select select "number:19"
select select "number:22"
select select "spot2"
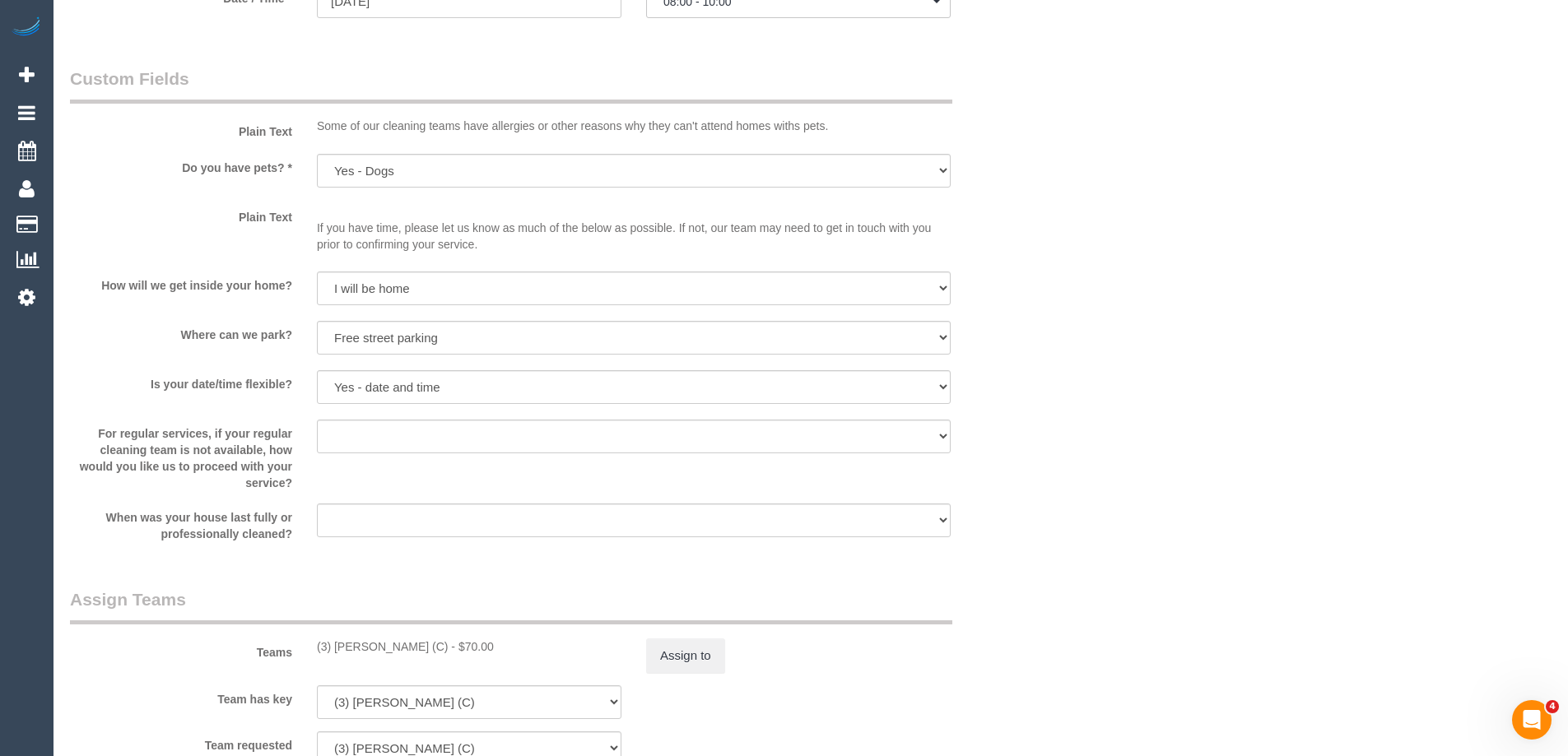
scroll to position [2222, 0]
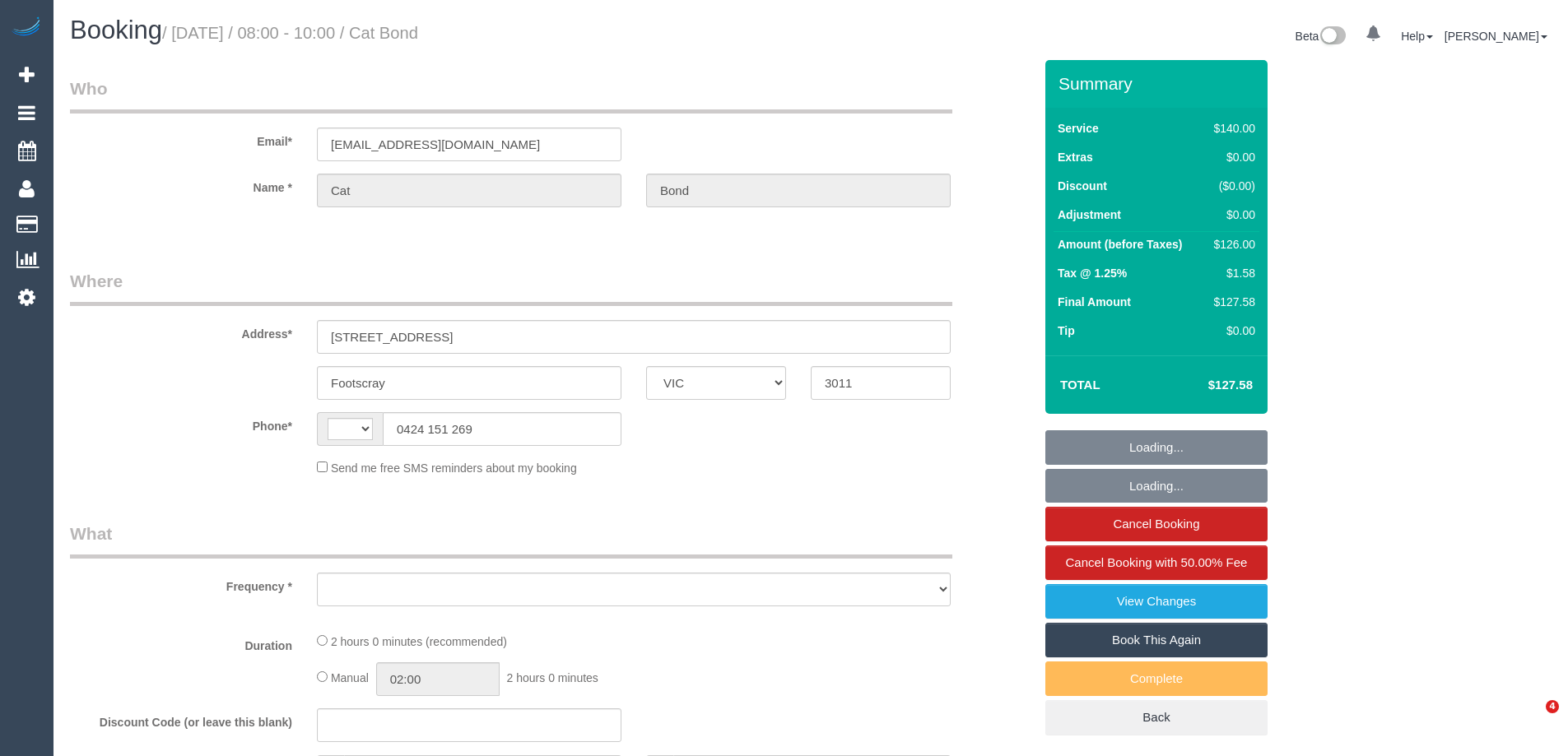
select select "VIC"
select select "string:AU"
select select "object:655"
select select "string:stripe-pm_1Kqq4U2GScqysDRVmawTZbD2"
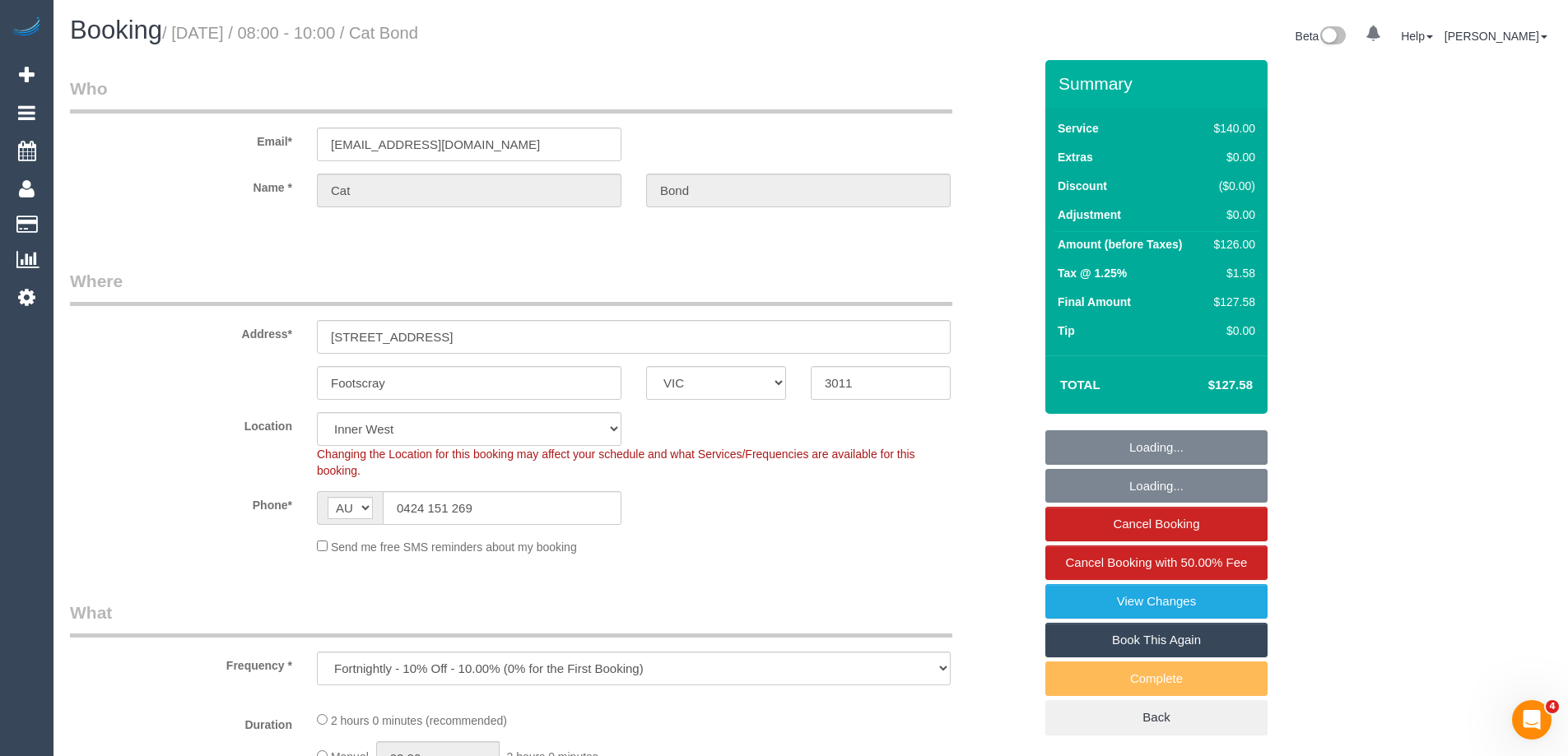
select select "number:27"
select select "number:14"
select select "number:19"
select select "number:22"
select select "object:972"
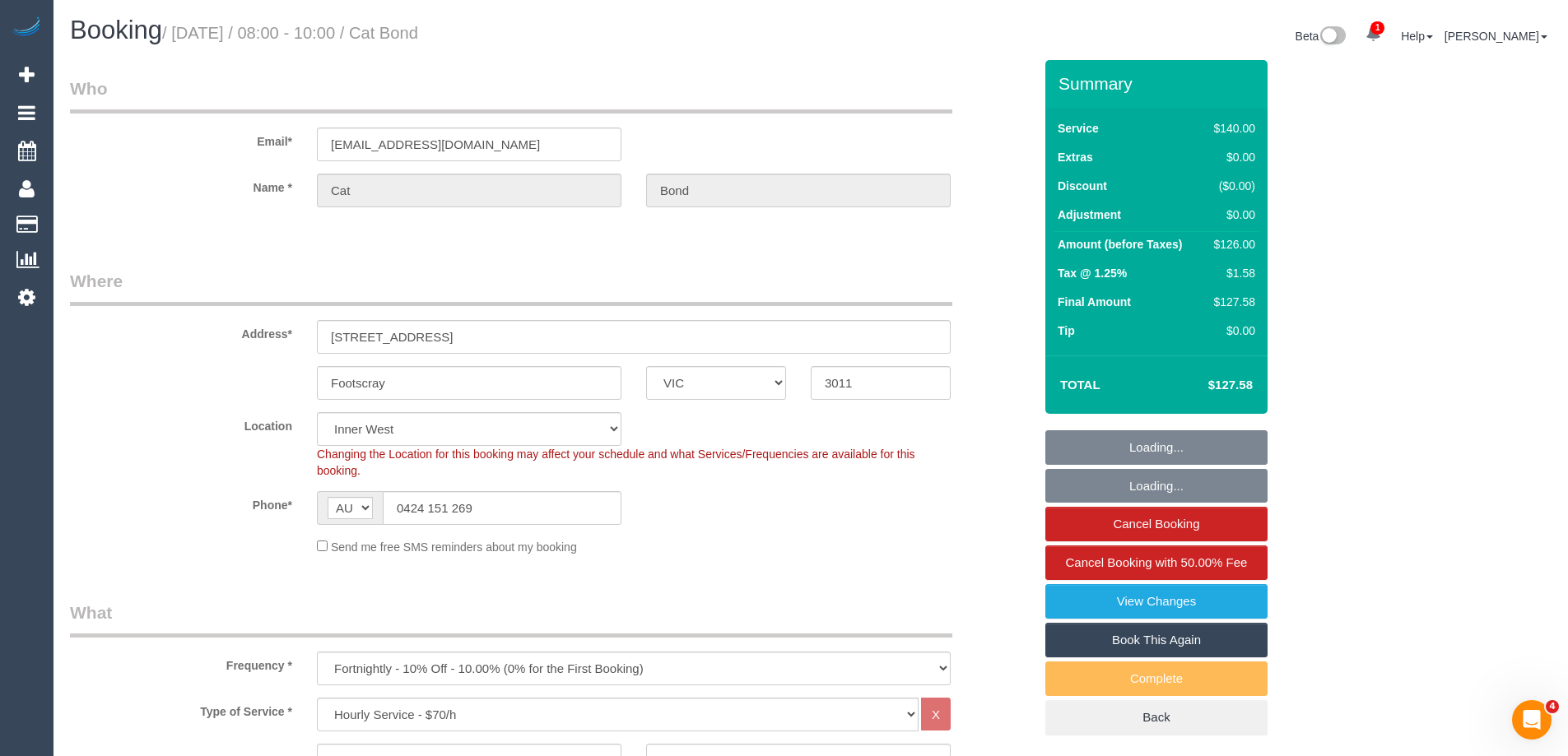
select select "spot1"
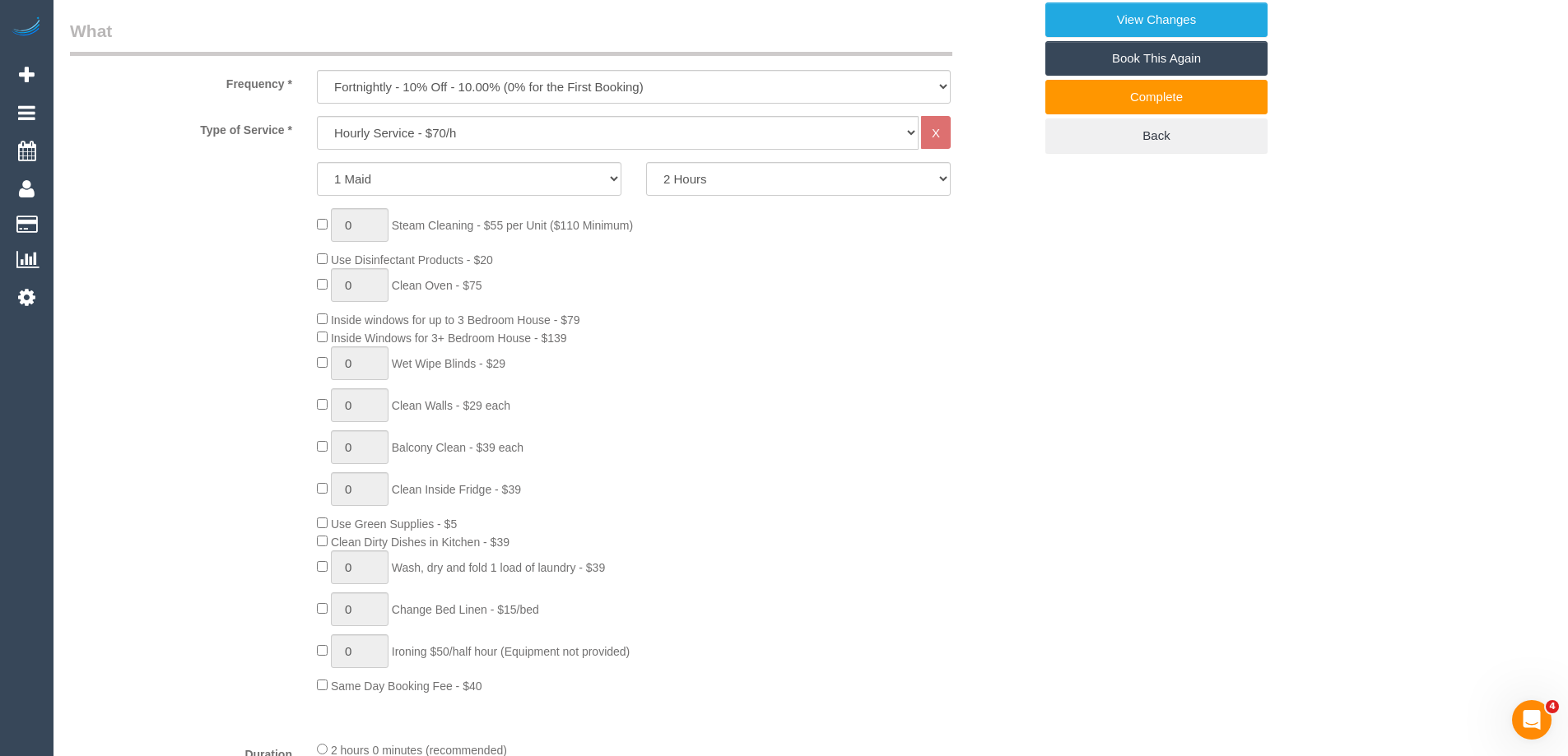
scroll to position [576, 0]
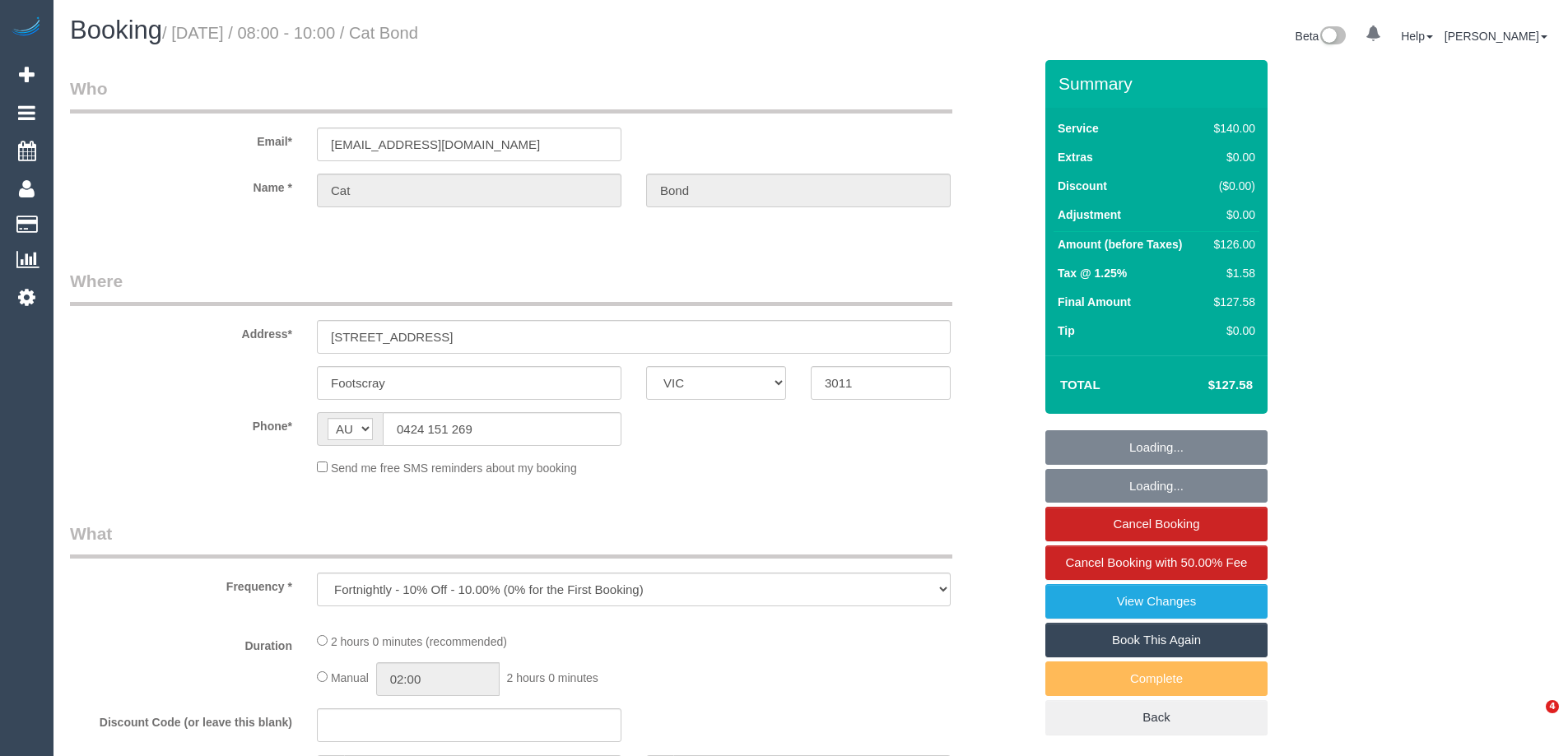
select select "VIC"
select select "string:stripe-pm_1Kqq4U2GScqysDRVmawTZbD2"
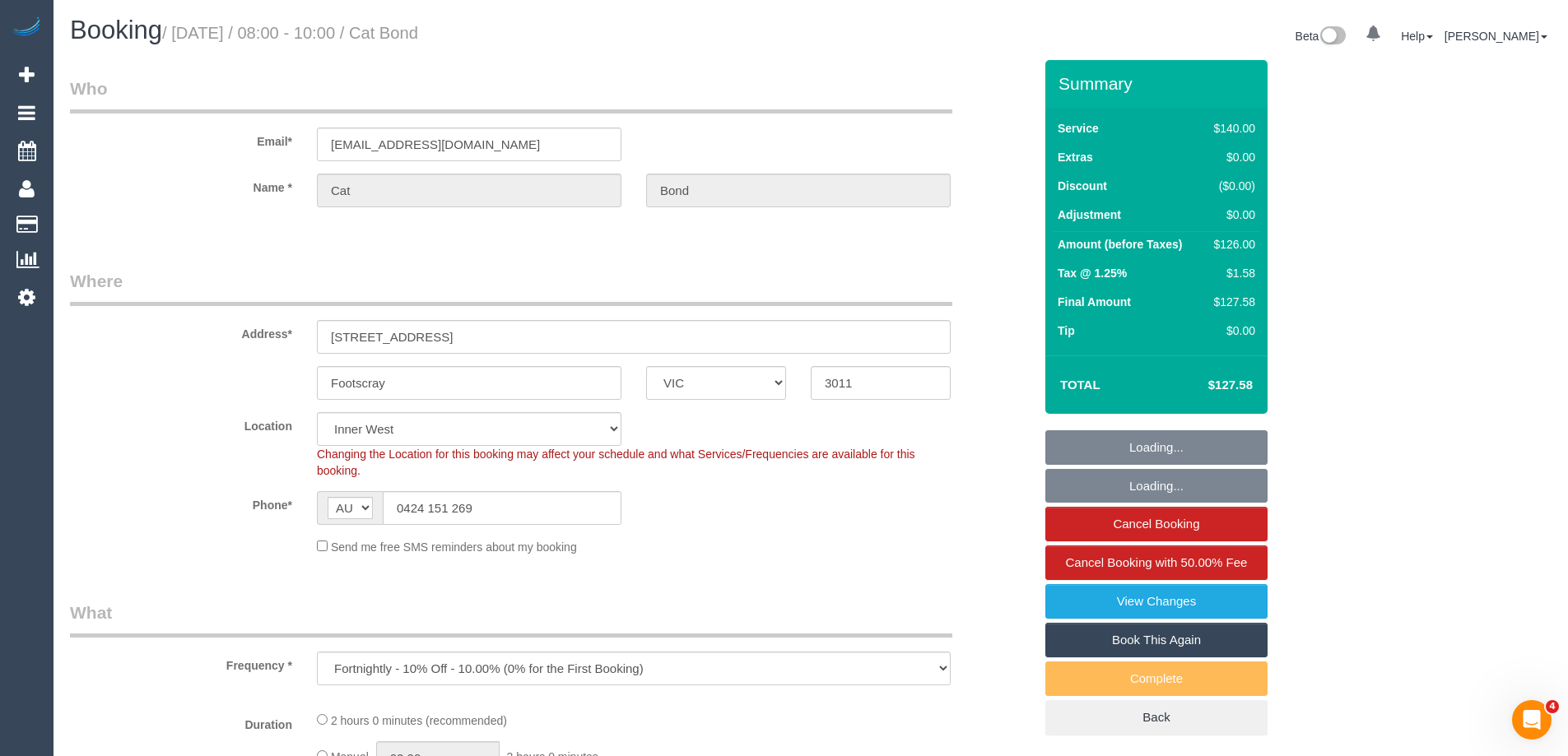
select select "spot1"
select select "number:27"
select select "number:14"
select select "number:19"
select select "number:22"
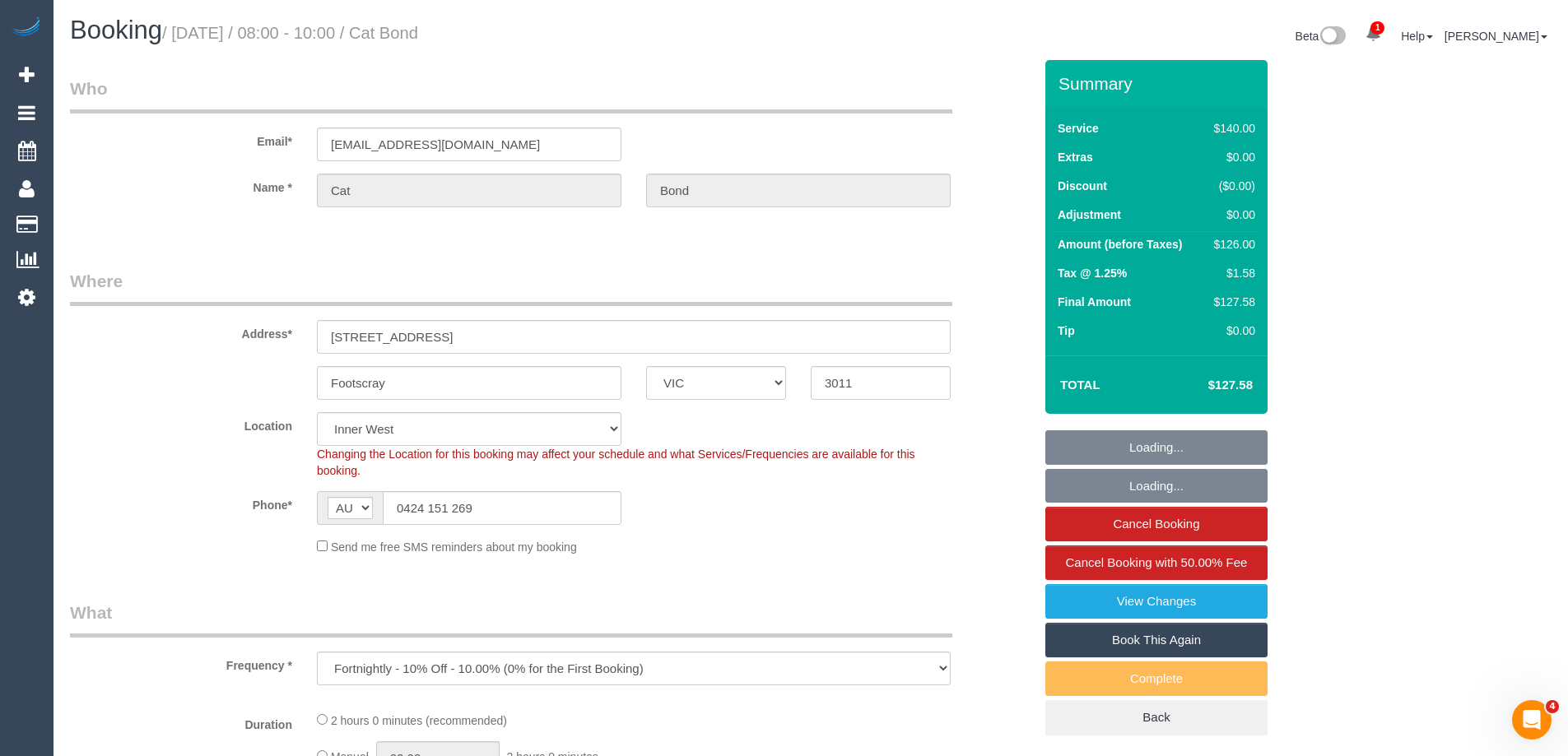
select select "object:1496"
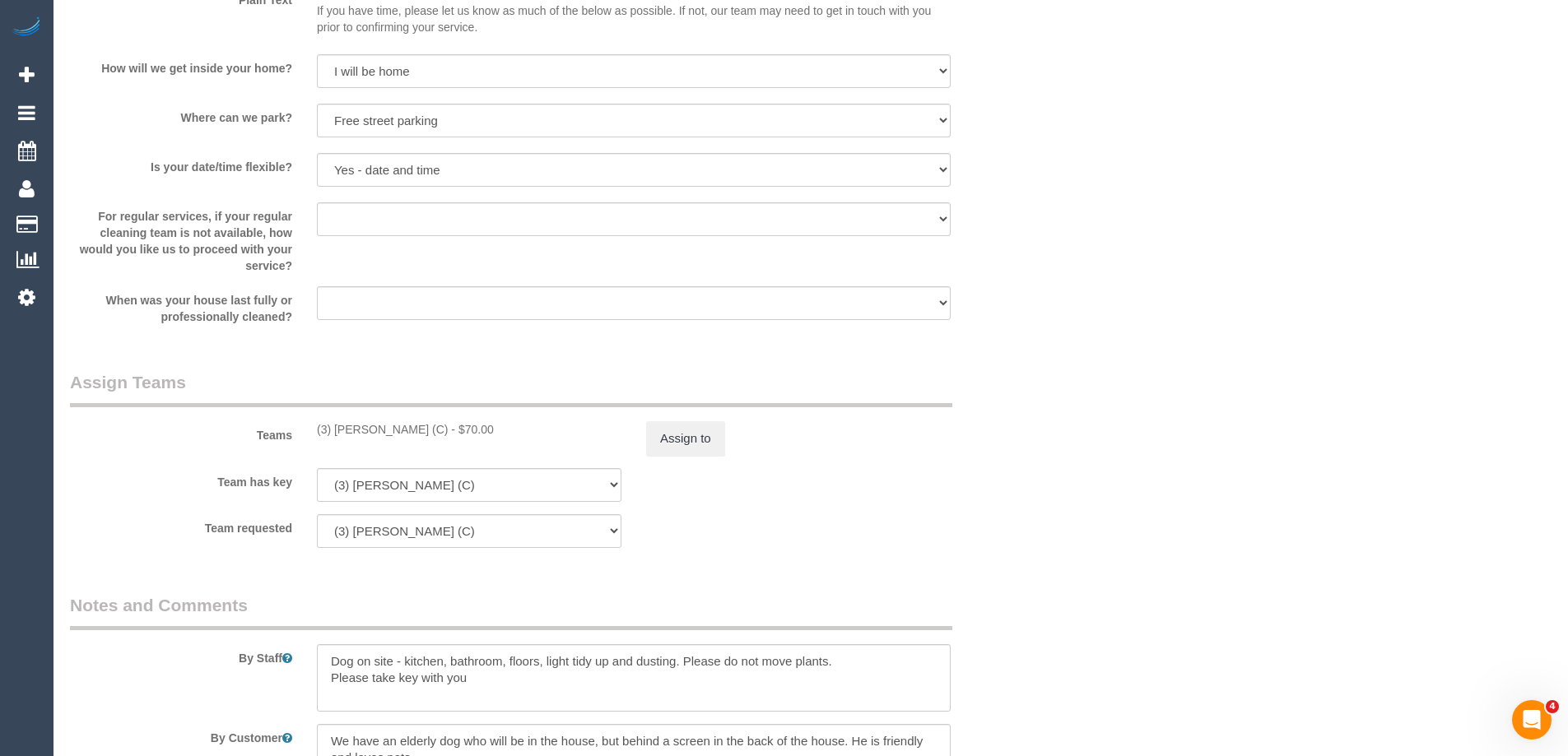
scroll to position [2222, 0]
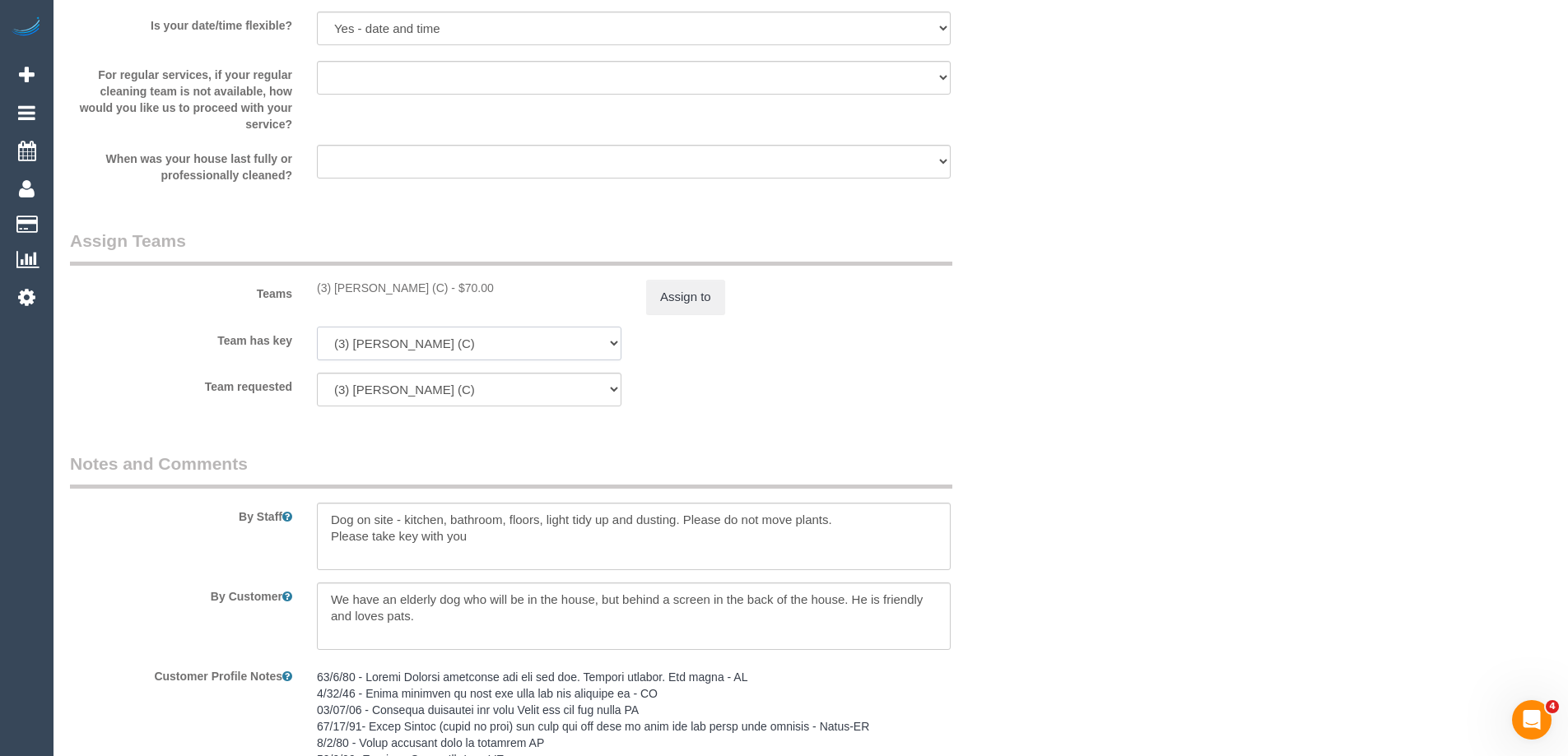
click at [419, 343] on select "(3) Lilian Placido (C) (0) Office (1) Debbie Brodjanac (FT) (1) Karen Cruz (FT)…" at bounding box center [469, 344] width 304 height 33
select select "107069"
click at [317, 327] on select "(3) Lilian Placido (C) (0) Office (1) Debbie Brodjanac (FT) (1) Karen Cruz (FT)…" at bounding box center [469, 344] width 304 height 33
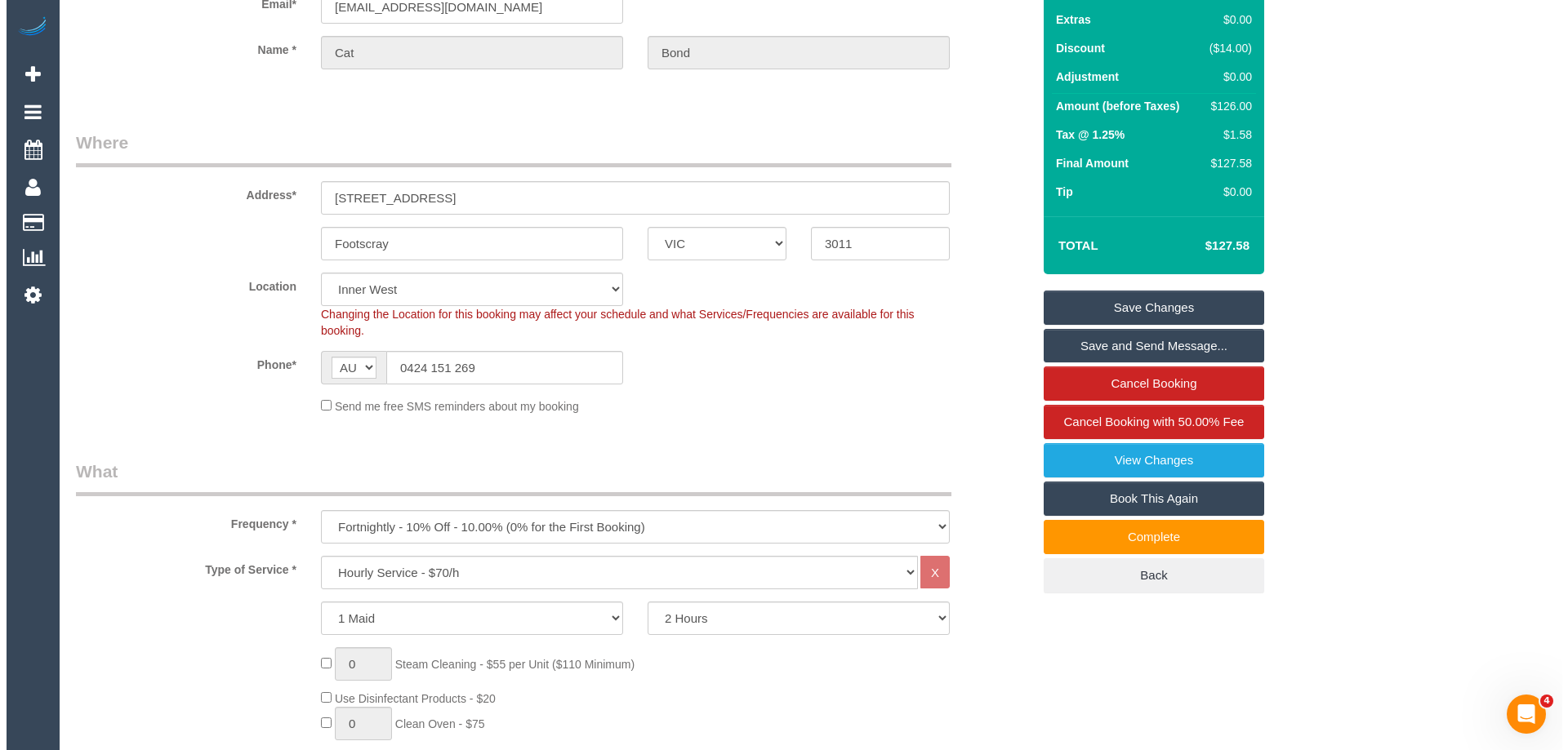
scroll to position [0, 0]
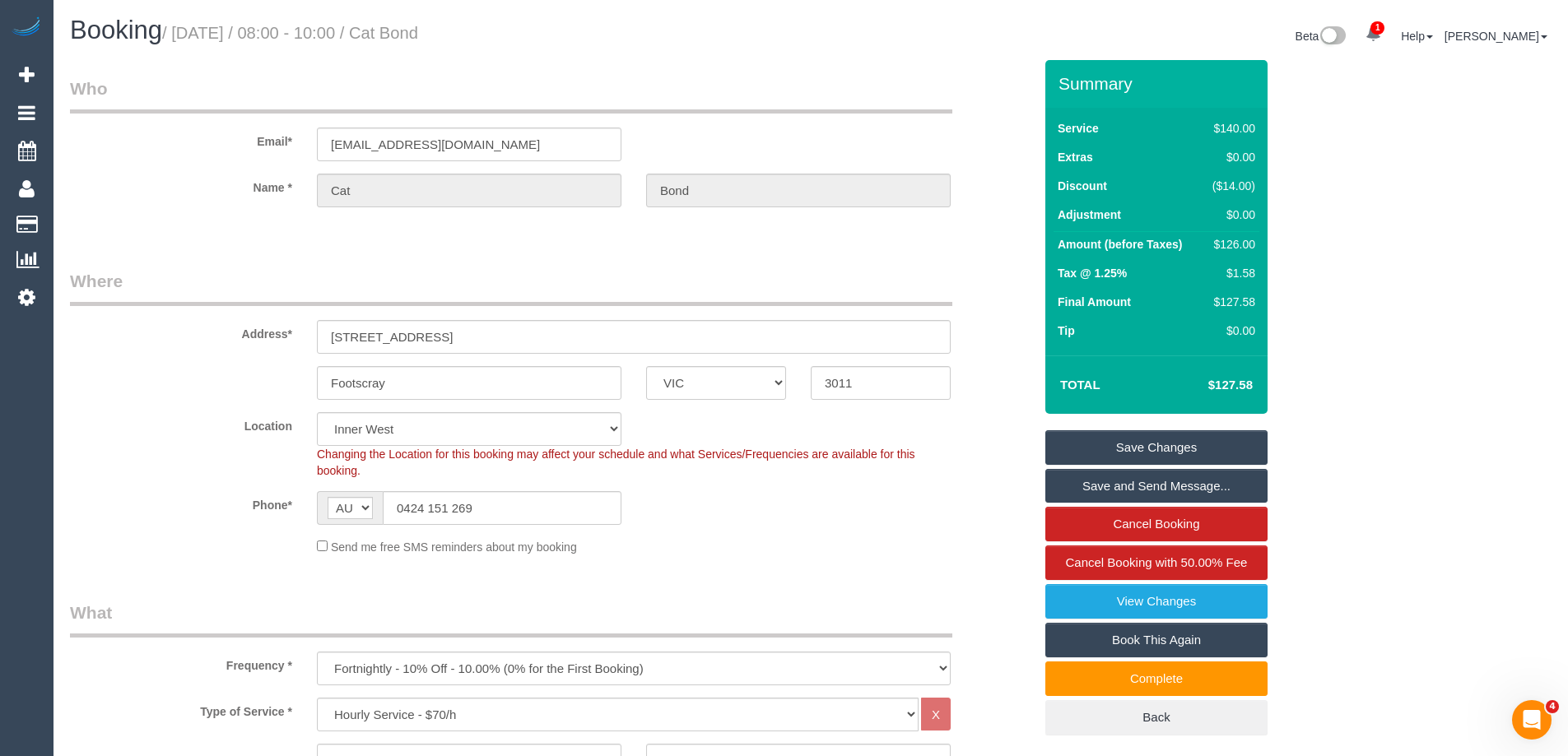
click at [1090, 442] on link "Save Changes" at bounding box center [1157, 447] width 222 height 34
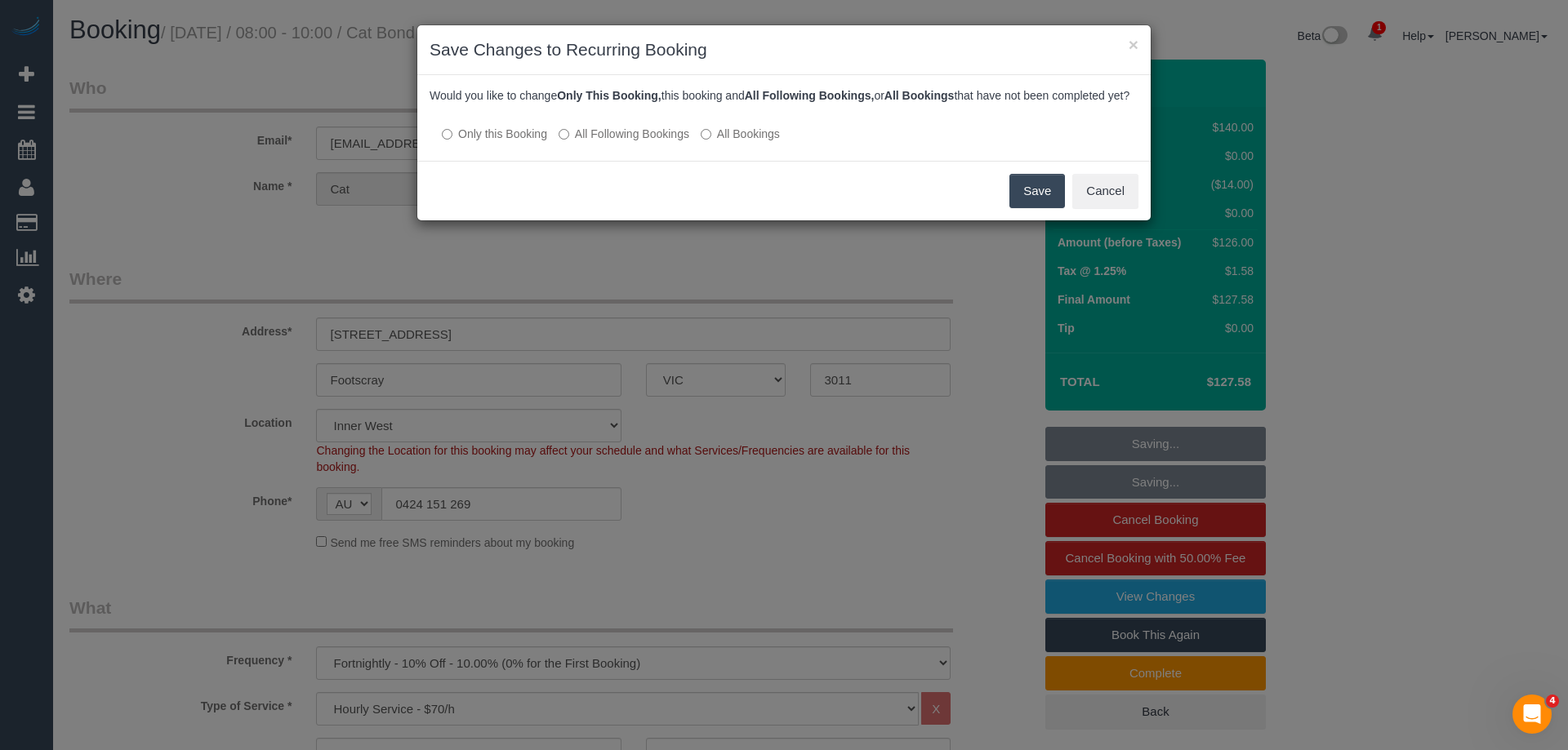
click at [652, 142] on label "All Following Bookings" at bounding box center [623, 134] width 130 height 17
click at [1040, 208] on button "Save" at bounding box center [1037, 191] width 56 height 34
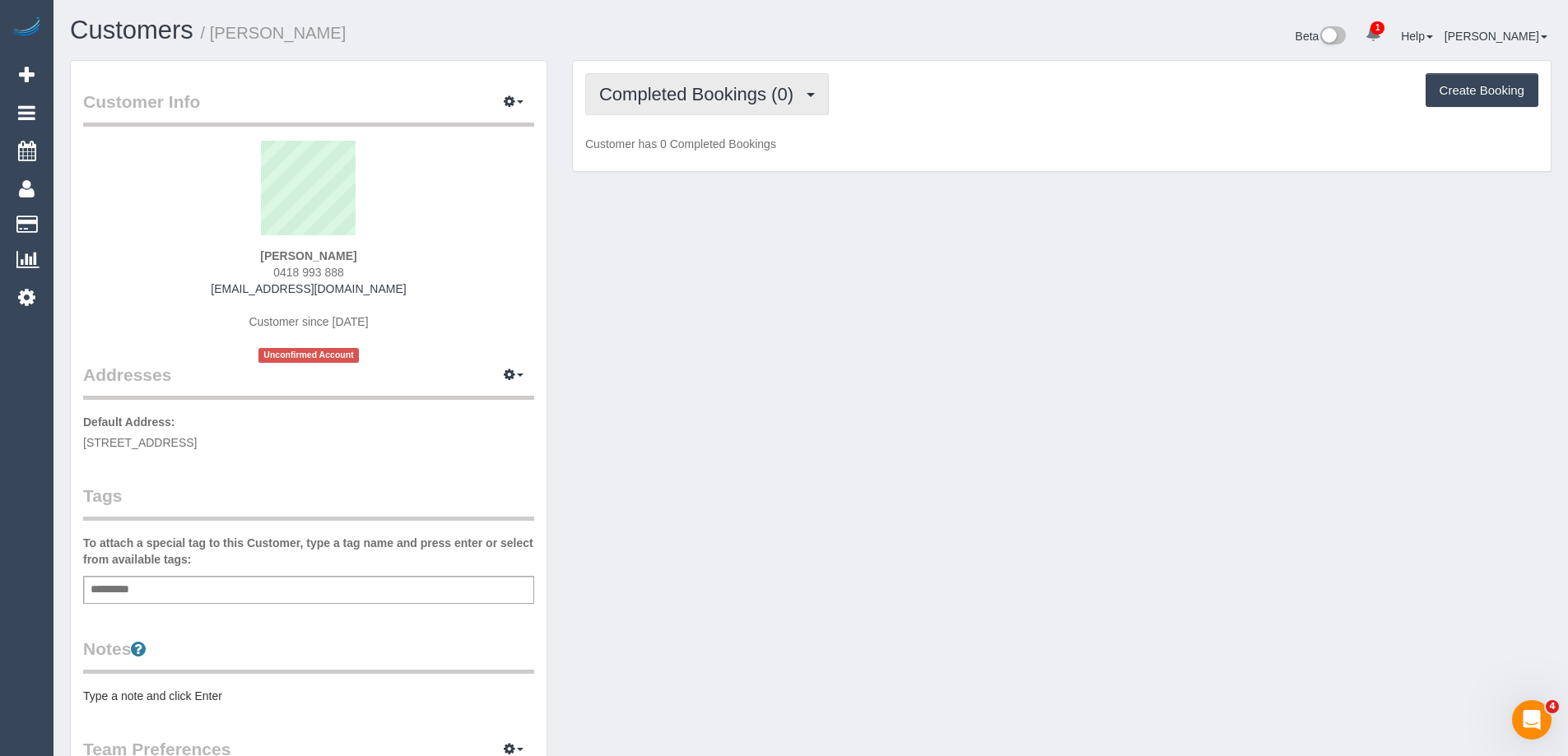
click at [707, 83] on button "Completed Bookings (0)" at bounding box center [707, 94] width 243 height 42
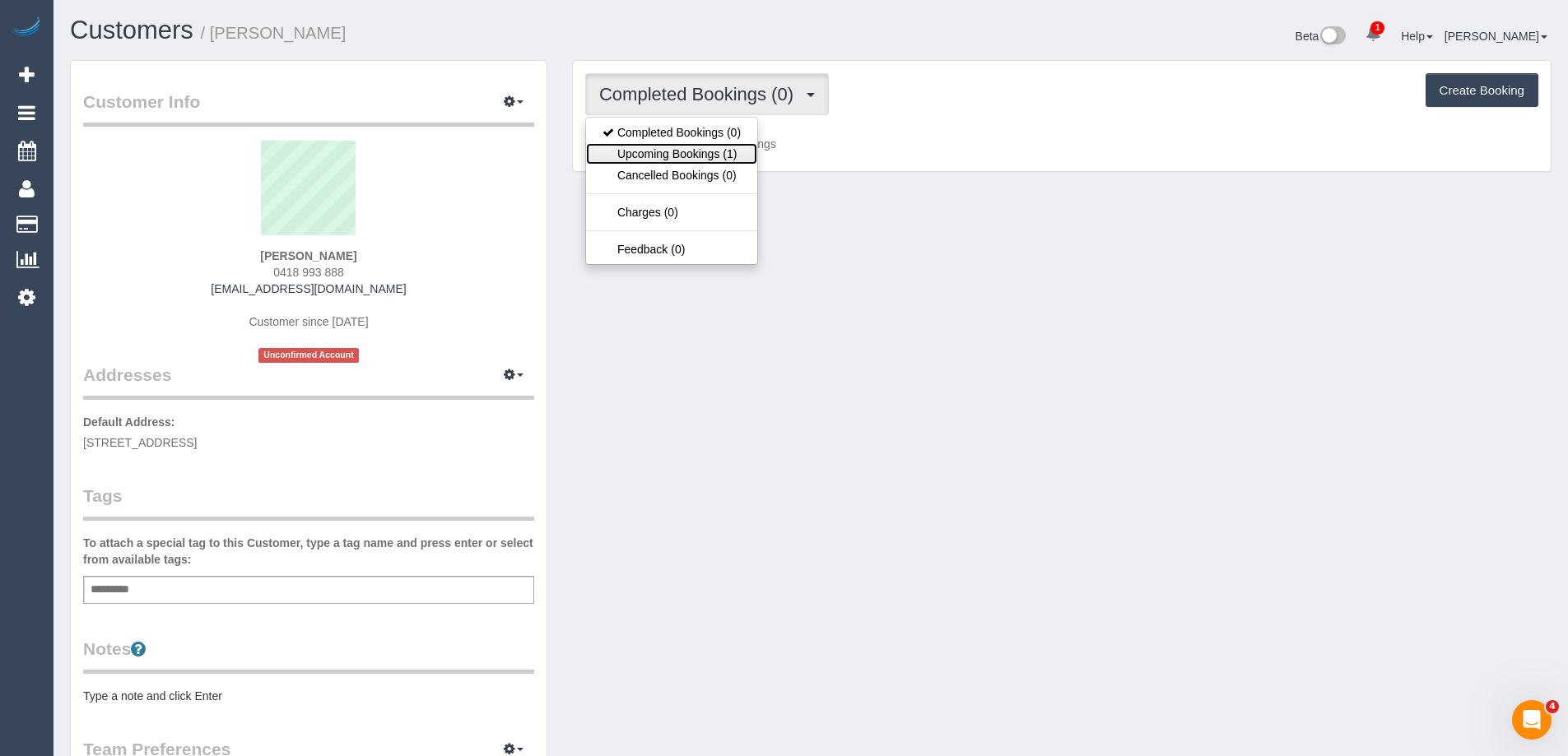
click at [682, 162] on link "Upcoming Bookings (1)" at bounding box center [672, 154] width 171 height 22
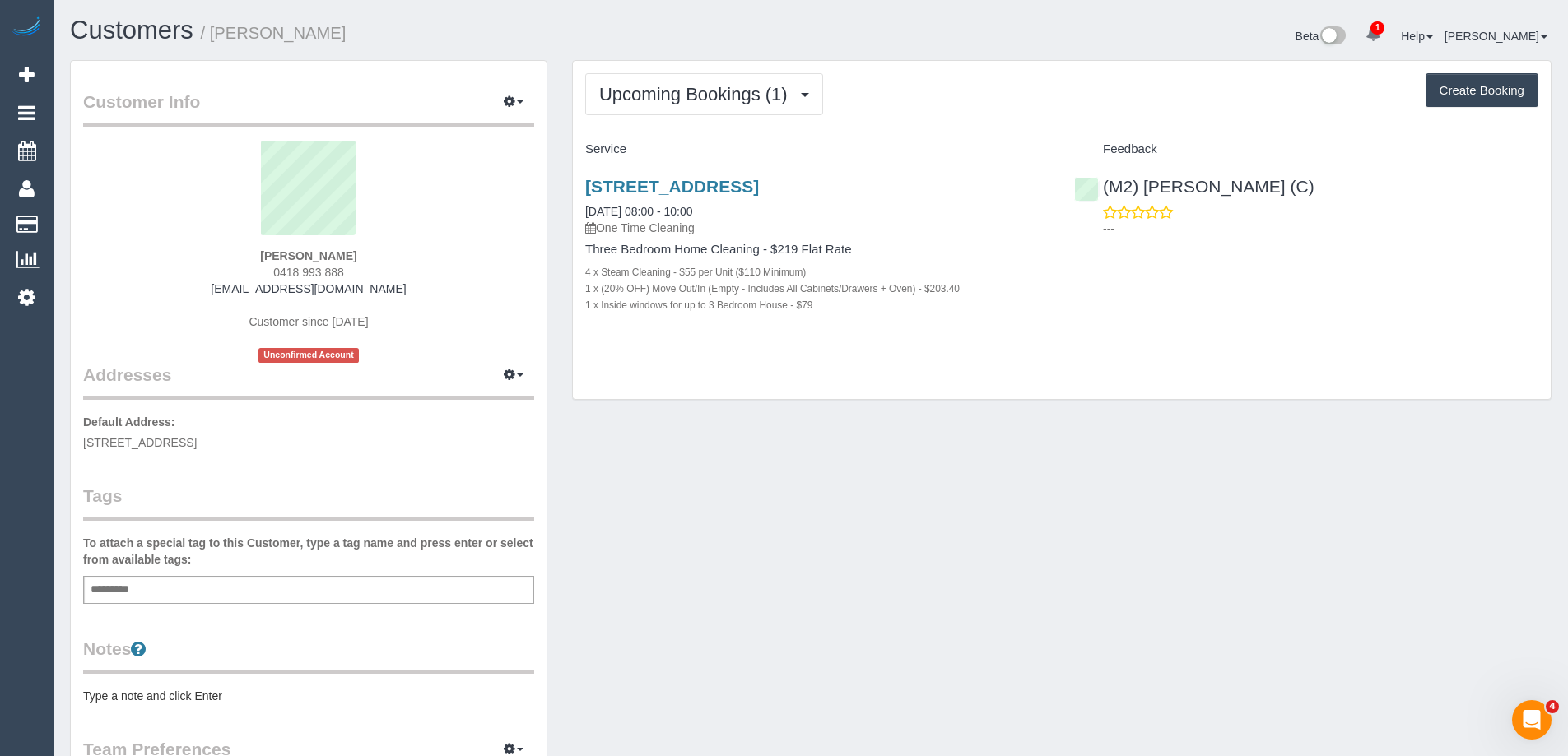
click at [256, 693] on pre "Type a note and click Enter" at bounding box center [308, 697] width 451 height 17
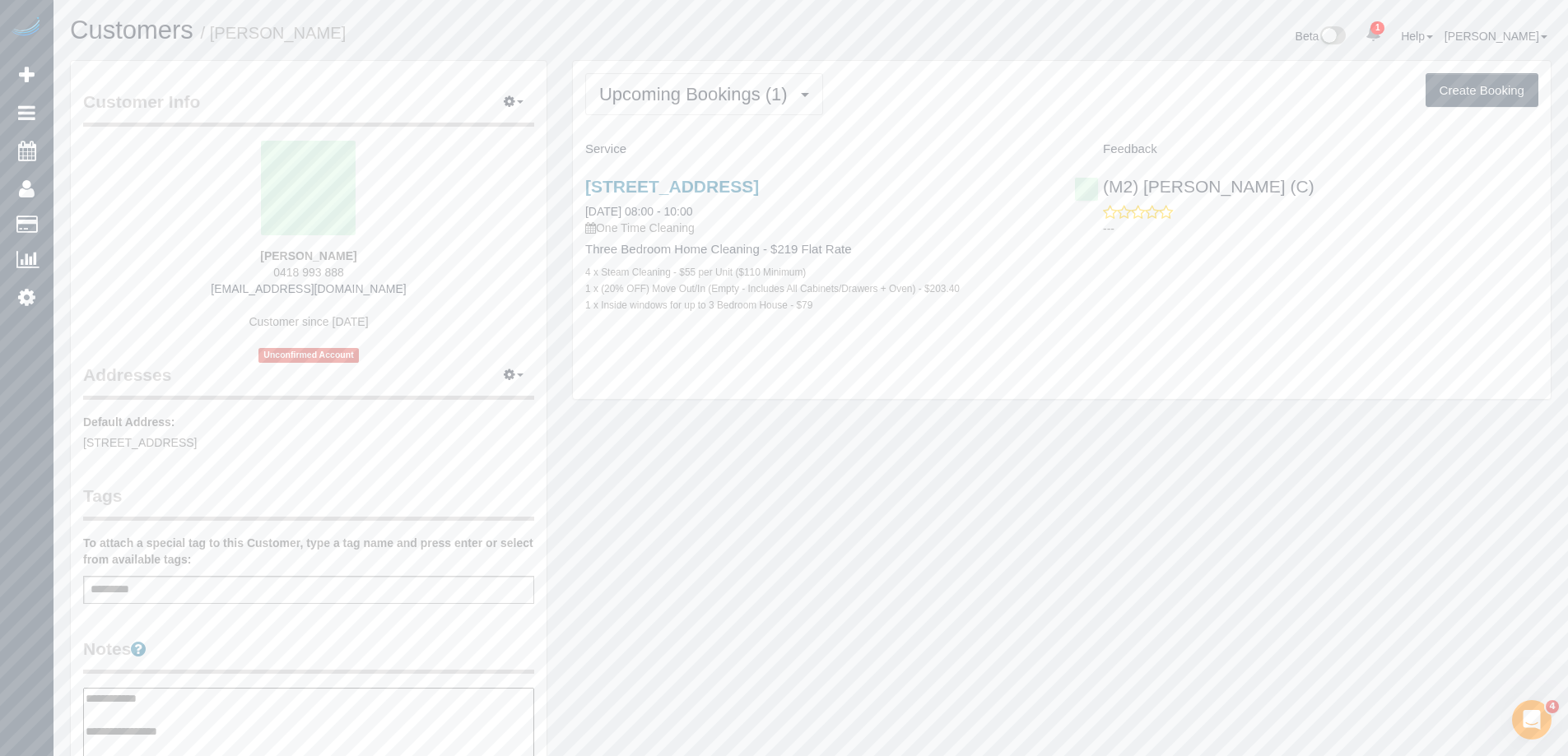
type textarea "**********"
click at [294, 651] on legend "Notes" at bounding box center [308, 656] width 451 height 37
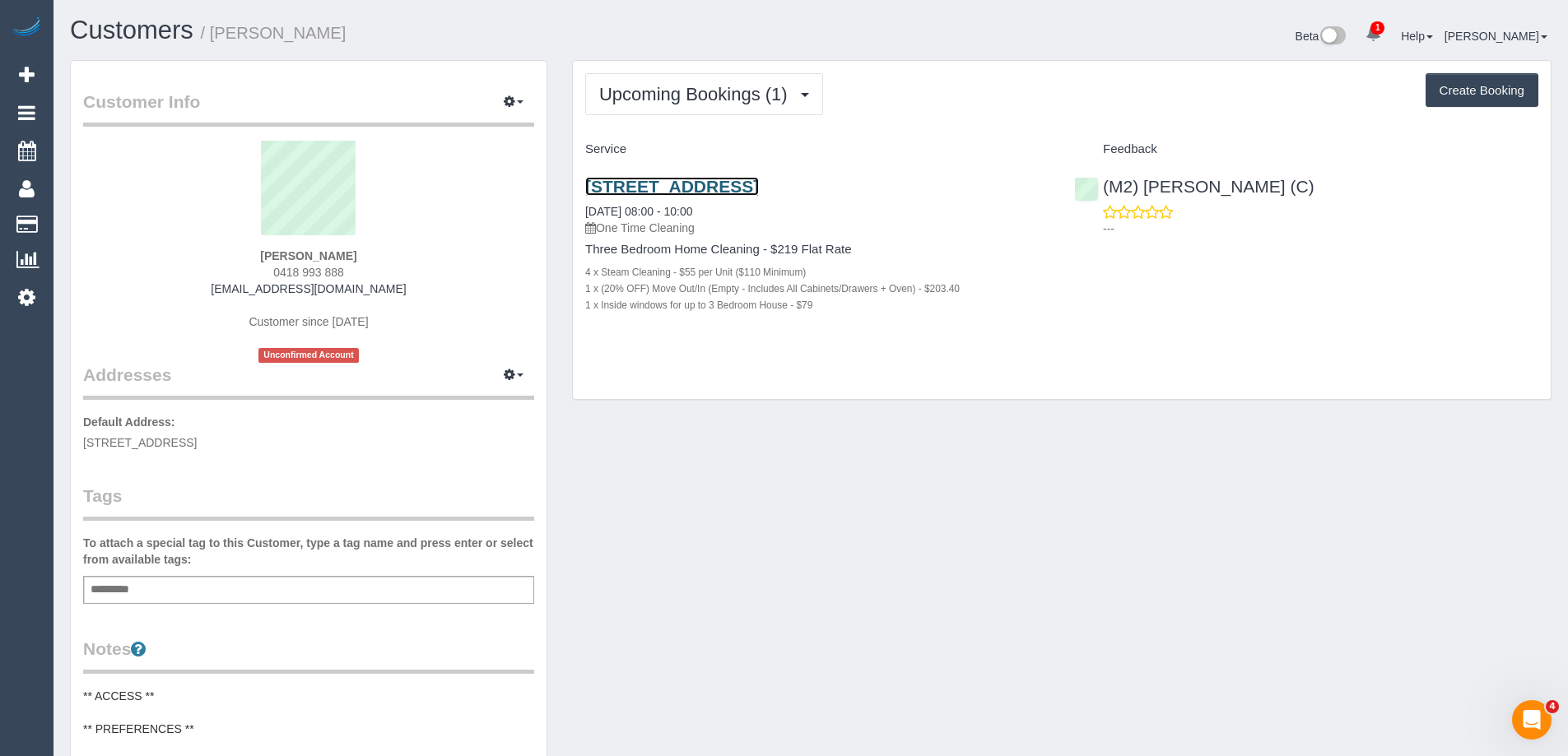
click at [758, 182] on link "[STREET_ADDRESS]" at bounding box center [672, 186] width 174 height 19
click at [682, 184] on link "[STREET_ADDRESS]" at bounding box center [672, 186] width 174 height 19
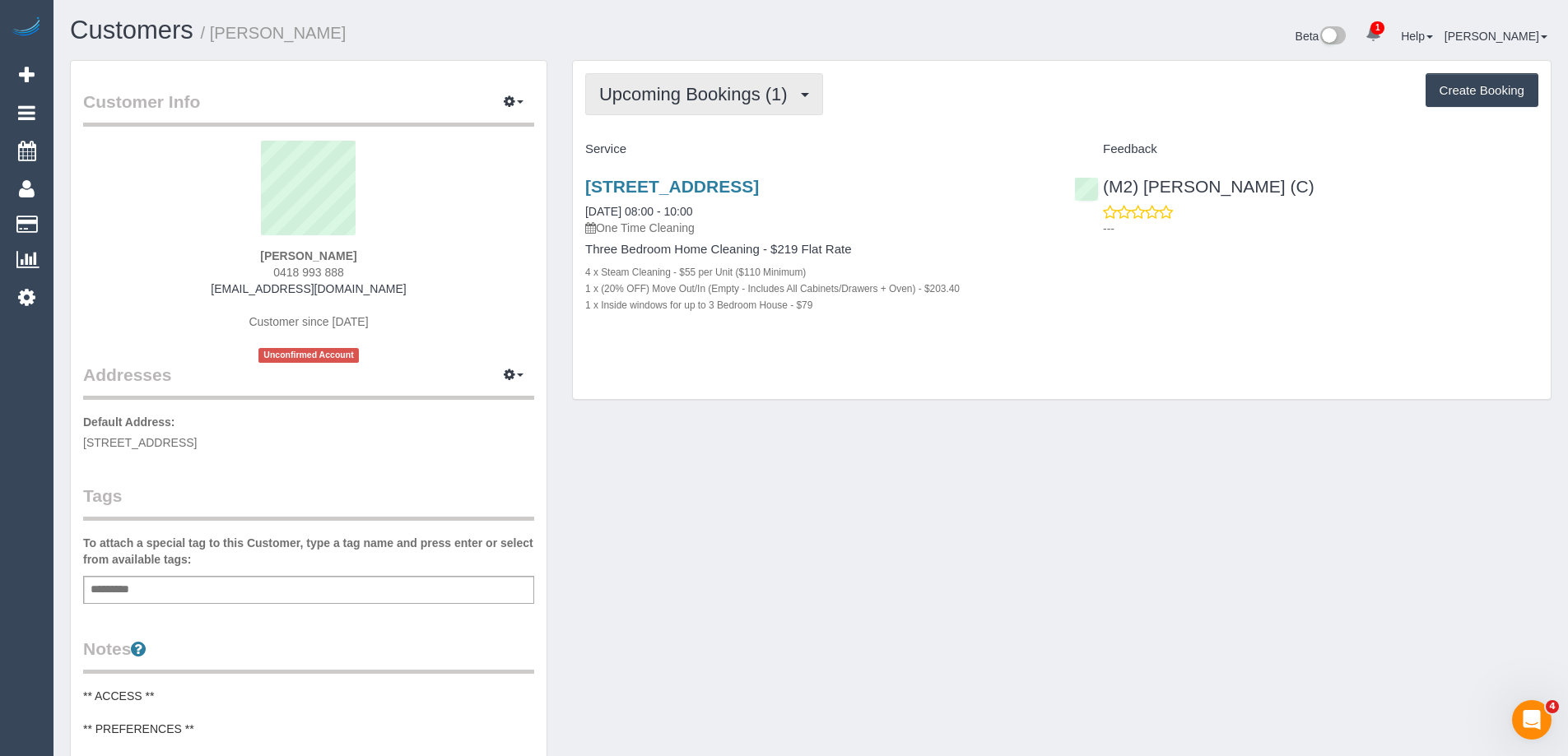
click at [676, 78] on button "Upcoming Bookings (1)" at bounding box center [704, 94] width 237 height 42
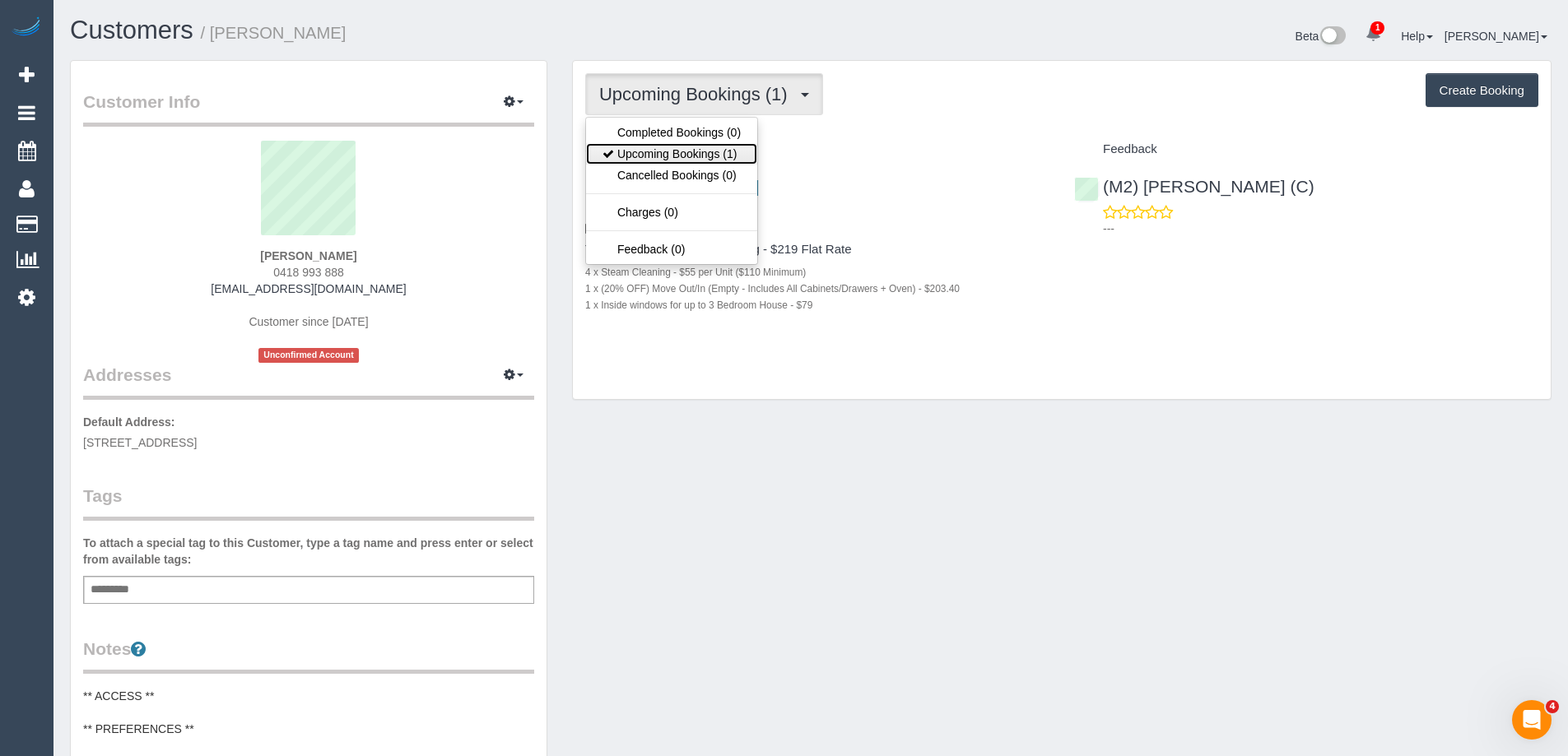
click at [696, 146] on link "Upcoming Bookings (1)" at bounding box center [672, 154] width 171 height 22
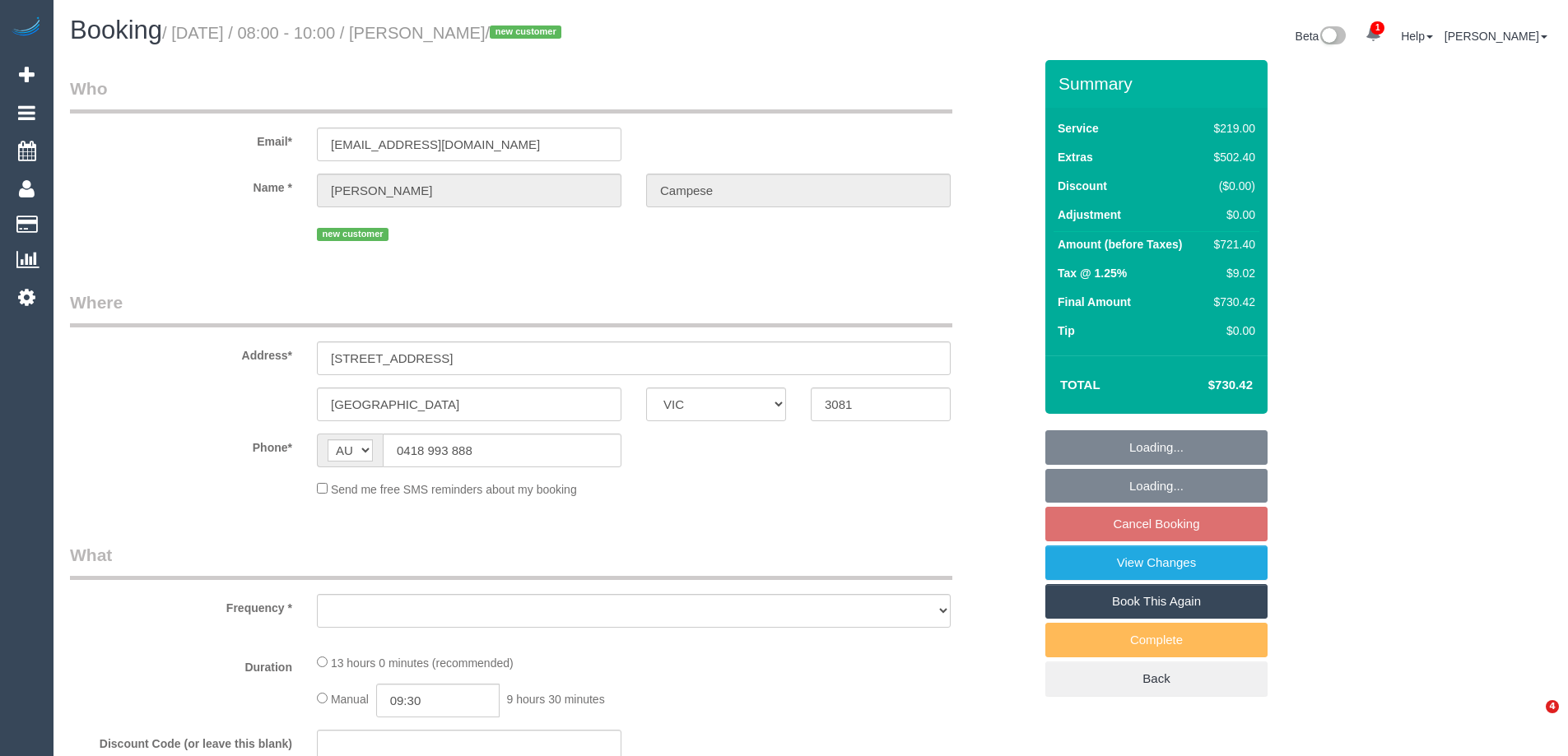
select select "VIC"
select select "string:stripe-pm_1S0Aig2GScqysDRVSdr05YDD"
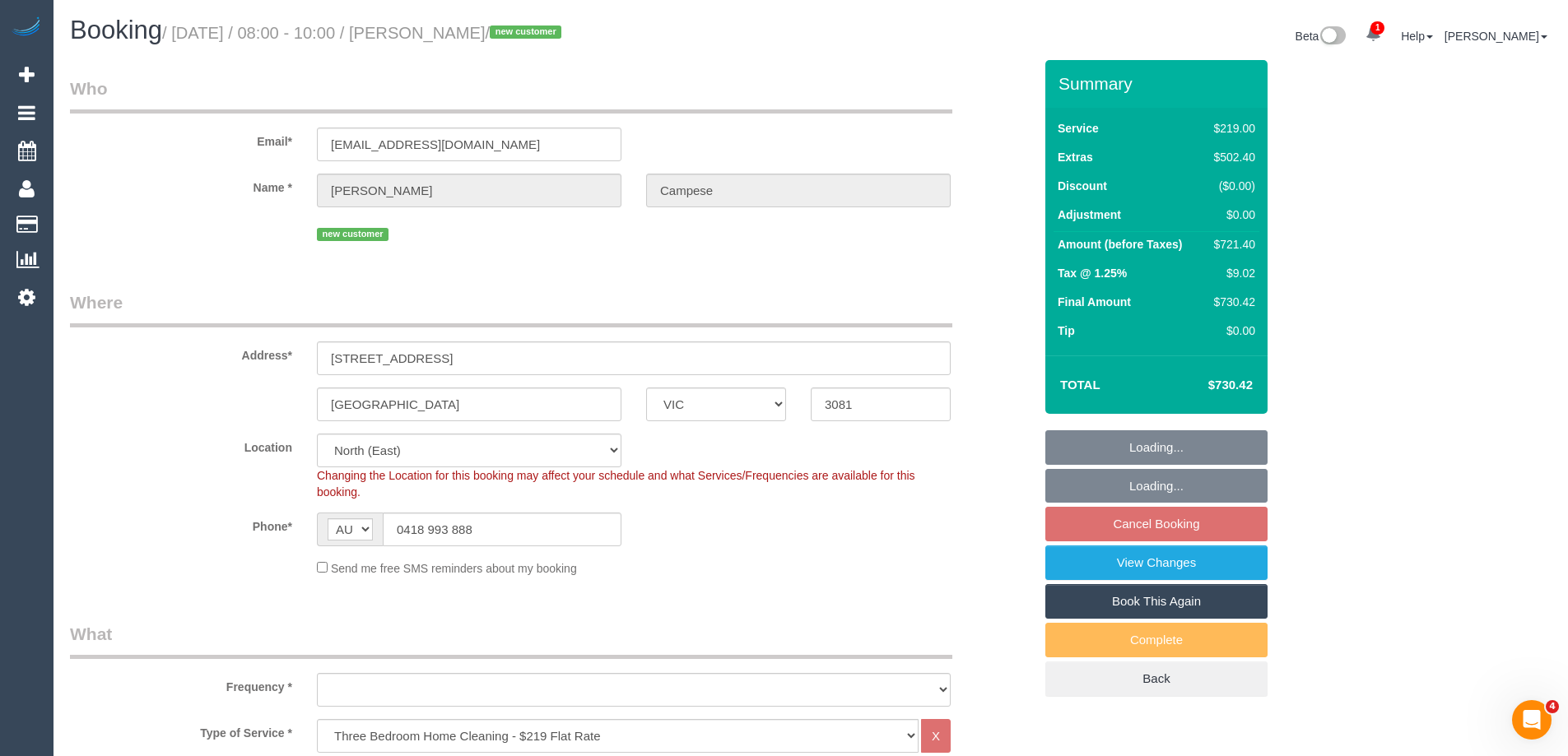
select select "object:686"
select select "spot2"
select select "object:696"
select select "number:28"
select select "number:14"
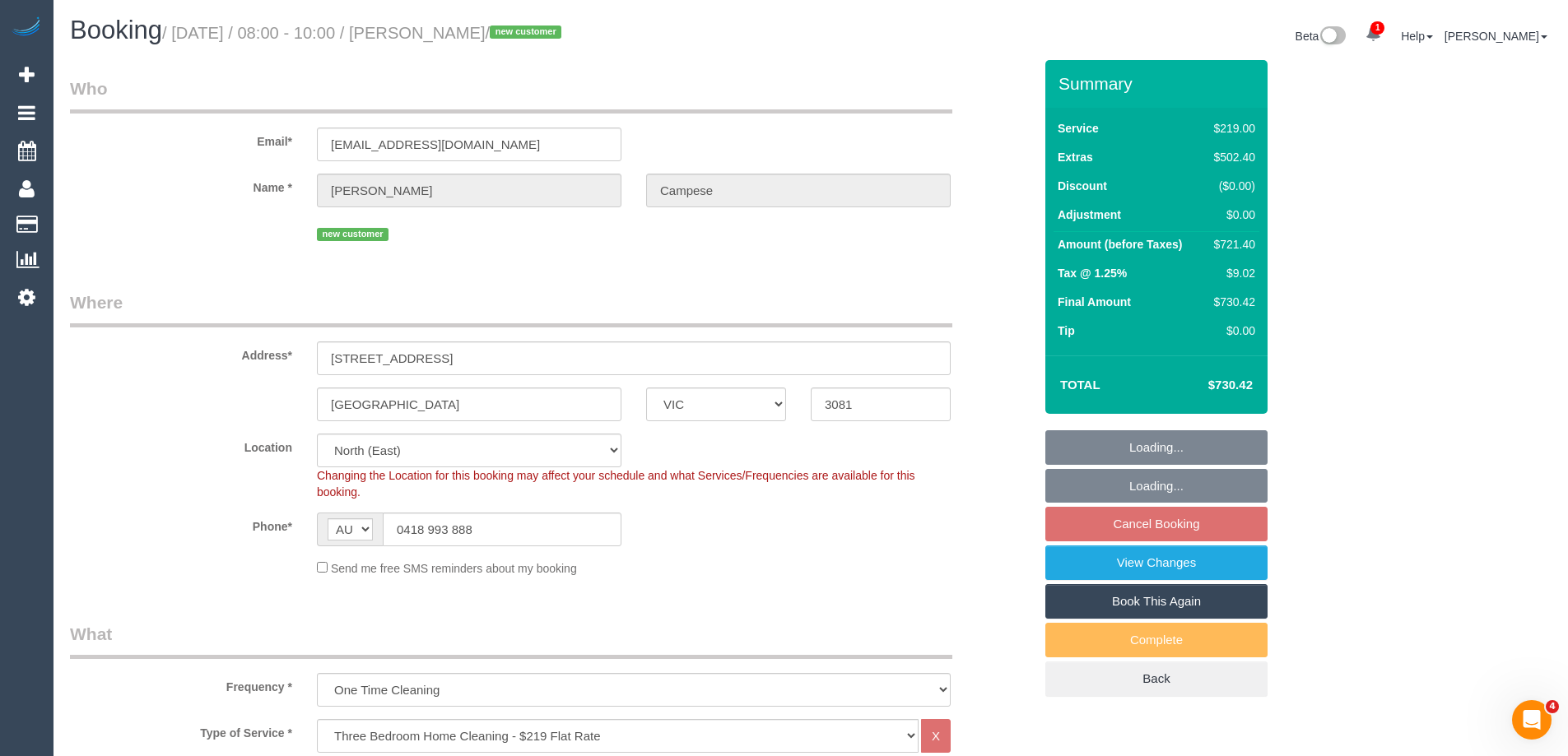
select select "number:18"
select select "number:24"
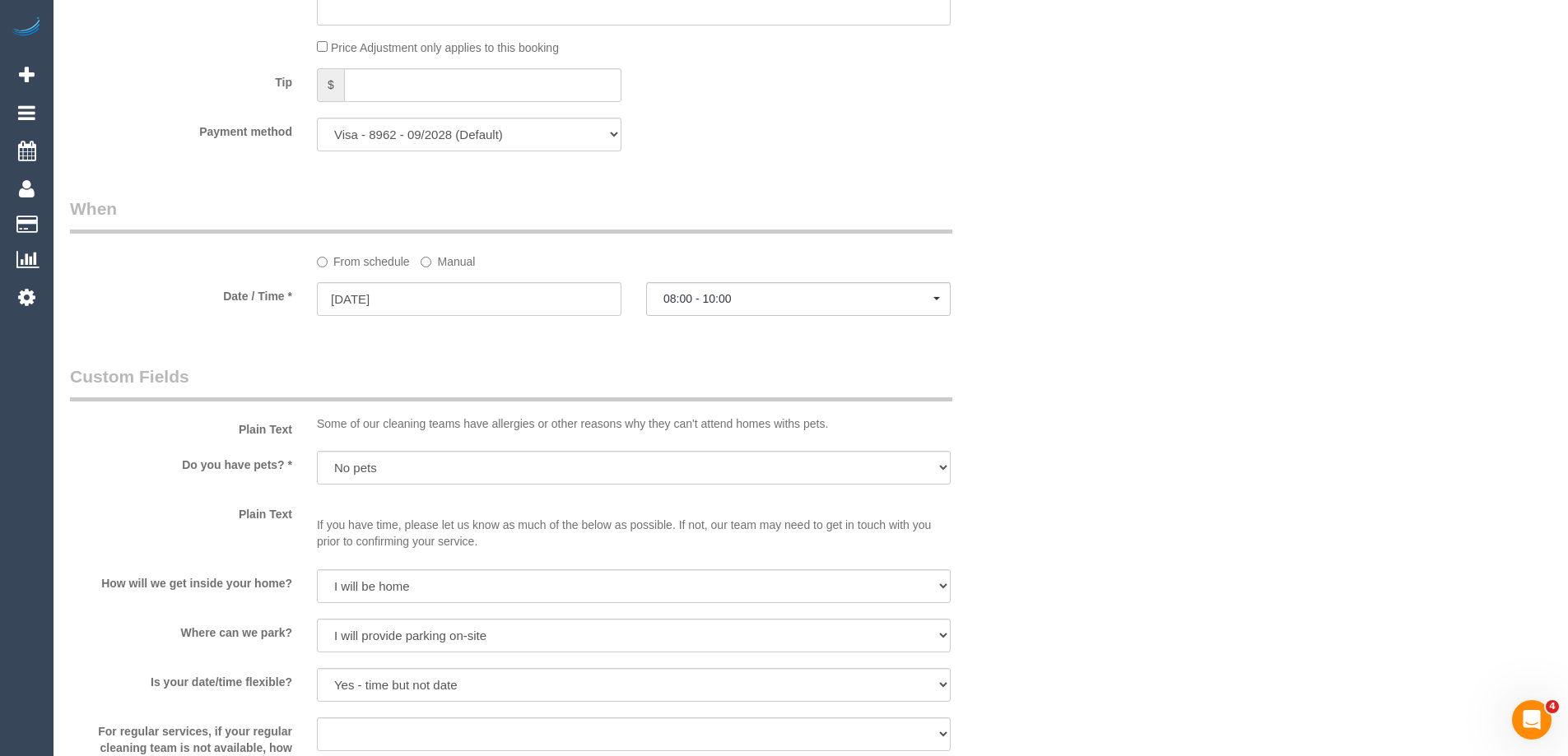
scroll to position [1728, 0]
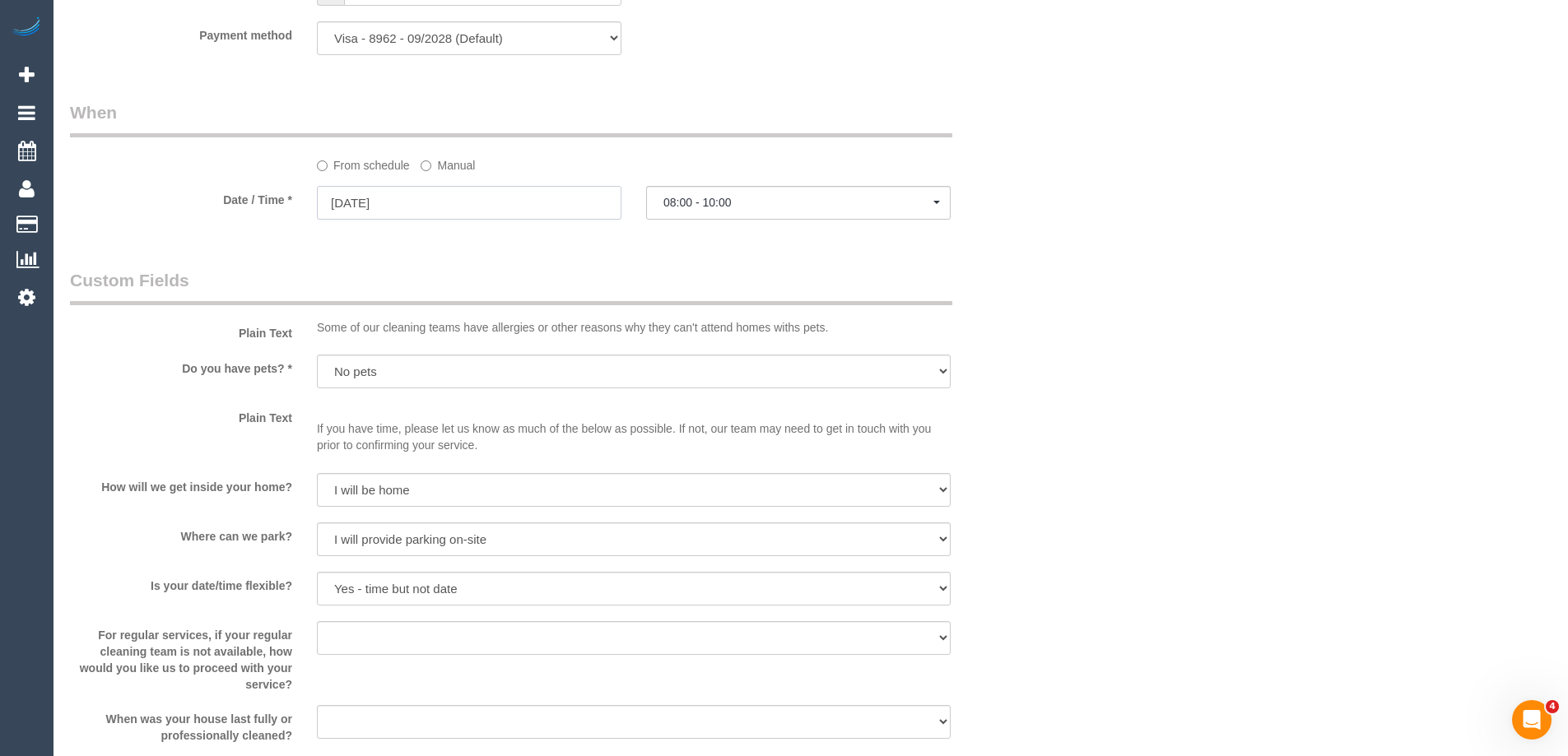
click at [464, 208] on input "[DATE]" at bounding box center [469, 202] width 304 height 33
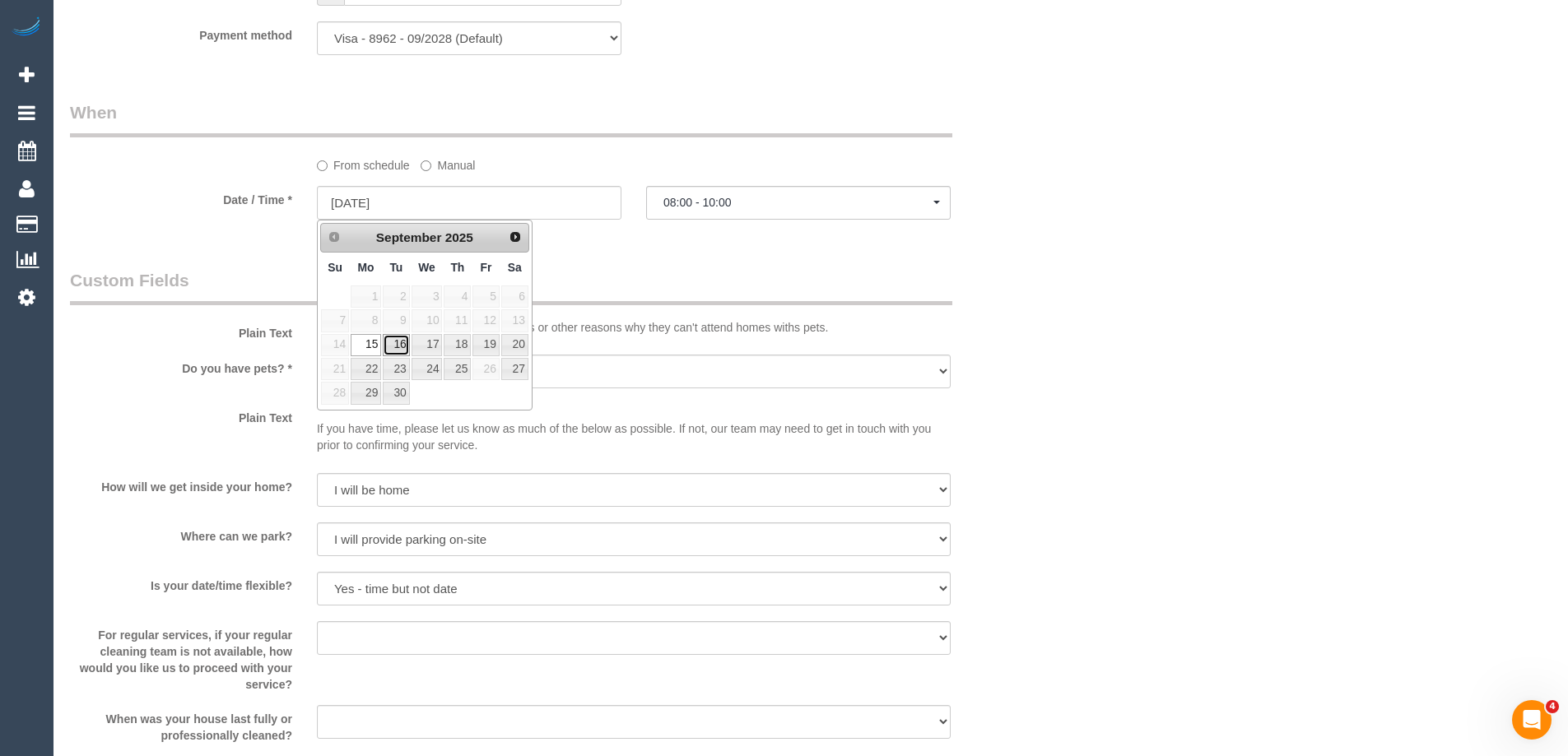
click at [396, 348] on link "16" at bounding box center [396, 345] width 26 height 23
type input "[DATE]"
select select "spot5"
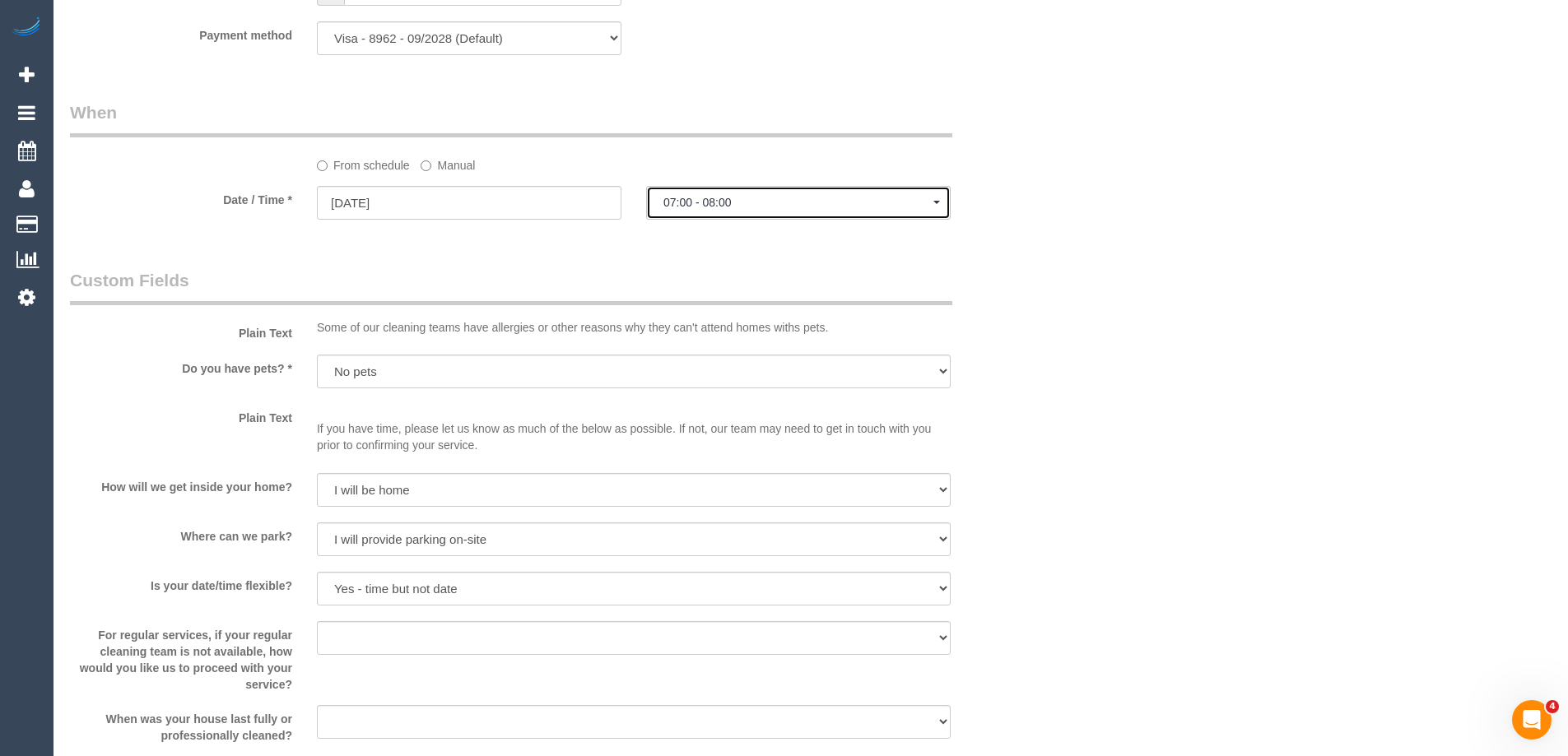
click at [689, 205] on span "07:00 - 08:00" at bounding box center [798, 202] width 270 height 13
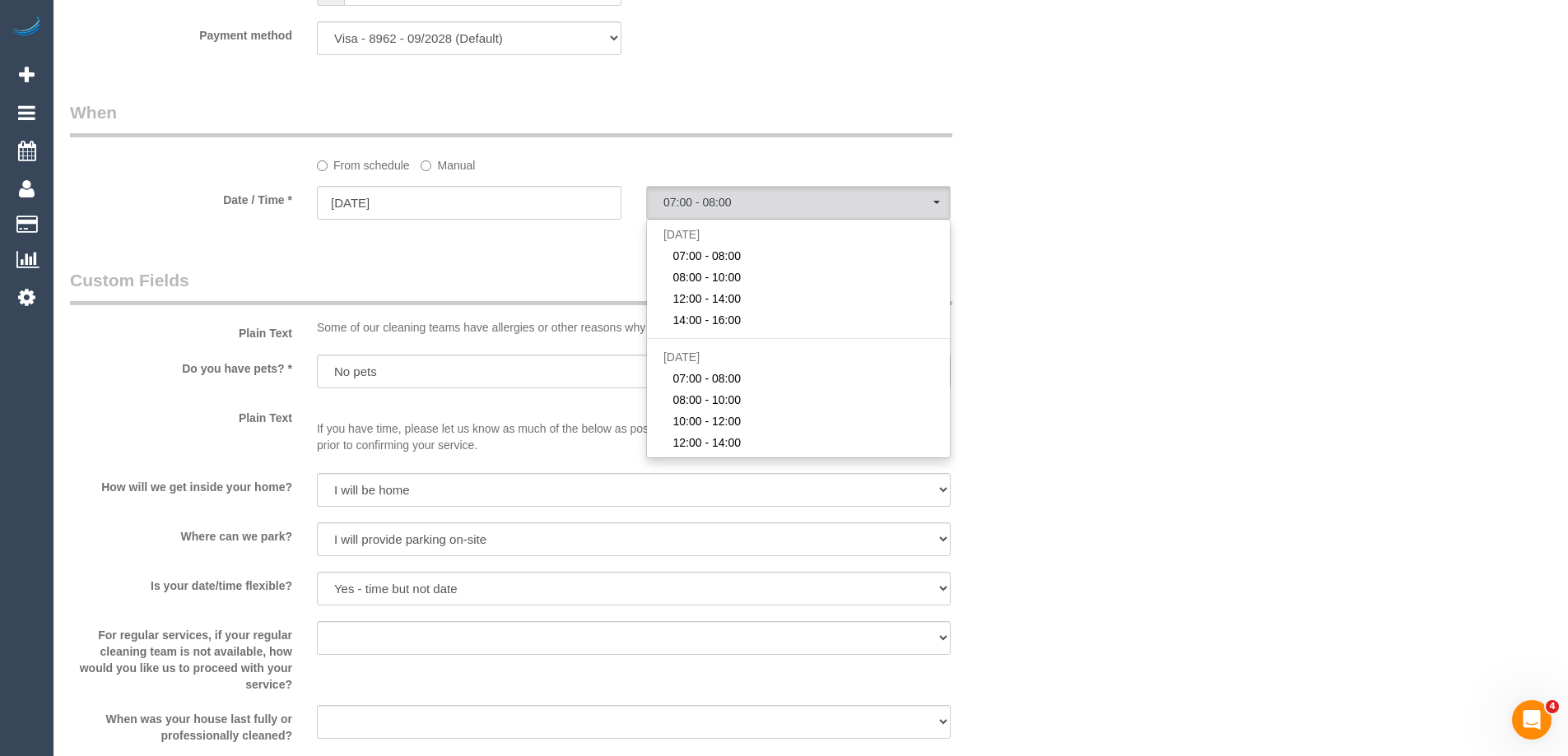
click at [994, 172] on div "From schedule Manual" at bounding box center [551, 137] width 988 height 74
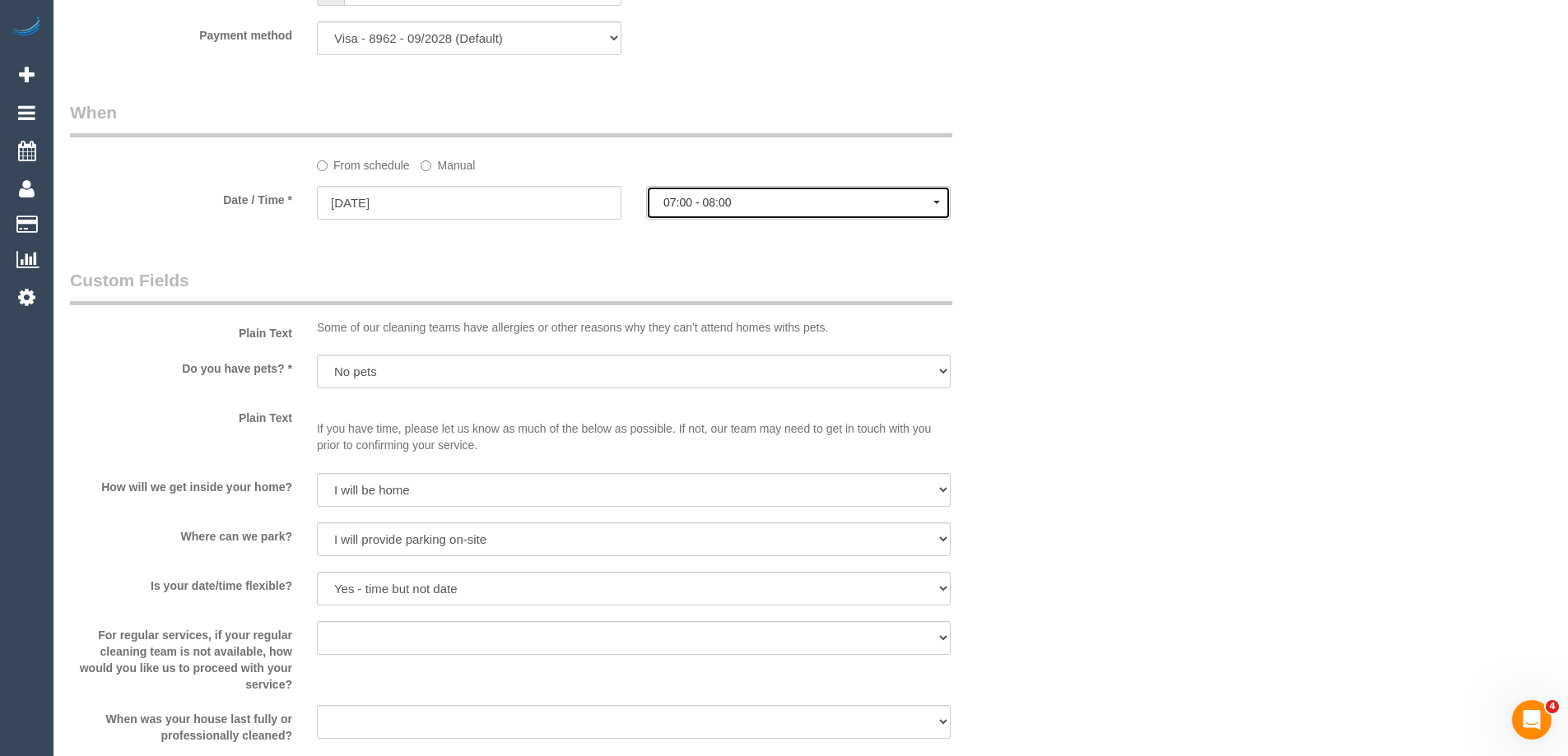
click at [705, 206] on span "07:00 - 08:00" at bounding box center [798, 202] width 270 height 13
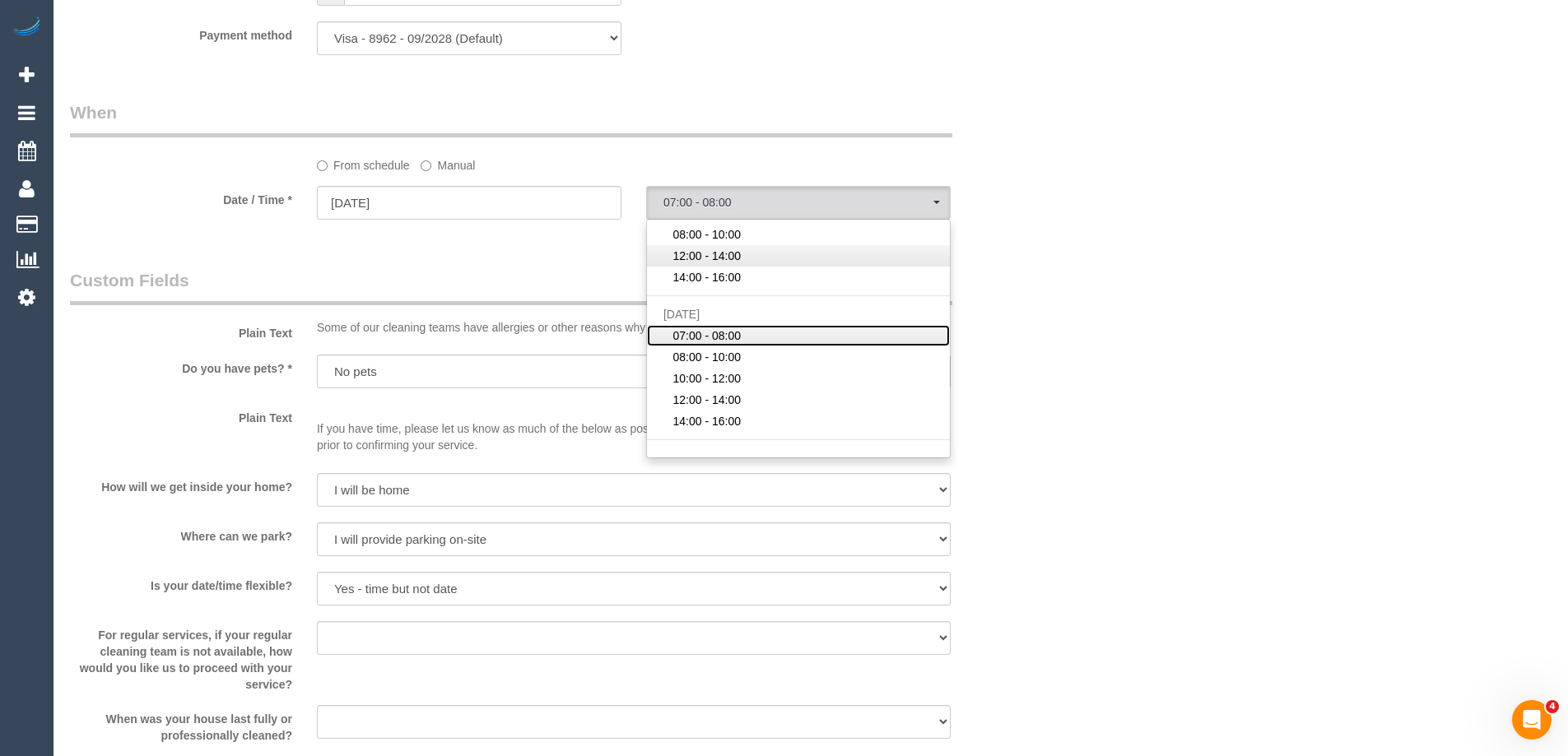
scroll to position [82, 0]
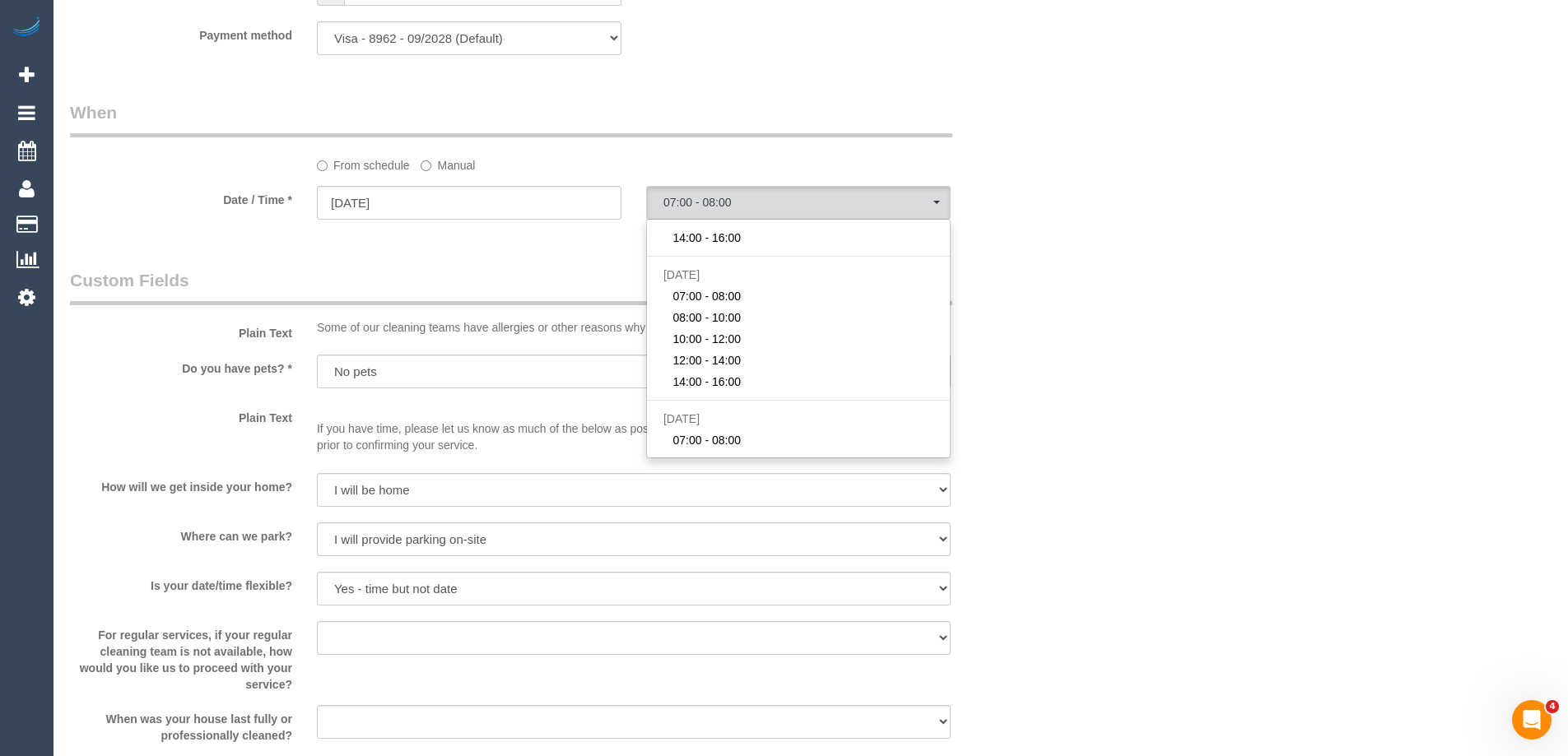
click at [1112, 205] on div "Who Email* [EMAIL_ADDRESS][DOMAIN_NAME] Name * [PERSON_NAME] new customer Where…" at bounding box center [810, 111] width 1481 height 3560
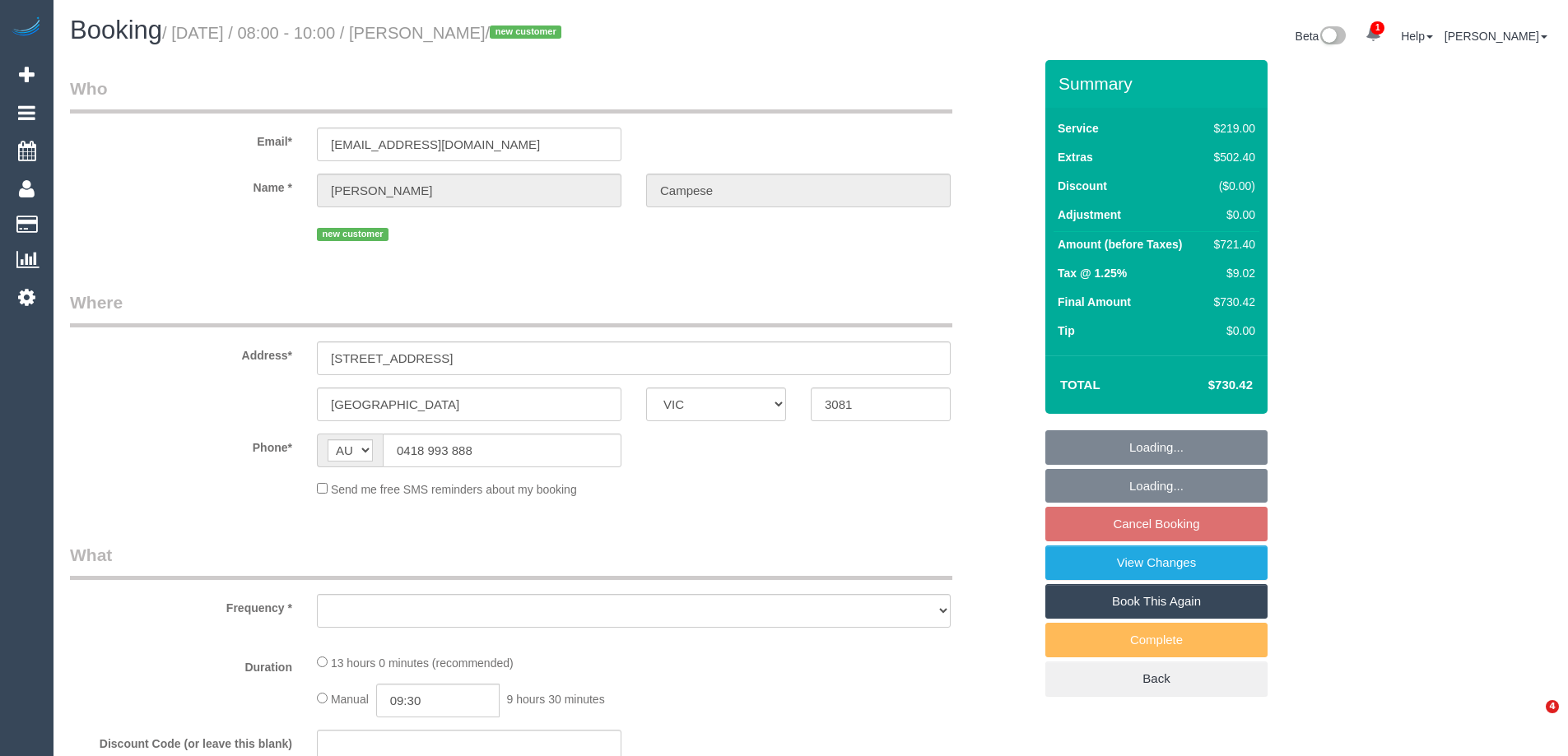
select select "VIC"
select select "string:stripe-pm_1S0Aig2GScqysDRVSdr05YDD"
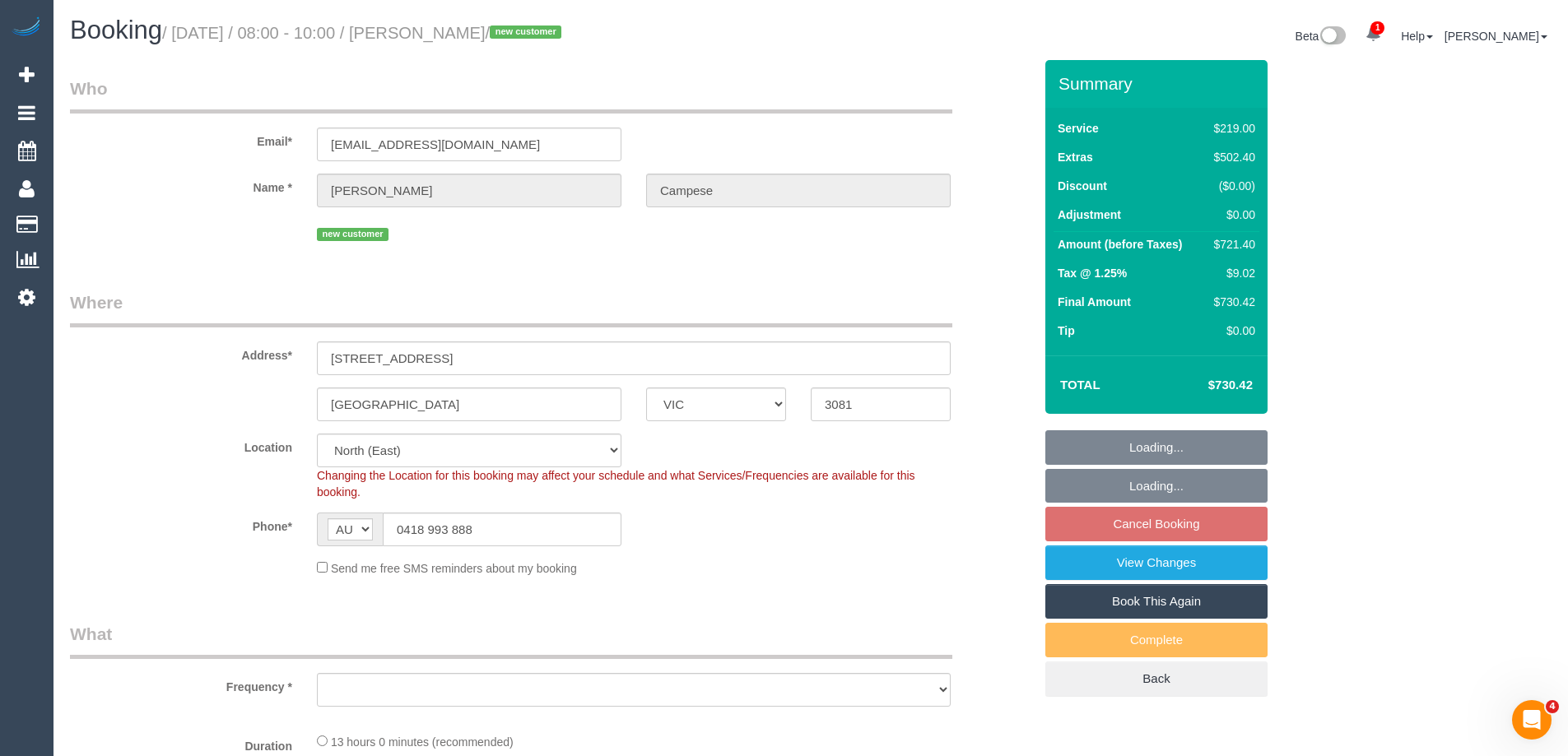
select select "number:28"
select select "number:14"
select select "number:18"
select select "number:24"
select select "object:1475"
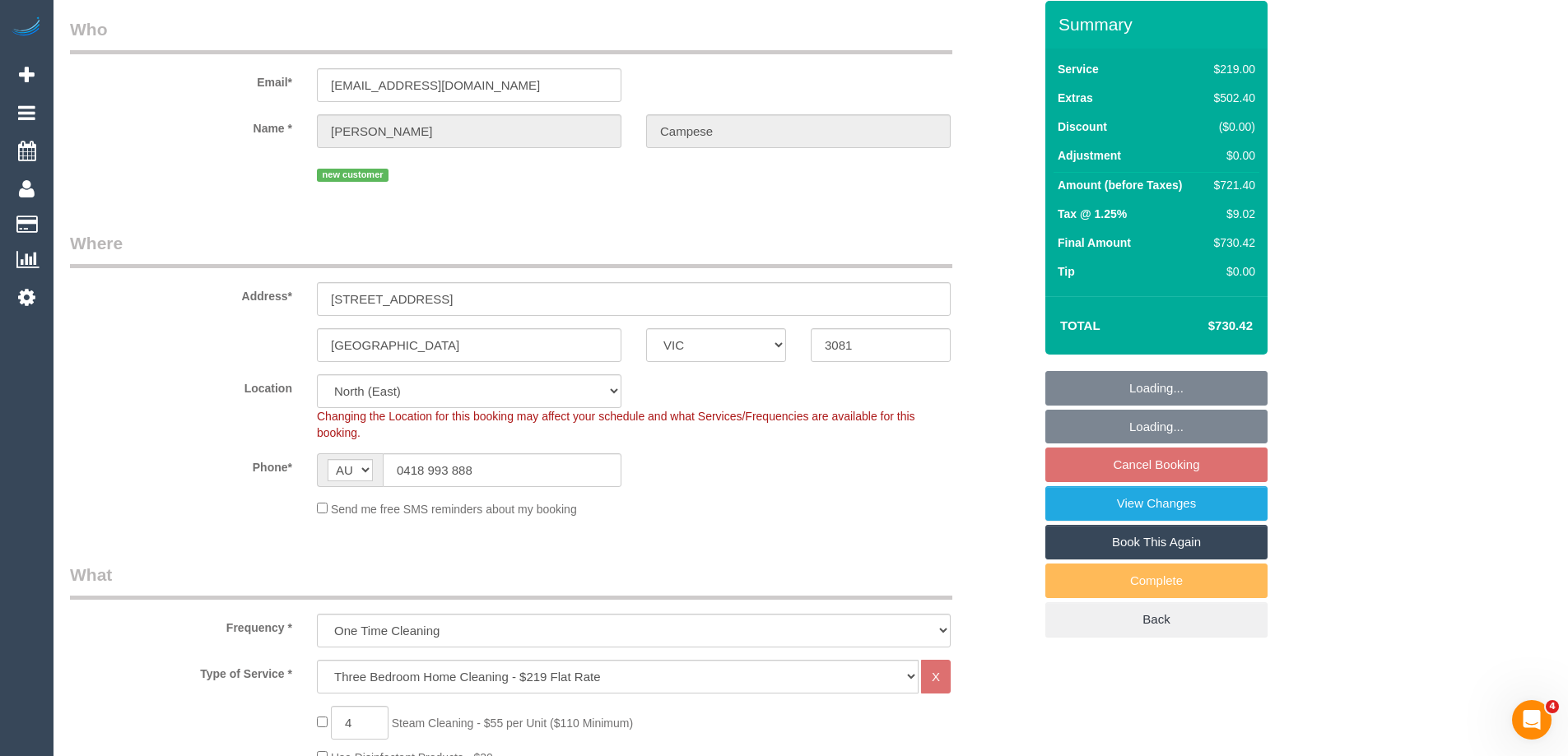
select select "spot2"
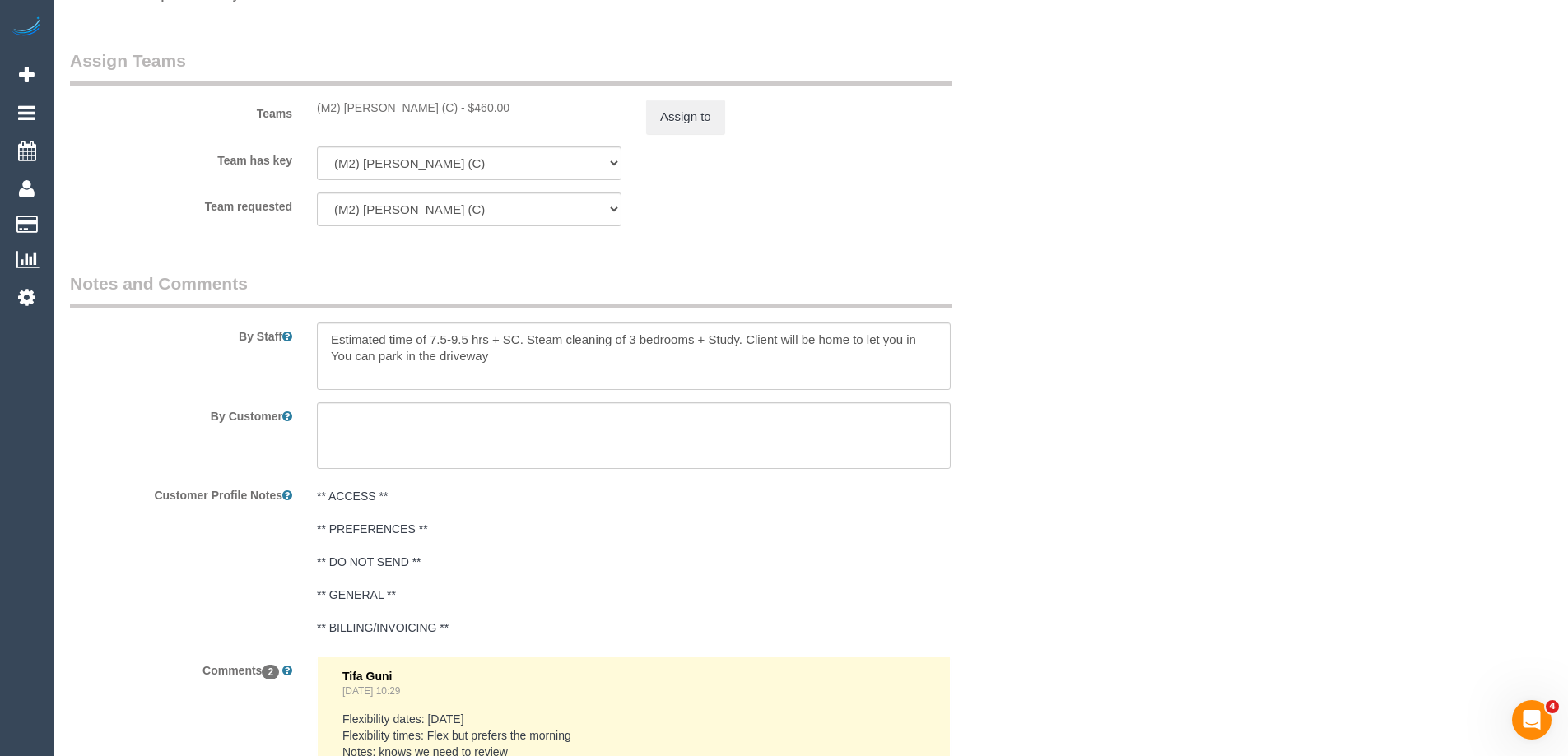
scroll to position [2920, 0]
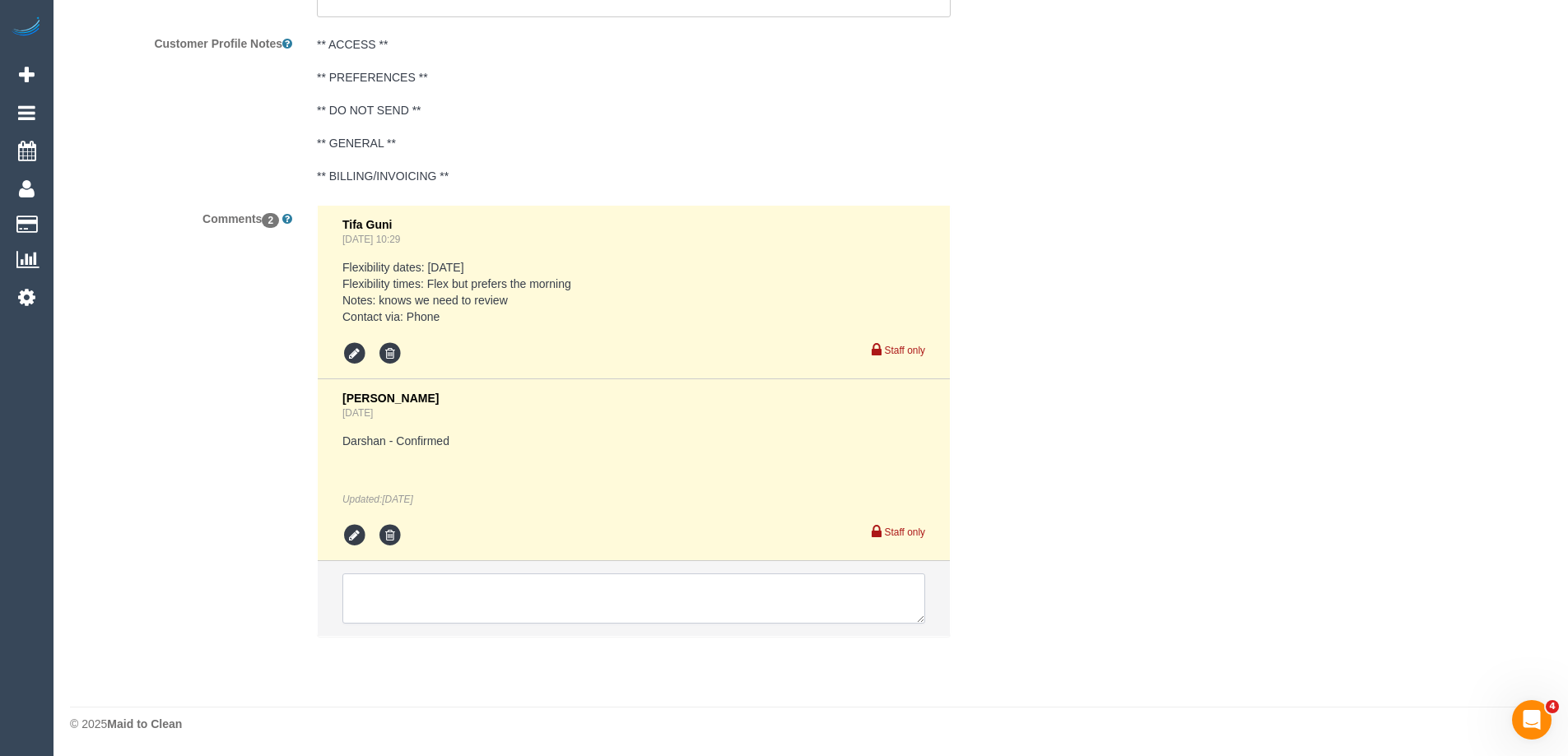
click at [606, 600] on textarea at bounding box center [633, 599] width 583 height 51
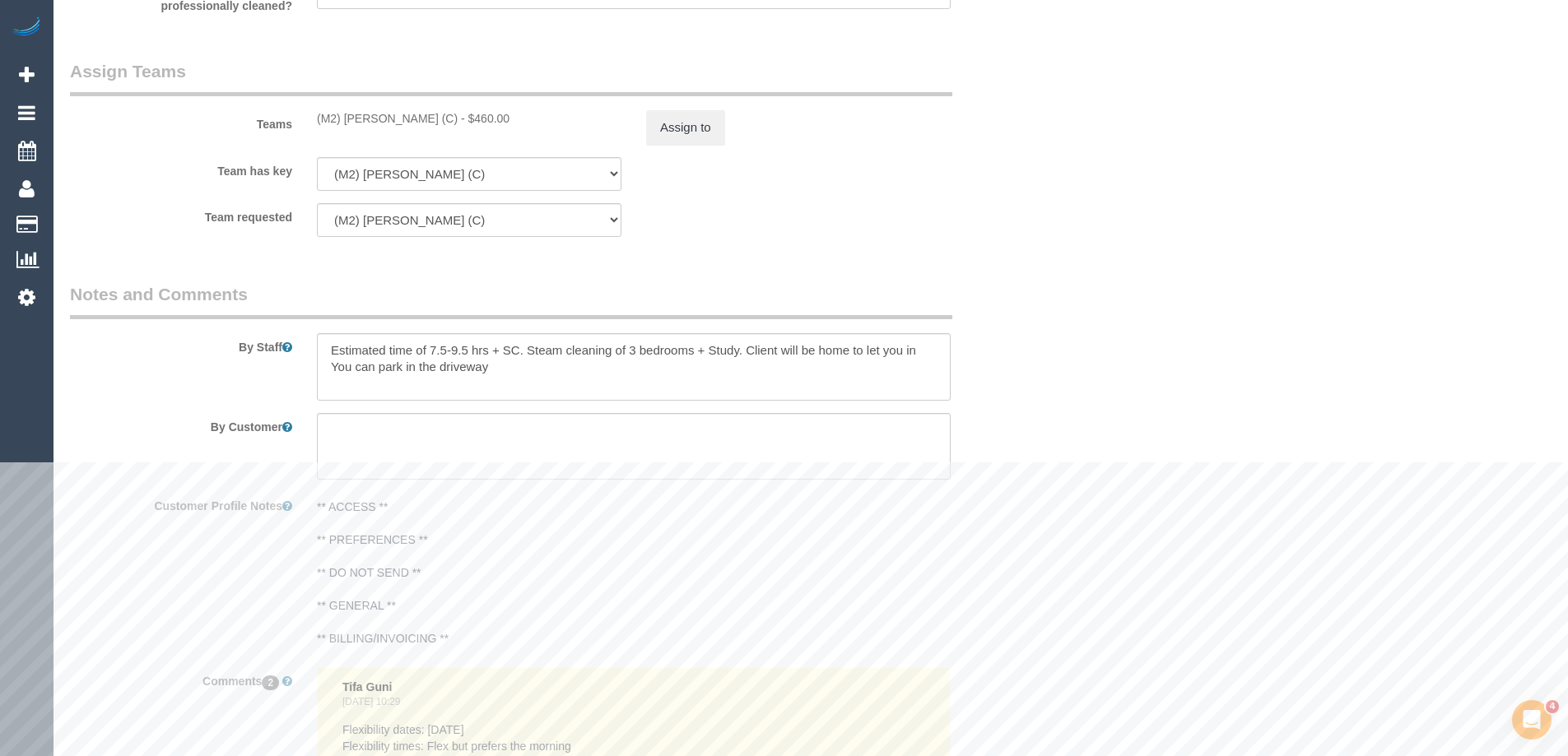
scroll to position [2427, 0]
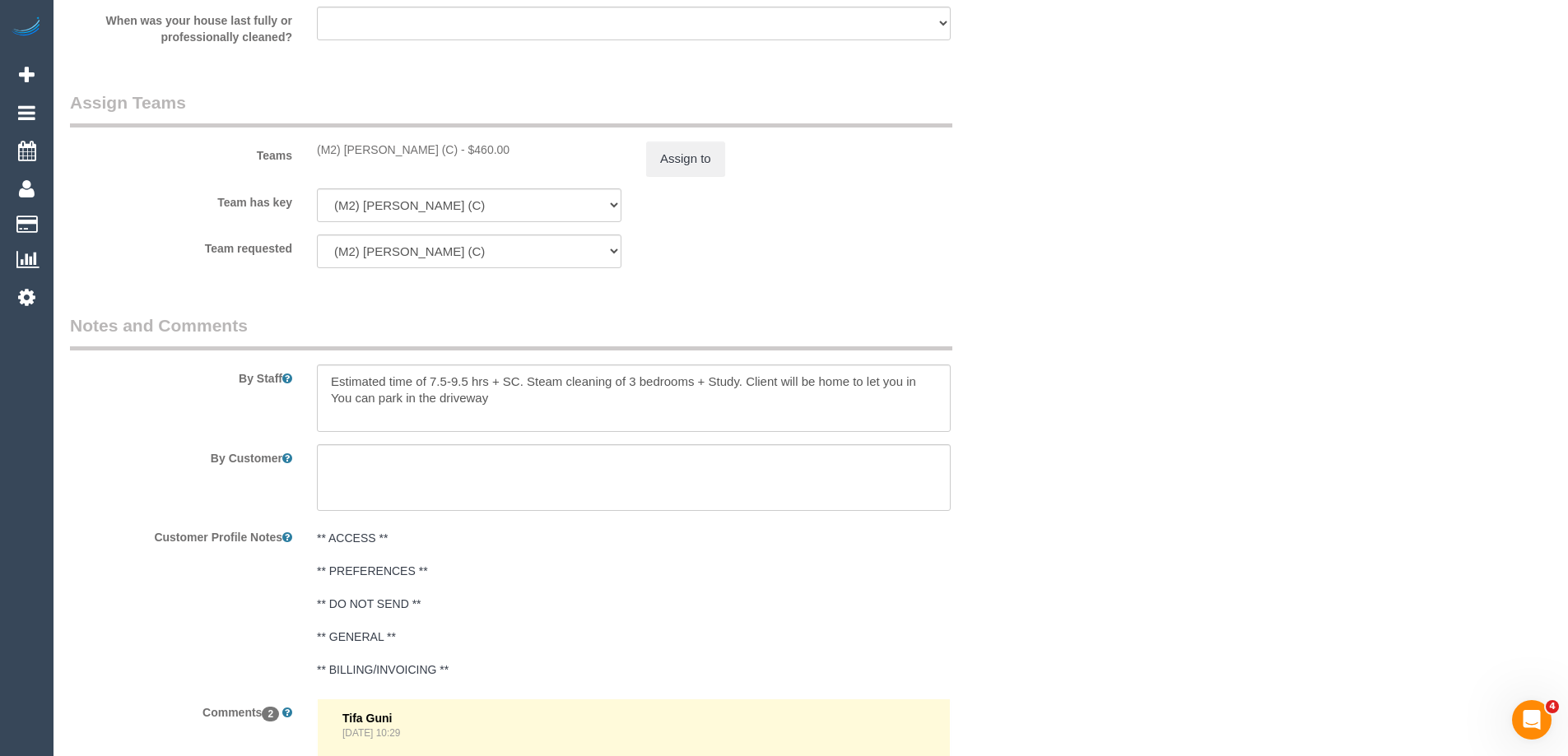
type textarea "Cleaner(s) Unassigned: Reason Unassigned: One Off/Ongoing: Flexibility: Close a…"
copy div "(M2) [PERSON_NAME] (C)"
drag, startPoint x: 312, startPoint y: 152, endPoint x: 459, endPoint y: 155, distance: 147.0
click at [459, 155] on div "(M2) [PERSON_NAME] (C) - $460.00" at bounding box center [469, 150] width 329 height 17
click at [698, 158] on button "Assign to" at bounding box center [685, 158] width 79 height 34
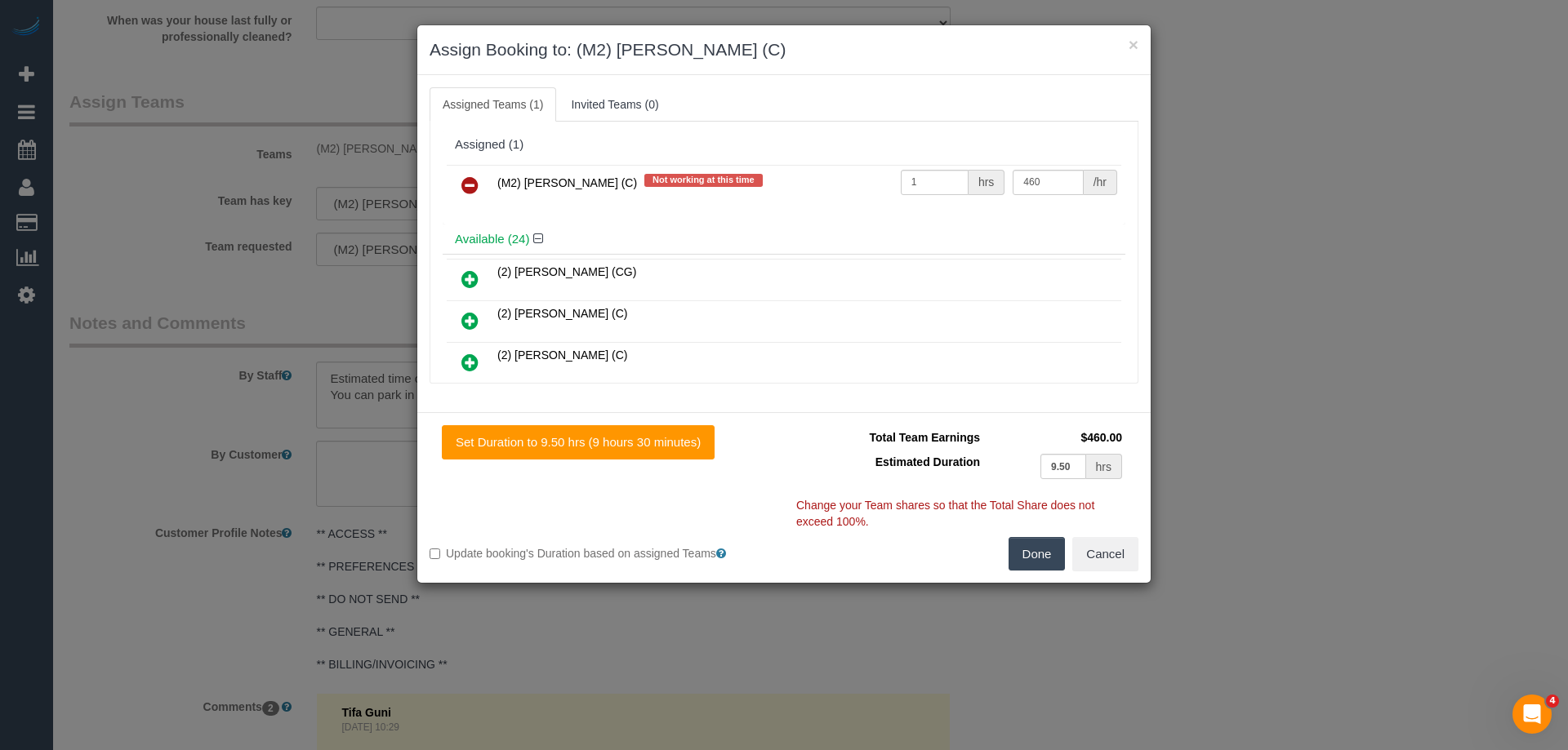
click at [470, 183] on icon at bounding box center [470, 186] width 17 height 20
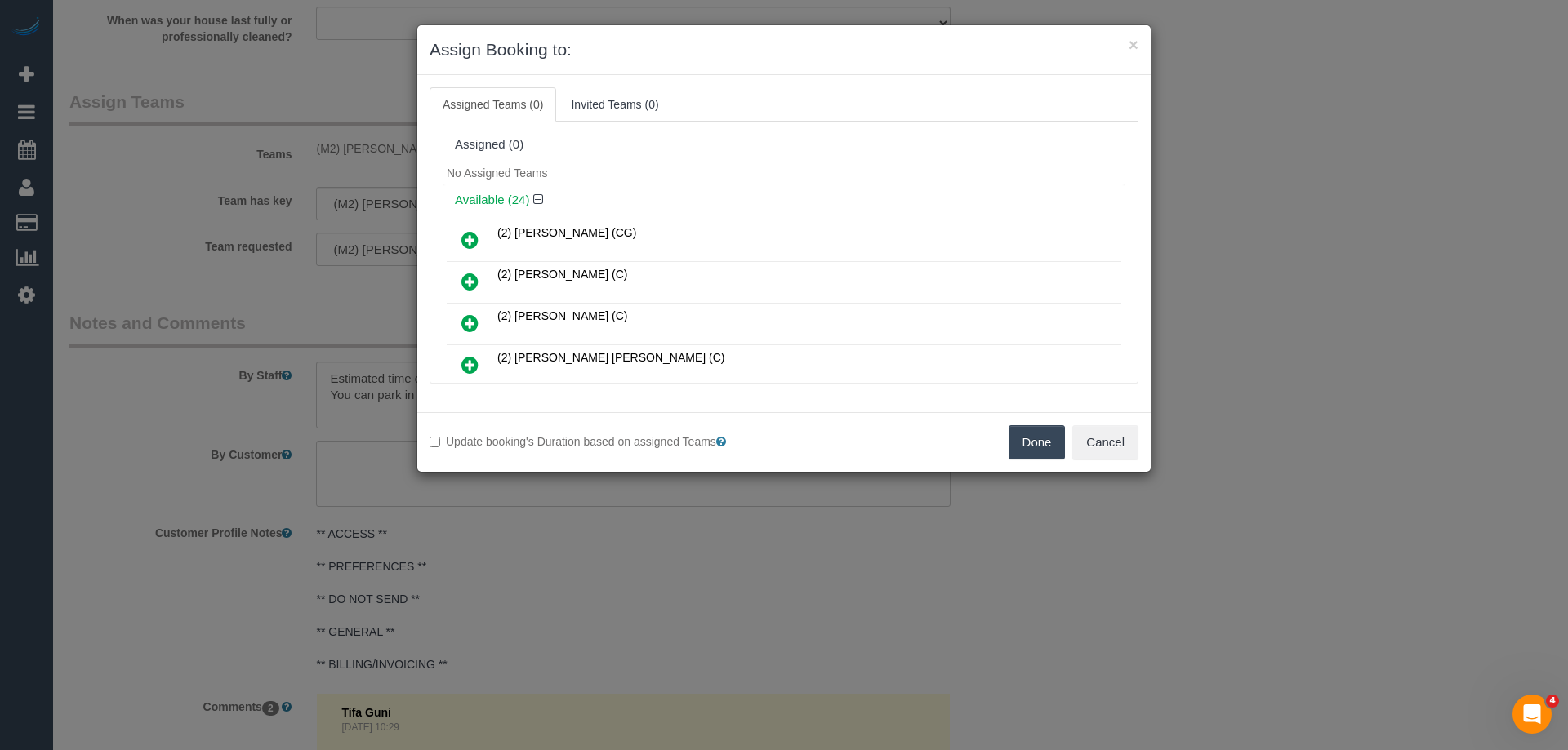
click at [1028, 438] on button "Done" at bounding box center [1037, 442] width 57 height 34
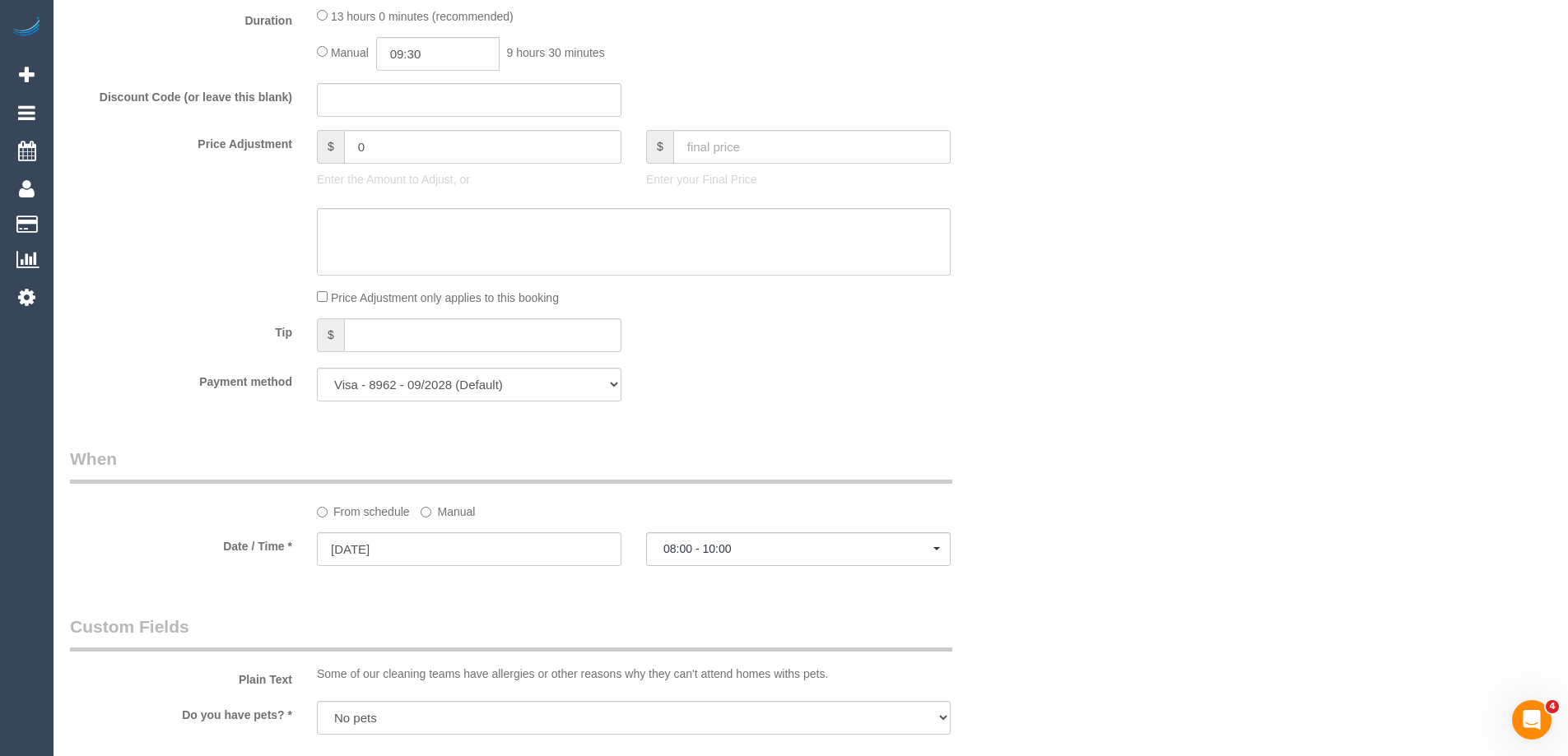
scroll to position [1357, 0]
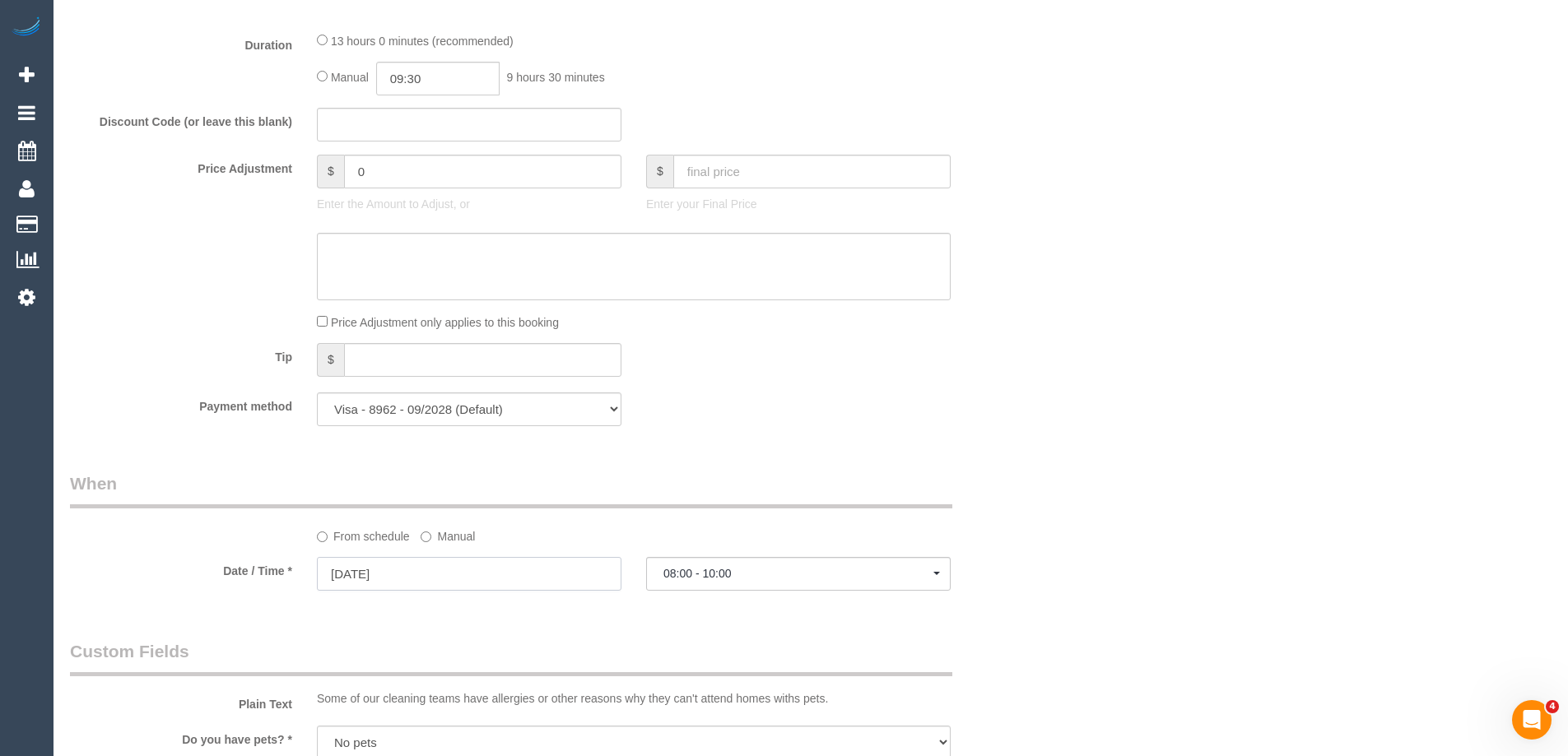
click at [498, 576] on input "15/09/2025" at bounding box center [469, 574] width 304 height 33
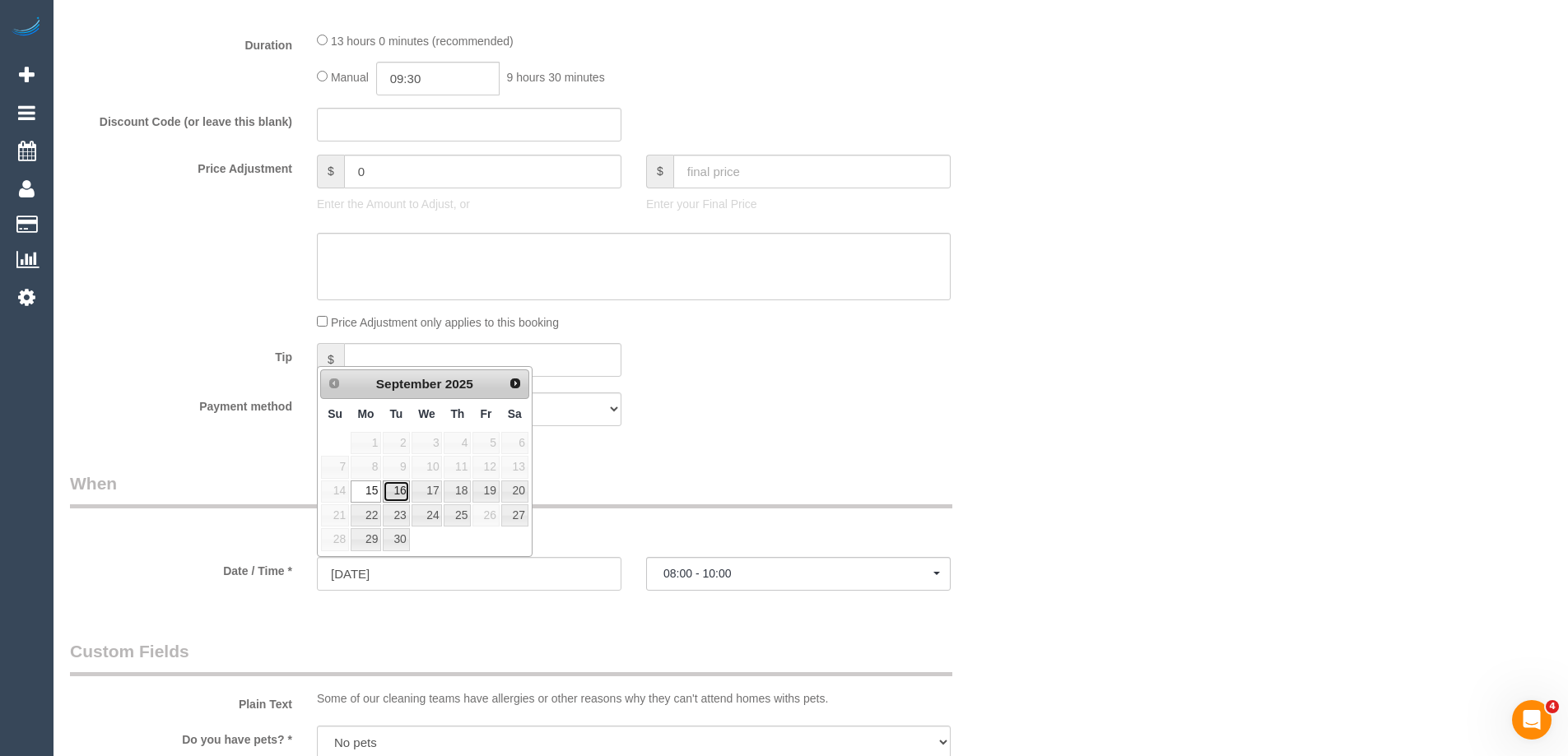
click at [395, 494] on link "16" at bounding box center [396, 492] width 26 height 23
type input "16/09/2025"
select select "spot5"
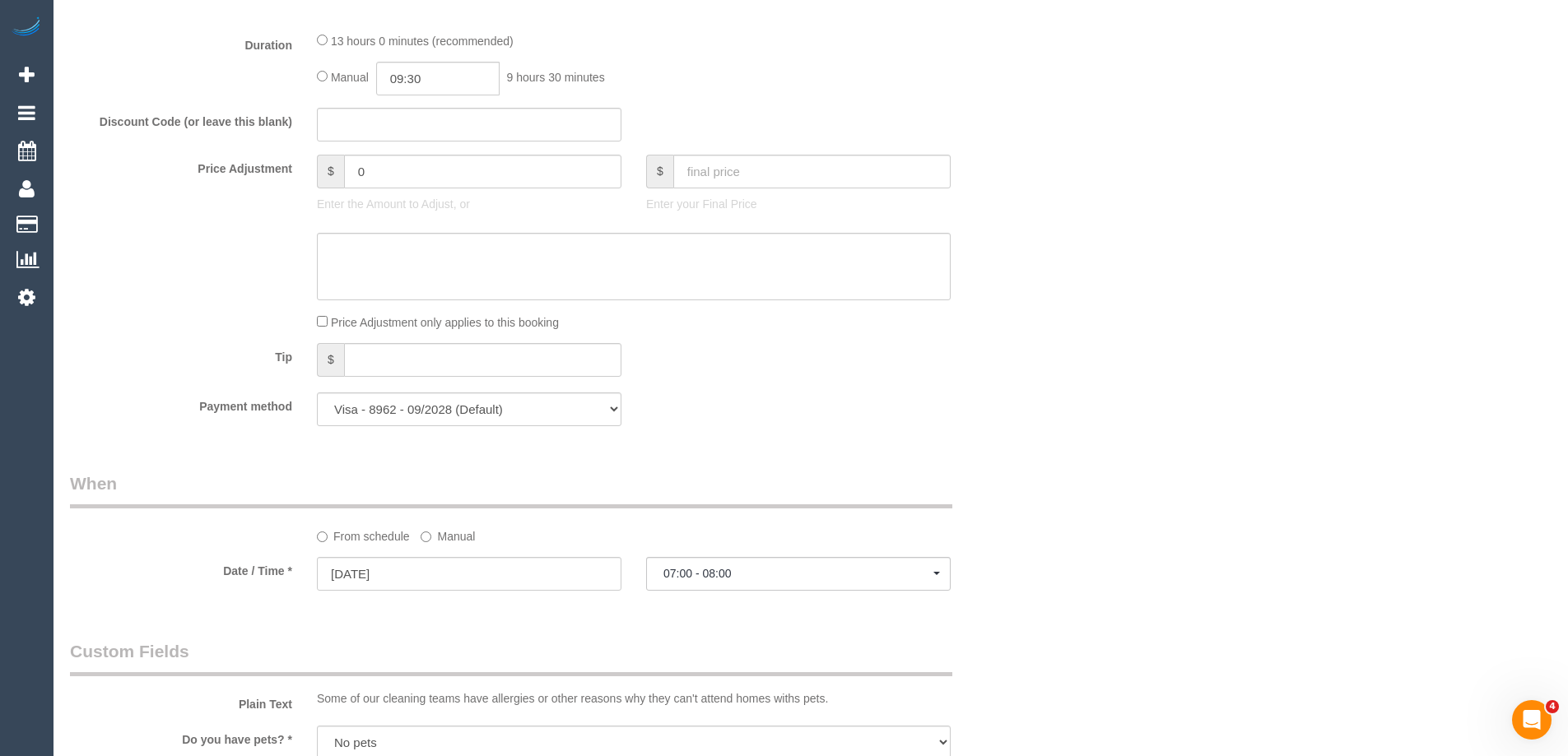
click at [1058, 494] on div "Who Email* r_geremia@hotmail.com Name * Raquel Campese new customer Where Addre…" at bounding box center [810, 516] width 1481 height 3627
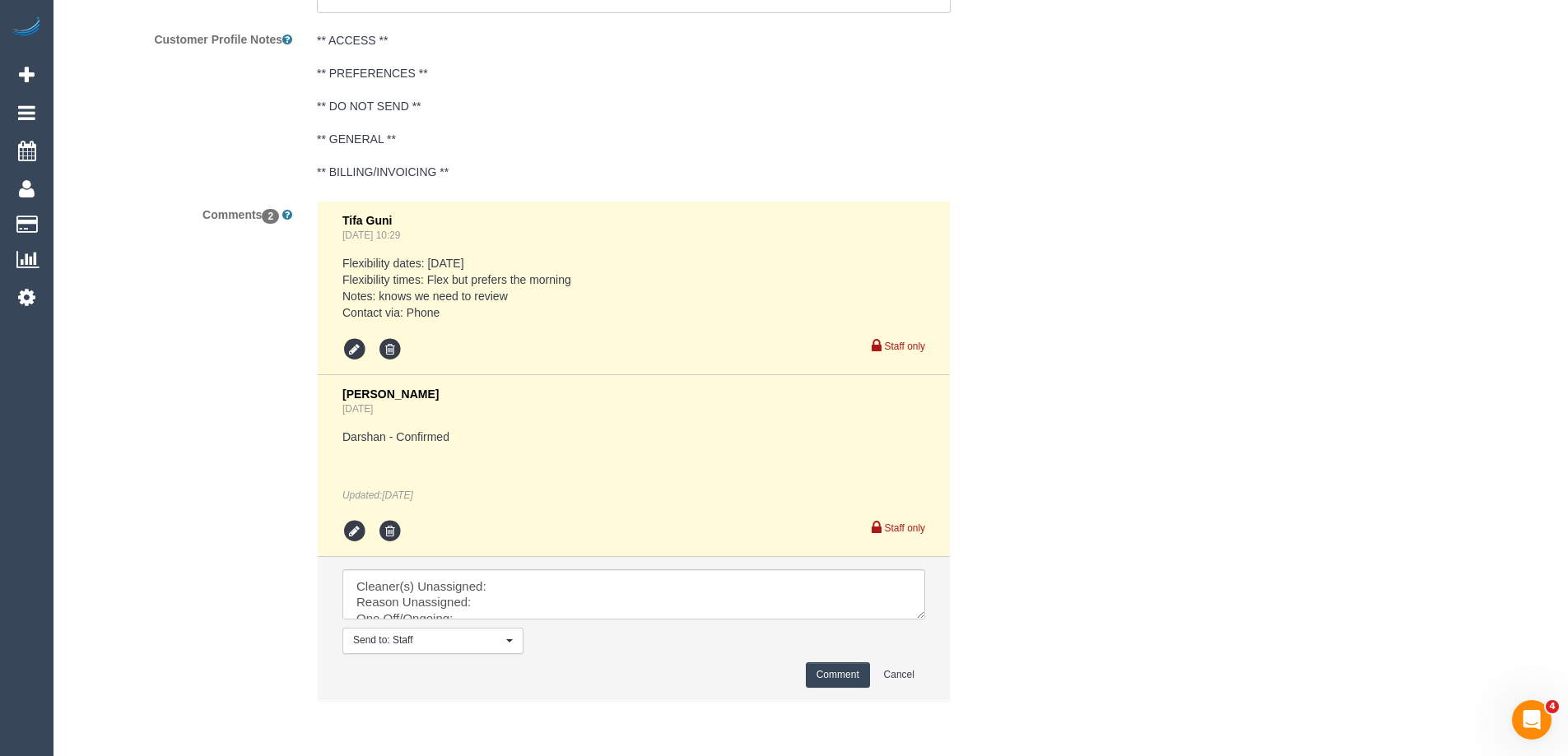
scroll to position [2989, 0]
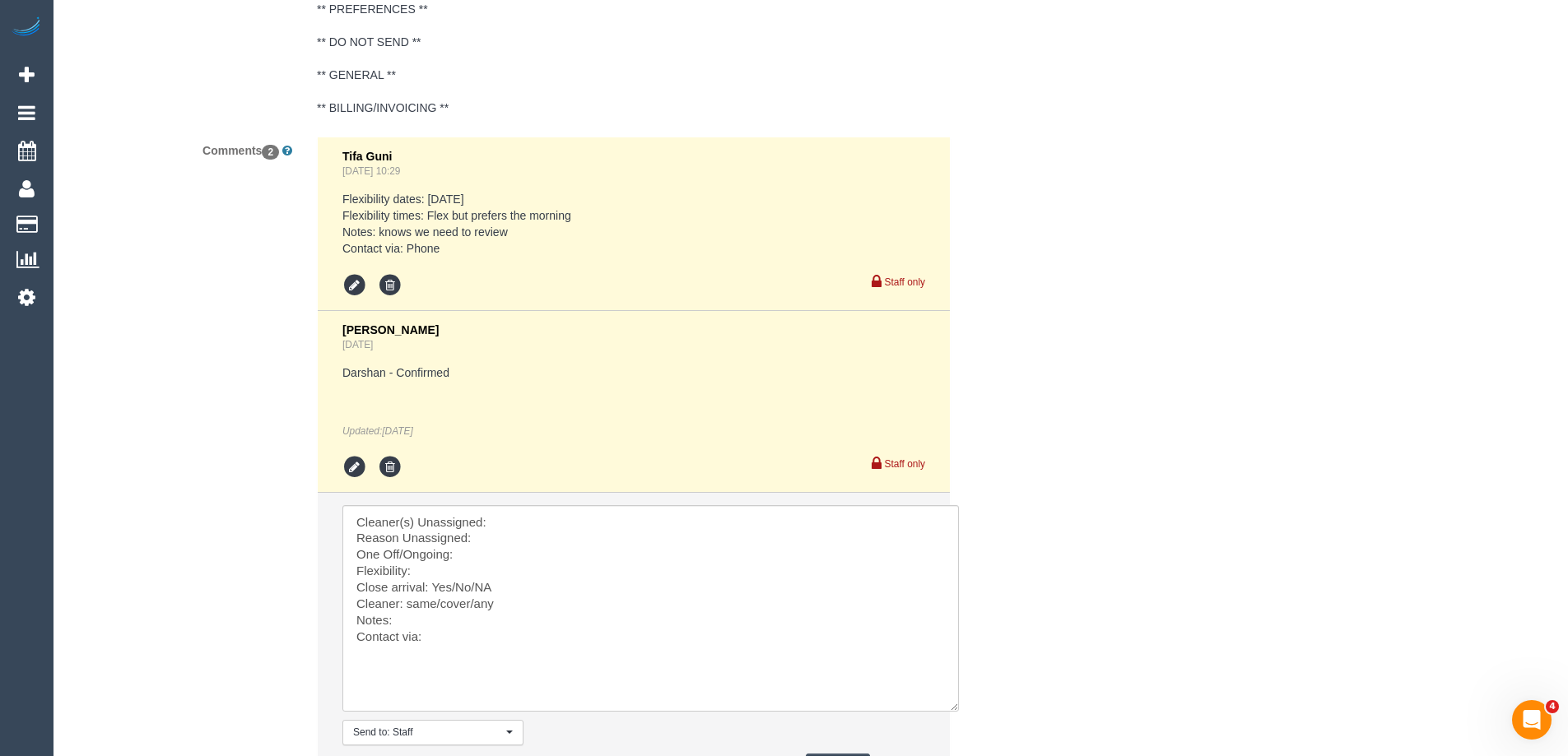
drag, startPoint x: 917, startPoint y: 550, endPoint x: 956, endPoint y: 672, distance: 128.1
click at [952, 707] on textarea at bounding box center [650, 608] width 616 height 207
click at [551, 512] on textarea at bounding box center [651, 609] width 617 height 207
paste textarea "(M2) Darshan Gevariya (C)"
click at [522, 535] on textarea at bounding box center [651, 609] width 617 height 207
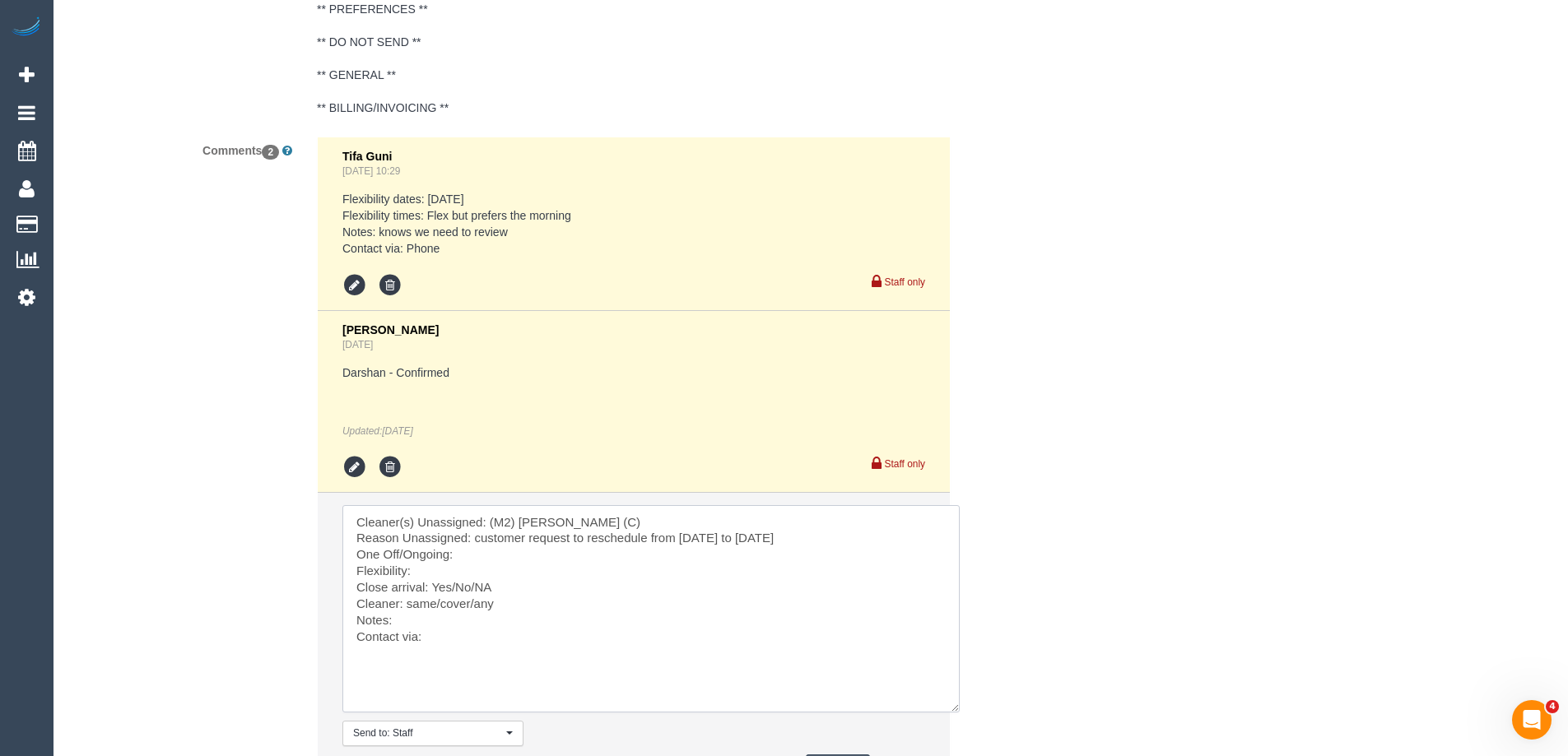
click at [498, 551] on textarea at bounding box center [651, 609] width 617 height 207
click at [485, 570] on textarea at bounding box center [651, 609] width 617 height 207
drag, startPoint x: 435, startPoint y: 585, endPoint x: 478, endPoint y: 591, distance: 43.4
click at [478, 590] on textarea at bounding box center [651, 609] width 617 height 207
click at [443, 568] on textarea at bounding box center [651, 609] width 617 height 207
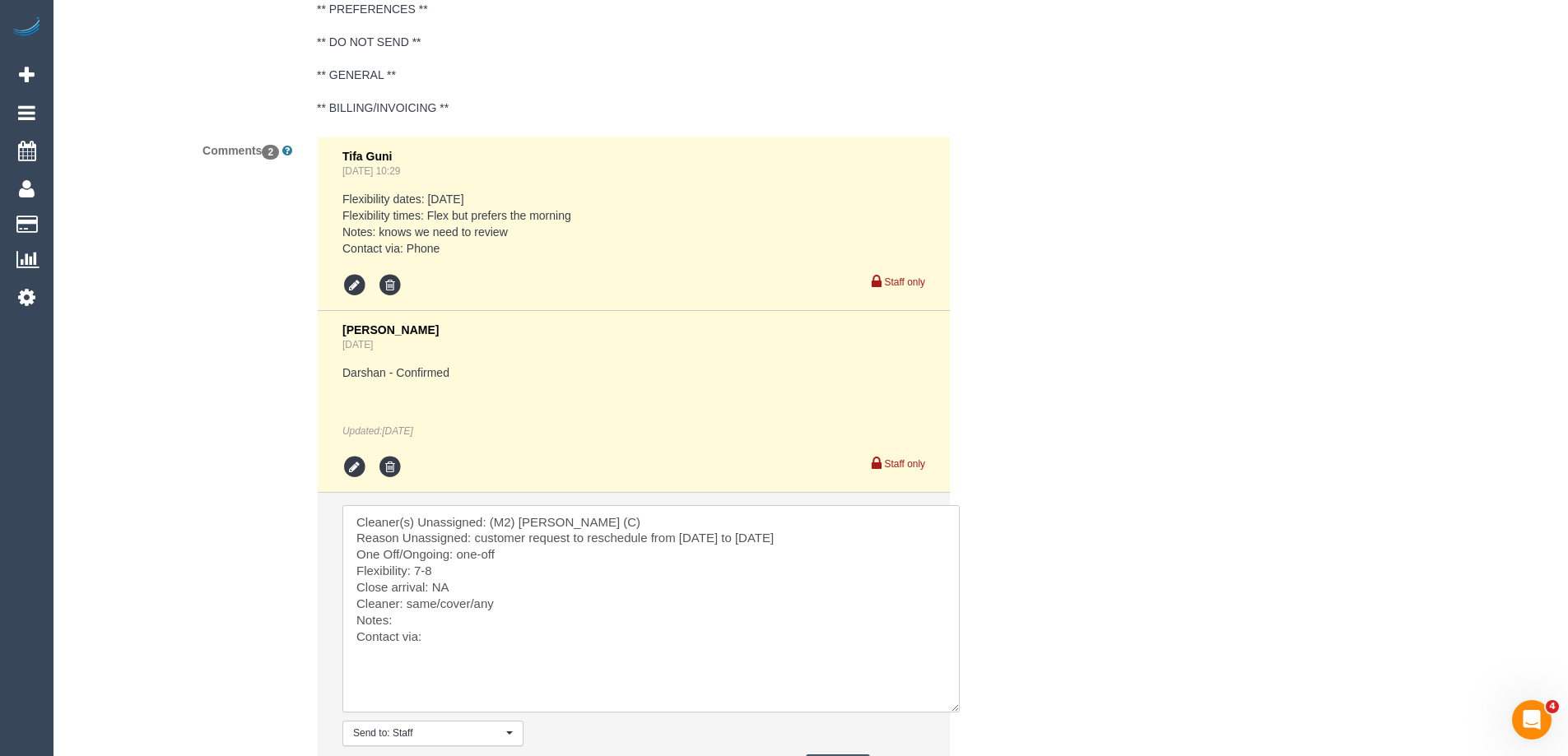
click at [457, 606] on textarea at bounding box center [651, 609] width 617 height 207
click at [496, 570] on textarea at bounding box center [651, 609] width 617 height 207
click at [515, 570] on textarea at bounding box center [651, 609] width 617 height 207
click at [515, 646] on textarea at bounding box center [651, 609] width 617 height 207
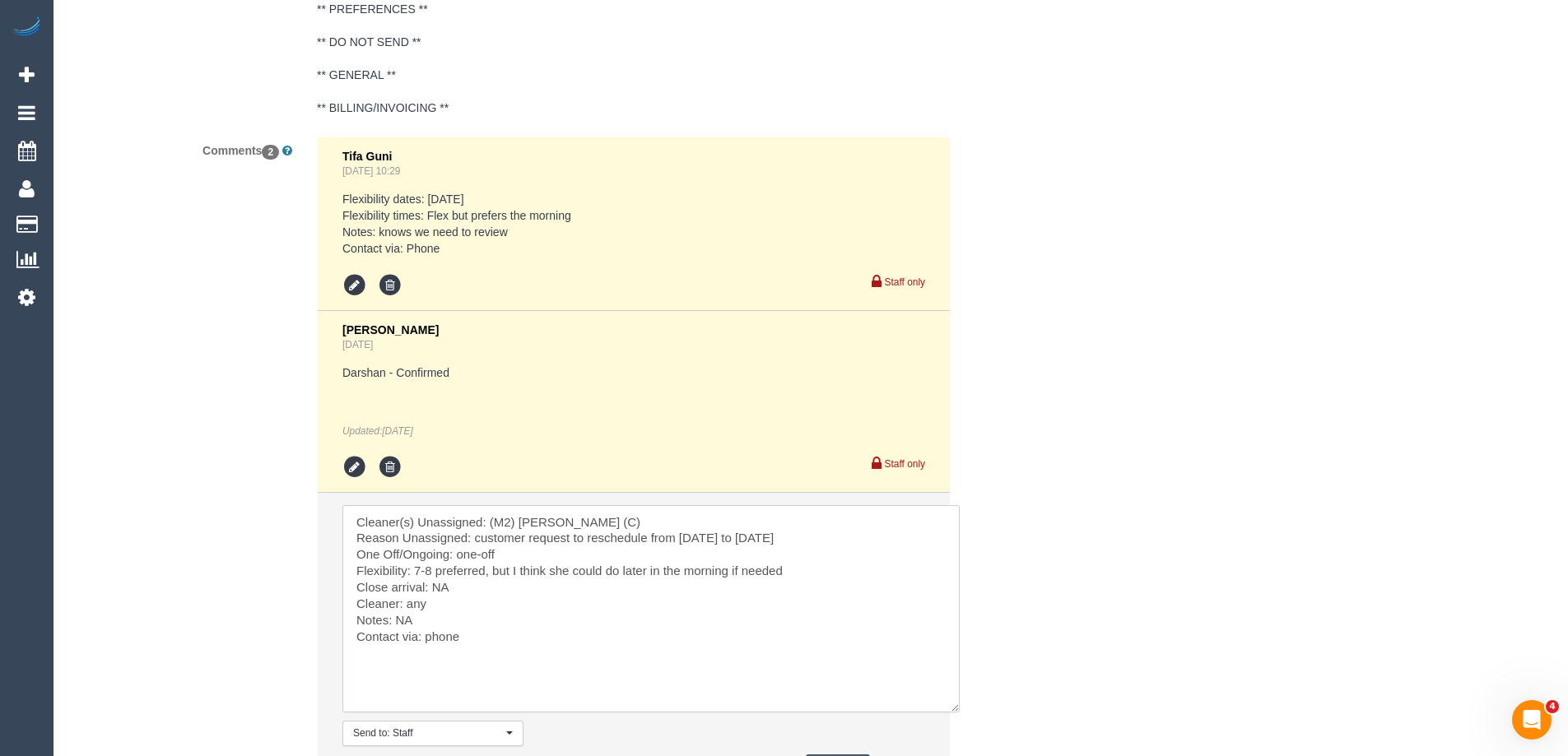
type textarea "Cleaner(s) Unassigned: (M2) Darshan Gevariya (C) Reason Unassigned: customer re…"
click at [508, 615] on textarea at bounding box center [651, 609] width 617 height 207
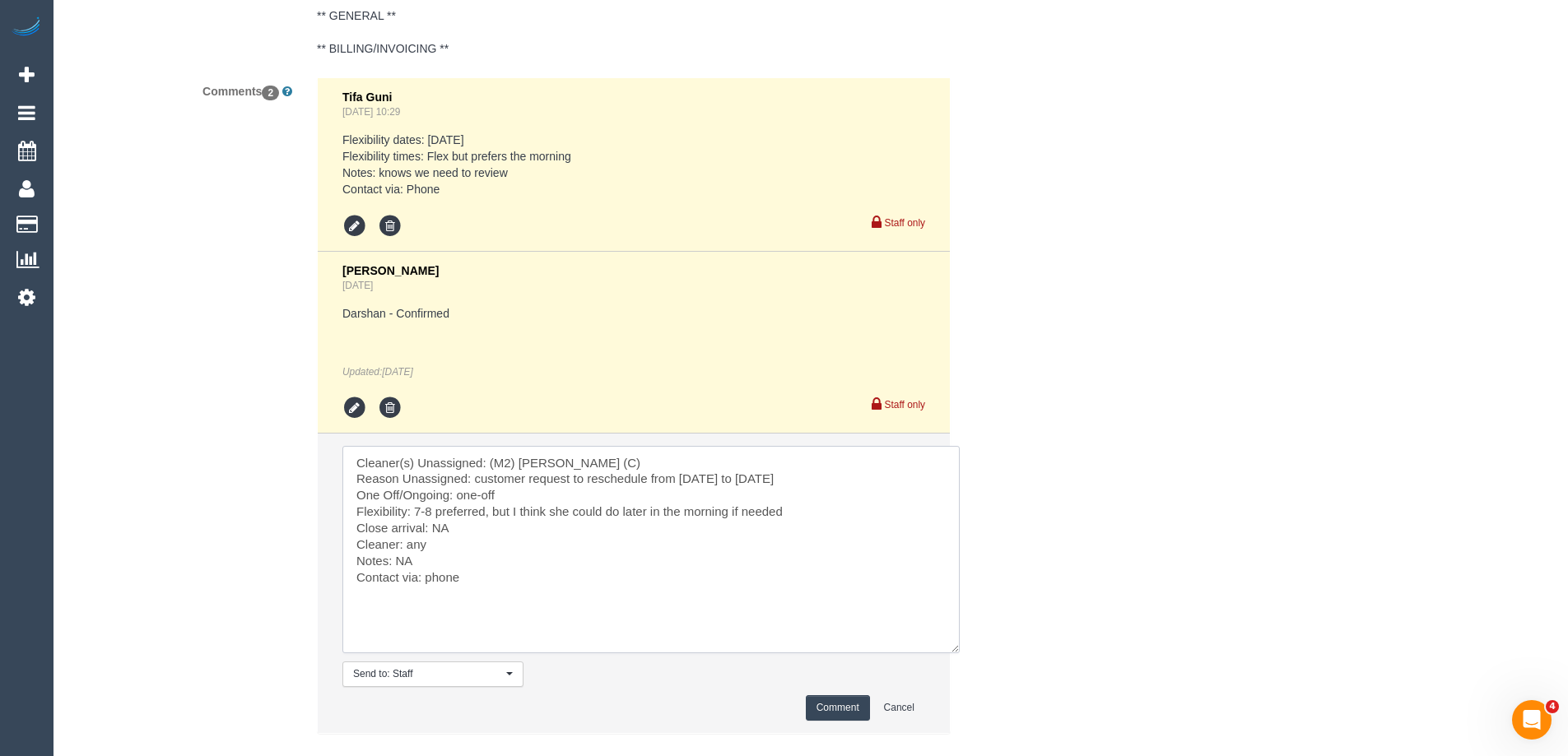
scroll to position [3145, 0]
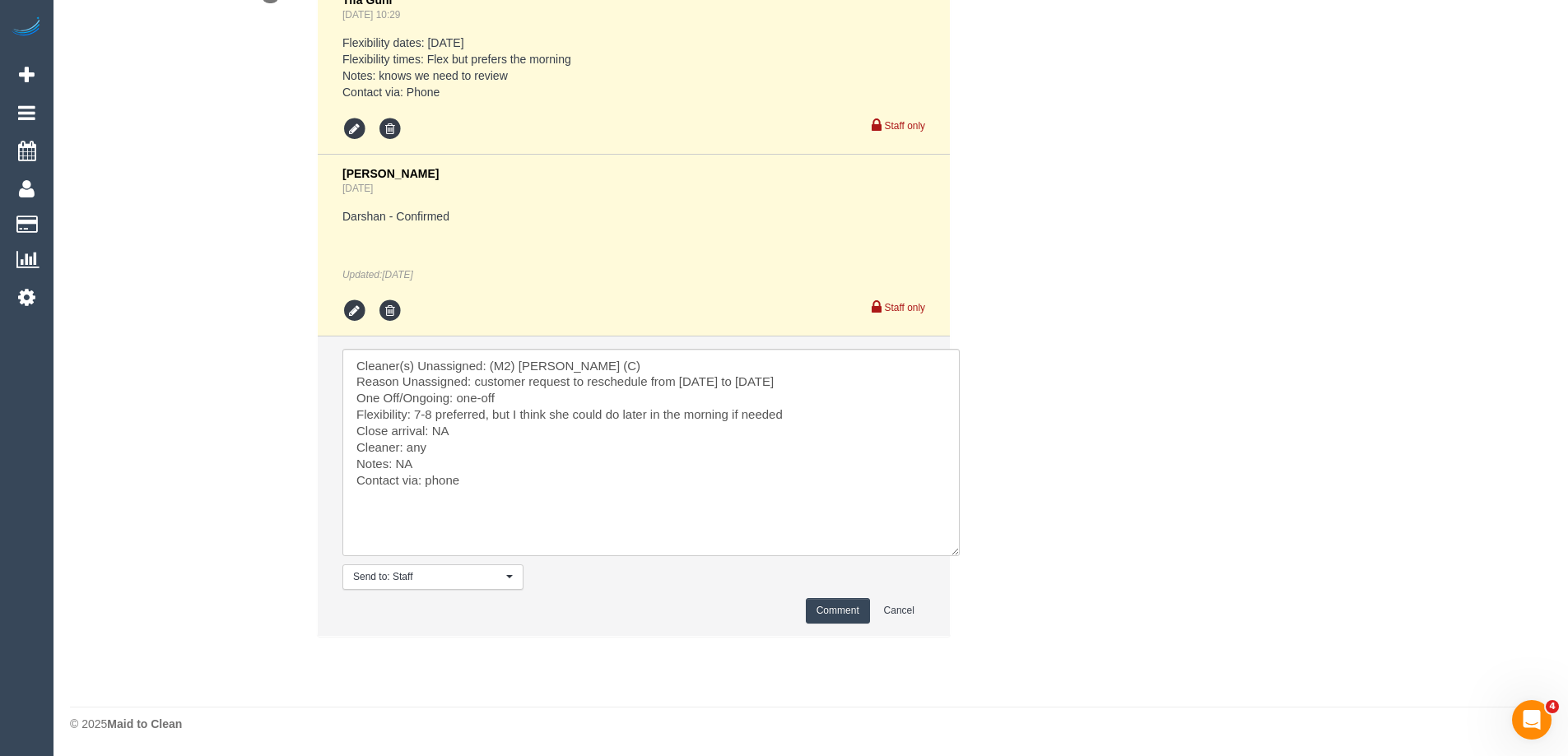
click at [835, 611] on button "Comment" at bounding box center [837, 610] width 64 height 26
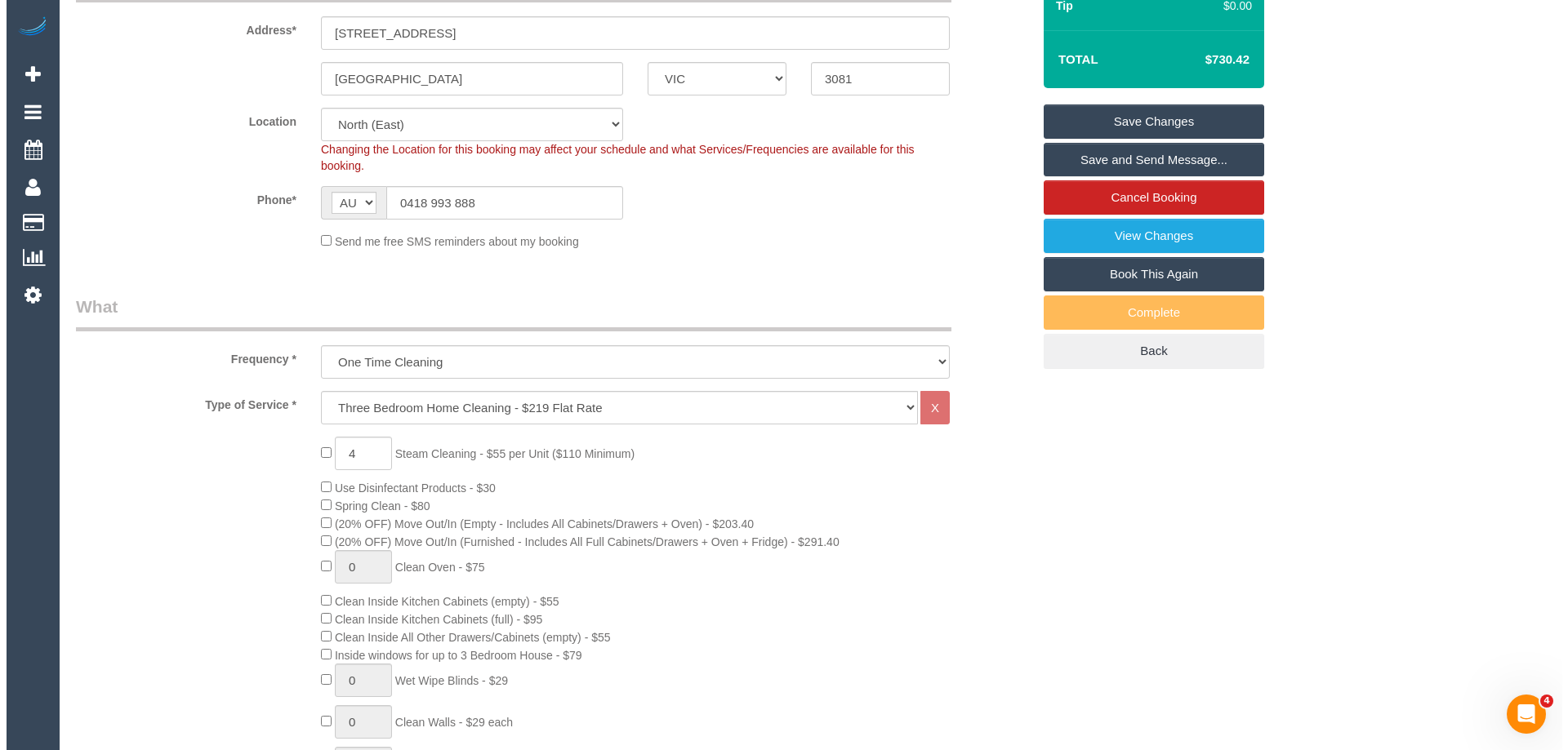
scroll to position [0, 0]
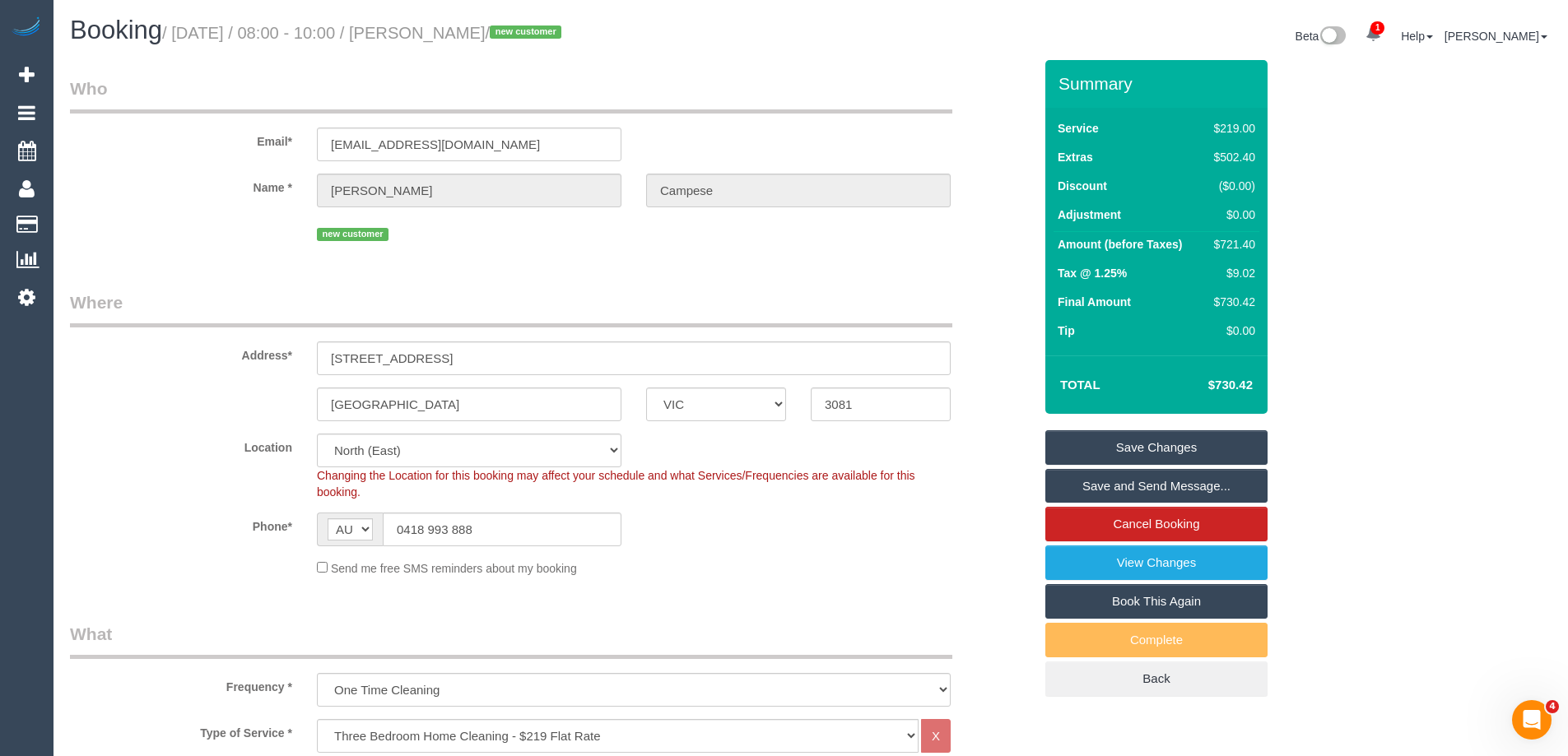
click at [1127, 438] on link "Save Changes" at bounding box center [1157, 447] width 222 height 34
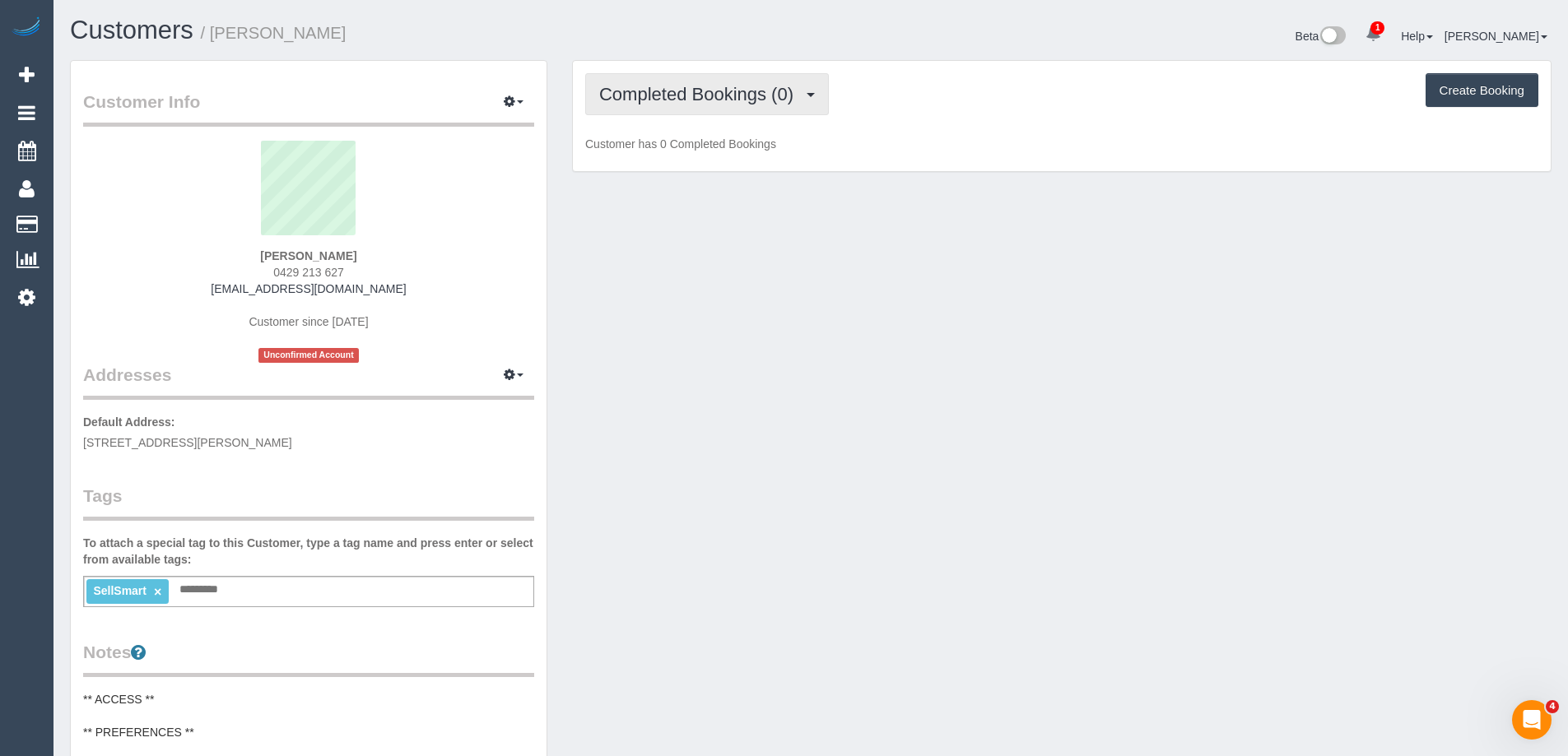
click at [656, 100] on span "Completed Bookings (0)" at bounding box center [700, 94] width 202 height 21
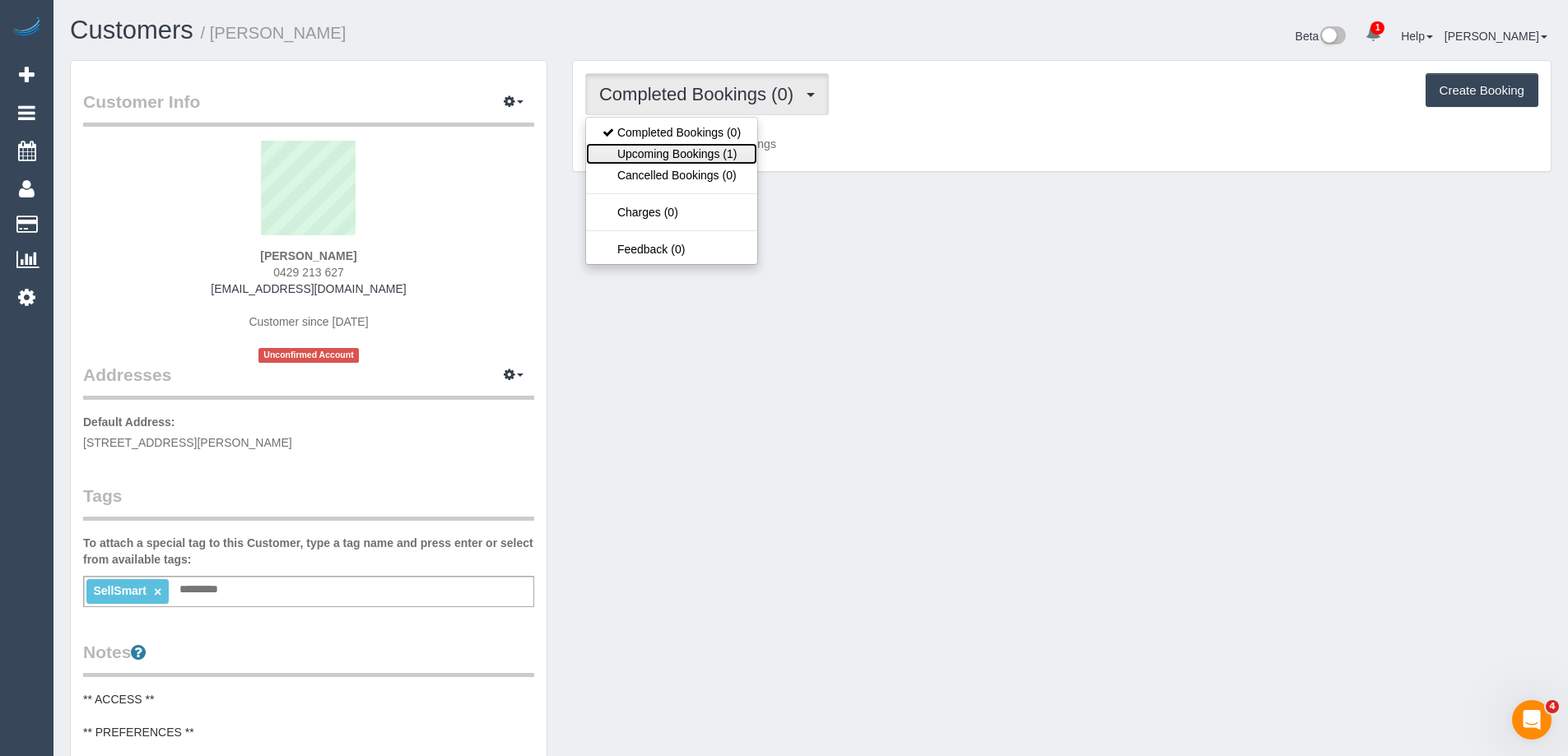
click at [662, 143] on link "Upcoming Bookings (1)" at bounding box center [672, 154] width 171 height 22
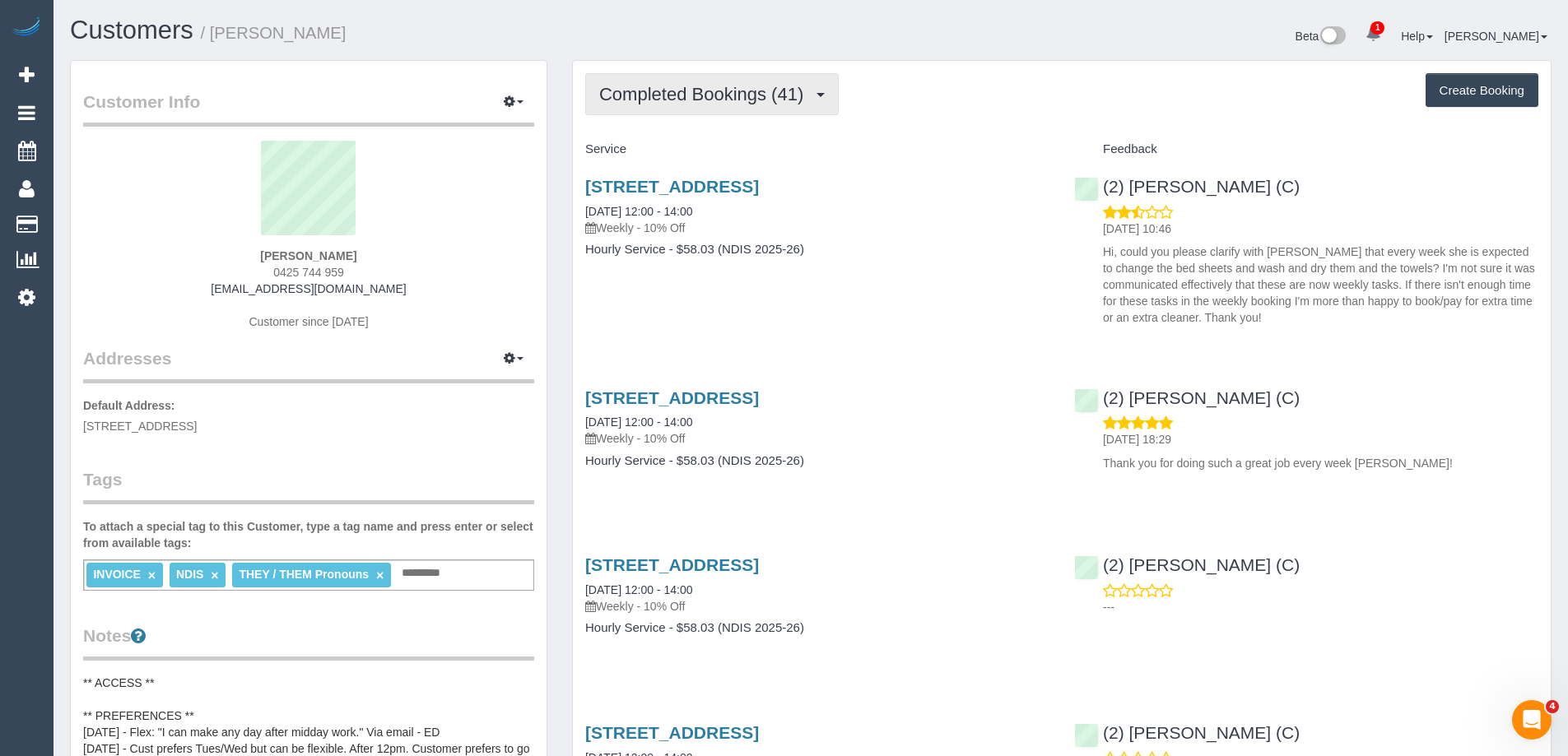
click at [654, 107] on button "Completed Bookings (41)" at bounding box center [712, 94] width 253 height 42
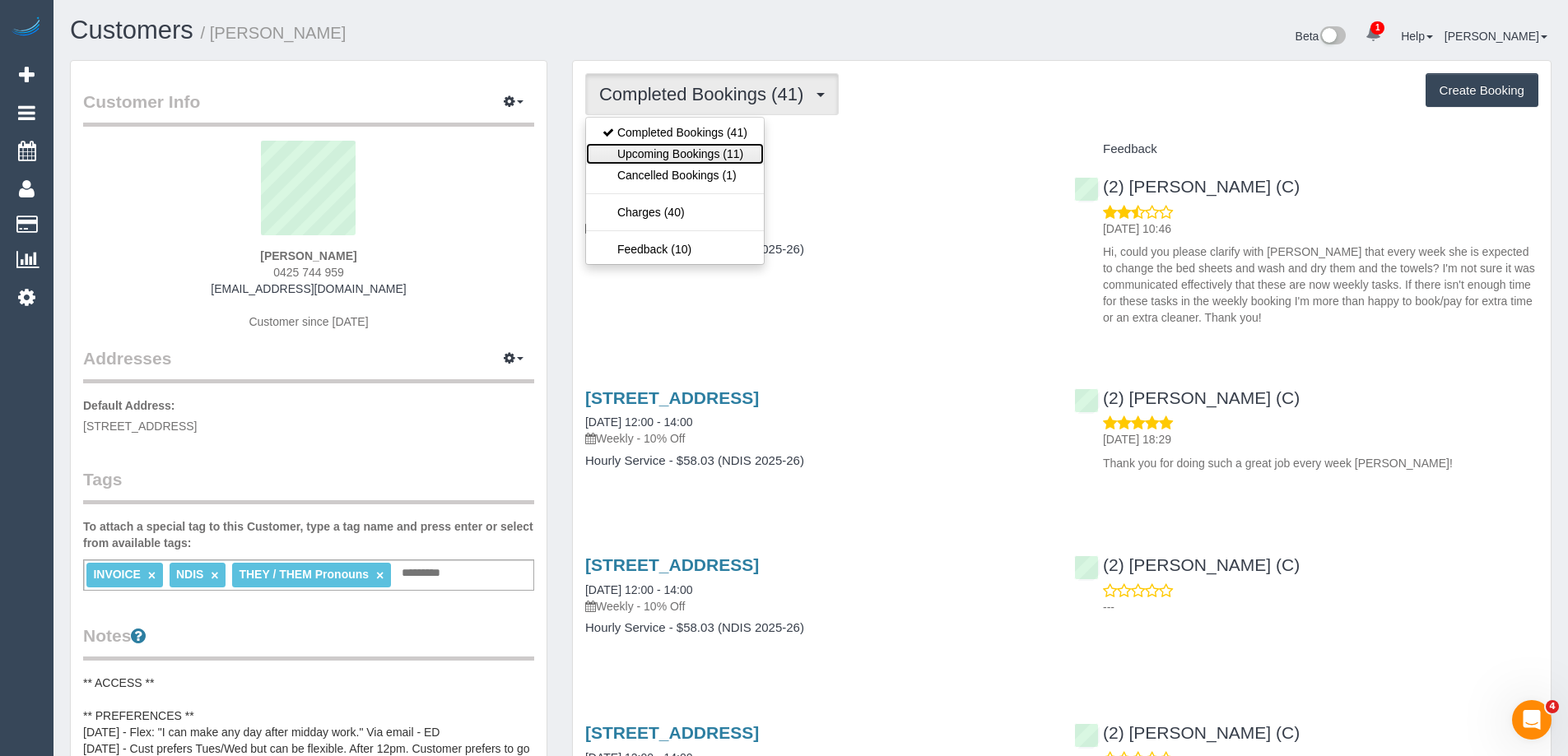
click at [656, 149] on link "Upcoming Bookings (11)" at bounding box center [675, 154] width 178 height 22
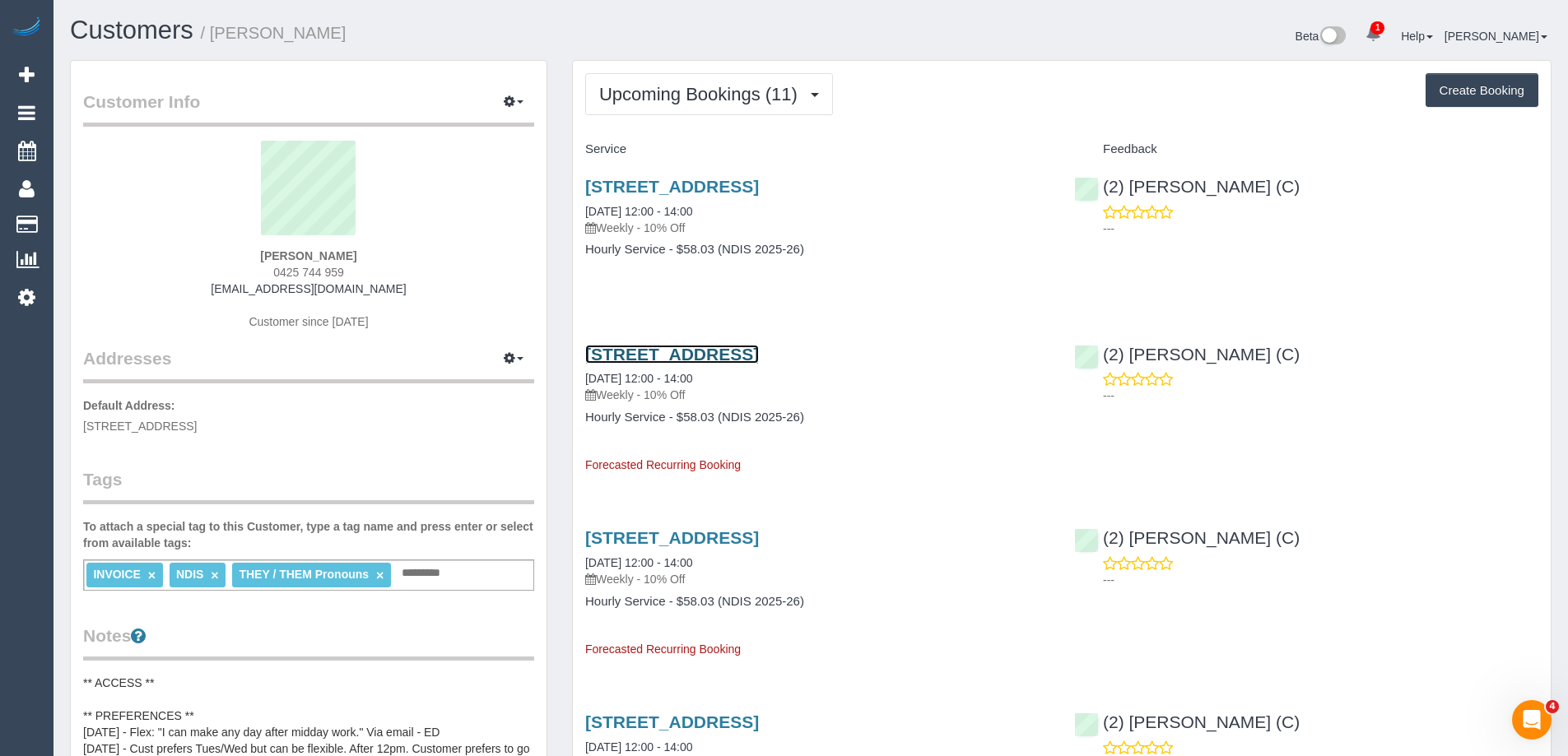
click at [723, 354] on link "[STREET_ADDRESS]" at bounding box center [672, 354] width 174 height 19
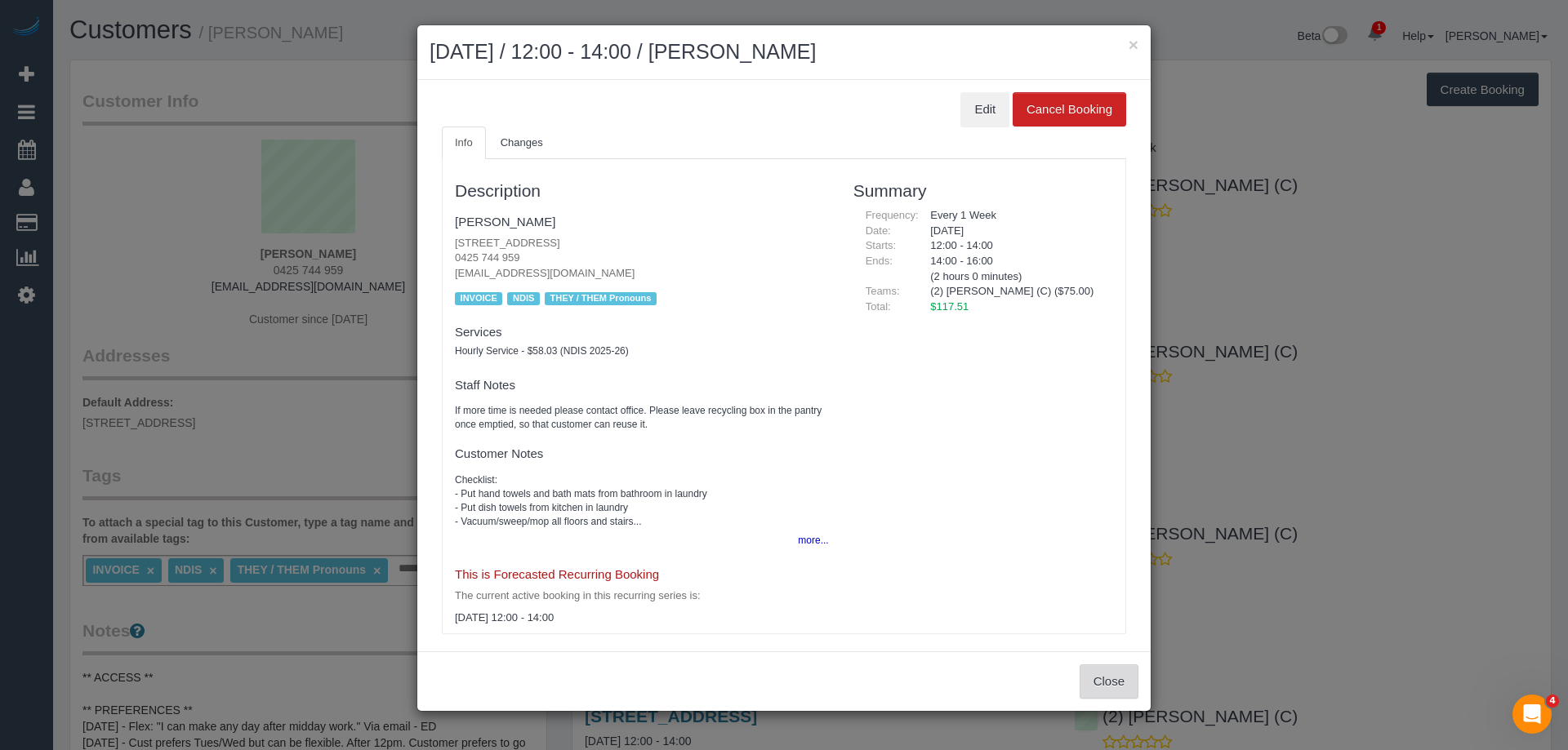
click at [1111, 688] on button "Close" at bounding box center [1109, 681] width 59 height 34
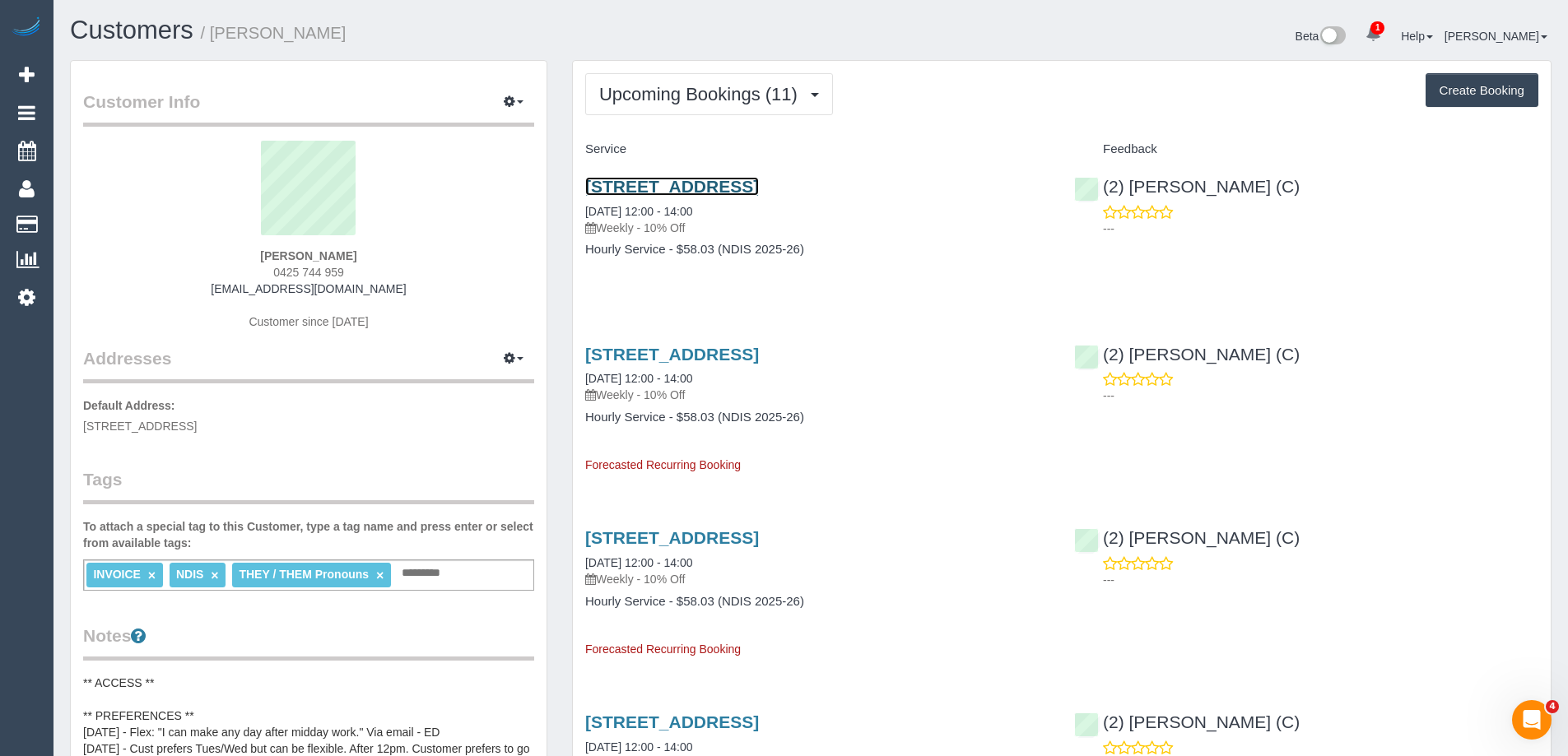
click at [758, 192] on link "[STREET_ADDRESS]" at bounding box center [672, 186] width 174 height 19
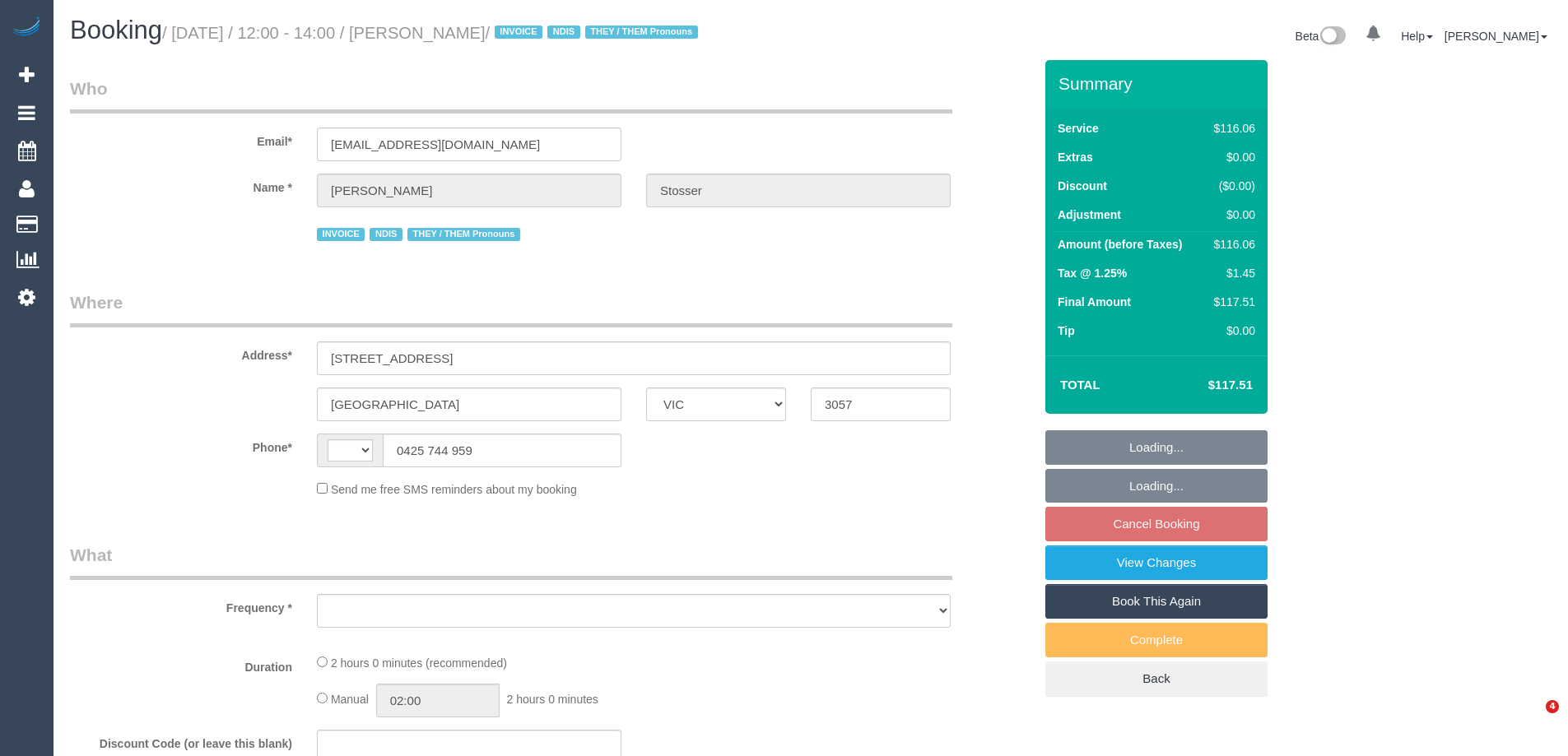
select select "VIC"
select select "string:AU"
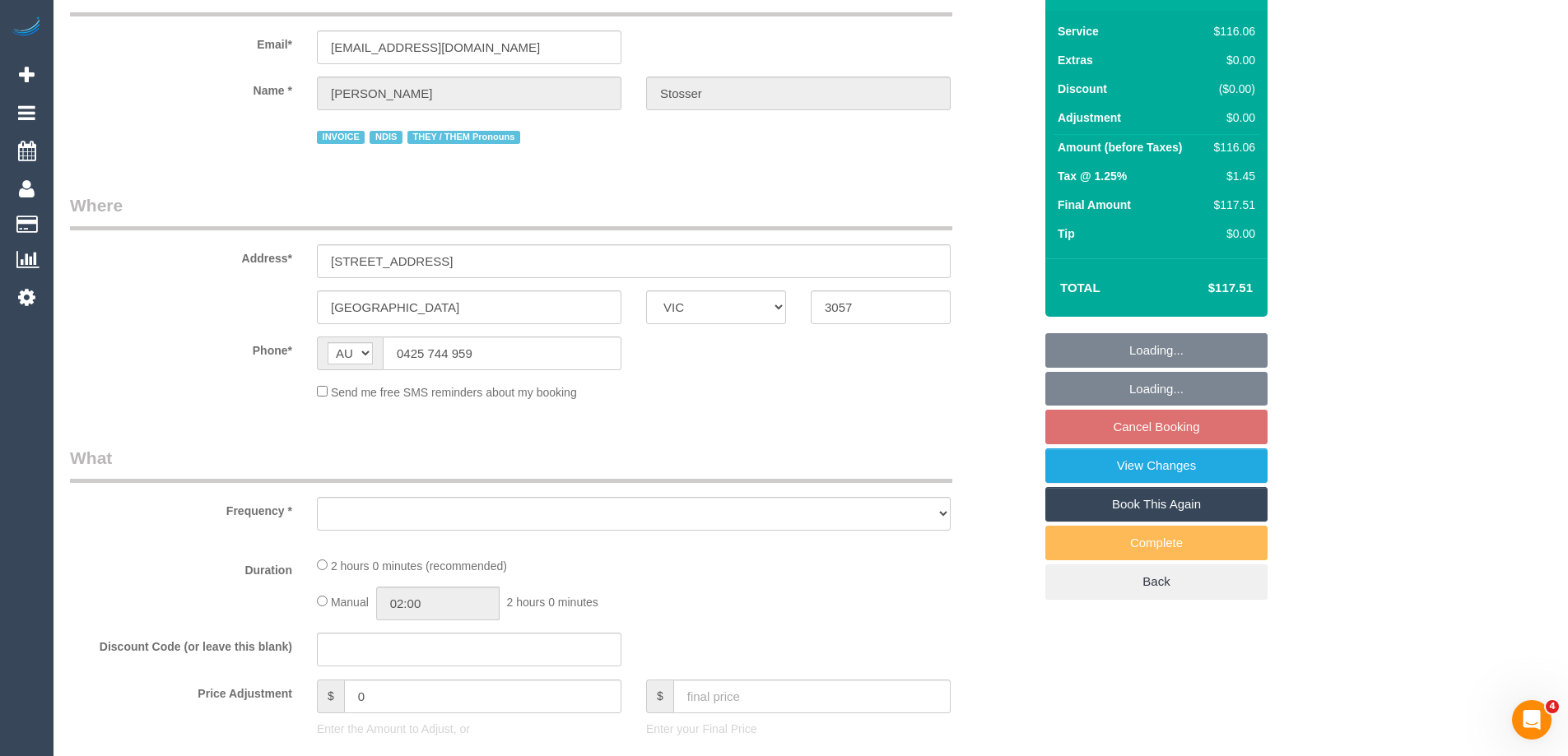
select select "object:538"
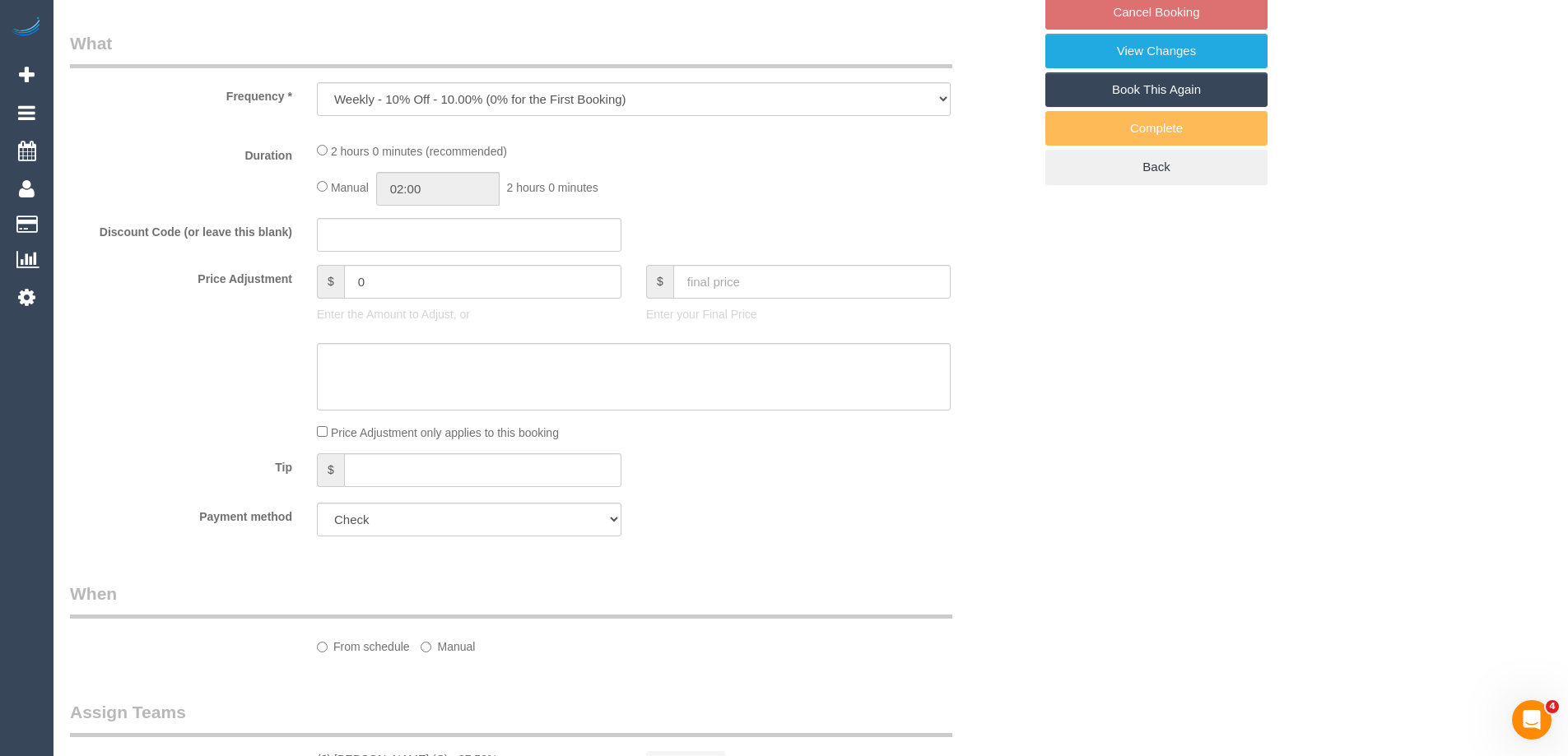
scroll to position [573, 0]
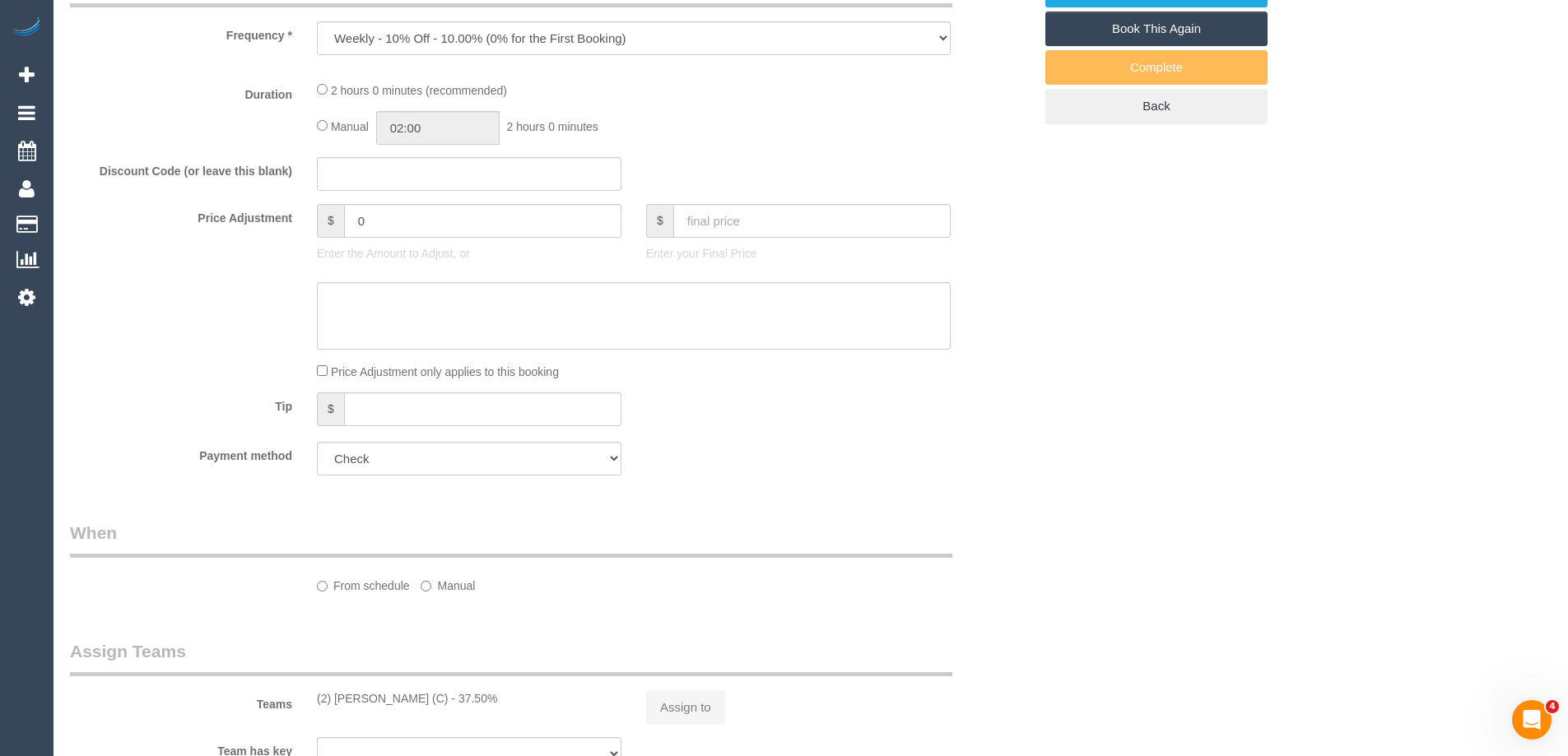
select select "number:28"
select select "number:14"
select select "number:19"
select select "number:36"
select select "number:35"
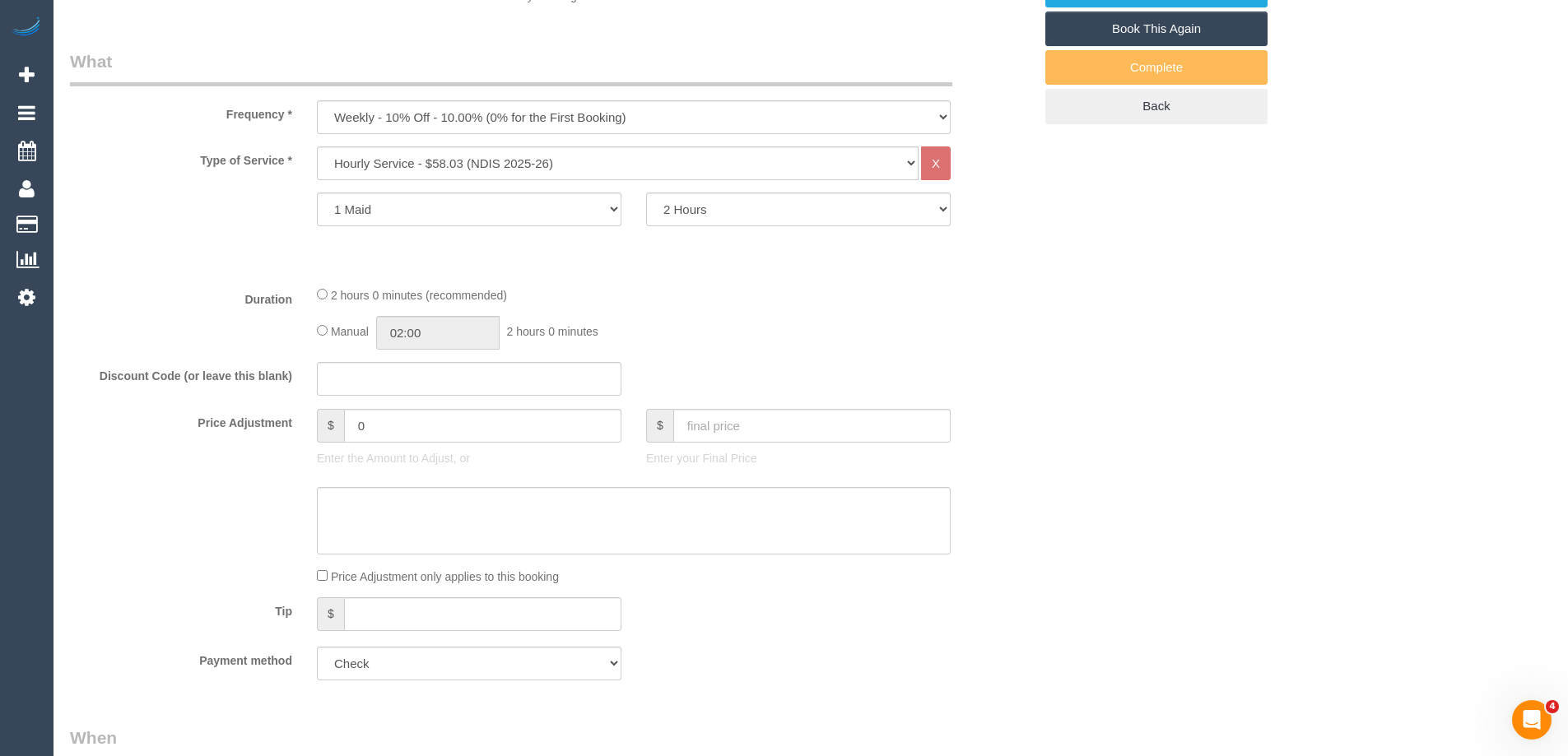
select select "object:1638"
select select "spot6"
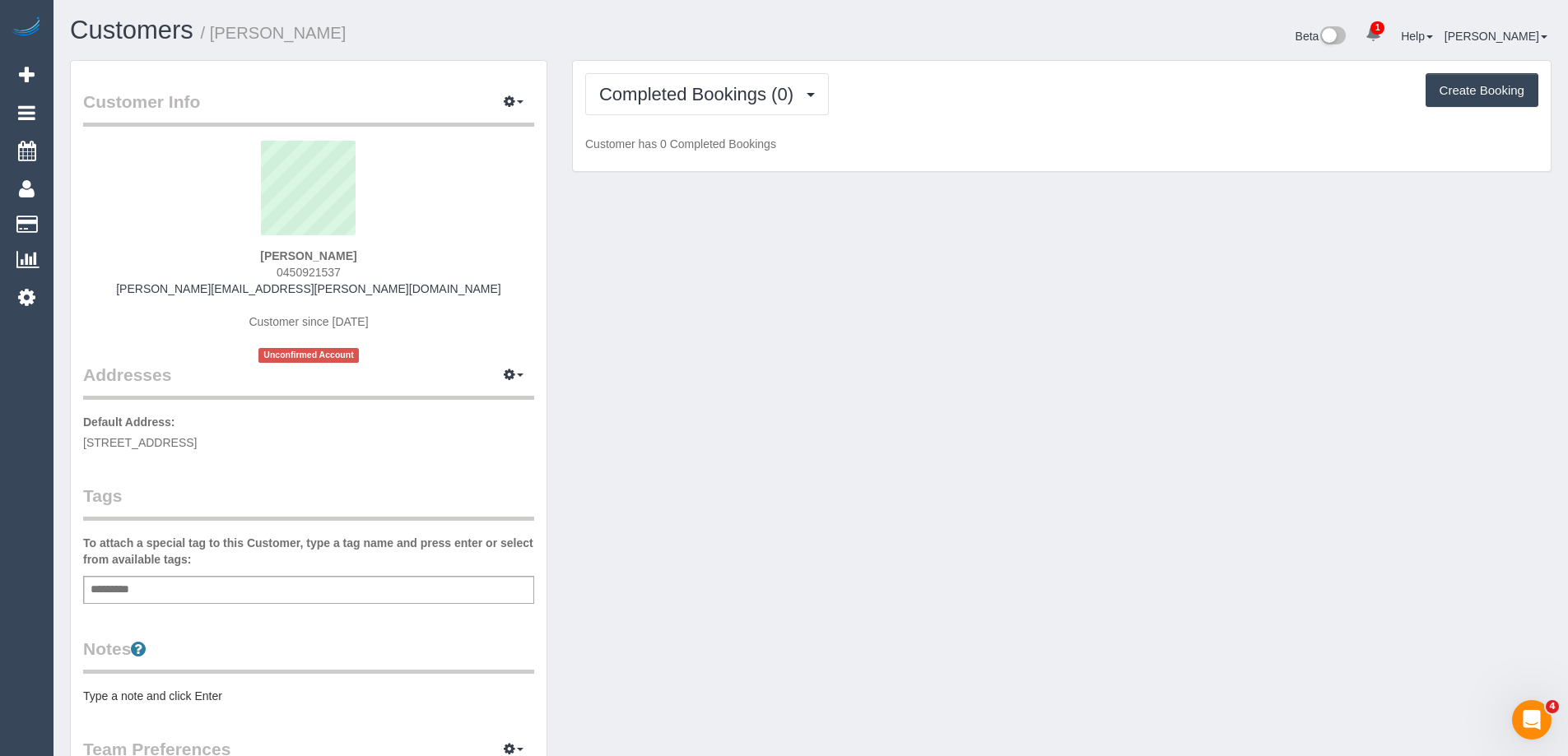
scroll to position [1214, 1568]
click at [305, 269] on span "0450921537" at bounding box center [309, 273] width 64 height 13
copy span "0450921537"
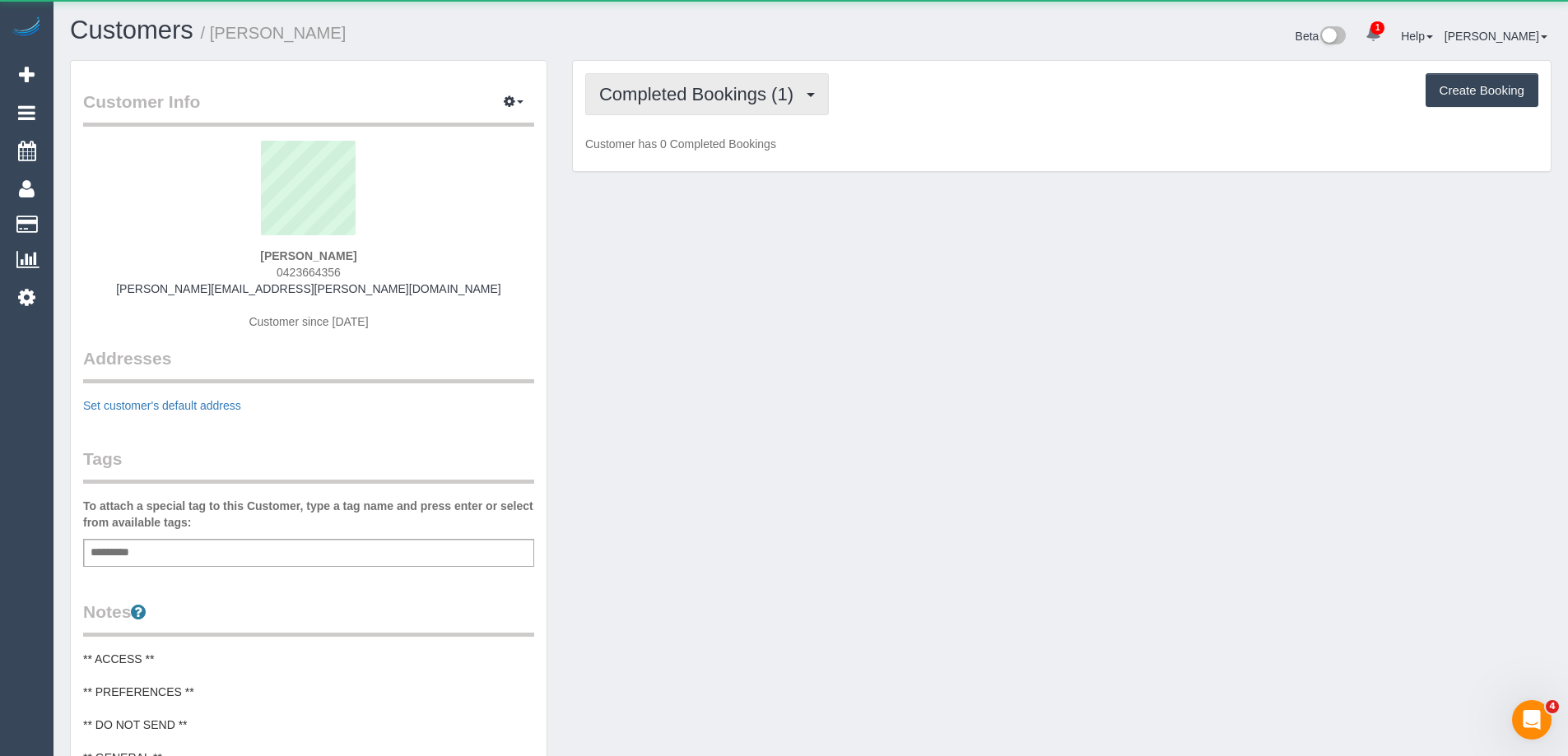
click at [656, 94] on span "Completed Bookings (1)" at bounding box center [700, 94] width 202 height 21
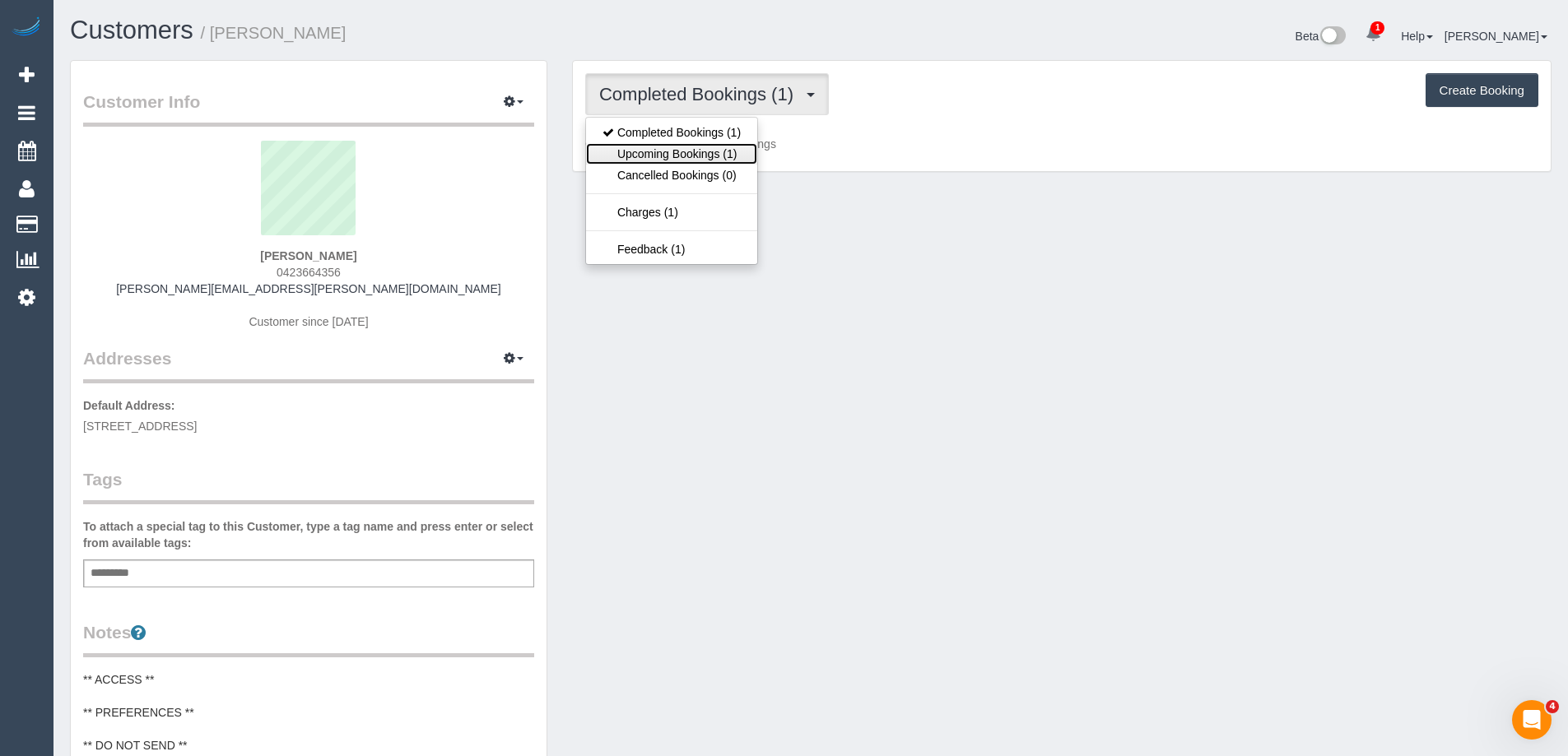
click at [677, 160] on link "Upcoming Bookings (1)" at bounding box center [672, 154] width 171 height 22
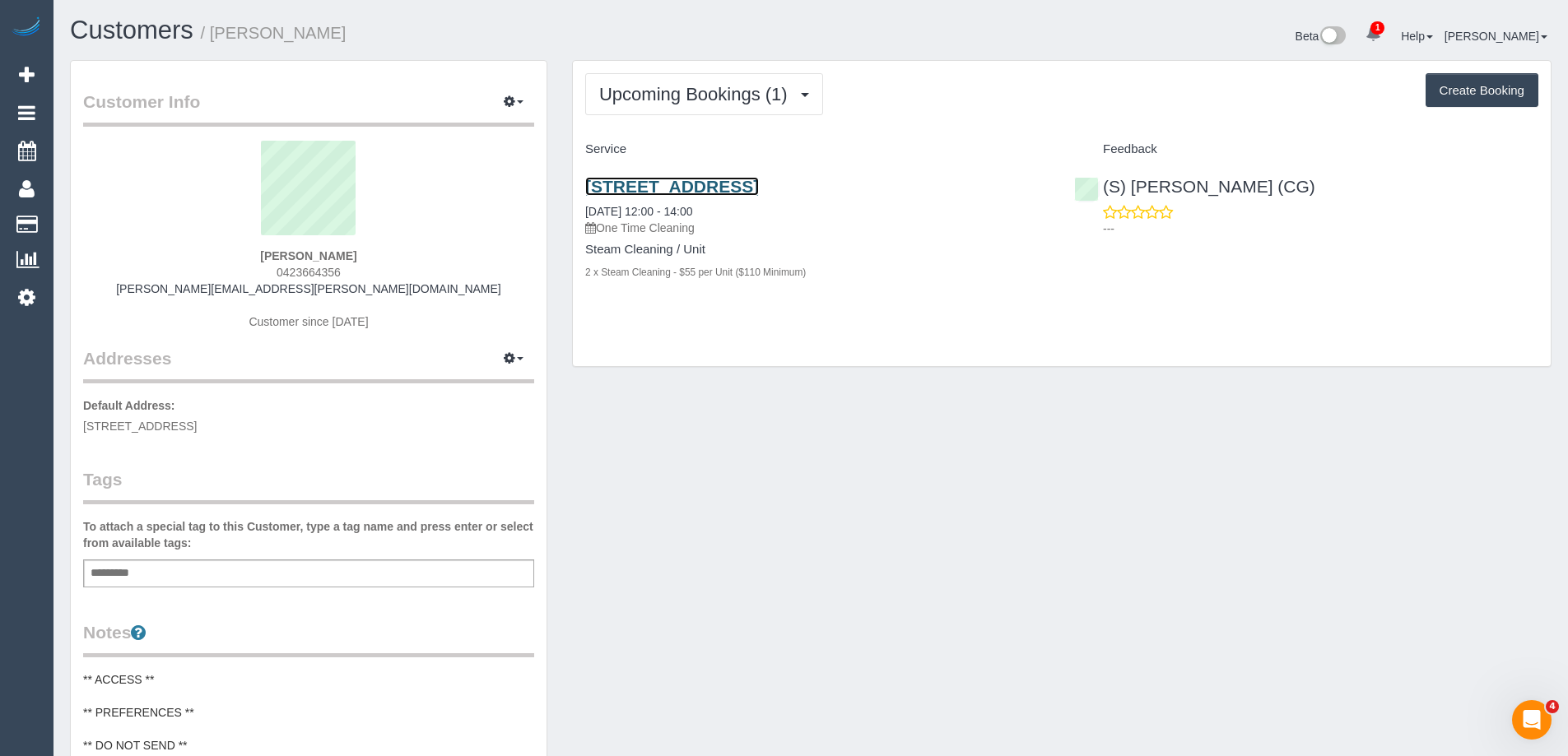
click at [758, 182] on link "68 Cambridge Street, 608, Collingwood, VIC 3066" at bounding box center [672, 186] width 174 height 19
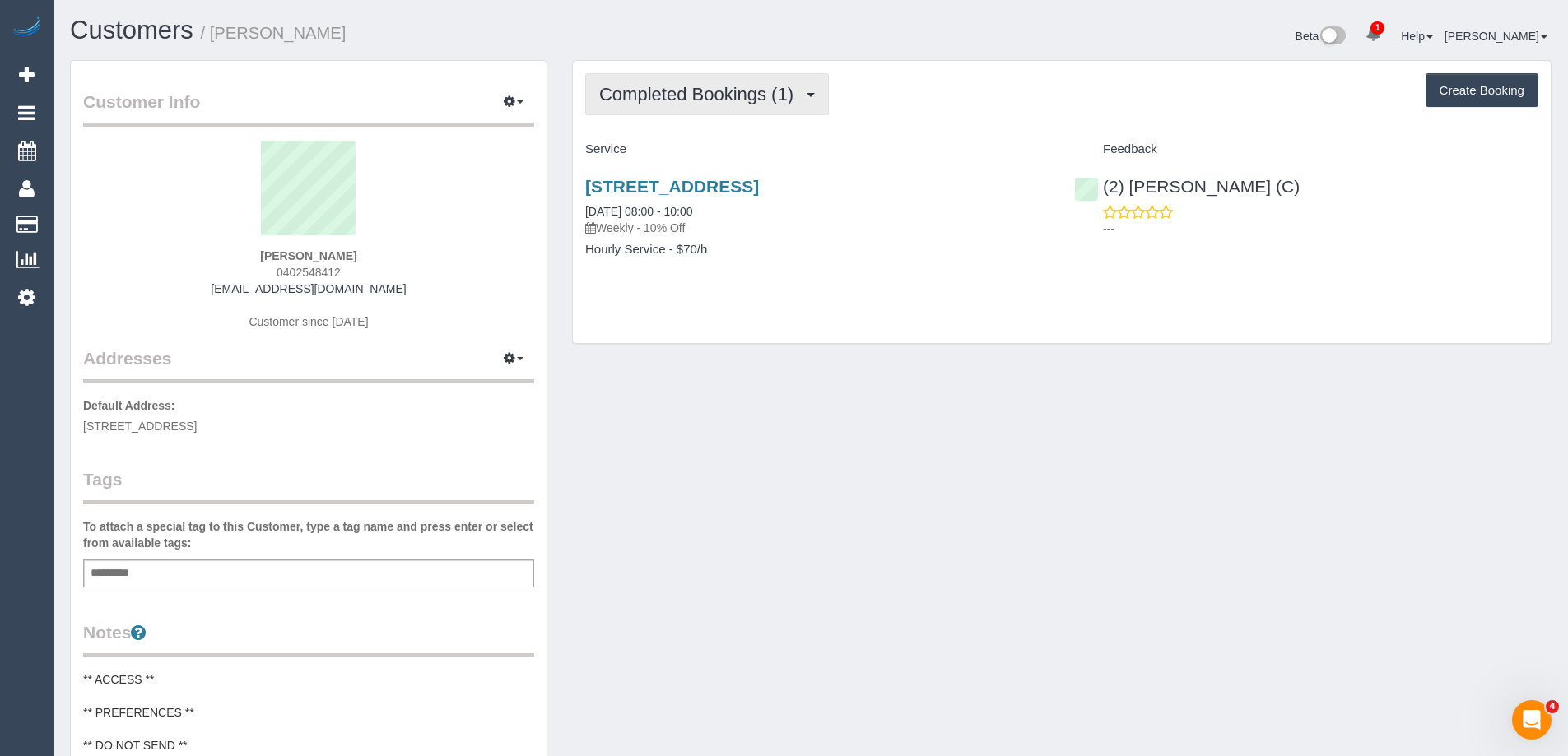
click at [673, 99] on span "Completed Bookings (1)" at bounding box center [700, 94] width 202 height 21
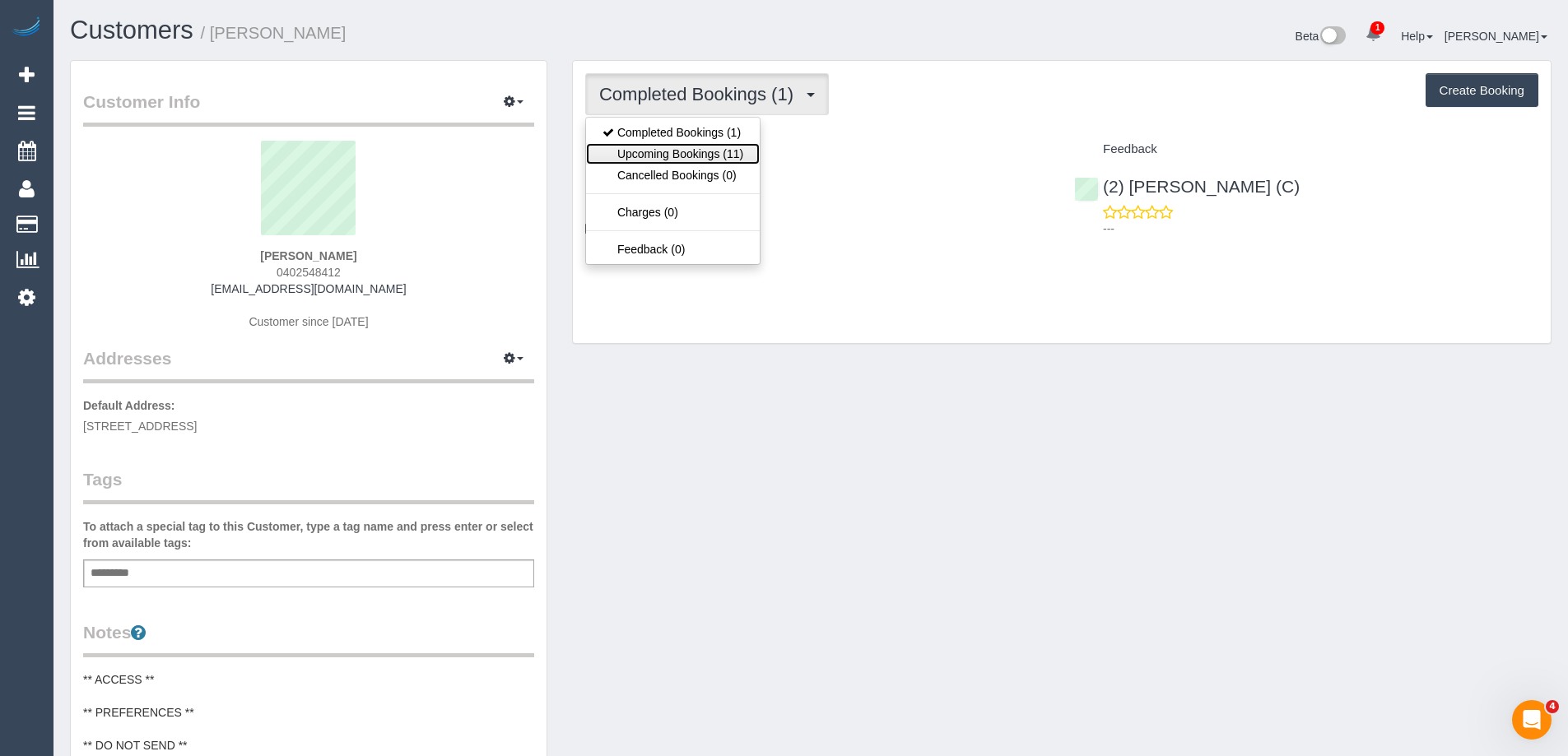
click at [677, 151] on link "Upcoming Bookings (11)" at bounding box center [673, 154] width 174 height 22
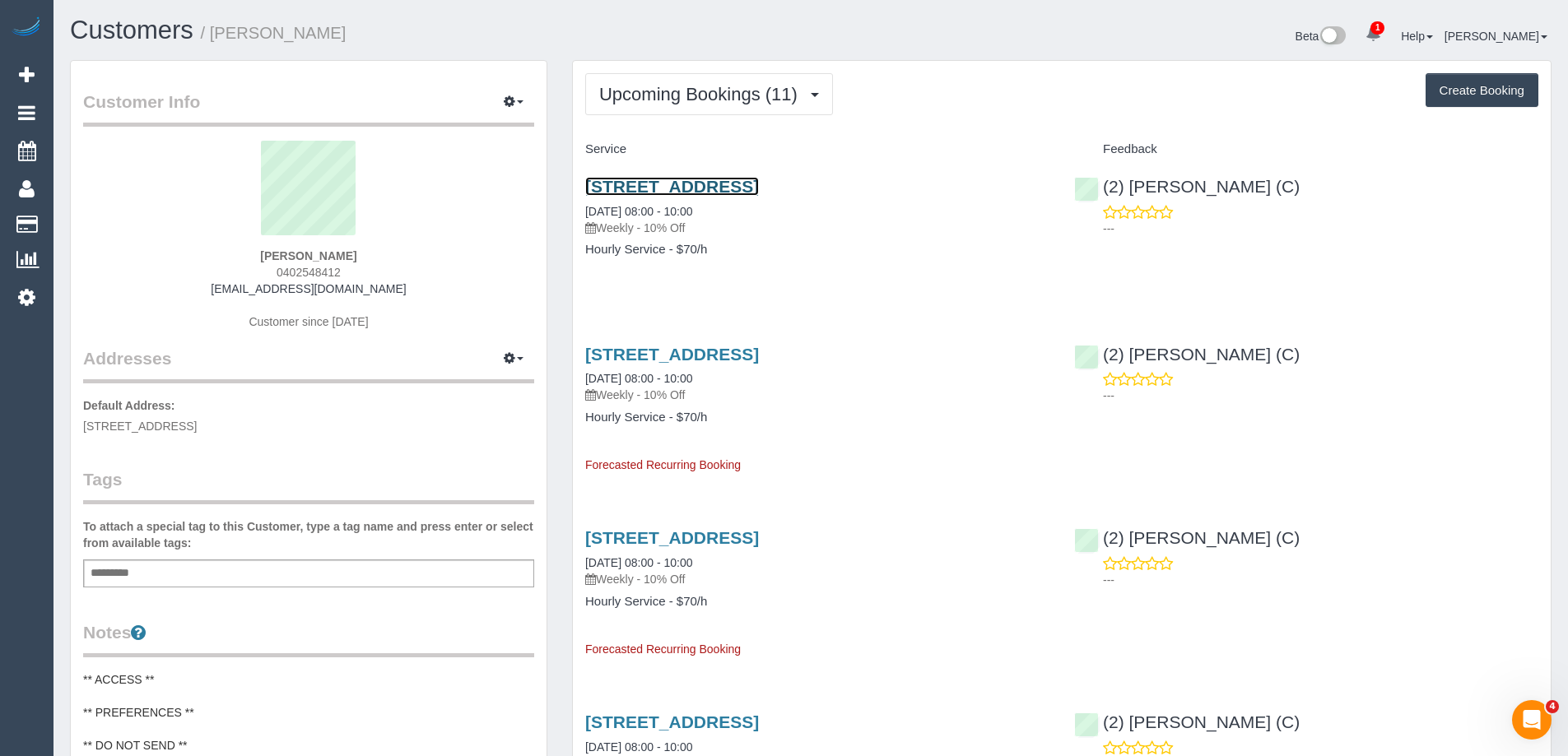
click at [758, 188] on link "[STREET_ADDRESS]" at bounding box center [672, 186] width 174 height 19
drag, startPoint x: 409, startPoint y: 292, endPoint x: 158, endPoint y: 292, distance: 251.0
click at [158, 292] on div "Sandara Hou 0402548412 sandarahou7@gmail.com Customer since 2025" at bounding box center [308, 243] width 451 height 206
copy link "[EMAIL_ADDRESS][DOMAIN_NAME]"
click at [969, 56] on div "Beta 1 Your Notifications You have 0 alerts × You have 1 to charge for 10/09/20…" at bounding box center [1187, 38] width 753 height 43
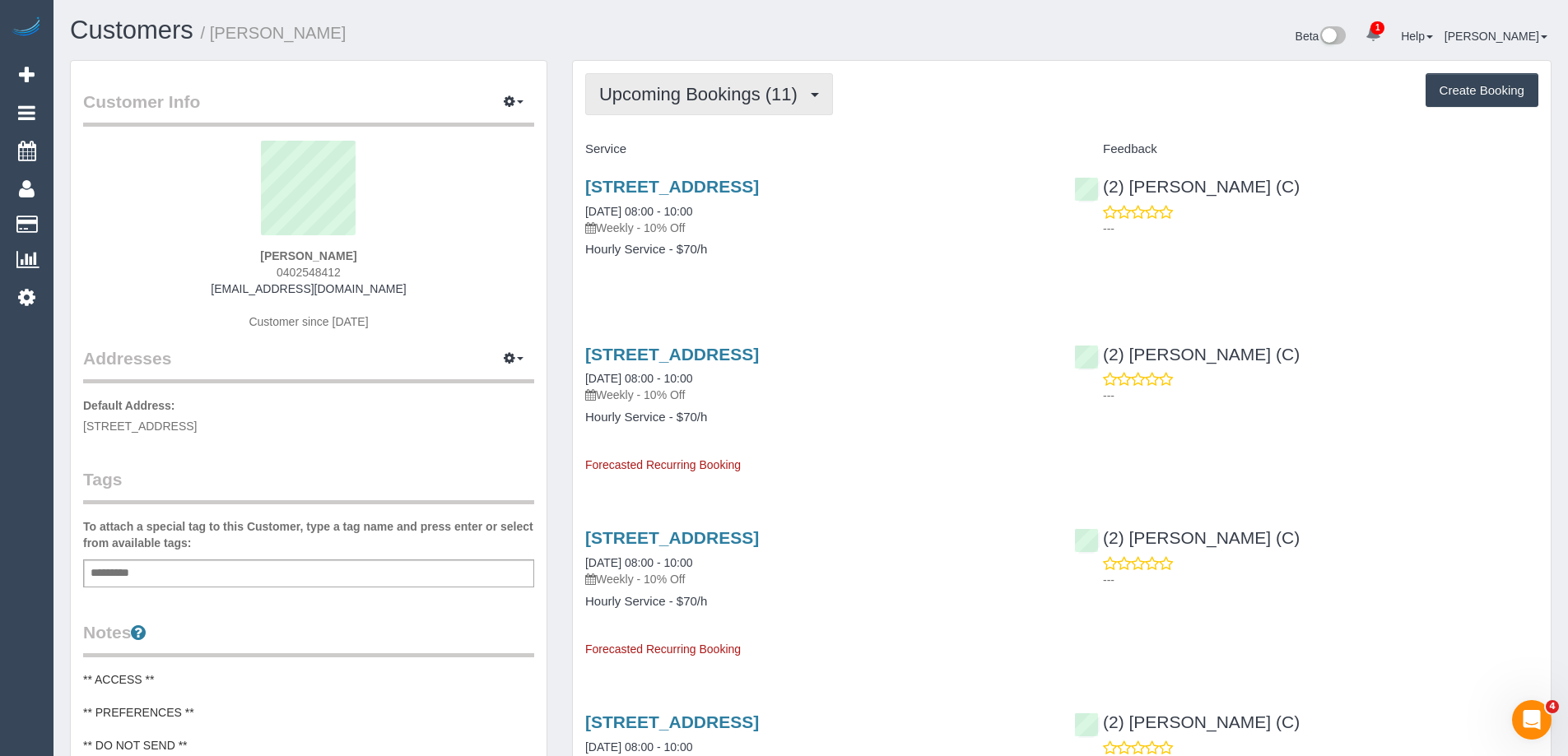
click at [702, 89] on span "Upcoming Bookings (11)" at bounding box center [702, 94] width 207 height 21
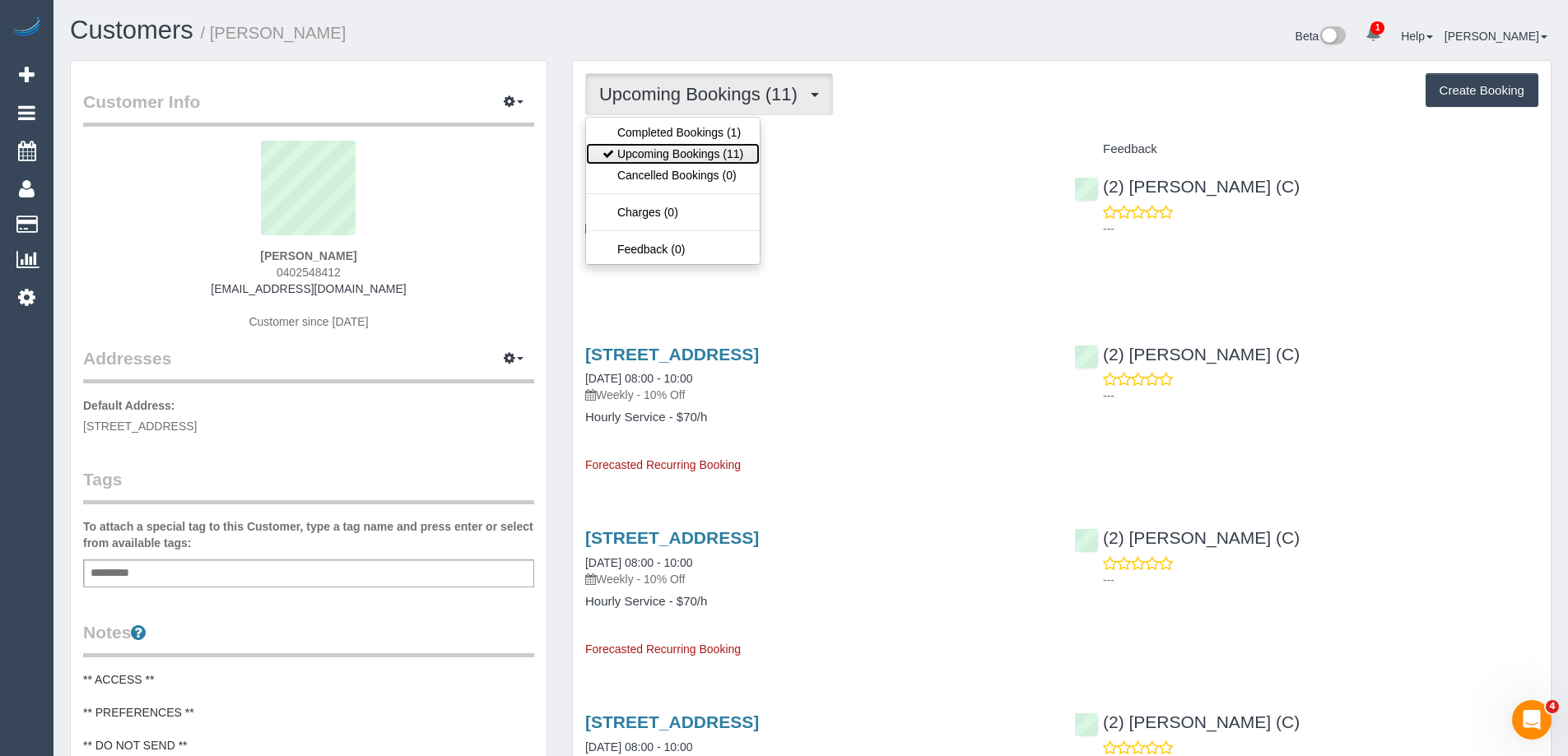
click at [678, 156] on link "Upcoming Bookings (11)" at bounding box center [673, 154] width 174 height 22
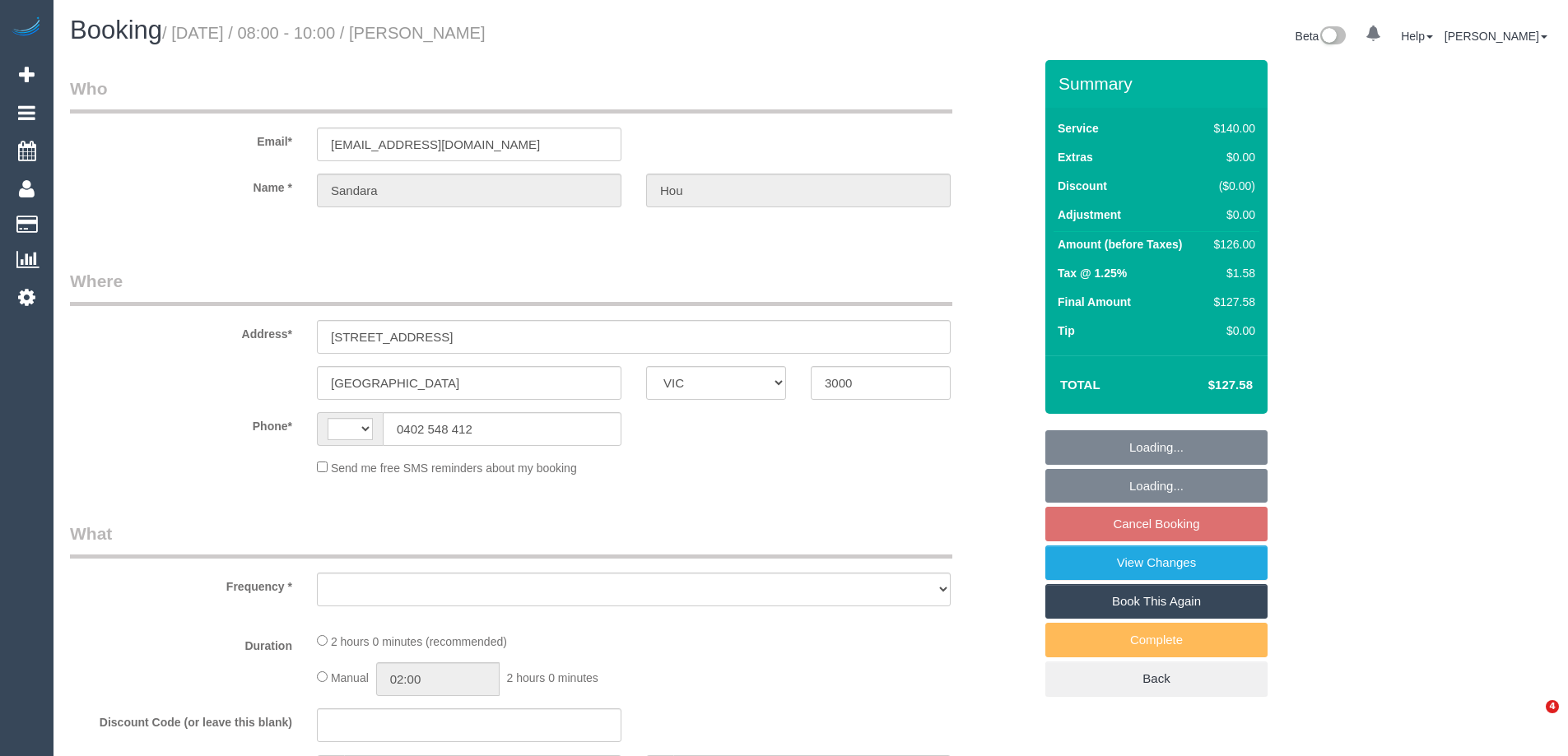
select select "VIC"
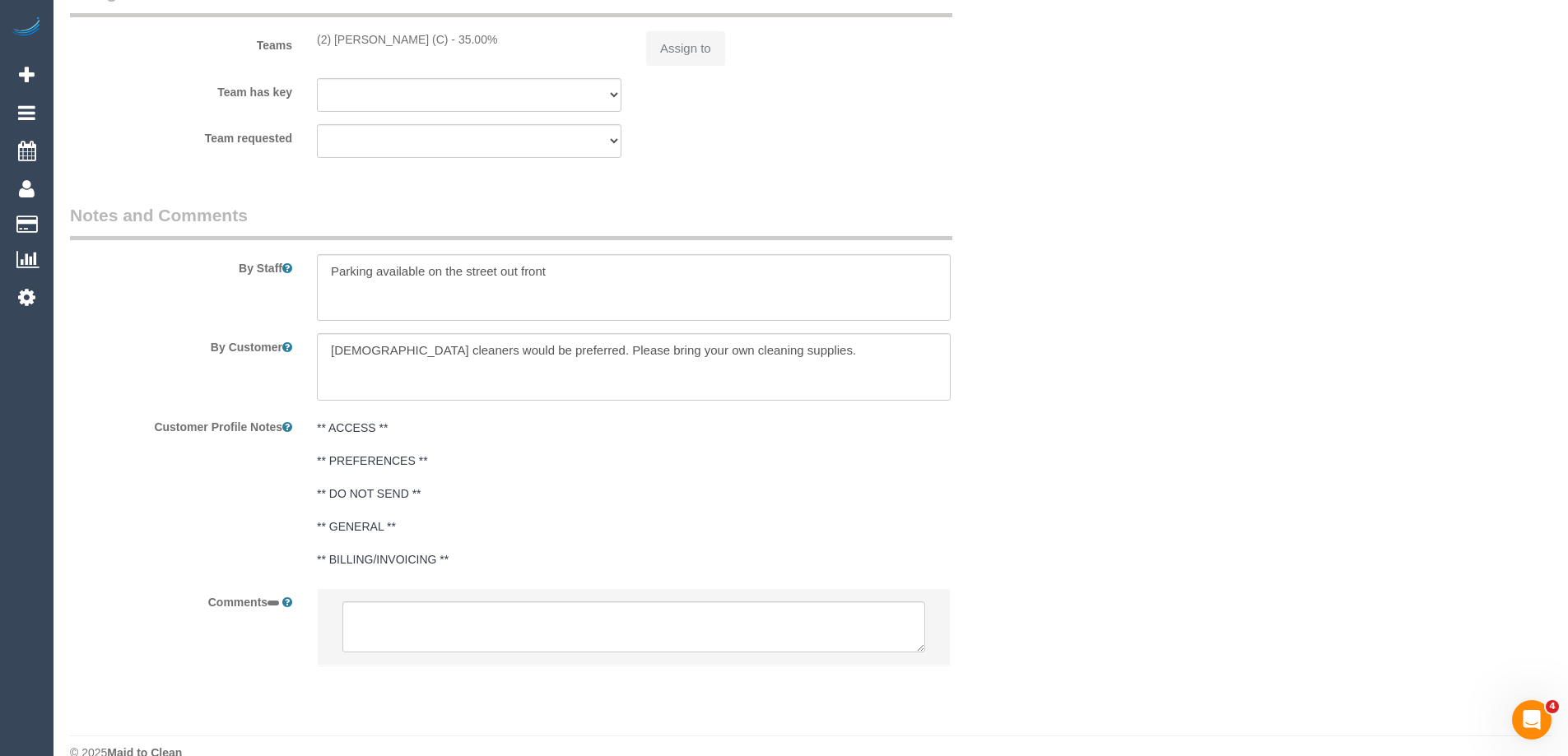
select select "string:AU"
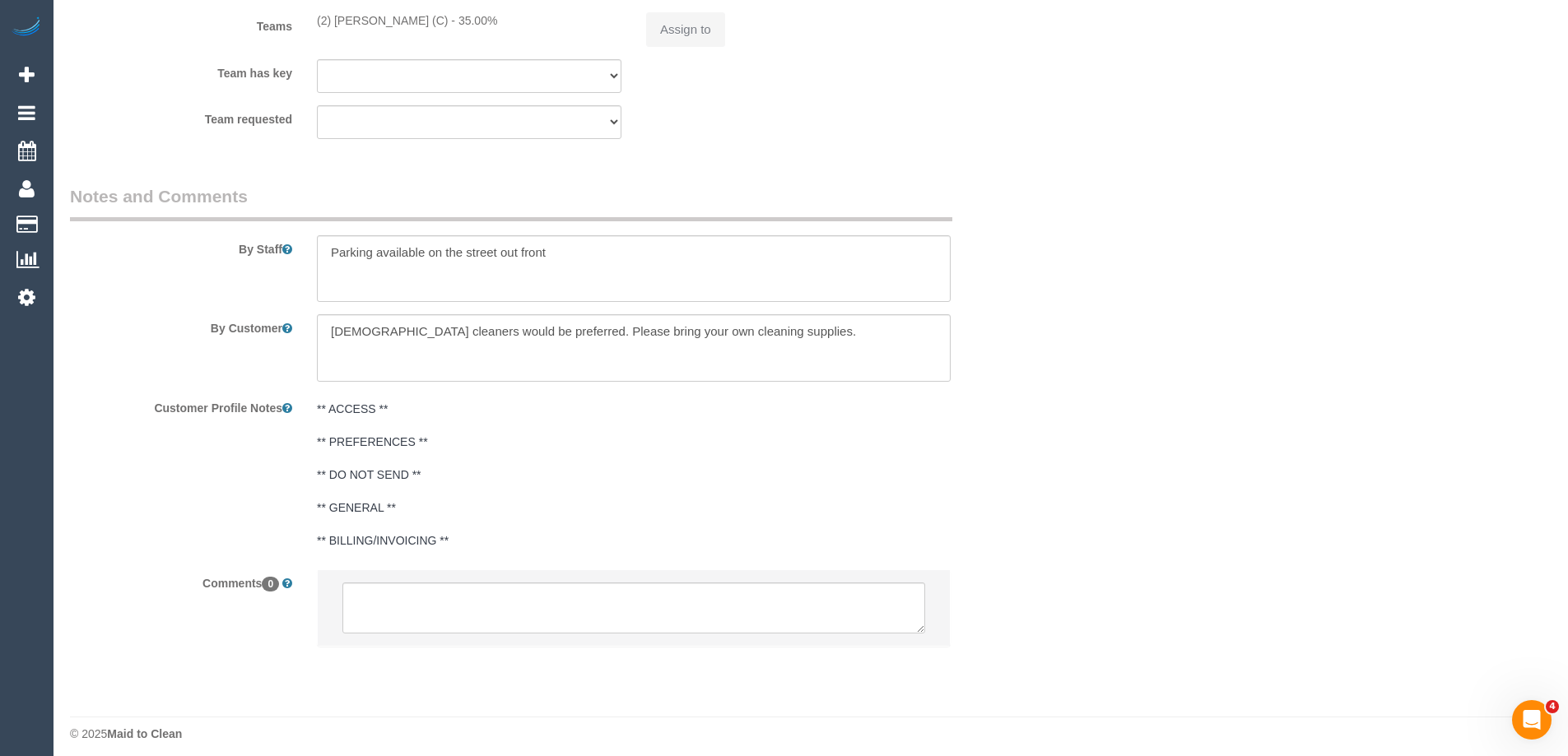
select select "object:537"
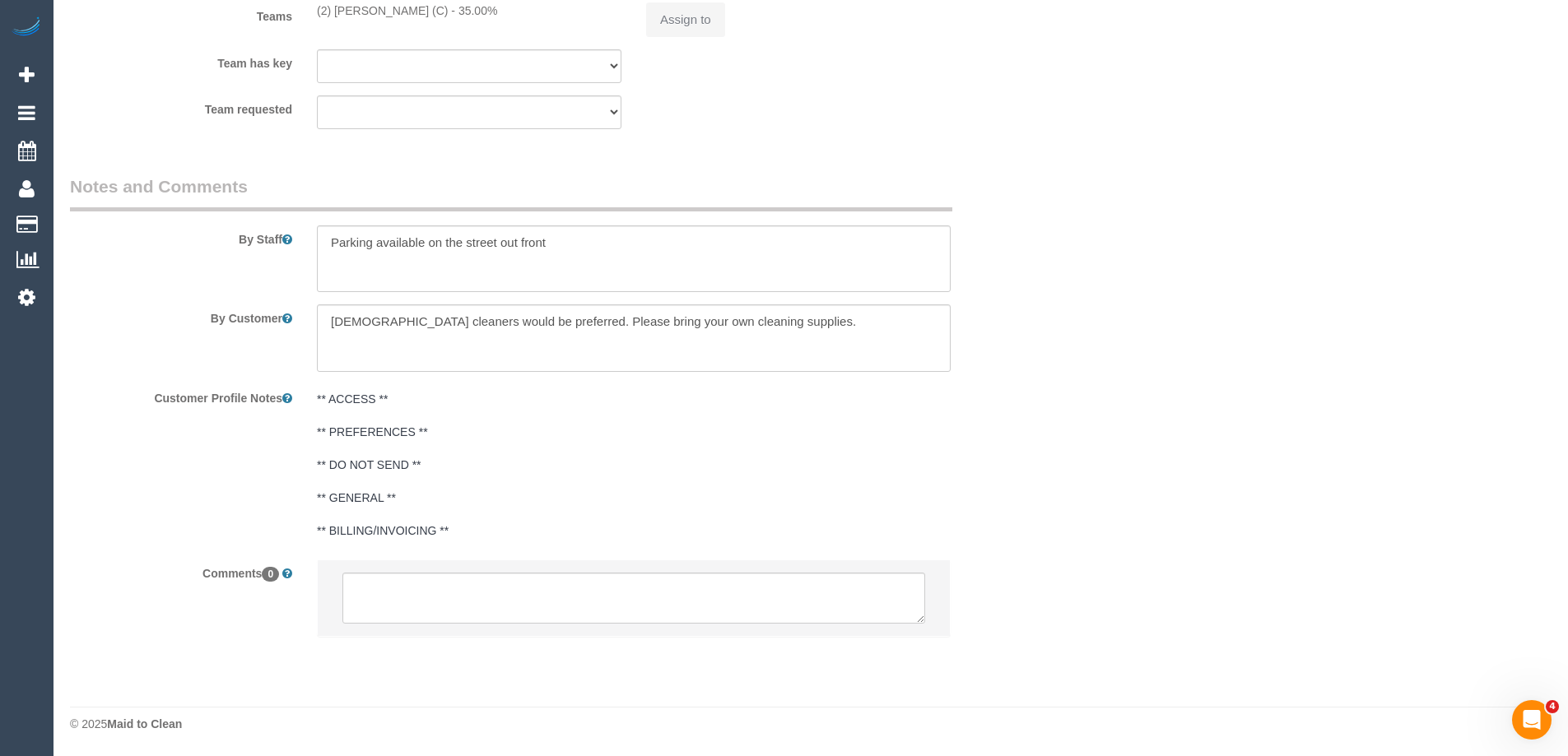
select select "string:stripe-pm_1S2rsM2GScqysDRVcXx3rgME"
select select "number:28"
select select "number:14"
select select "number:20"
select select "number:24"
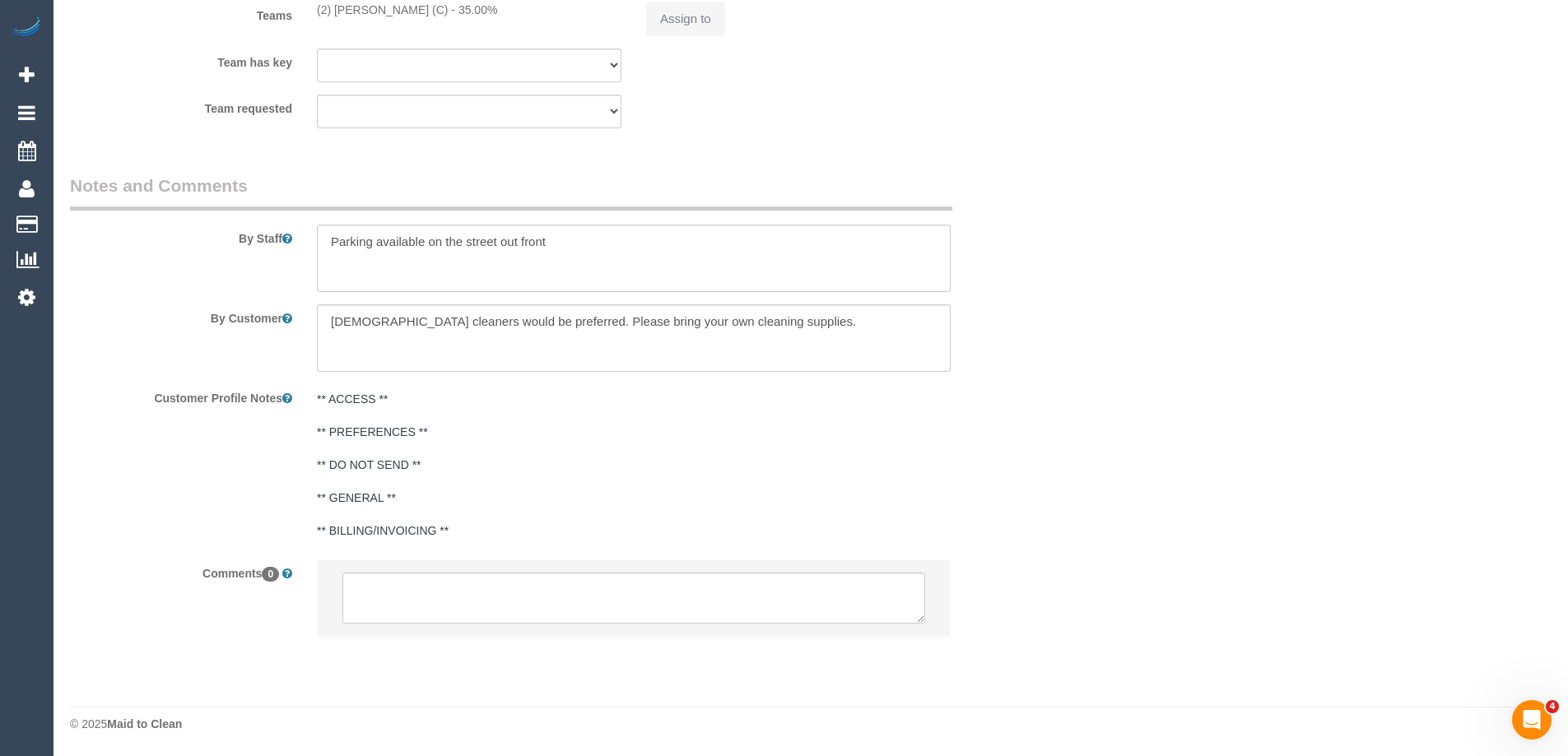
select select "number:34"
select select "number:11"
select select "object:1272"
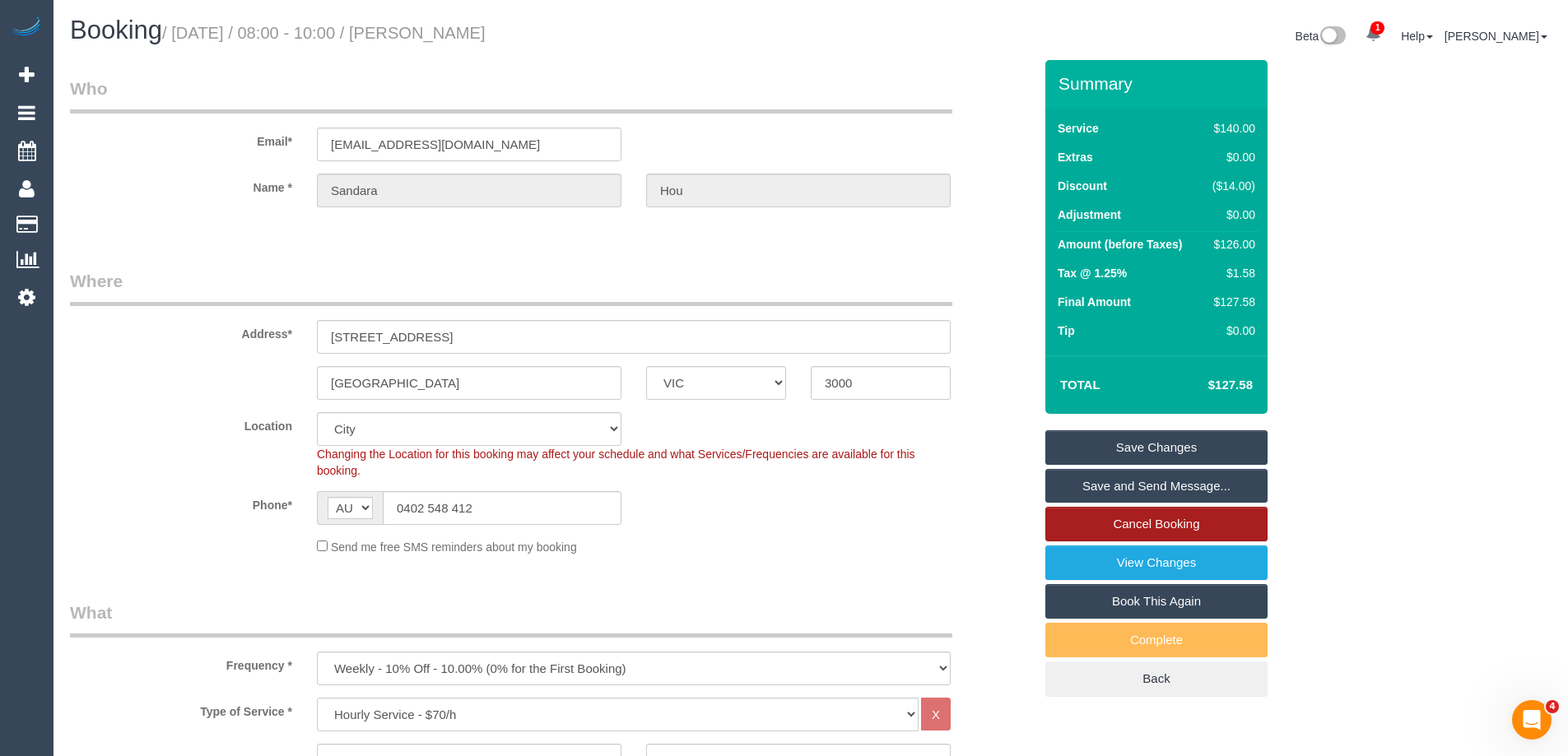
click at [1187, 520] on link "Cancel Booking" at bounding box center [1157, 524] width 222 height 34
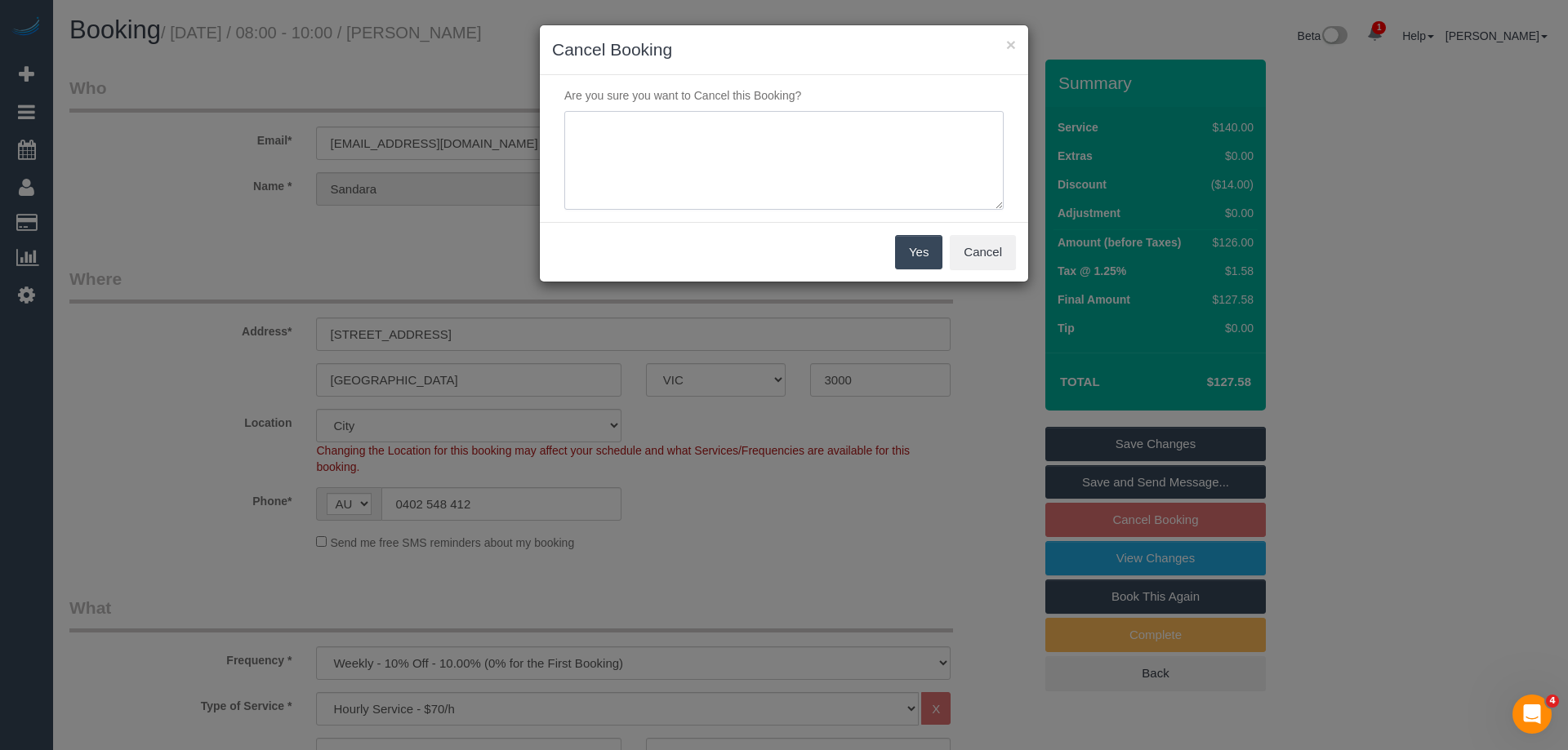
click at [789, 174] on textarea at bounding box center [784, 161] width 439 height 100
type textarea "Not required. Via phone - ED"
click at [907, 240] on button "Yes" at bounding box center [918, 251] width 47 height 34
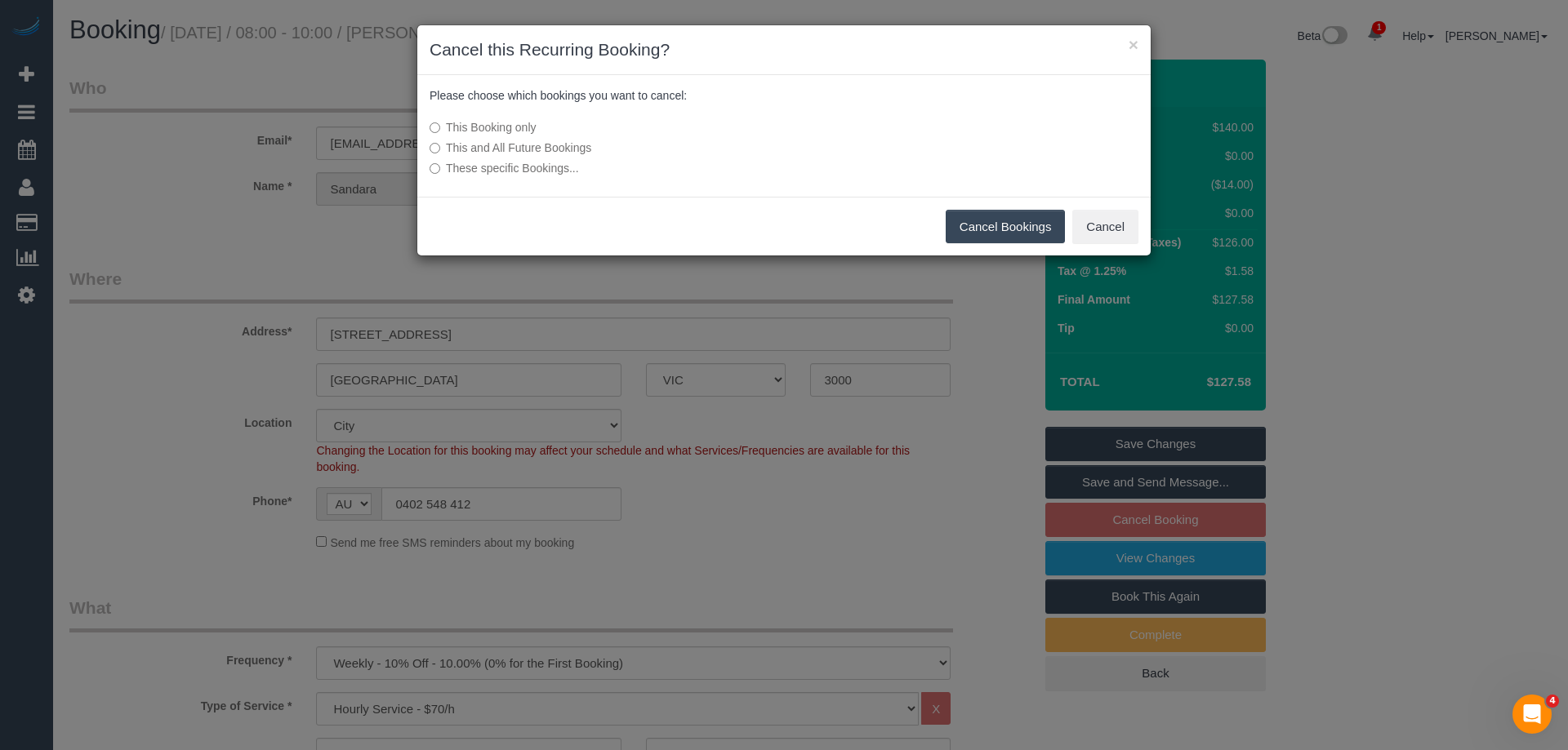
click at [1009, 221] on button "Cancel Bookings" at bounding box center [1005, 226] width 120 height 34
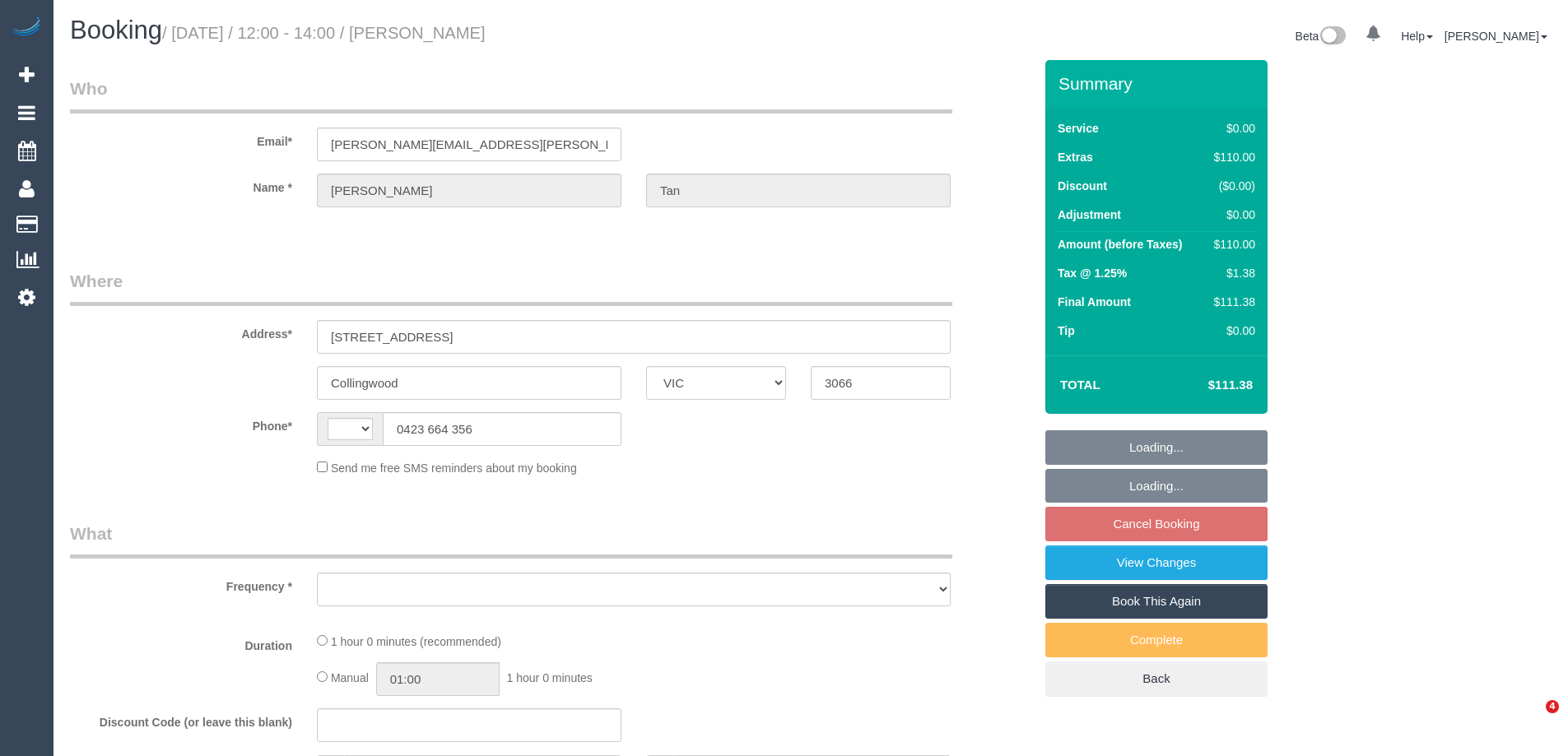
select select "VIC"
select select "string:AU"
select select "object:597"
select select "string:stripe-pm_1S0ia42GScqysDRVZ3nslzXQ"
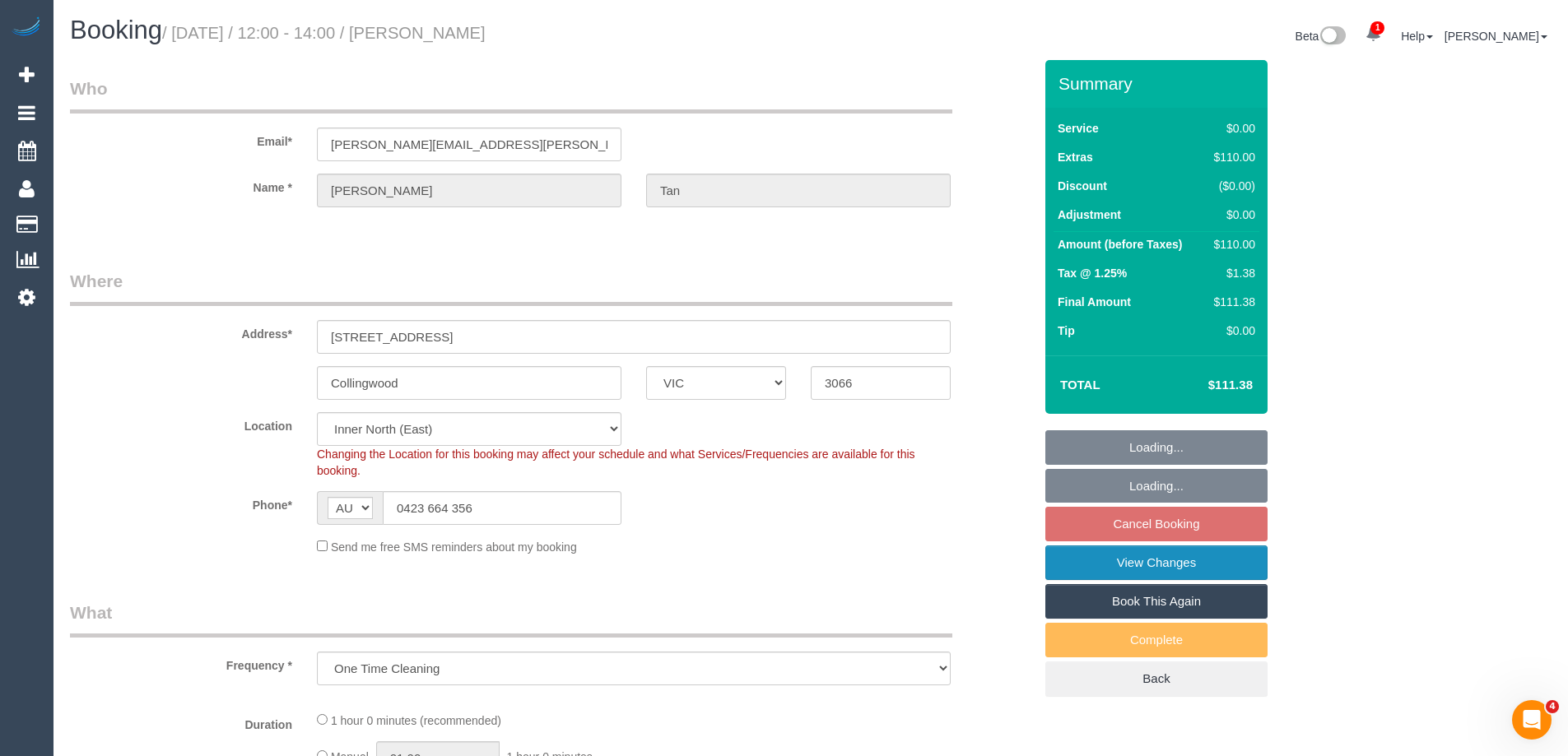
click at [1149, 566] on link "View Changes" at bounding box center [1157, 562] width 222 height 34
select select "number:28"
select select "number:14"
select select "number:20"
select select "number:25"
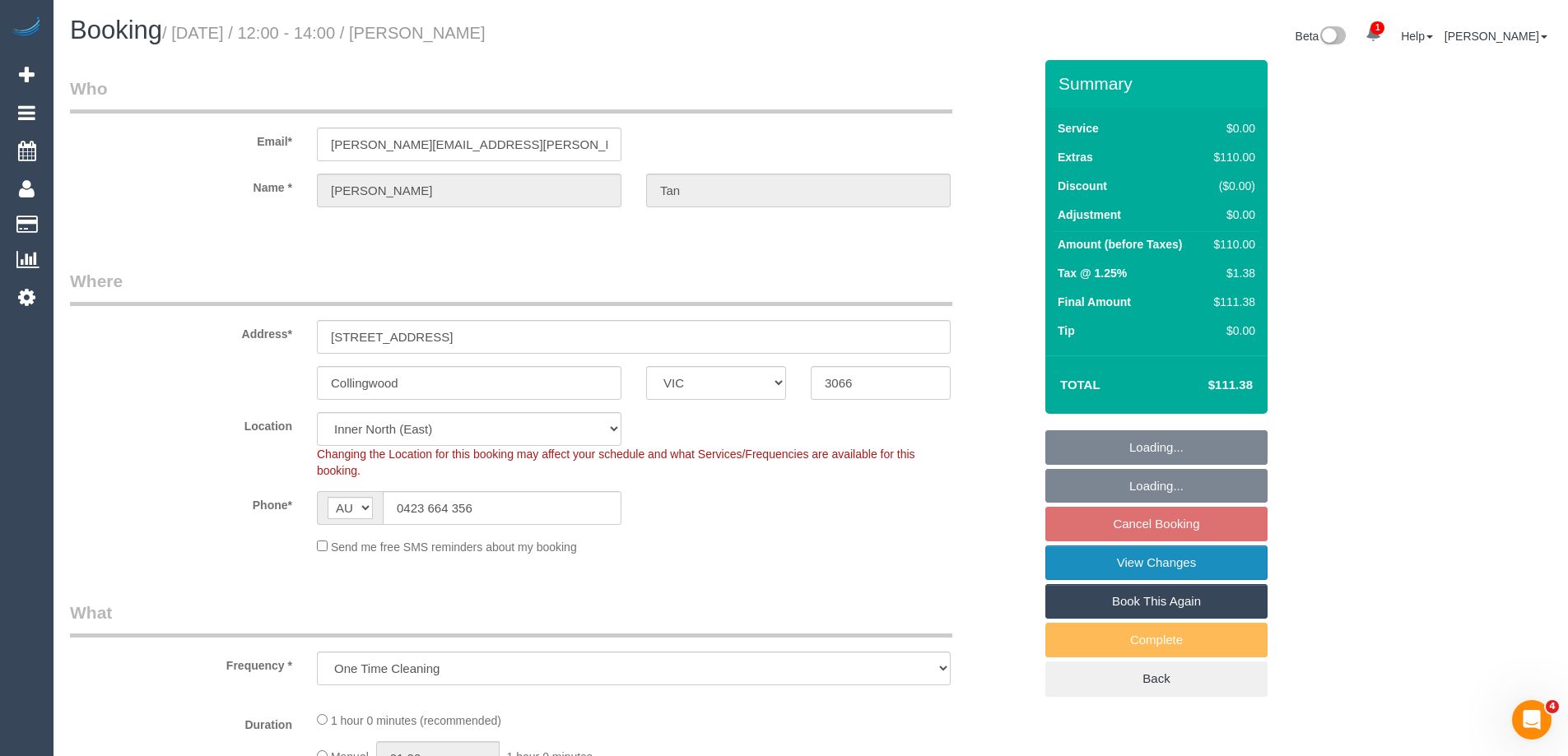
select select "number:26"
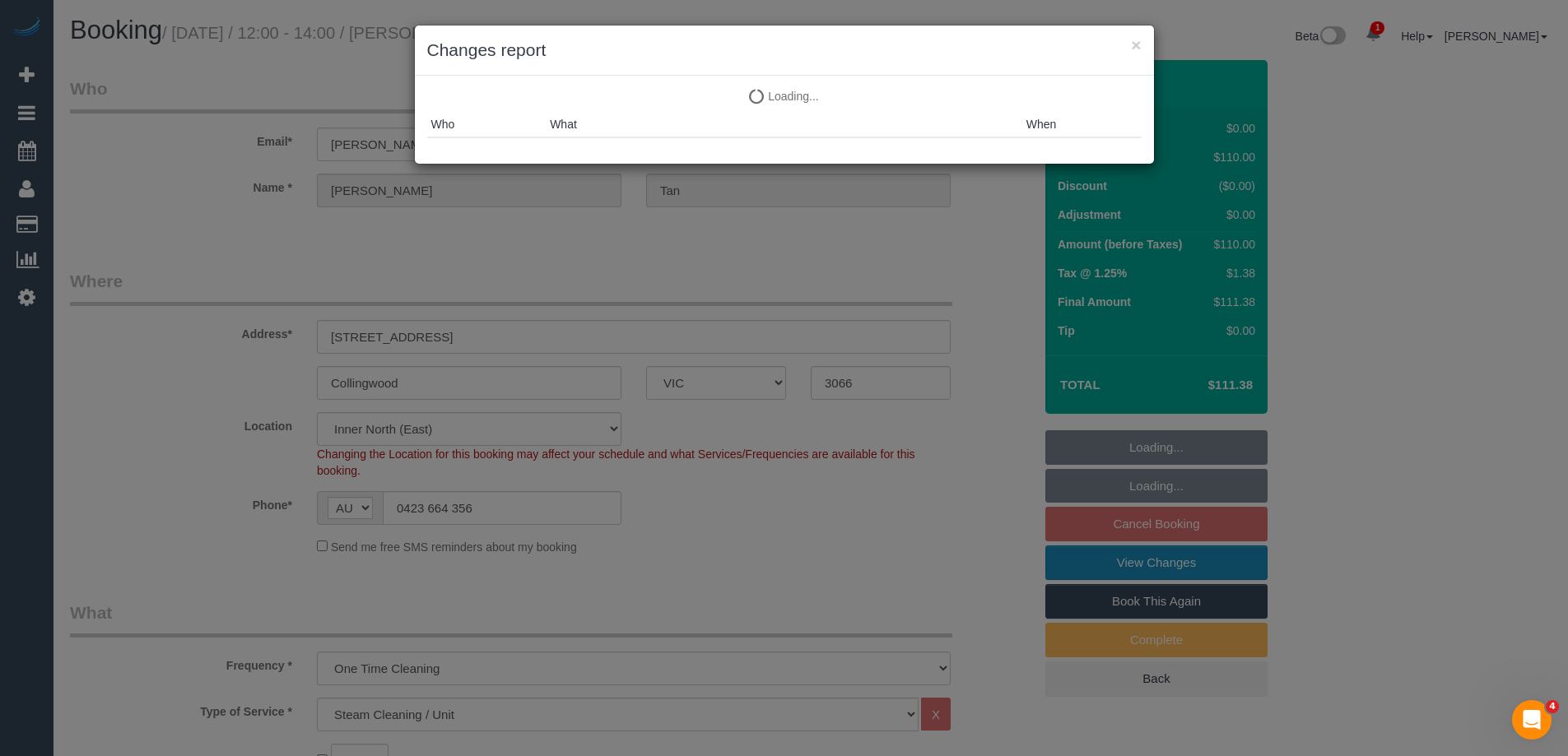
select select "object:1472"
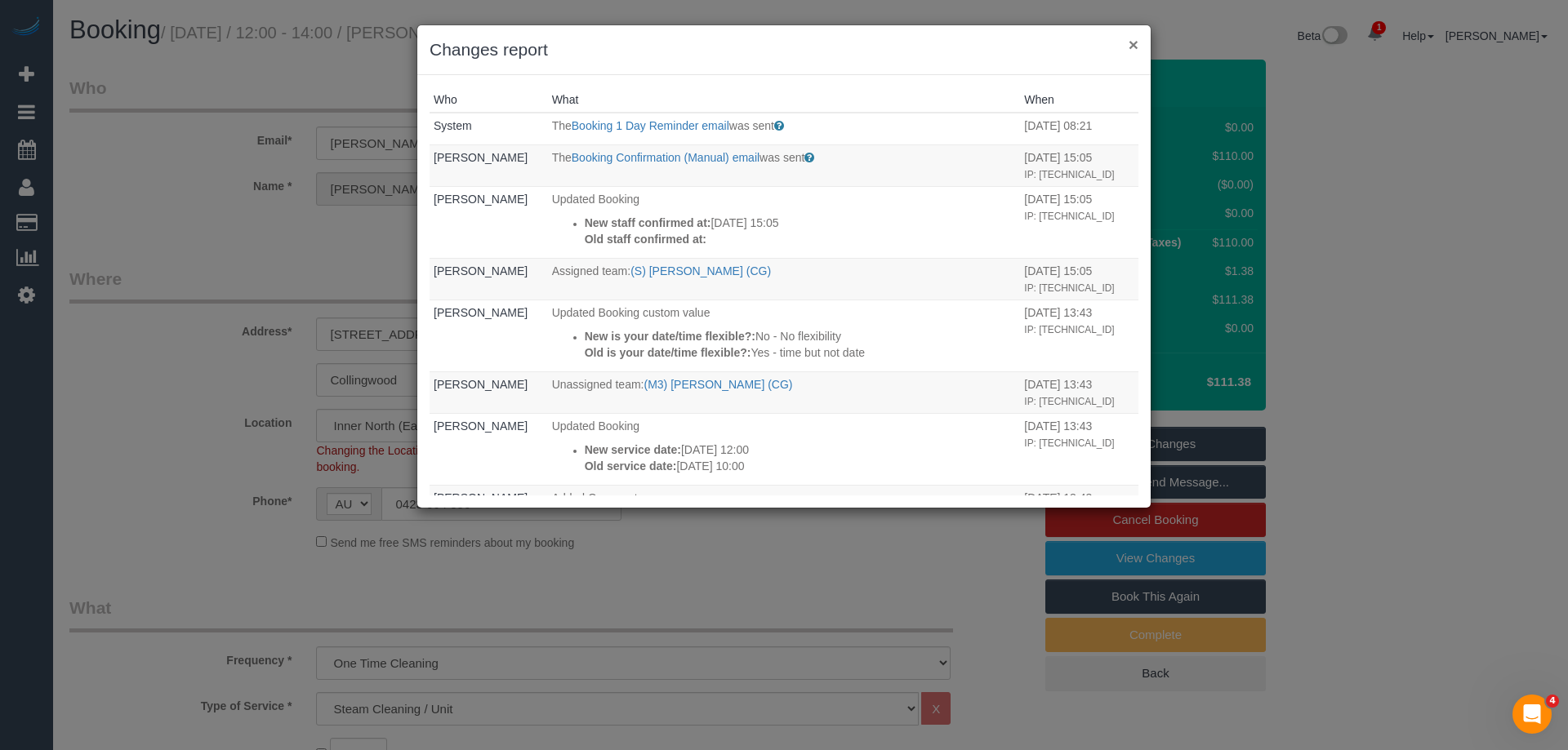
click at [1131, 38] on button "×" at bounding box center [1134, 44] width 10 height 17
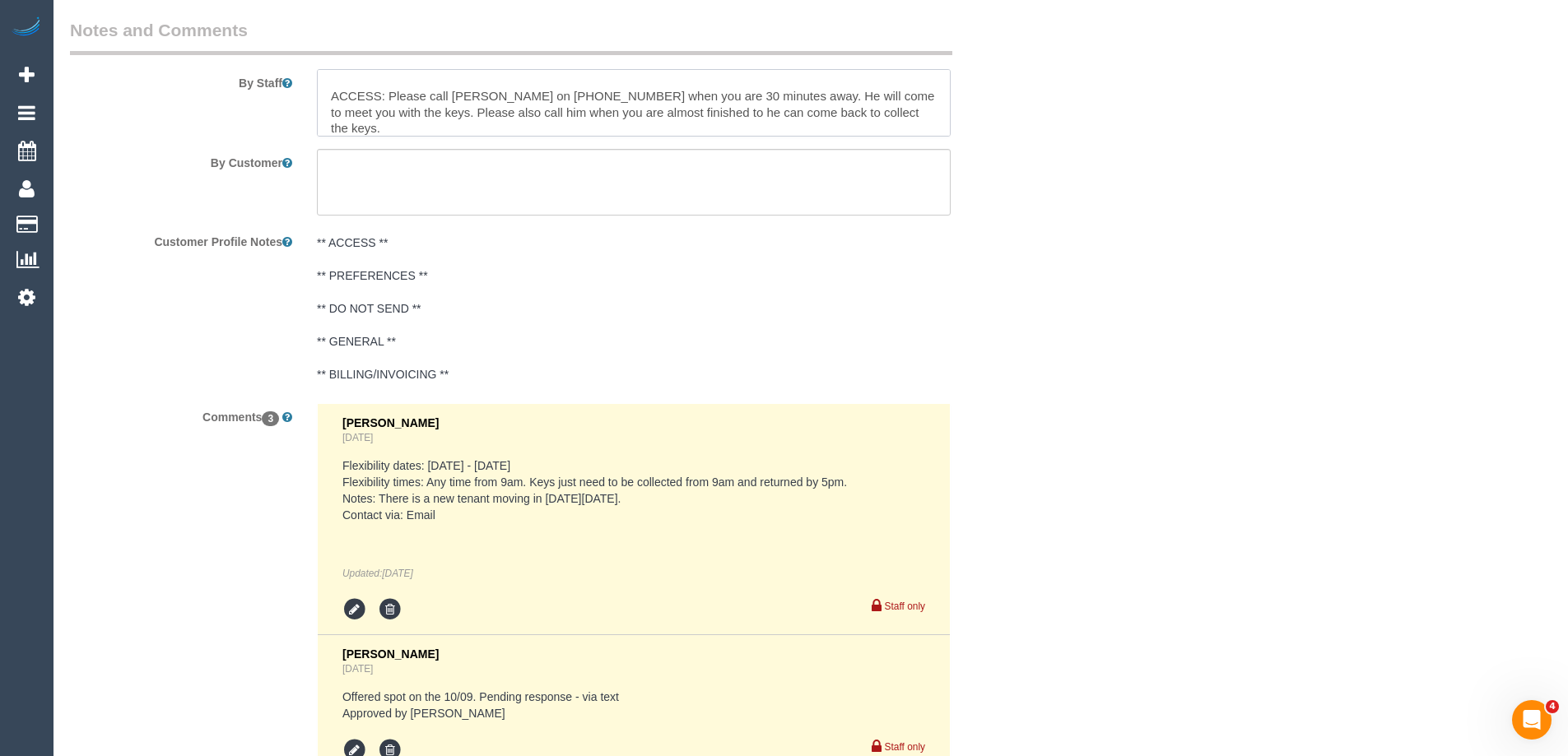
scroll to position [2184, 0]
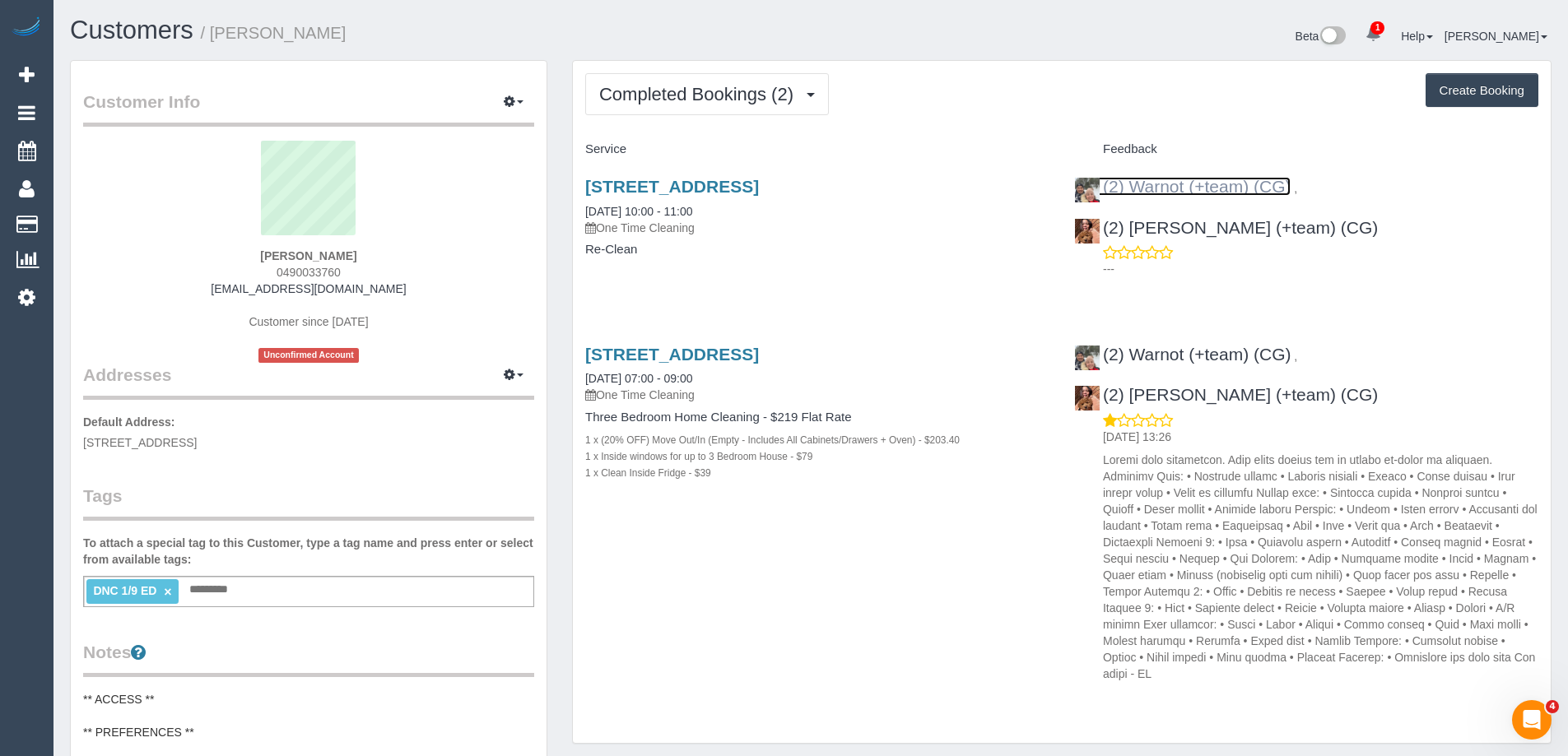
click at [1214, 186] on link "(2) Warnot (+team) (CG)" at bounding box center [1182, 186] width 217 height 19
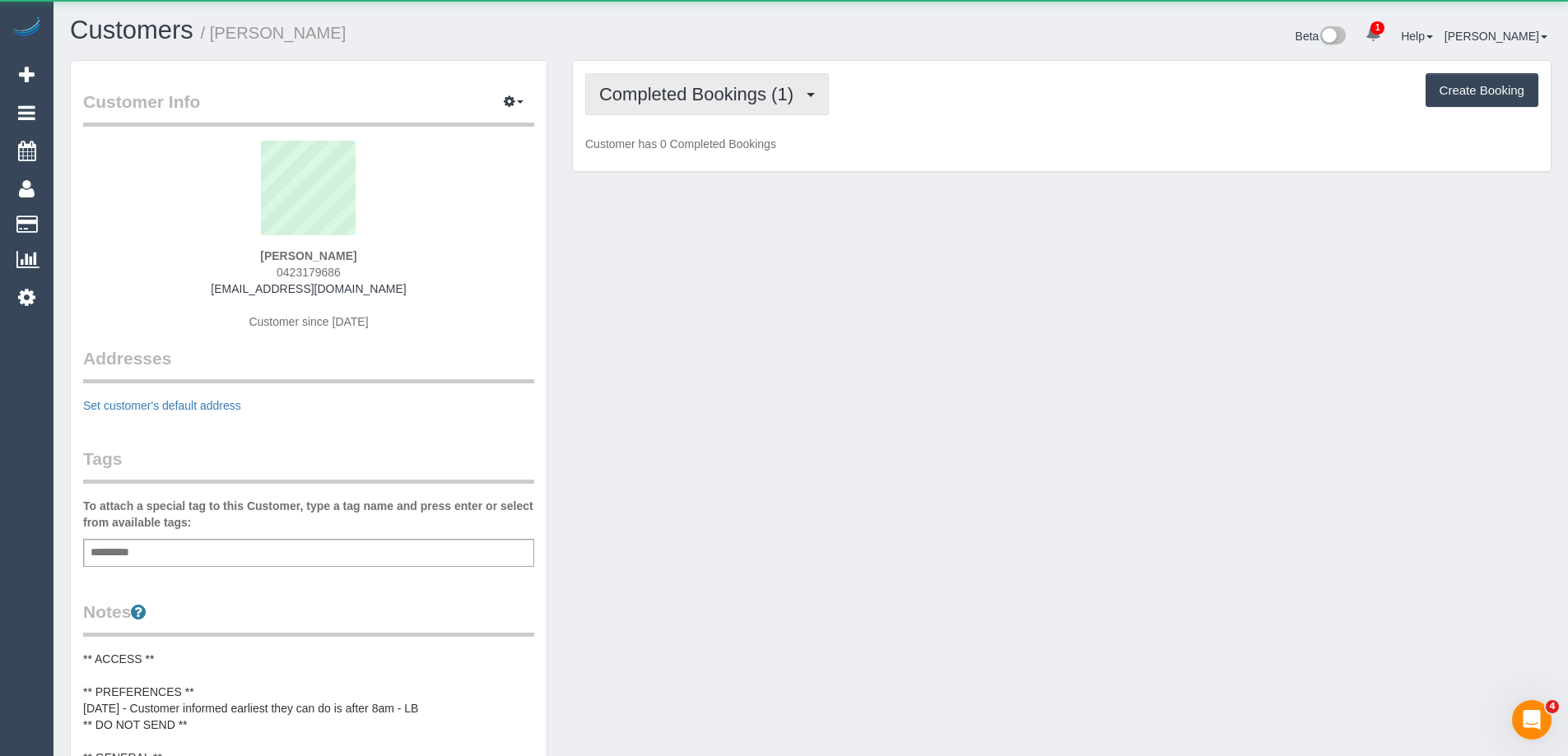
click at [698, 85] on span "Completed Bookings (1)" at bounding box center [700, 94] width 202 height 21
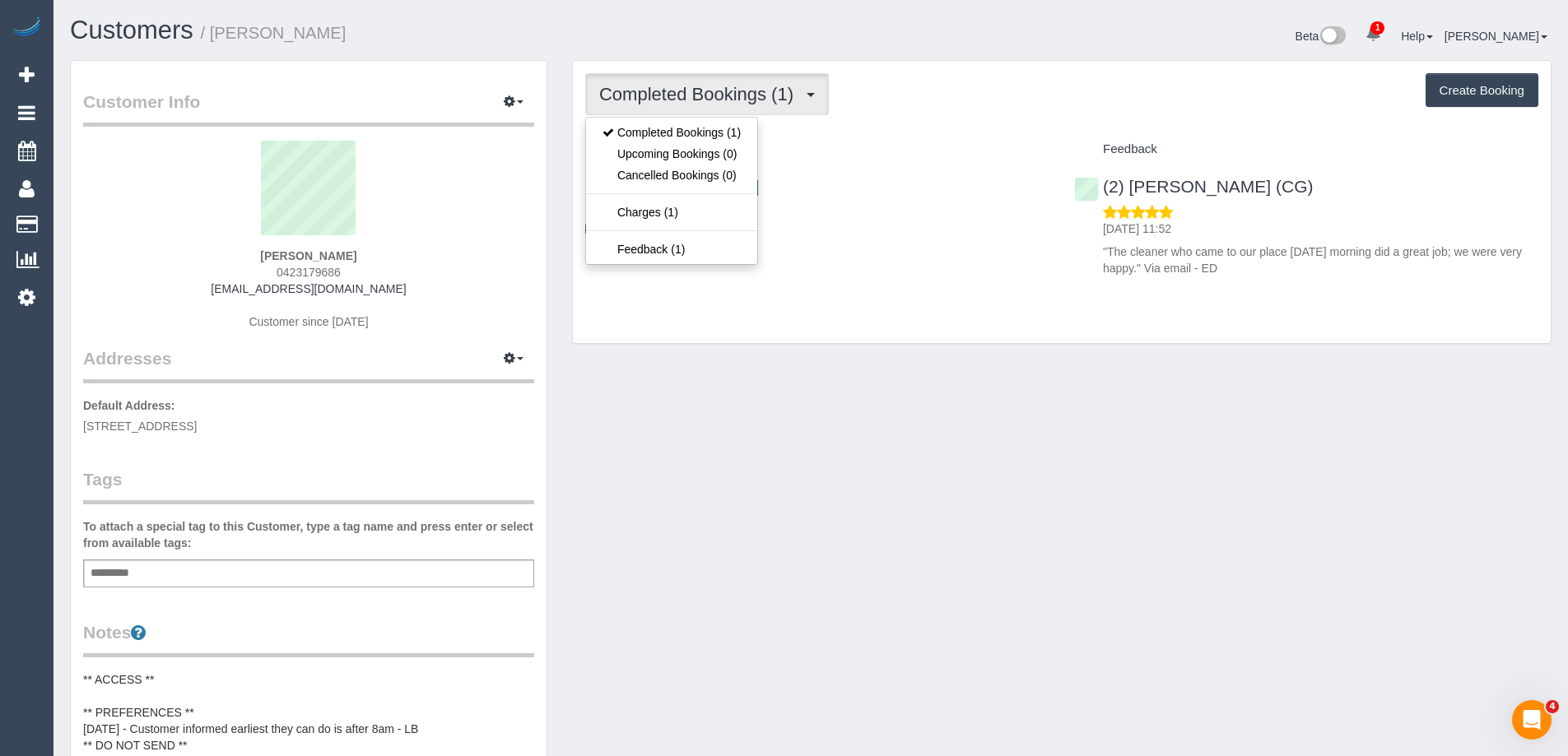
click at [935, 93] on div "Completed Bookings (1) Completed Bookings (1) Upcoming Bookings (0) Cancelled B…" at bounding box center [1061, 94] width 953 height 42
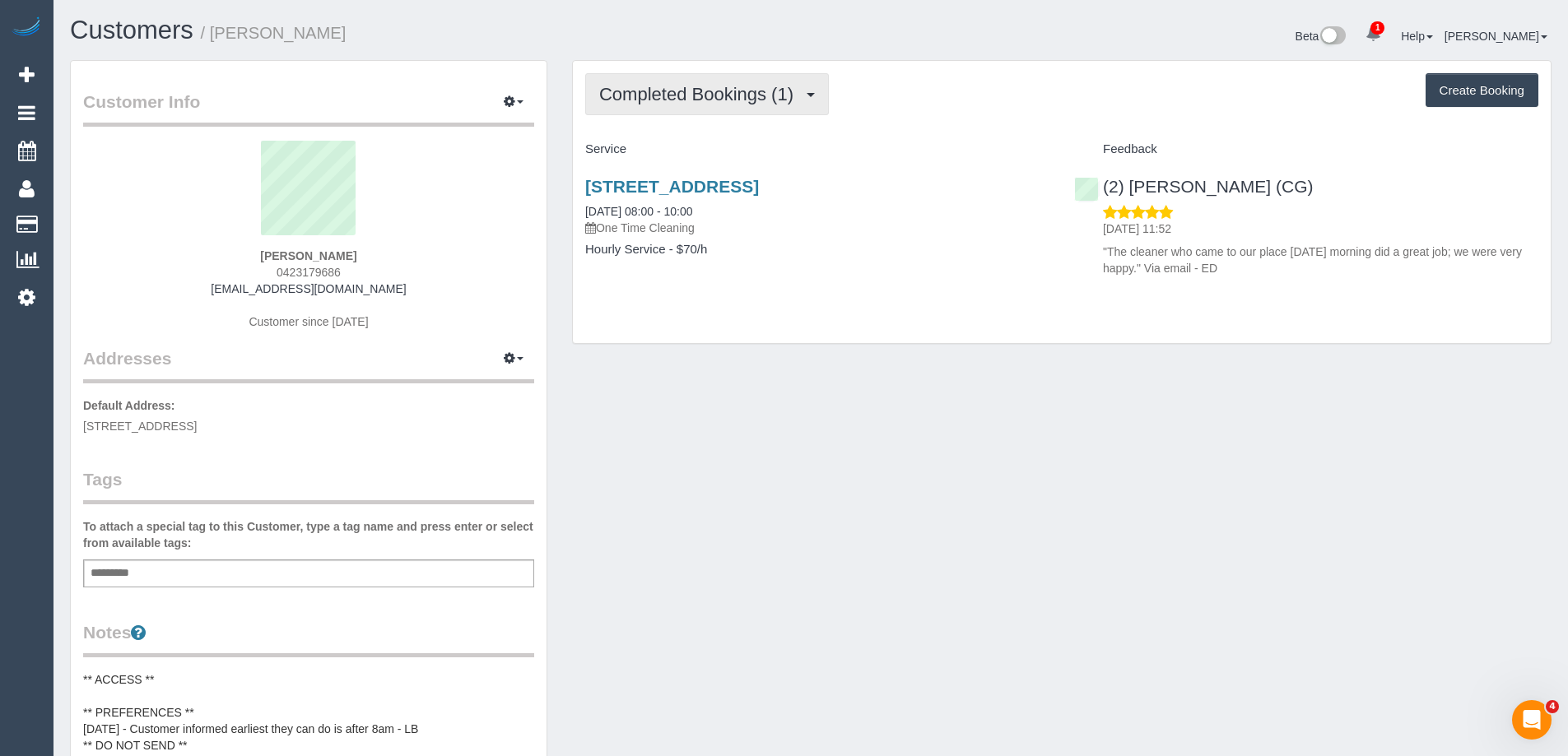
click at [697, 97] on span "Completed Bookings (1)" at bounding box center [700, 94] width 202 height 21
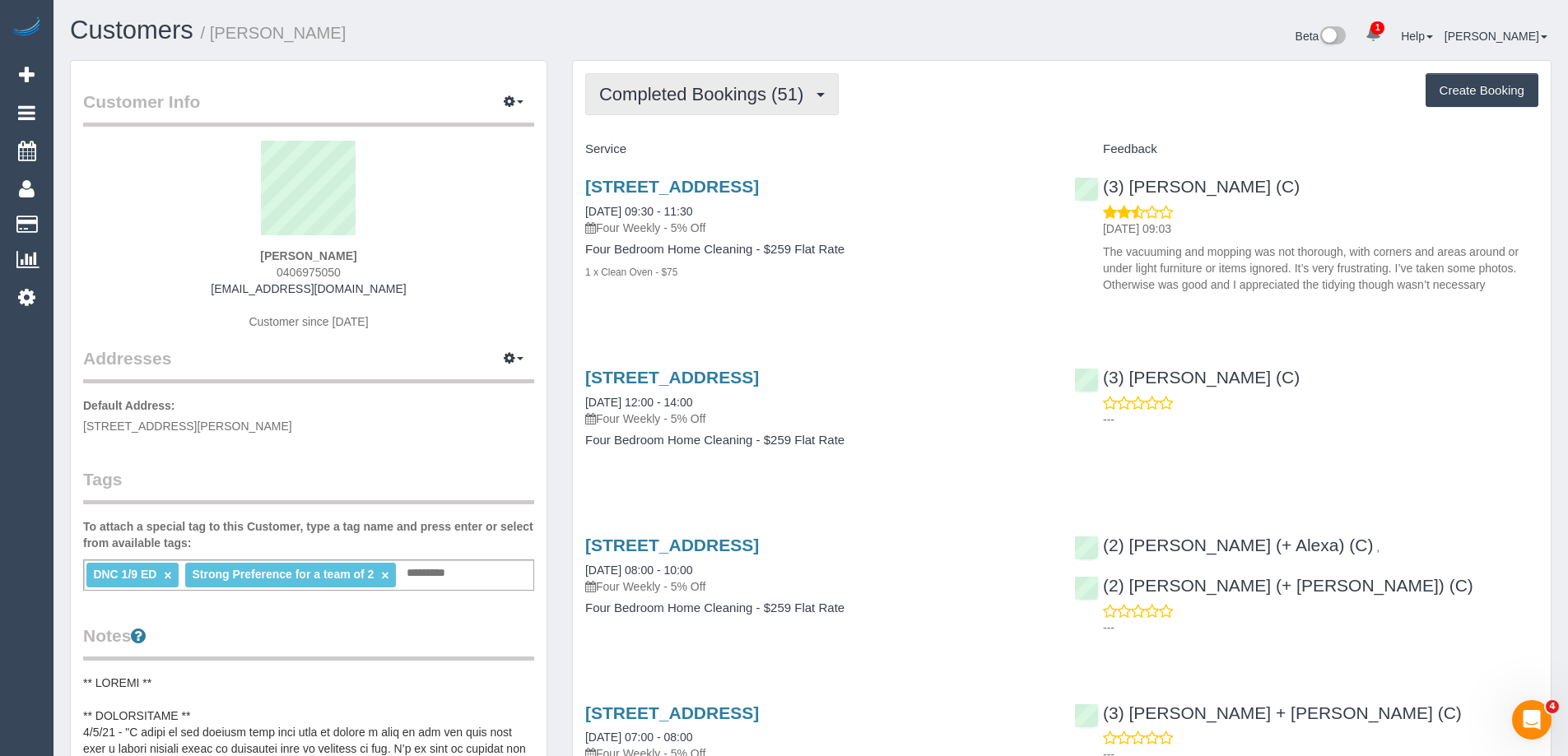
drag, startPoint x: 740, startPoint y: 100, endPoint x: 723, endPoint y: 130, distance: 34.5
click at [740, 100] on span "Completed Bookings (51)" at bounding box center [705, 94] width 212 height 21
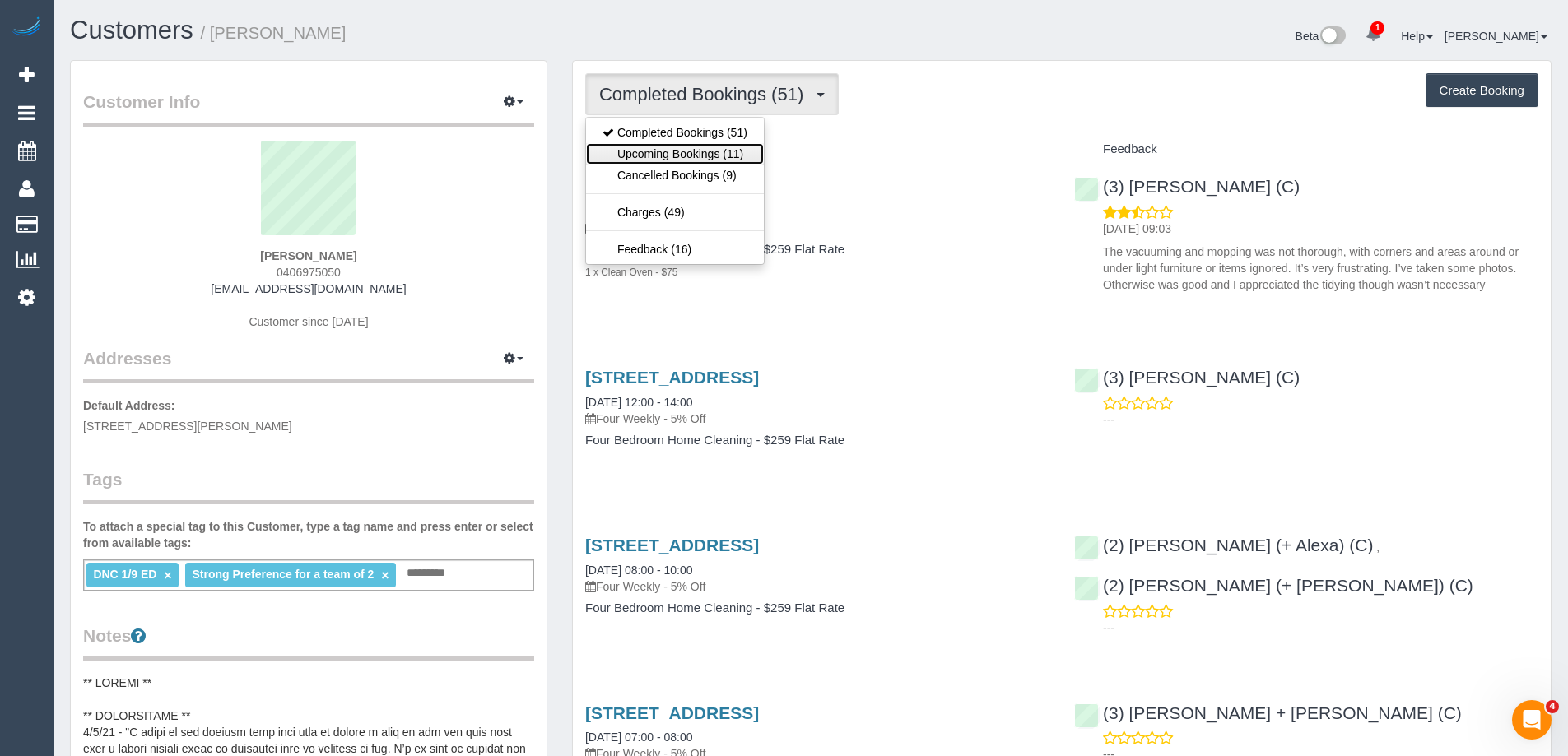
click at [713, 148] on link "Upcoming Bookings (11)" at bounding box center [675, 154] width 178 height 22
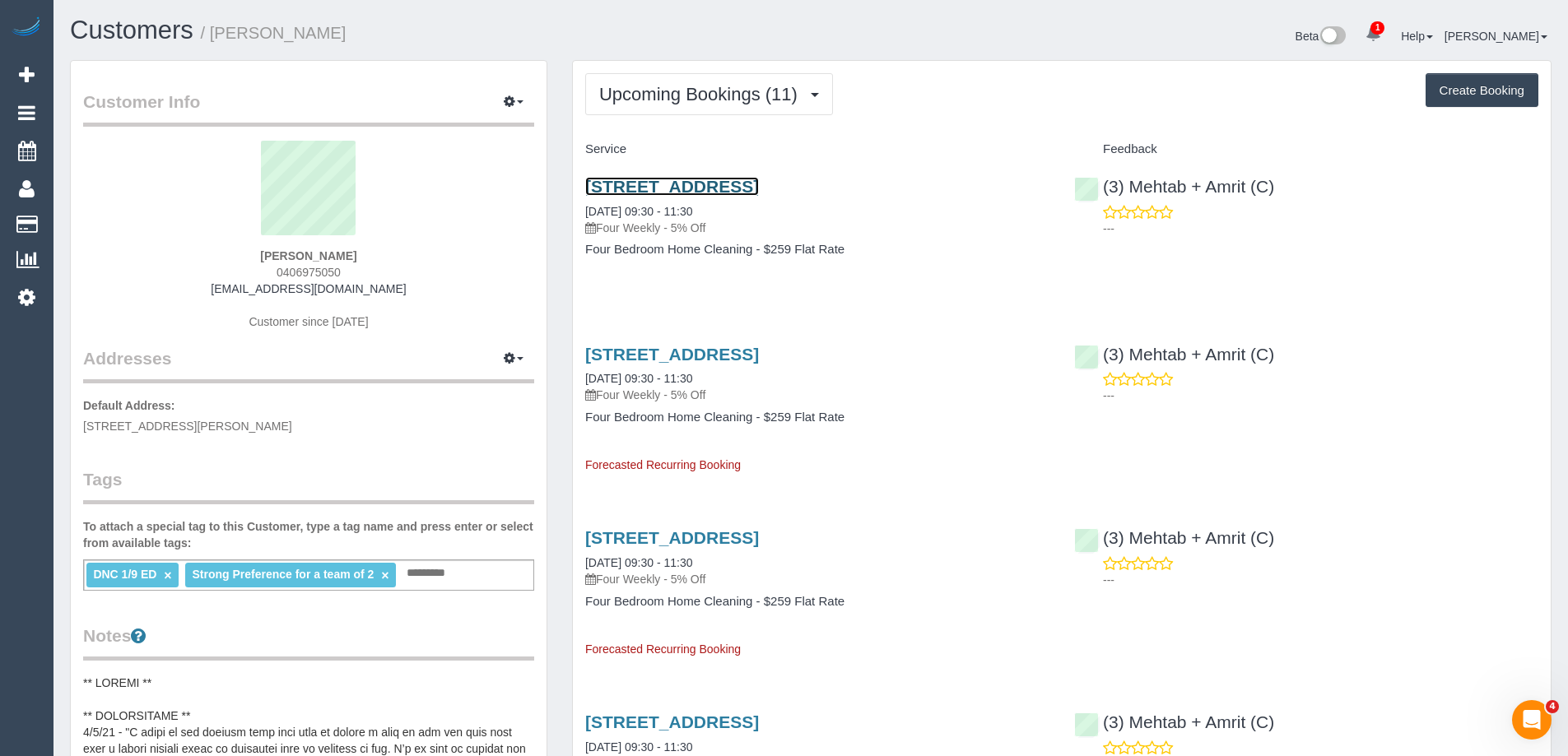
click at [758, 183] on link "[STREET_ADDRESS]" at bounding box center [672, 186] width 174 height 19
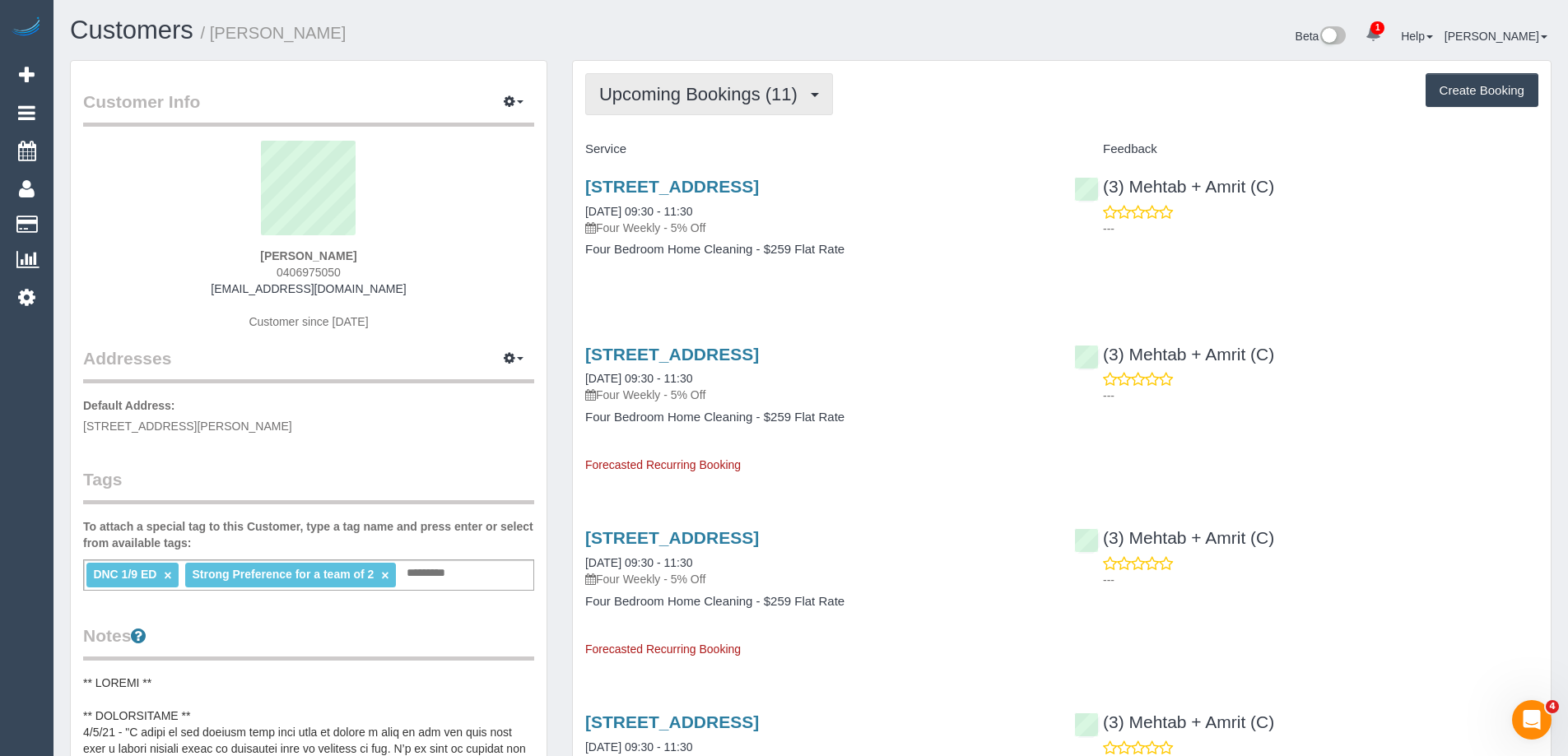
click at [728, 105] on button "Upcoming Bookings (11)" at bounding box center [709, 94] width 248 height 42
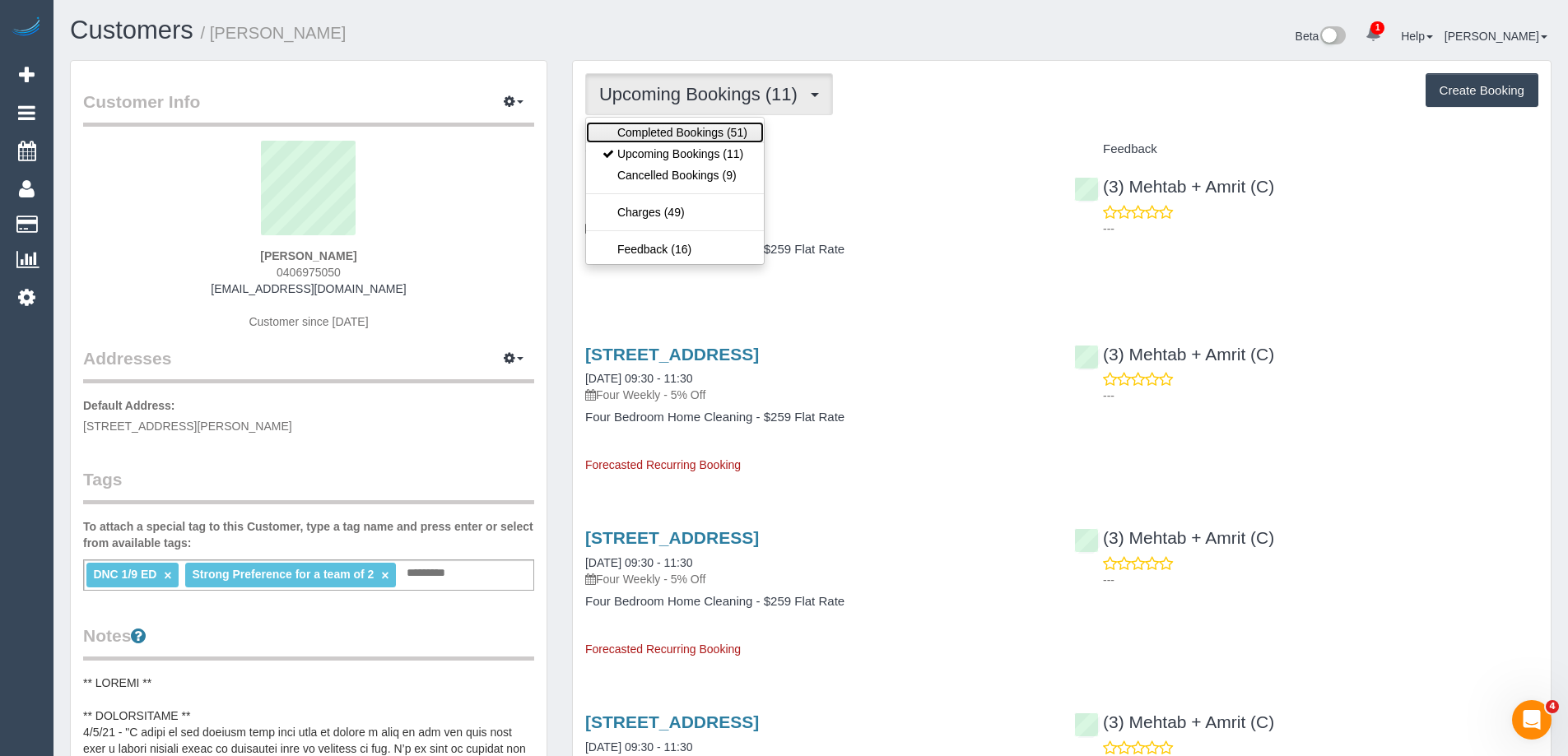
click at [698, 138] on link "Completed Bookings (51)" at bounding box center [675, 133] width 178 height 22
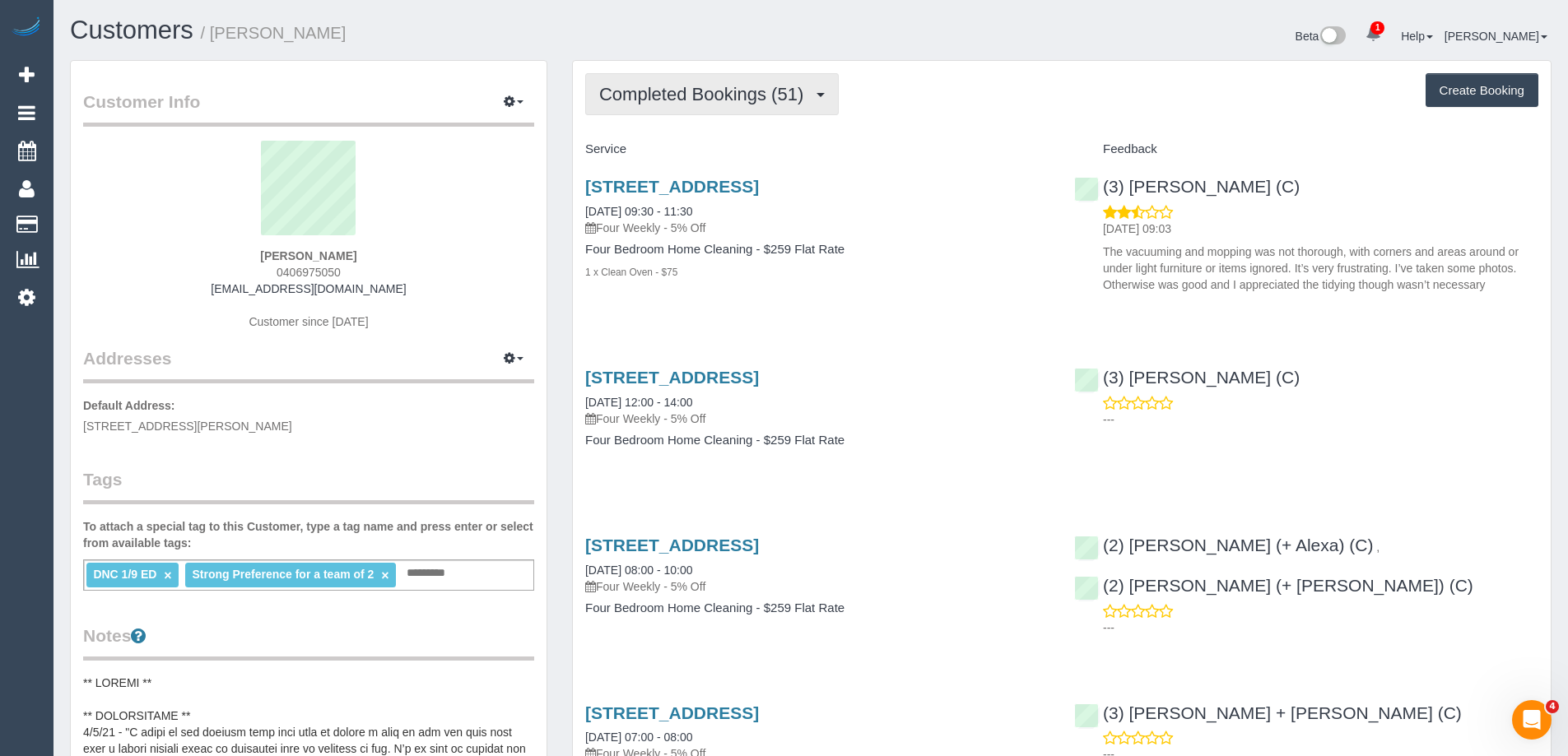
click at [716, 87] on span "Completed Bookings (51)" at bounding box center [705, 94] width 212 height 21
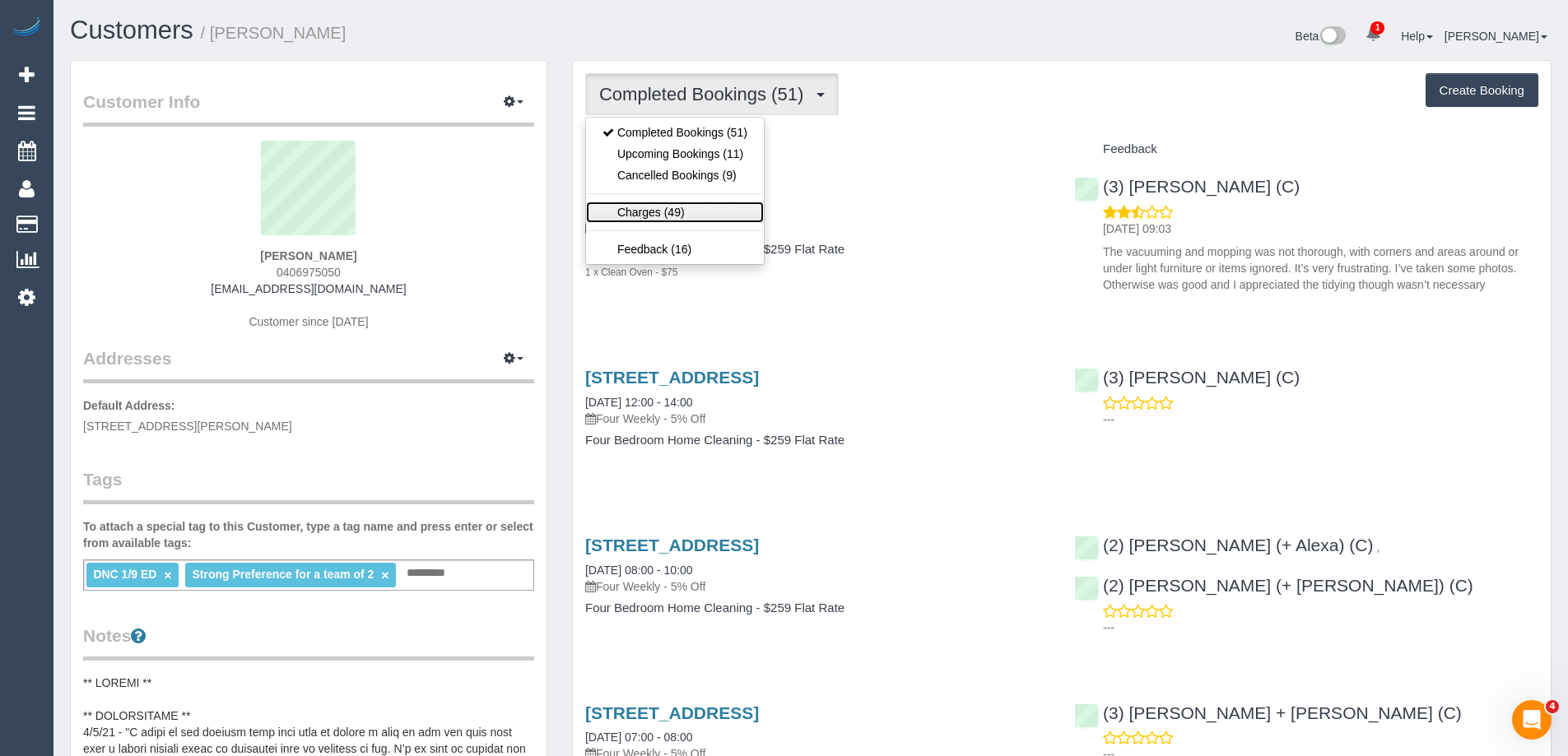
click at [704, 212] on link "Charges (49)" at bounding box center [675, 212] width 178 height 22
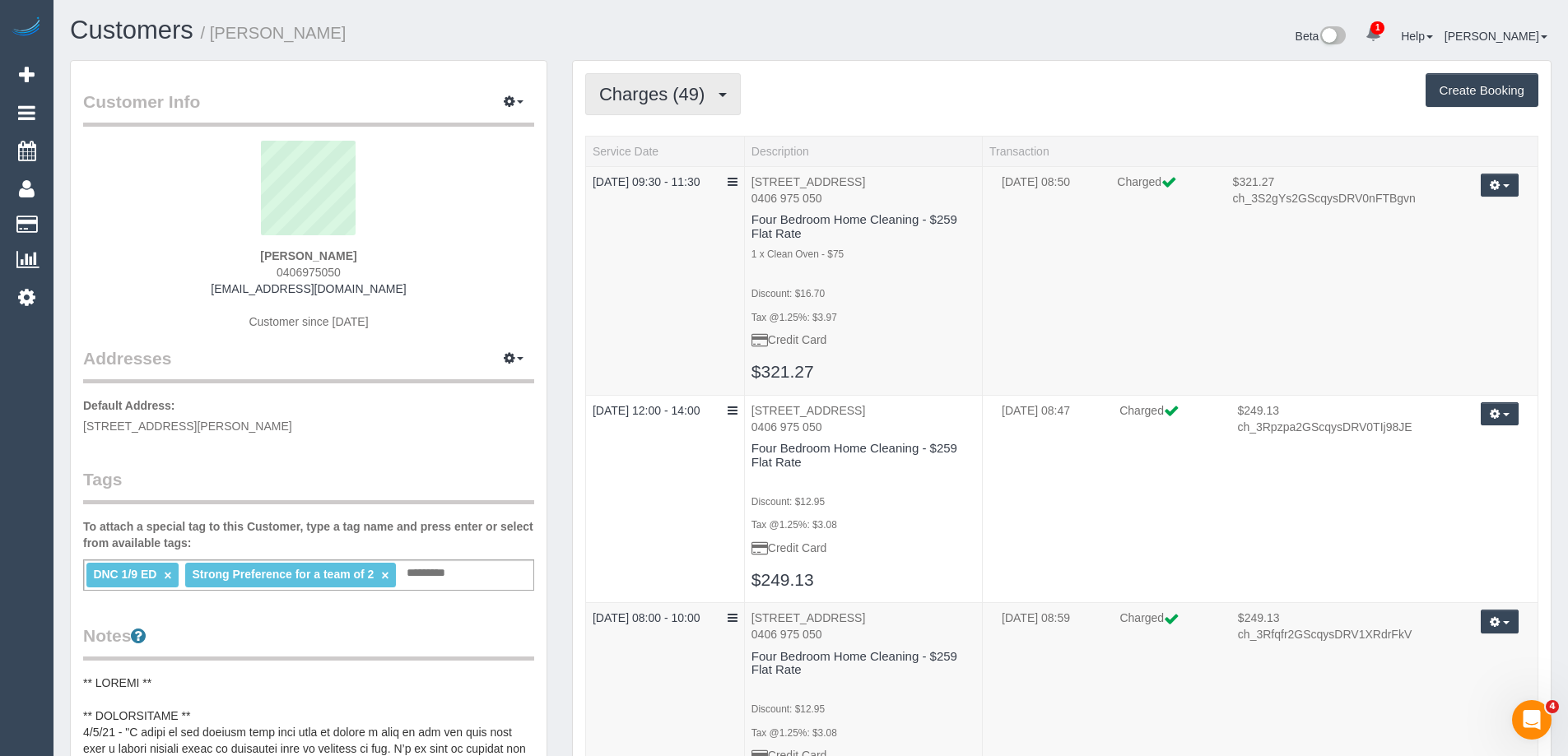
click at [682, 83] on button "Charges (49)" at bounding box center [663, 94] width 156 height 42
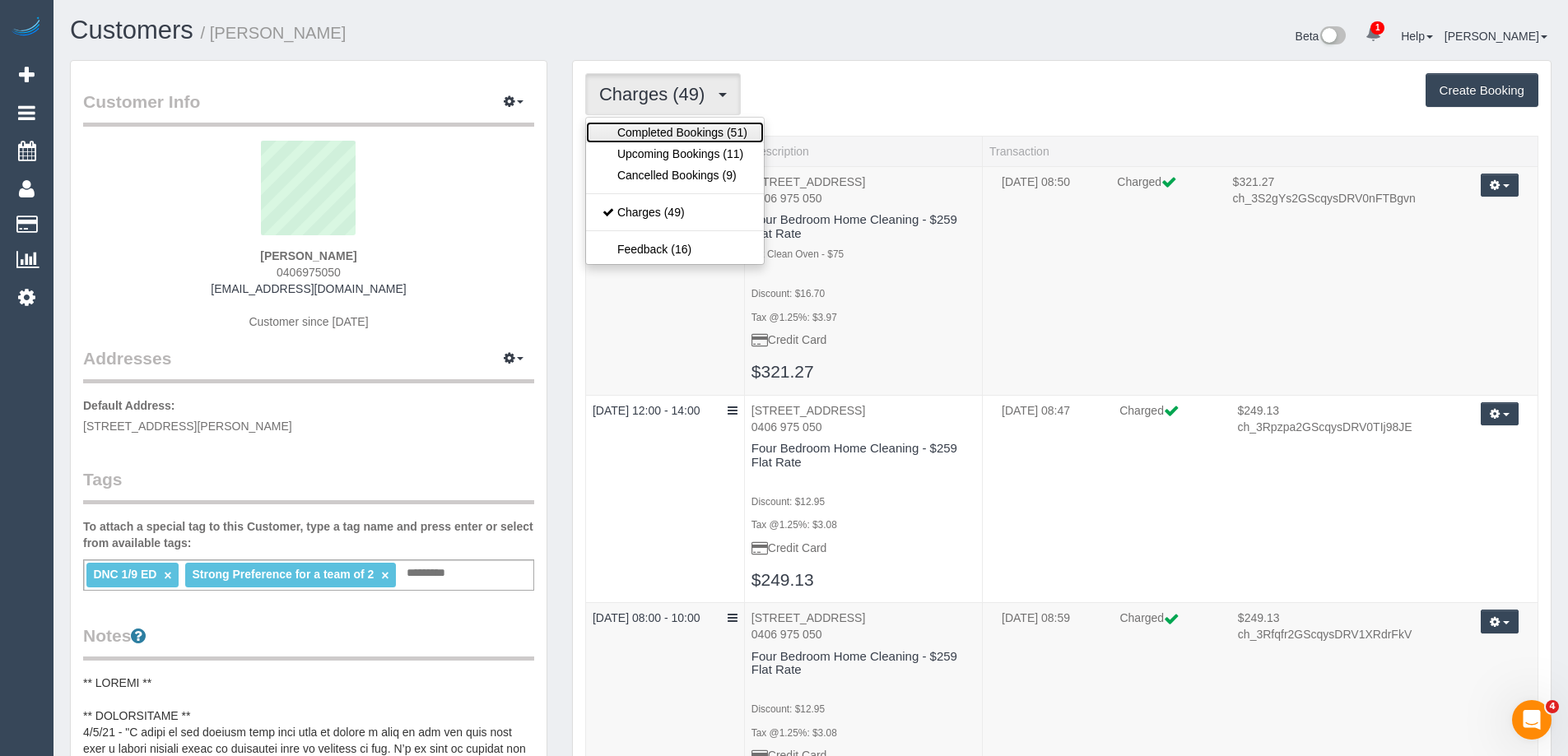
click at [667, 124] on link "Completed Bookings (51)" at bounding box center [675, 133] width 178 height 22
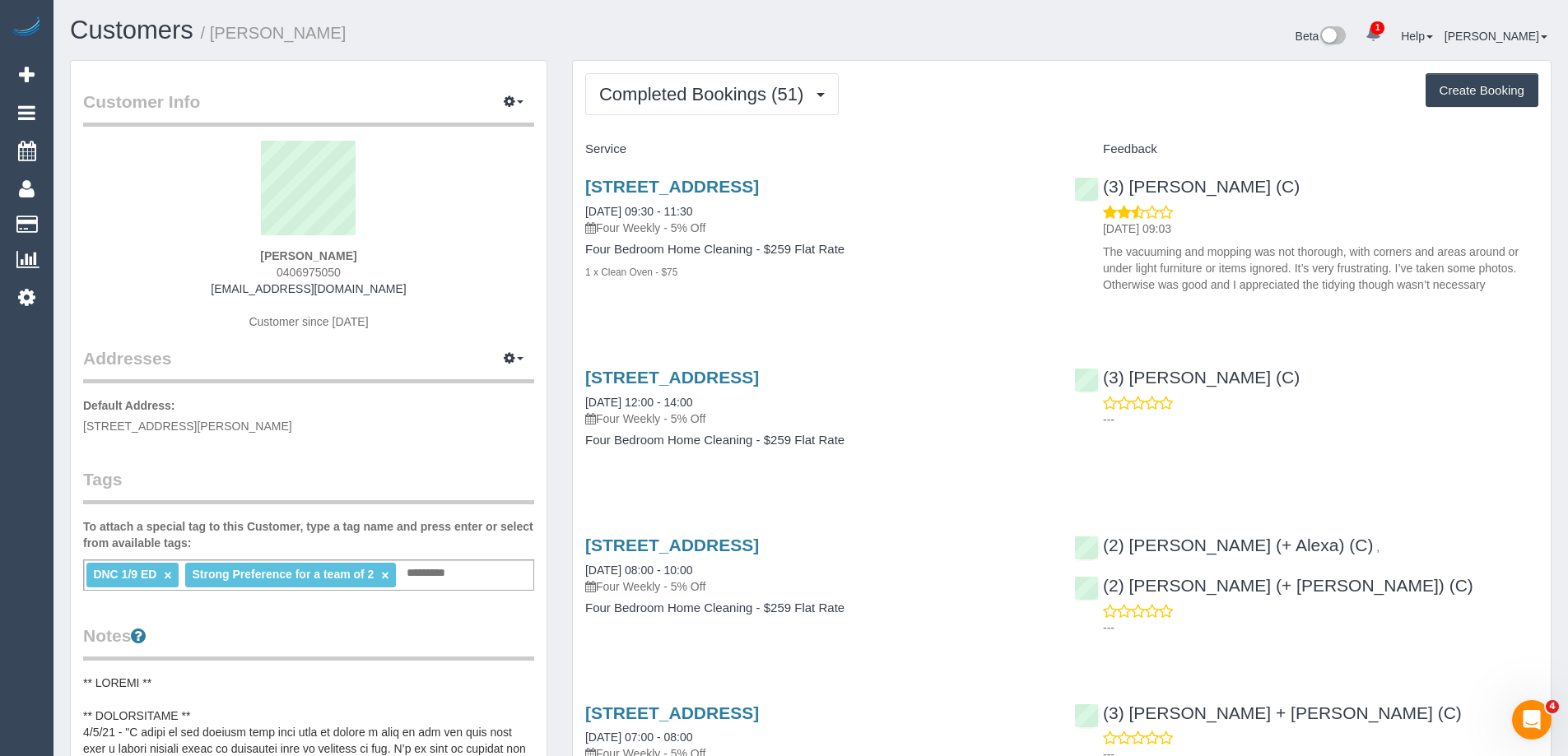
drag, startPoint x: 170, startPoint y: 573, endPoint x: 251, endPoint y: 575, distance: 81.0
click at [170, 573] on link "×" at bounding box center [167, 575] width 8 height 14
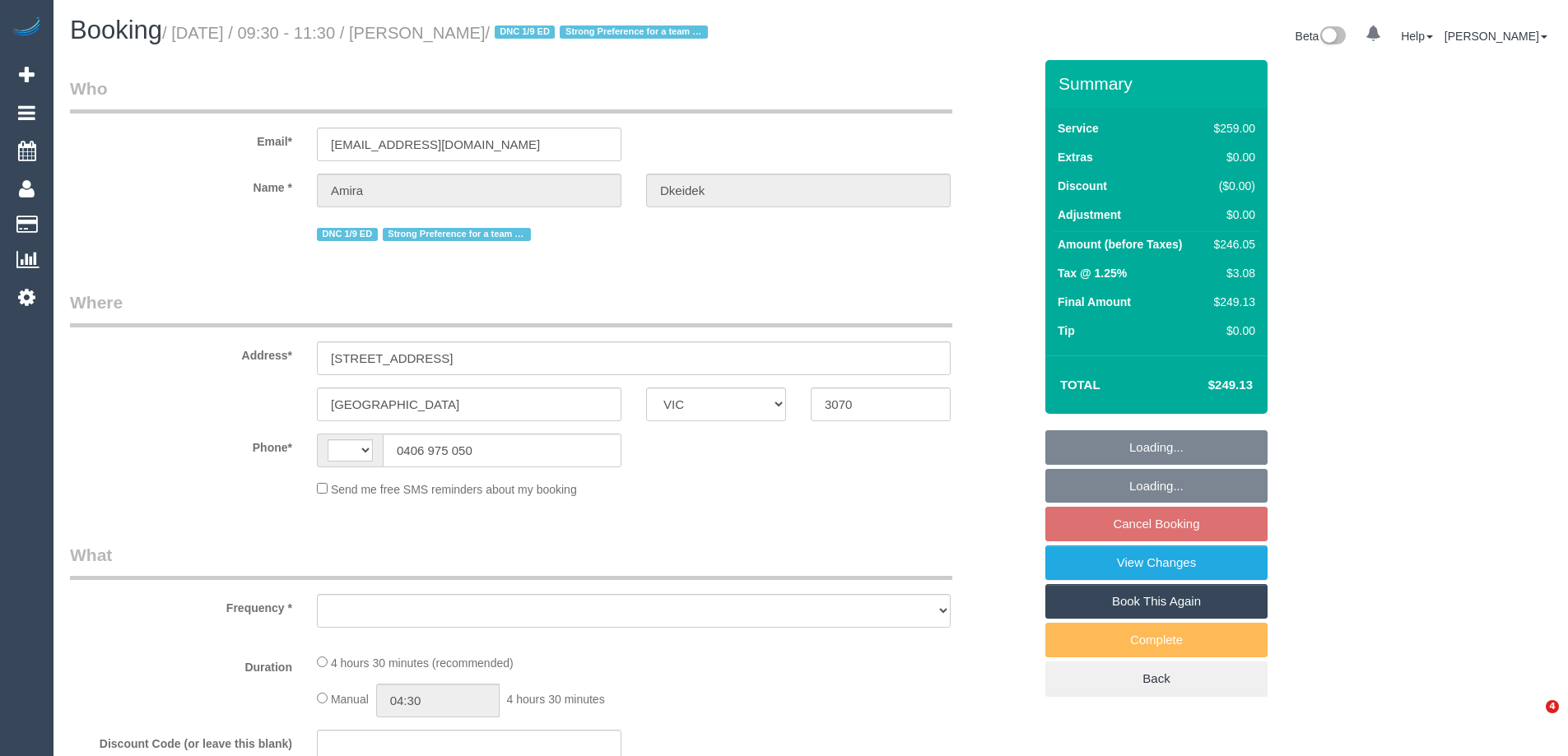
select select "VIC"
select select "string:AU"
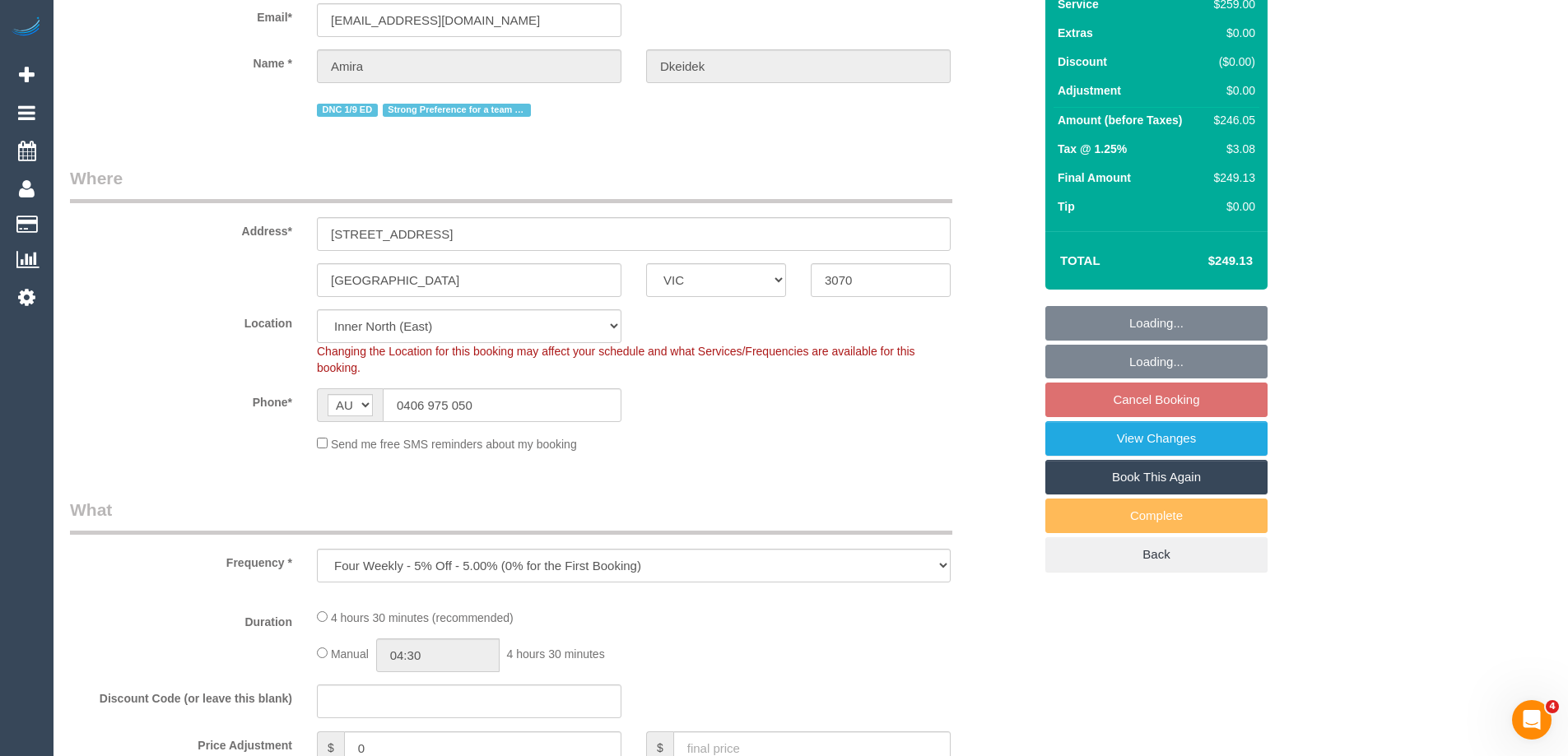
select select "object:557"
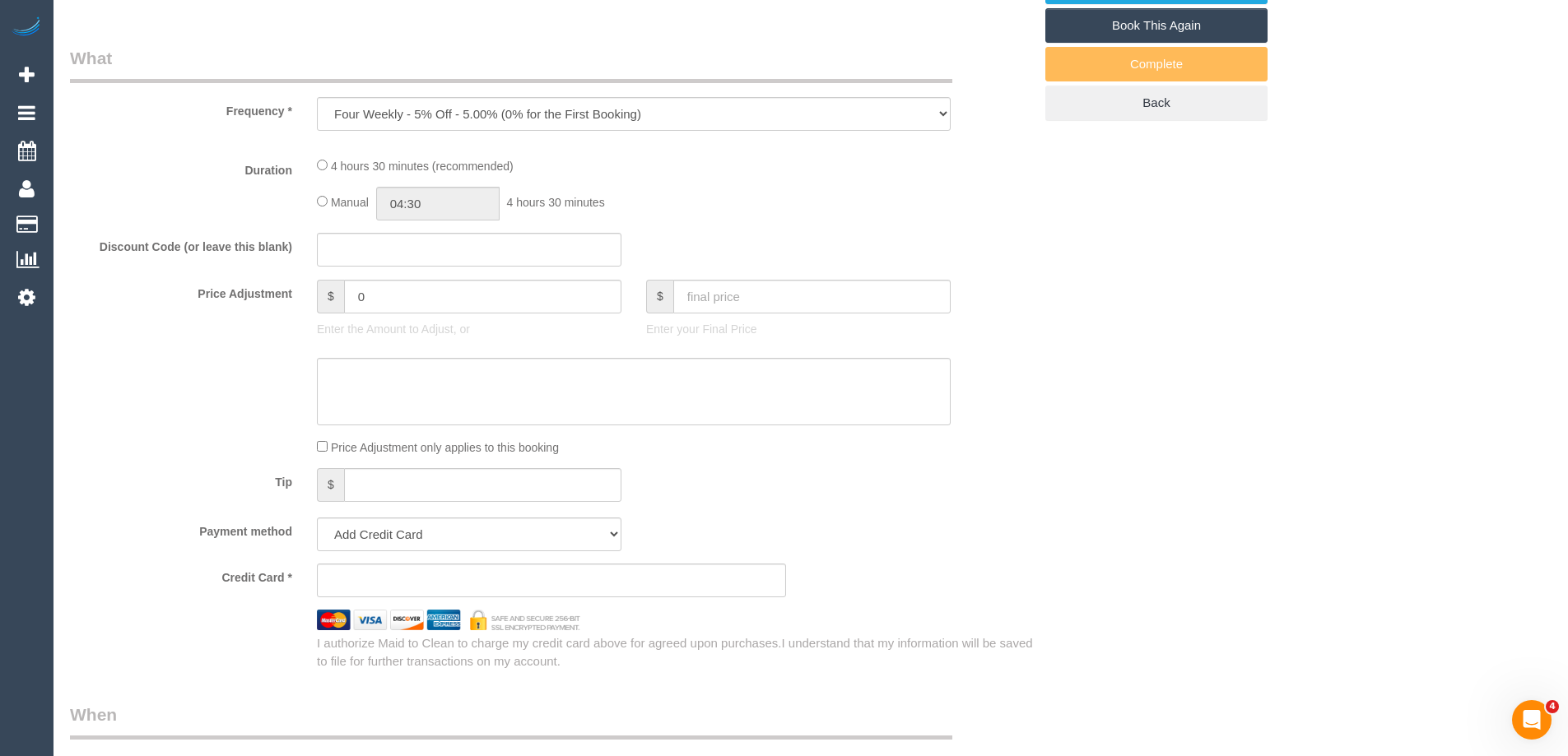
select select "string:stripe-pm_1JsQaj2GScqysDRVT6pX7zL7"
select select "number:28"
select select "number:14"
select select "number:18"
select select "number:23"
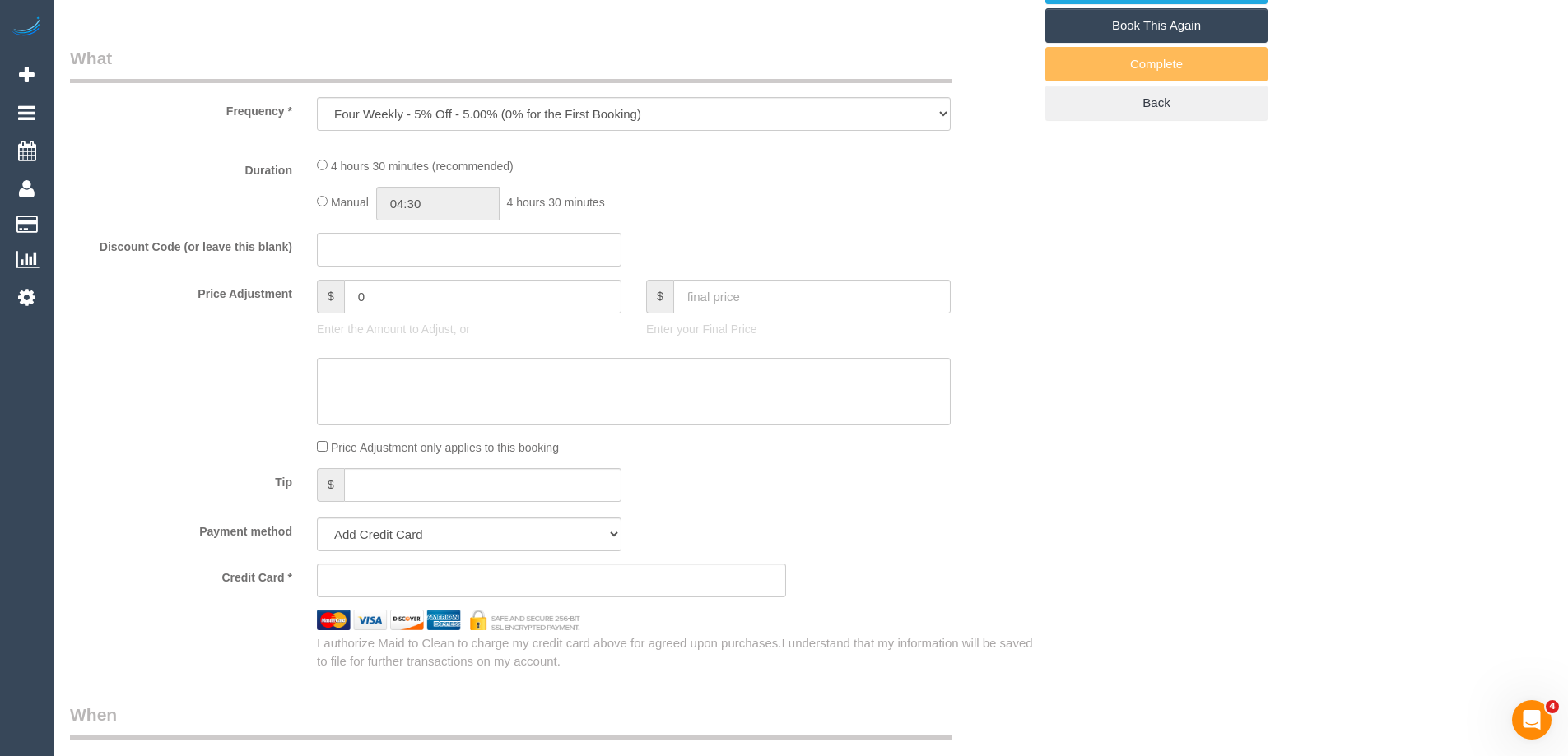
select select "number:13"
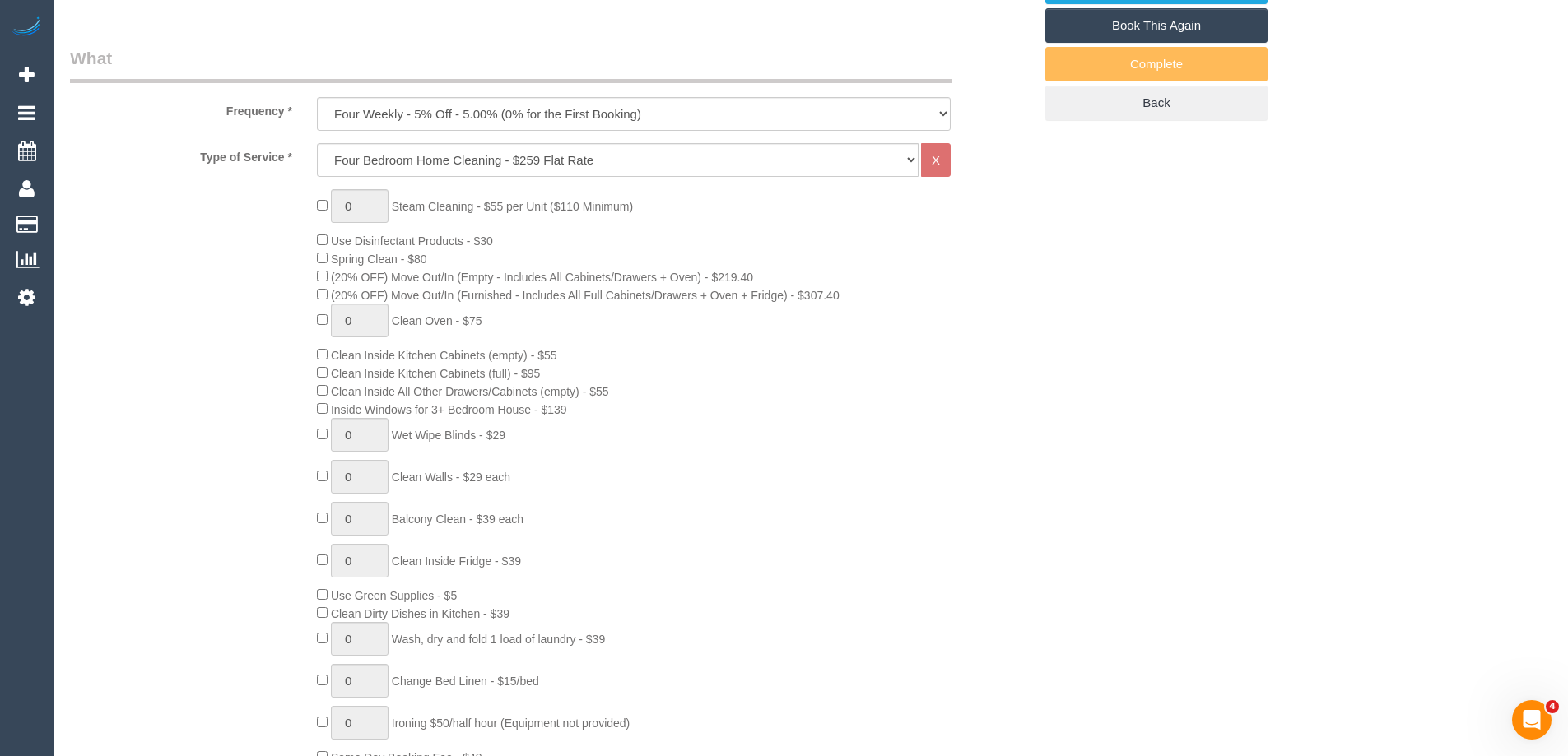
scroll to position [1234, 0]
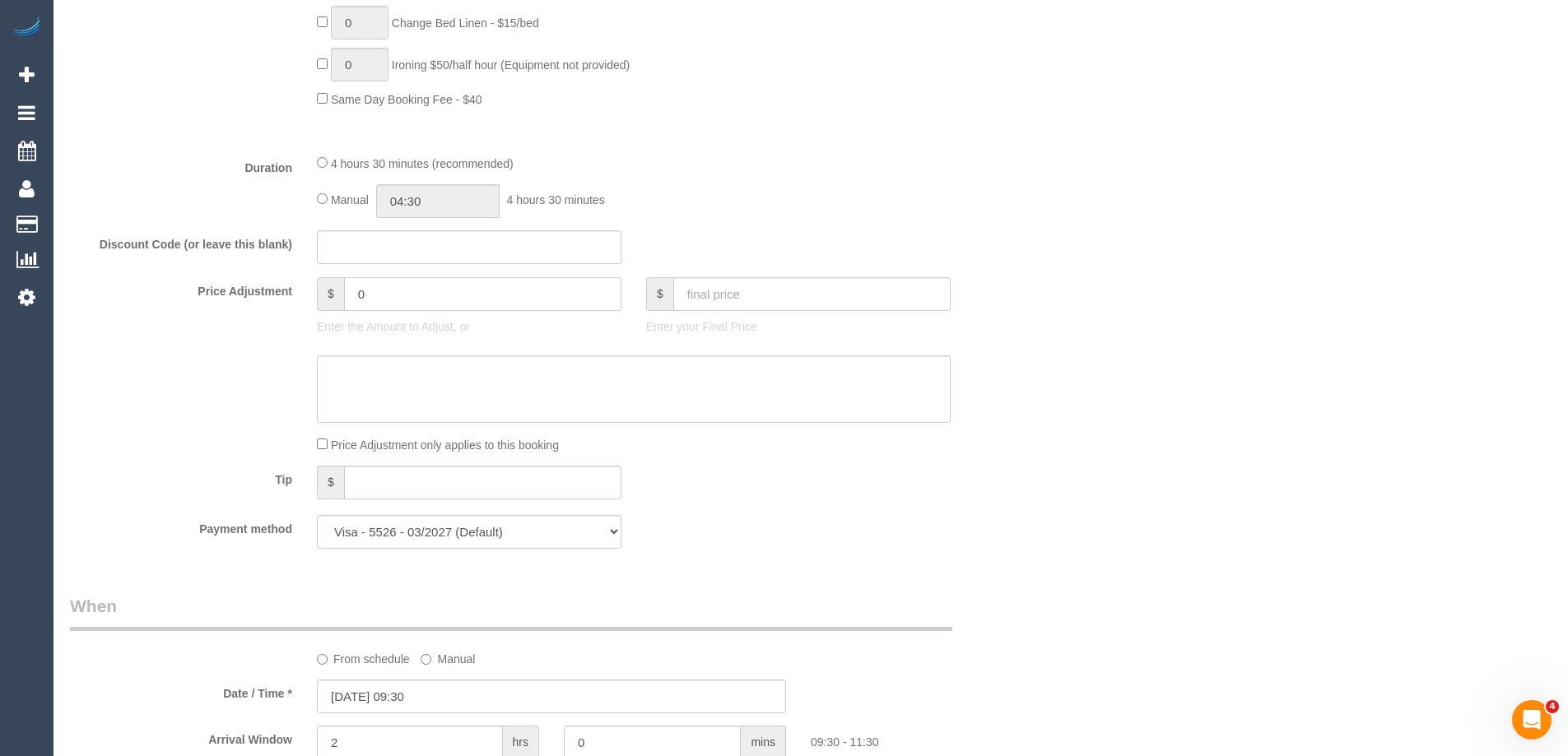
click at [478, 299] on input "0" at bounding box center [483, 294] width 278 height 33
type input "-50"
click at [451, 357] on textarea at bounding box center [634, 389] width 634 height 68
click at [645, 370] on textarea at bounding box center [634, 389] width 634 height 68
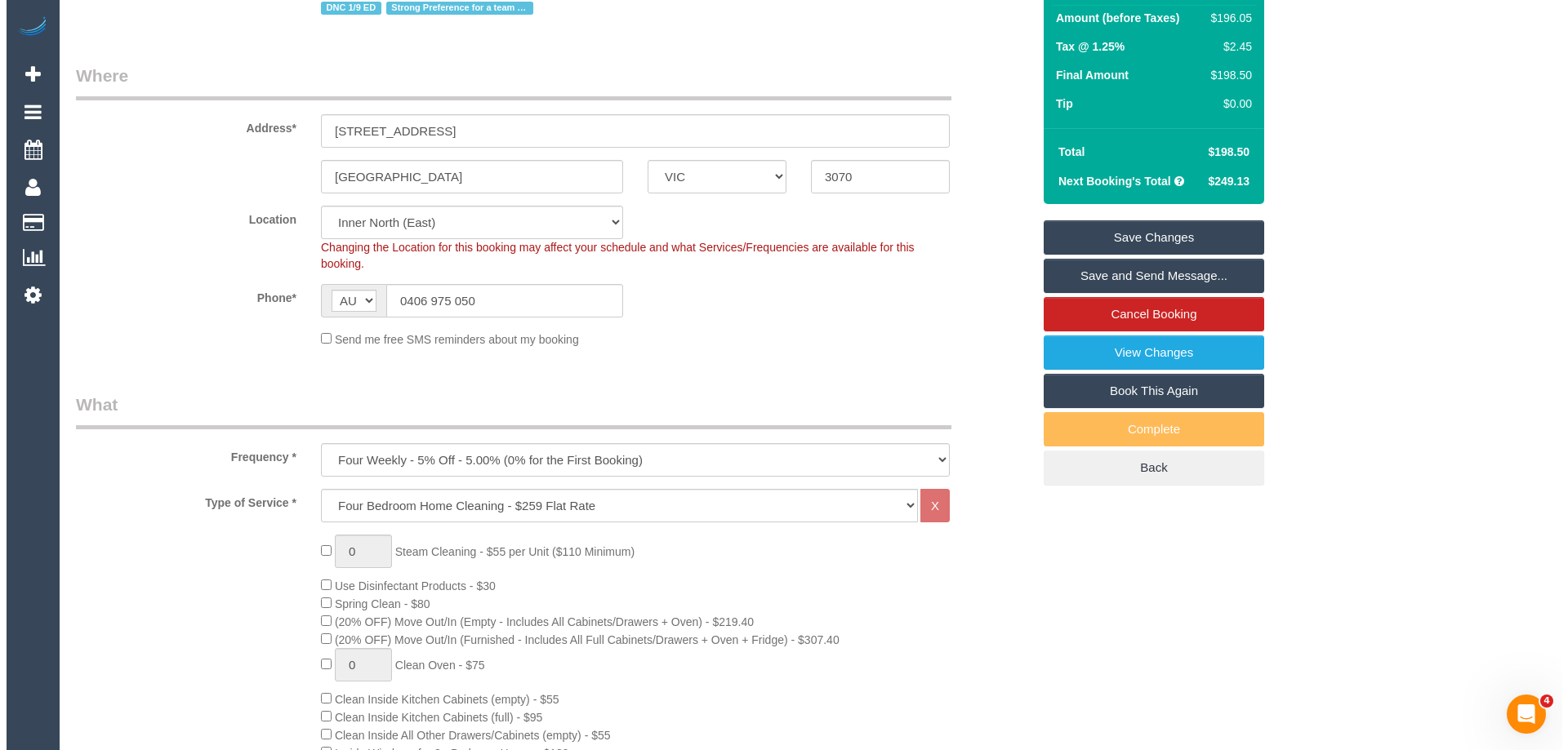
scroll to position [0, 0]
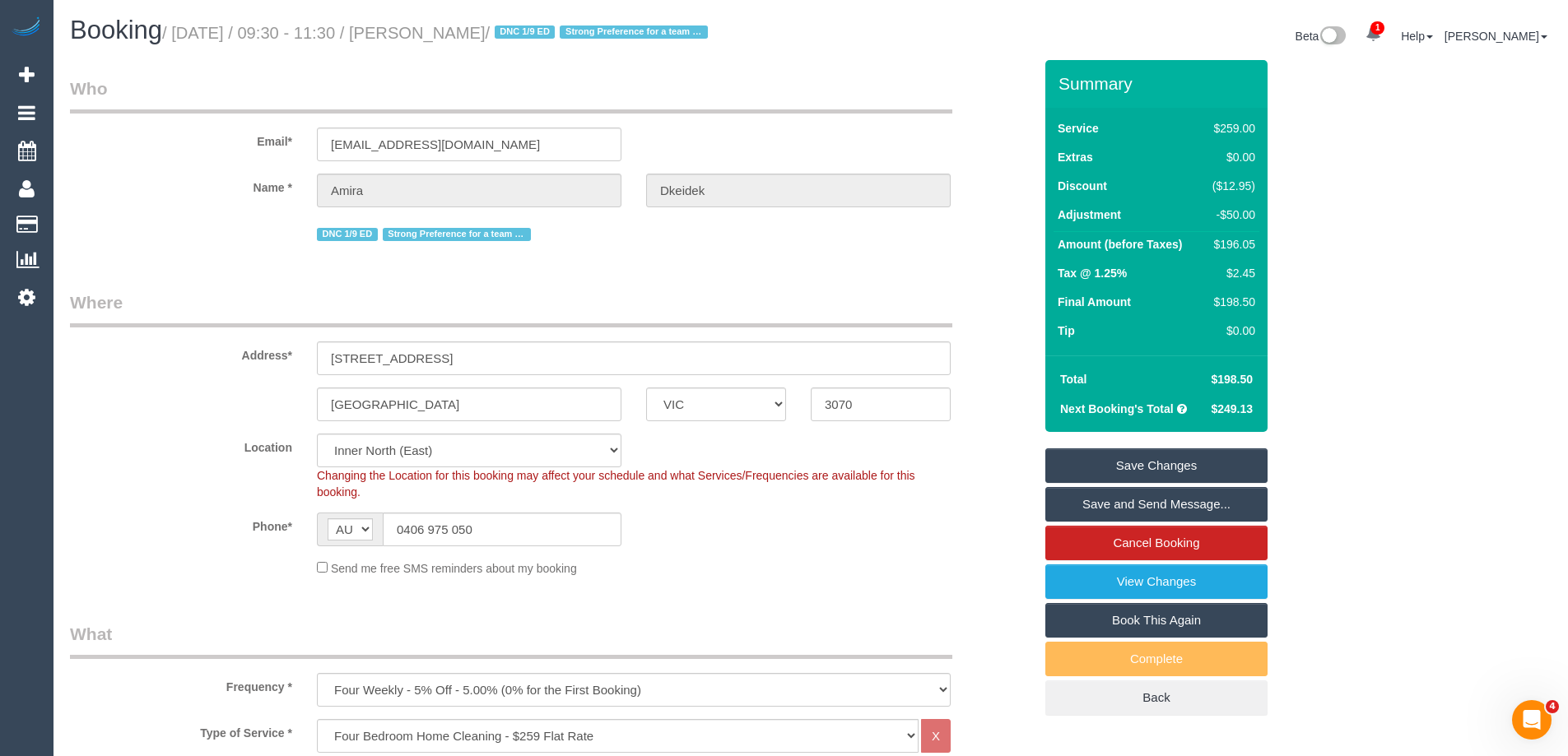
type textarea "$50 discount applied for complaint on previous service. (Not to affect cleaner'…"
click at [1184, 457] on link "Save Changes" at bounding box center [1157, 465] width 222 height 34
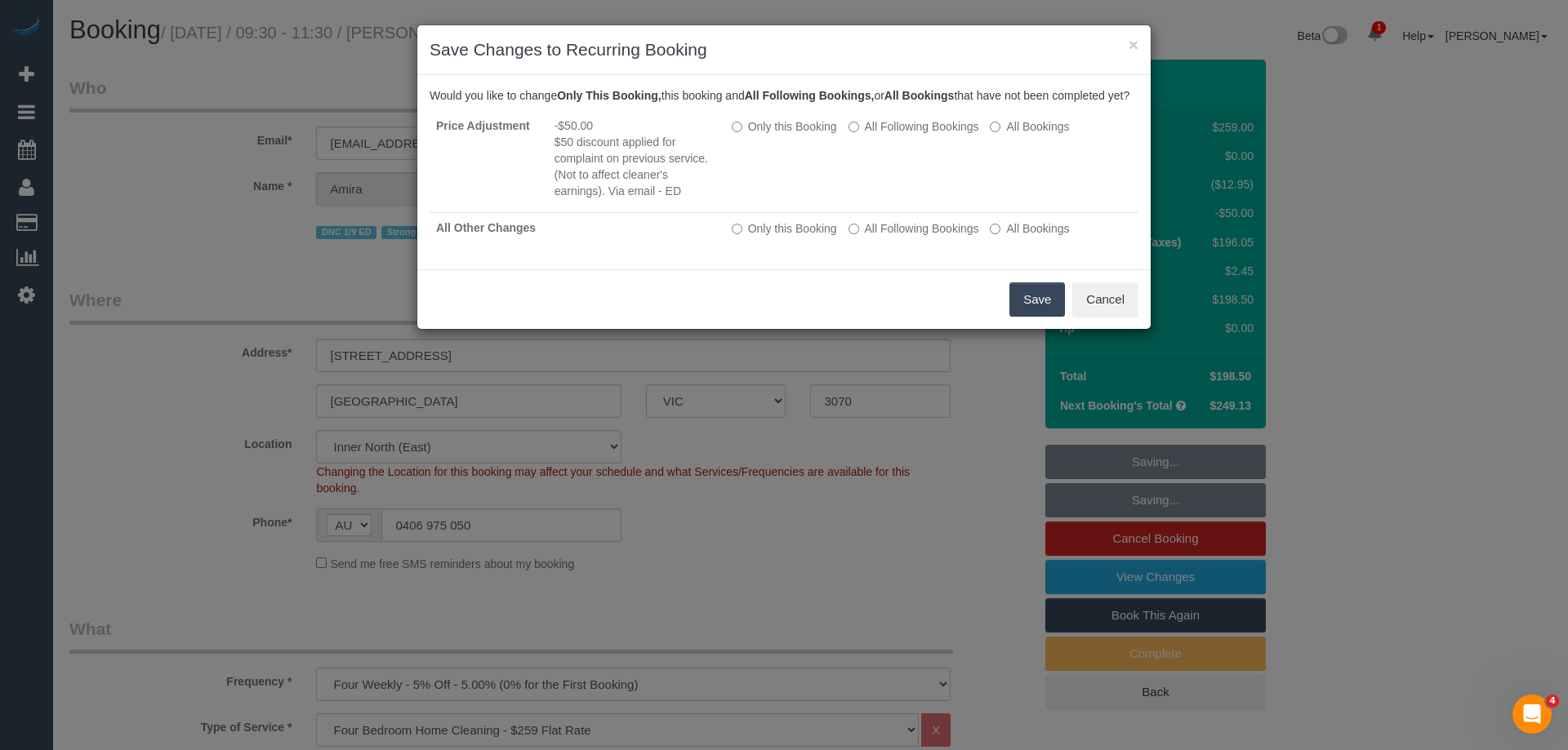
click at [1048, 317] on button "Save" at bounding box center [1037, 299] width 56 height 34
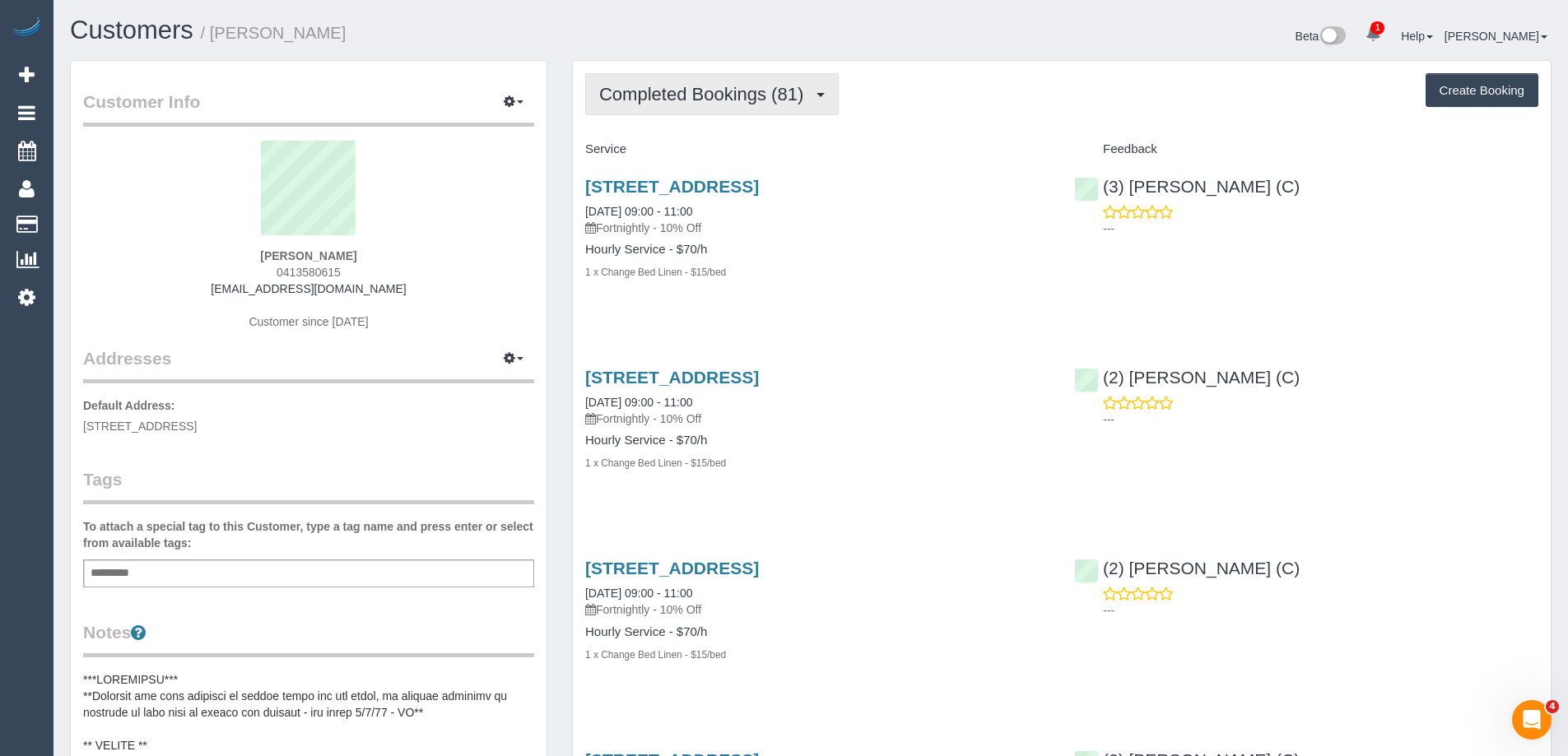
scroll to position [5002, 1568]
click at [739, 106] on button "Completed Bookings (81)" at bounding box center [712, 94] width 253 height 42
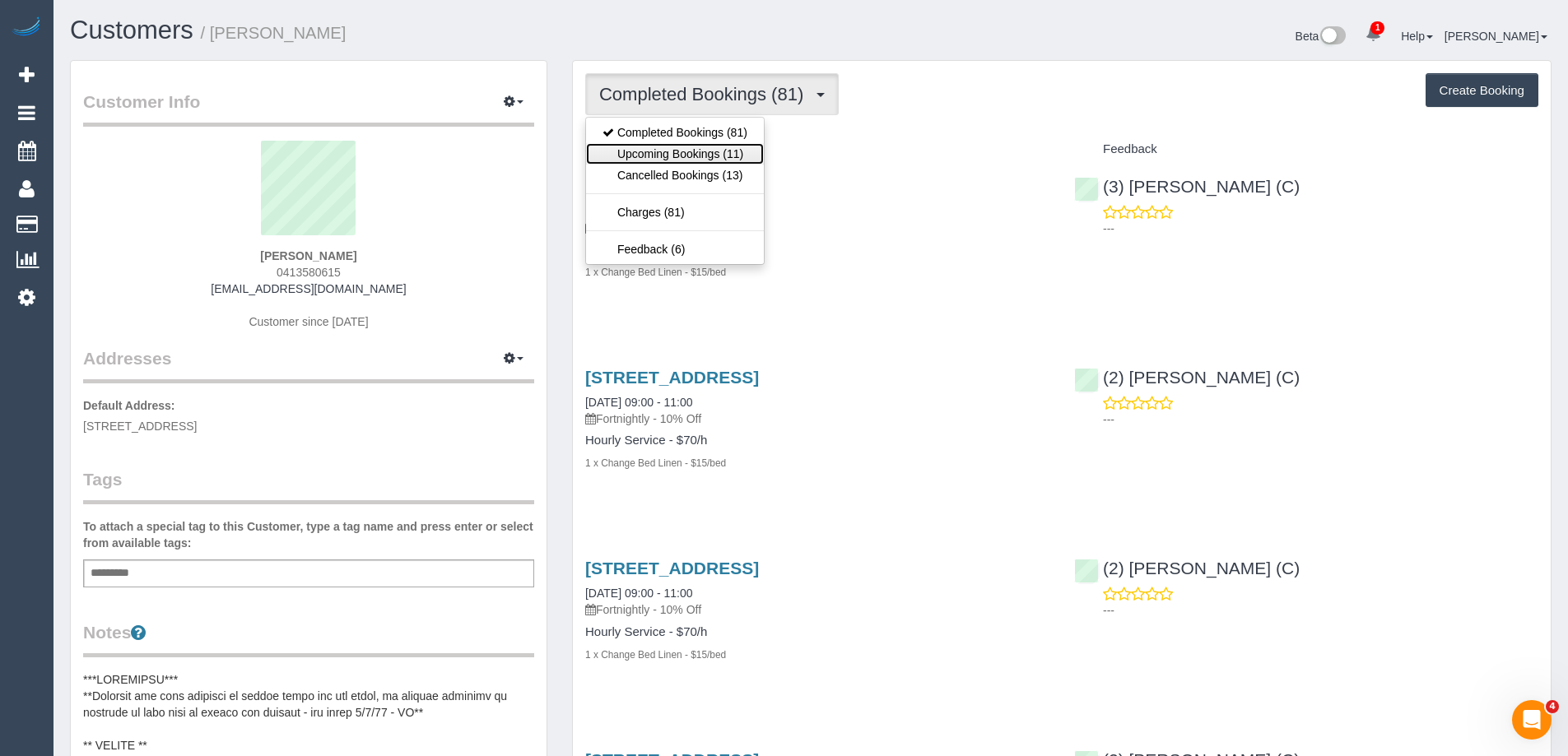
click at [730, 150] on link "Upcoming Bookings (11)" at bounding box center [675, 154] width 178 height 22
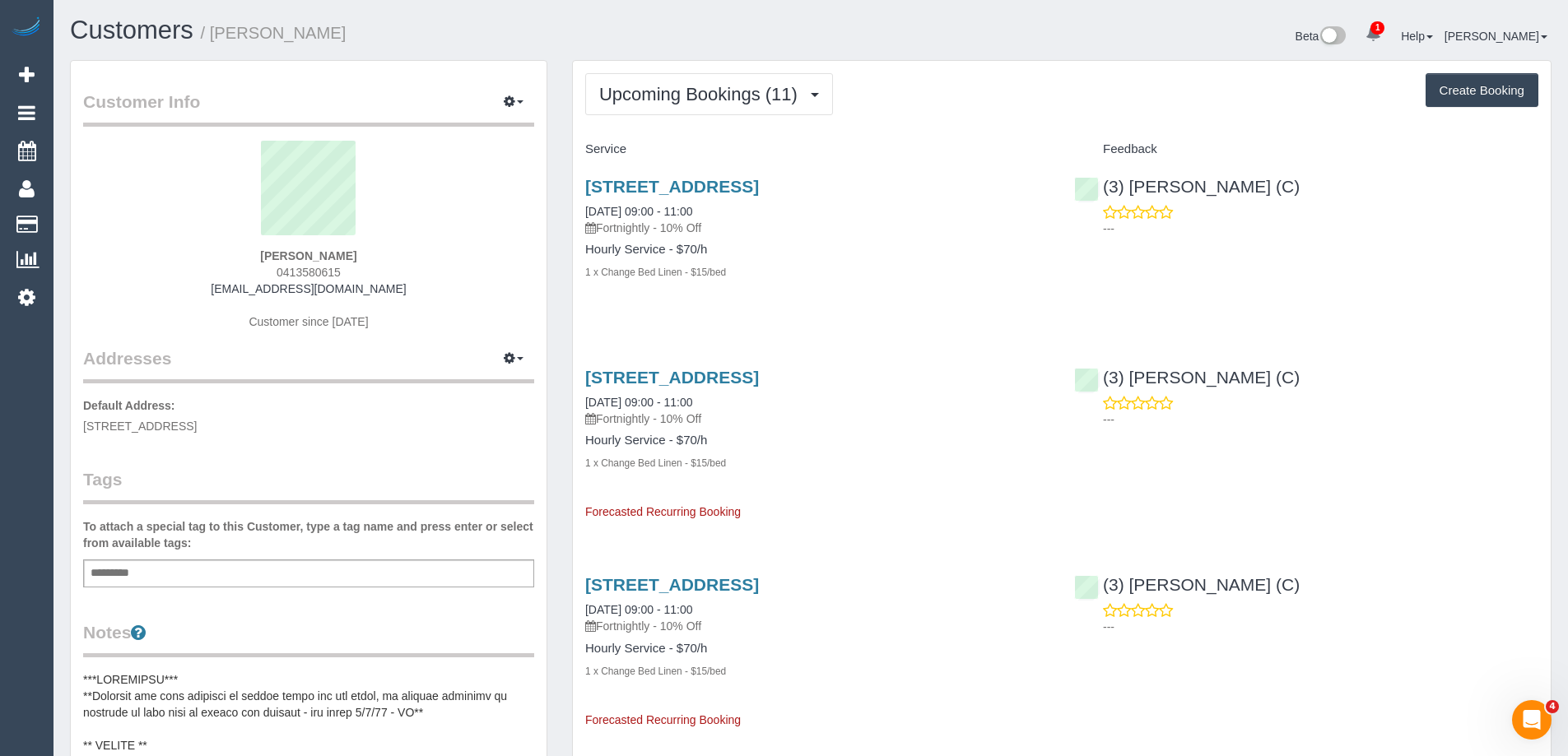
scroll to position [2516, 1568]
click at [732, 190] on link "2 Grove Way, Wantirna South, VIC 3152" at bounding box center [672, 186] width 174 height 19
click at [1173, 185] on link "(3) [PERSON_NAME] (C)" at bounding box center [1187, 186] width 226 height 19
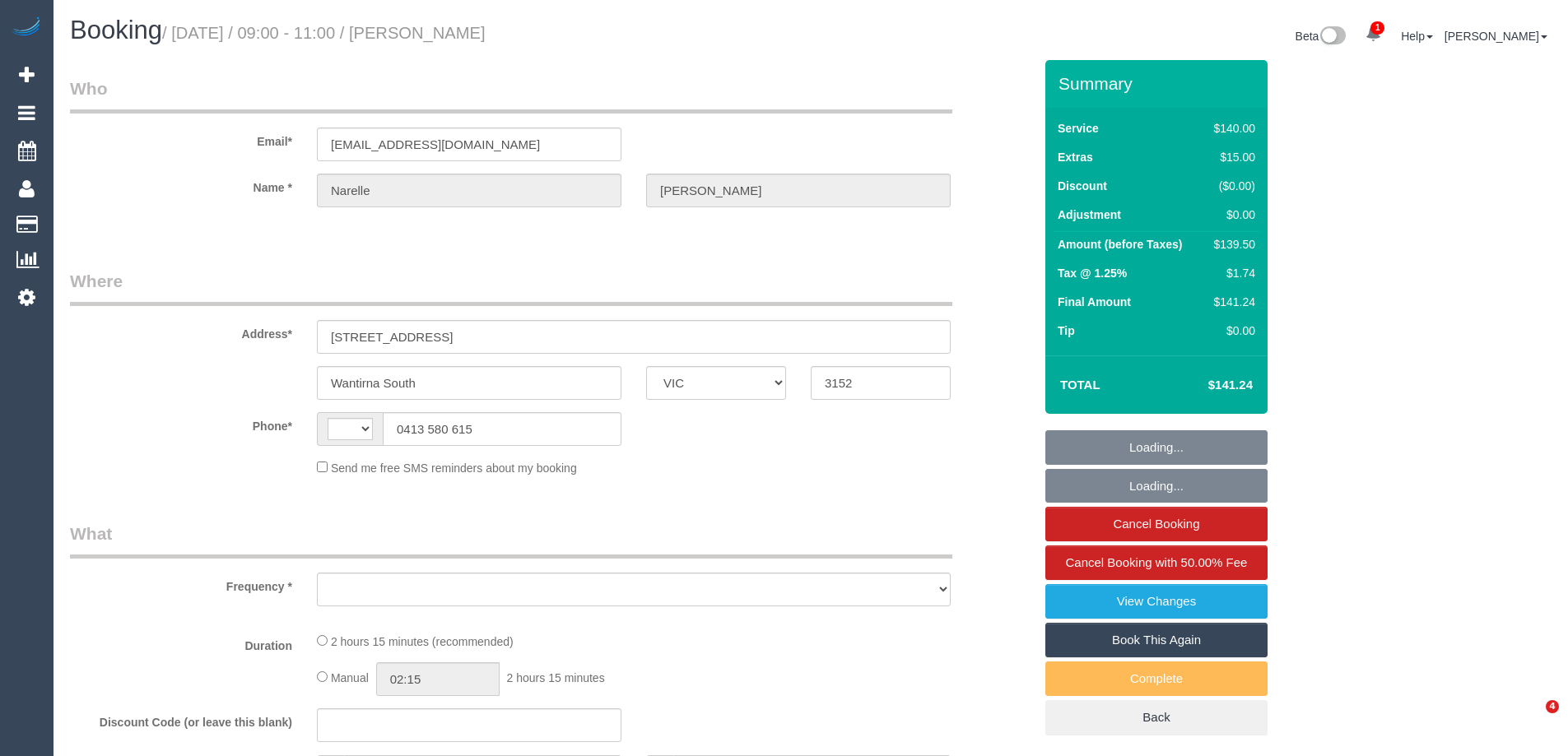
select select "VIC"
select select "string:AU"
select select "object:541"
select select "string:stripe-pm_1QNMAS2GScqysDRVUhLNY3d5"
select select "number:30"
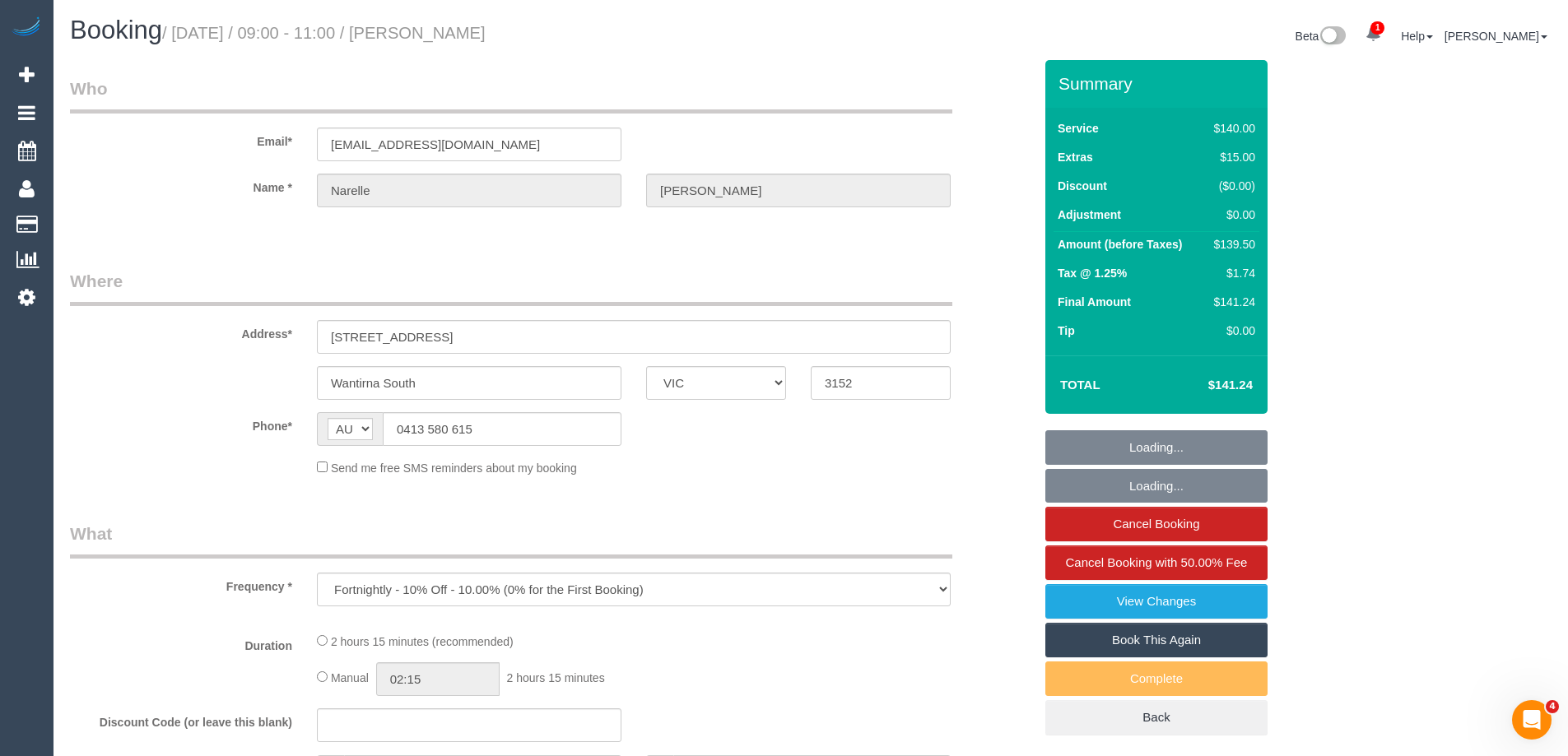
select select "number:14"
select select "number:19"
select select "number:22"
select select "number:12"
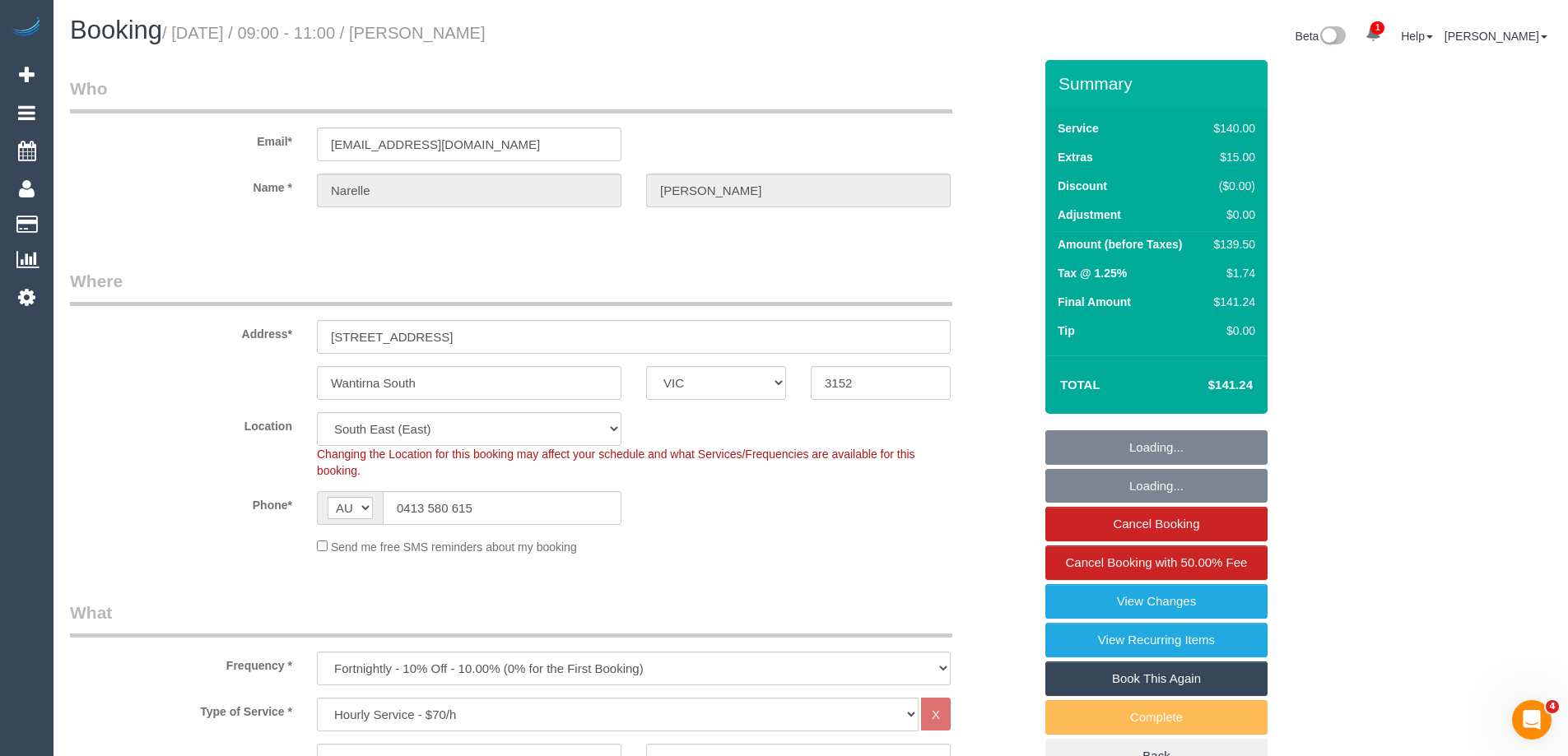
select select "object:1408"
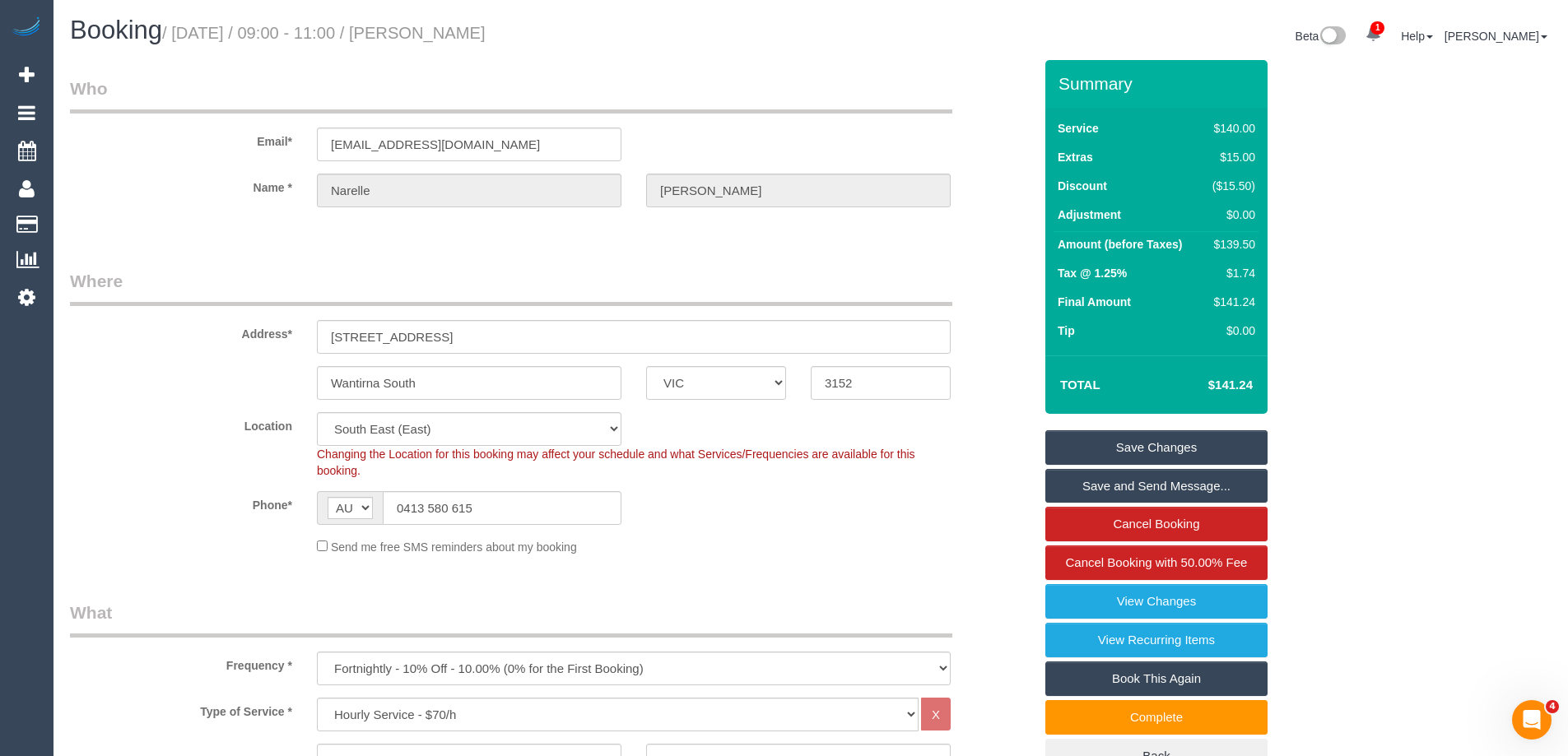
click at [1020, 281] on div "Address* 2 Grove Way" at bounding box center [551, 311] width 988 height 84
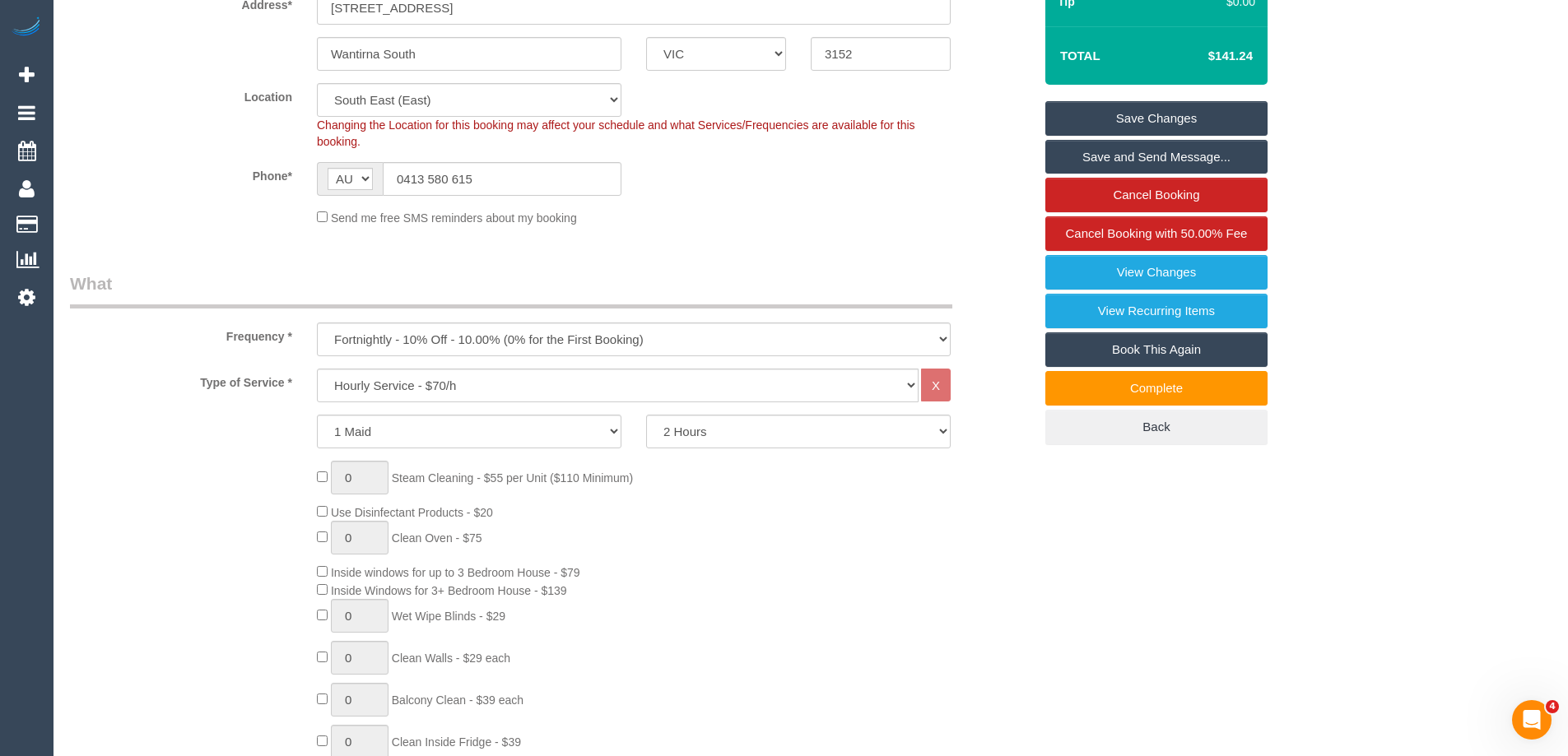
click at [983, 292] on div "Frequency * One Time Cleaning Weekly - 10% Off - 10.00% (0% for the First Booki…" at bounding box center [551, 314] width 988 height 84
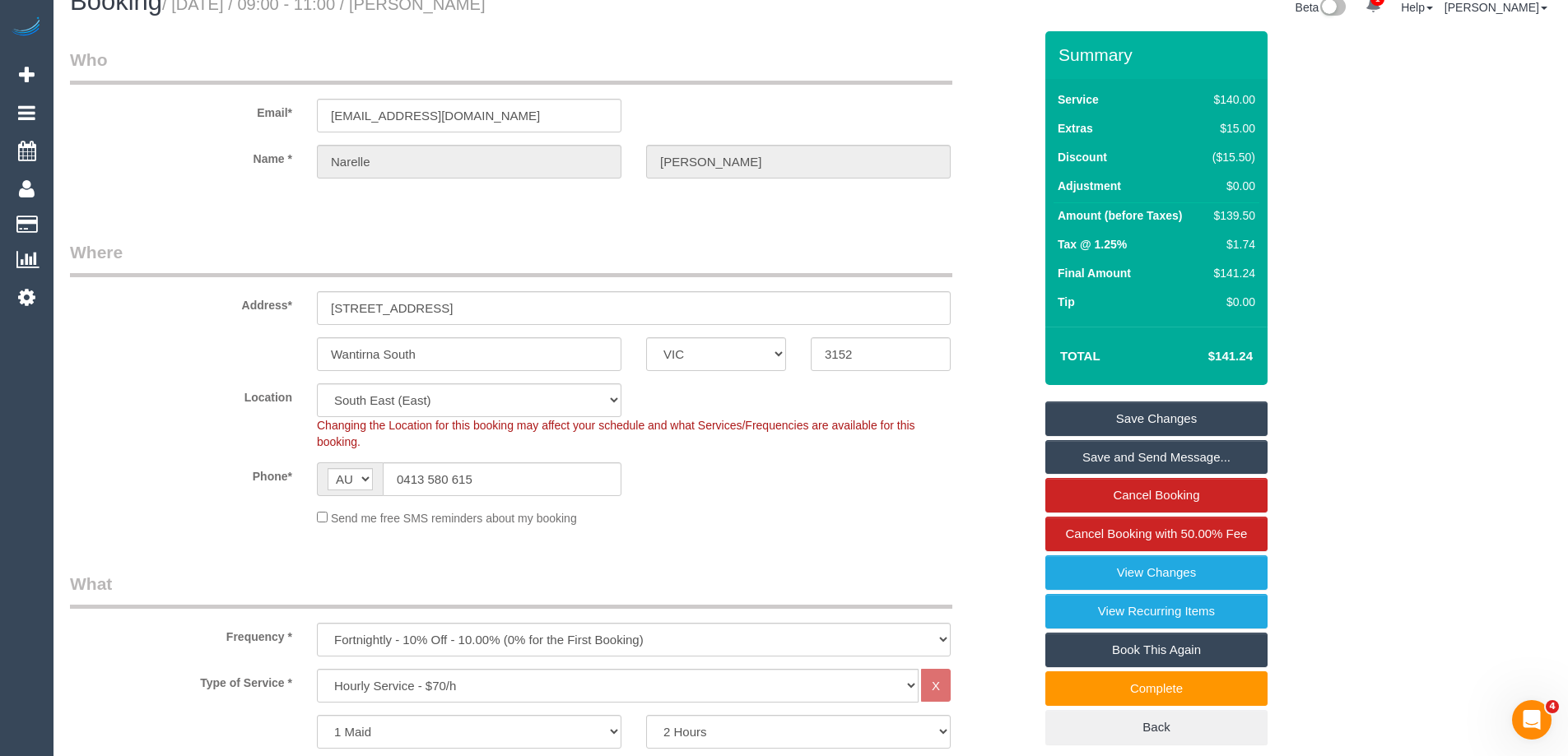
scroll to position [0, 0]
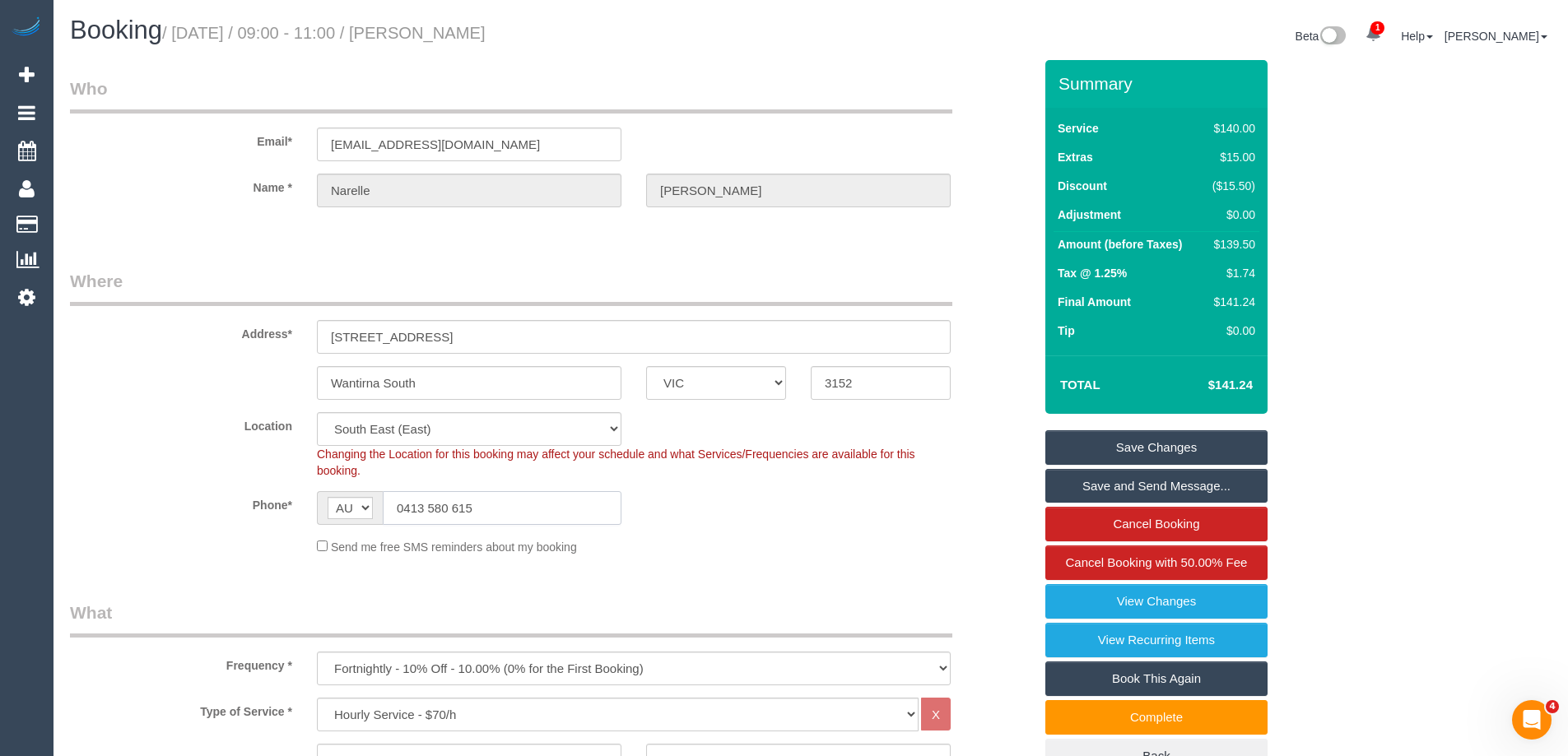
click at [488, 508] on input "0413 580 615" at bounding box center [502, 508] width 238 height 33
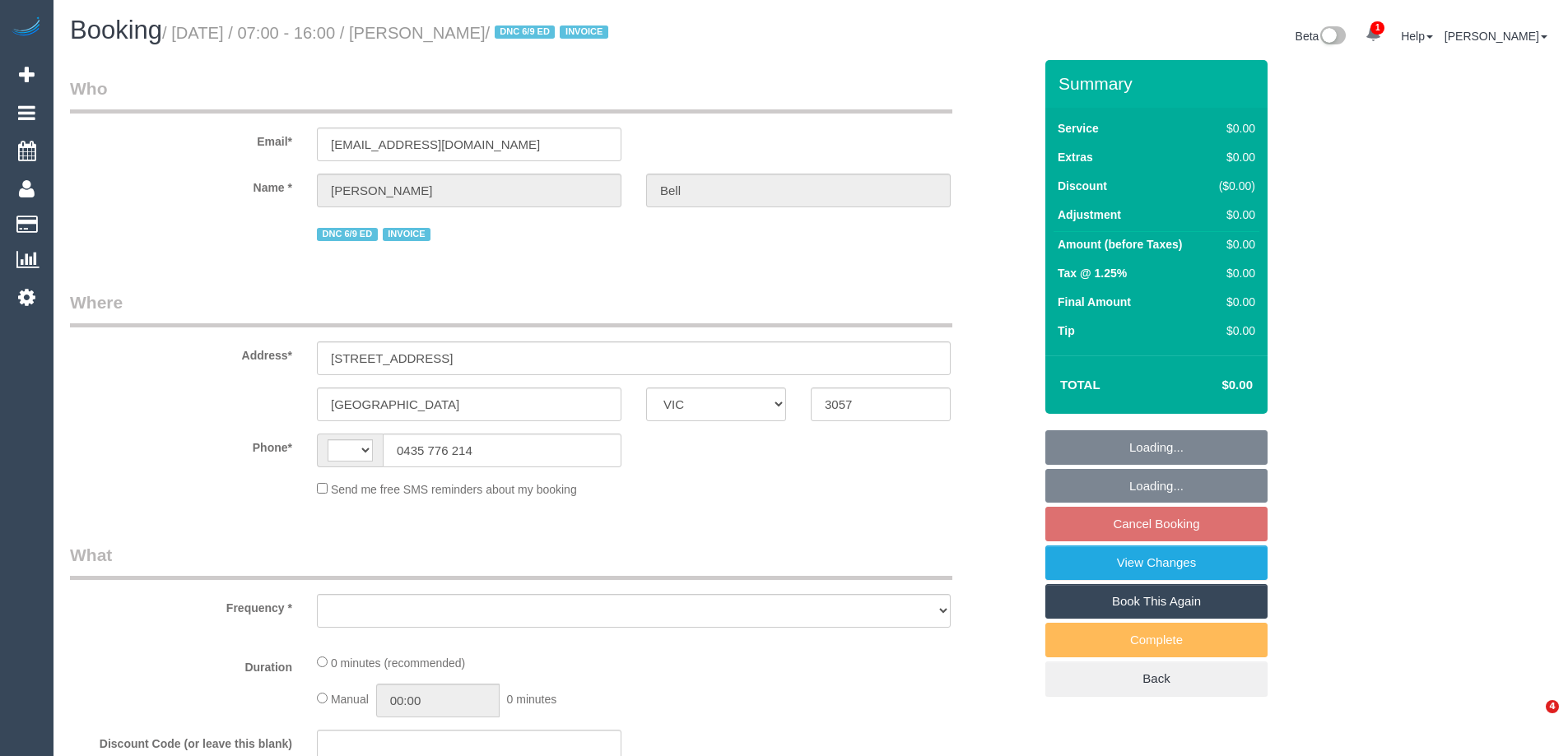
select select "VIC"
select select "string:AU"
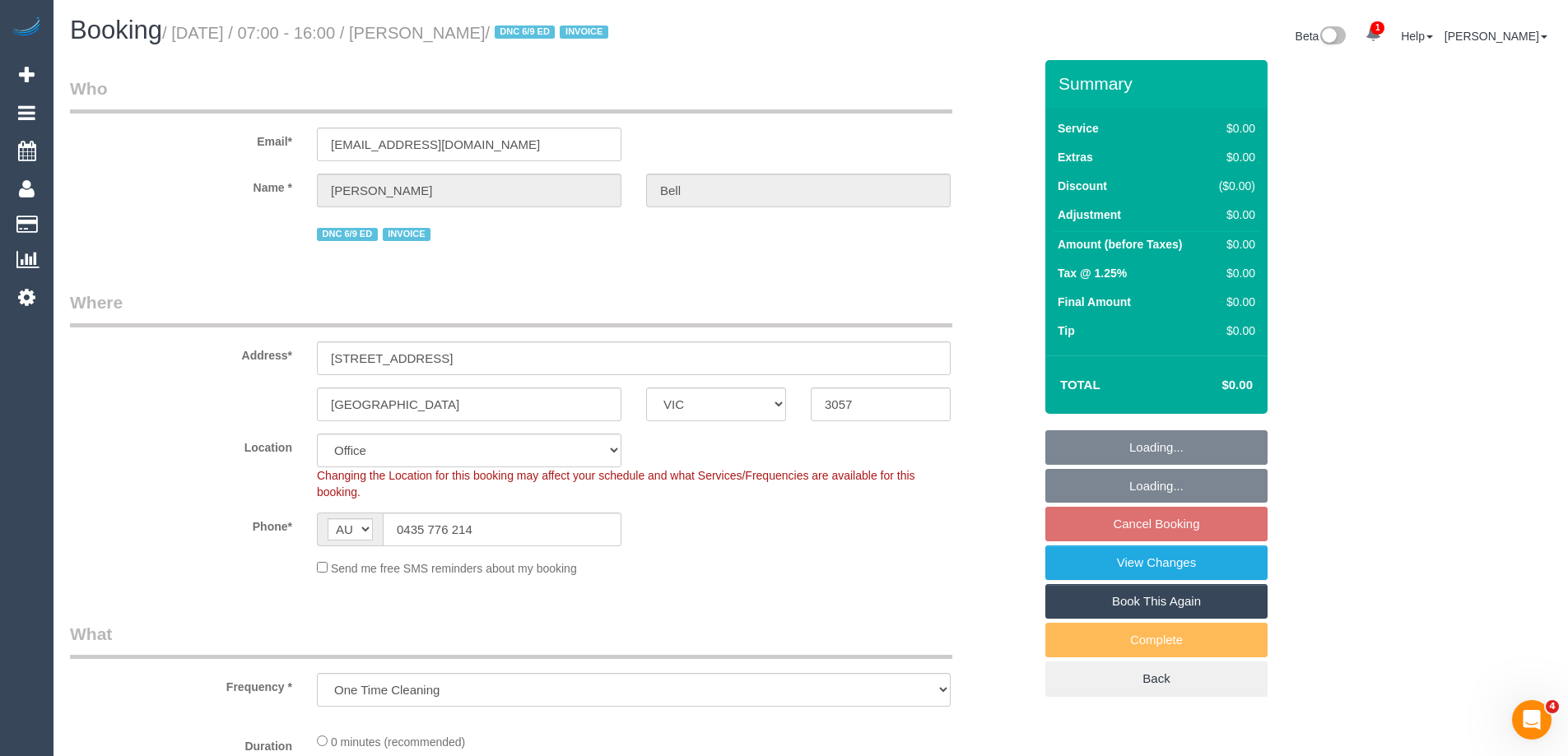
select select "object:759"
select select "number:28"
select select "number:14"
select select "number:19"
select select "number:36"
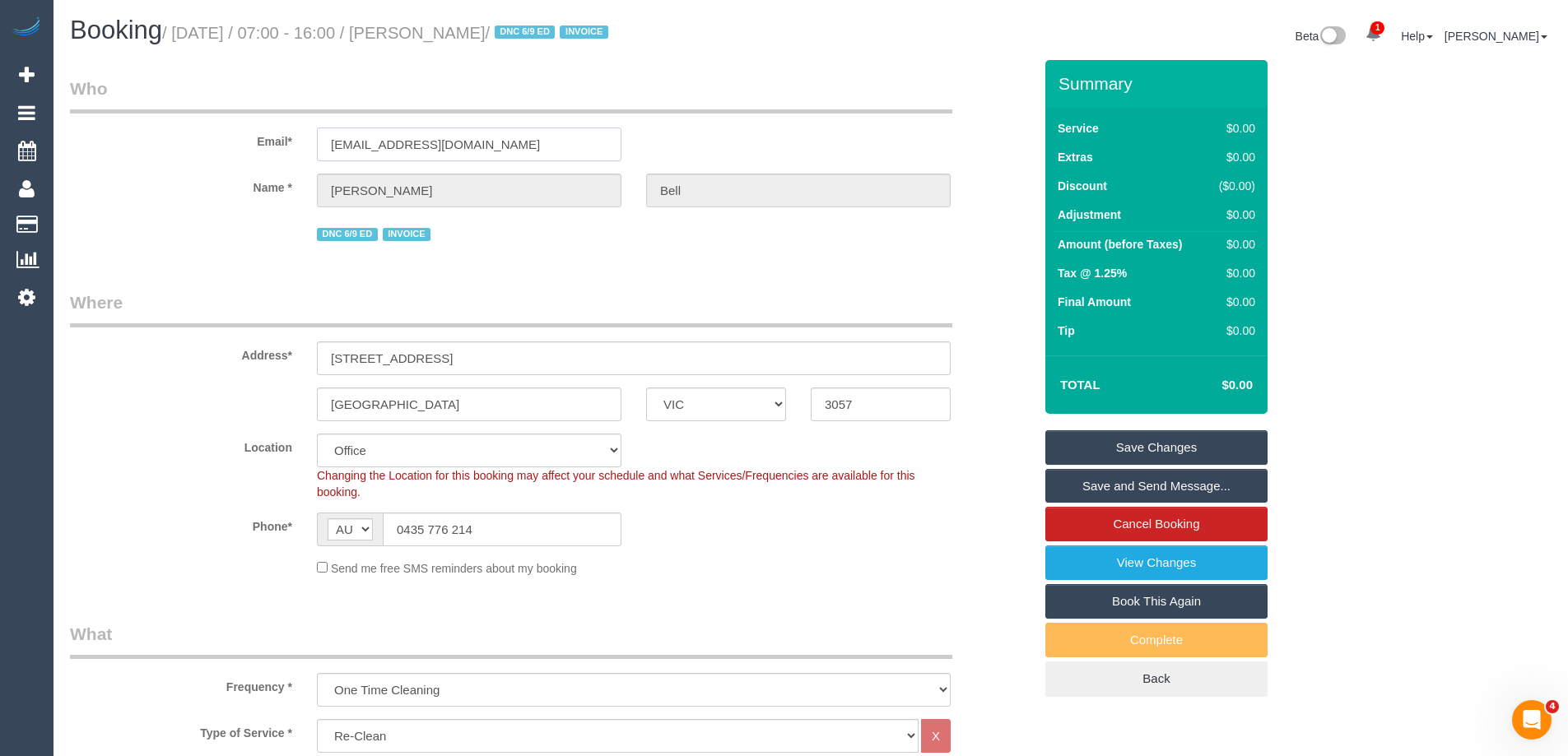
click at [560, 133] on input "[EMAIL_ADDRESS][DOMAIN_NAME]" at bounding box center [469, 145] width 304 height 33
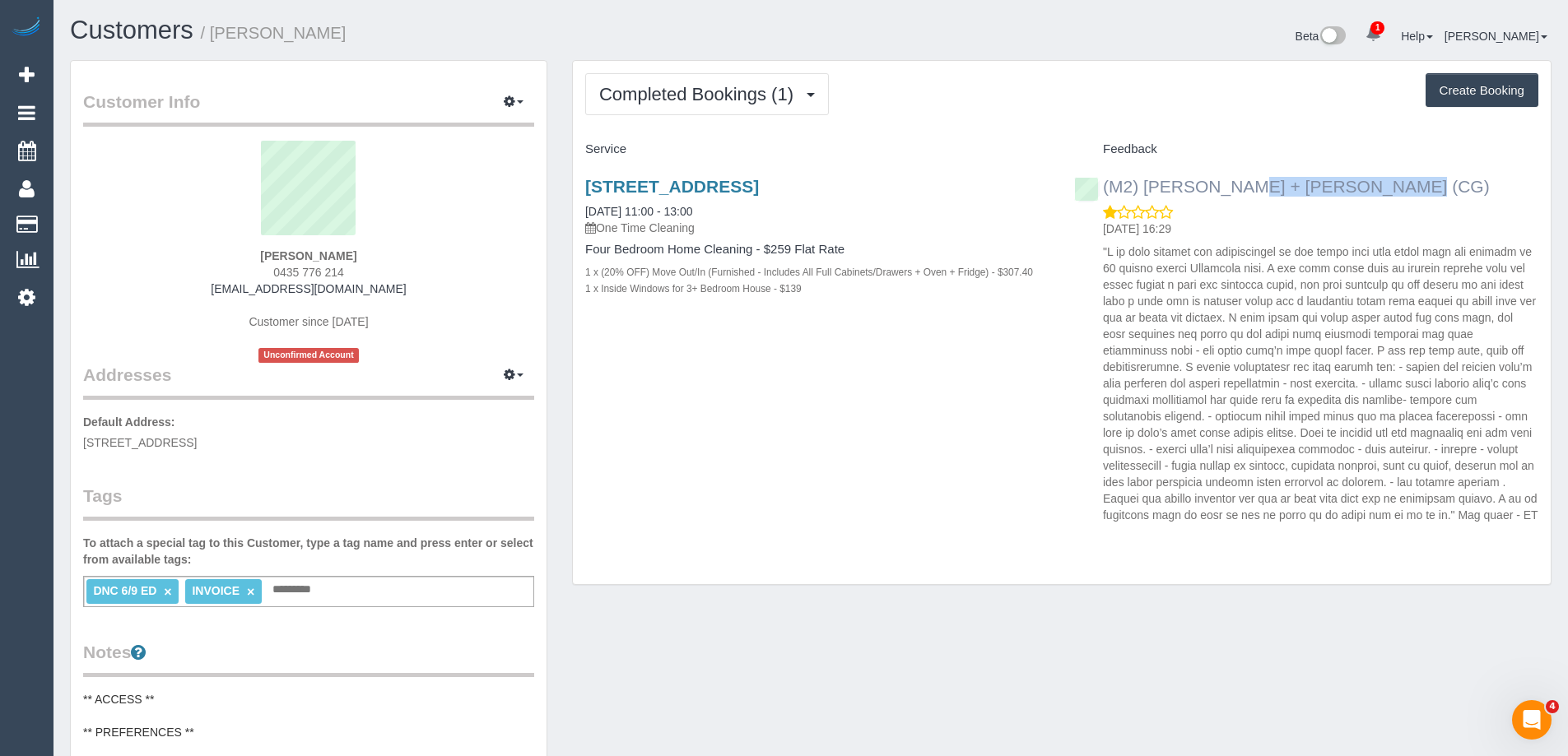
drag, startPoint x: 1261, startPoint y: 198, endPoint x: 1142, endPoint y: 186, distance: 119.6
click at [1142, 186] on div "(M2) [PERSON_NAME] + [PERSON_NAME] (CG) [DATE] 16:29" at bounding box center [1305, 347] width 488 height 368
click at [1372, 188] on div "(M2) [PERSON_NAME] + [PERSON_NAME] (CG) [DATE] 16:29" at bounding box center [1305, 347] width 488 height 368
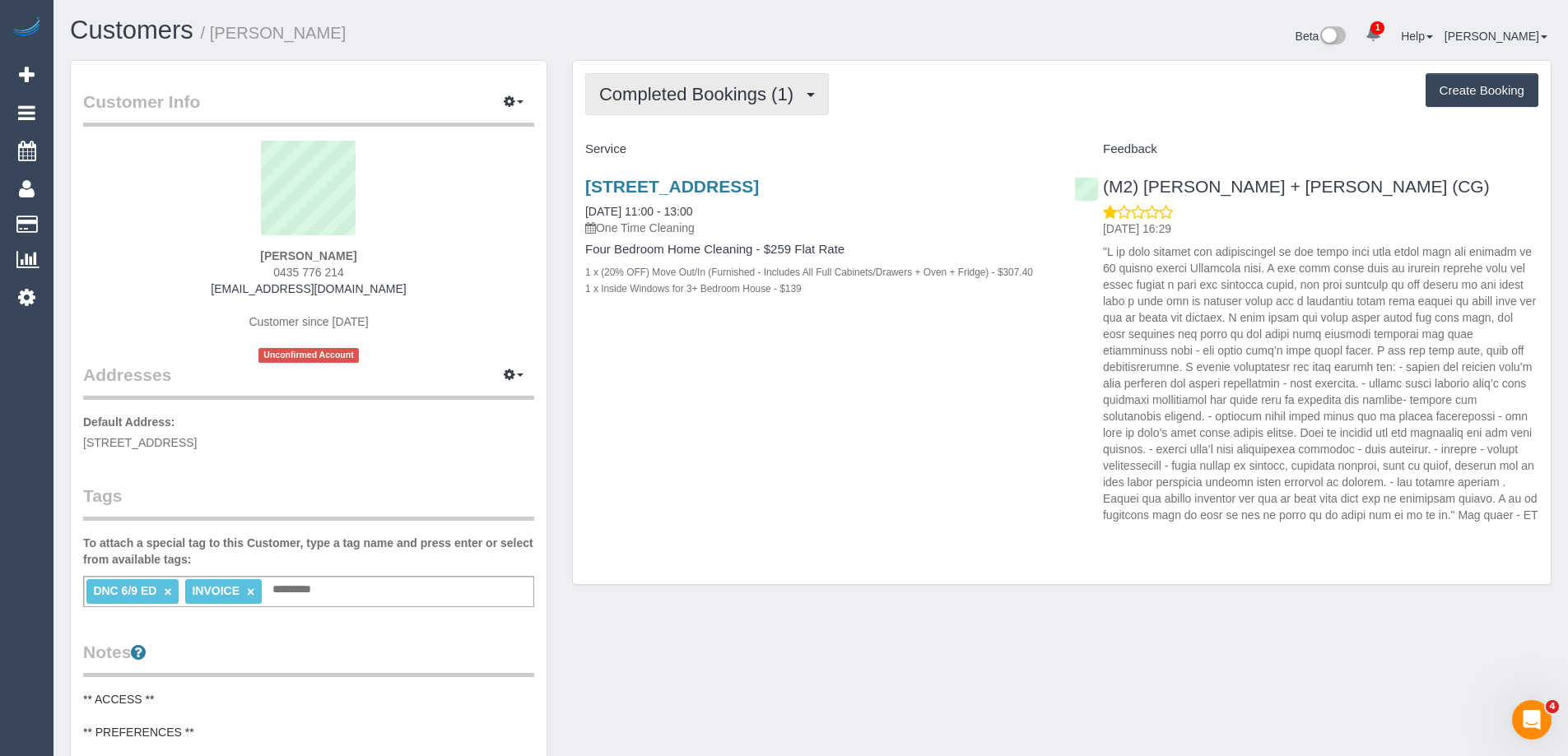
click at [769, 95] on span "Completed Bookings (1)" at bounding box center [700, 94] width 202 height 21
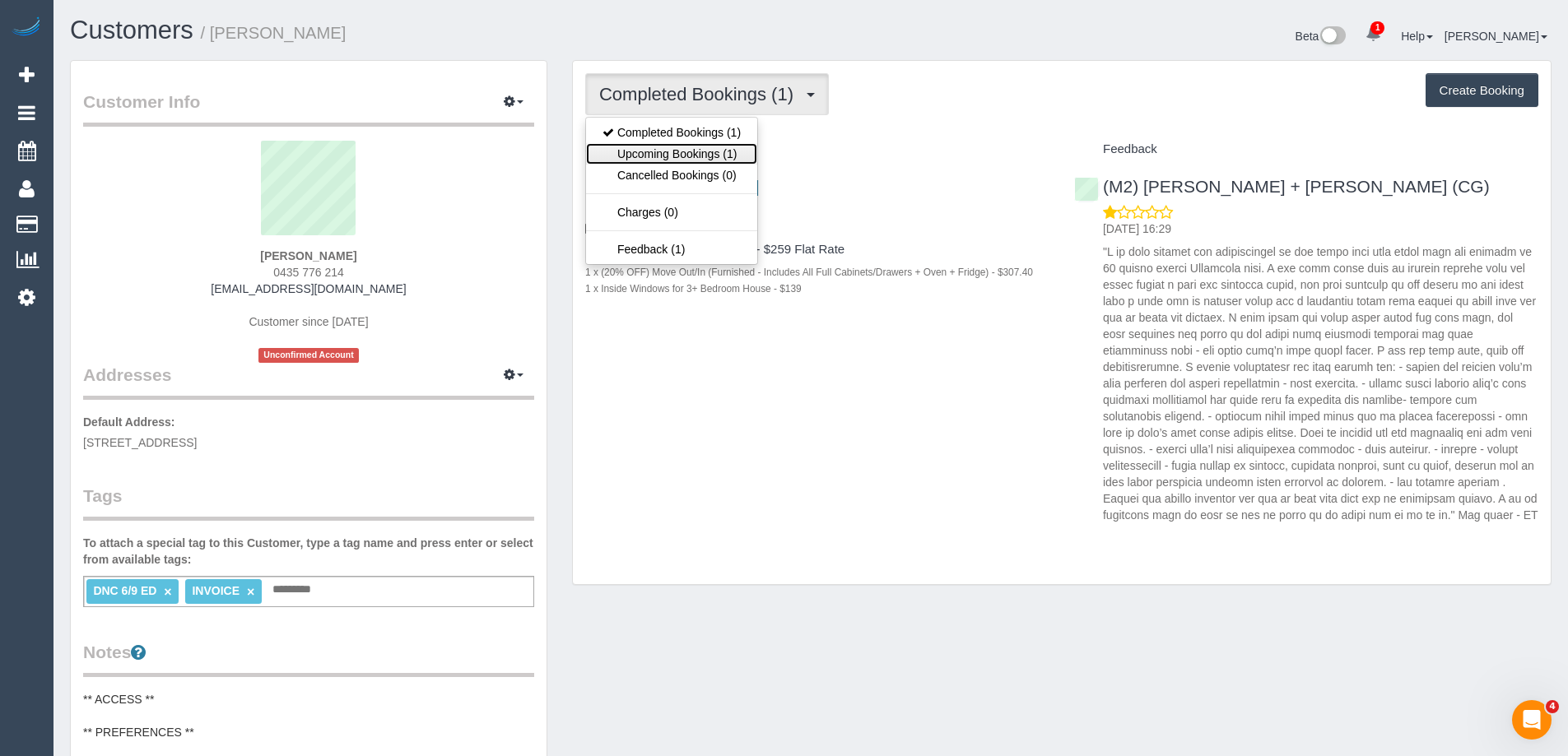
click at [740, 152] on link "Upcoming Bookings (1)" at bounding box center [672, 154] width 171 height 22
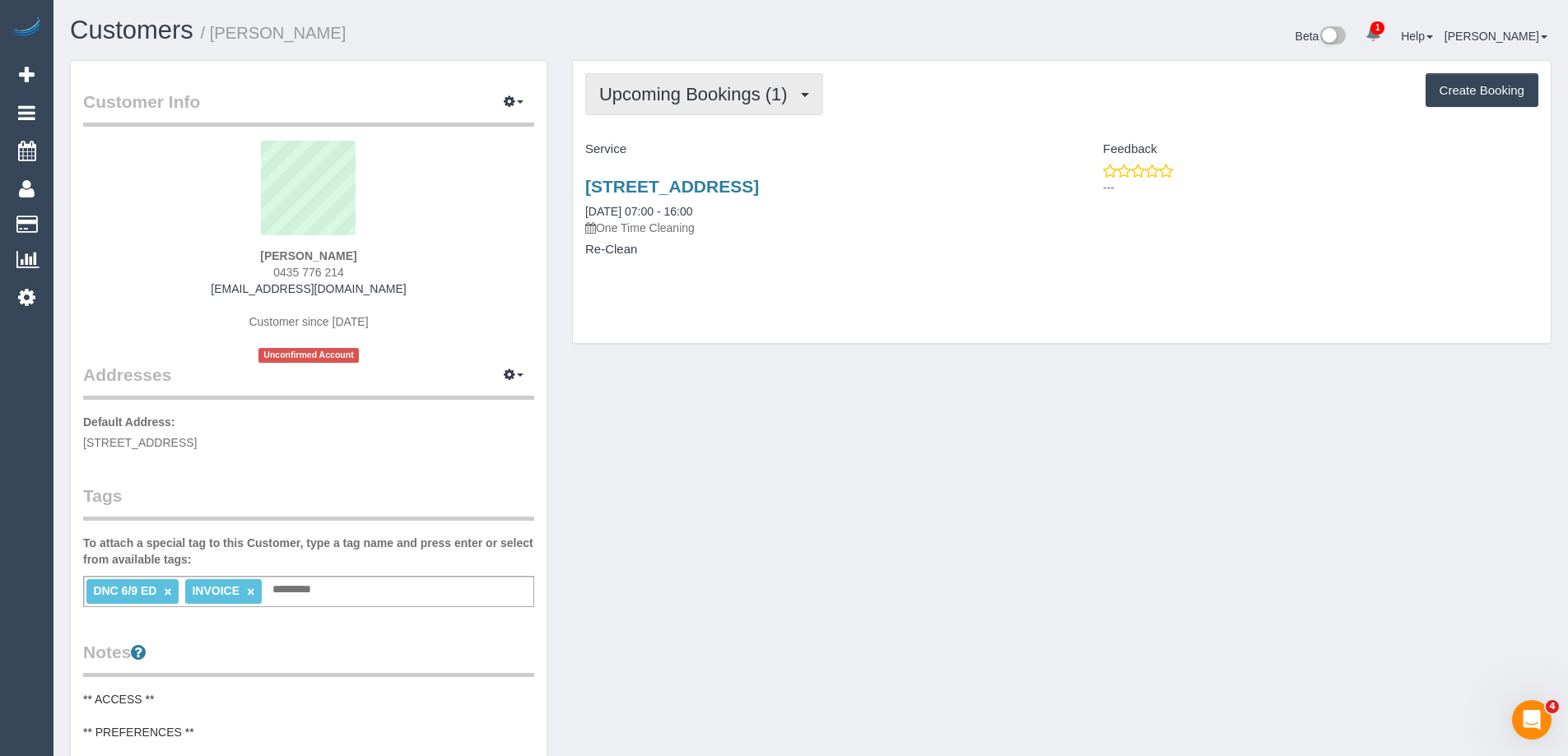
click at [677, 101] on span "Upcoming Bookings (1)" at bounding box center [697, 94] width 197 height 21
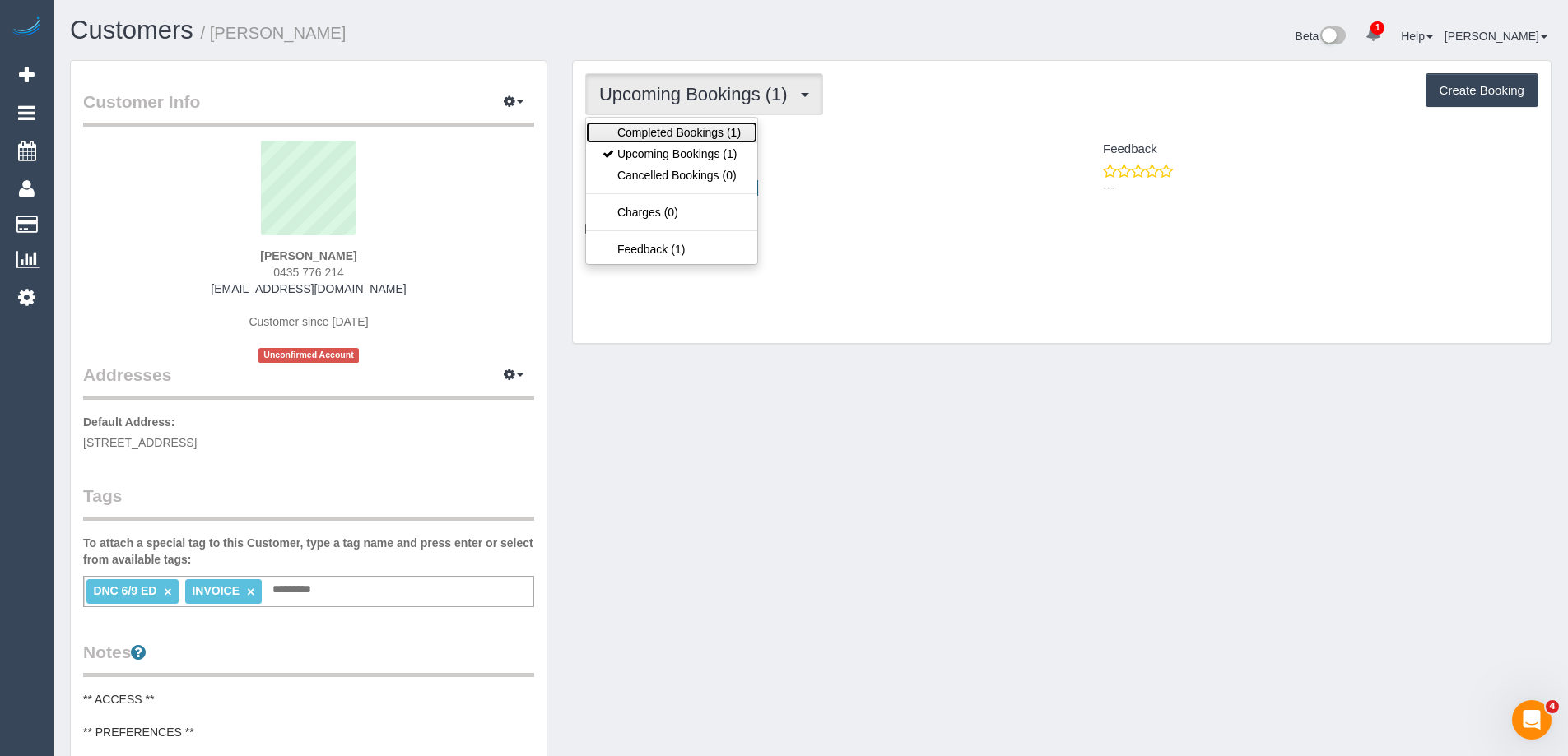
click at [671, 135] on link "Completed Bookings (1)" at bounding box center [672, 133] width 171 height 22
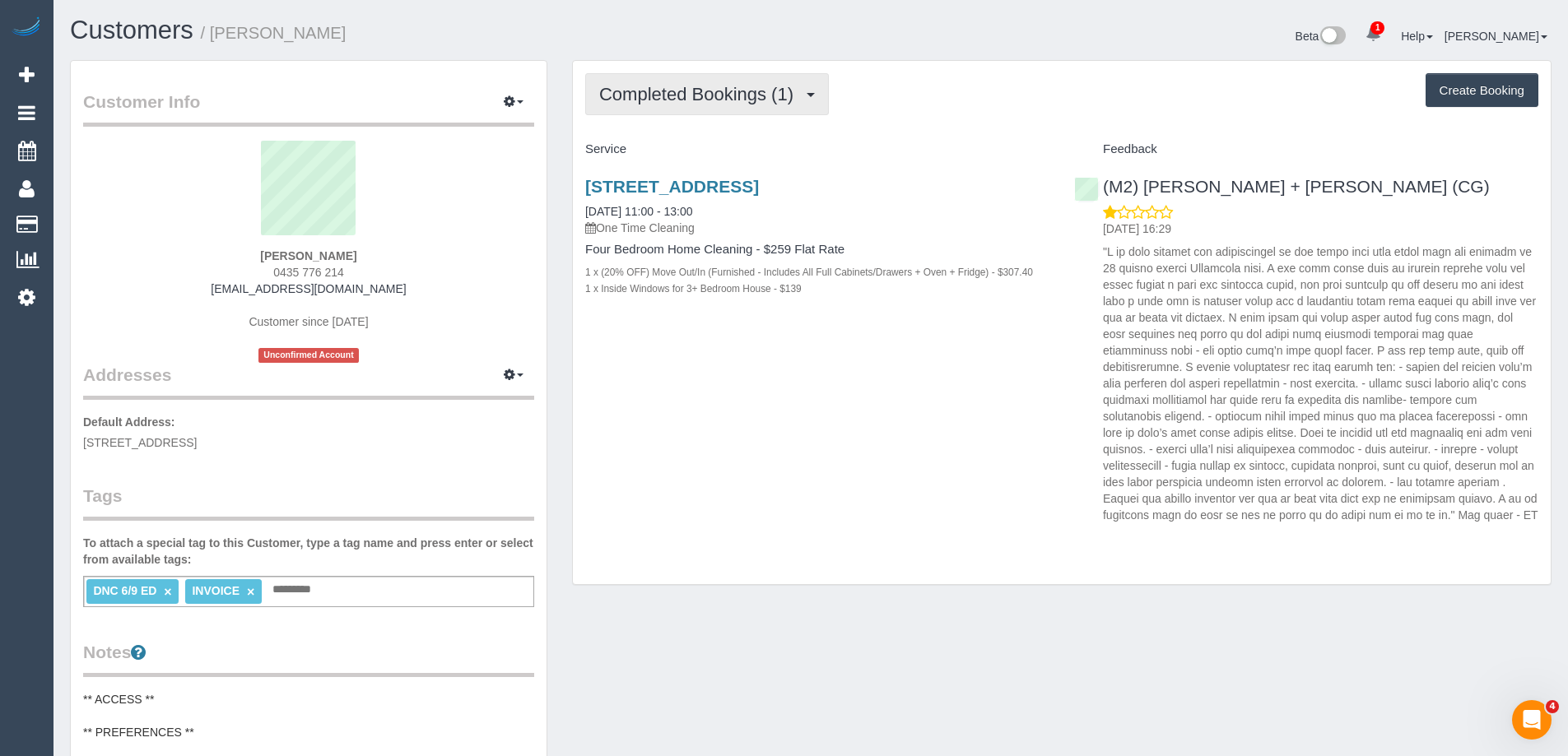
click at [697, 79] on button "Completed Bookings (1)" at bounding box center [707, 94] width 243 height 42
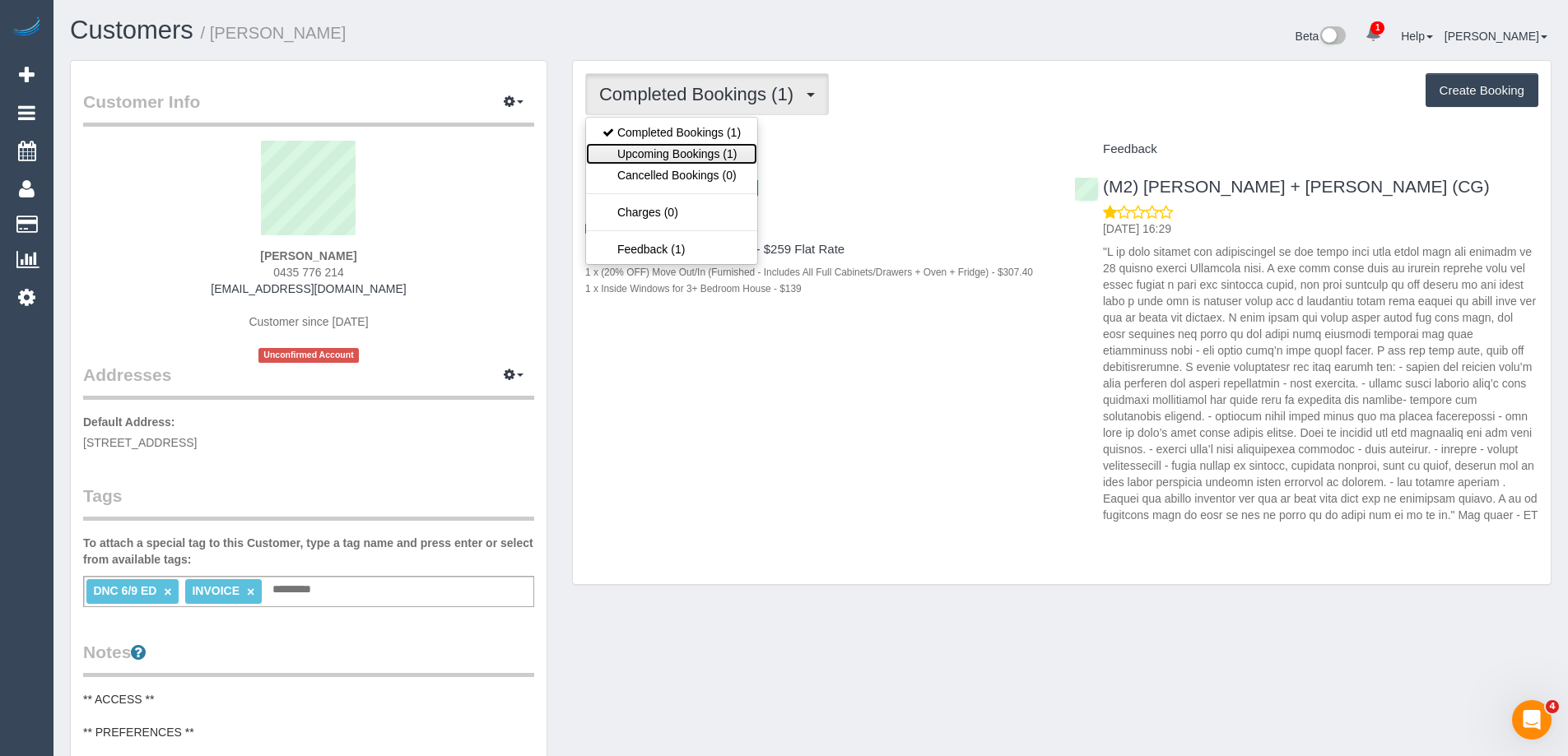
click at [691, 146] on link "Upcoming Bookings (1)" at bounding box center [672, 154] width 171 height 22
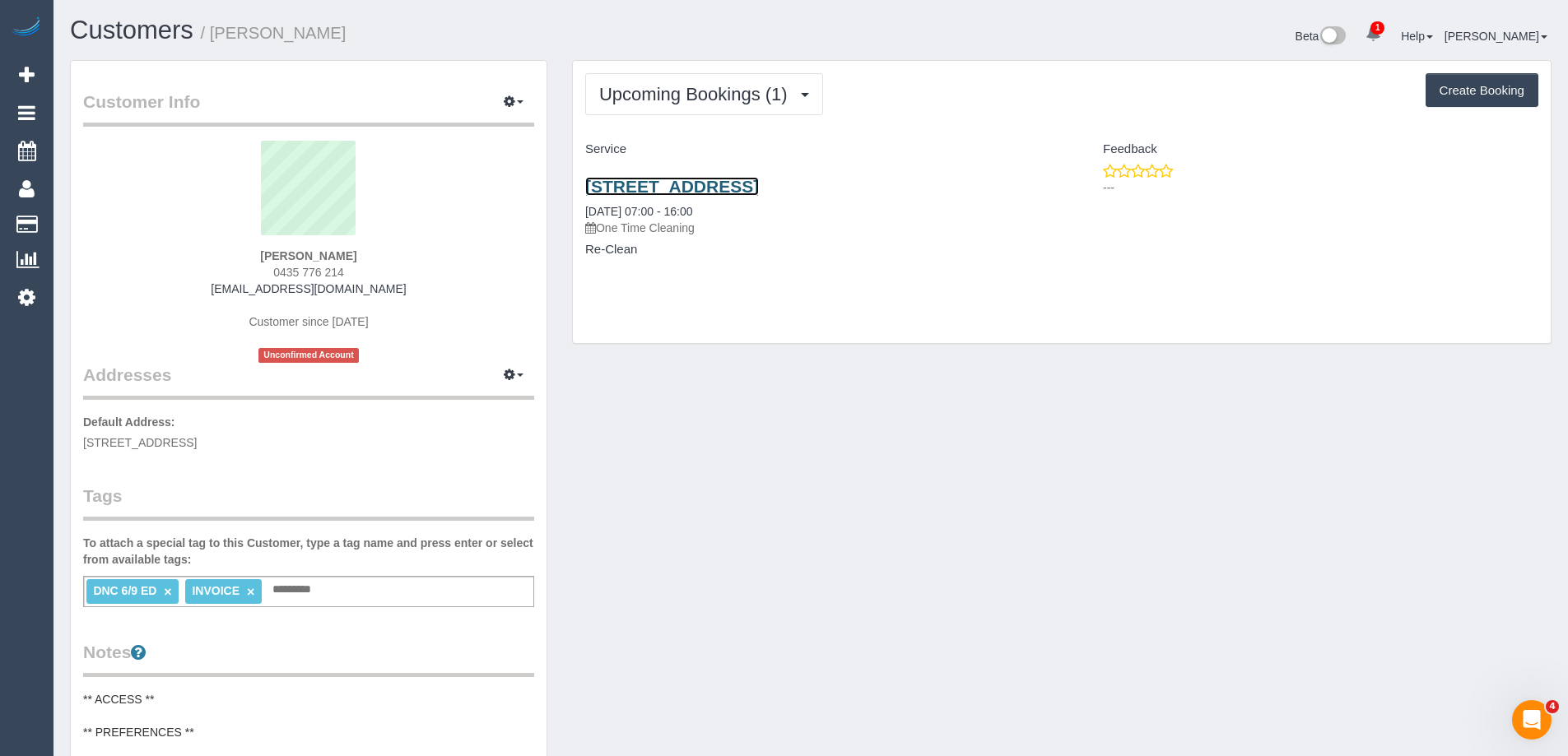
click at [687, 184] on link "87 Barkly Street, Brunswick East, VIC 3057" at bounding box center [672, 186] width 174 height 19
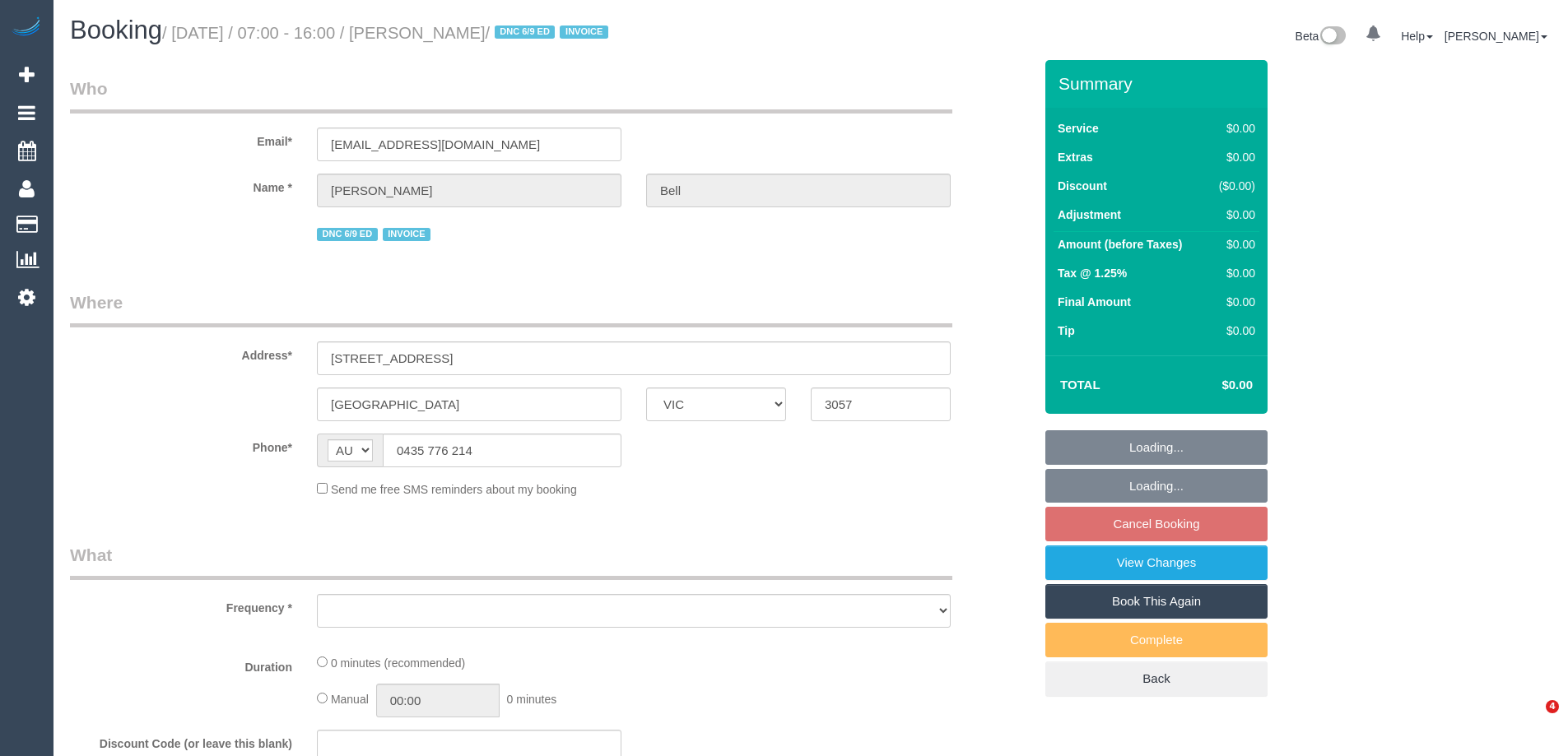
select select "VIC"
select select "number:28"
select select "number:14"
select select "number:19"
select select "number:36"
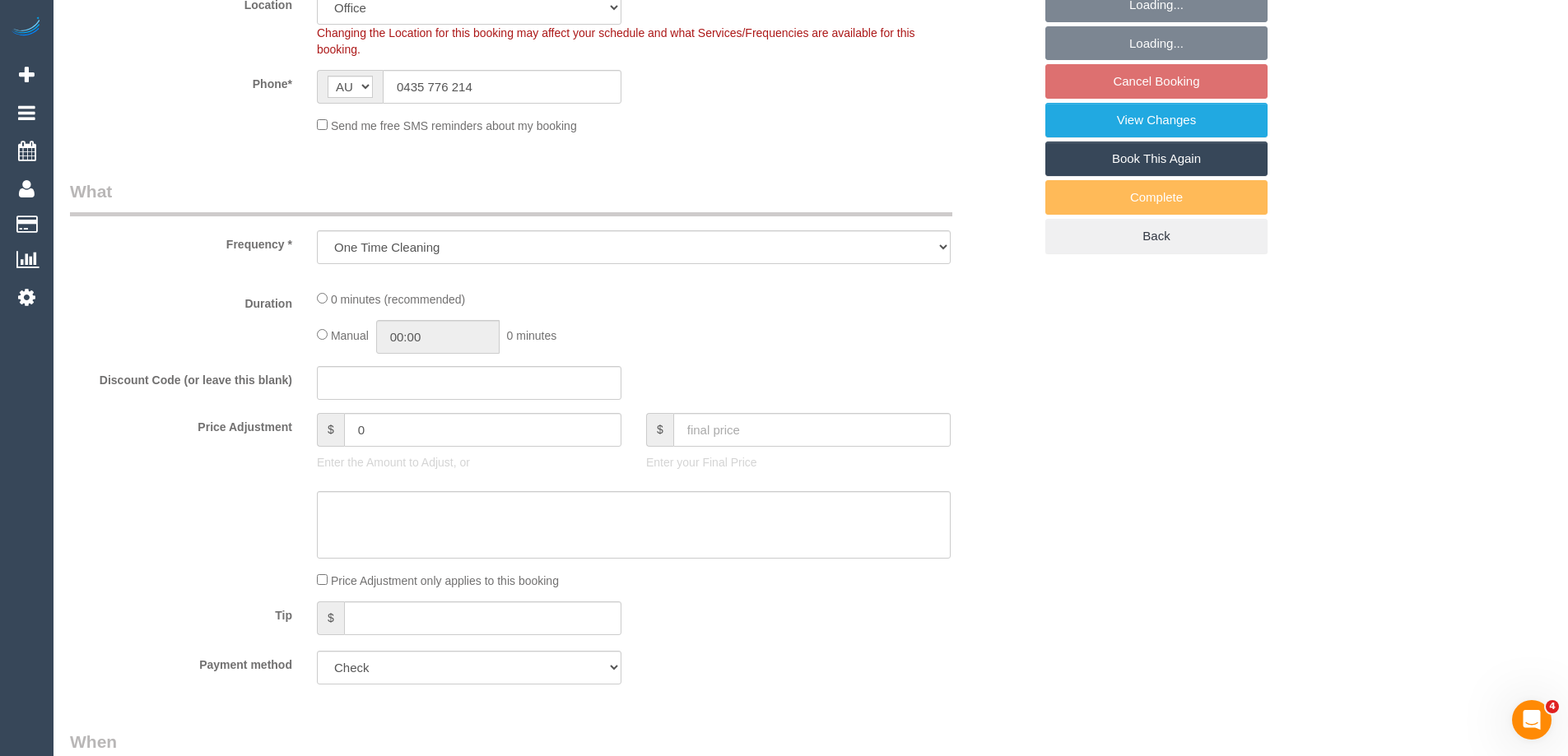
select select "object:702"
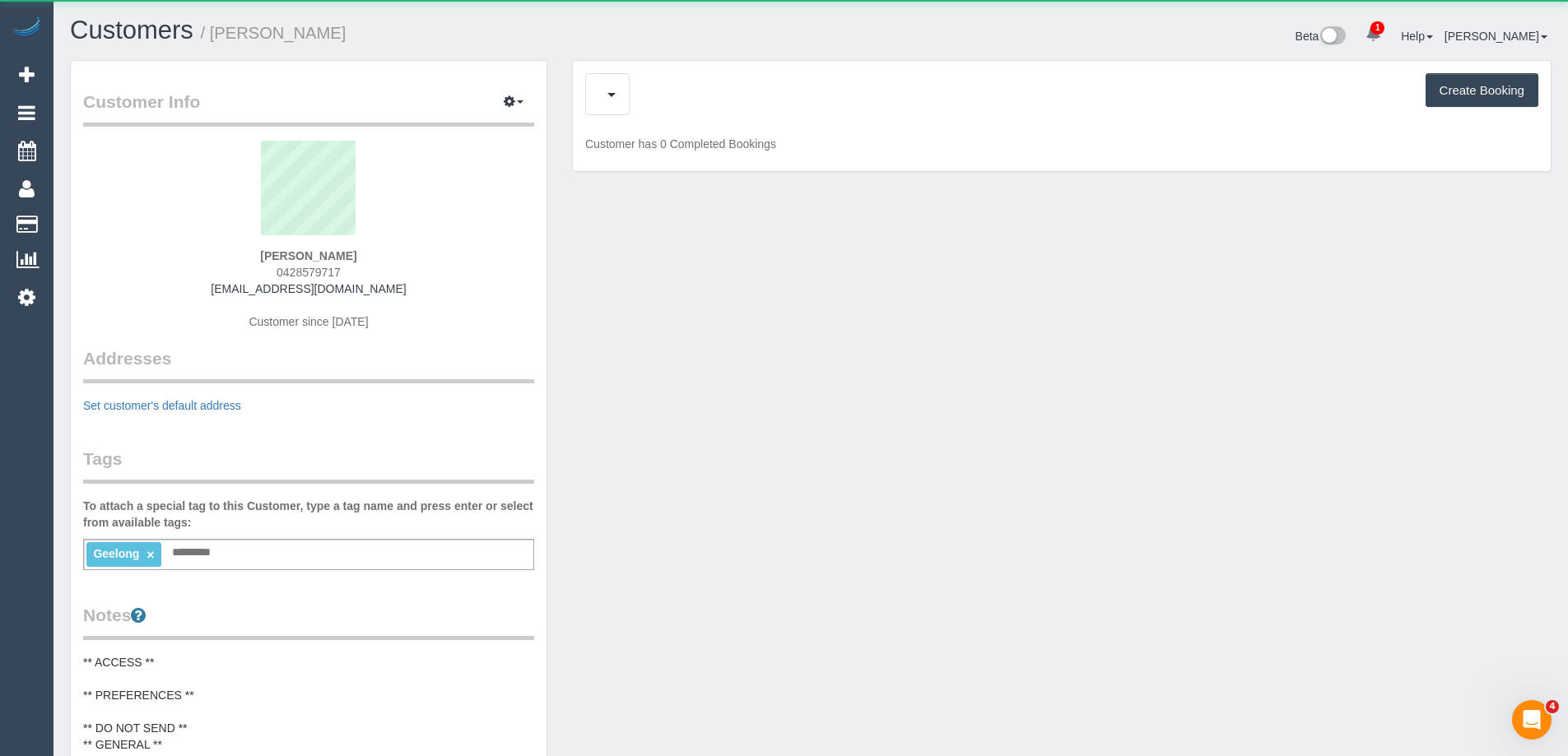
scroll to position [1322, 1568]
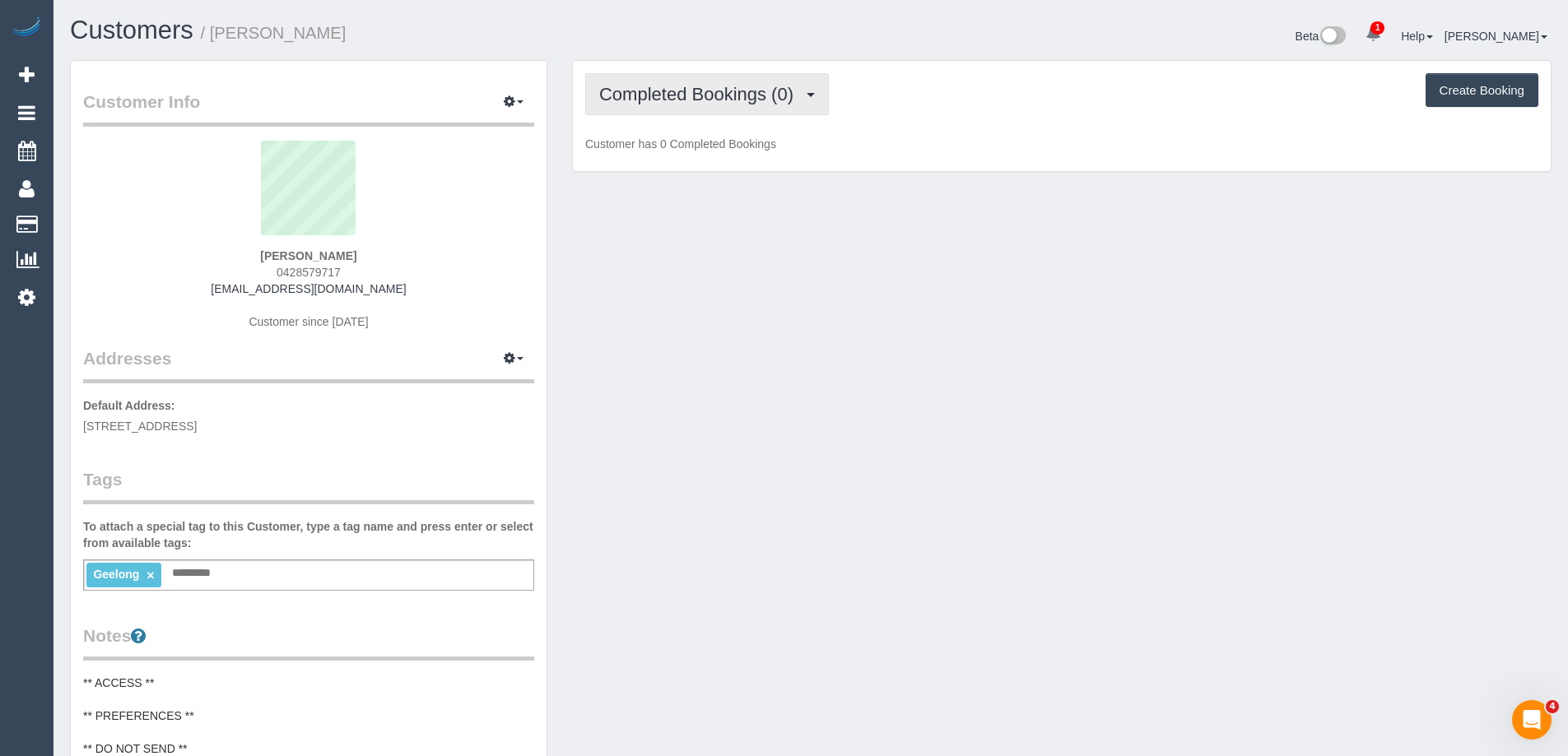
drag, startPoint x: 705, startPoint y: 89, endPoint x: 707, endPoint y: 113, distance: 24.1
click at [705, 89] on span "Completed Bookings (0)" at bounding box center [700, 94] width 202 height 21
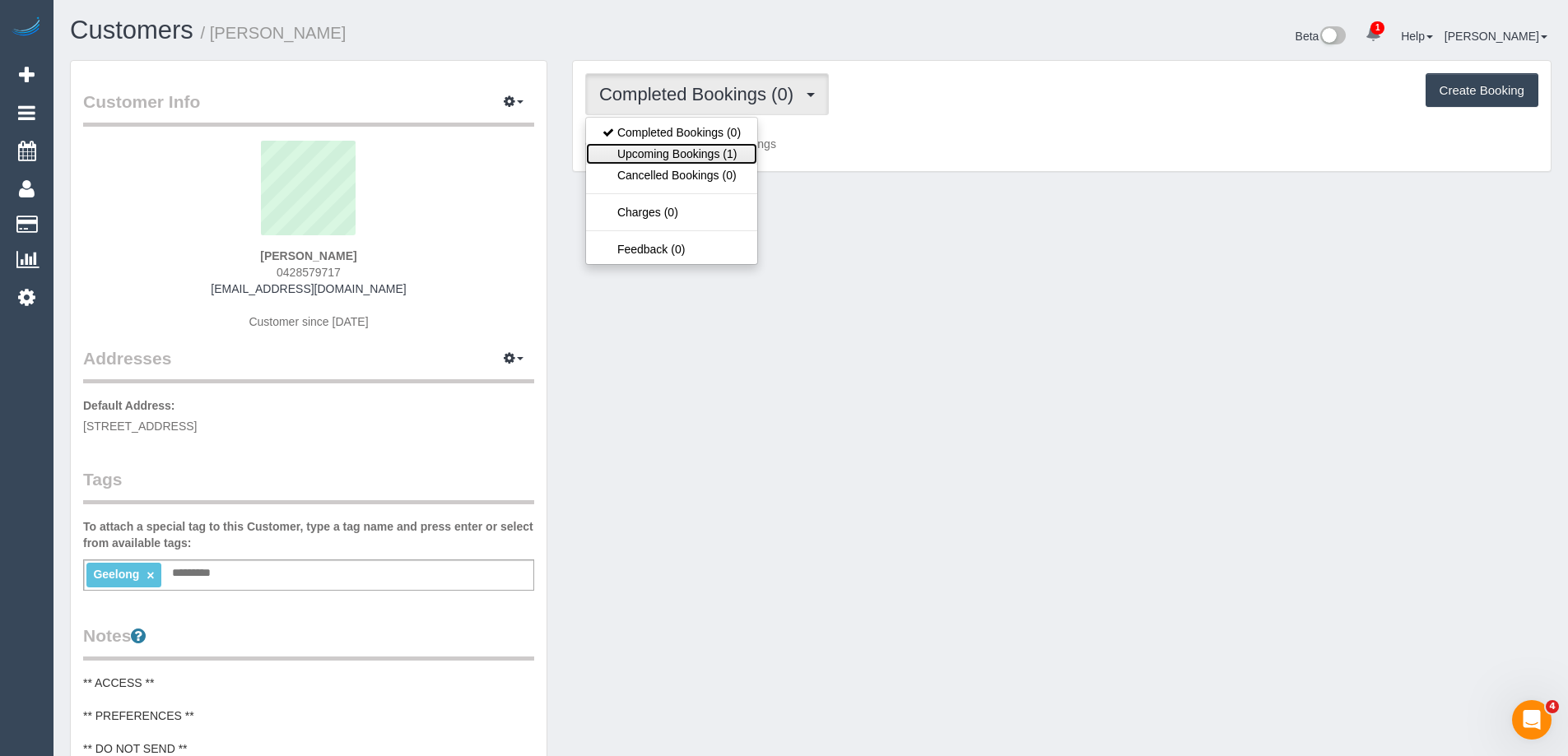
click at [710, 147] on link "Upcoming Bookings (1)" at bounding box center [672, 154] width 171 height 22
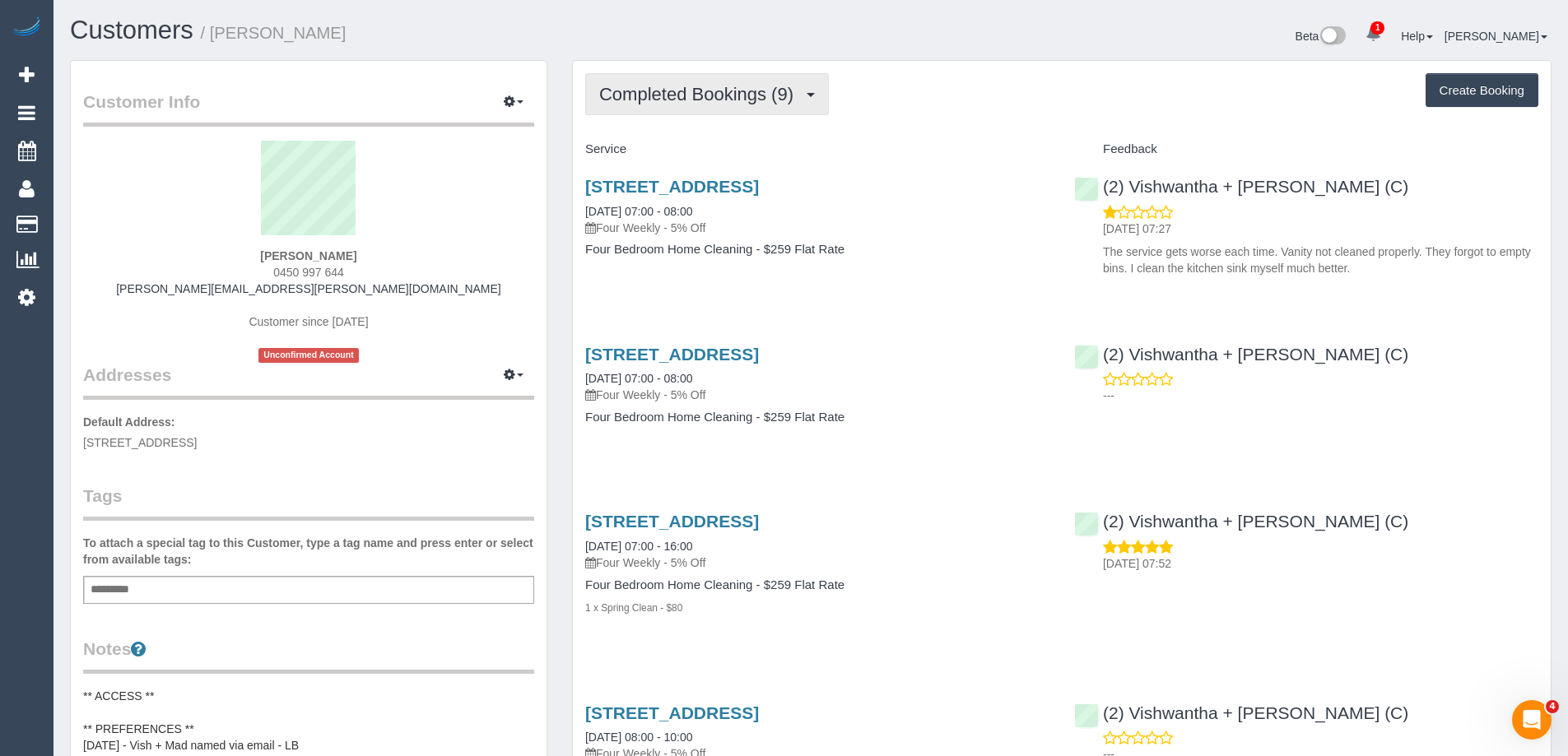
click at [695, 89] on span "Completed Bookings (9)" at bounding box center [700, 94] width 202 height 21
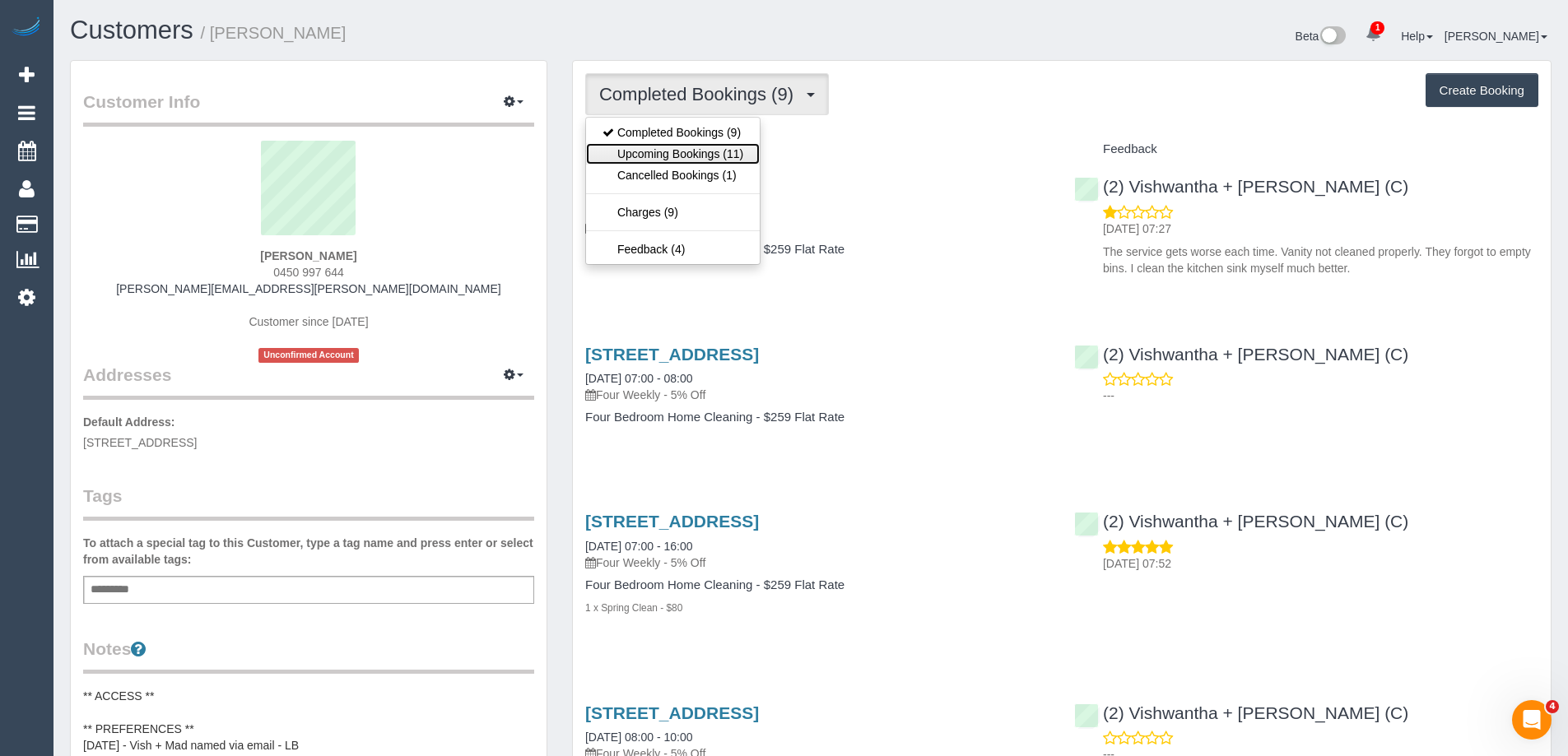
click at [678, 154] on link "Upcoming Bookings (11)" at bounding box center [673, 154] width 174 height 22
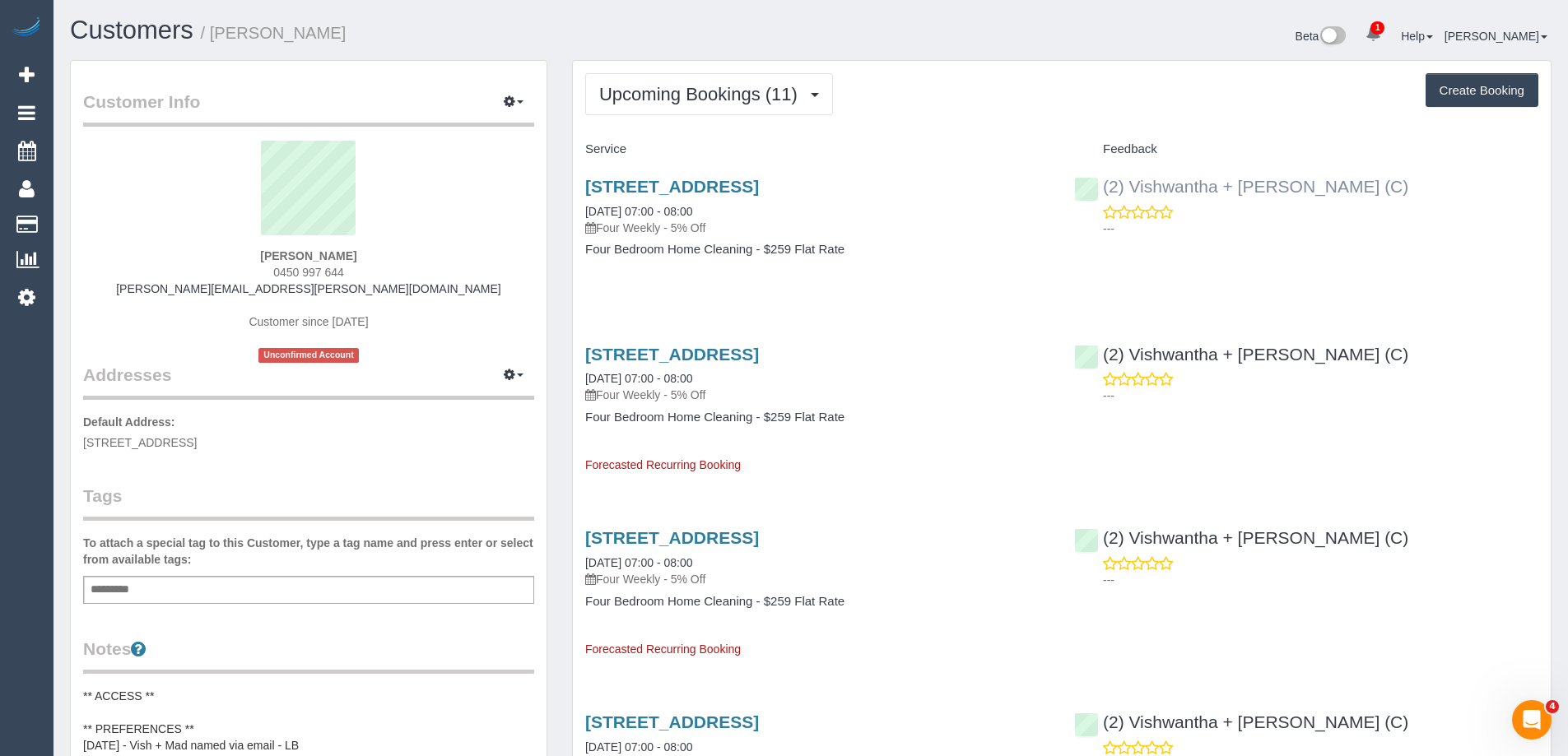
copy link "Vishwantha + [PERSON_NAME] (C)"
drag, startPoint x: 1368, startPoint y: 192, endPoint x: 1131, endPoint y: 192, distance: 237.0
click at [1131, 192] on div "(2) Vishwantha + Madhushika (C) ---" at bounding box center [1305, 203] width 488 height 80
click at [1379, 204] on div "---" at bounding box center [1305, 220] width 464 height 33
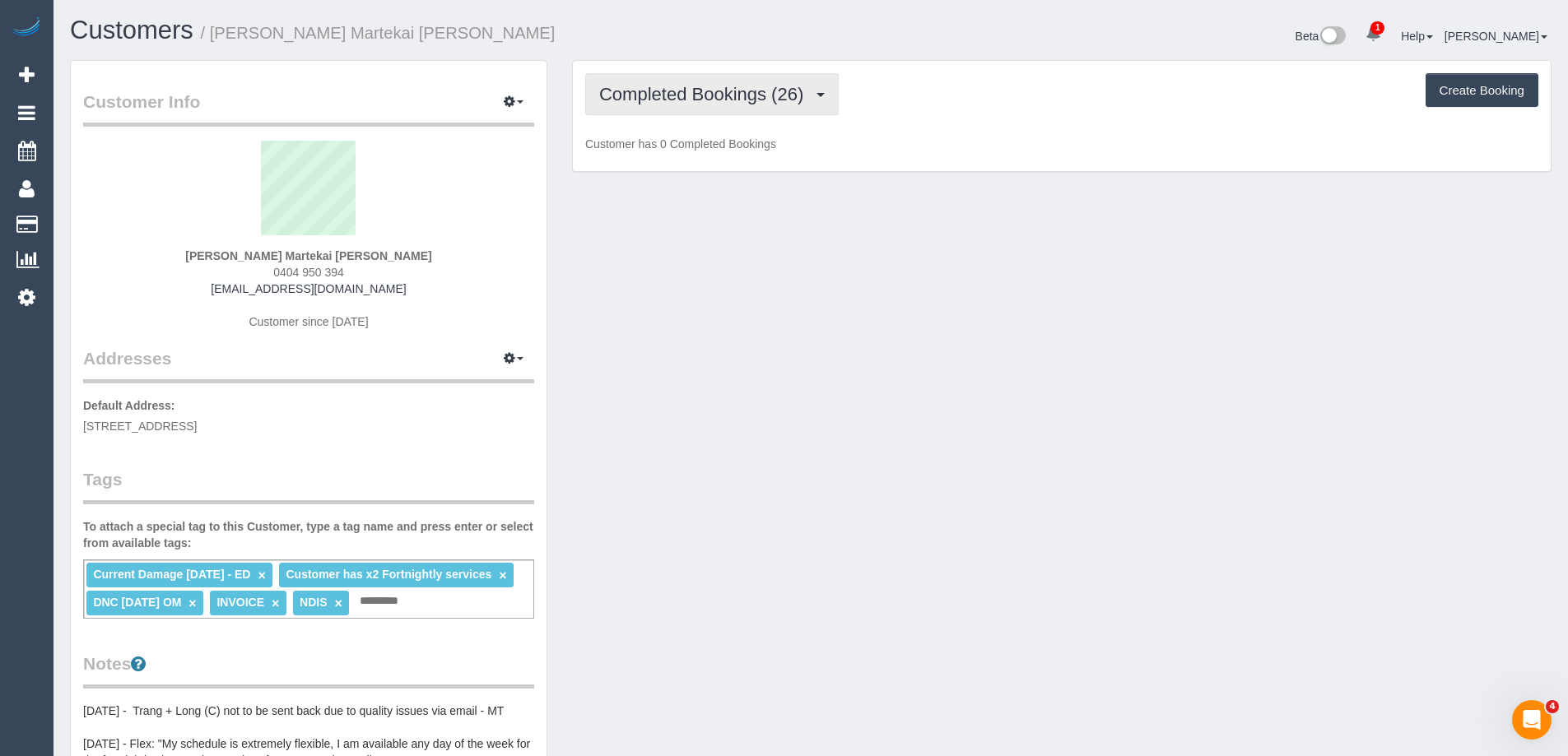
click at [762, 91] on span "Completed Bookings (26)" at bounding box center [705, 94] width 212 height 21
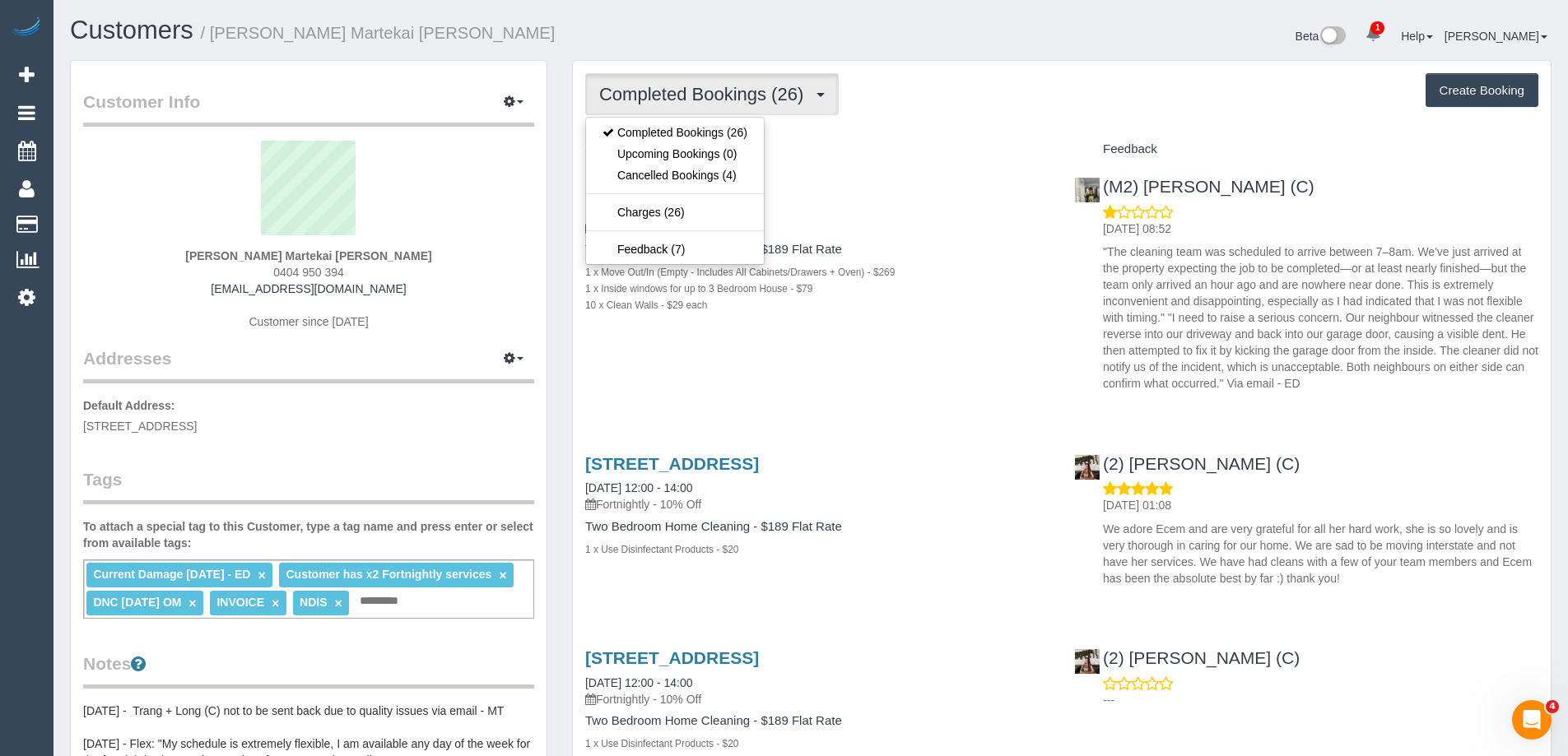
click at [762, 91] on span "Completed Bookings (26)" at bounding box center [705, 94] width 212 height 21
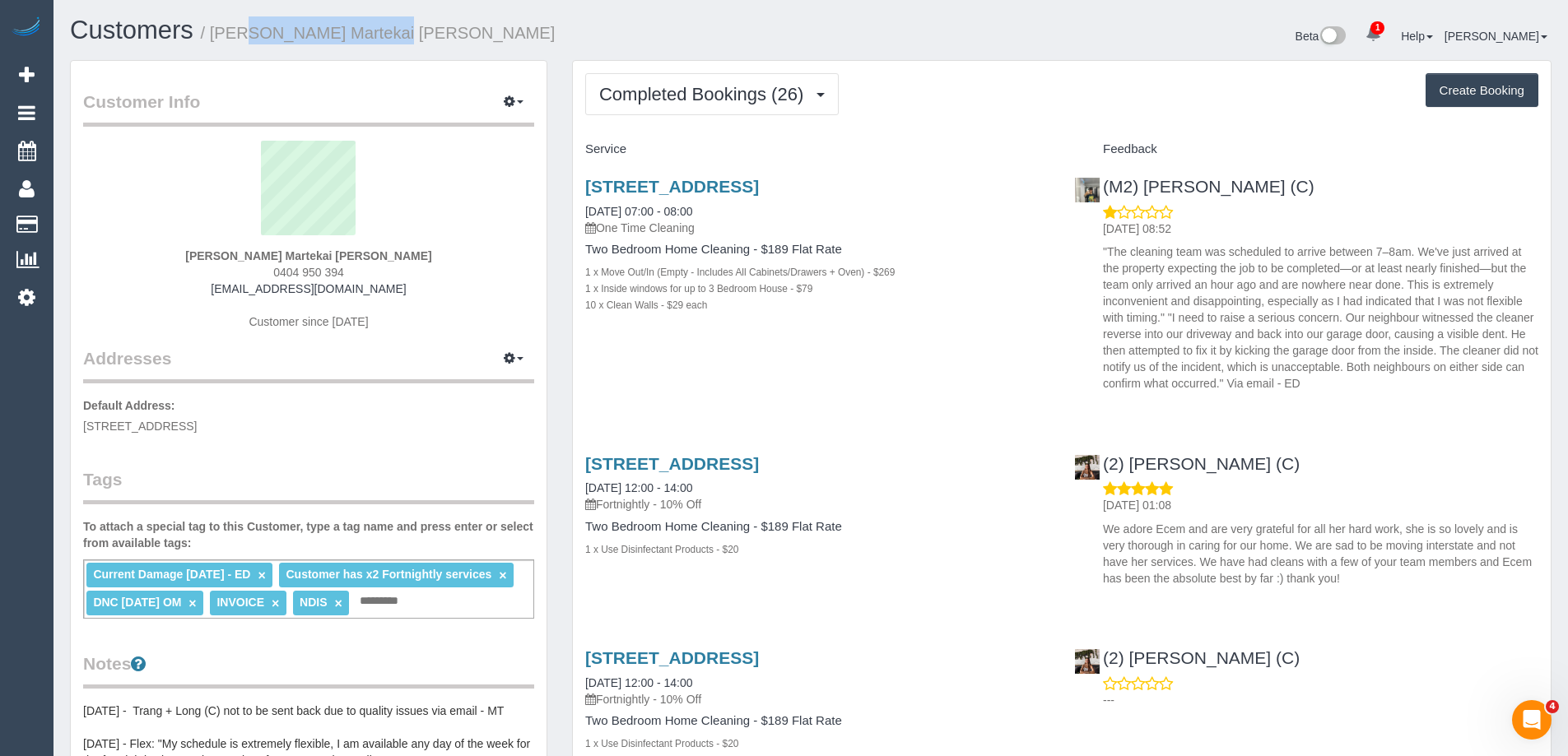
copy small "[PERSON_NAME] Martekai [PERSON_NAME]"
drag, startPoint x: 359, startPoint y: 41, endPoint x: 213, endPoint y: 40, distance: 146.0
click at [213, 40] on h1 "Customers / [PERSON_NAME] Martekai [PERSON_NAME]" at bounding box center [434, 30] width 728 height 28
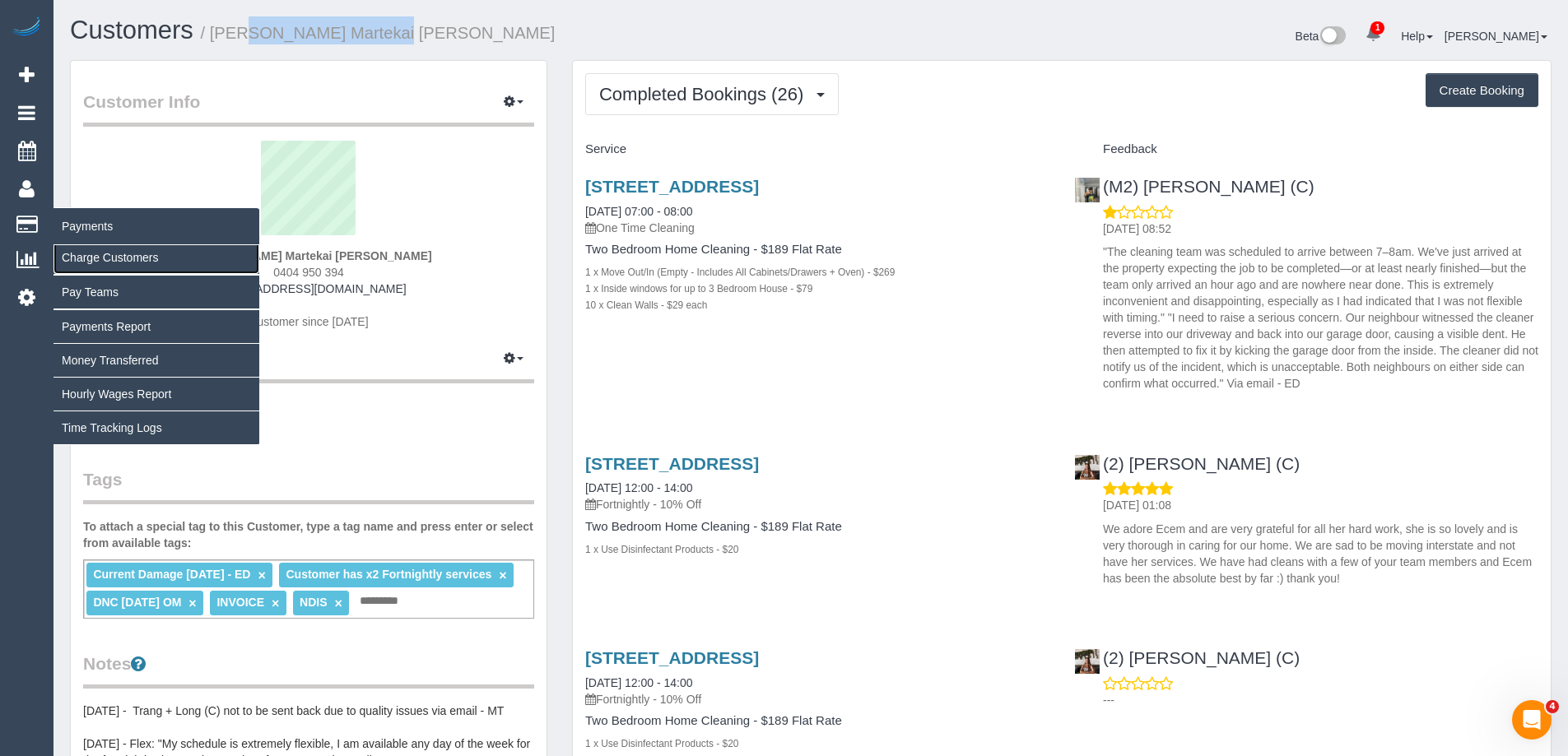
click at [117, 260] on link "Charge Customers" at bounding box center [156, 257] width 206 height 33
select select
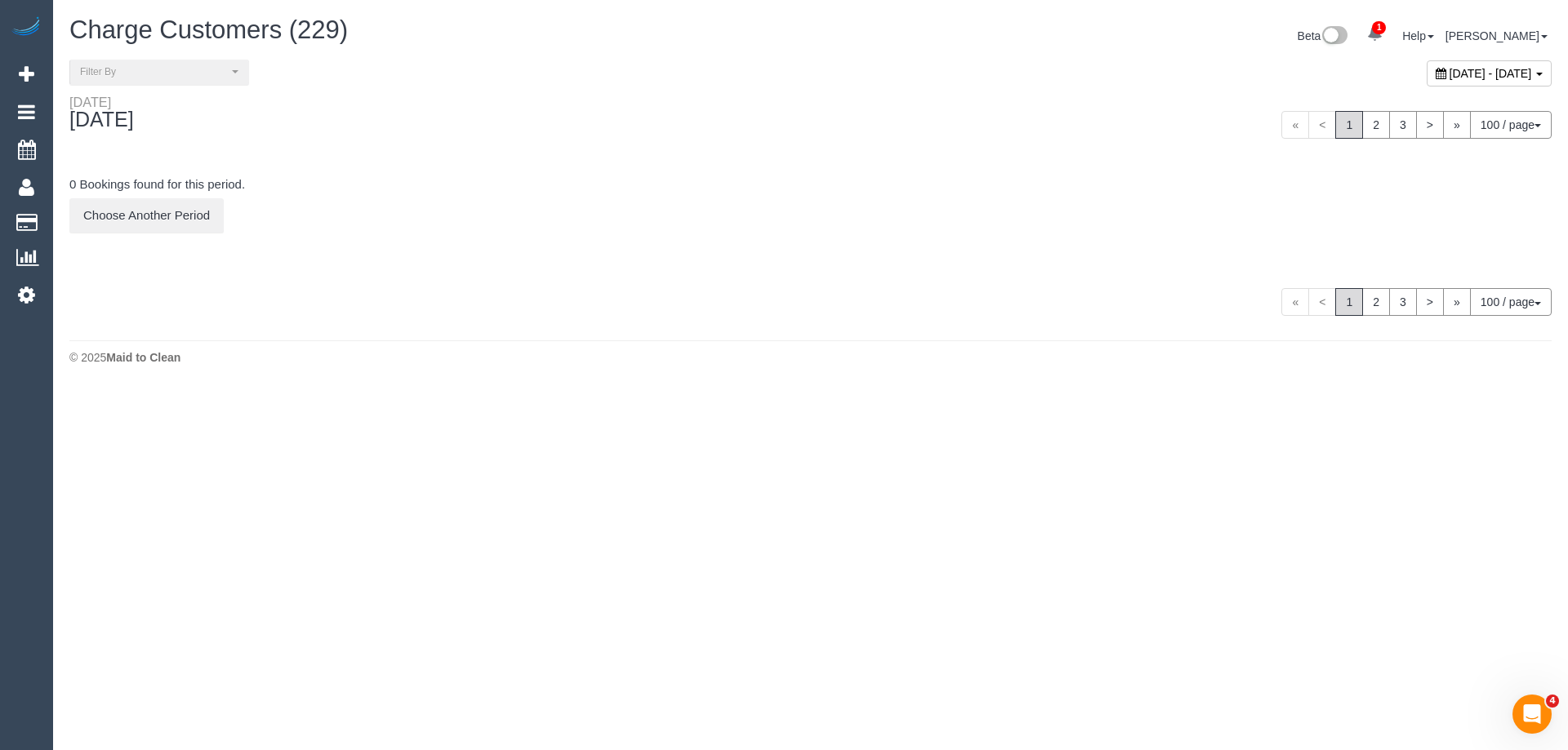
click at [1450, 75] on span "[DATE] - [DATE]" at bounding box center [1491, 74] width 82 height 13
type input "**********"
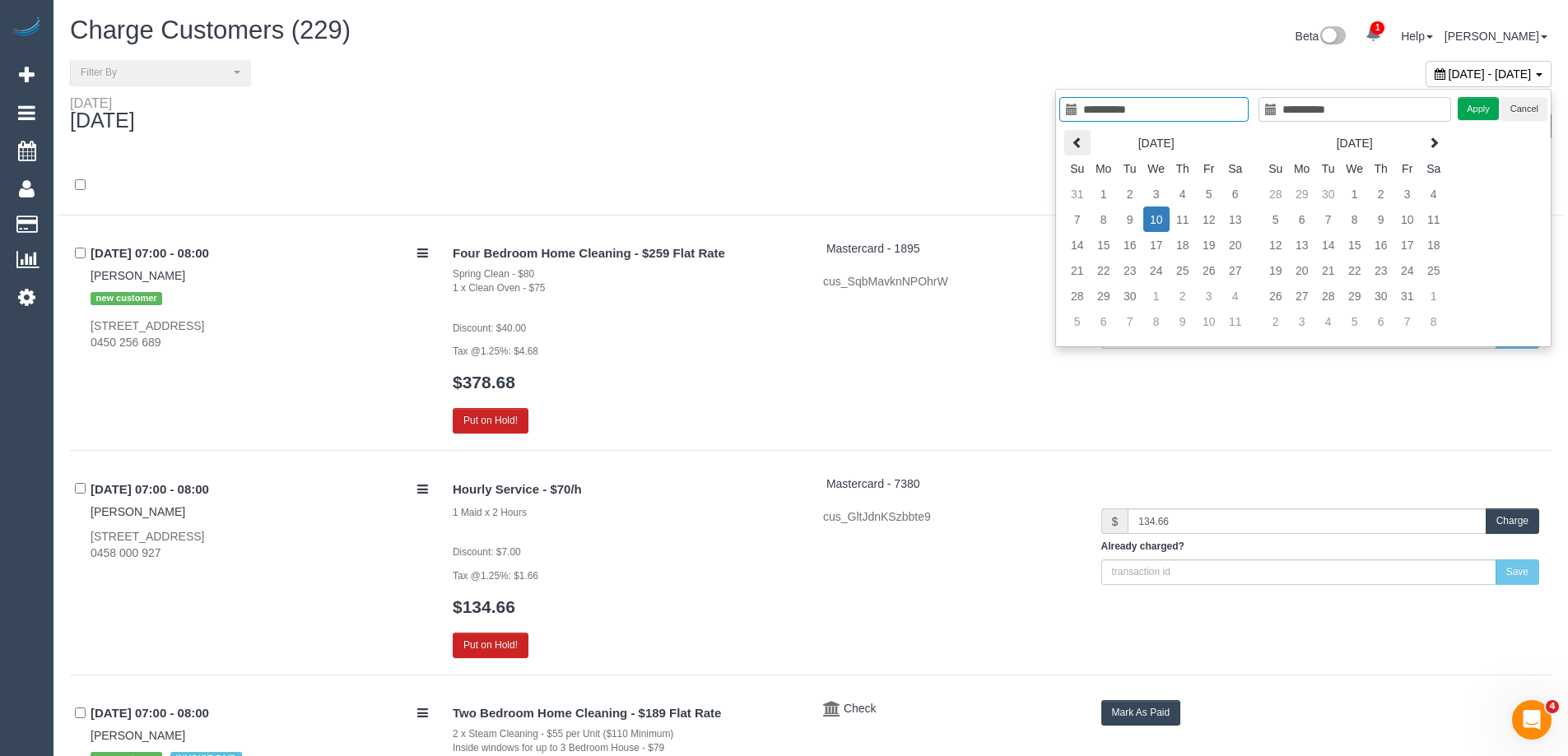
click at [1081, 140] on icon at bounding box center [1077, 142] width 12 height 12
click at [1428, 143] on icon at bounding box center [1433, 142] width 12 height 12
type input "**********"
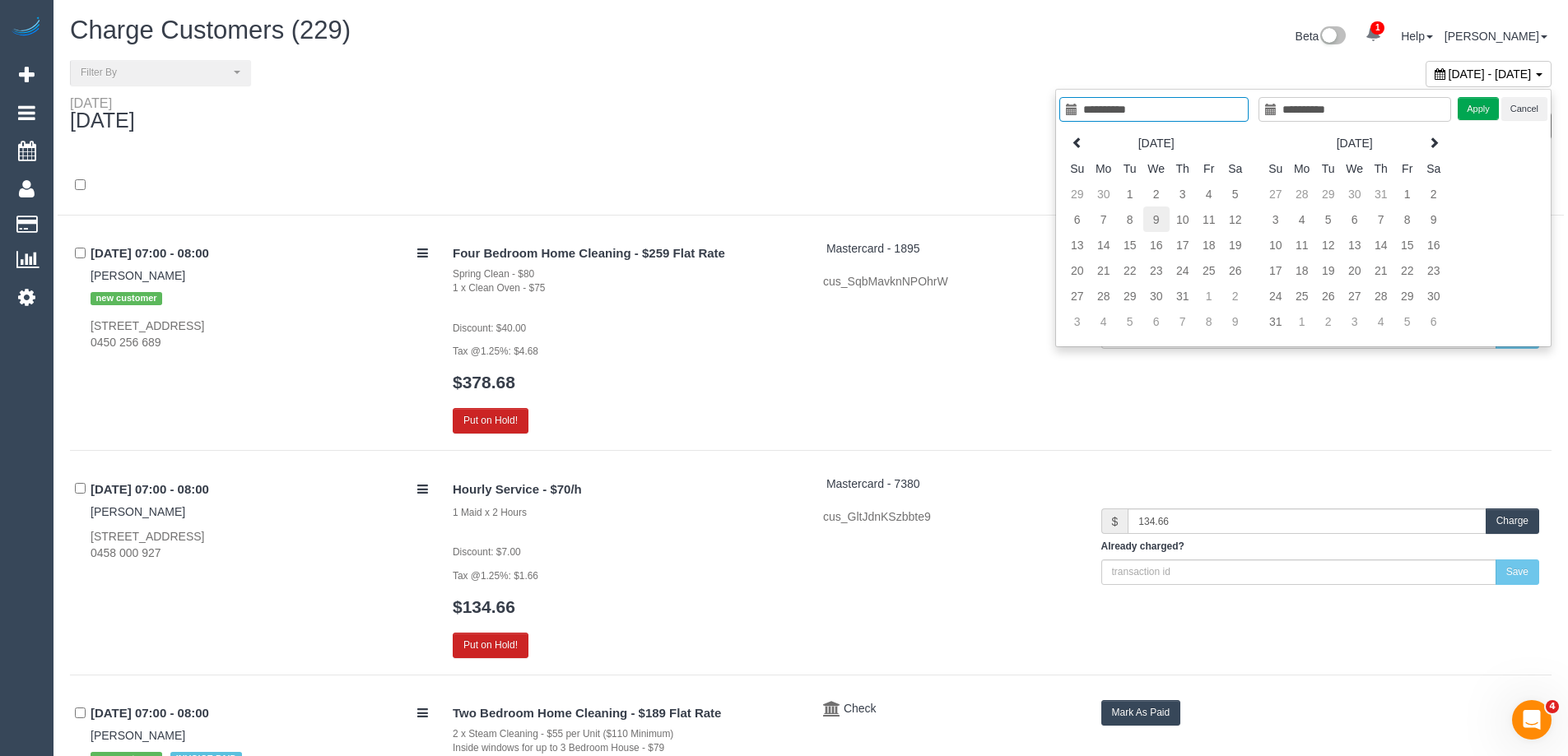
click at [1157, 219] on td "9" at bounding box center [1156, 219] width 26 height 26
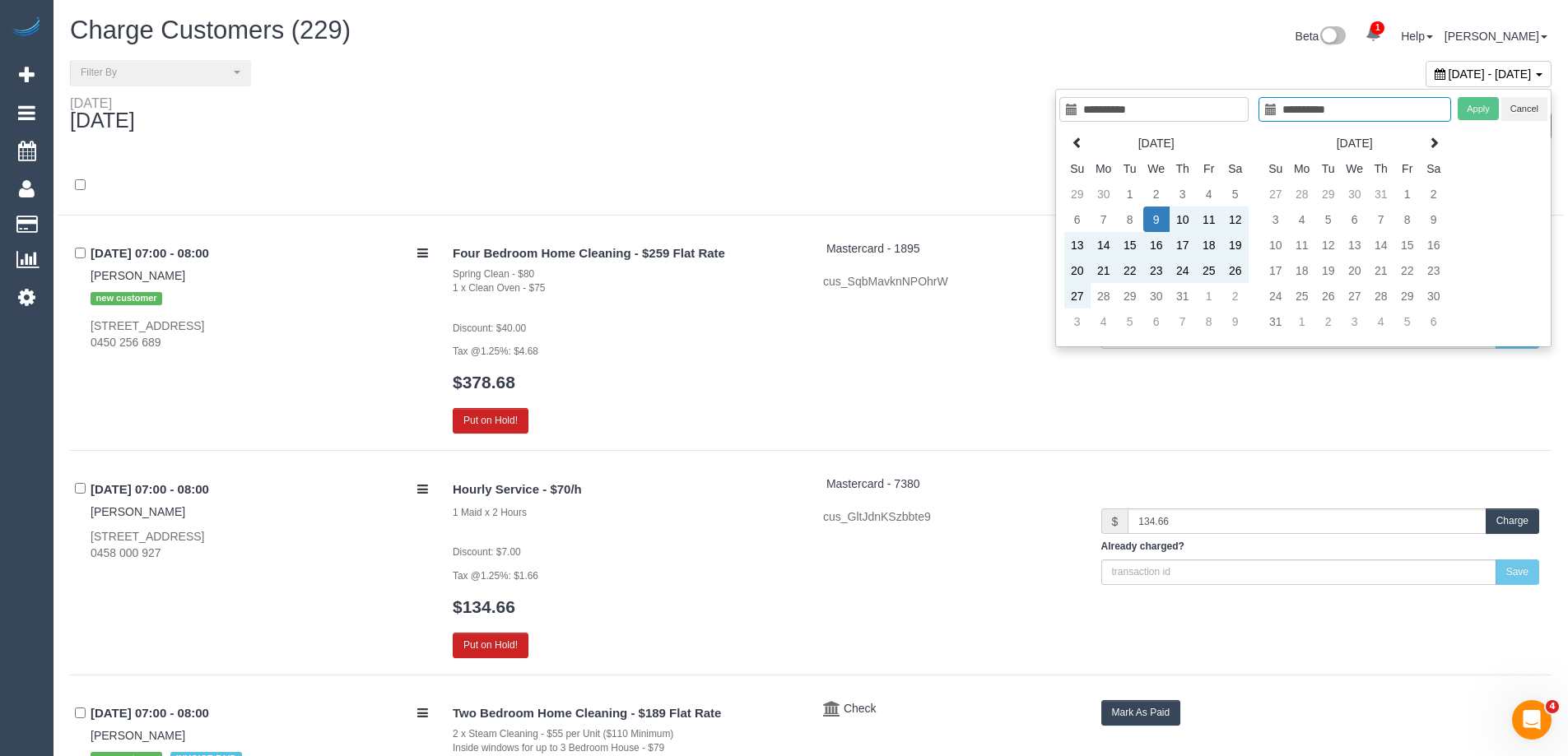
click at [1469, 106] on div "Apply Cancel" at bounding box center [1502, 109] width 89 height 24
type input "**********"
click at [1157, 219] on td "9" at bounding box center [1156, 219] width 26 height 26
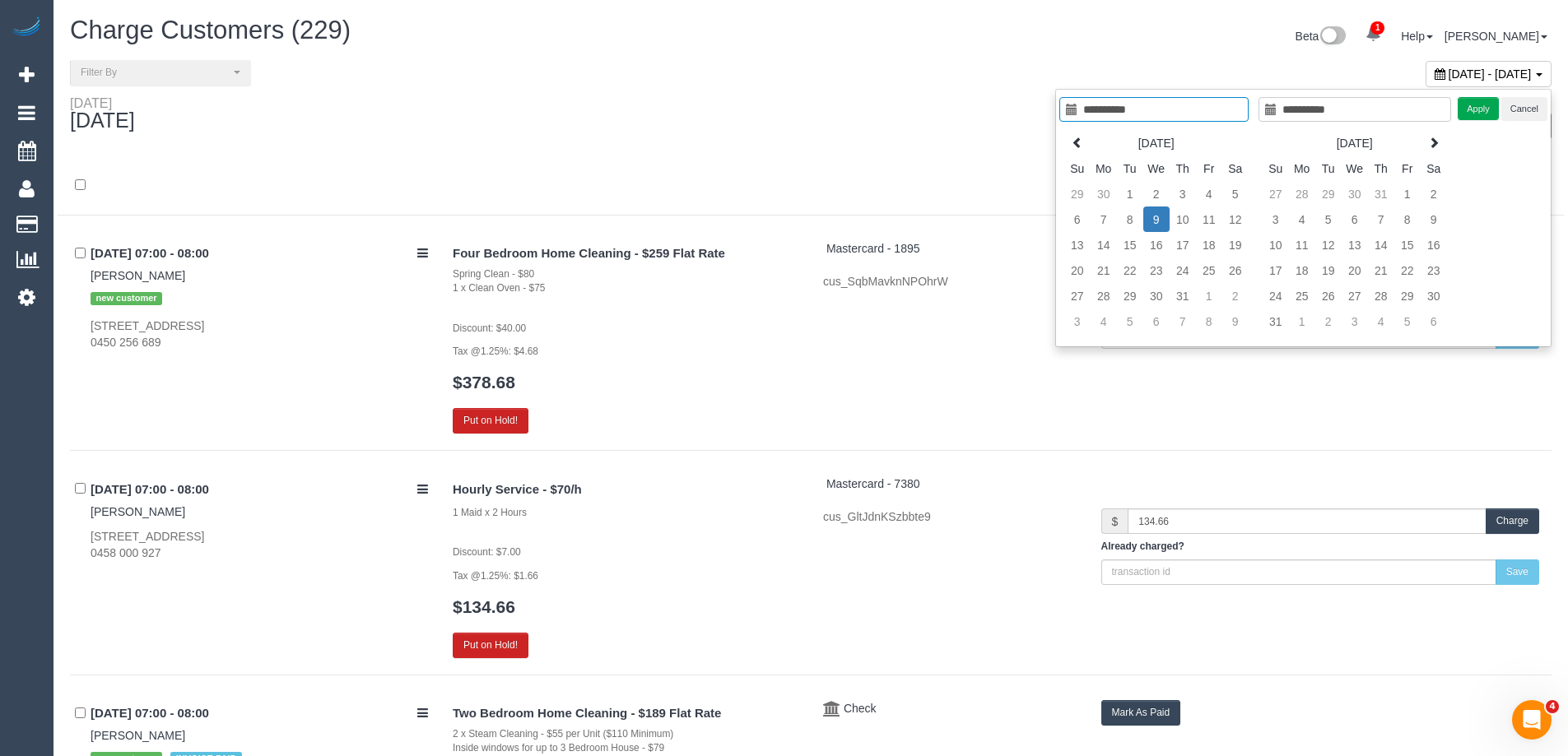
type input "**********"
click at [1485, 105] on button "Apply" at bounding box center [1478, 109] width 41 height 24
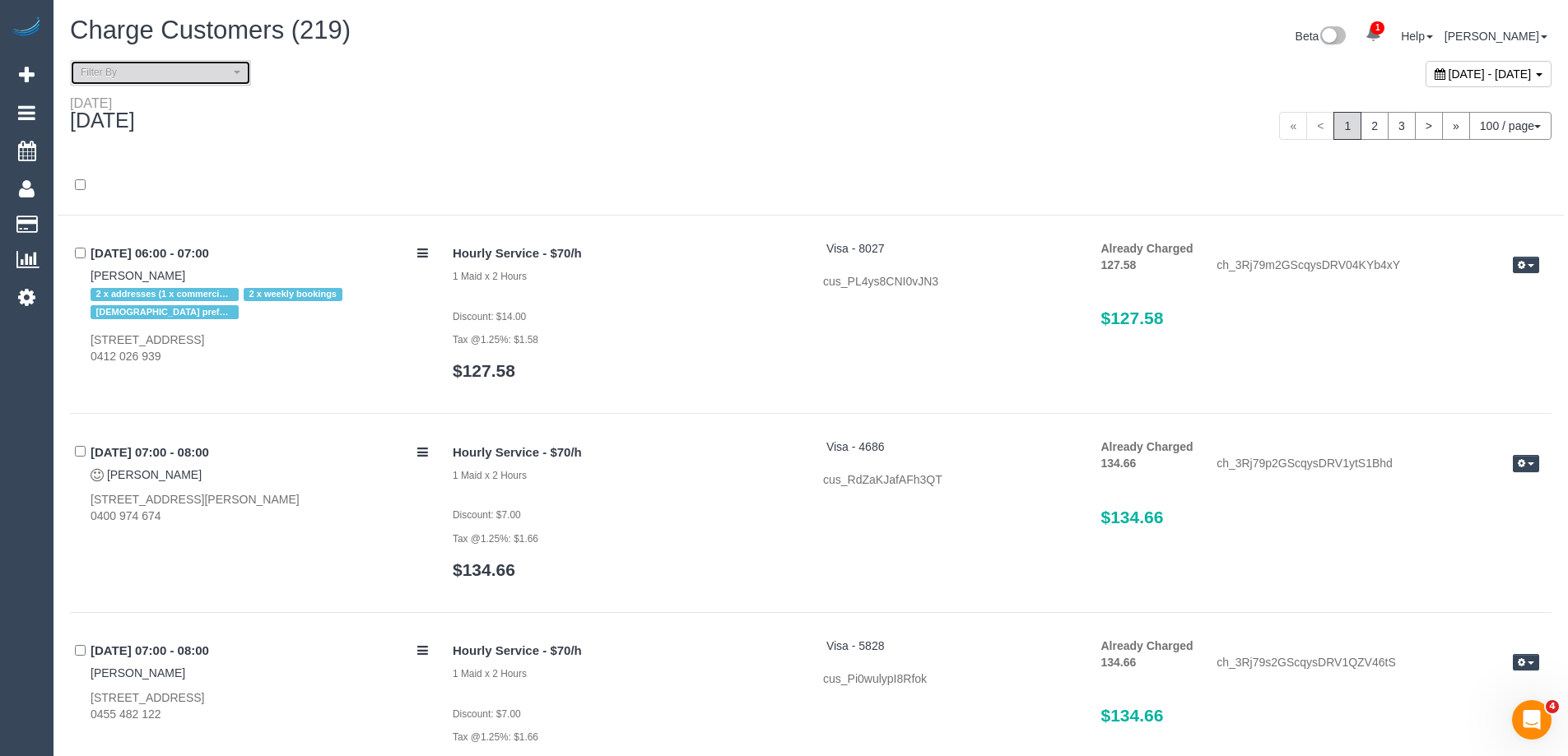
click at [144, 68] on span "Filter By" at bounding box center [155, 73] width 149 height 14
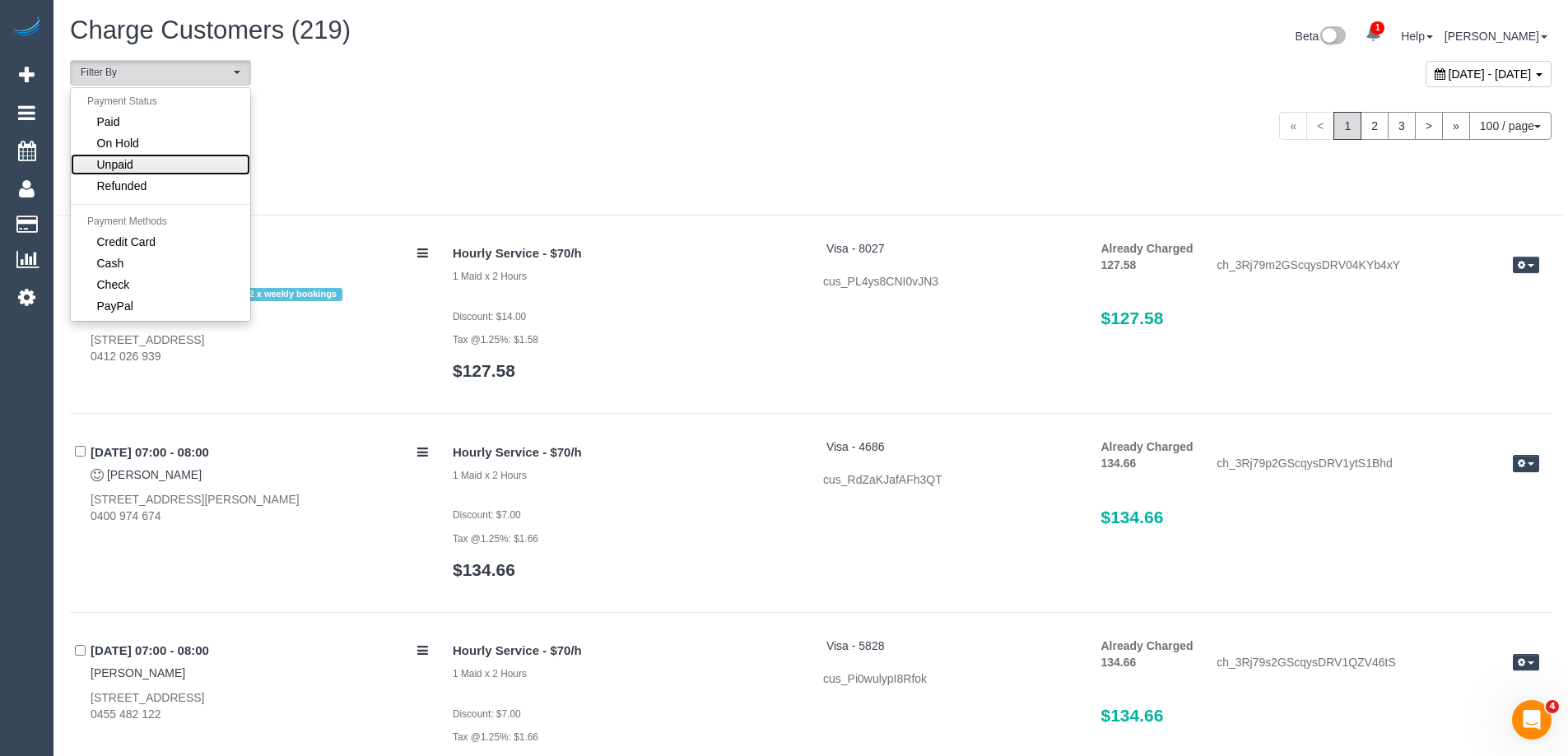
click at [140, 163] on link "Unpaid" at bounding box center [161, 165] width 180 height 22
select select "******"
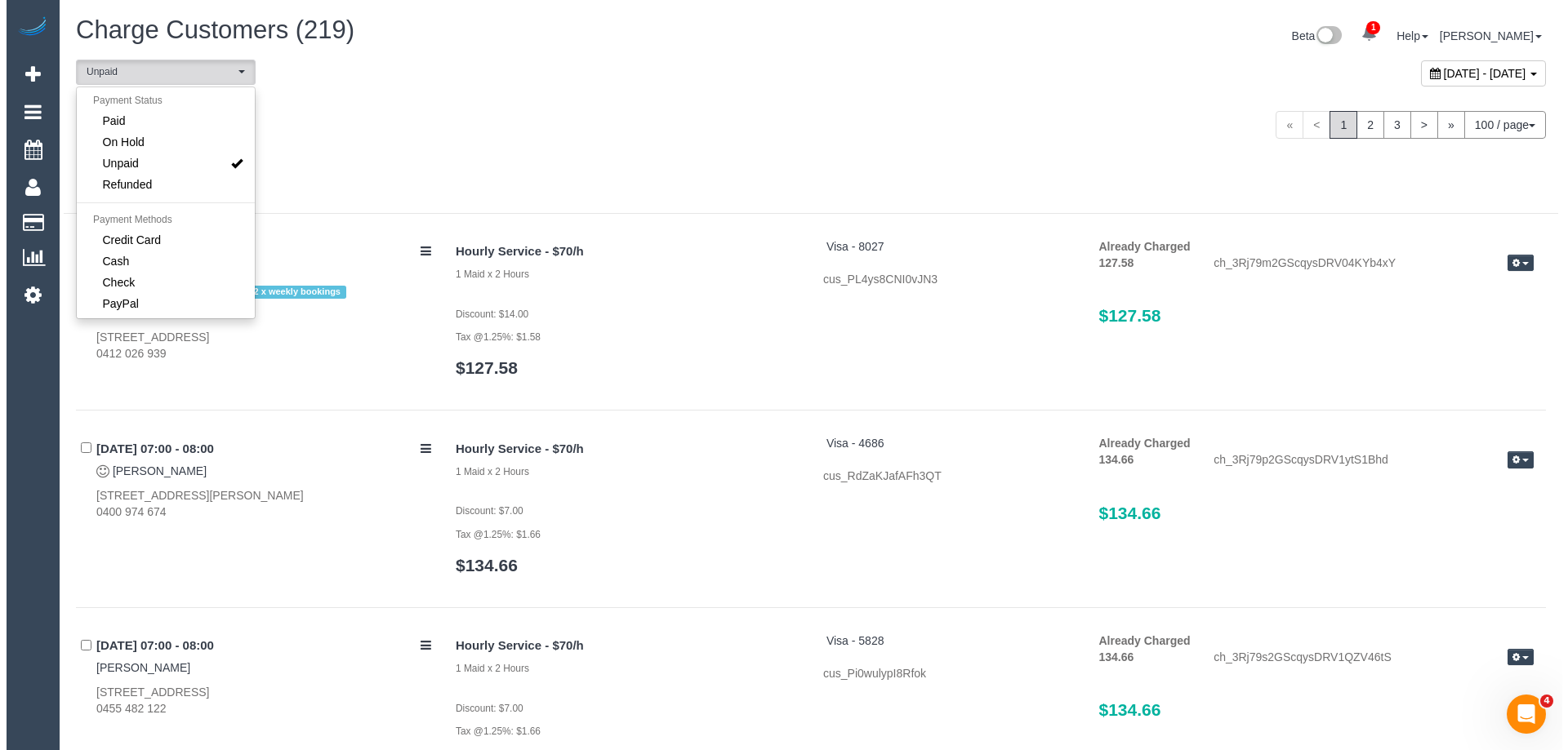
scroll to position [31, 0]
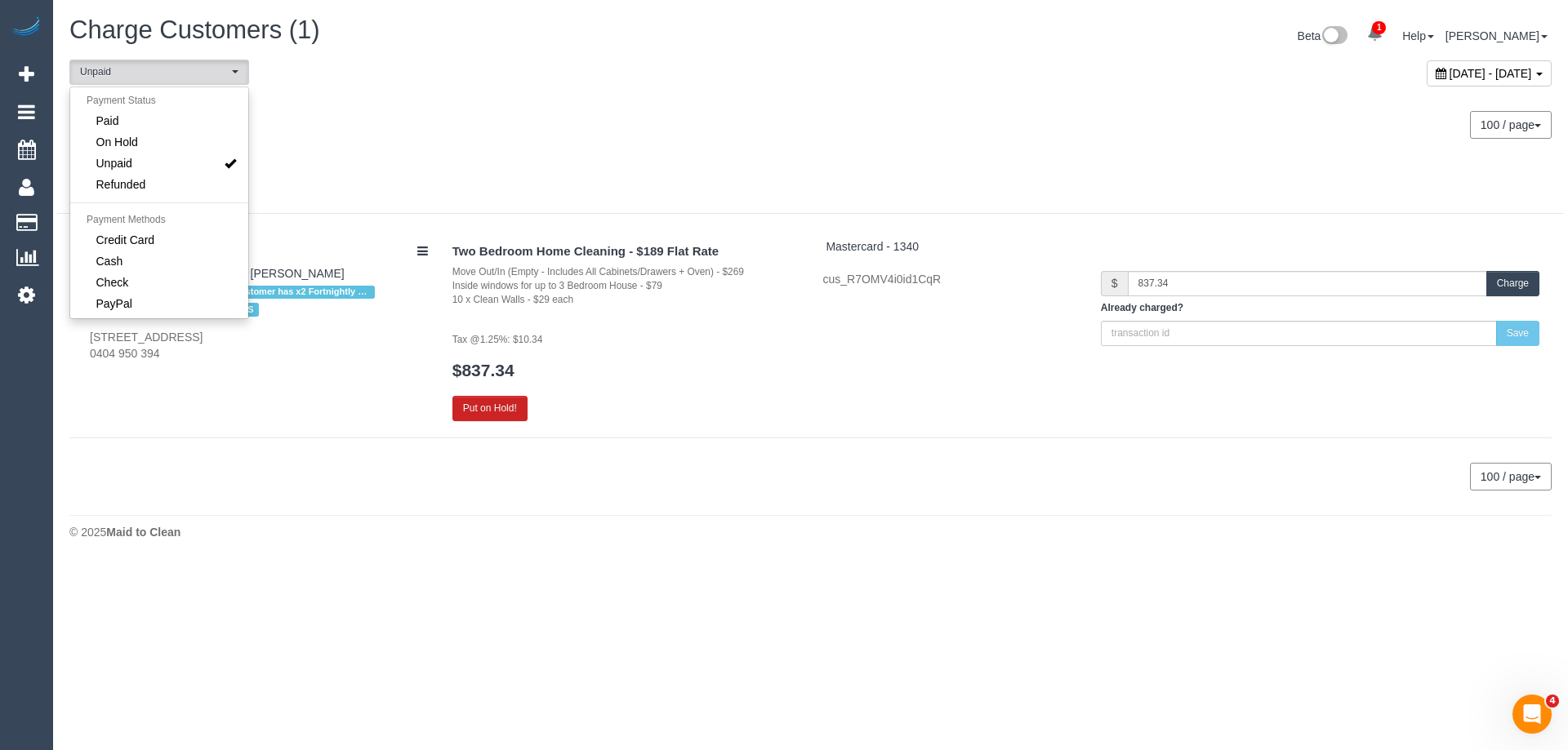
click at [452, 131] on div "Wednesday July 09, 2025" at bounding box center [434, 116] width 754 height 43
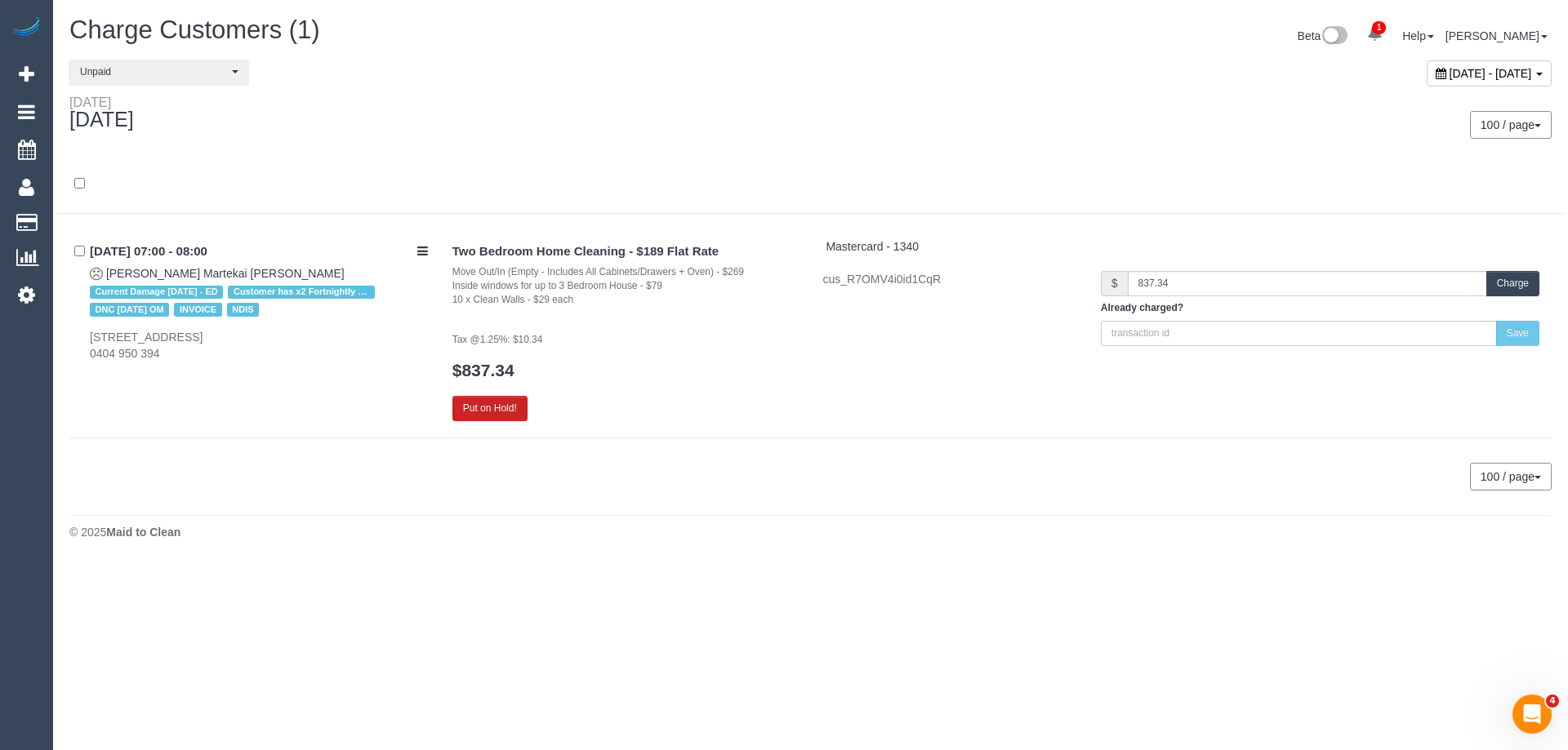
click at [1519, 289] on button "Charge" at bounding box center [1513, 284] width 53 height 26
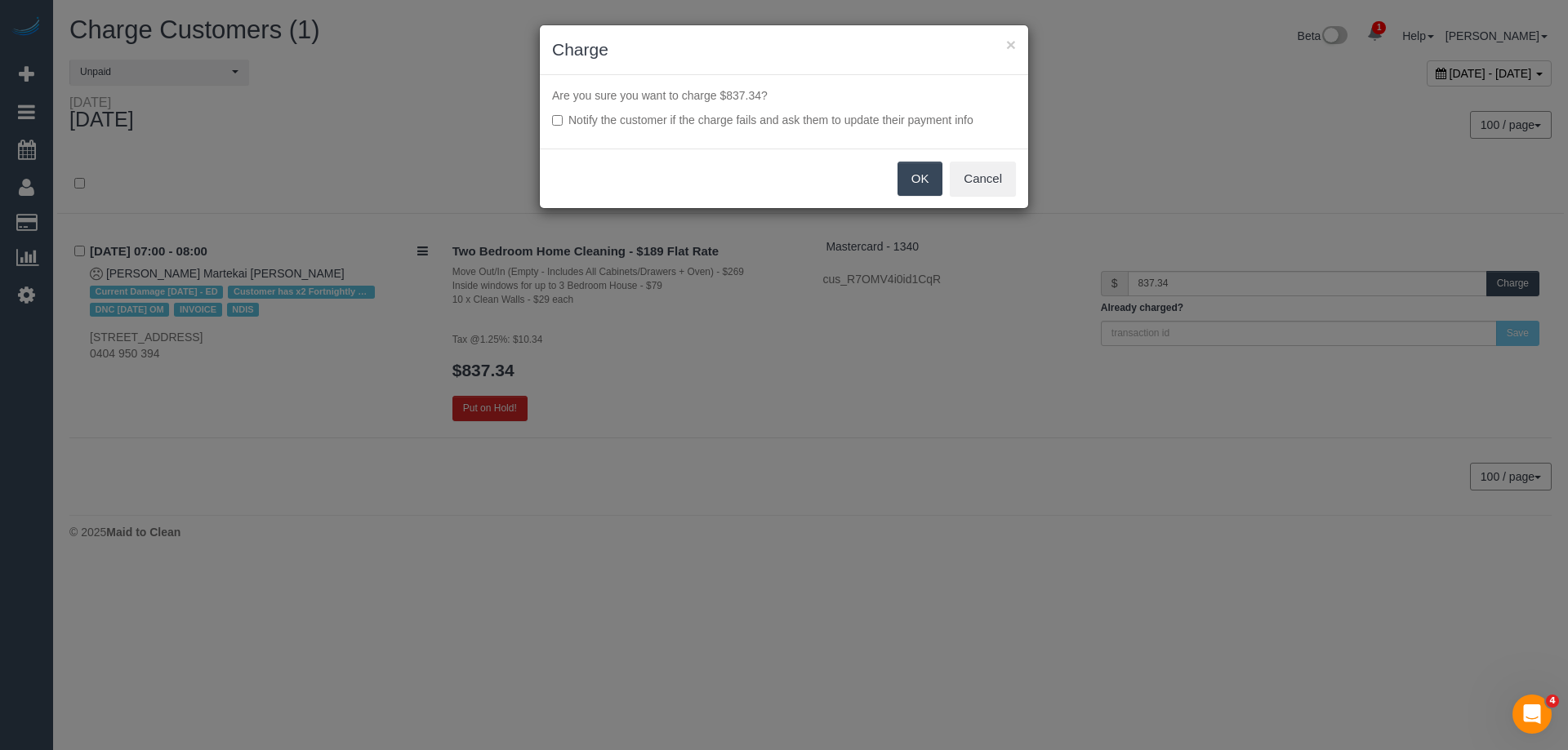
click at [922, 190] on button "OK" at bounding box center [920, 178] width 46 height 34
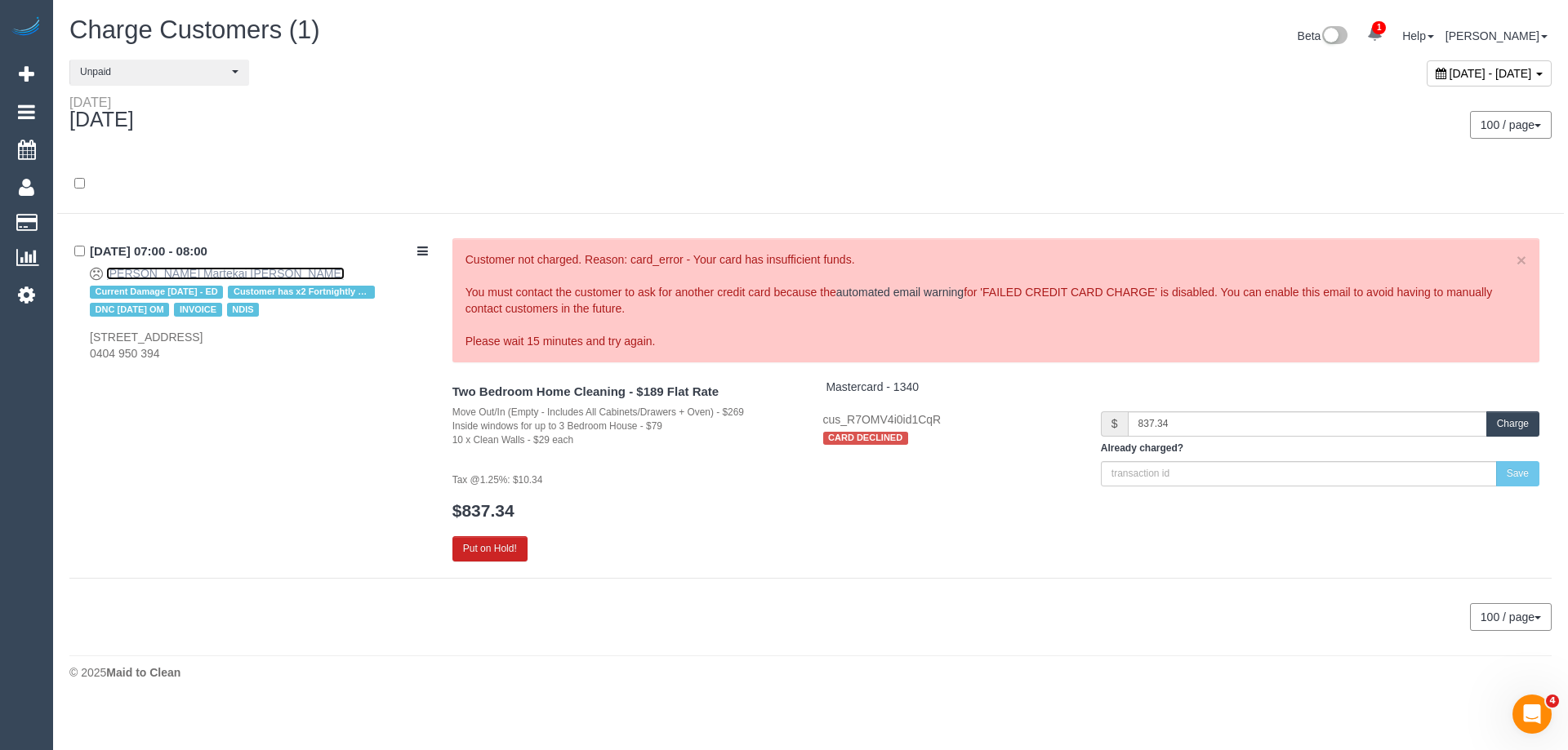
click at [197, 268] on link "Amy Martekai Quaye" at bounding box center [225, 274] width 238 height 13
click at [142, 272] on link "Amy Martekai Quaye" at bounding box center [225, 274] width 238 height 13
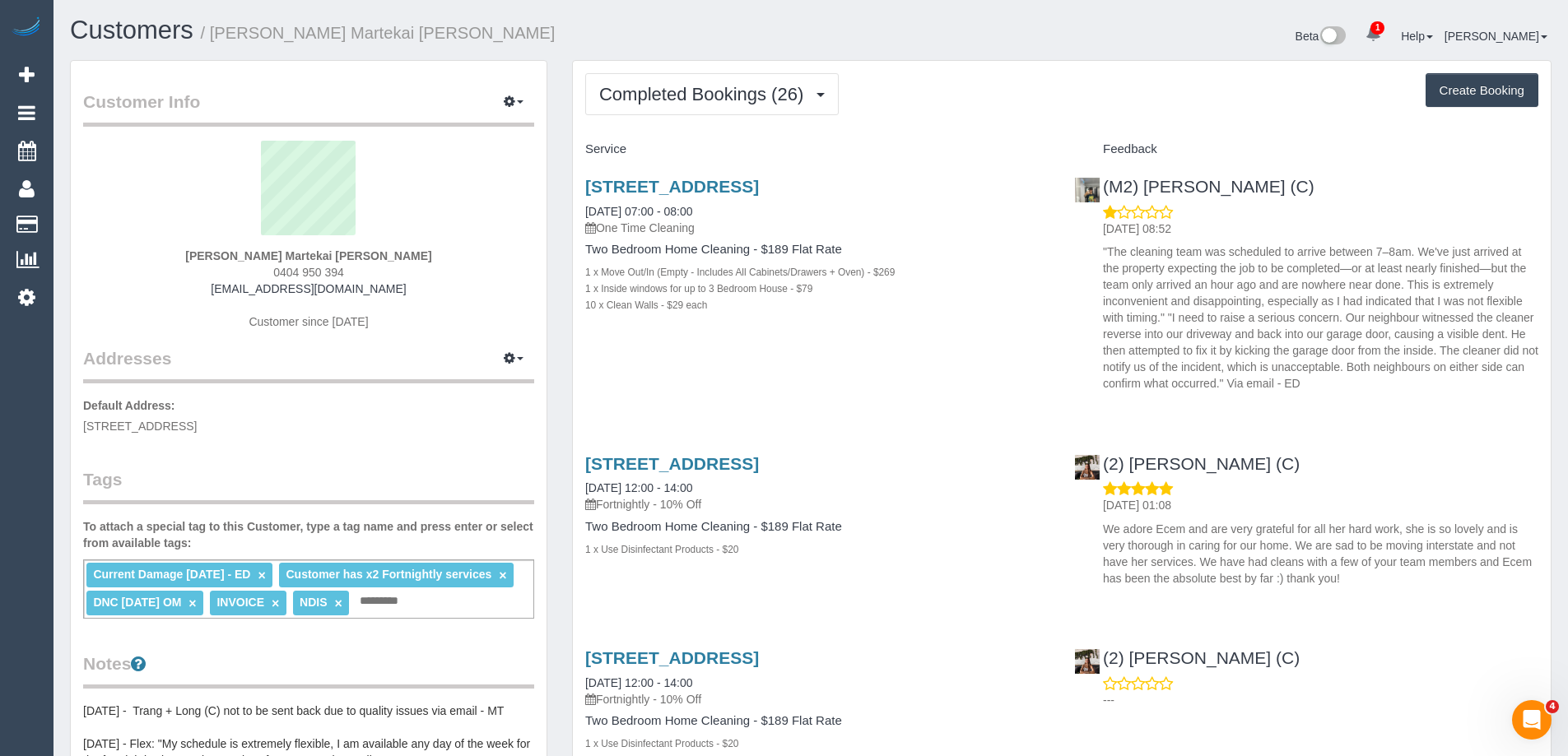
click at [258, 572] on link "×" at bounding box center [261, 575] width 8 height 14
click at [437, 576] on link "×" at bounding box center [433, 575] width 8 height 14
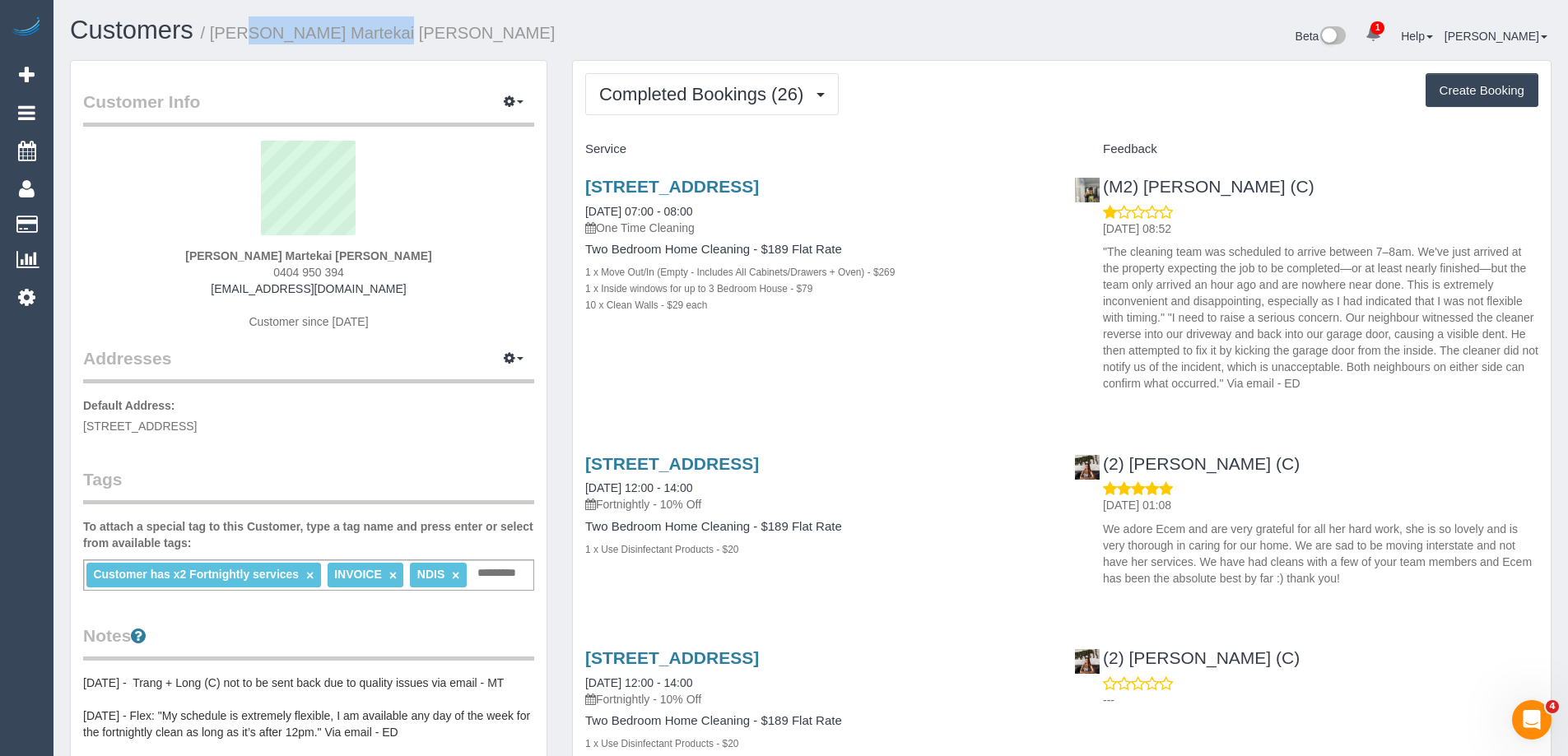
copy small "Amy Martekai Quaye"
drag, startPoint x: 408, startPoint y: 31, endPoint x: 216, endPoint y: 29, distance: 192.0
click at [216, 29] on h1 "Customers / Amy Martekai Quaye" at bounding box center [434, 30] width 728 height 28
copy small "Amy Martekai Quaye"
drag, startPoint x: 381, startPoint y: 31, endPoint x: 216, endPoint y: 39, distance: 165.2
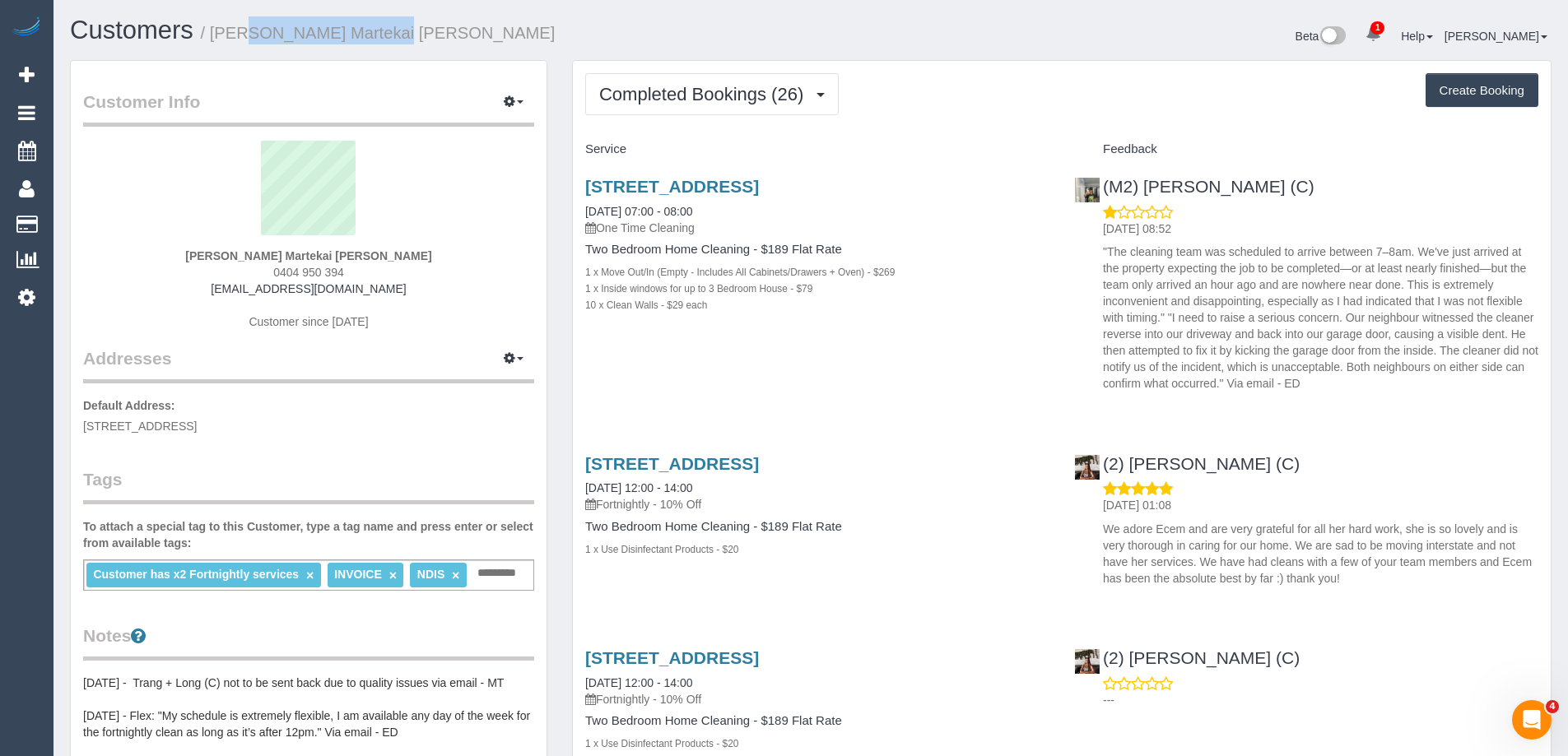
click at [216, 39] on h1 "Customers / Amy Martekai Quaye" at bounding box center [434, 30] width 728 height 28
copy link "Ranjan Adhikari (C)"
drag, startPoint x: 1315, startPoint y: 190, endPoint x: 1145, endPoint y: 196, distance: 170.1
click at [1145, 196] on div "(M2) Ranjan Adhikari (C) 10/07/2025 08:52 "The cleaning team was scheduled to a…" at bounding box center [1305, 281] width 488 height 236
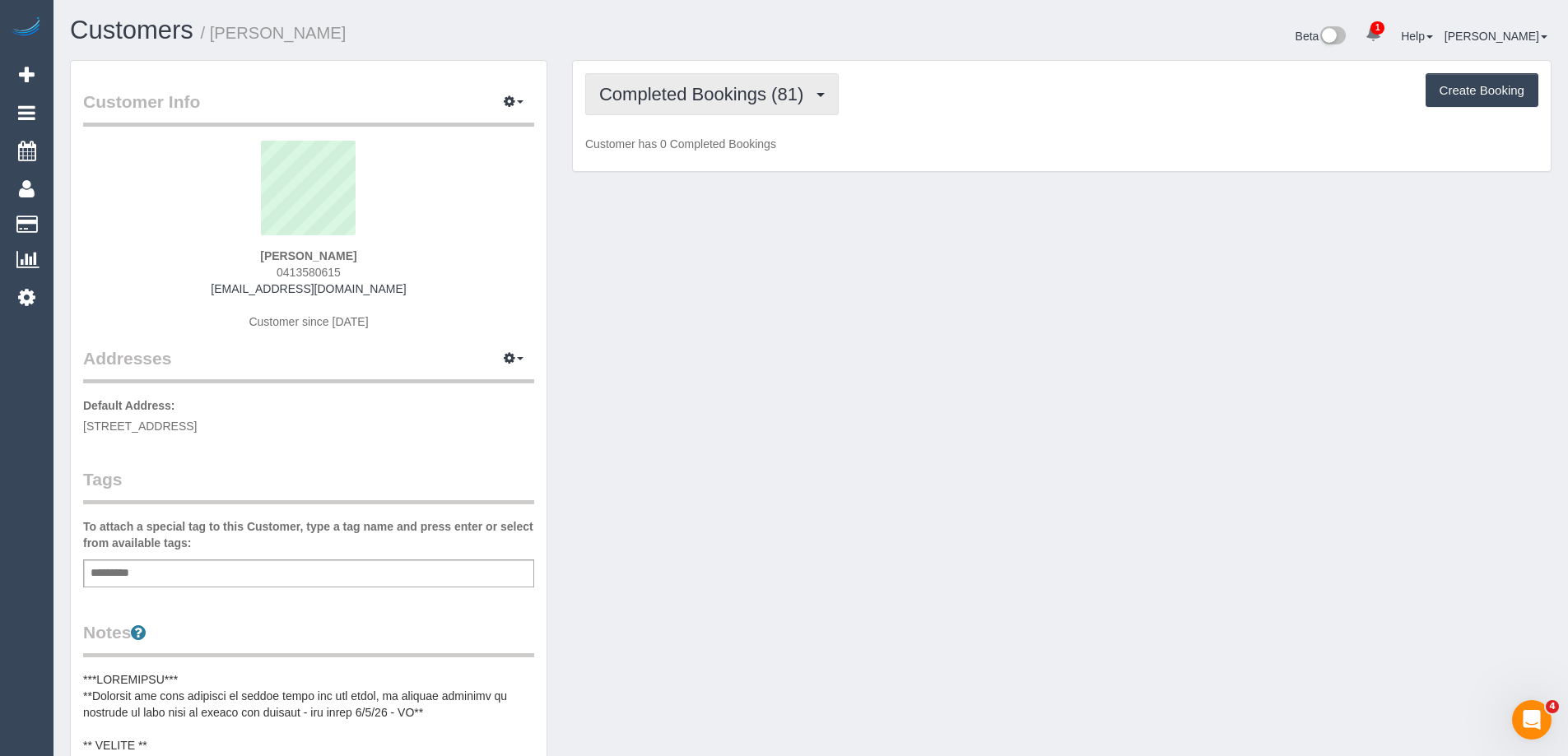
click at [745, 97] on span "Completed Bookings (81)" at bounding box center [705, 94] width 212 height 21
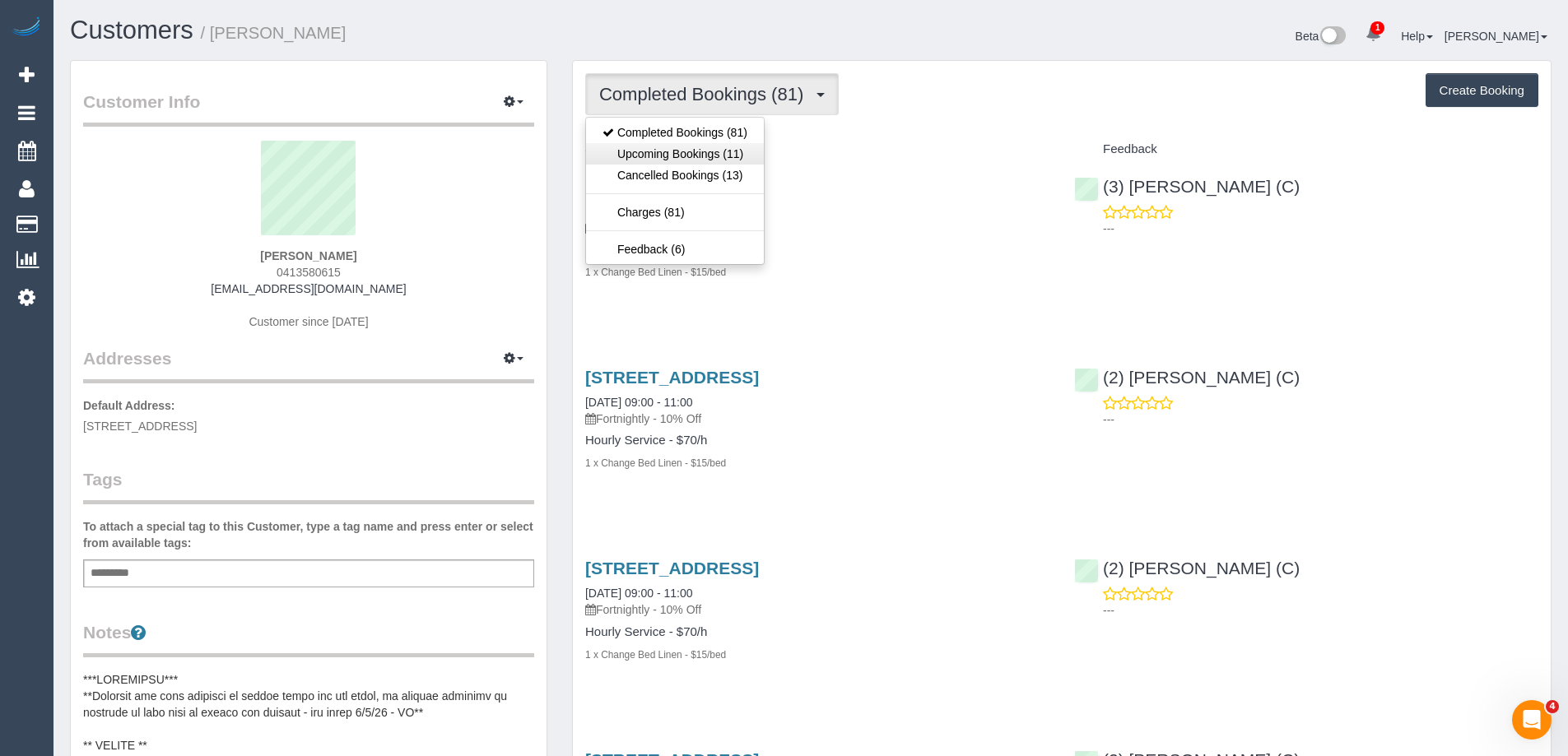
scroll to position [77288, 80721]
click at [736, 155] on link "Upcoming Bookings (11)" at bounding box center [675, 154] width 178 height 22
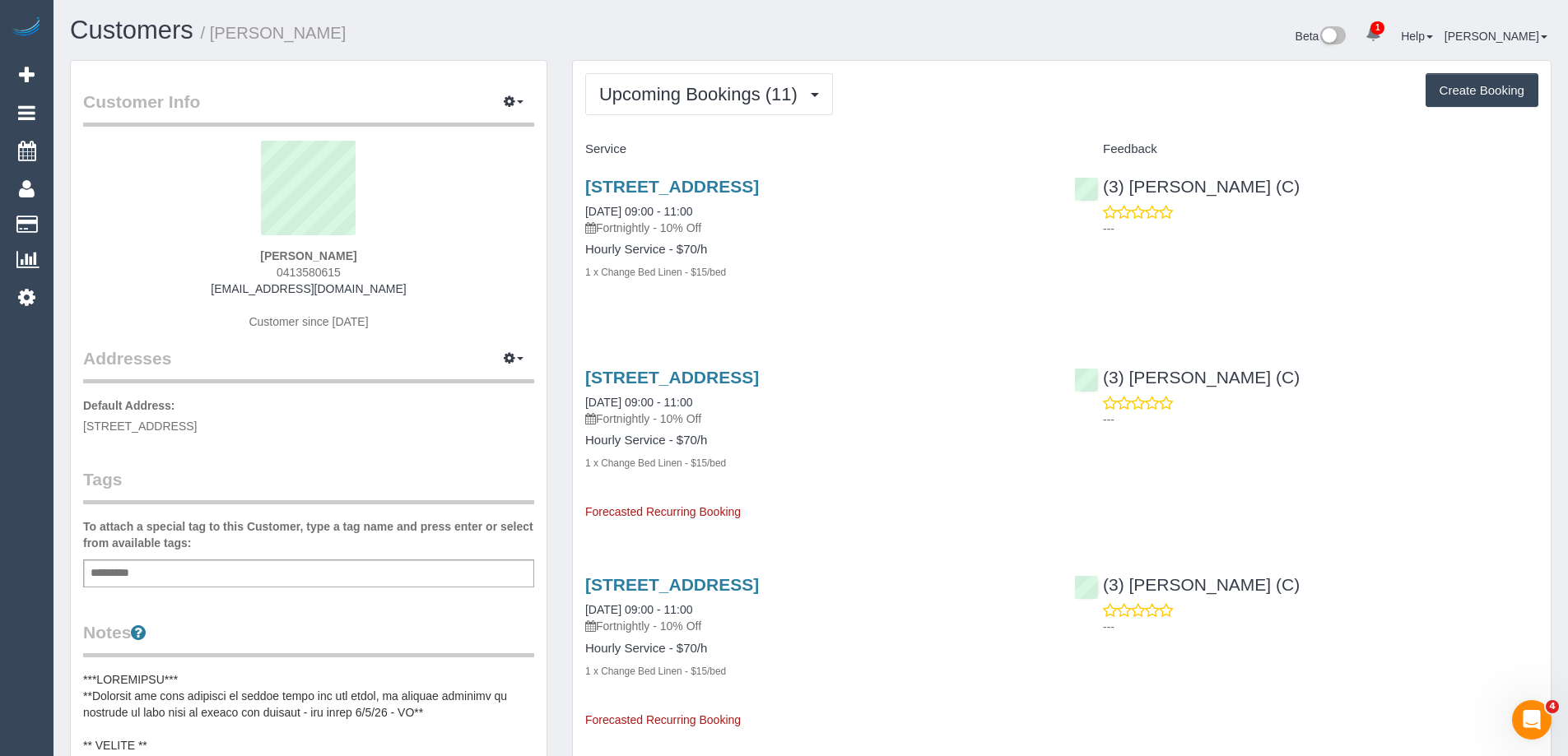
scroll to position [2516, 1568]
click at [753, 189] on link "2 Grove Way, Wantirna South, VIC 3152" at bounding box center [672, 186] width 174 height 19
click at [311, 268] on span "0413580615" at bounding box center [309, 273] width 64 height 13
copy span "0413580615"
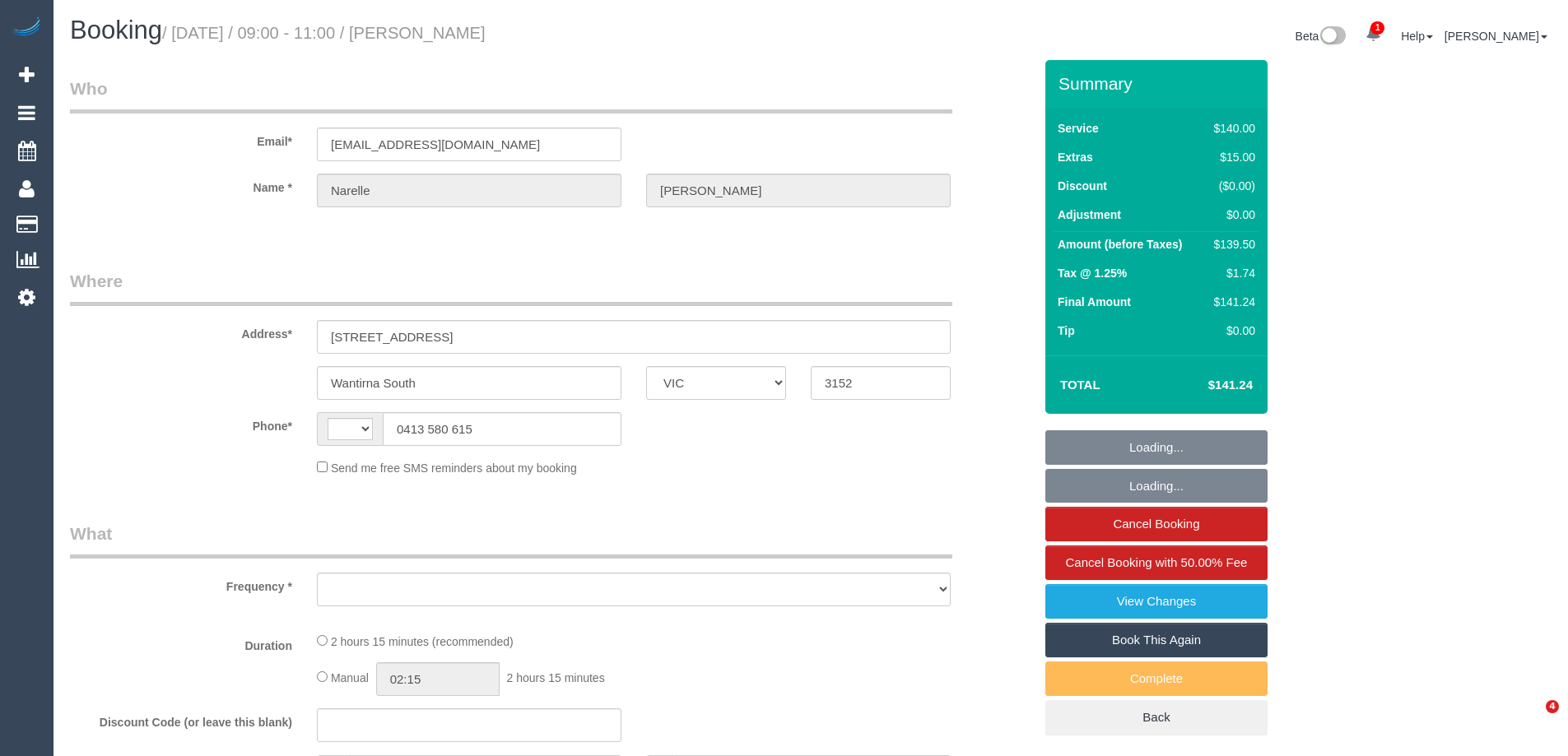
select select "VIC"
select select "string:AU"
select select "object:562"
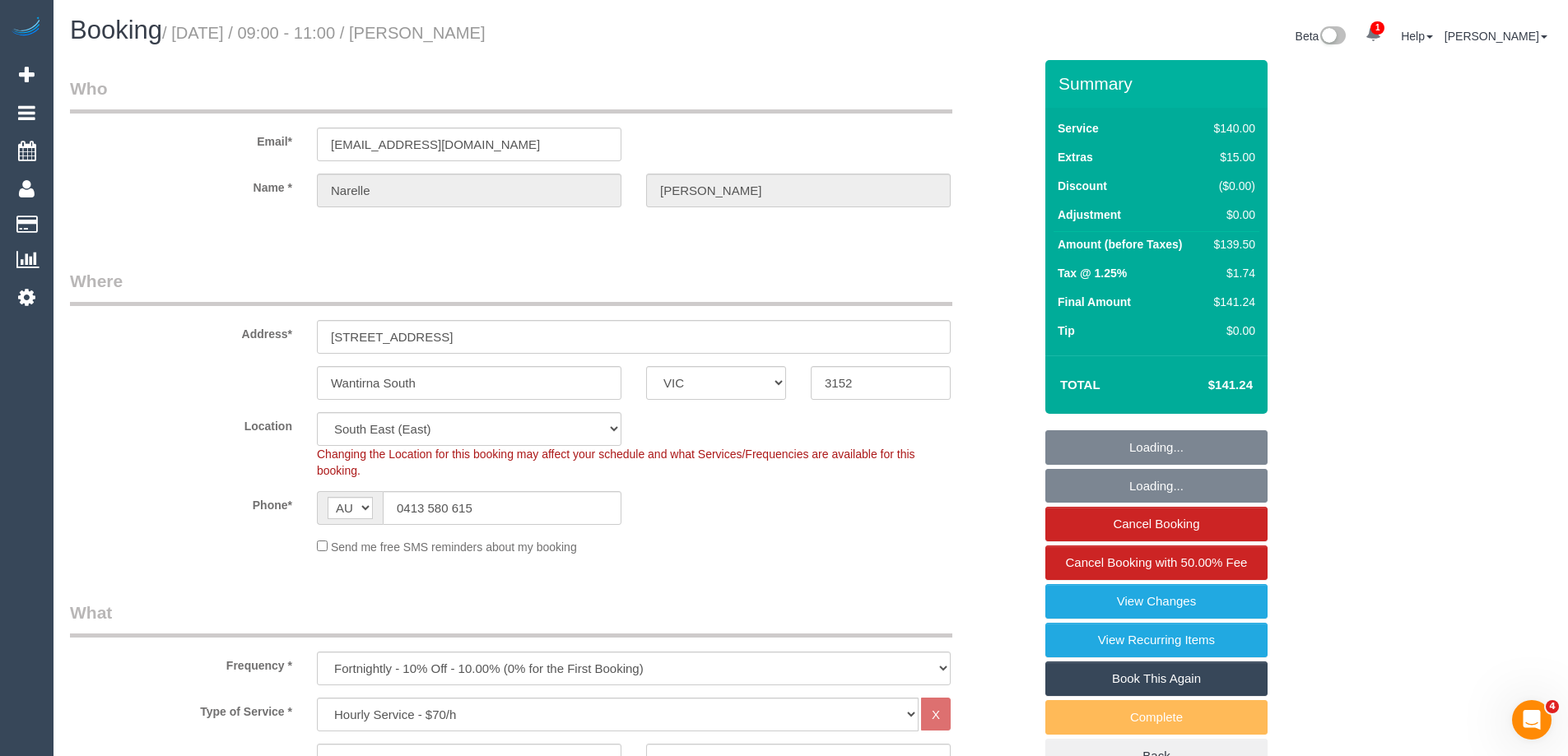
select select "number:30"
select select "number:14"
select select "number:19"
select select "number:22"
select select "number:12"
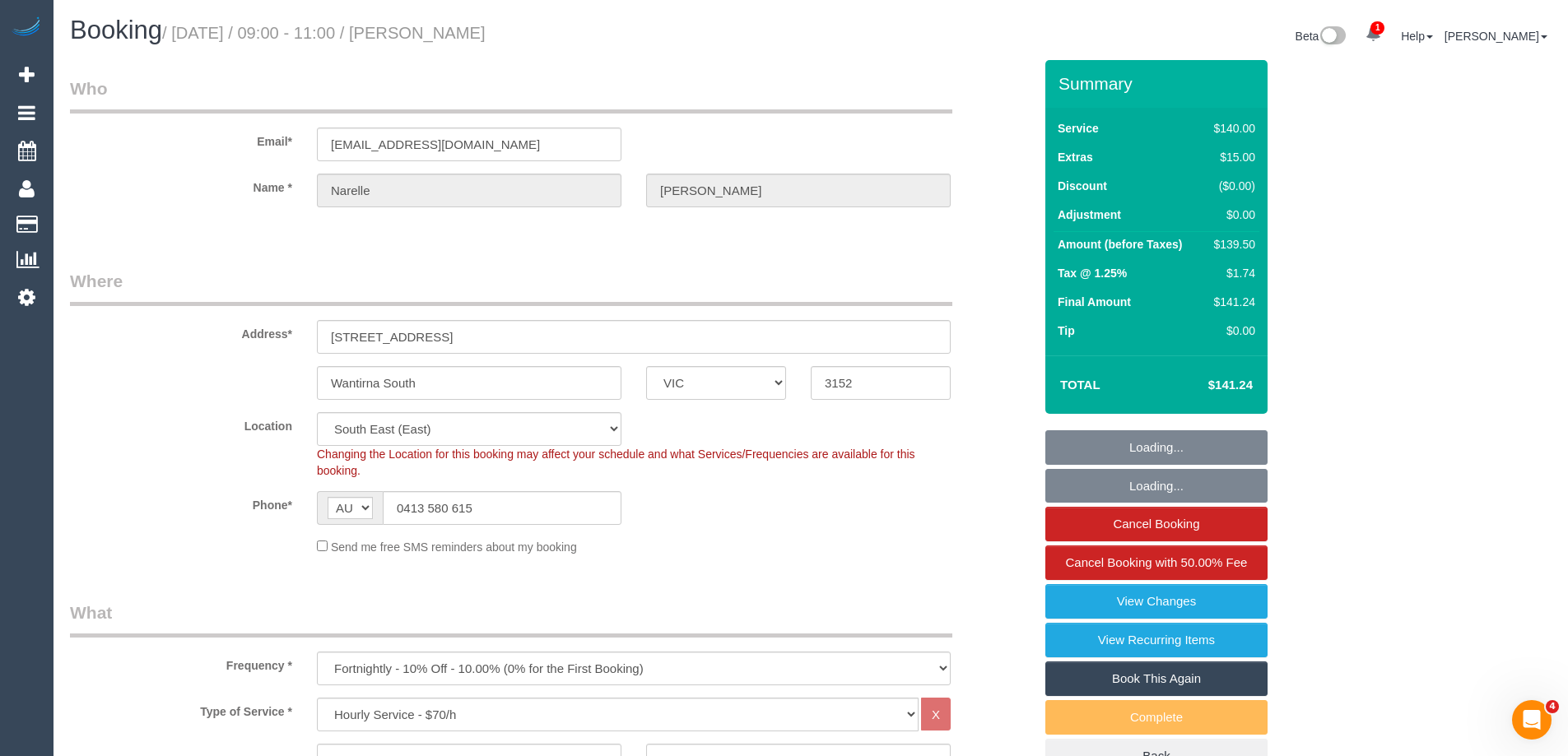
select select "object:1408"
select select "string:stripe-pm_1QNMAS2GScqysDRVUhLNY3d5"
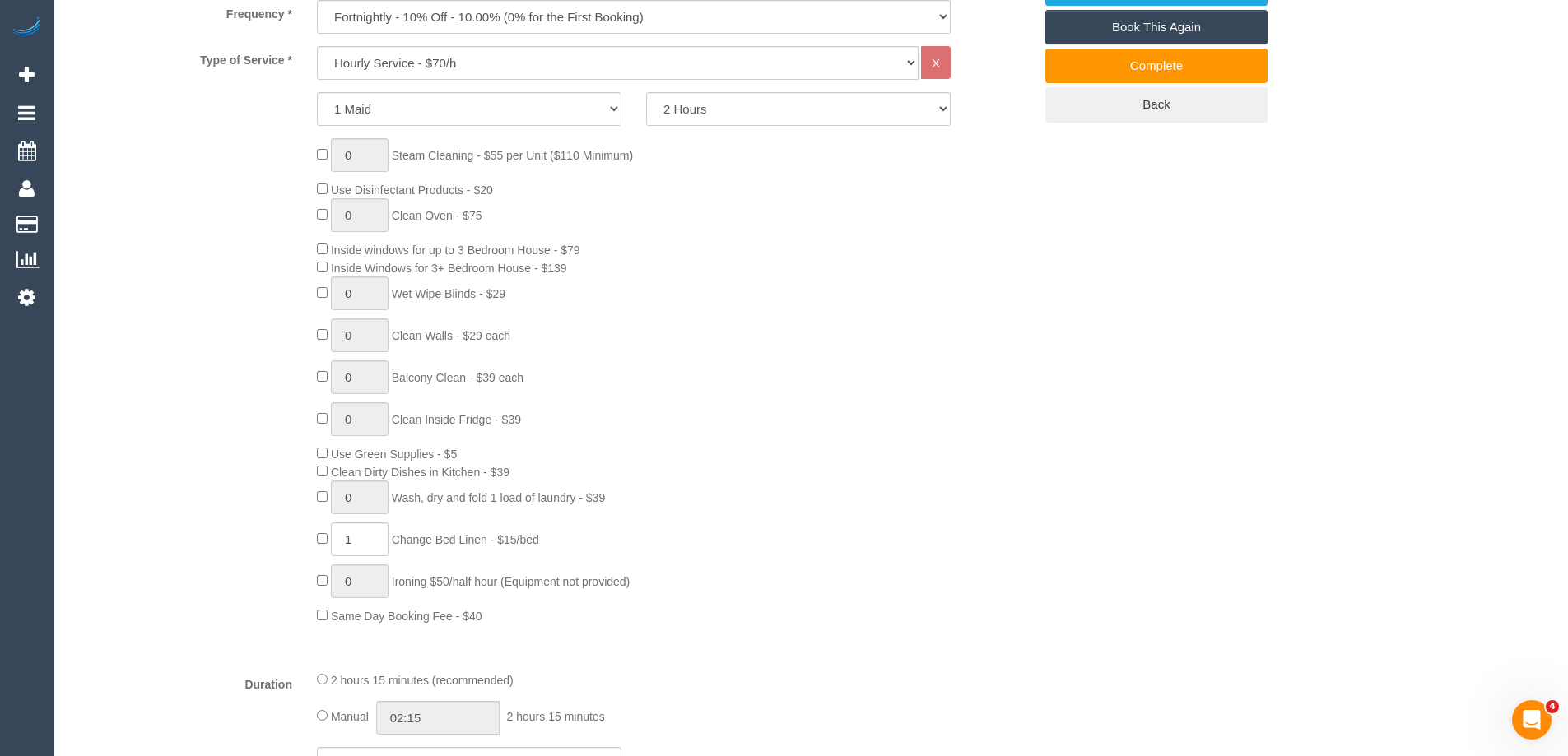
scroll to position [329, 0]
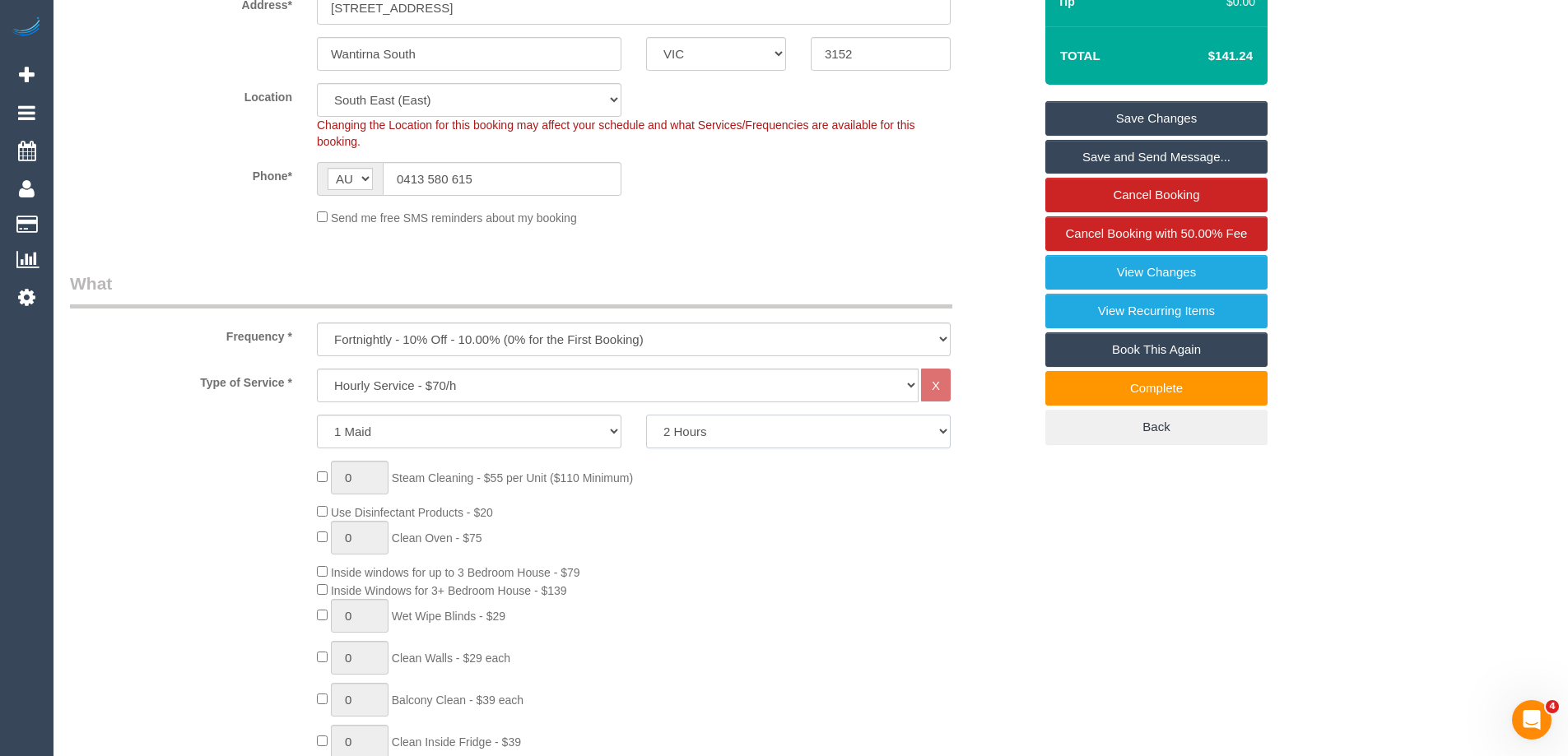
click at [782, 425] on select "2 Hours 2.5 Hours 3 Hours 3.5 Hours 4 Hours 4.5 Hours 5 Hours 5.5 Hours 6 Hours…" at bounding box center [798, 432] width 304 height 33
select select "180"
click at [646, 415] on select "2 Hours 2.5 Hours 3 Hours 3.5 Hours 4 Hours 4.5 Hours 5 Hours 5.5 Hours 6 Hours…" at bounding box center [798, 432] width 304 height 33
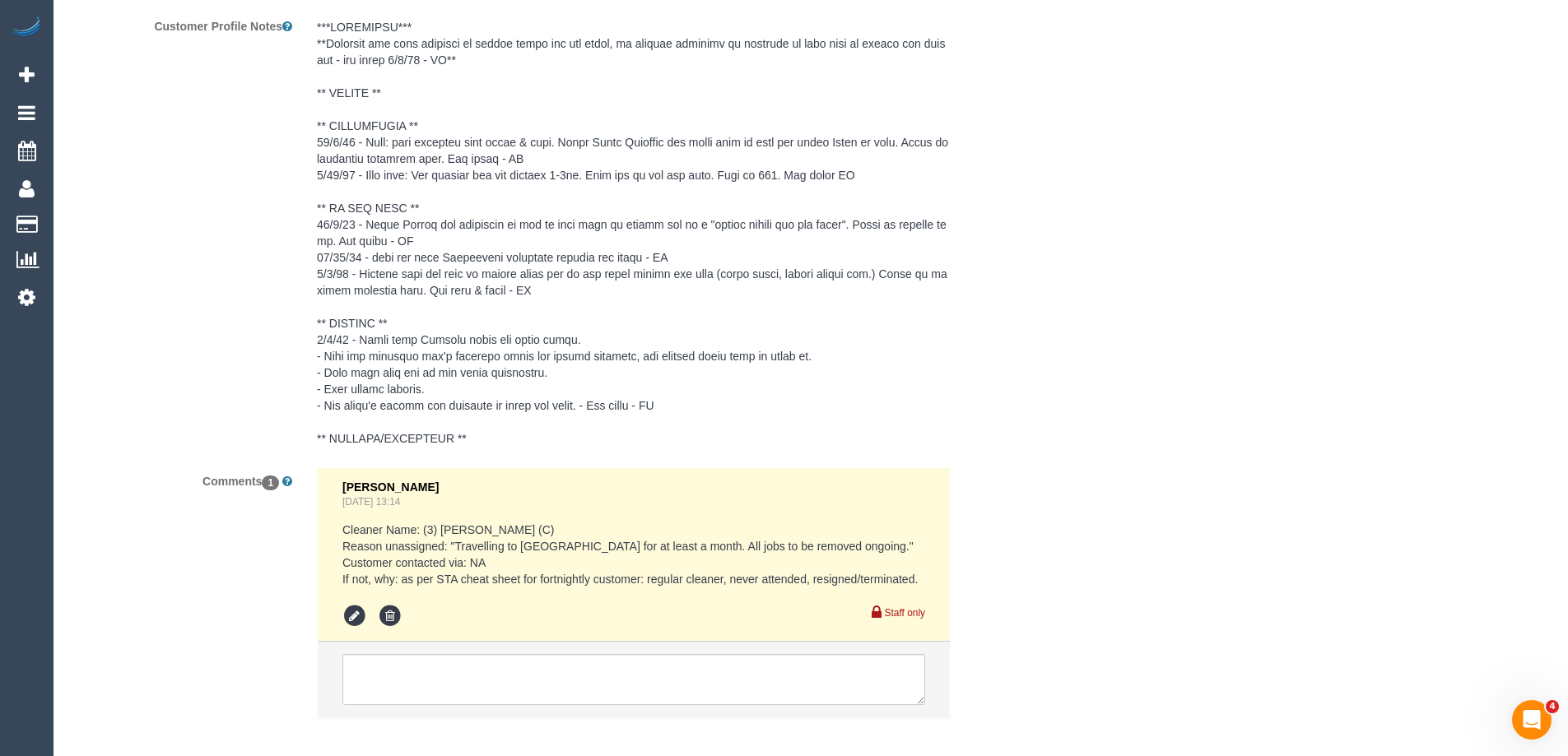
scroll to position [3043, 0]
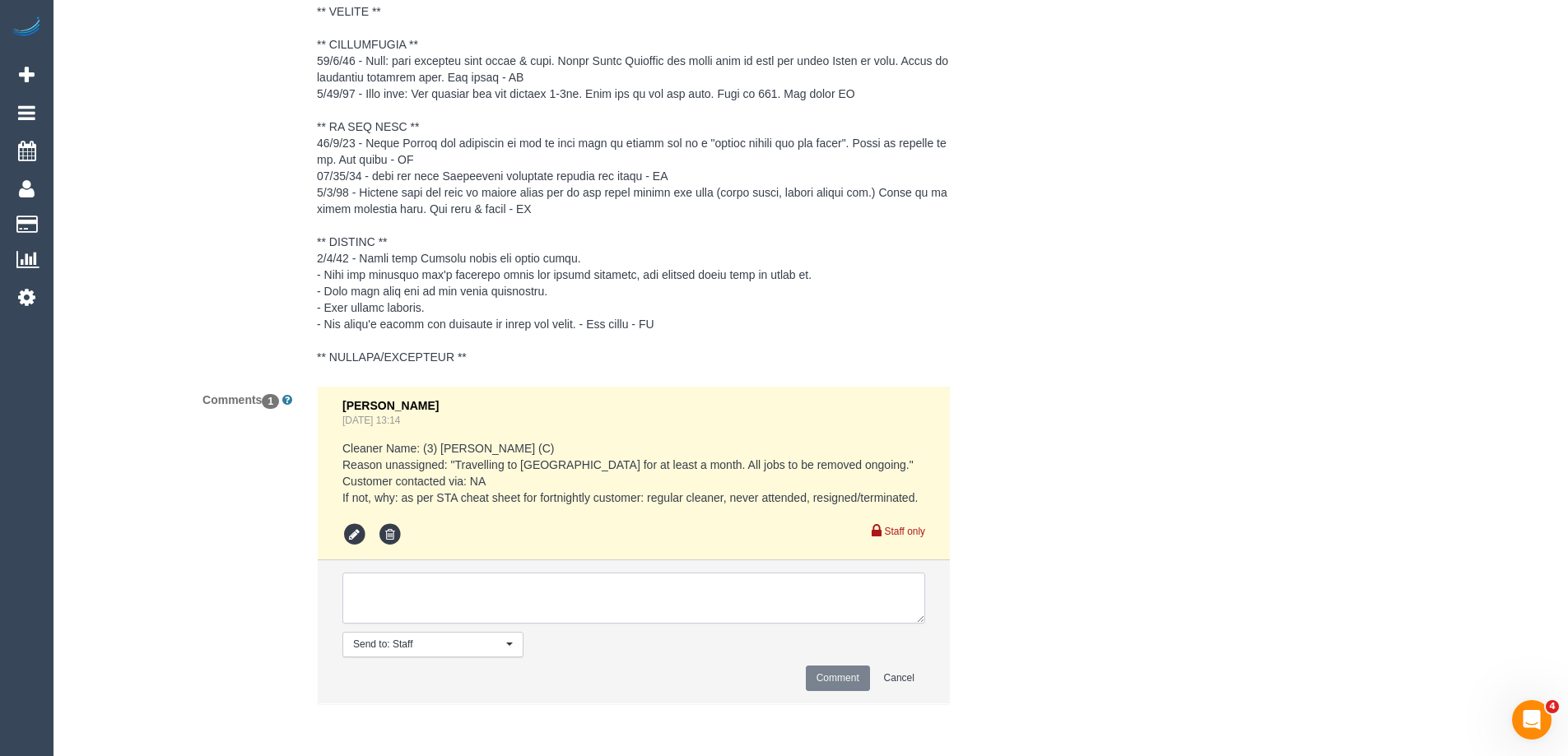
click at [559, 588] on textarea at bounding box center [633, 598] width 583 height 51
type textarea "n"
type textarea "Increased from 2hrs to 3hrs. Via text & phone"
click at [861, 675] on button "Comment" at bounding box center [837, 678] width 64 height 26
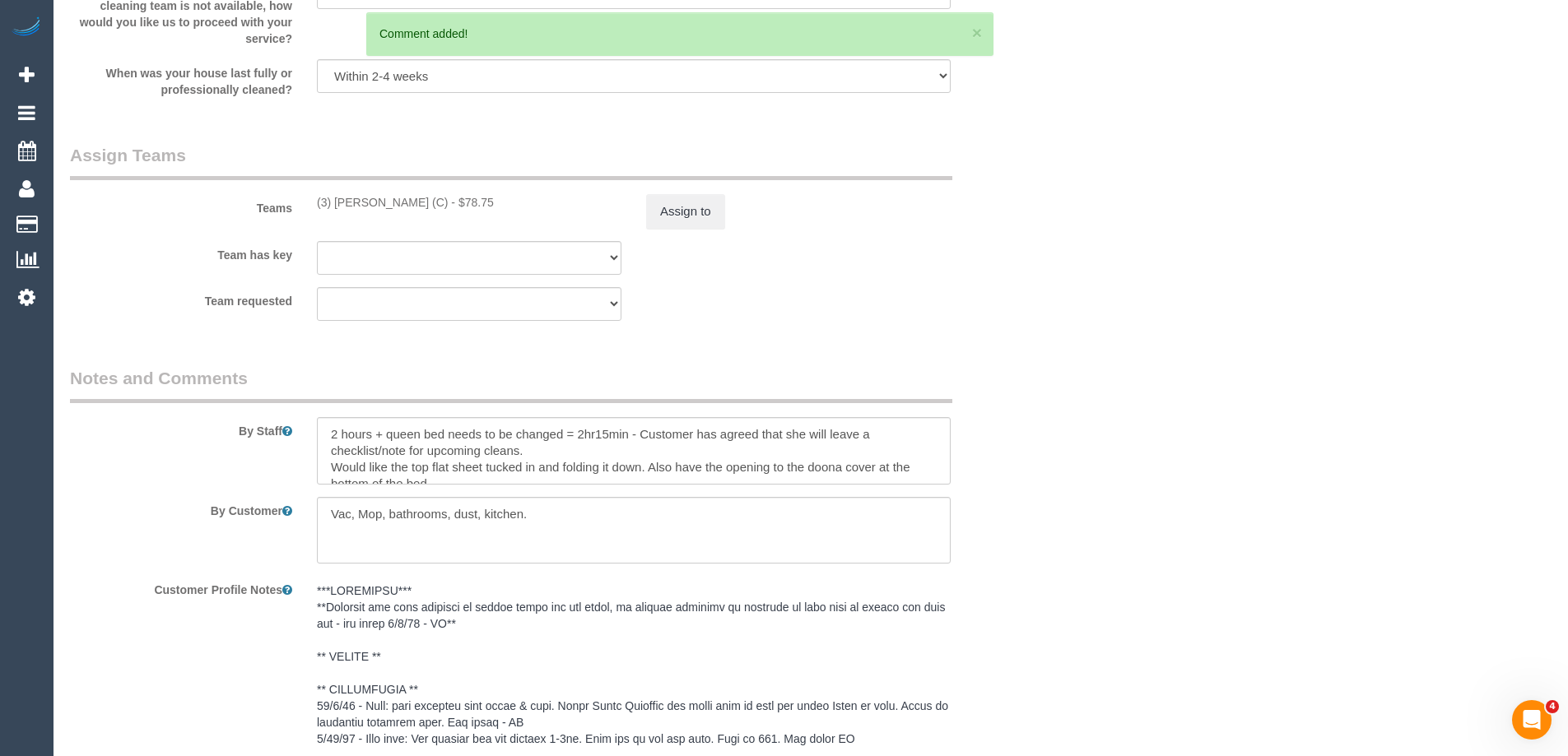
scroll to position [2302, 0]
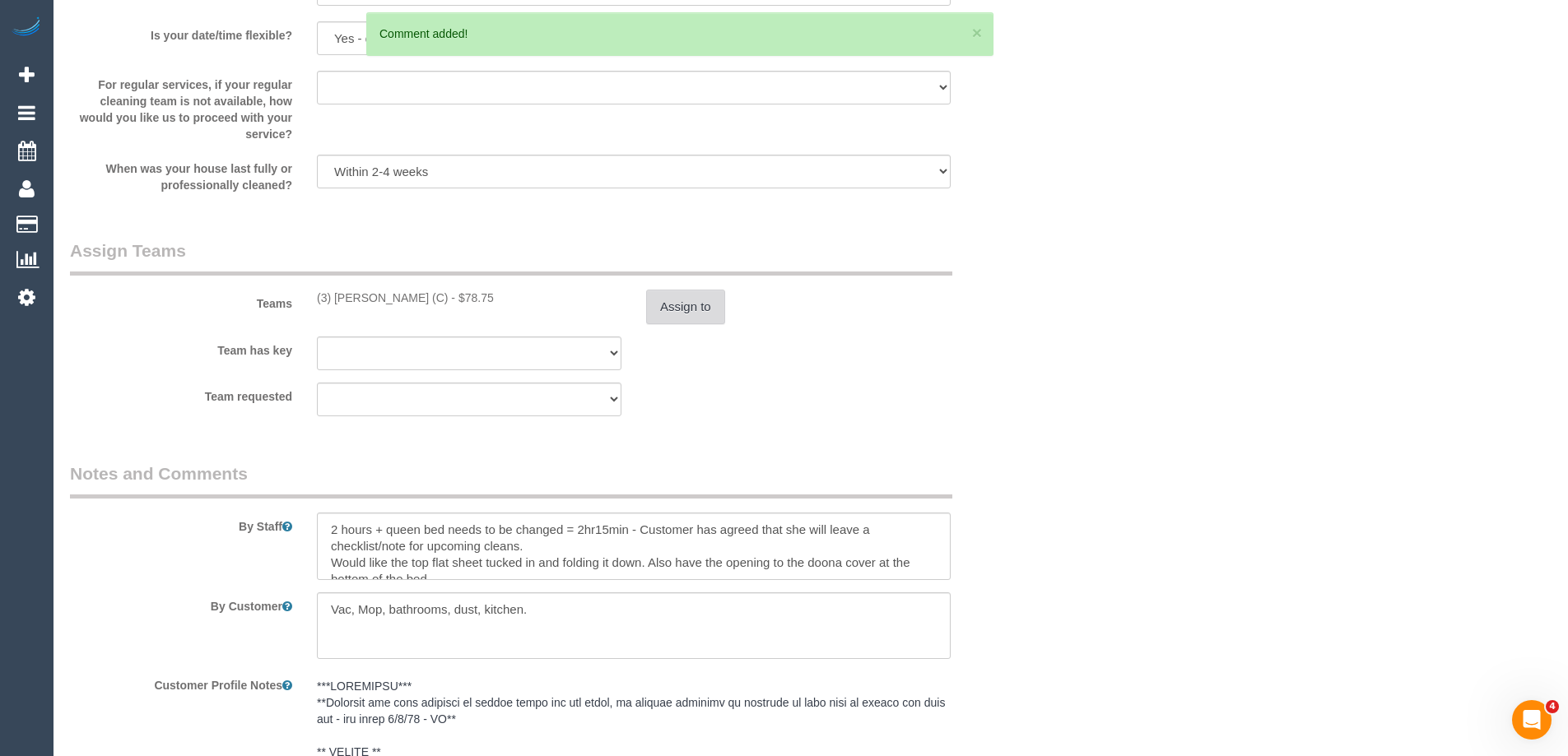
click at [698, 313] on button "Assign to" at bounding box center [685, 306] width 79 height 34
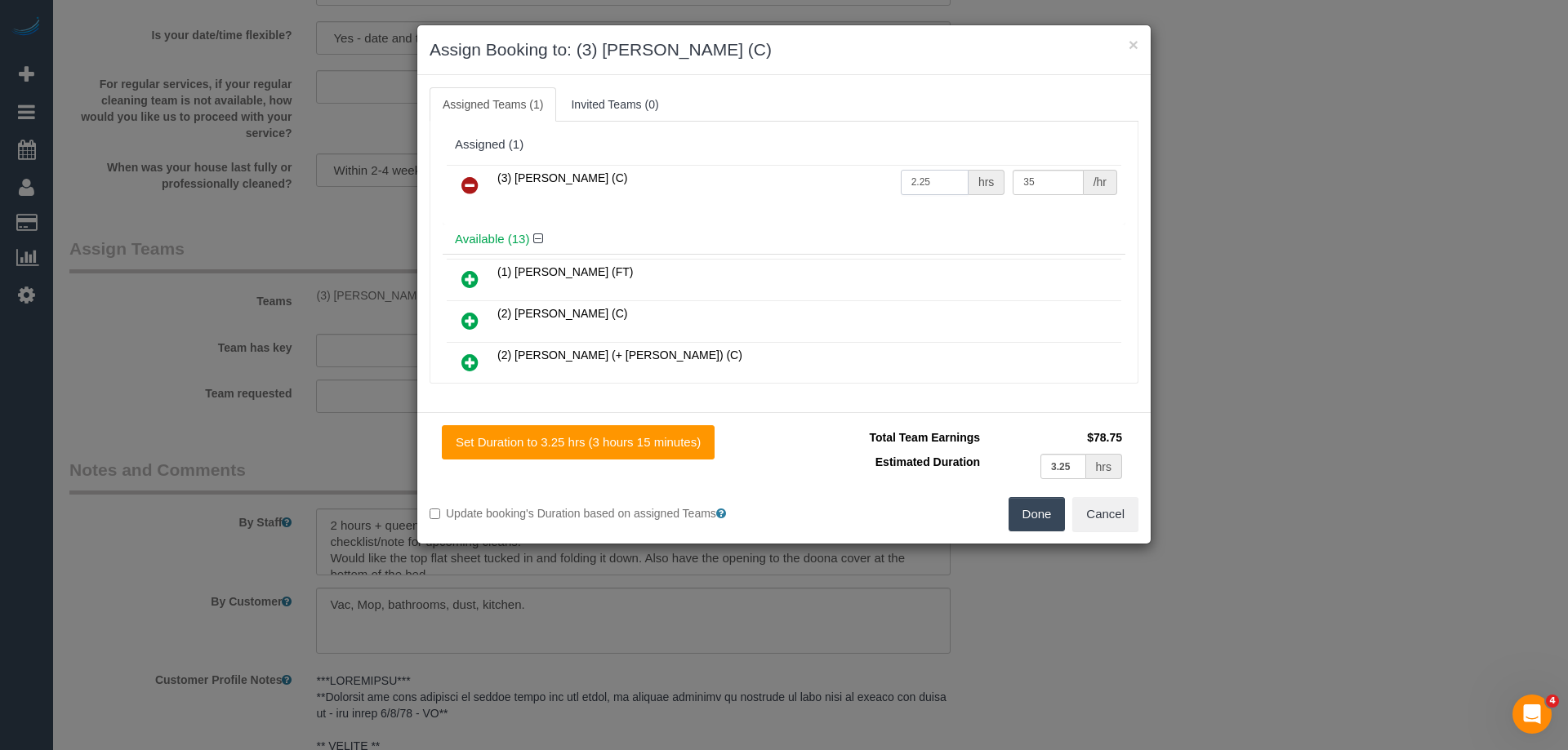
click at [931, 178] on input "2.25" at bounding box center [935, 183] width 68 height 26
click at [906, 177] on input "2.25" at bounding box center [935, 183] width 68 height 26
type input "3.25"
click at [1042, 517] on button "Done" at bounding box center [1037, 514] width 57 height 34
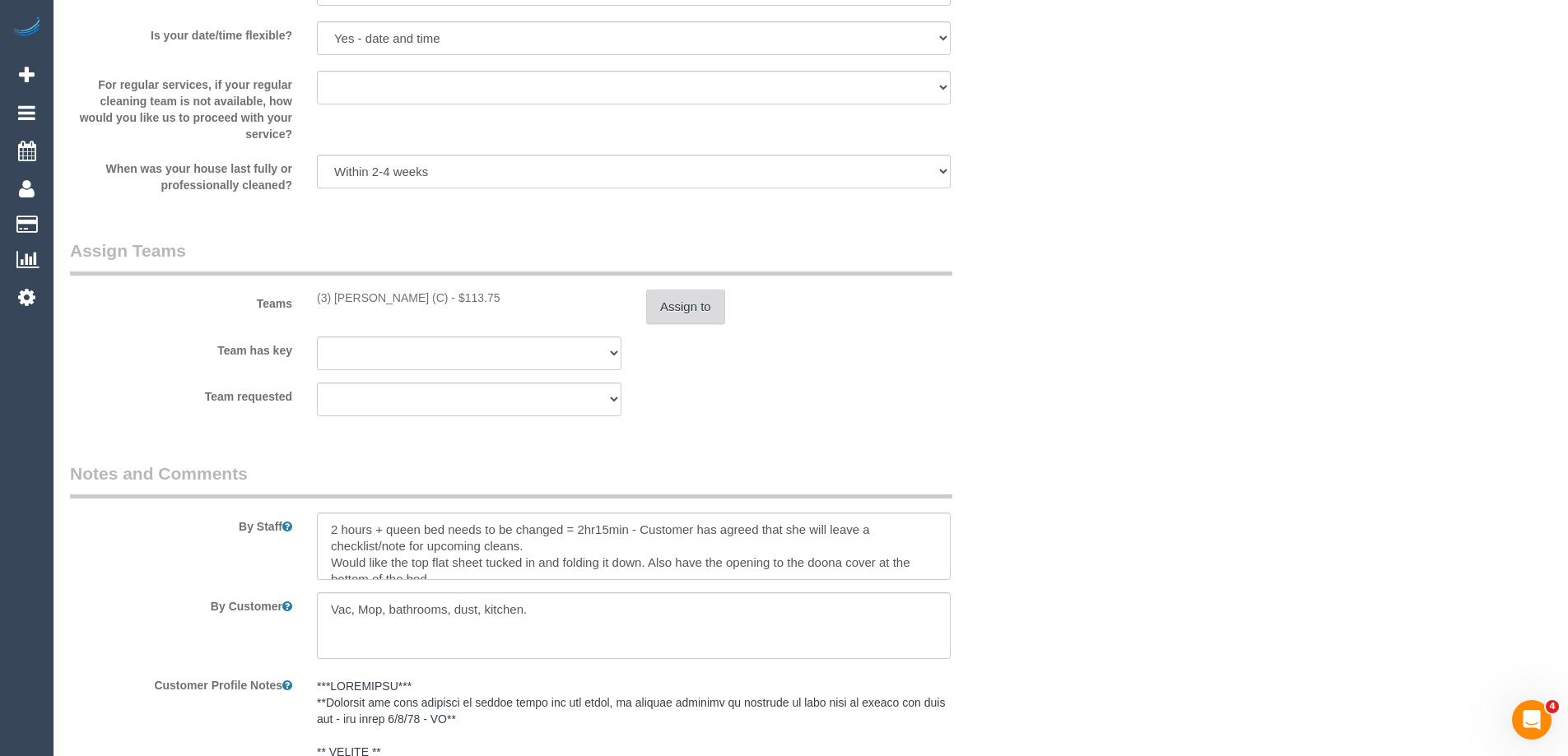
click at [688, 304] on button "Assign to" at bounding box center [685, 306] width 79 height 34
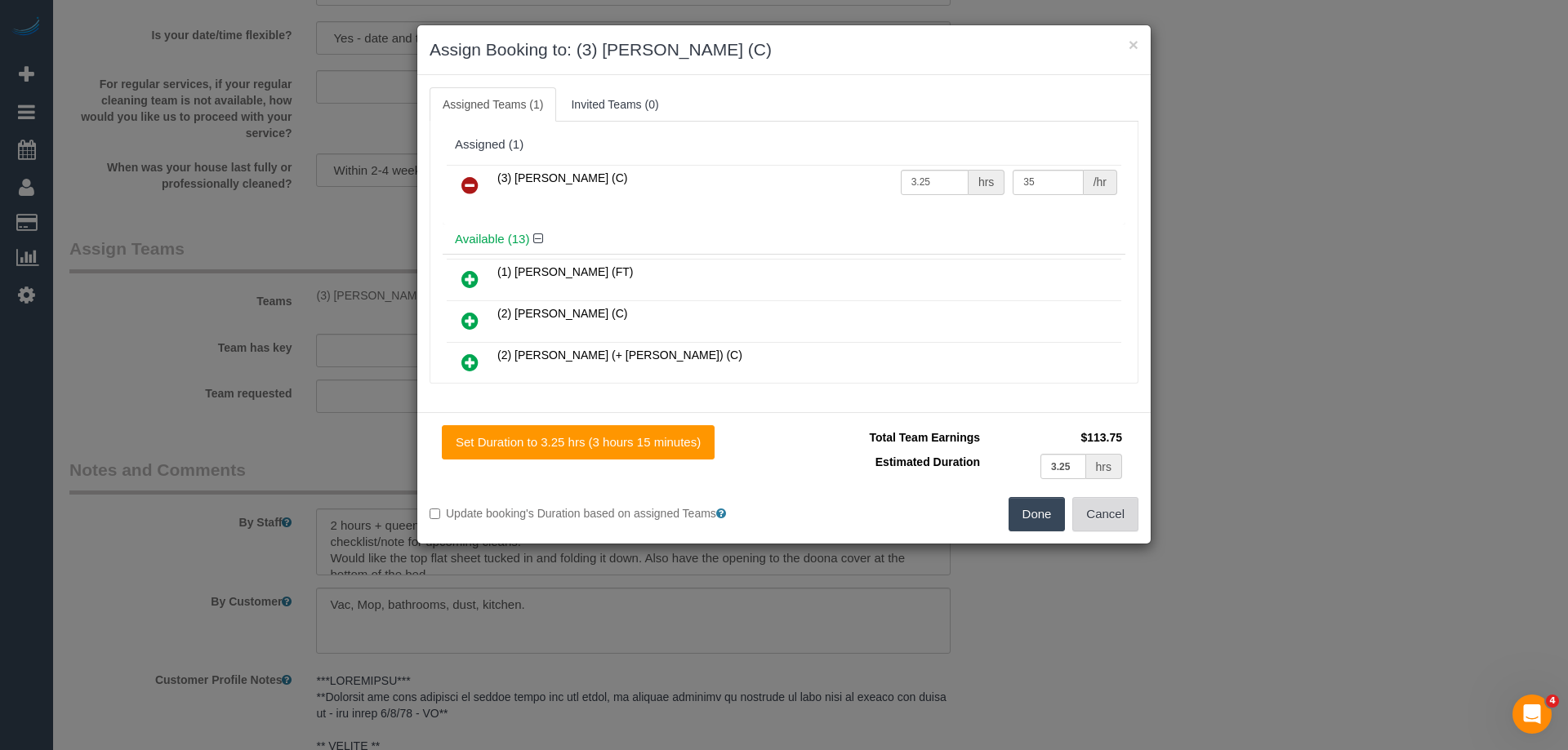
click at [1110, 520] on button "Cancel" at bounding box center [1106, 514] width 66 height 34
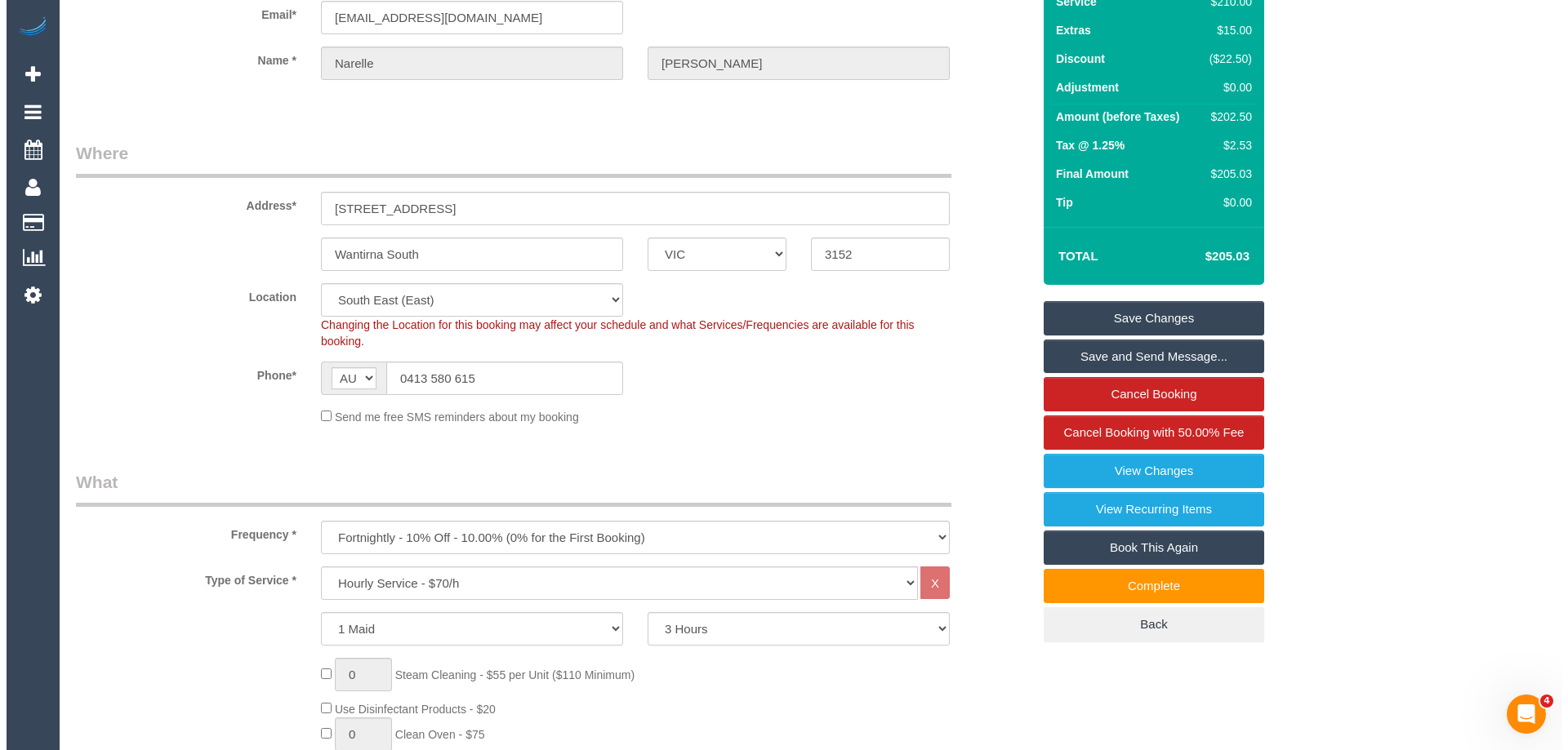
scroll to position [0, 0]
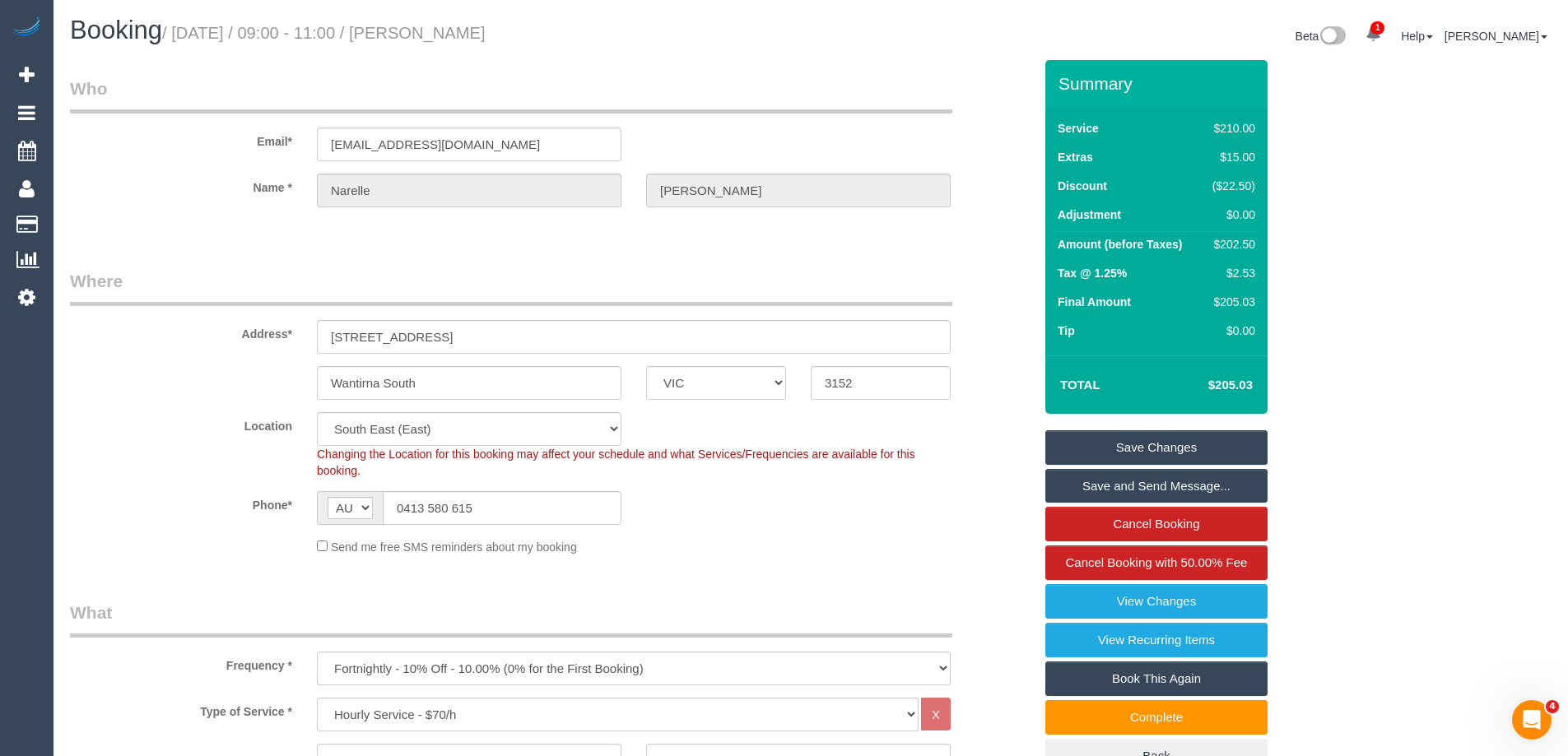
click at [1177, 448] on link "Save Changes" at bounding box center [1157, 447] width 222 height 34
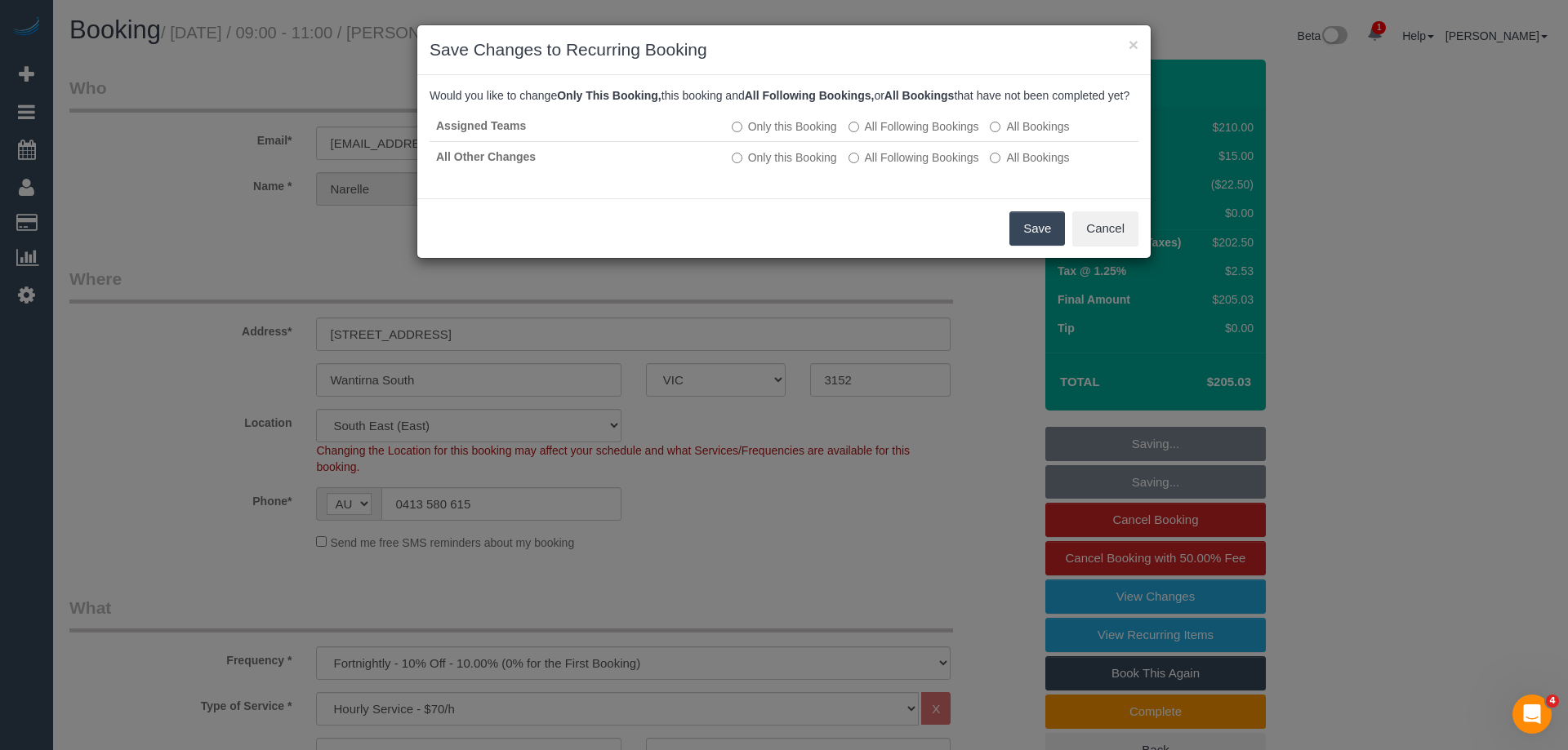
click at [1041, 246] on button "Save" at bounding box center [1037, 228] width 56 height 34
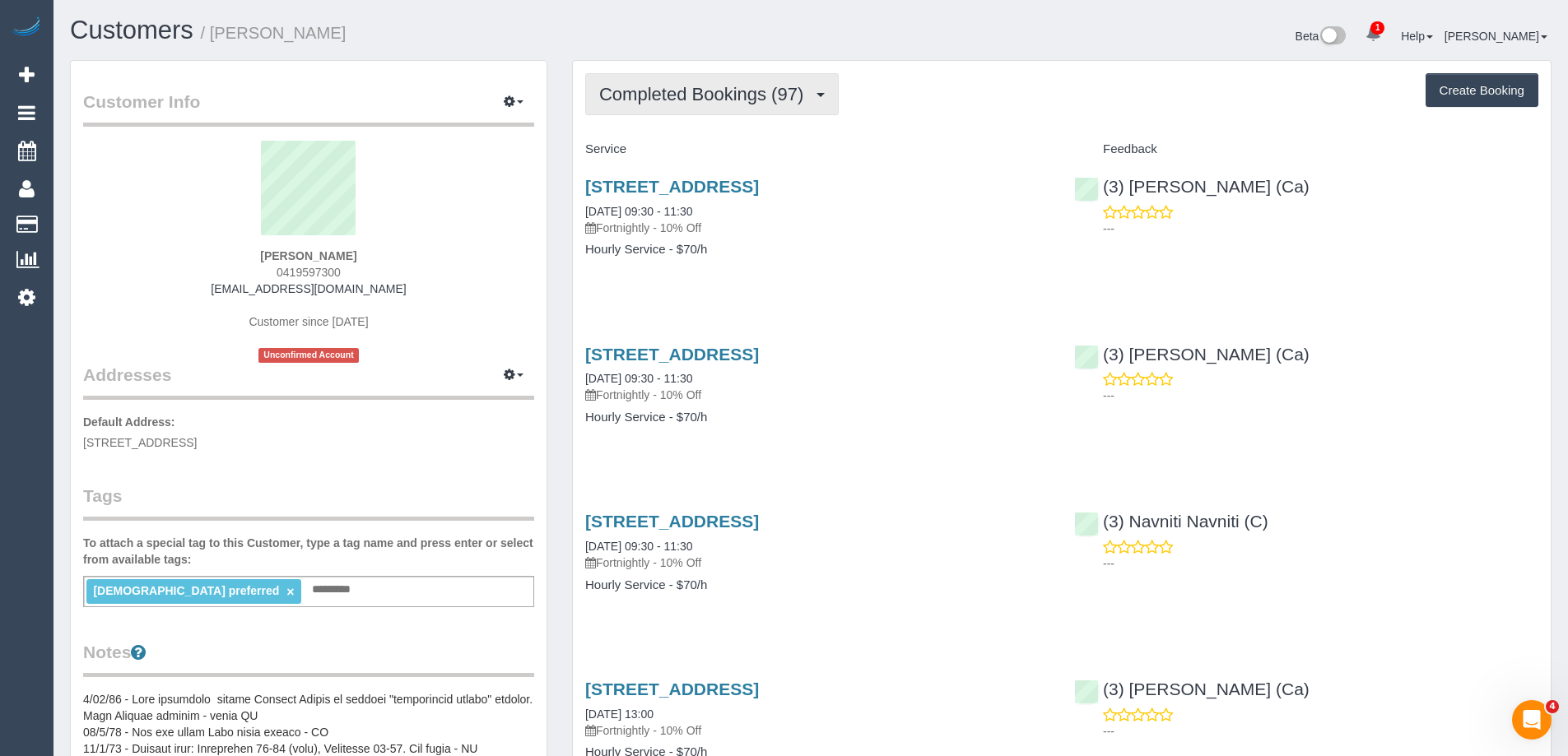
click at [641, 90] on span "Completed Bookings (97)" at bounding box center [705, 94] width 212 height 21
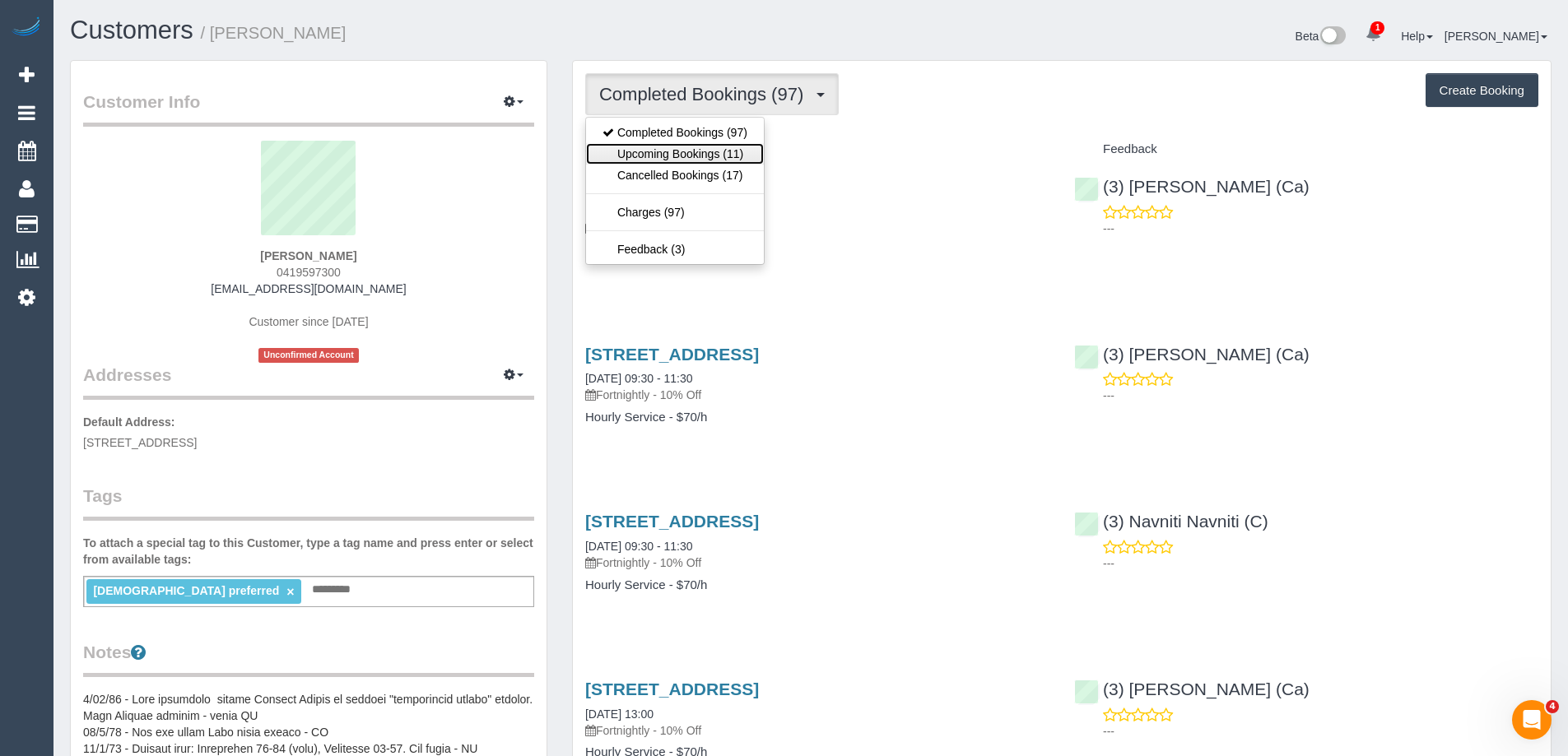
click at [675, 151] on link "Upcoming Bookings (11)" at bounding box center [675, 154] width 178 height 22
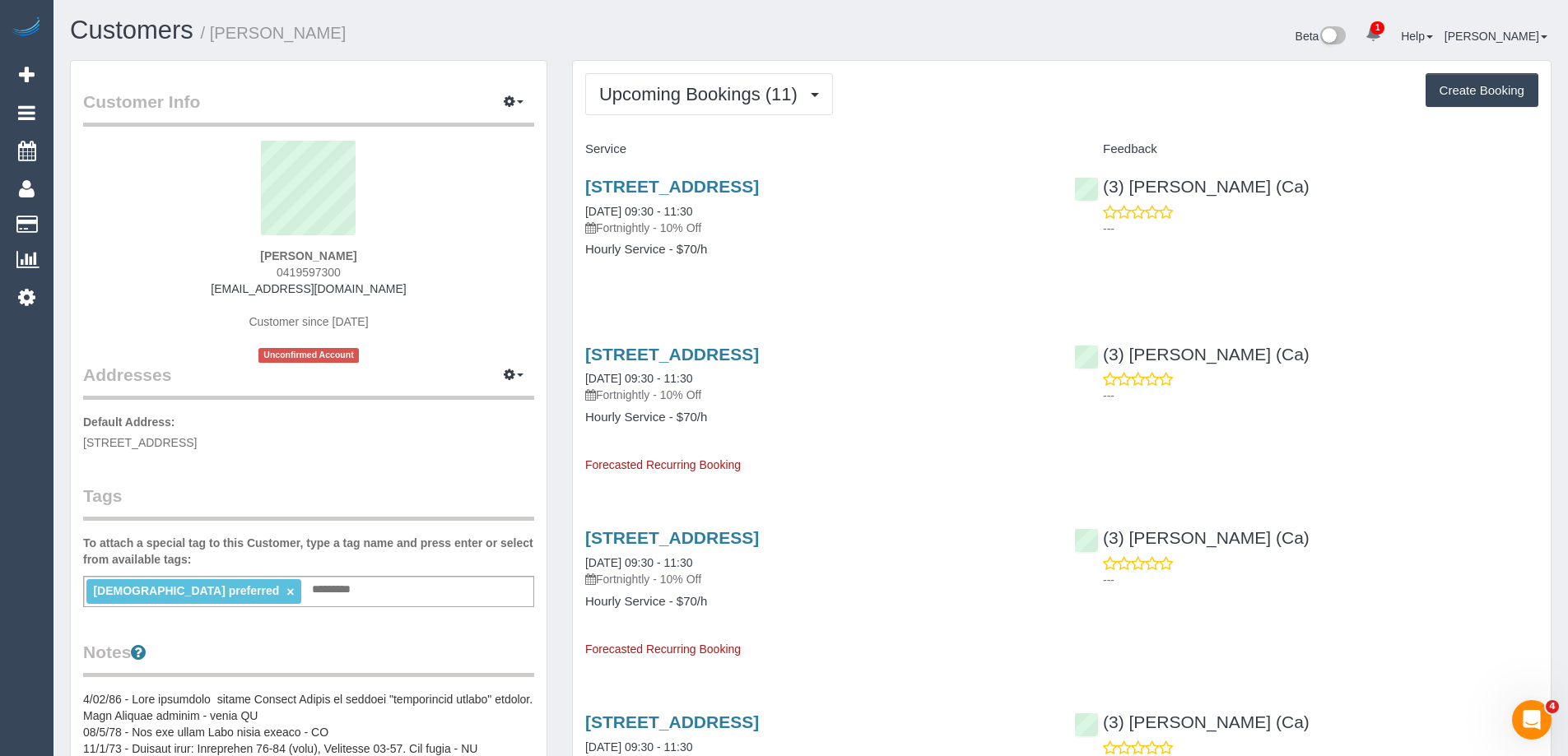
copy small "Carol Bloustein"
drag, startPoint x: 350, startPoint y: 34, endPoint x: 217, endPoint y: 36, distance: 133.0
click at [217, 36] on h1 "Customers / Carol Bloustein" at bounding box center [434, 30] width 728 height 28
click at [328, 273] on span "0419597300" at bounding box center [309, 273] width 64 height 13
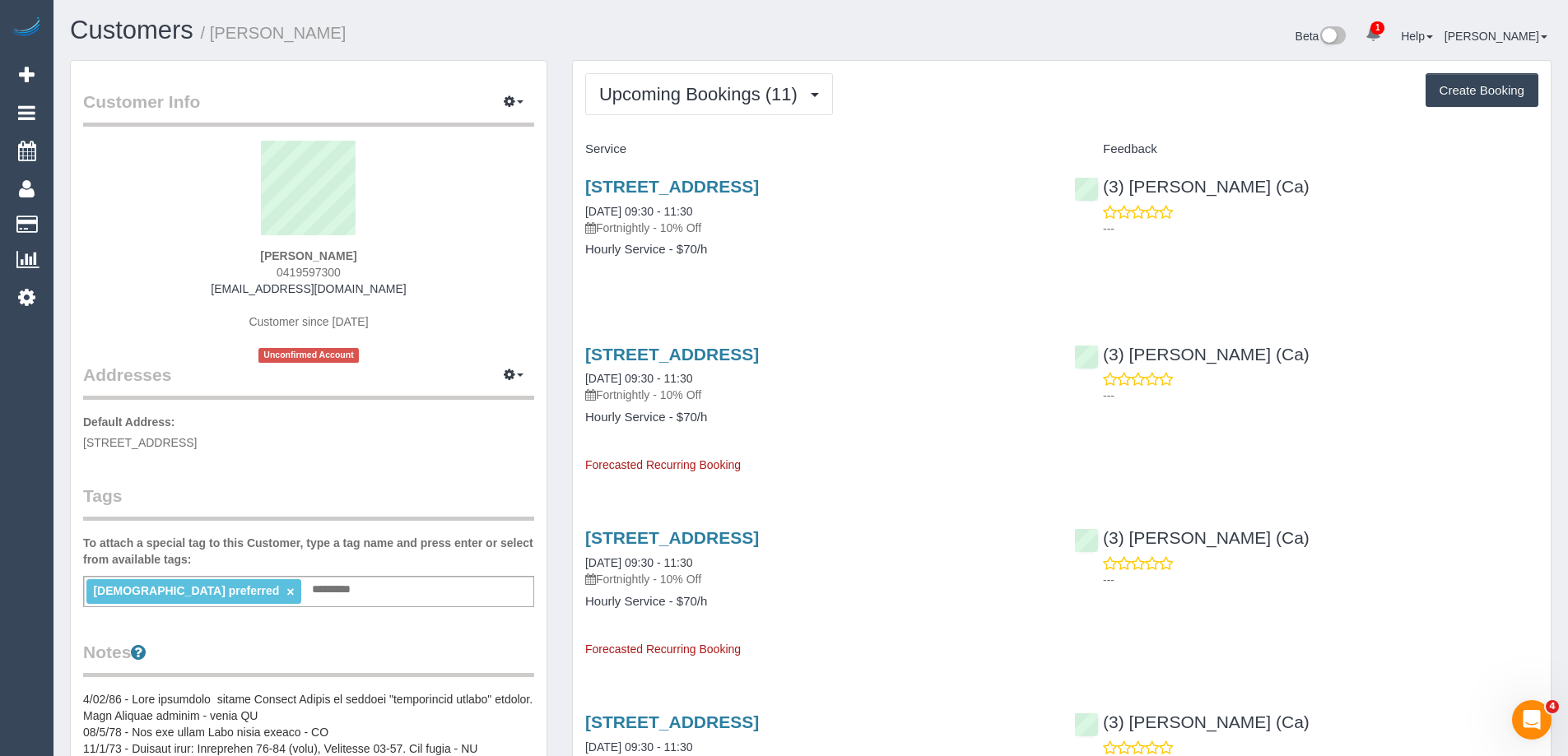
copy span "0419597300"
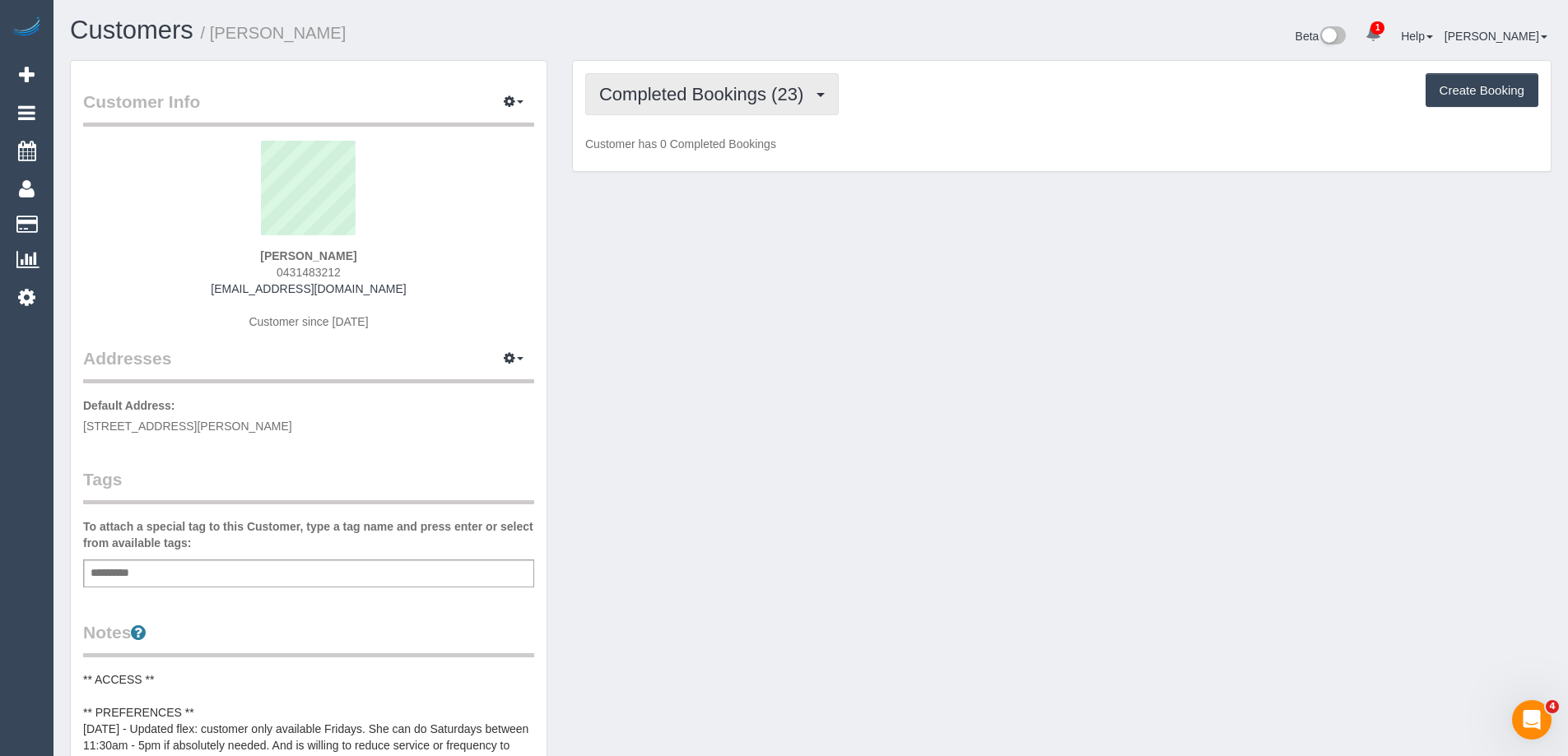
click at [689, 89] on span "Completed Bookings (23)" at bounding box center [705, 94] width 212 height 21
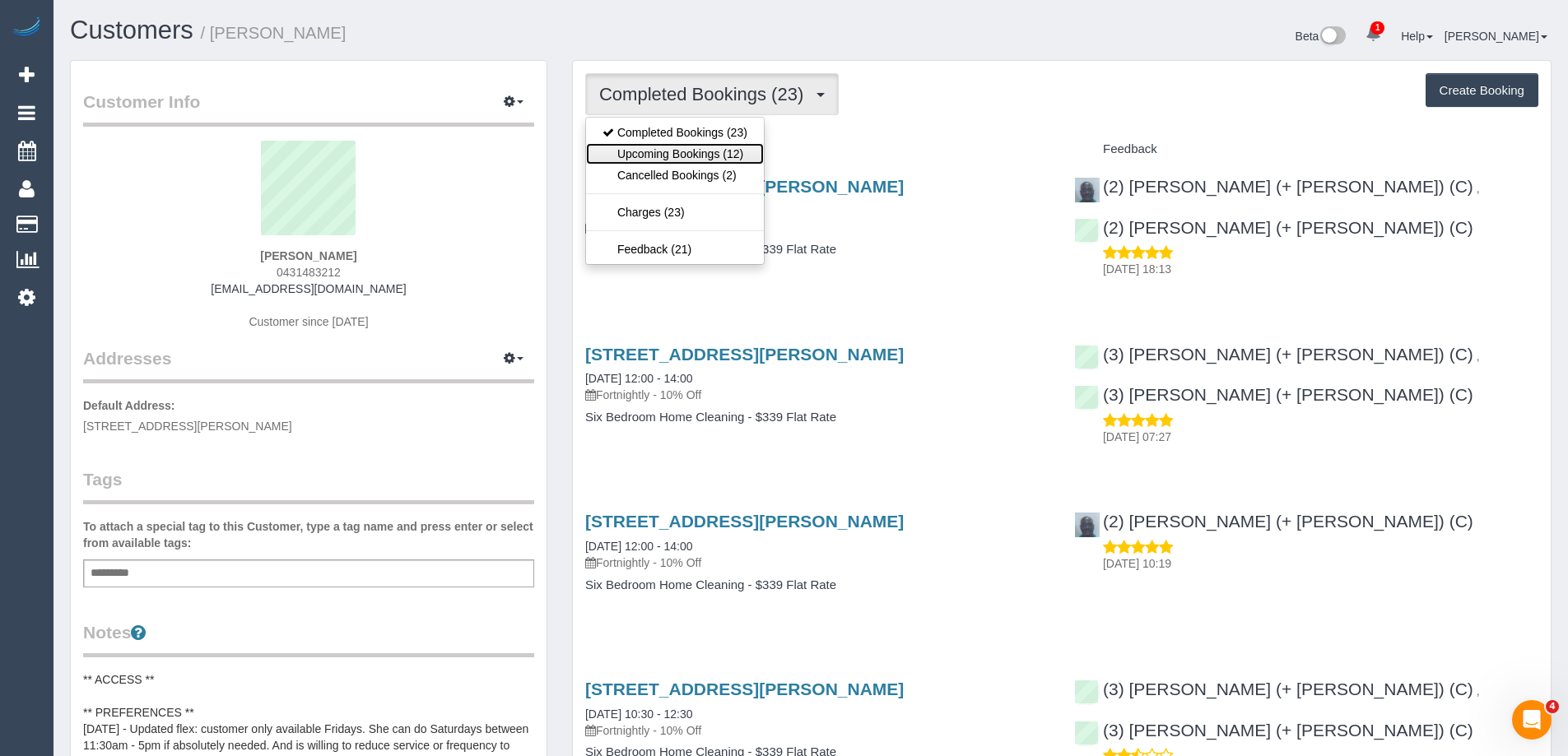
click at [693, 151] on link "Upcoming Bookings (12)" at bounding box center [675, 154] width 178 height 22
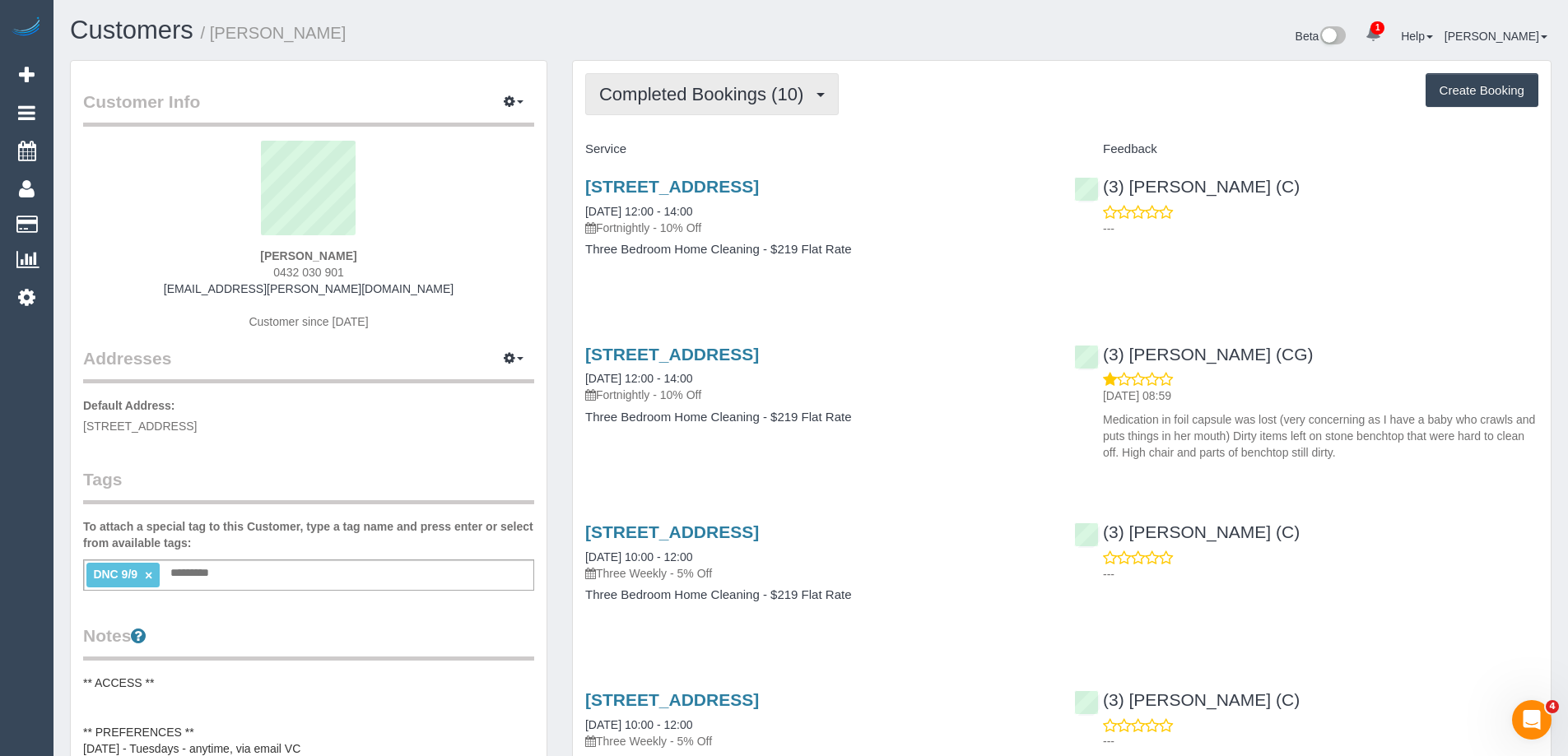
click at [659, 89] on span "Completed Bookings (10)" at bounding box center [705, 94] width 212 height 21
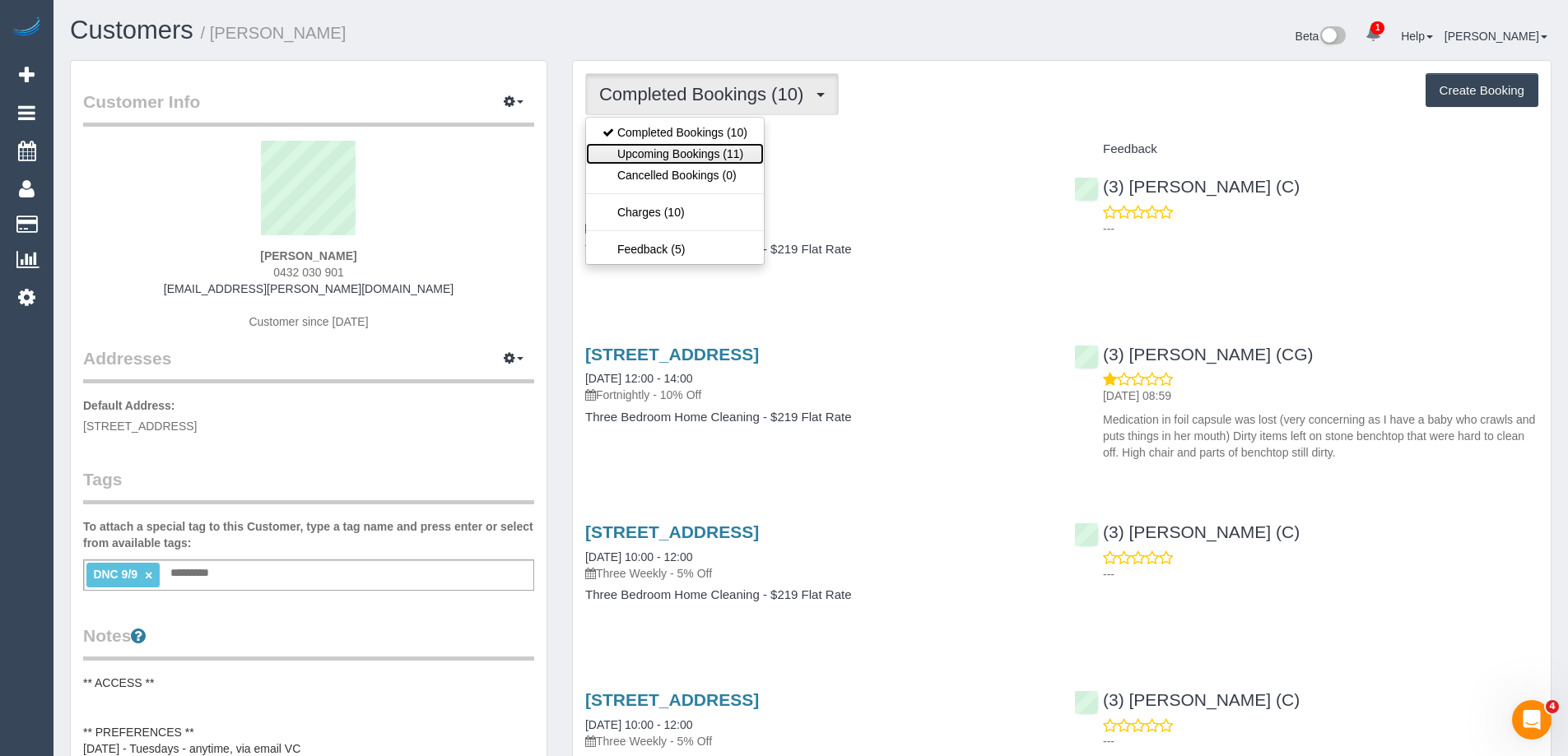
click at [659, 151] on link "Upcoming Bookings (11)" at bounding box center [675, 154] width 178 height 22
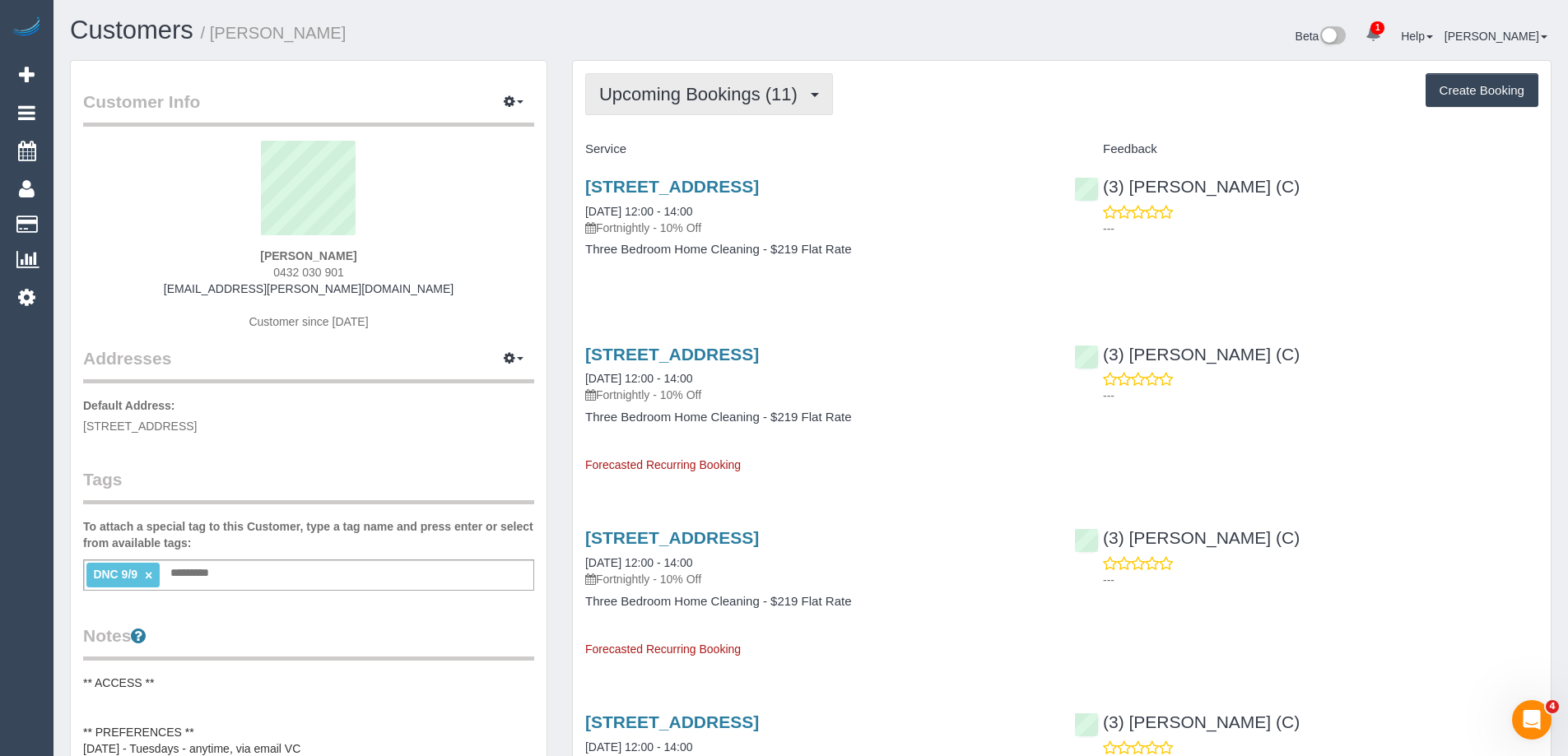
click at [671, 110] on button "Upcoming Bookings (11)" at bounding box center [709, 94] width 248 height 42
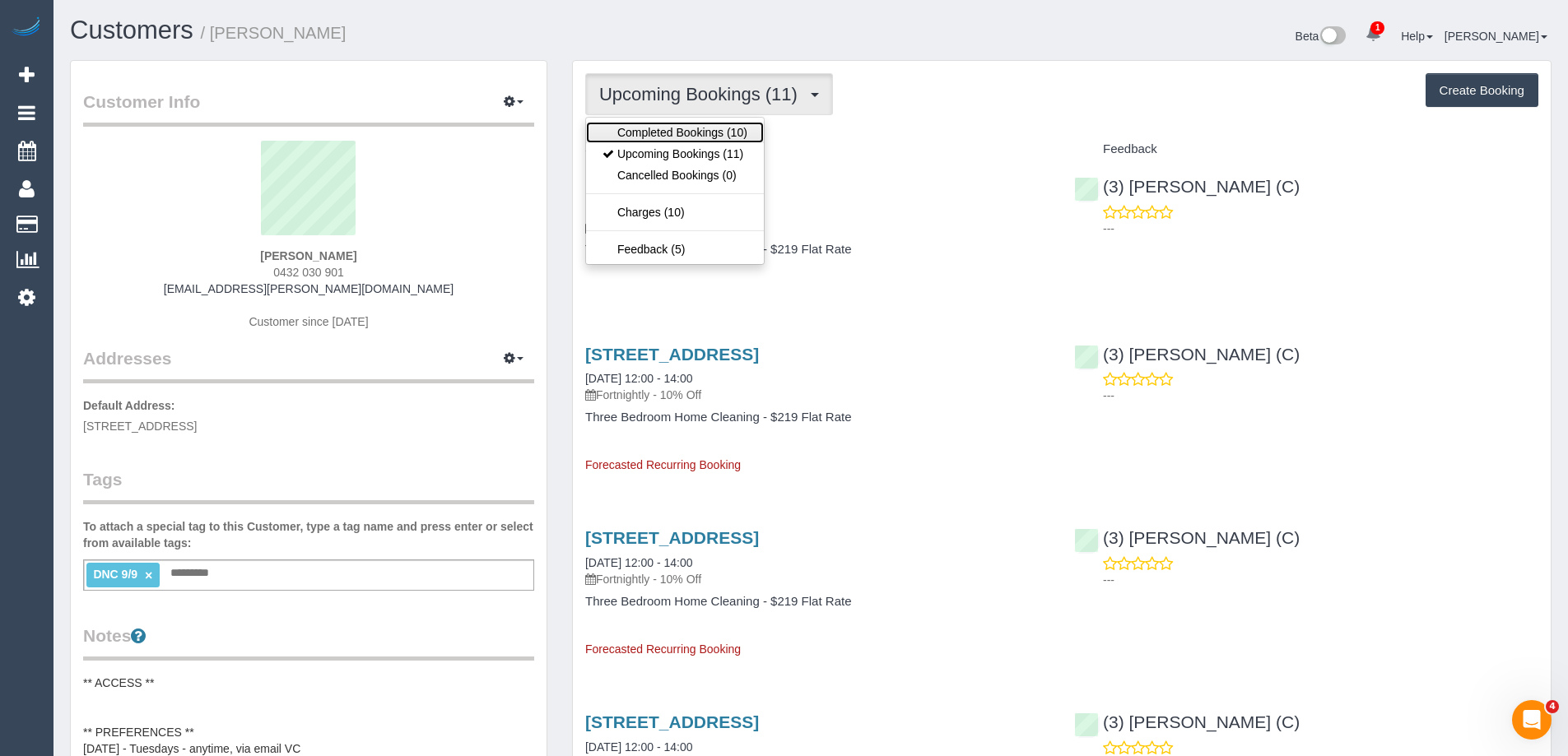
click at [667, 129] on link "Completed Bookings (10)" at bounding box center [675, 133] width 178 height 22
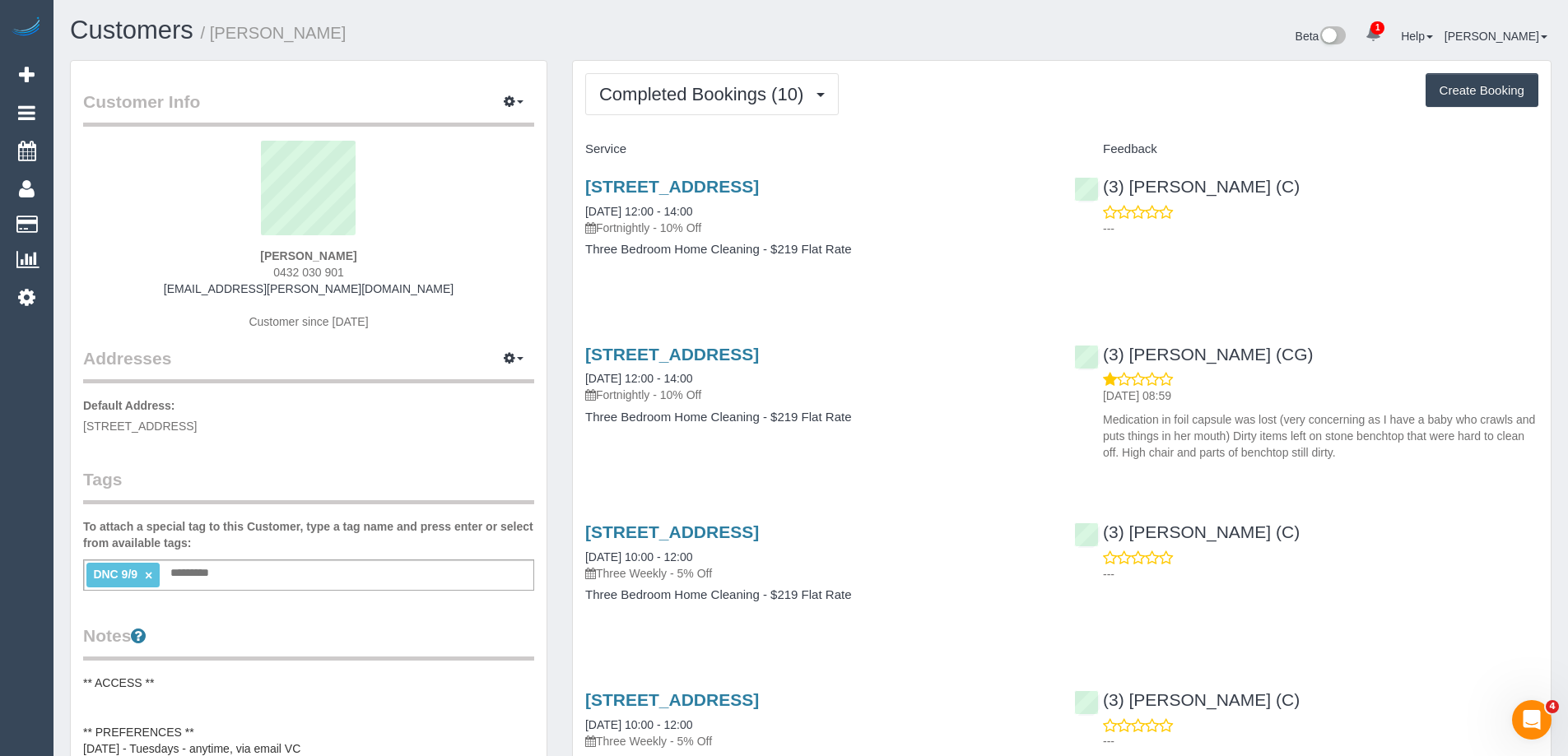
copy small "Shelley Hua"
drag, startPoint x: 253, startPoint y: 41, endPoint x: 219, endPoint y: 45, distance: 34.2
click at [219, 45] on div "Customers / Shelley Hua" at bounding box center [434, 34] width 753 height 35
copy link "(3) [PERSON_NAME] (C)"
drag, startPoint x: 1373, startPoint y: 191, endPoint x: 1370, endPoint y: 10, distance: 181.0
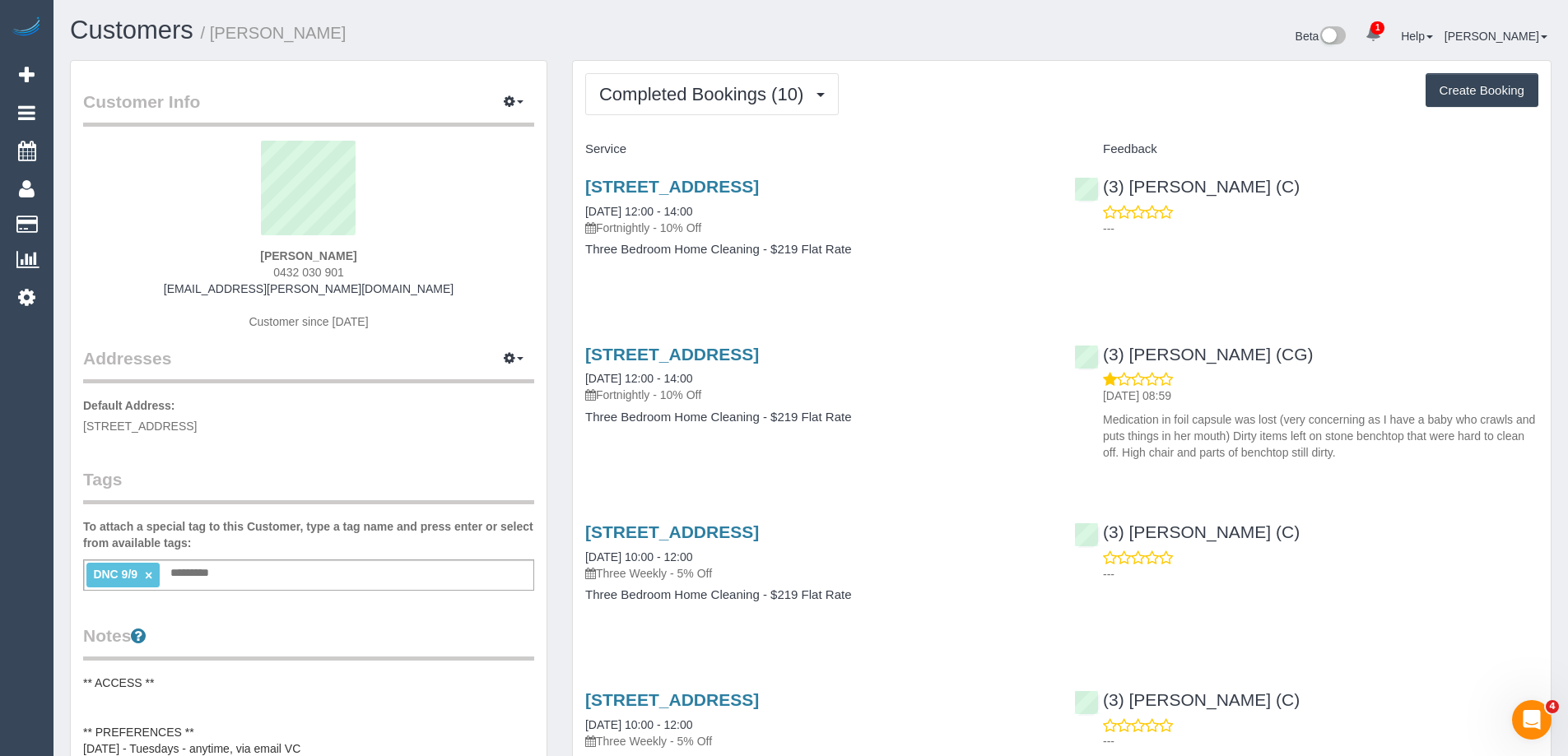
click at [1106, 192] on div "(3) Manula Wimalasooriya (C) ---" at bounding box center [1305, 203] width 488 height 80
click at [436, 574] on div "DNC 9/9 × Add a tag" at bounding box center [308, 575] width 451 height 31
type input "**********"
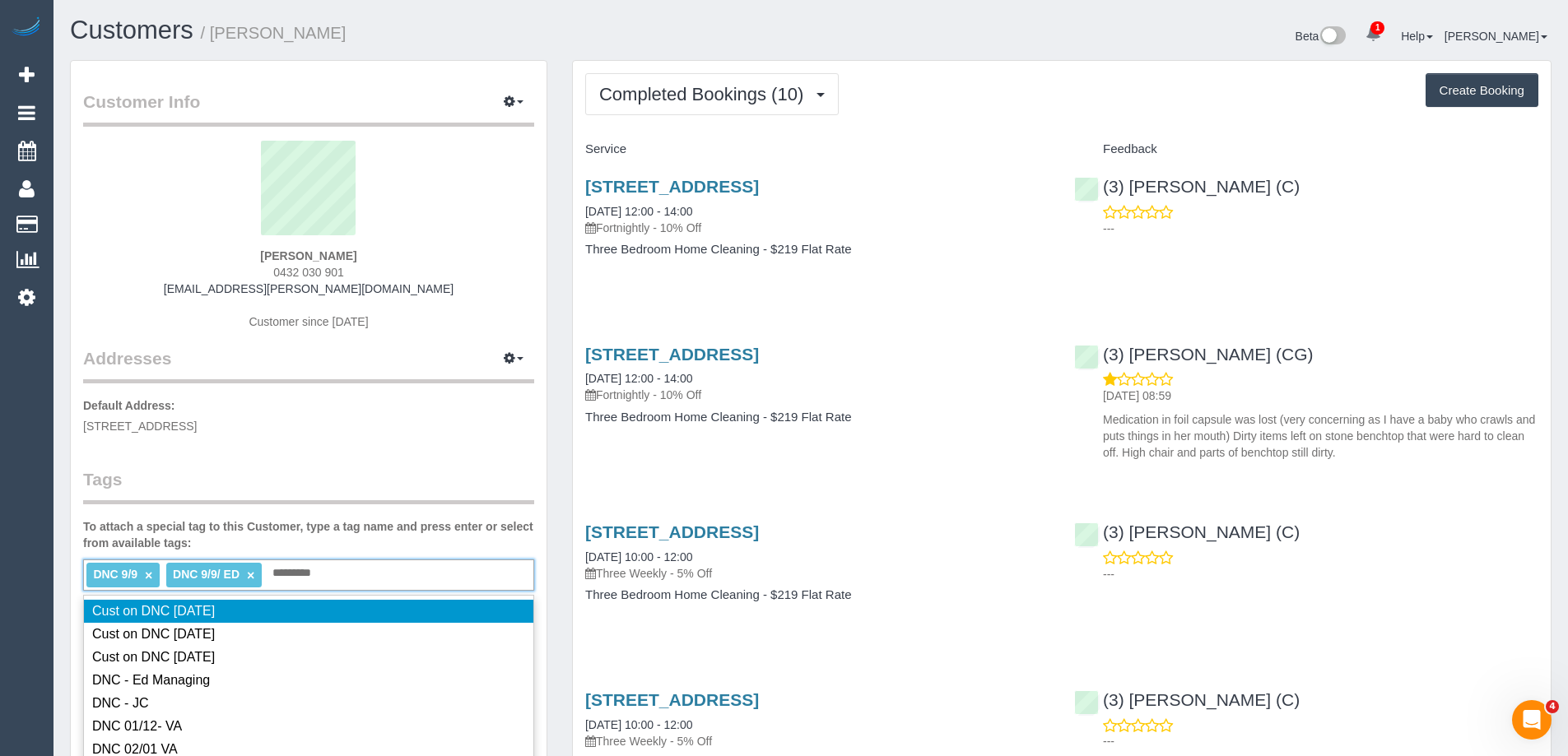
type input "**********"
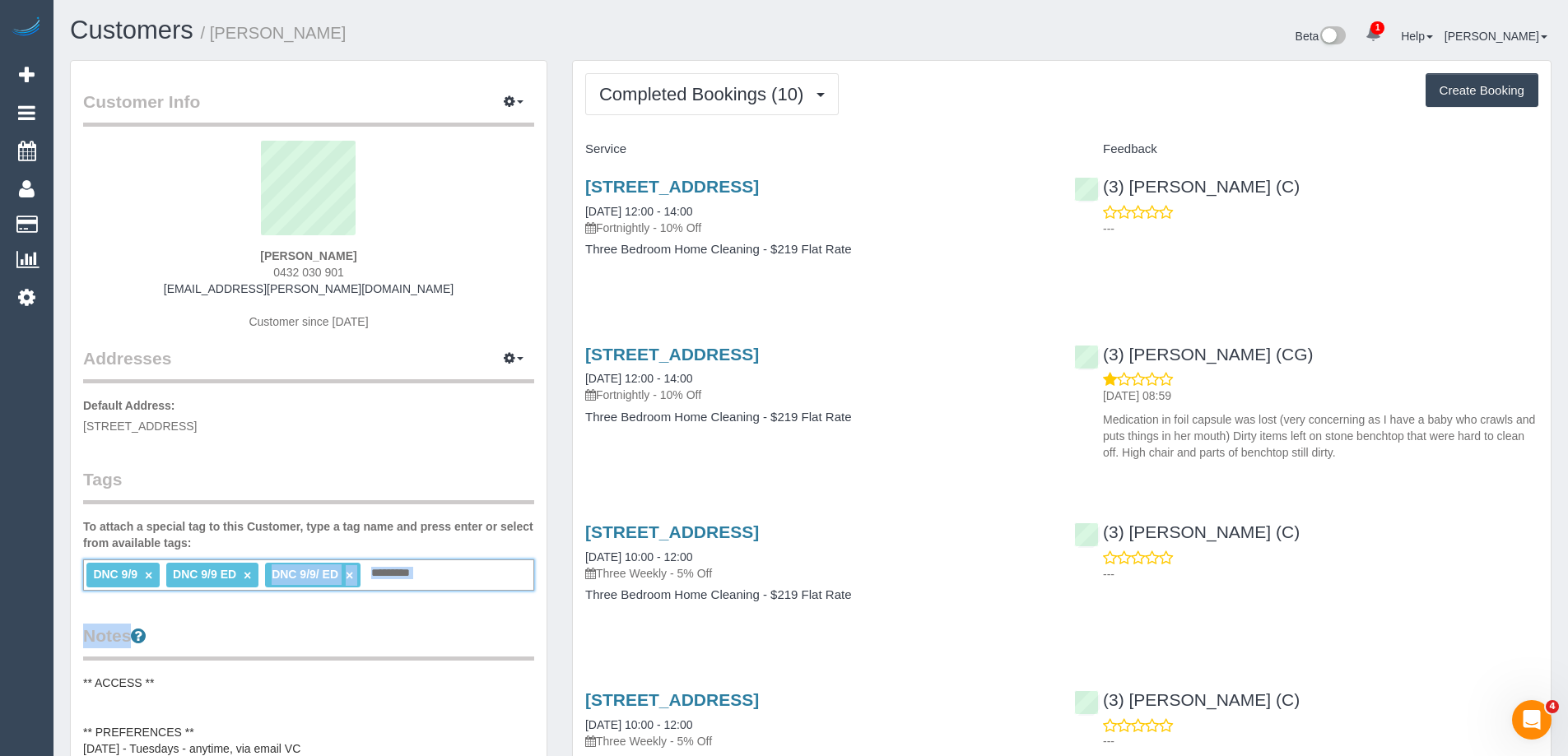
drag, startPoint x: 249, startPoint y: 575, endPoint x: 248, endPoint y: 599, distance: 24.0
click at [248, 599] on div "Customer Info Edit Contact Info Send Message Email Preferences Special Sales Ta…" at bounding box center [309, 748] width 476 height 1376
click at [253, 610] on div "Customer Info Edit Contact Info Send Message Email Preferences Special Sales Ta…" at bounding box center [309, 748] width 476 height 1376
click at [349, 573] on link "×" at bounding box center [349, 575] width 8 height 14
click at [150, 575] on link "×" at bounding box center [148, 575] width 8 height 14
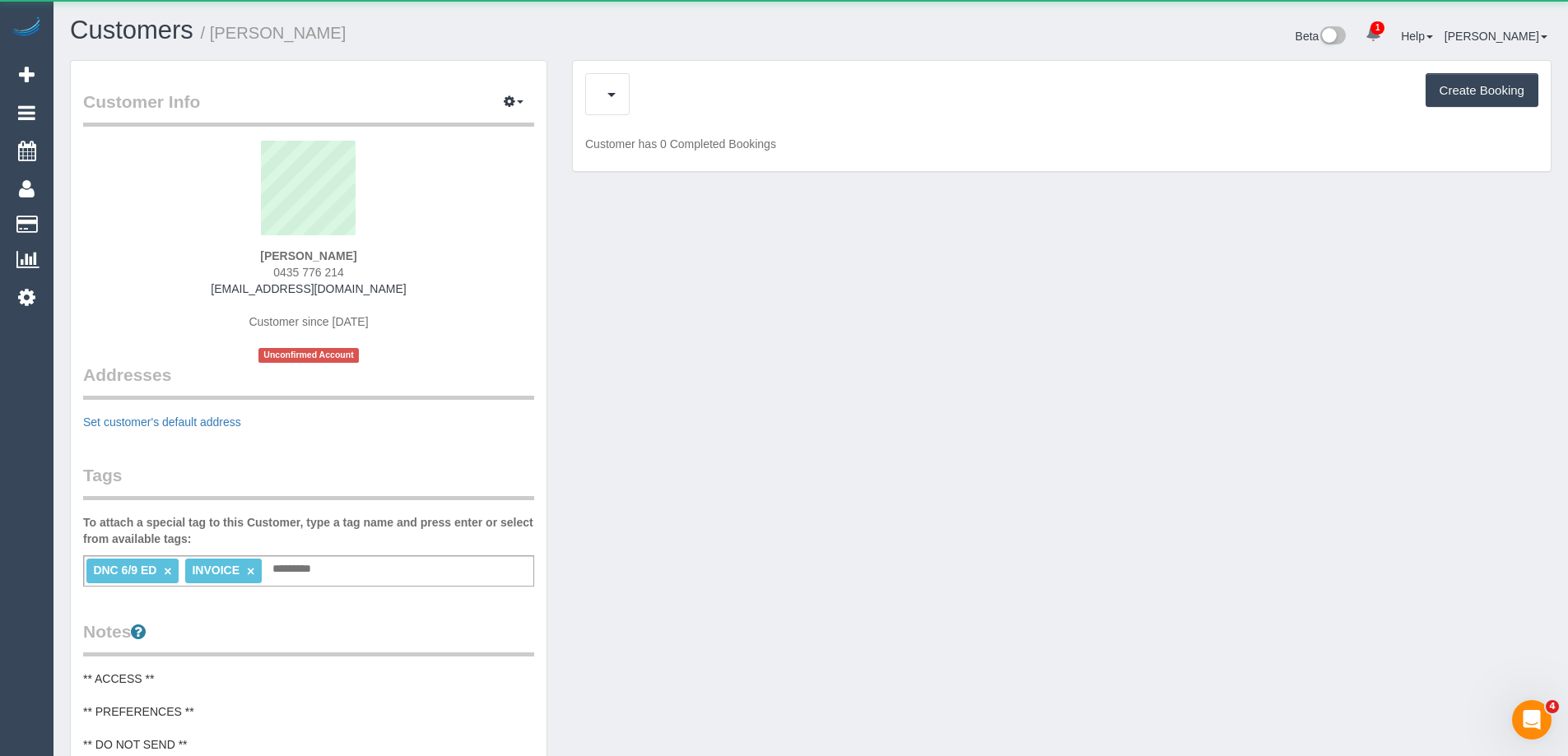
scroll to position [1399, 1568]
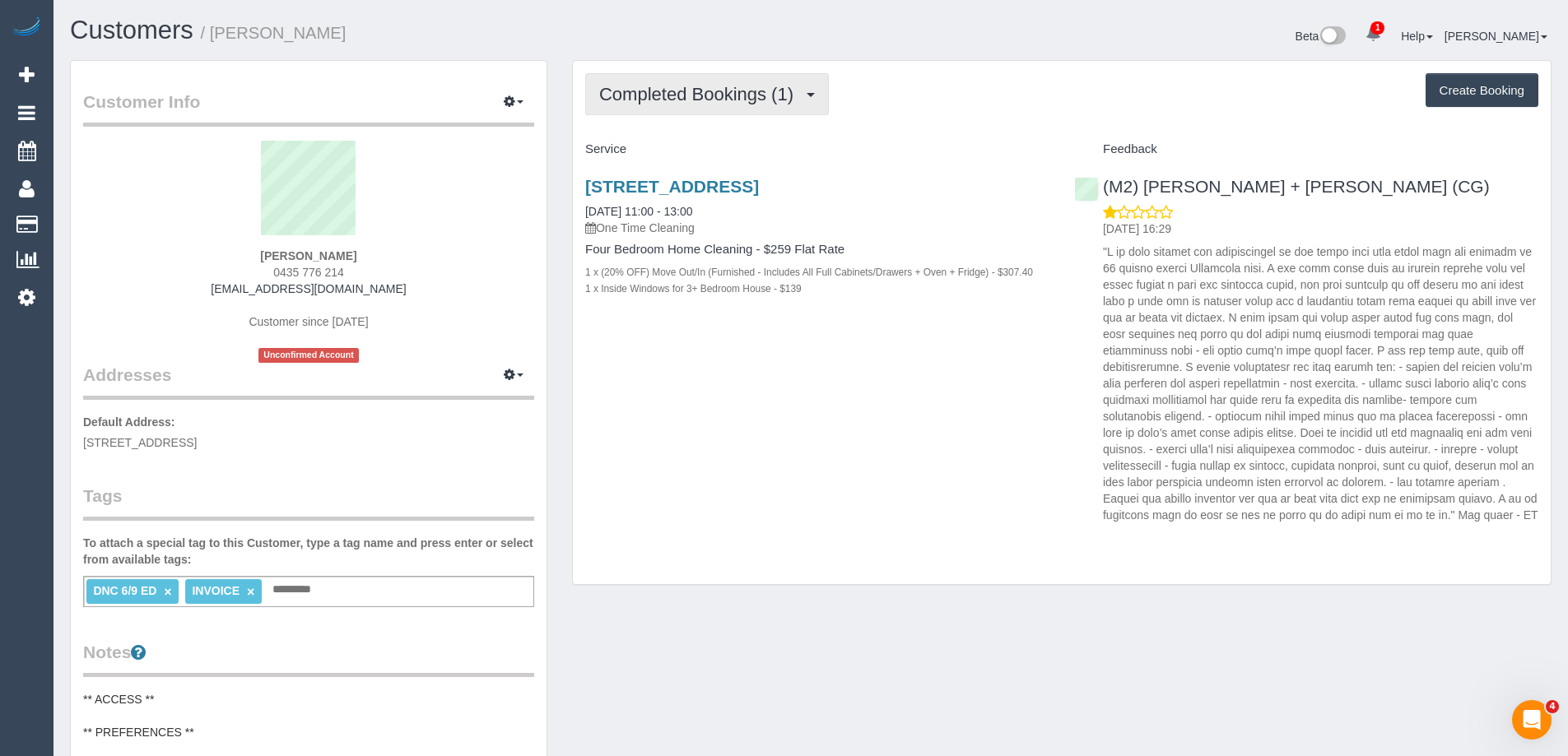
click at [694, 89] on span "Completed Bookings (1)" at bounding box center [700, 94] width 202 height 21
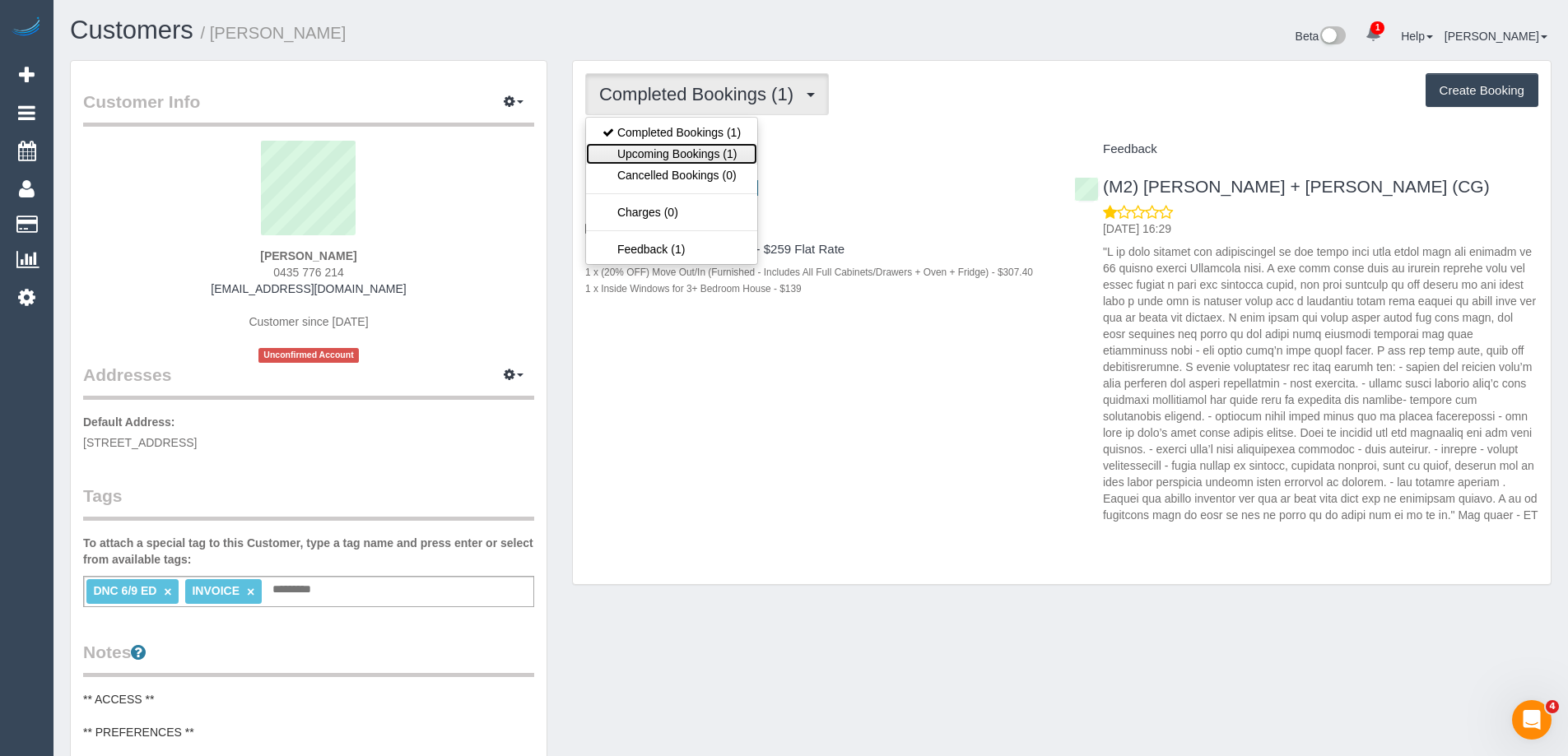
click at [692, 150] on link "Upcoming Bookings (1)" at bounding box center [672, 154] width 171 height 22
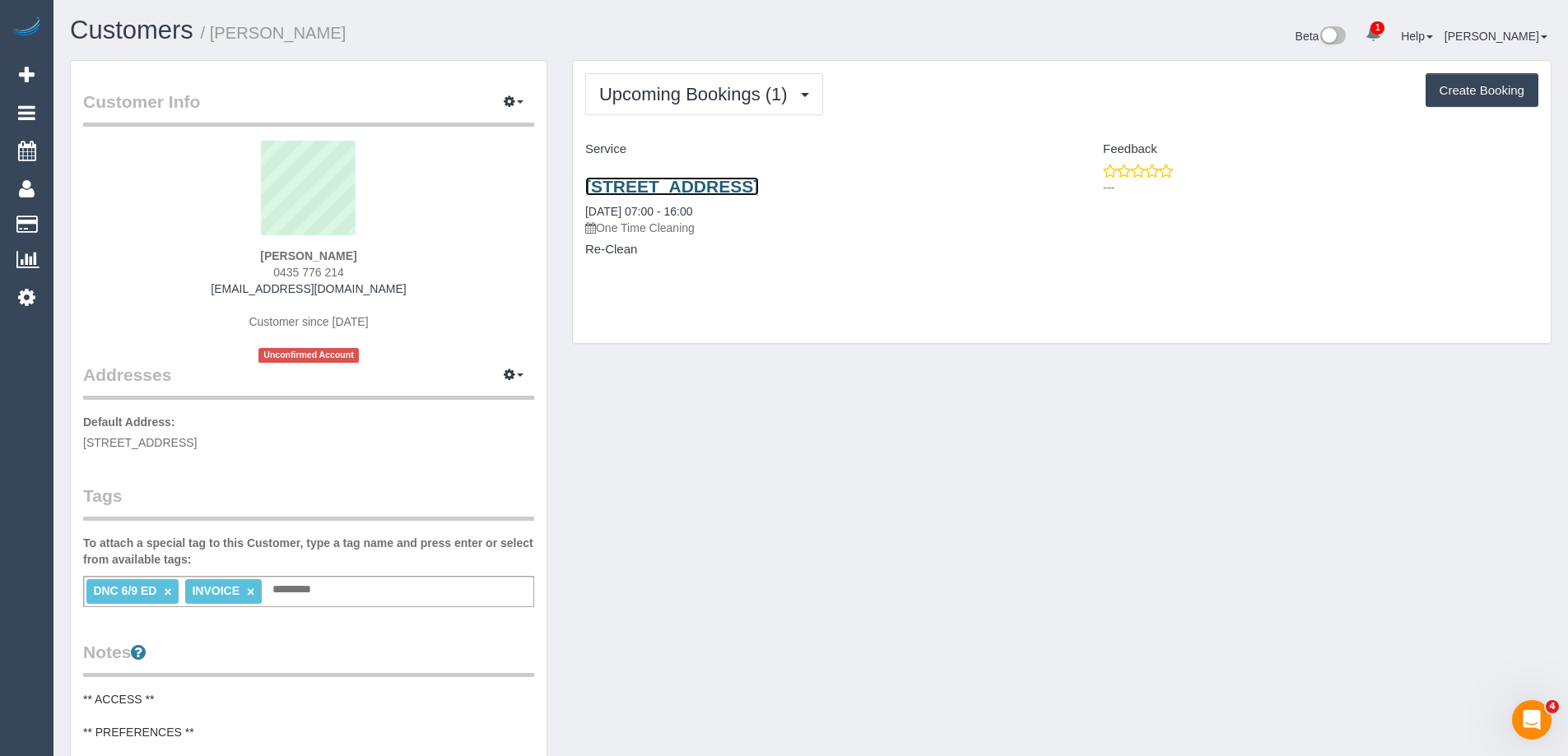
click at [700, 184] on link "[STREET_ADDRESS]" at bounding box center [672, 186] width 174 height 19
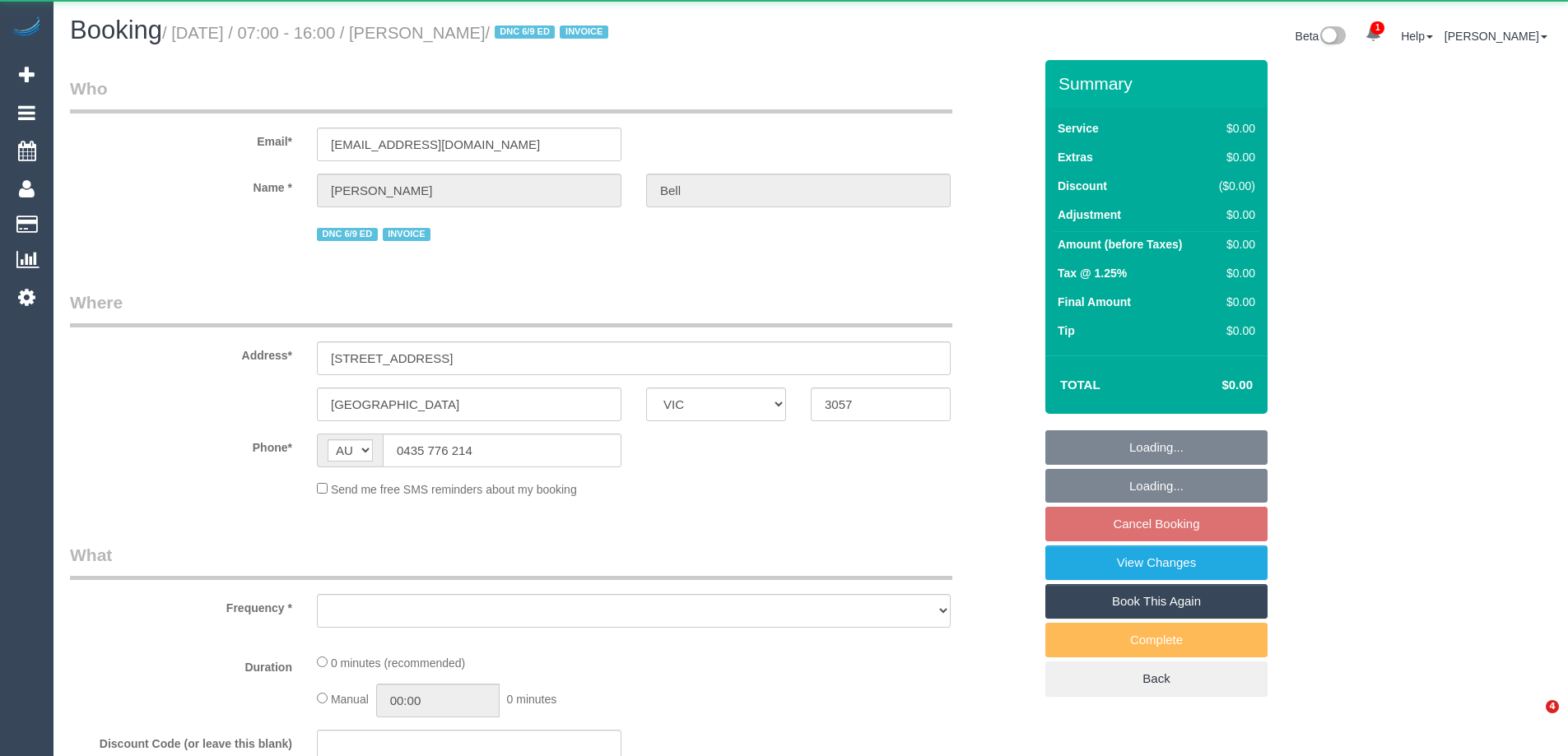
select select "VIC"
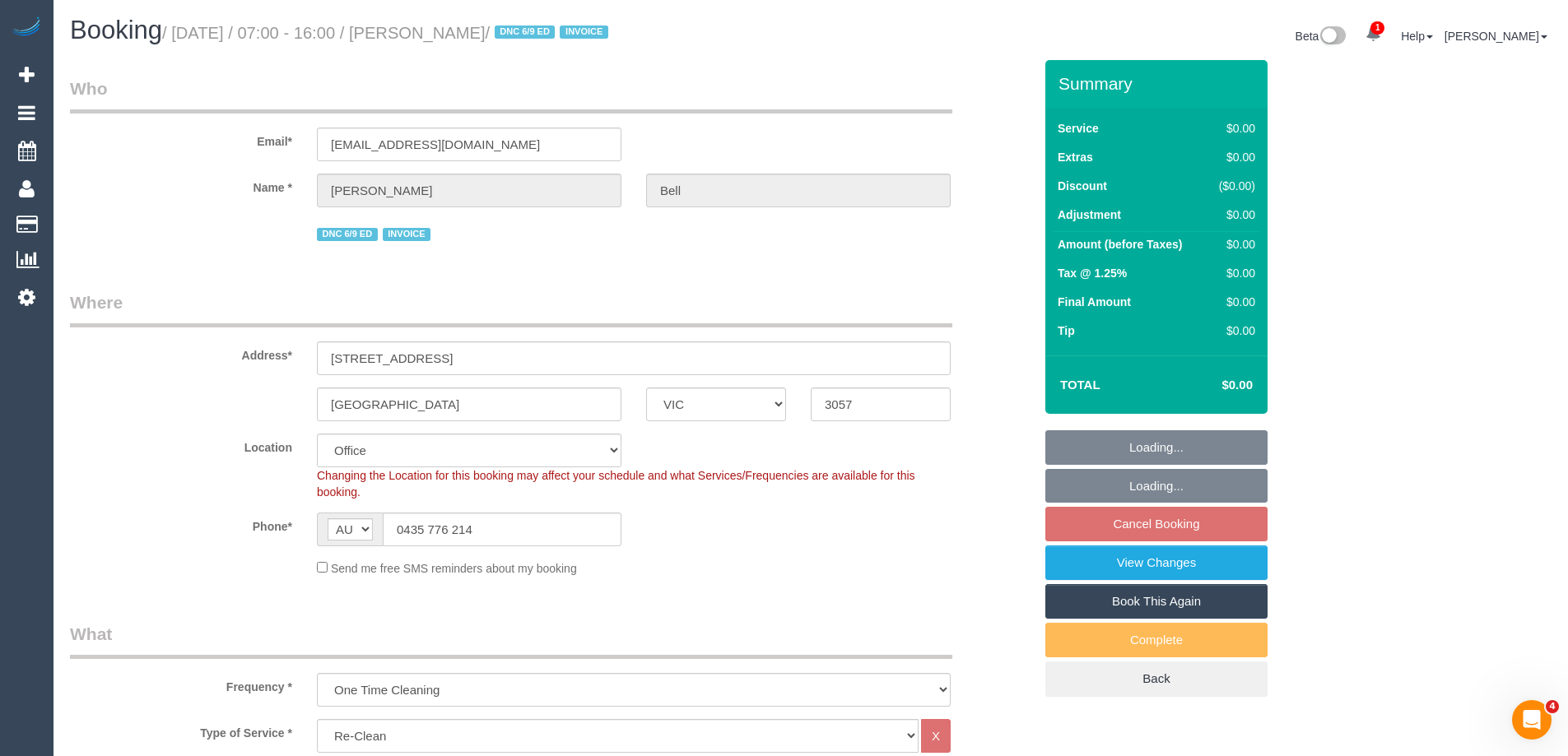
select select "object:759"
select select "number:28"
select select "number:14"
select select "number:19"
select select "number:36"
